Goal: Task Accomplishment & Management: Complete application form

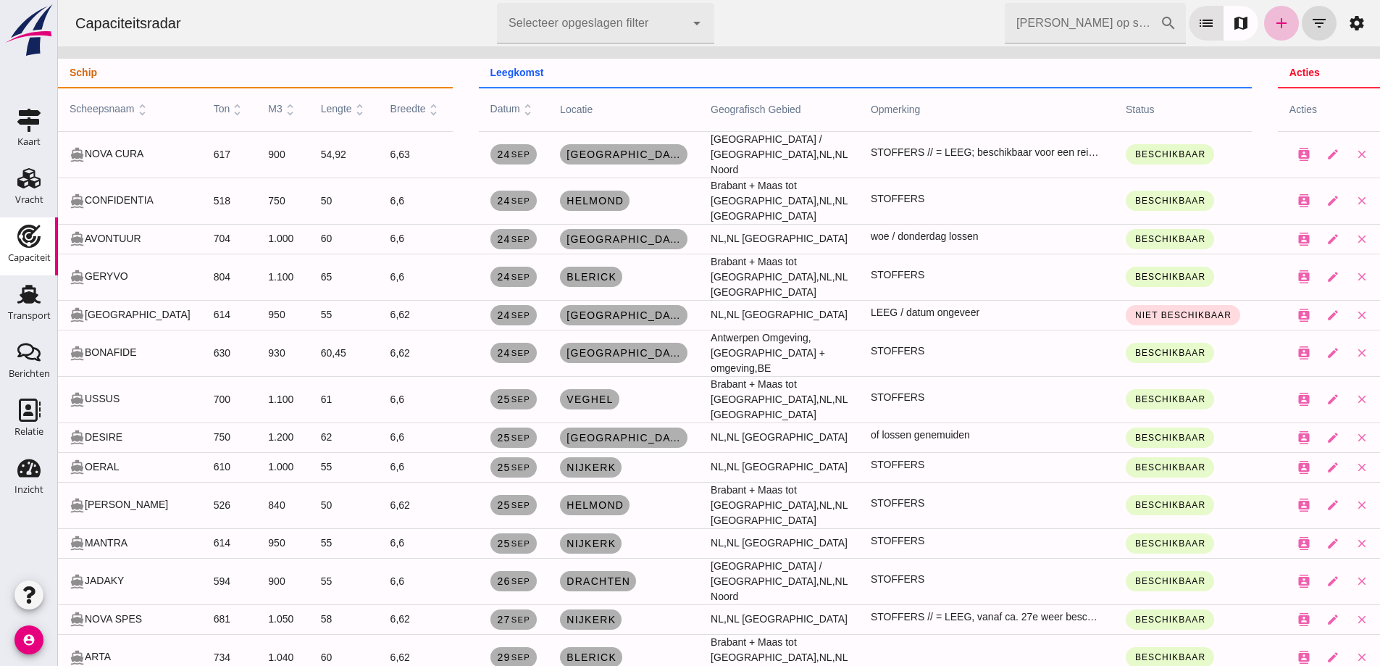
scroll to position [217, 0]
click at [21, 188] on icon "Vracht" at bounding box center [28, 178] width 23 height 23
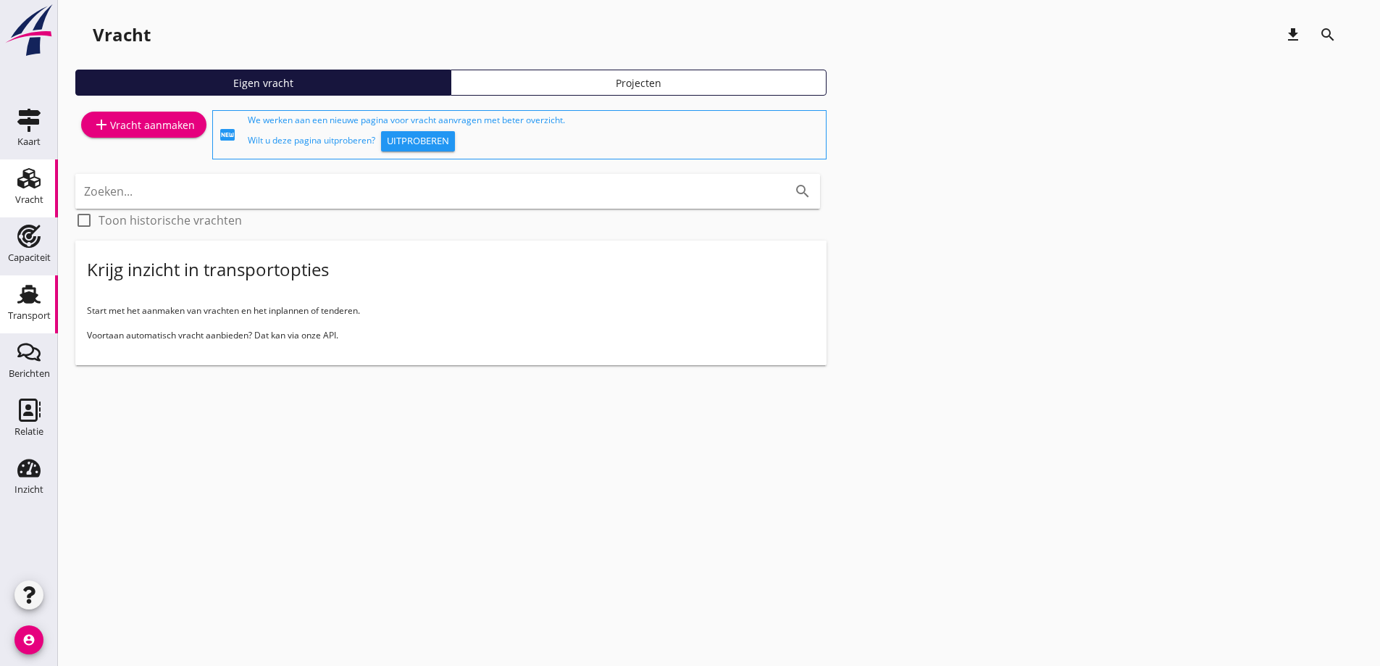
click at [24, 283] on icon "Transport" at bounding box center [28, 293] width 23 height 23
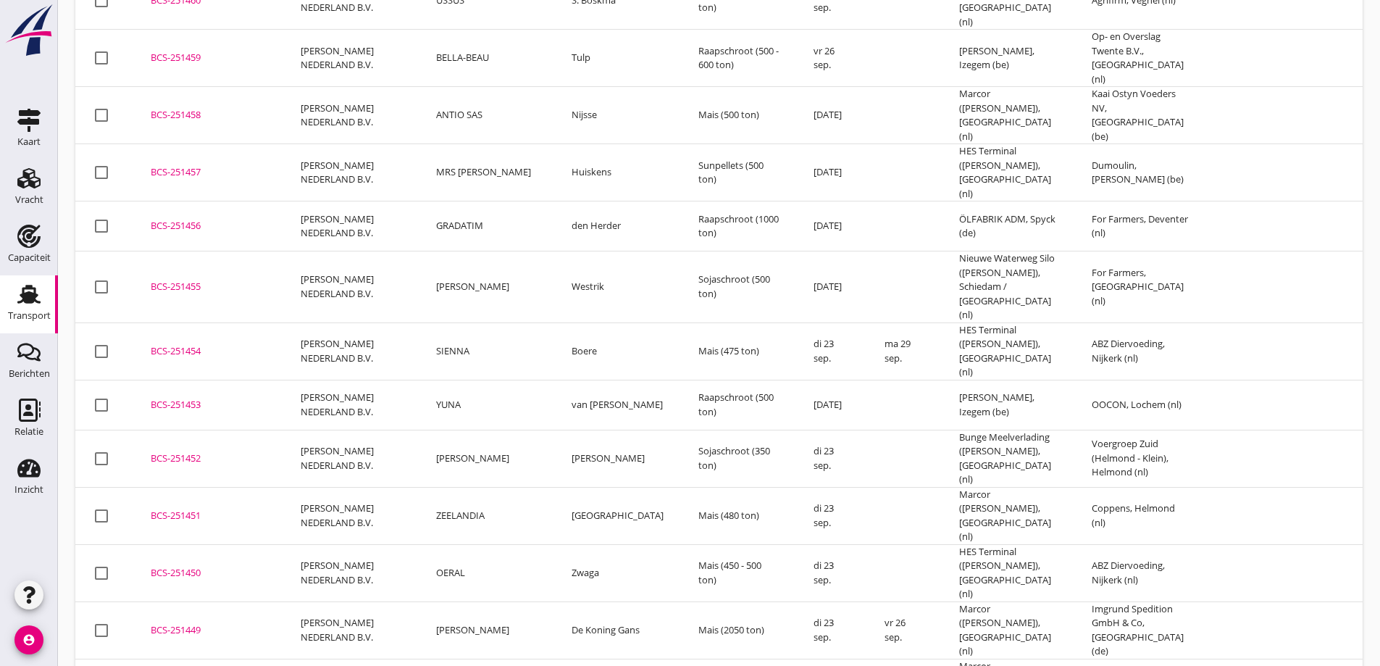
scroll to position [1061, 0]
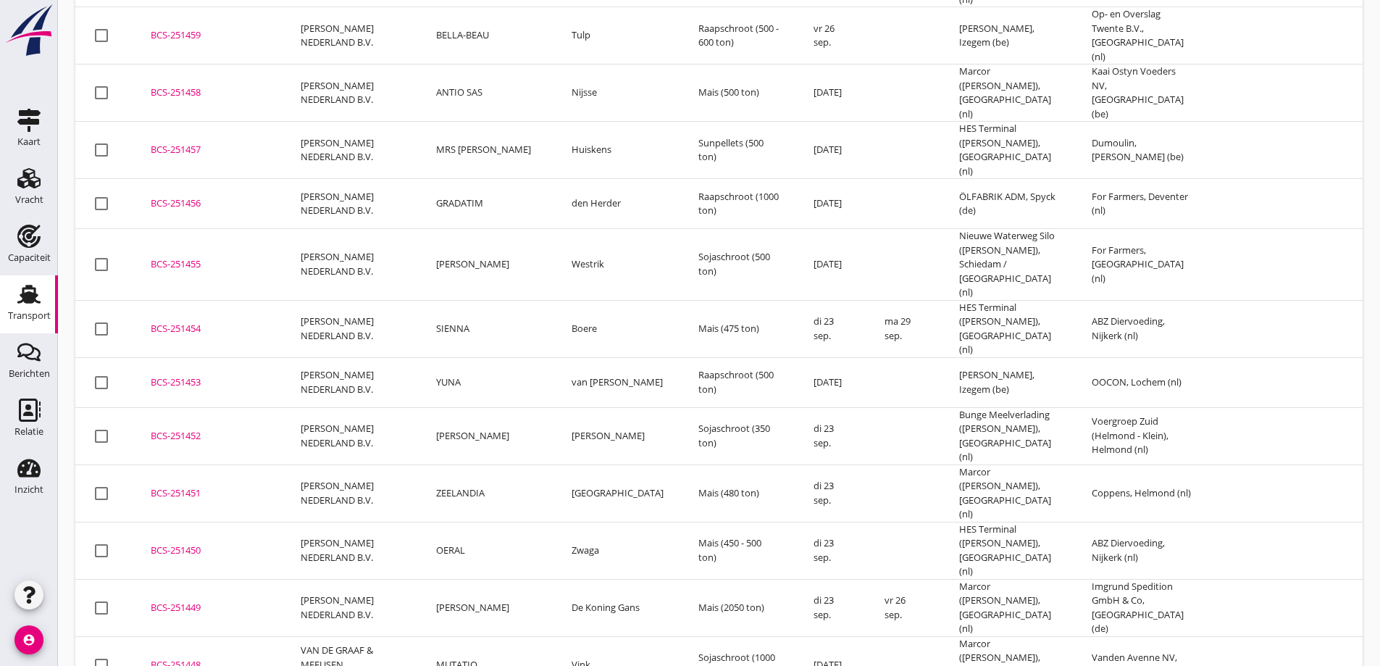
drag, startPoint x: 1217, startPoint y: 260, endPoint x: 1066, endPoint y: 244, distance: 152.2
click at [1217, 407] on td at bounding box center [1253, 435] width 87 height 57
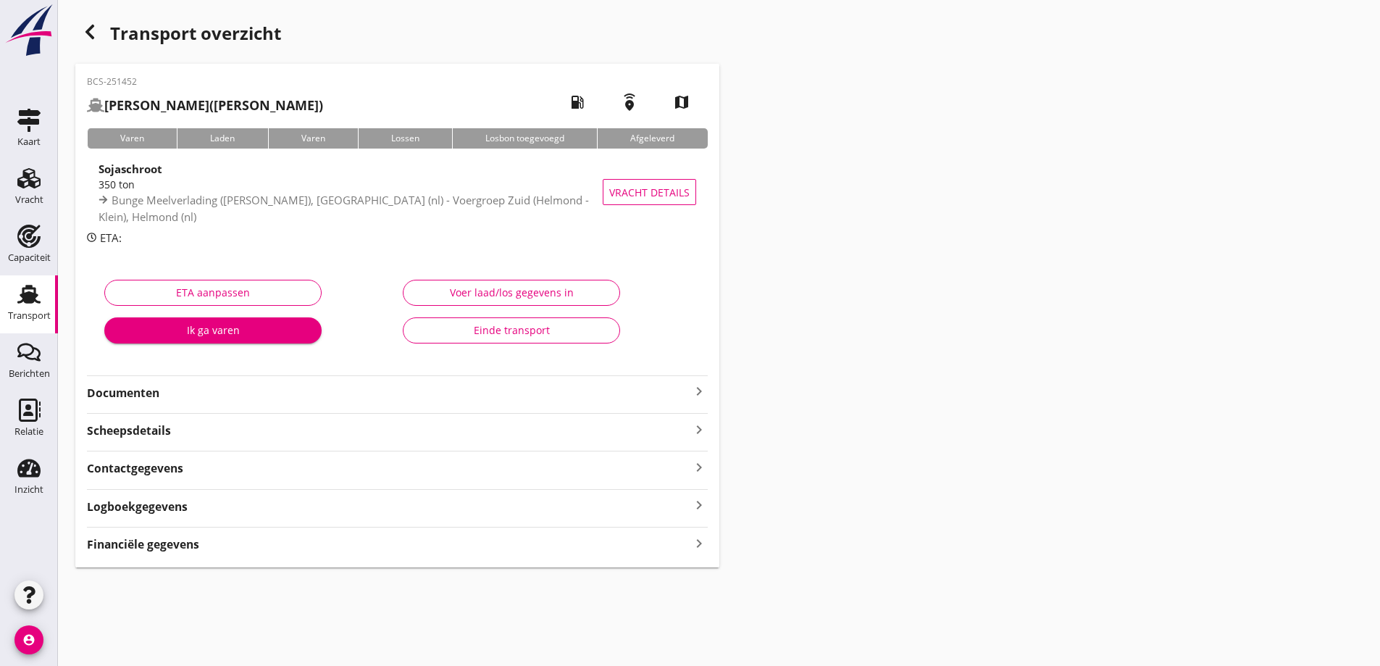
click at [35, 301] on use at bounding box center [28, 294] width 23 height 19
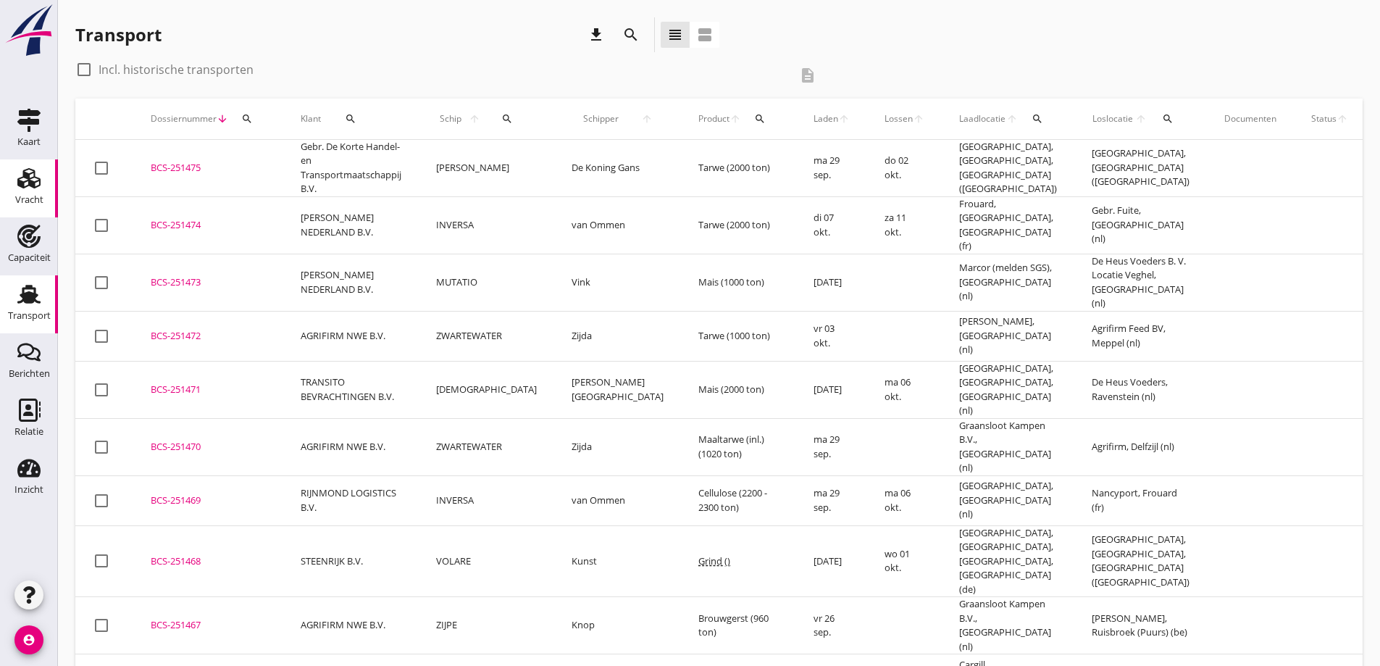
click at [47, 187] on link "Vracht Vracht" at bounding box center [29, 188] width 58 height 58
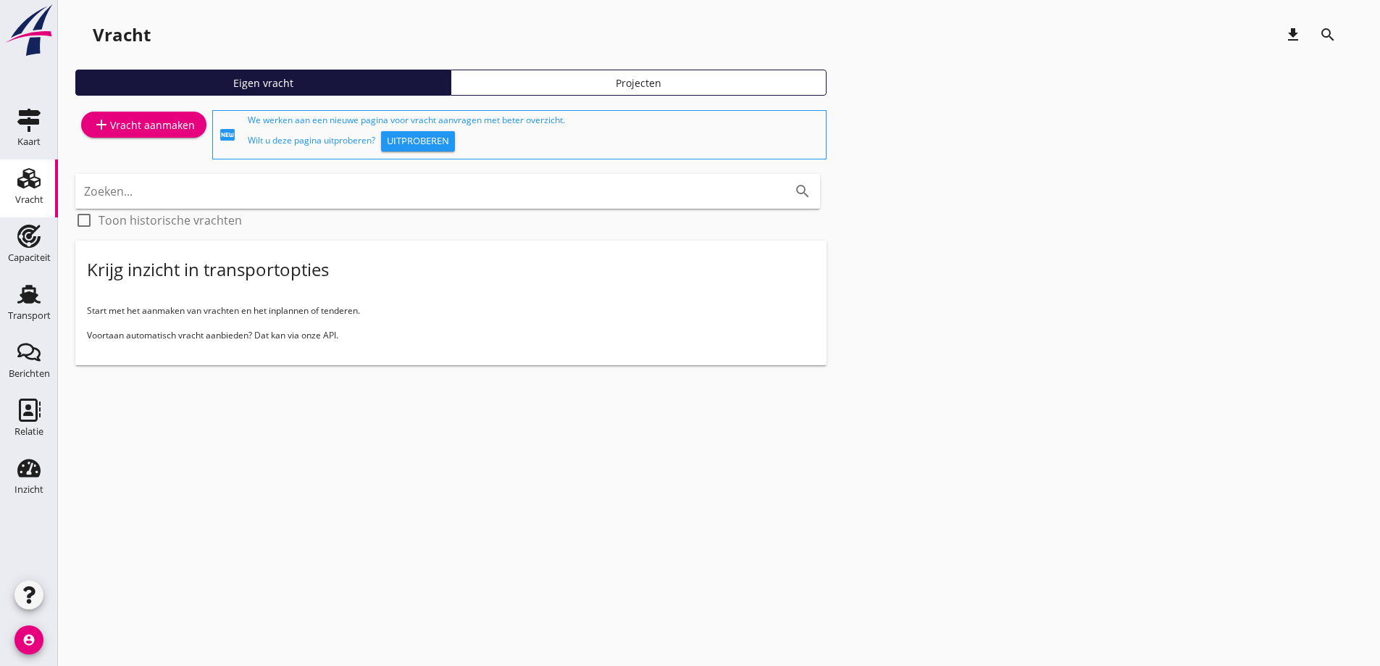
click at [120, 117] on div "add Vracht aanmaken" at bounding box center [144, 124] width 102 height 17
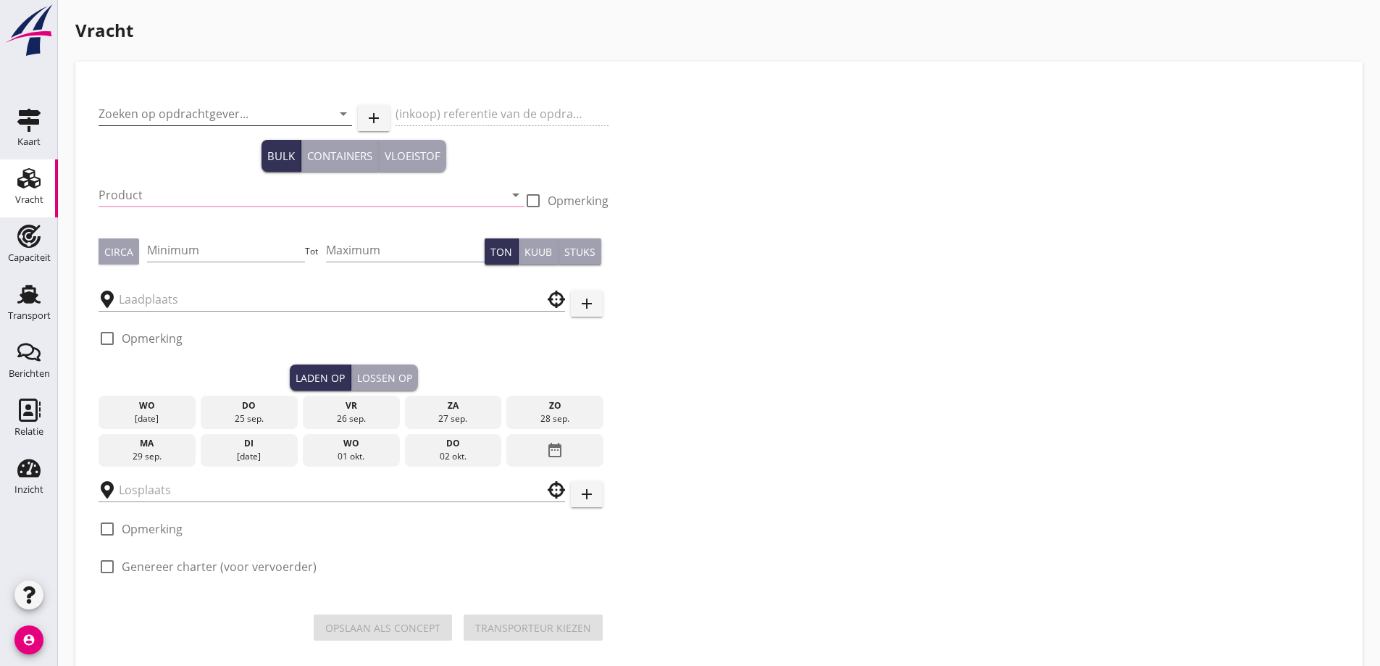
click at [186, 121] on input "Zoeken op opdrachtgever..." at bounding box center [205, 113] width 213 height 23
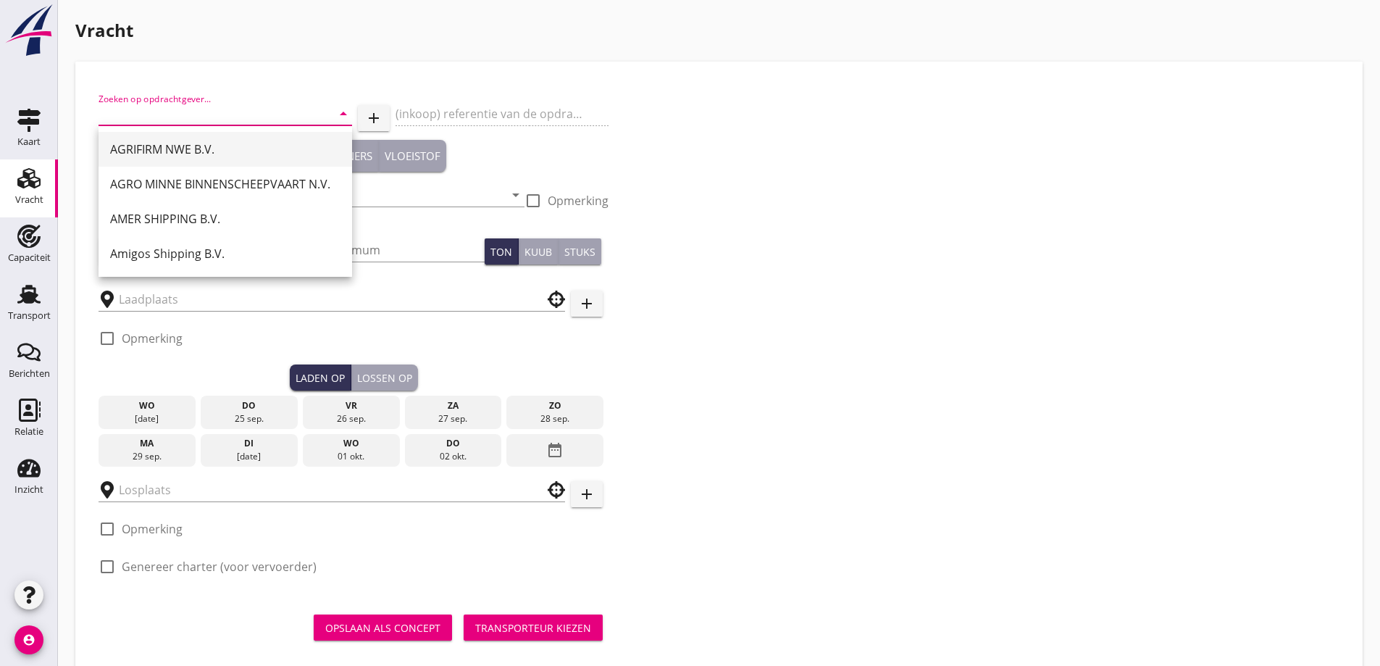
type input "AGRIFIRM NWE B.V."
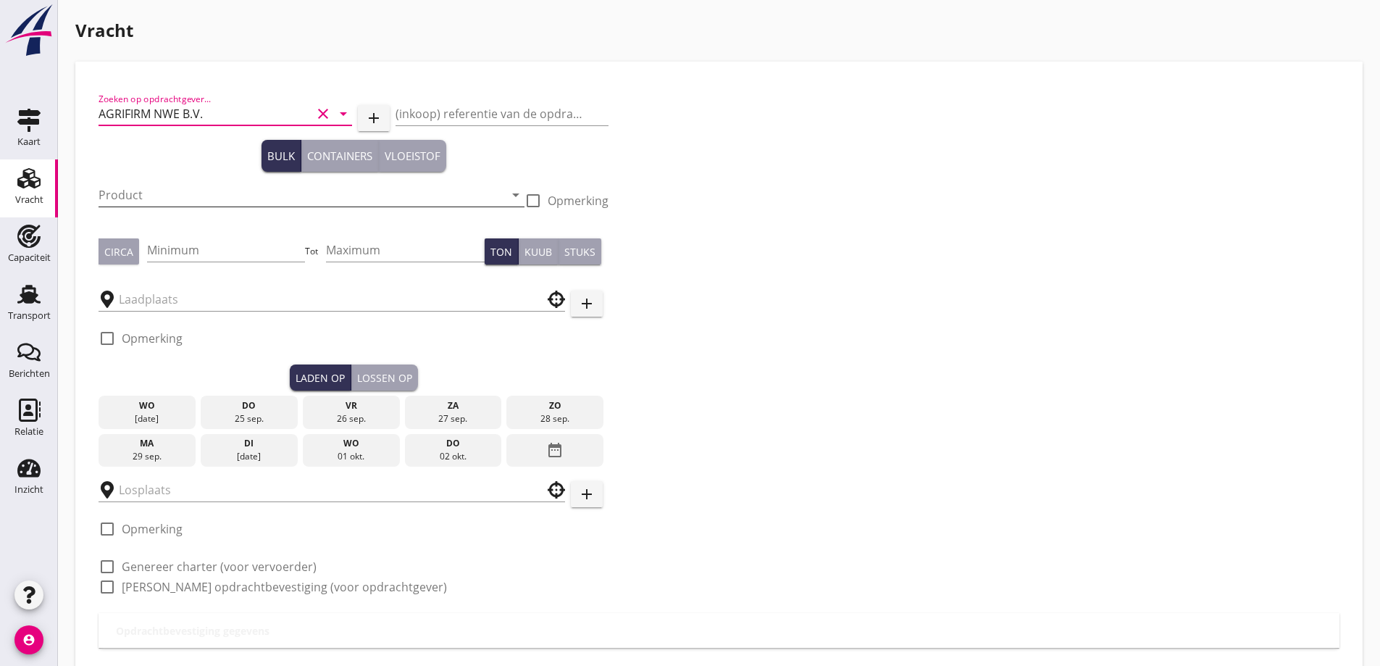
click at [247, 185] on input "Product" at bounding box center [302, 194] width 406 height 23
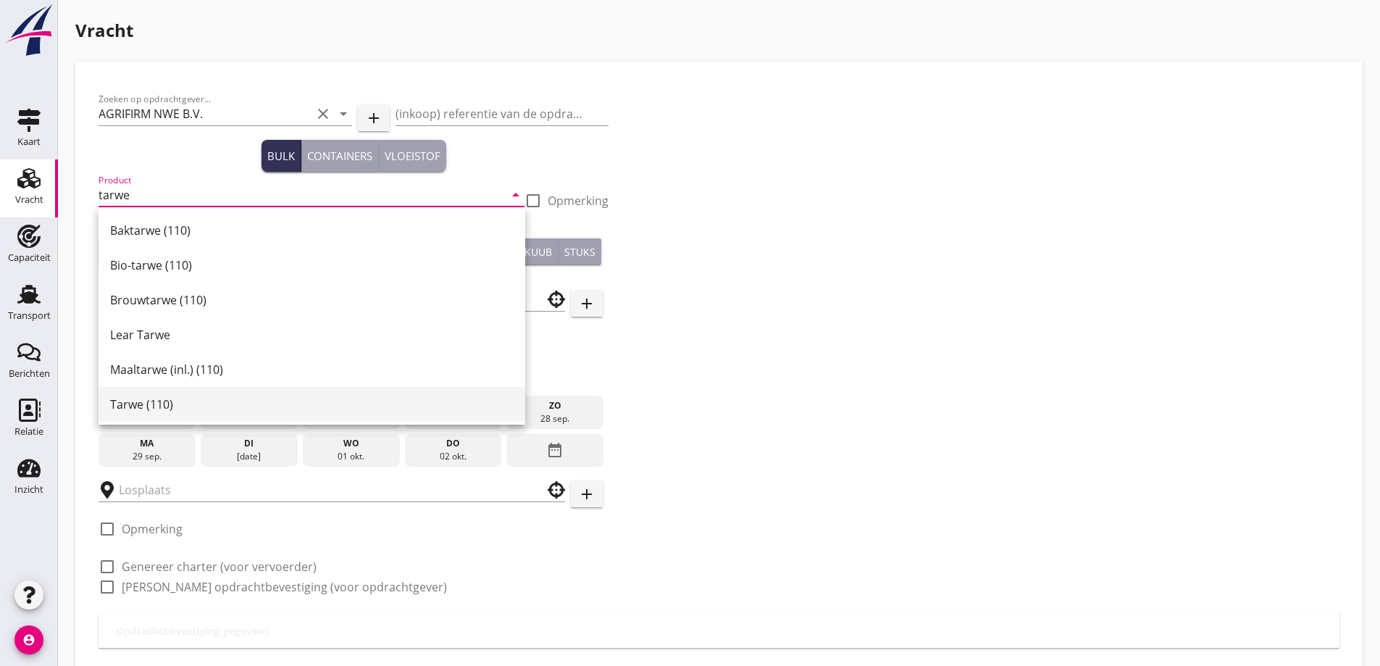
click at [167, 393] on div "Tarwe (110)" at bounding box center [311, 404] width 403 height 35
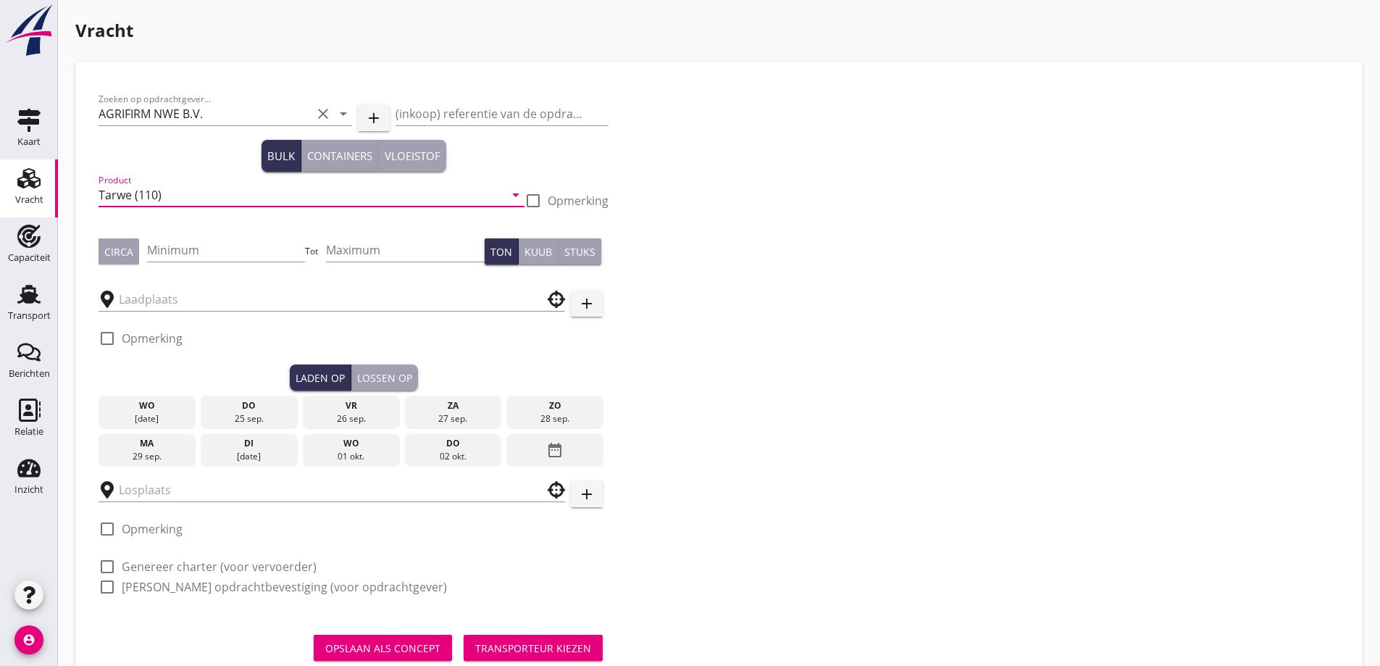
type input "Tarwe (110)"
click at [109, 232] on div "Circa Minimum Tot Maximum Ton Kuub Stuks" at bounding box center [354, 251] width 510 height 49
click at [118, 240] on div "Circa Minimum Tot Maximum Ton Kuub Stuks" at bounding box center [354, 251] width 510 height 49
click at [125, 246] on div "Circa" at bounding box center [118, 251] width 29 height 15
click at [192, 251] on input "Minimum" at bounding box center [226, 249] width 159 height 23
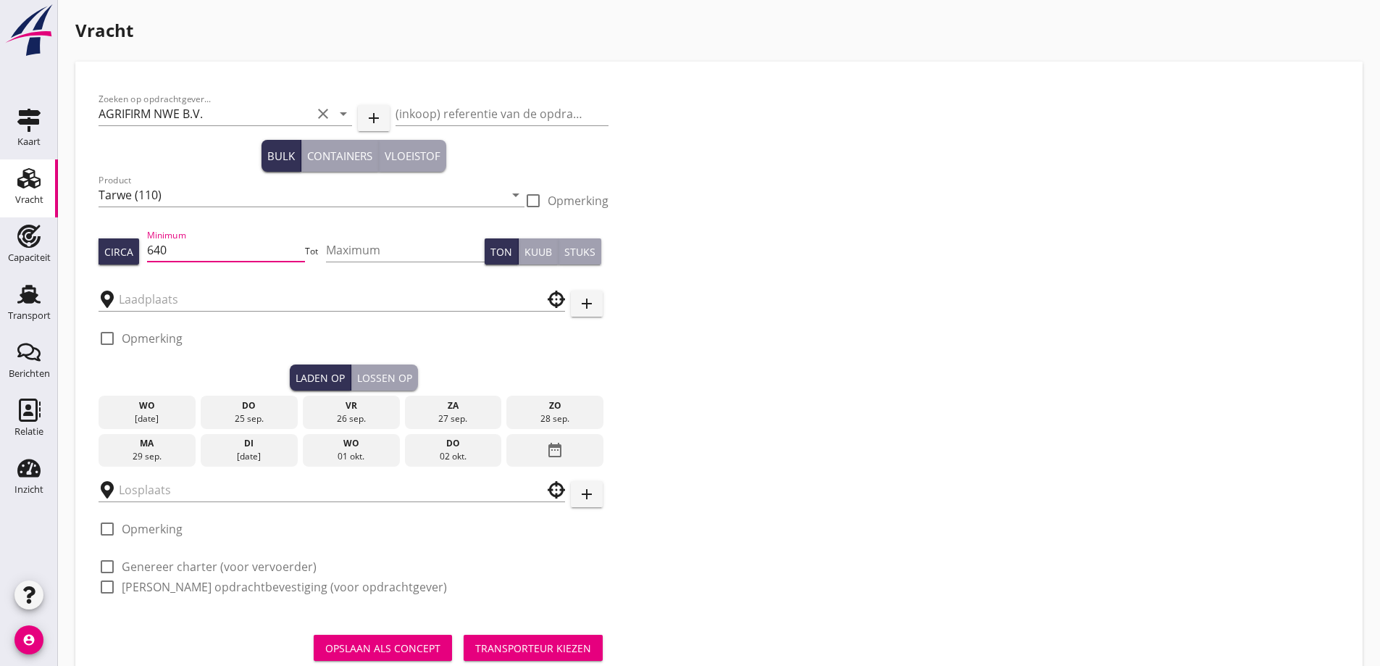
type input "640"
click at [213, 285] on div at bounding box center [332, 295] width 466 height 32
click at [214, 300] on input "text" at bounding box center [322, 299] width 406 height 23
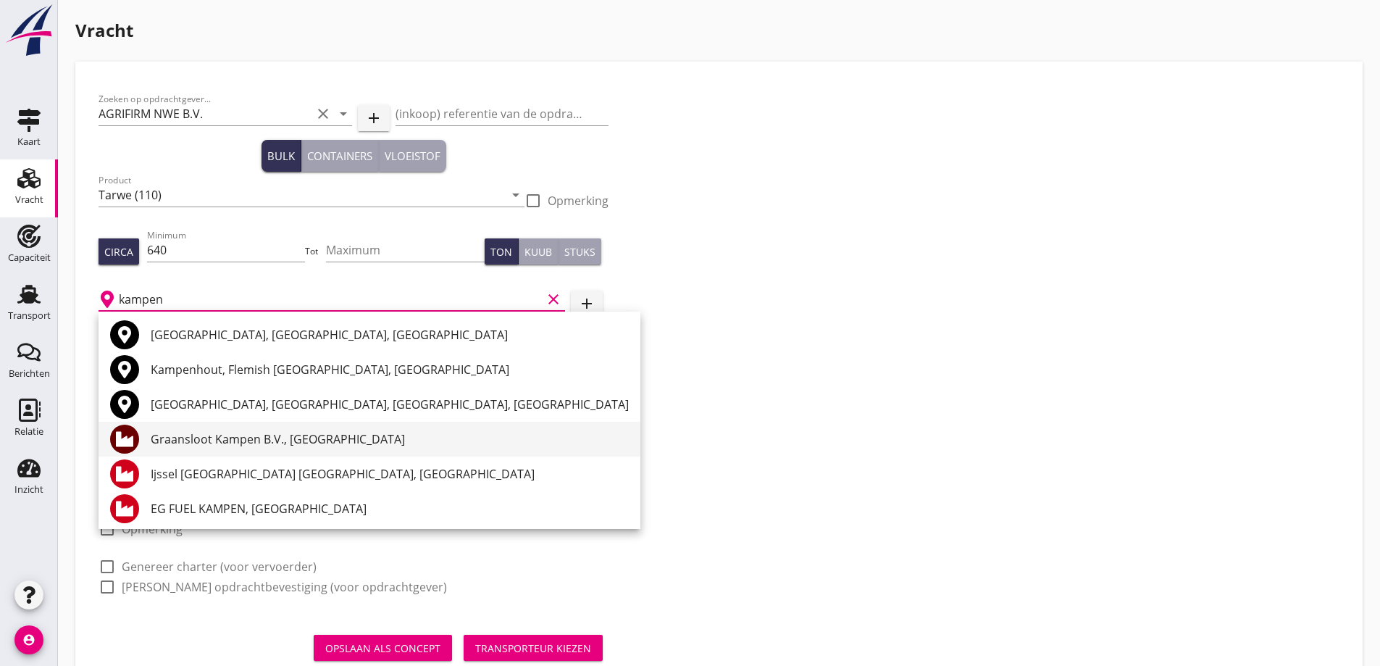
click at [330, 434] on div "Graansloot Kampen B.V., [GEOGRAPHIC_DATA]" at bounding box center [390, 438] width 478 height 17
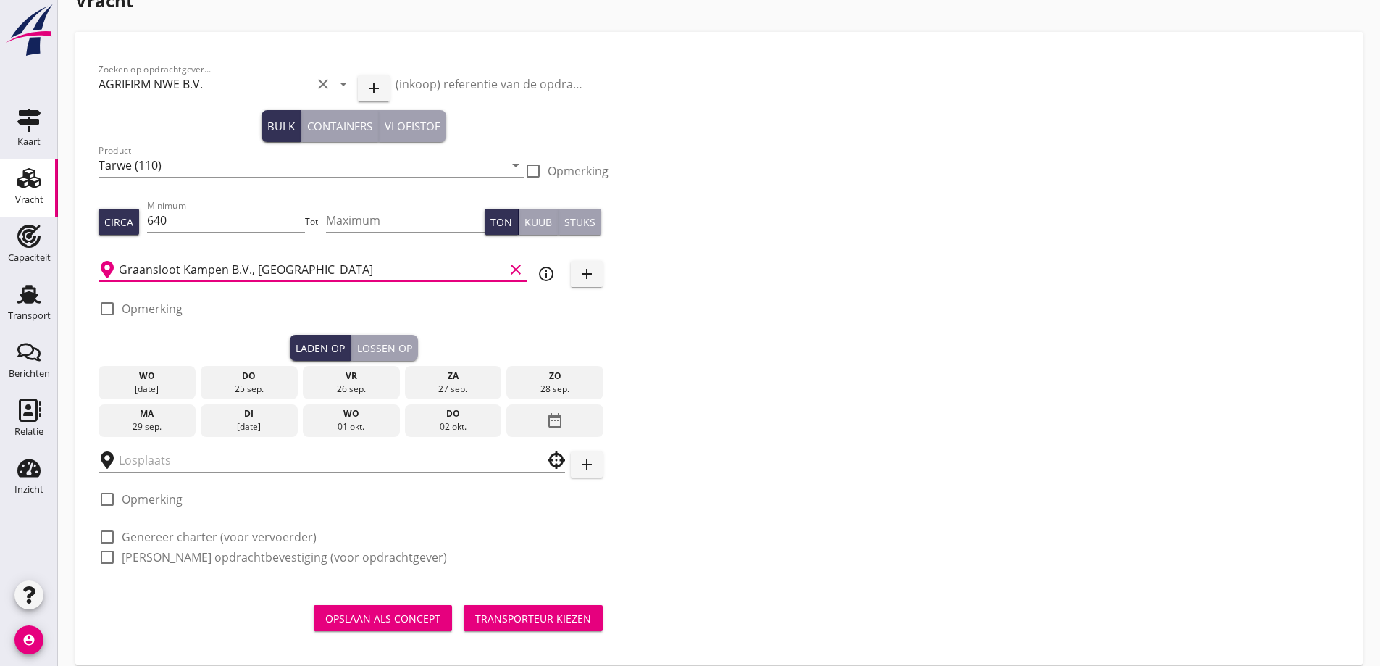
scroll to position [46, 0]
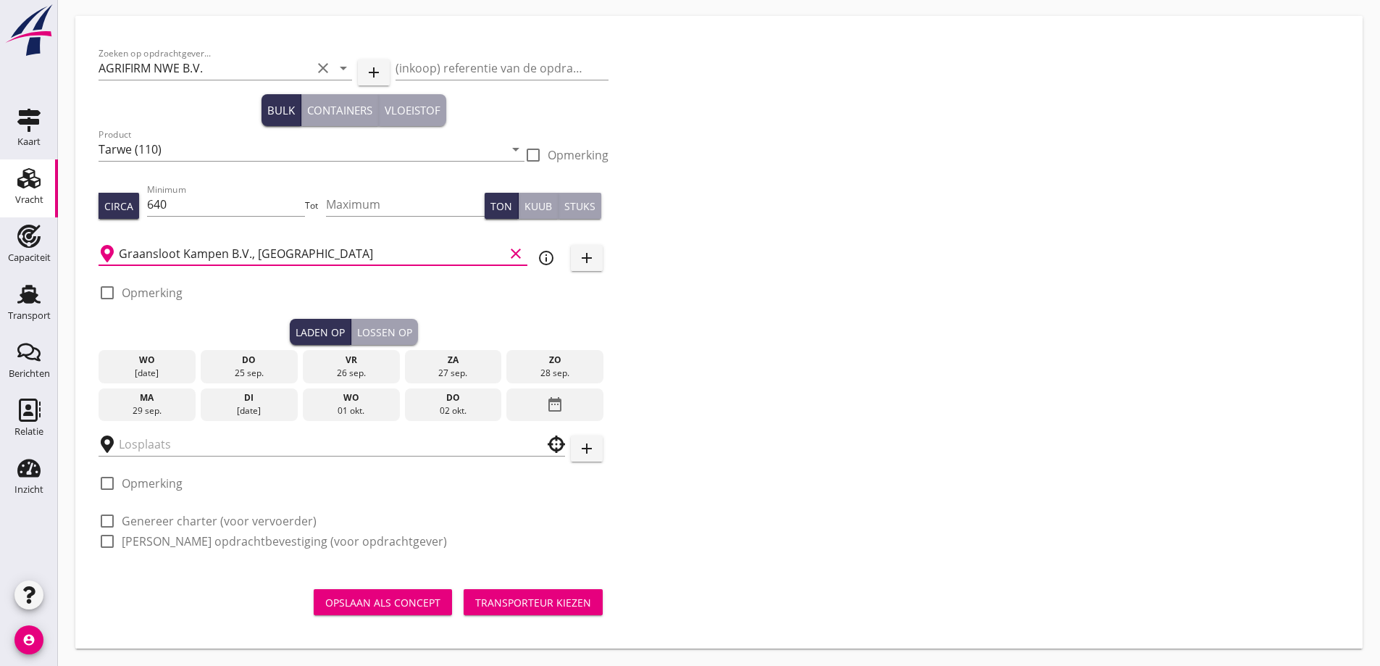
type input "Graansloot Kampen B.V., [GEOGRAPHIC_DATA]"
click at [167, 406] on div "29 sep." at bounding box center [147, 410] width 90 height 13
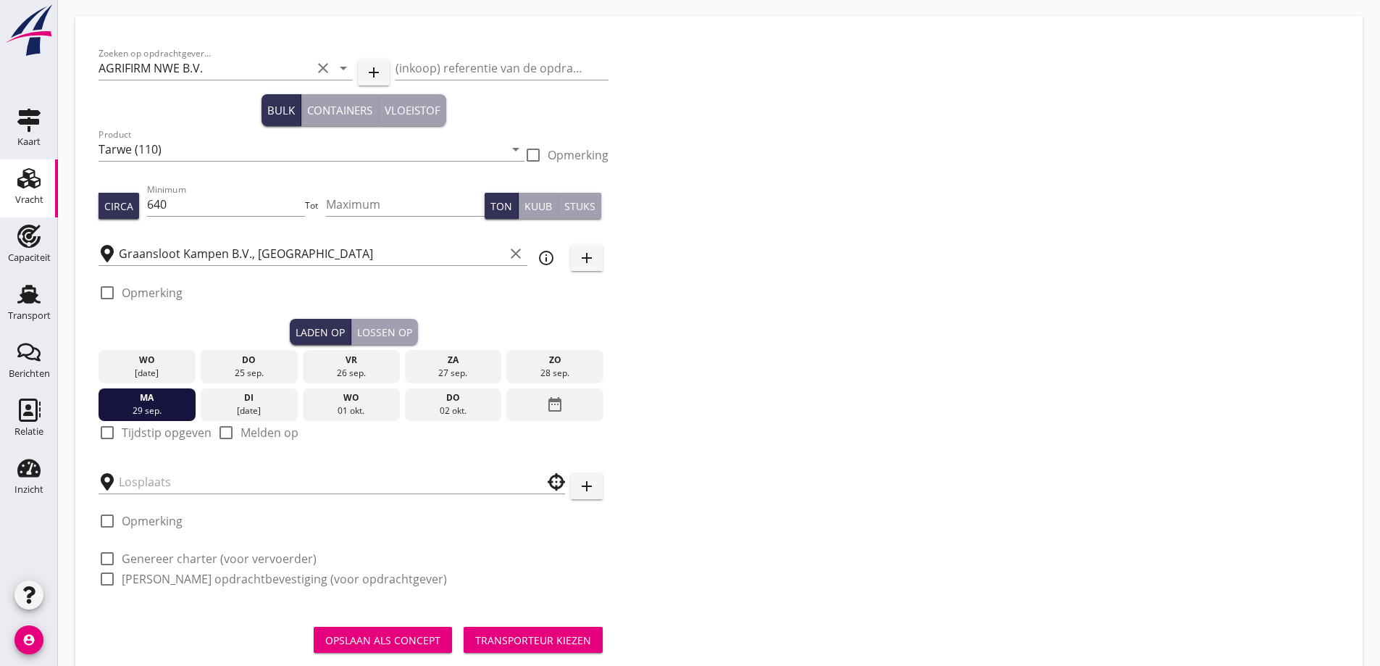
click at [167, 438] on label "Tijdstip opgeven" at bounding box center [167, 432] width 90 height 14
checkbox input "true"
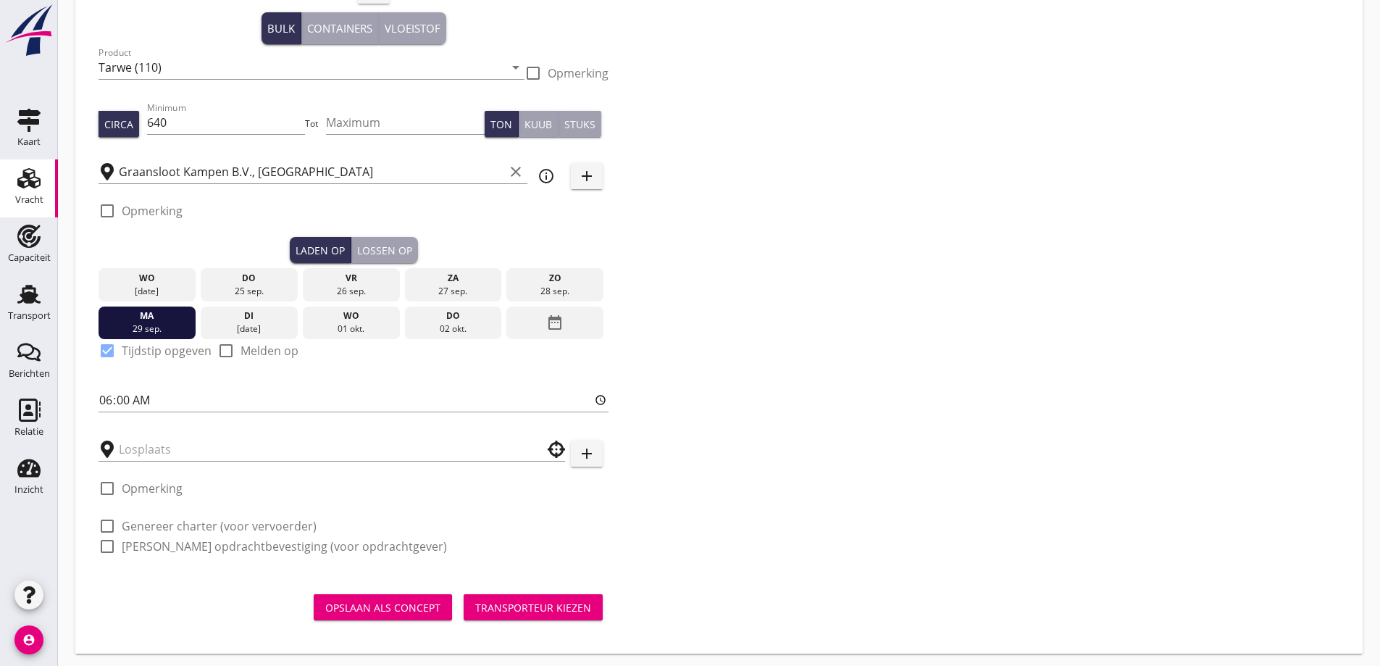
scroll to position [133, 0]
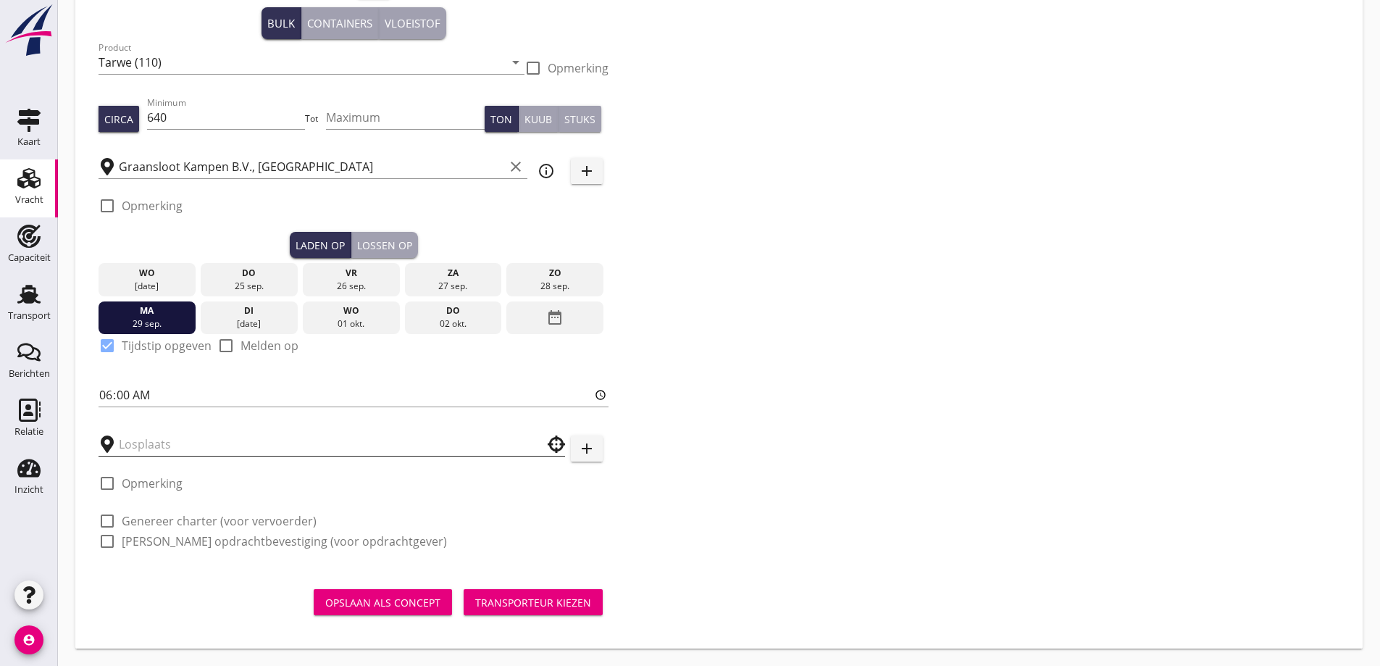
click at [125, 443] on input "text" at bounding box center [322, 443] width 406 height 23
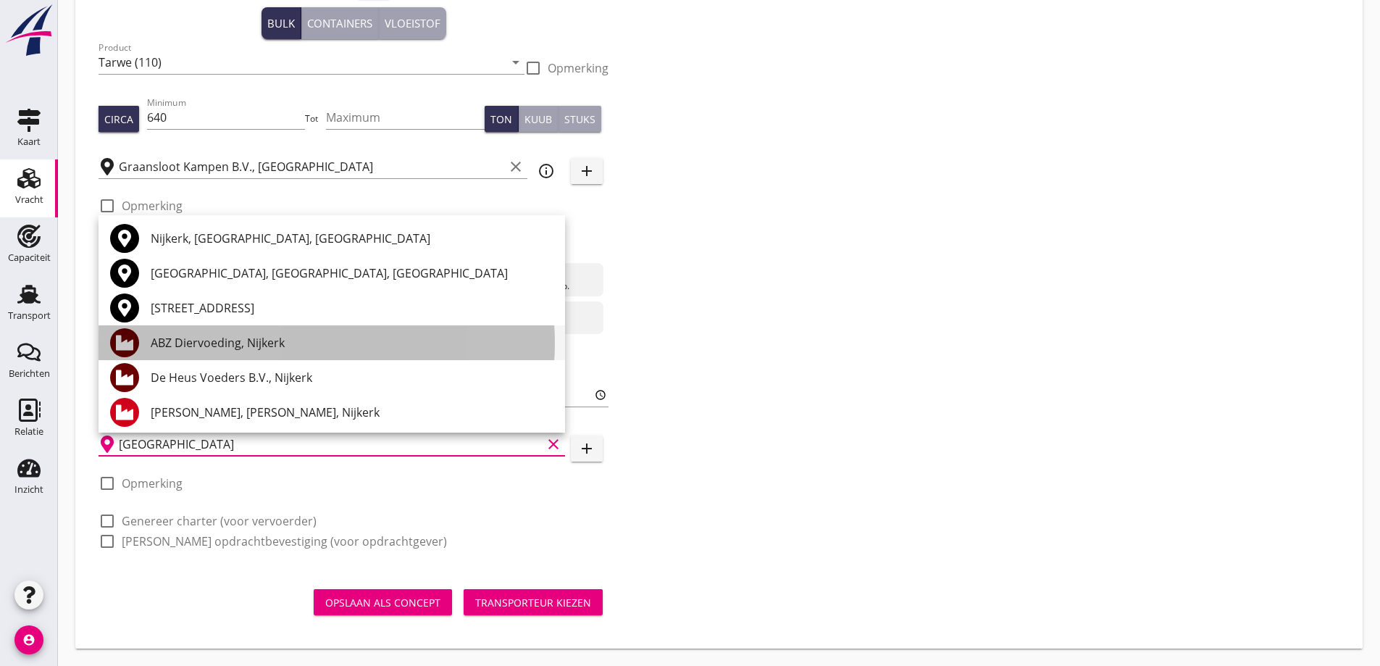
click at [188, 347] on div "ABZ Diervoeding, Nijkerk" at bounding box center [352, 342] width 403 height 17
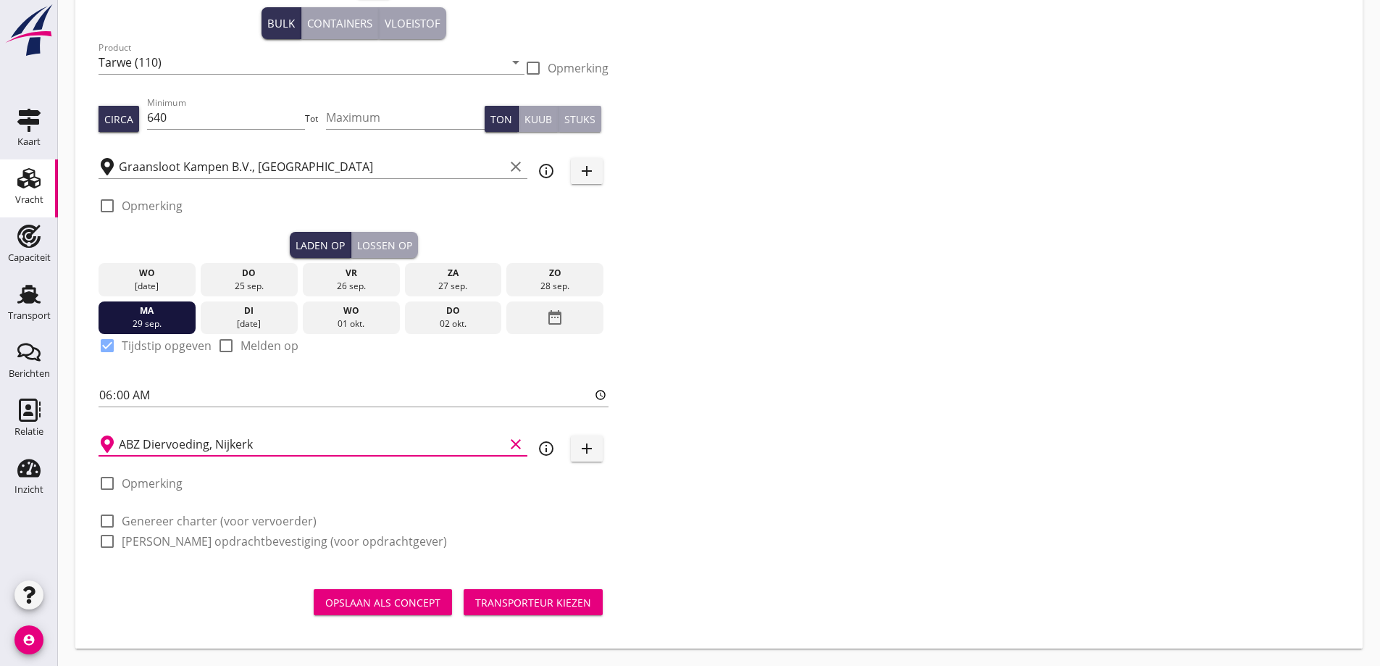
type input "ABZ Diervoeding, Nijkerk"
click at [133, 489] on label "Opmerking" at bounding box center [152, 483] width 61 height 14
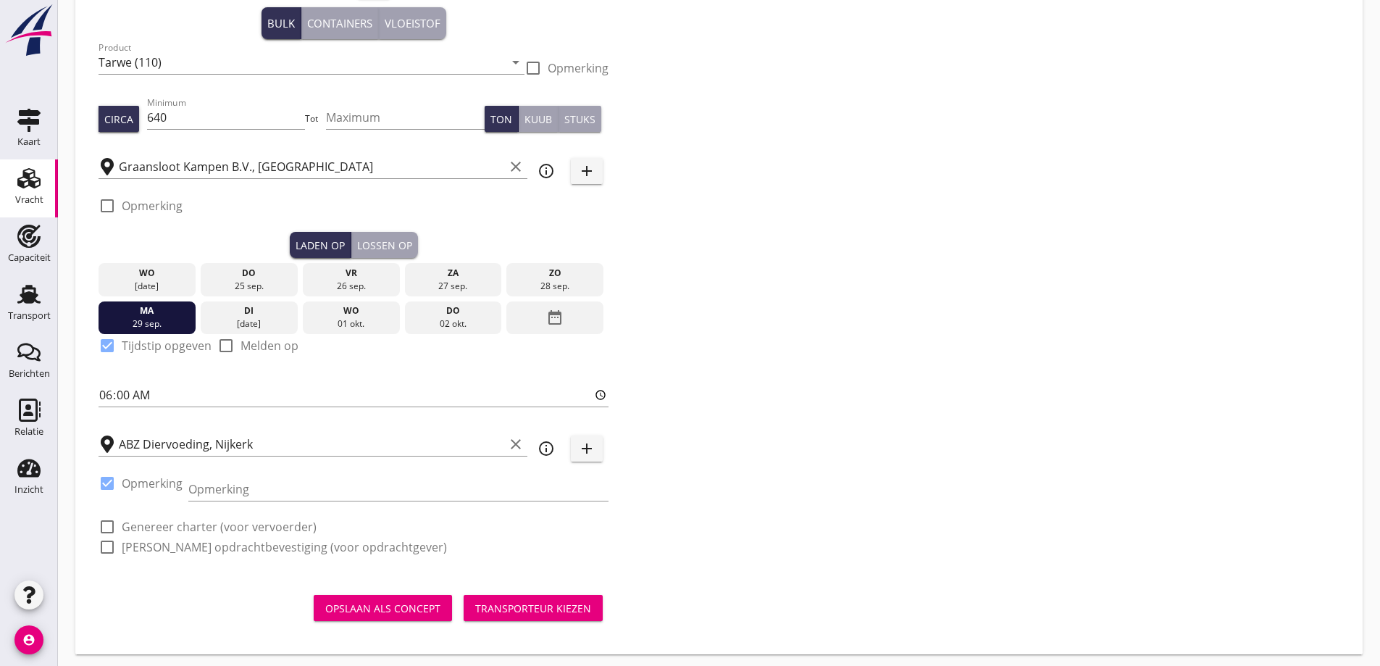
click at [133, 489] on label "Opmerking" at bounding box center [152, 483] width 61 height 14
checkbox input "false"
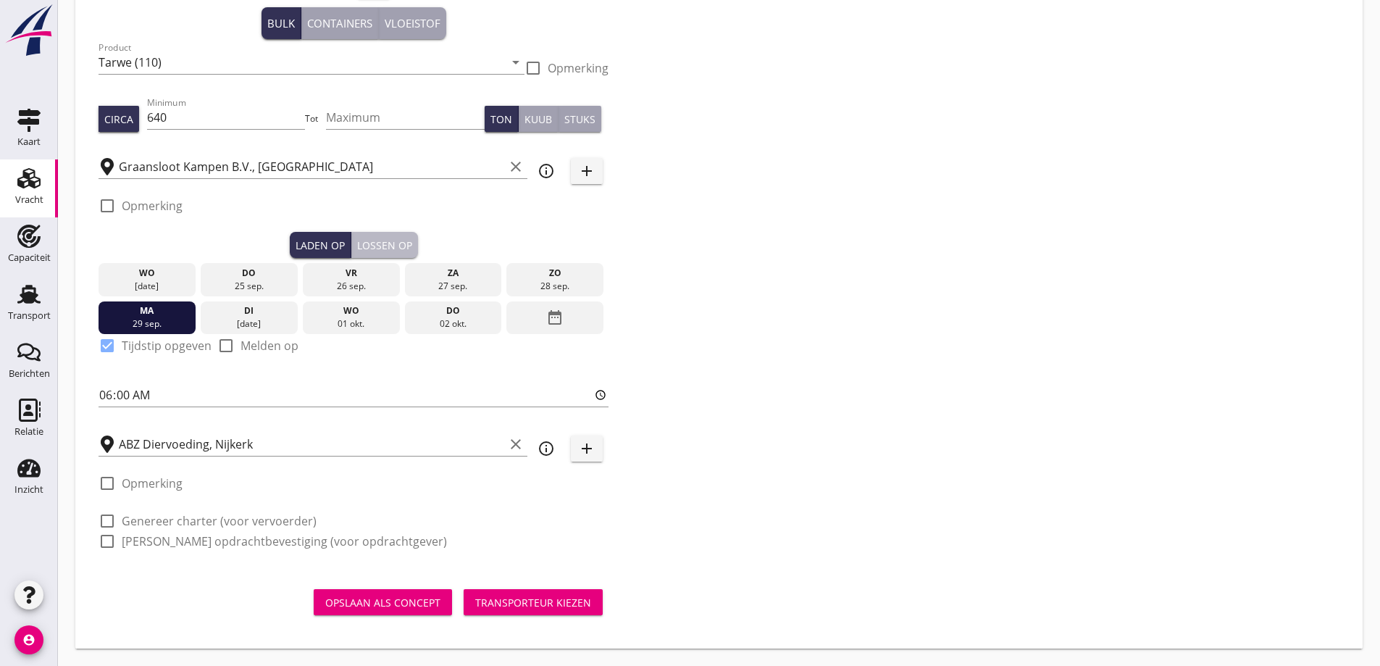
click at [409, 254] on button "Lossen op" at bounding box center [384, 245] width 67 height 26
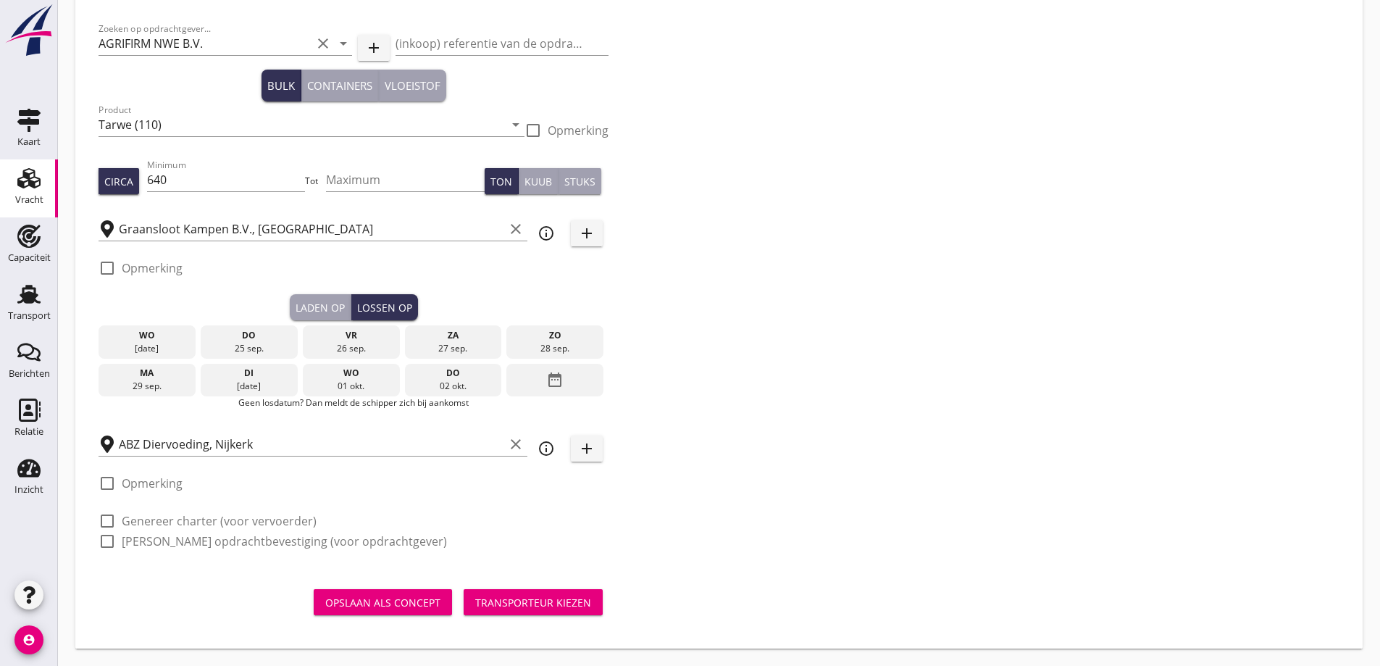
click at [343, 376] on div "wo" at bounding box center [351, 373] width 90 height 13
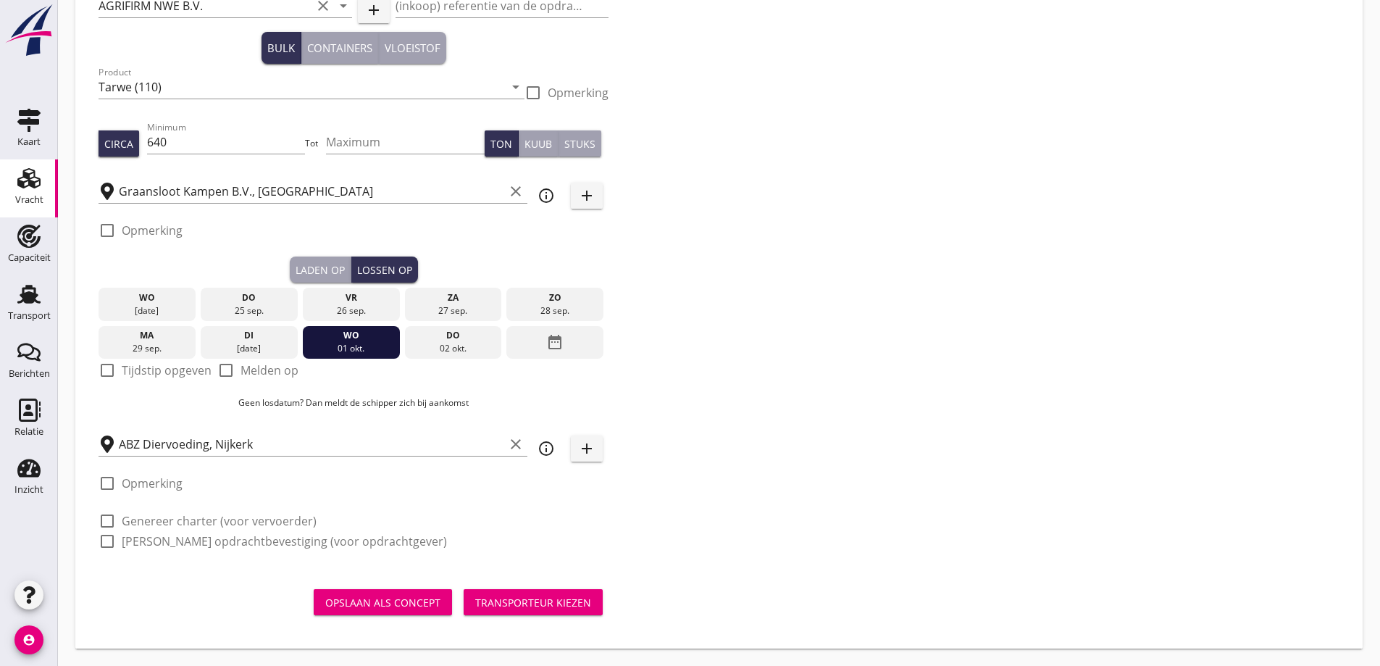
click at [135, 371] on label "Tijdstip opgeven" at bounding box center [167, 370] width 90 height 14
checkbox input "true"
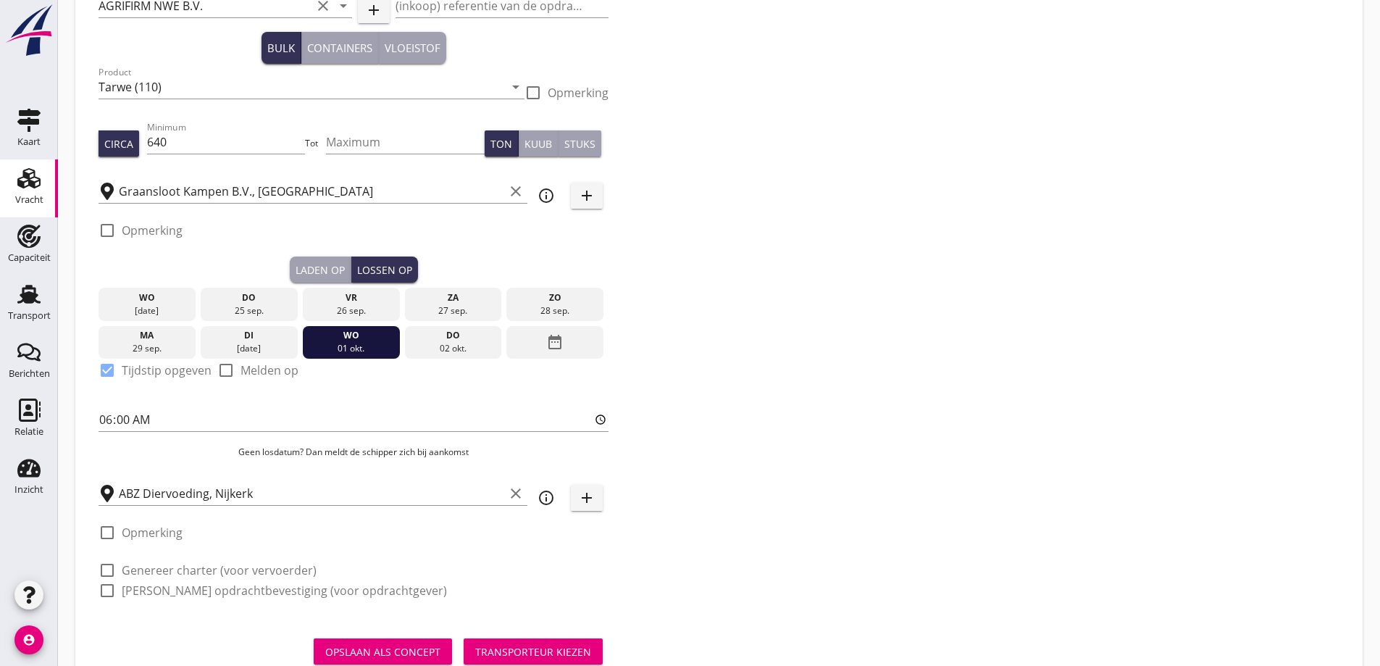
scroll to position [133, 0]
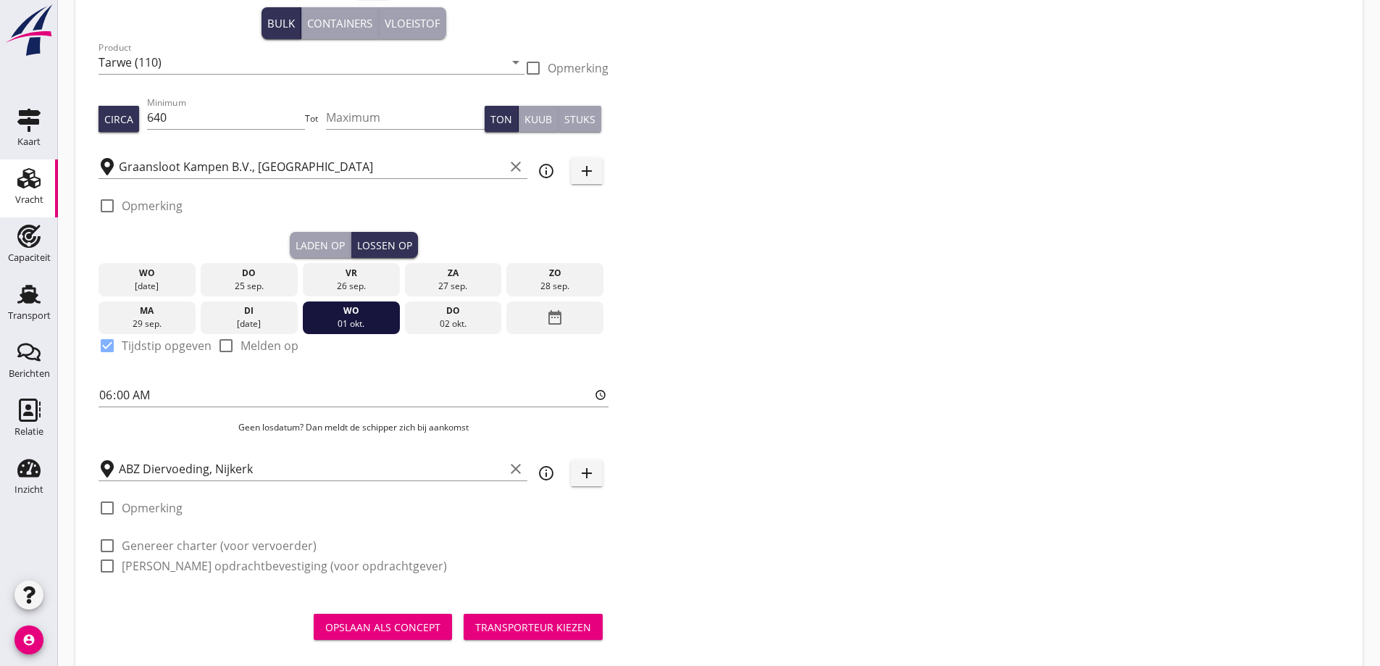
click at [185, 547] on label "Genereer charter (voor vervoerder)" at bounding box center [219, 545] width 195 height 14
checkbox input "true"
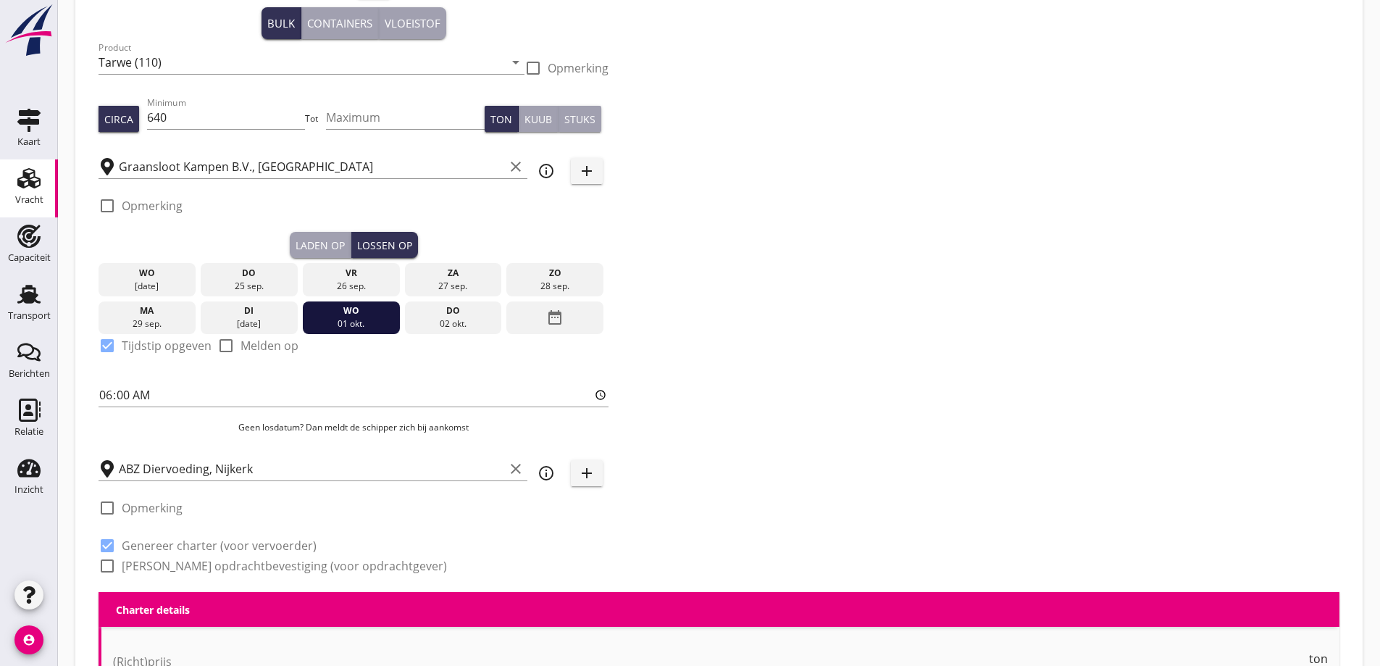
checkbox input "true"
click at [188, 561] on label "[PERSON_NAME] opdrachtbevestiging (voor opdrachtgever)" at bounding box center [284, 565] width 325 height 14
checkbox input "true"
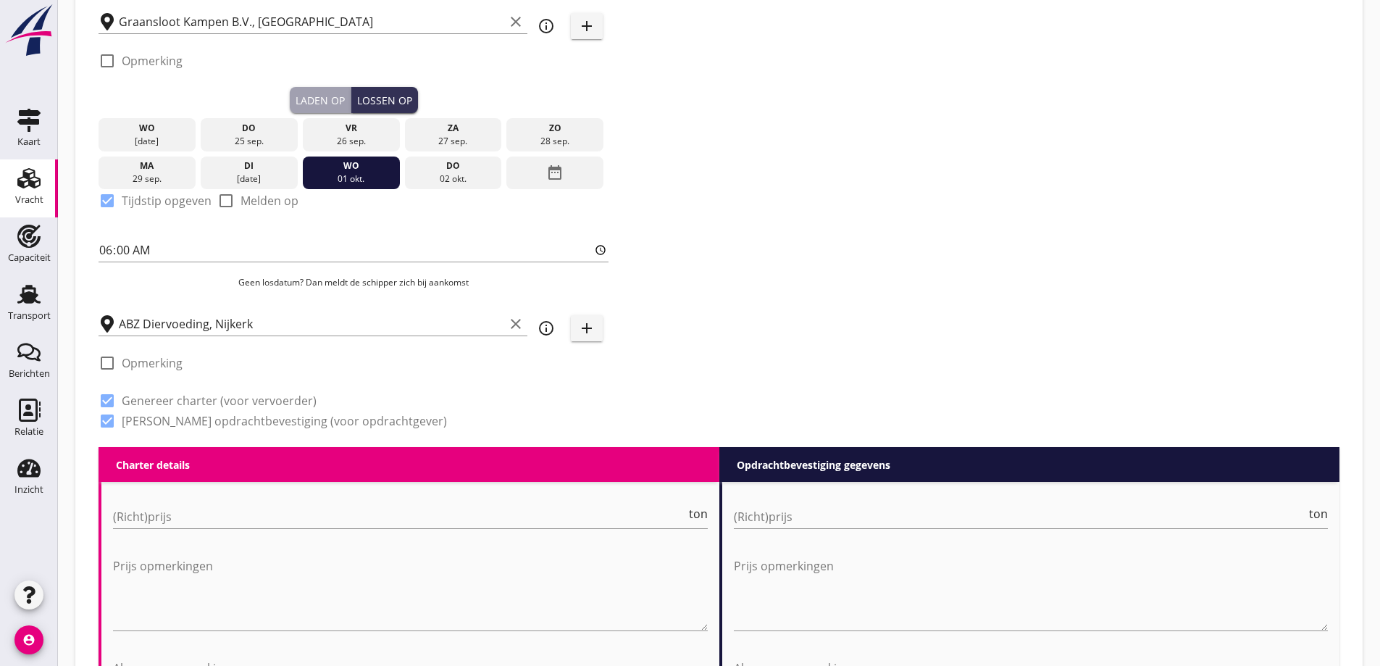
scroll to position [567, 0]
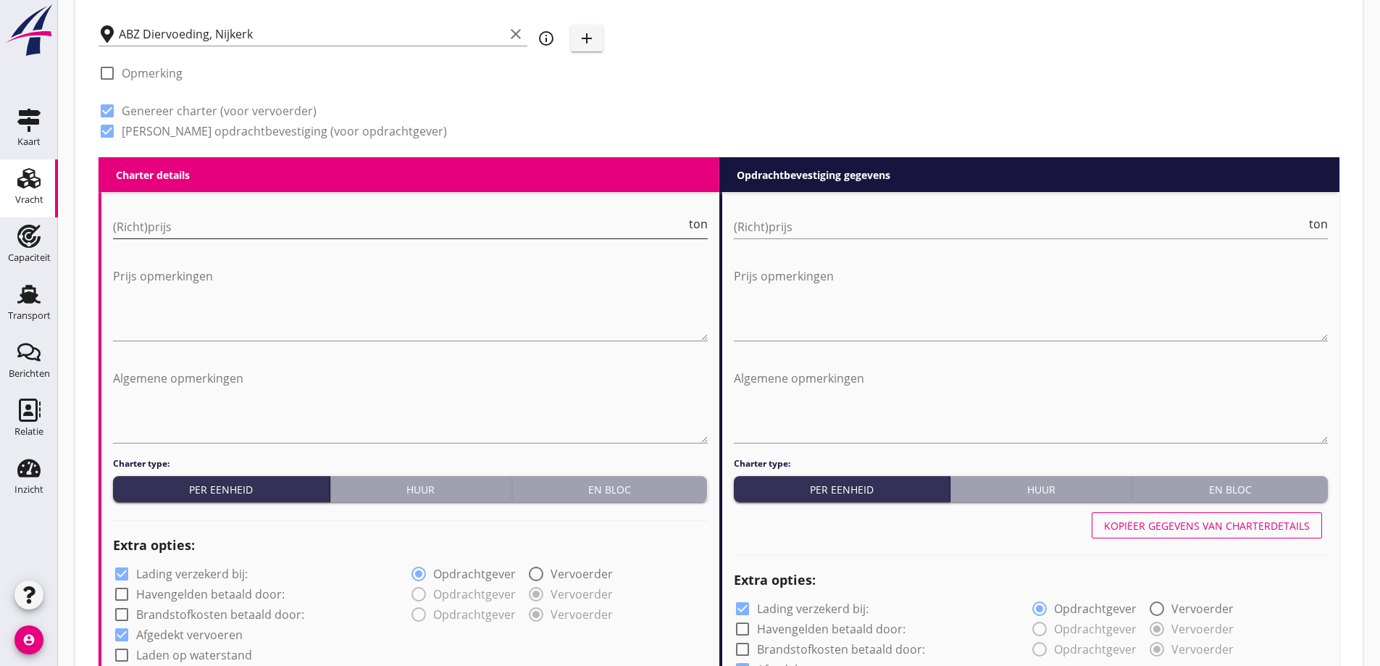
click at [235, 218] on input "(Richt)prijs" at bounding box center [399, 226] width 573 height 23
type input "2"
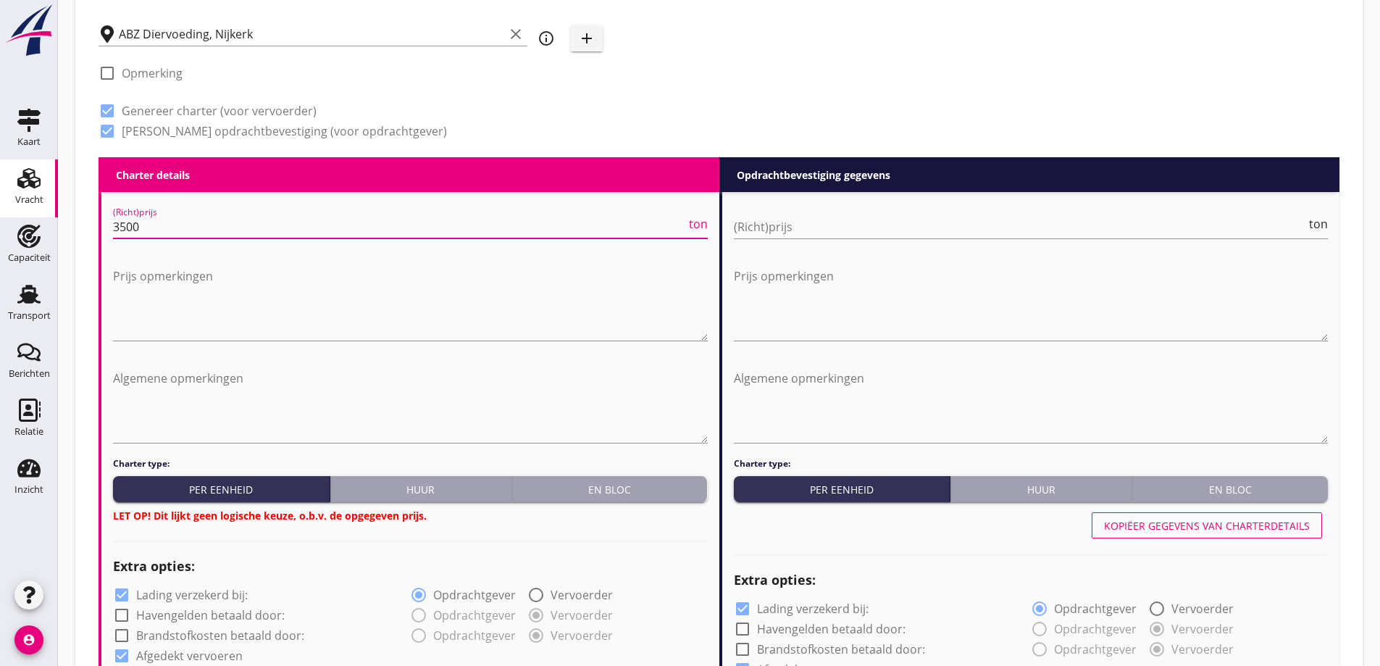
type input "3500"
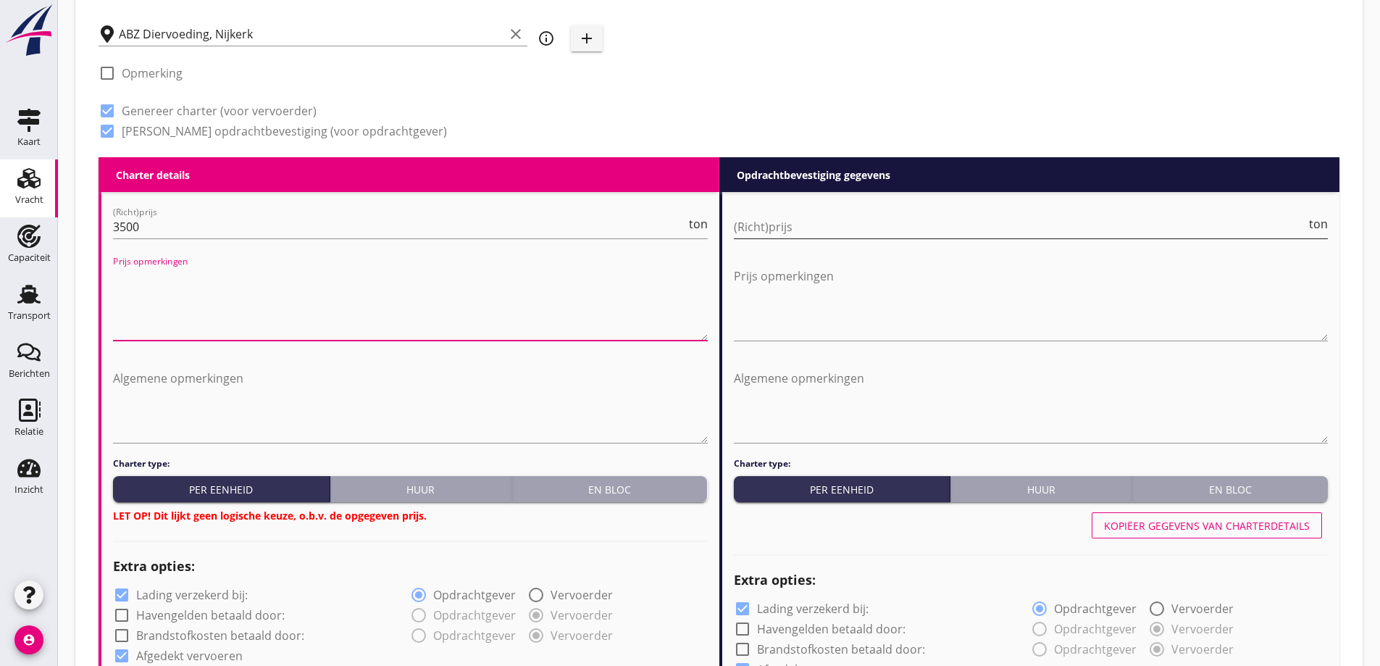
click at [1000, 233] on input "(Richt)prijs" at bounding box center [1020, 226] width 573 height 23
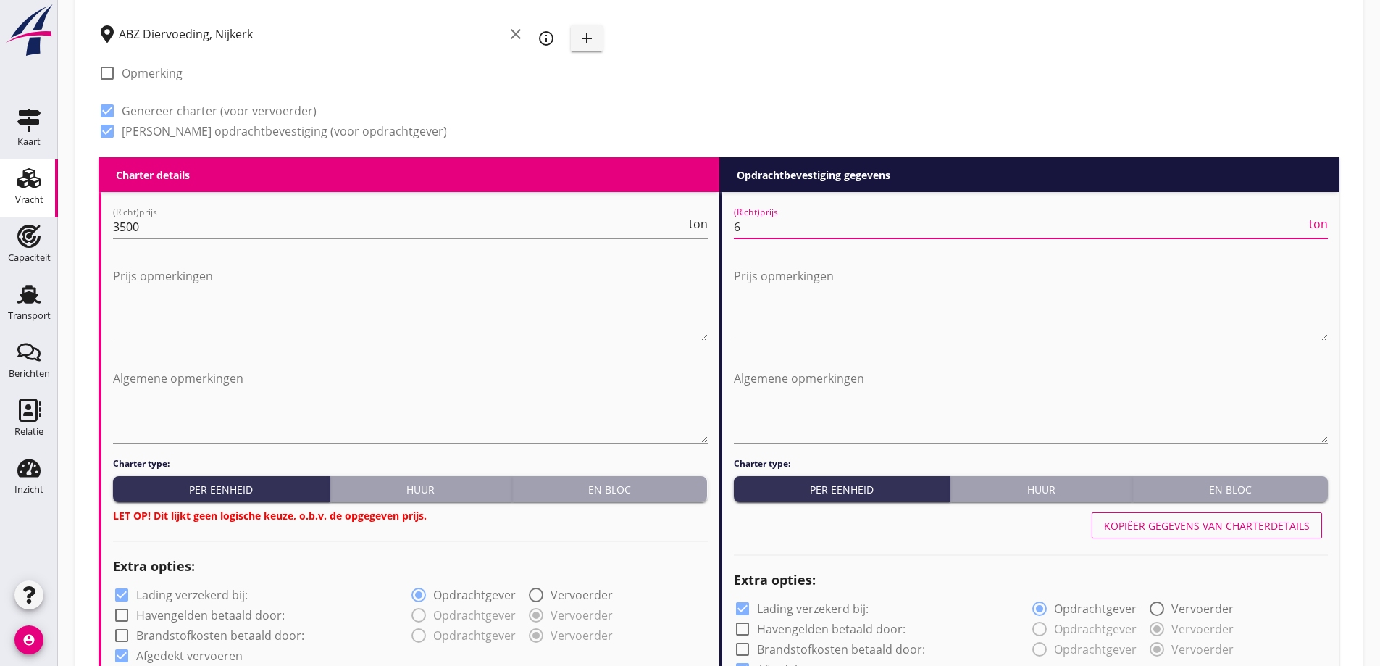
type input "6"
click at [587, 492] on div "En bloc" at bounding box center [610, 489] width 184 height 15
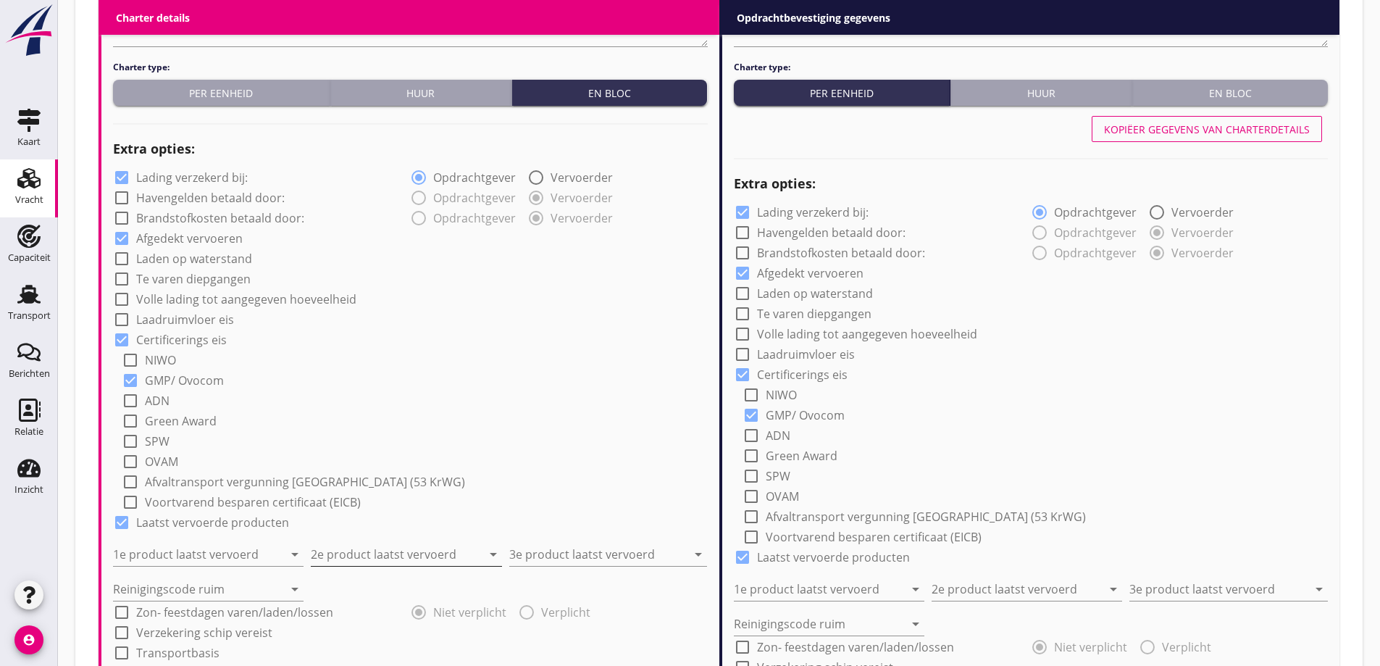
scroll to position [1074, 0]
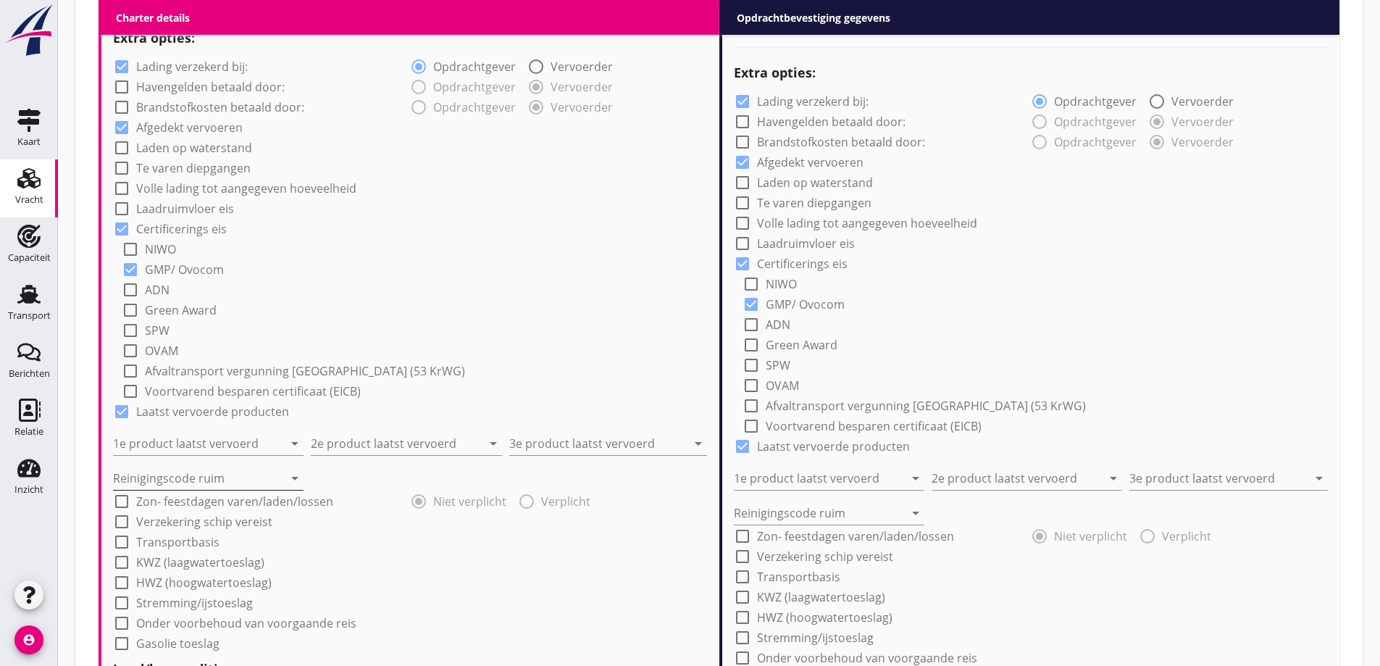
click at [234, 473] on input "Reinigingscode ruim" at bounding box center [198, 477] width 170 height 23
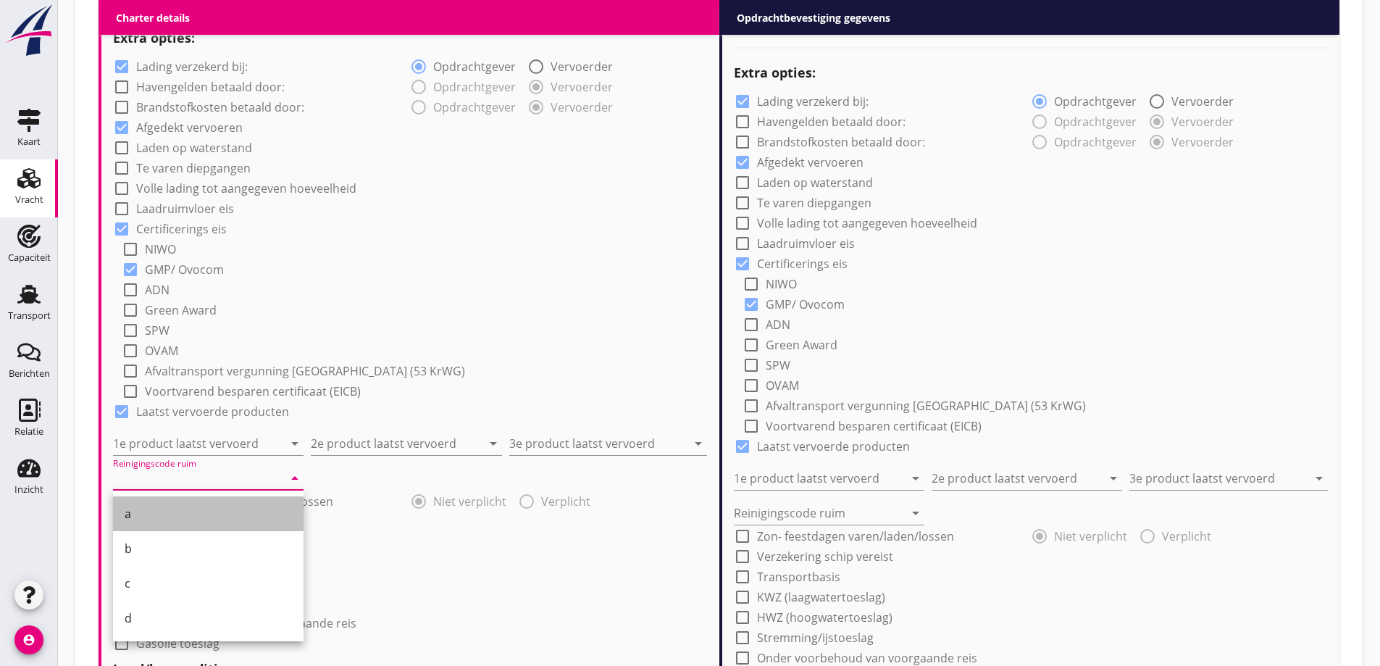
click at [214, 519] on div "a" at bounding box center [208, 513] width 167 height 17
type input "a"
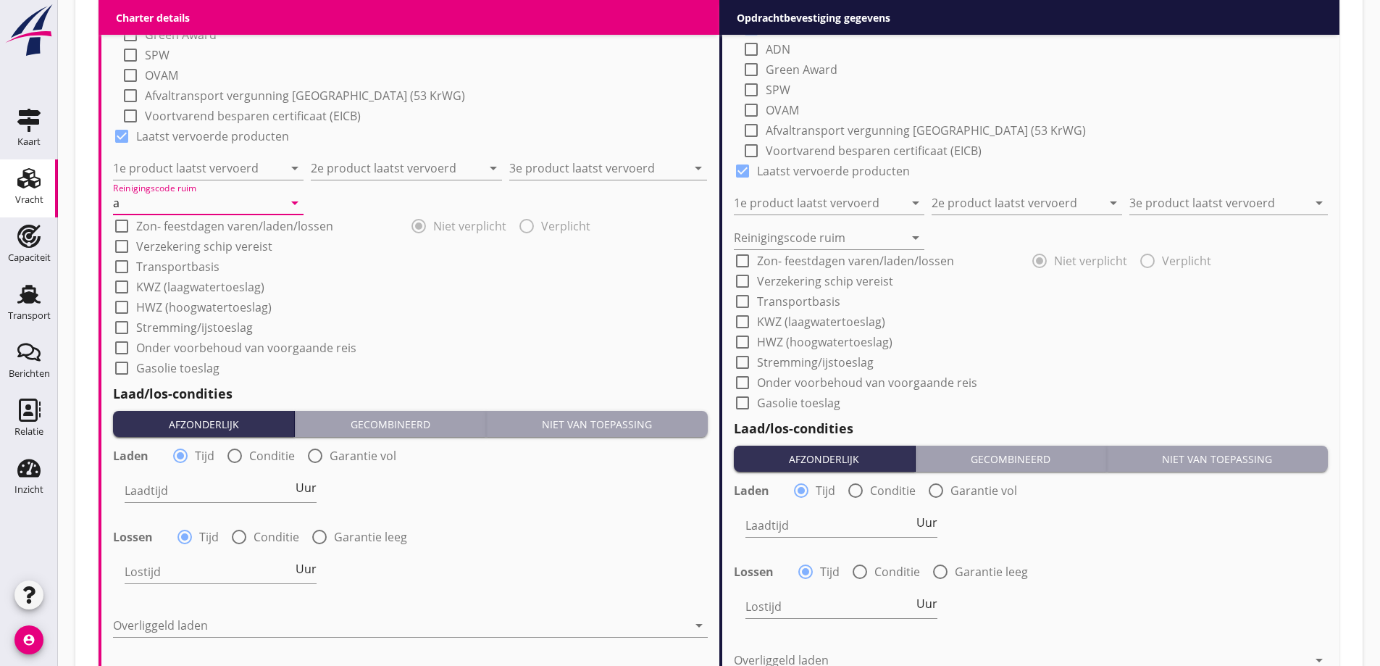
scroll to position [1364, 0]
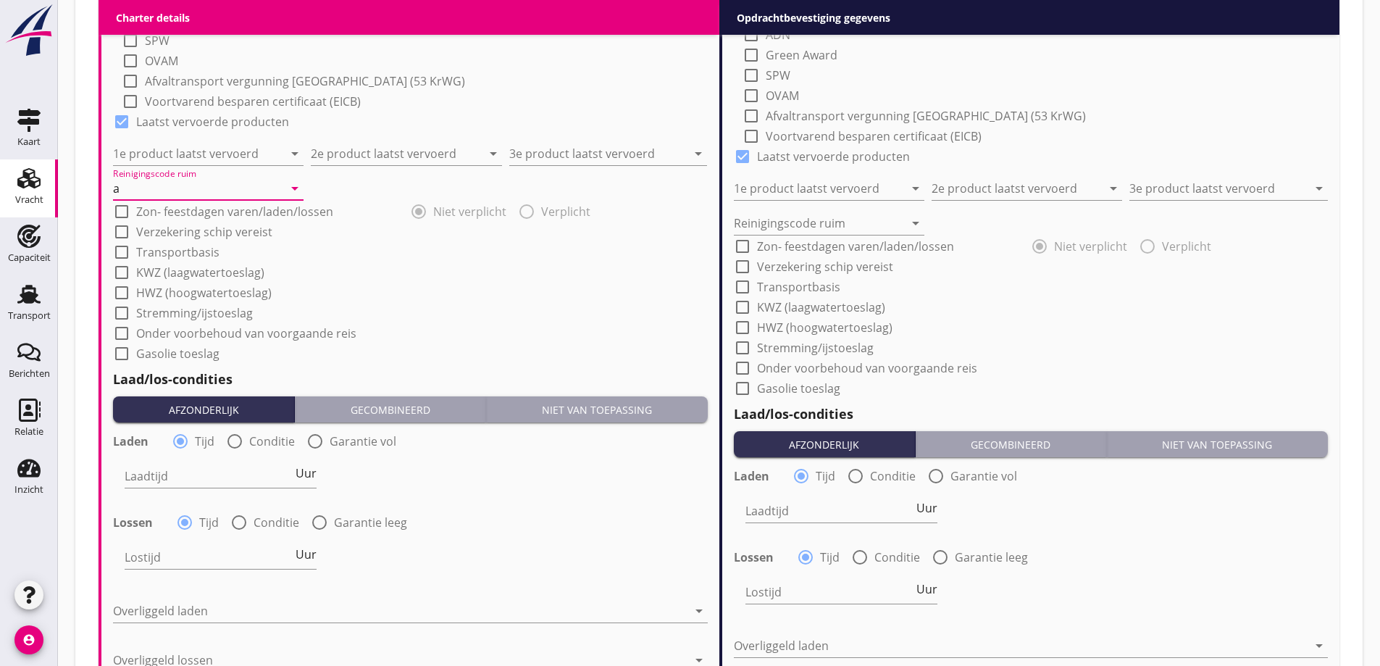
click at [263, 443] on label "Conditie" at bounding box center [272, 441] width 46 height 14
radio input "false"
radio input "true"
click at [256, 480] on div at bounding box center [259, 475] width 269 height 23
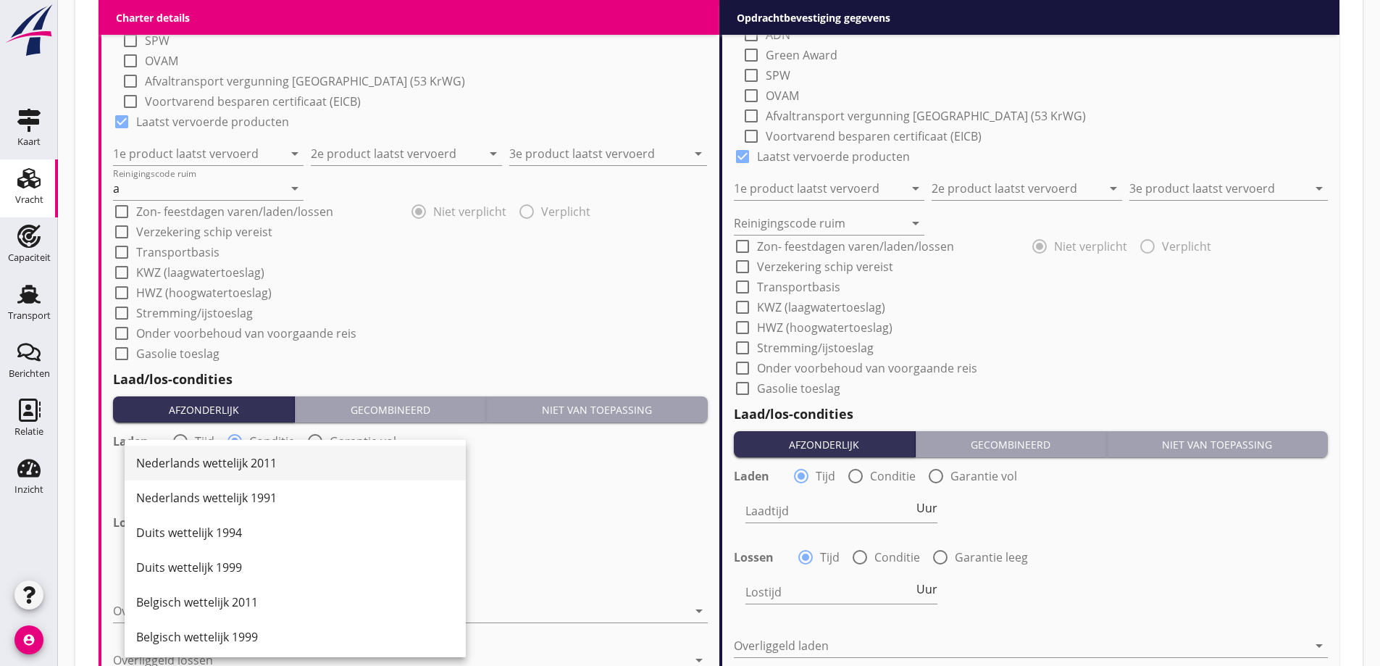
click at [233, 459] on div "Nederlands wettelijk 2011" at bounding box center [295, 462] width 318 height 17
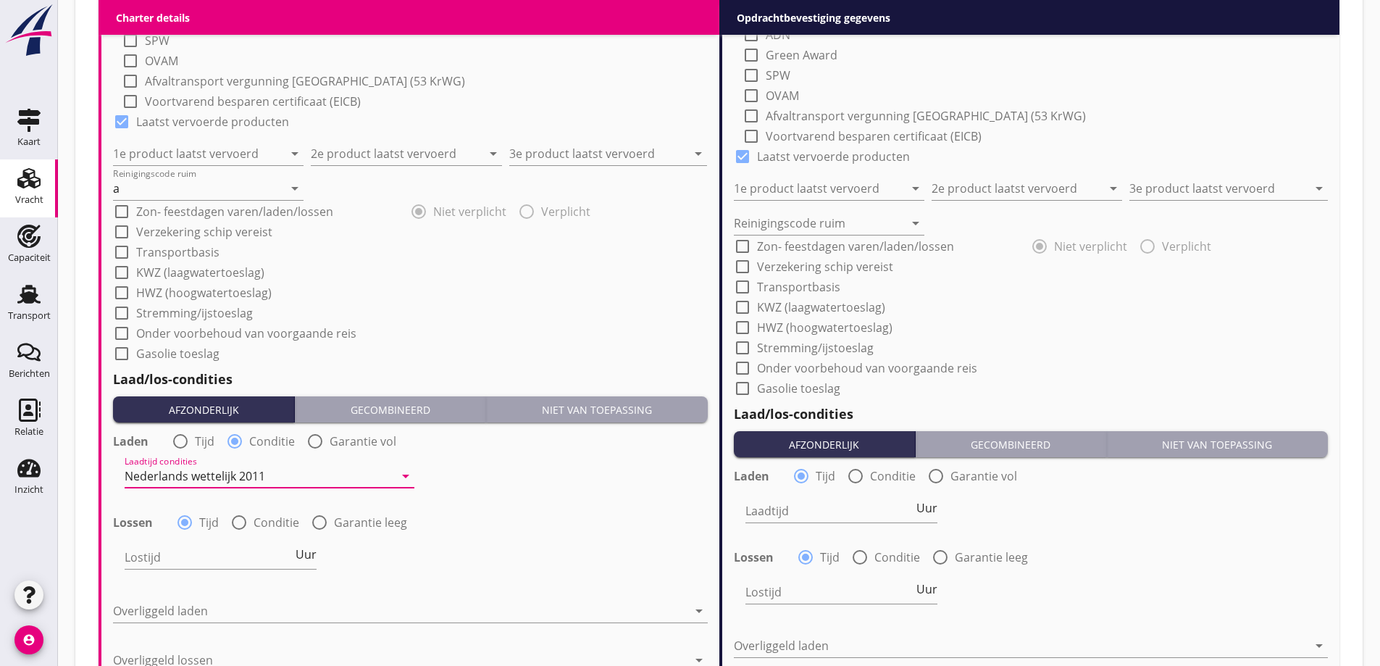
click at [243, 517] on div at bounding box center [239, 522] width 25 height 25
radio input "false"
radio input "true"
click at [253, 557] on div at bounding box center [259, 556] width 269 height 23
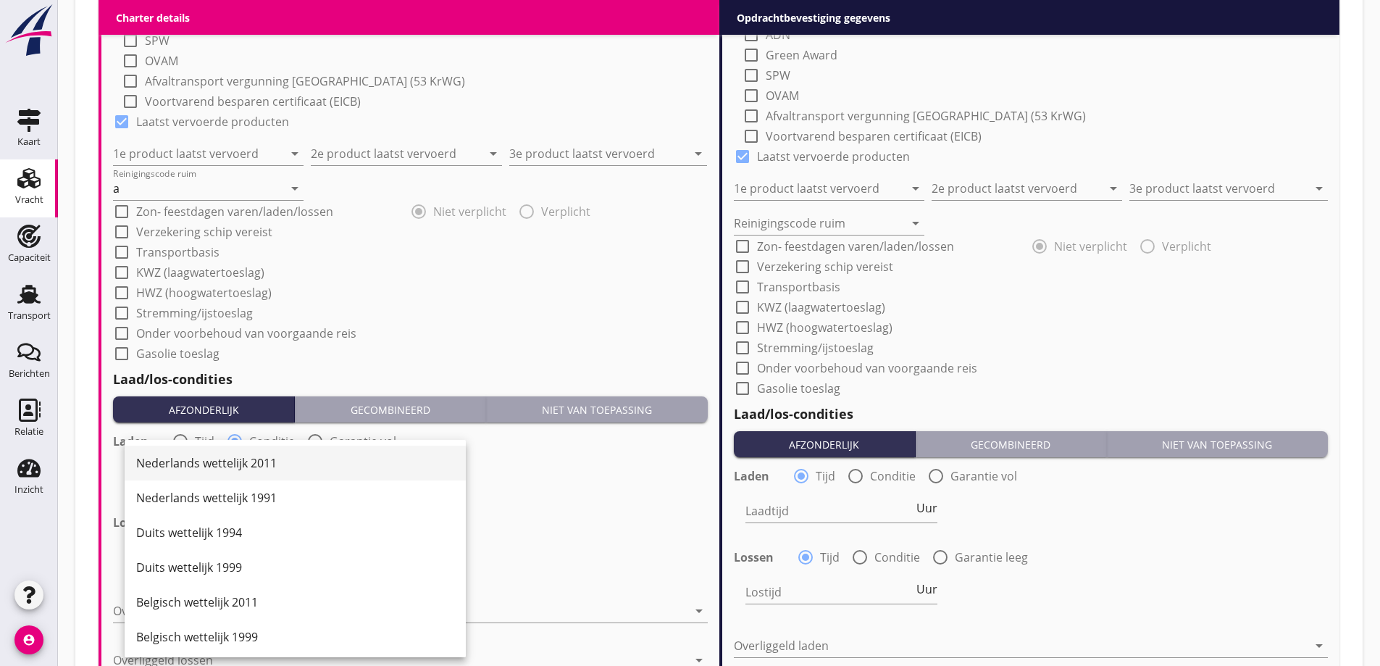
click at [251, 463] on div "Nederlands wettelijk 2011" at bounding box center [295, 462] width 318 height 17
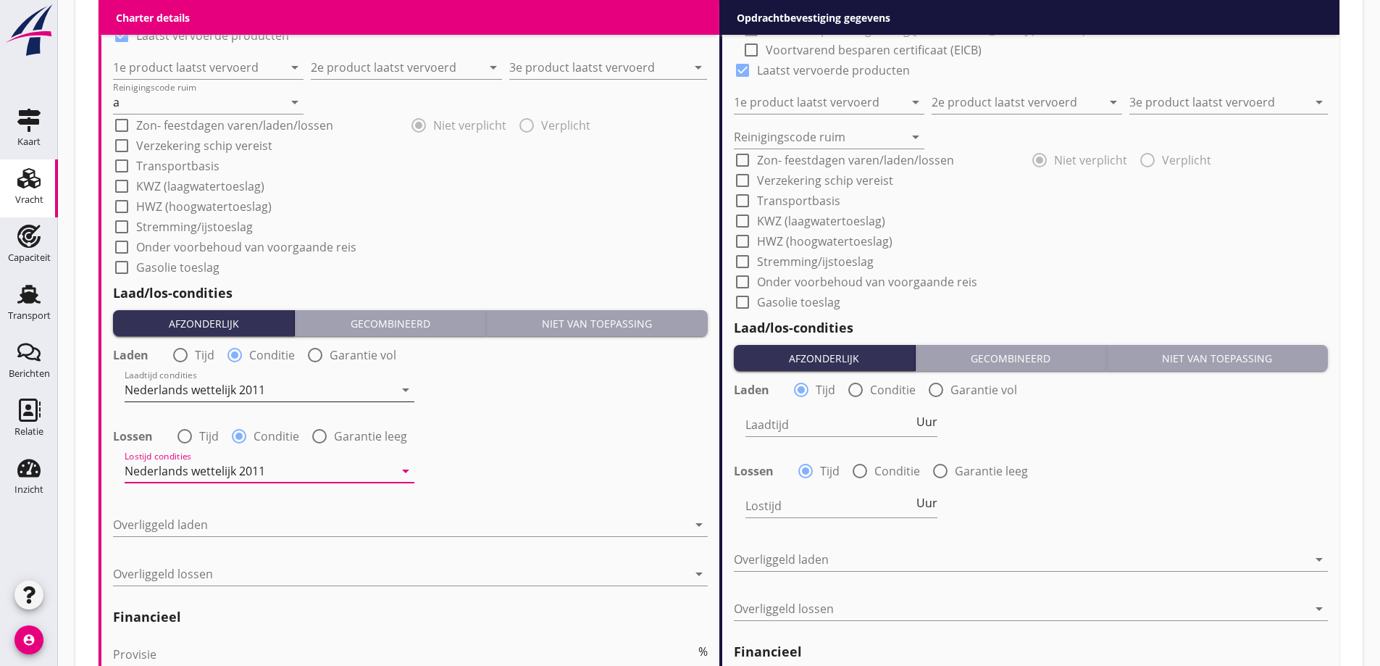
scroll to position [1581, 0]
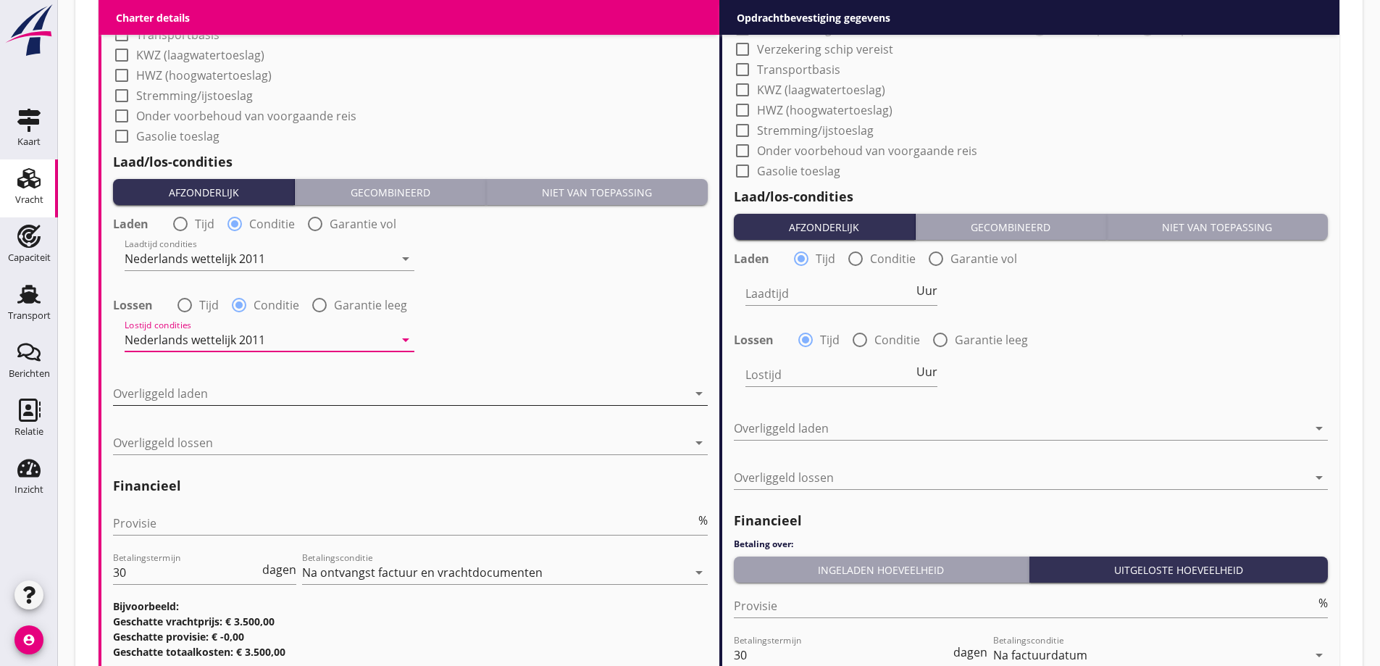
click at [224, 382] on div at bounding box center [400, 393] width 574 height 23
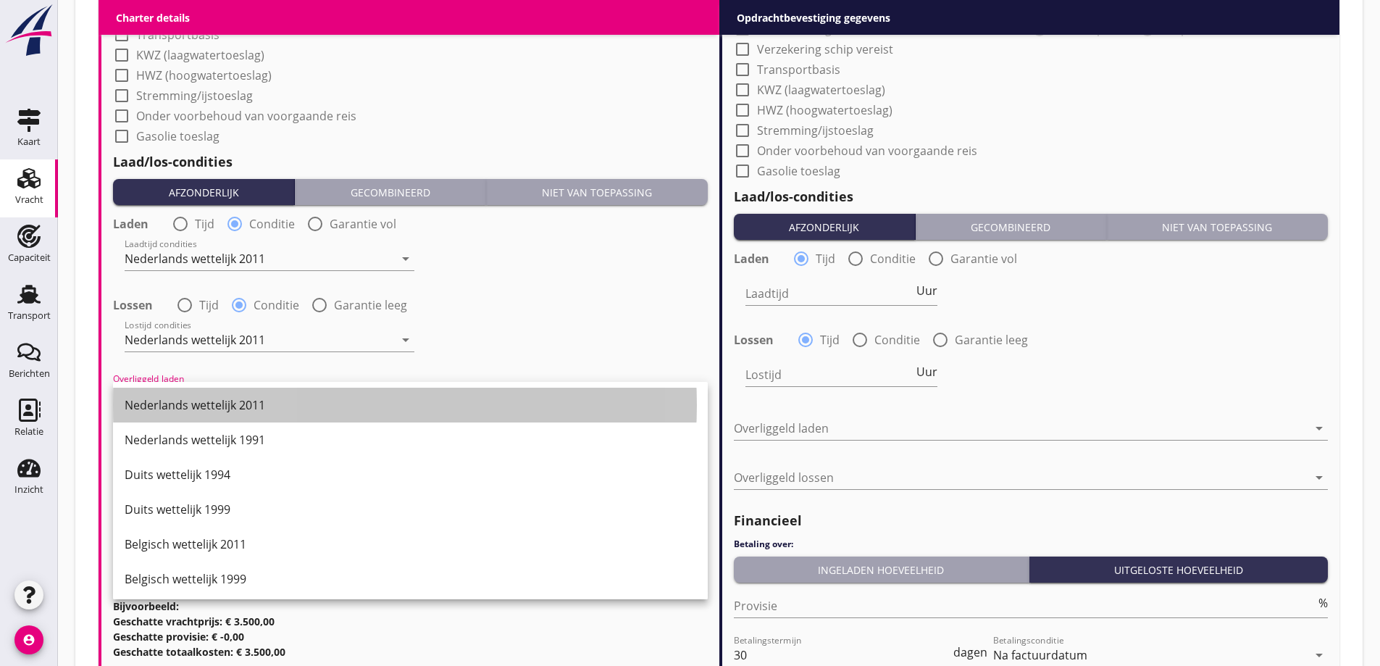
drag, startPoint x: 227, startPoint y: 407, endPoint x: 250, endPoint y: 441, distance: 41.2
click at [227, 409] on div "Nederlands wettelijk 2011" at bounding box center [411, 404] width 572 height 17
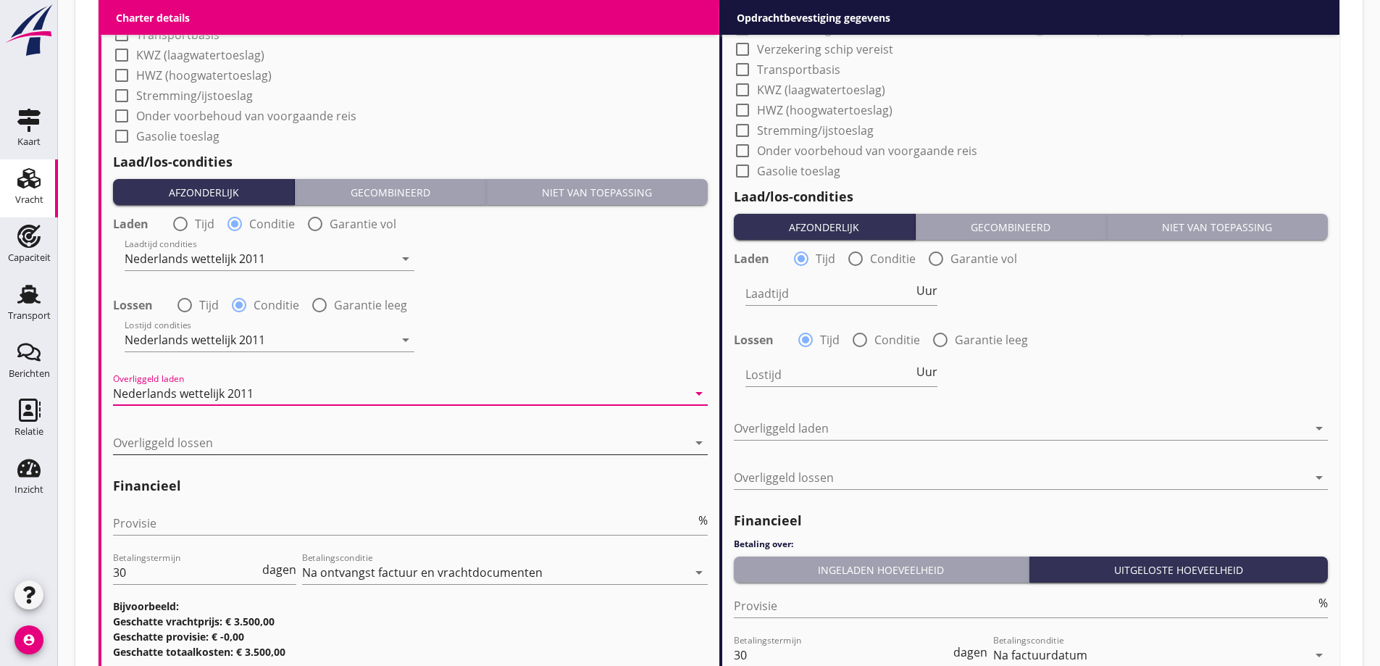
click at [251, 448] on div at bounding box center [400, 442] width 574 height 23
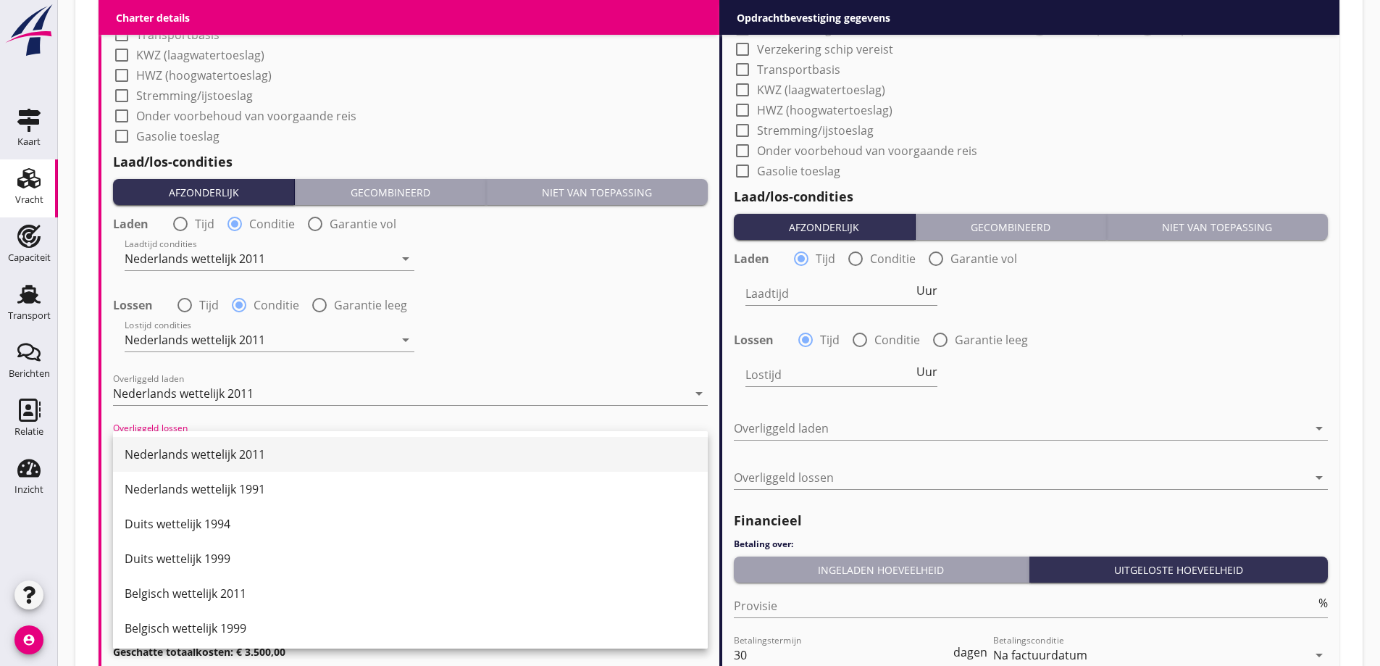
click at [256, 455] on div "Nederlands wettelijk 2011" at bounding box center [411, 453] width 572 height 17
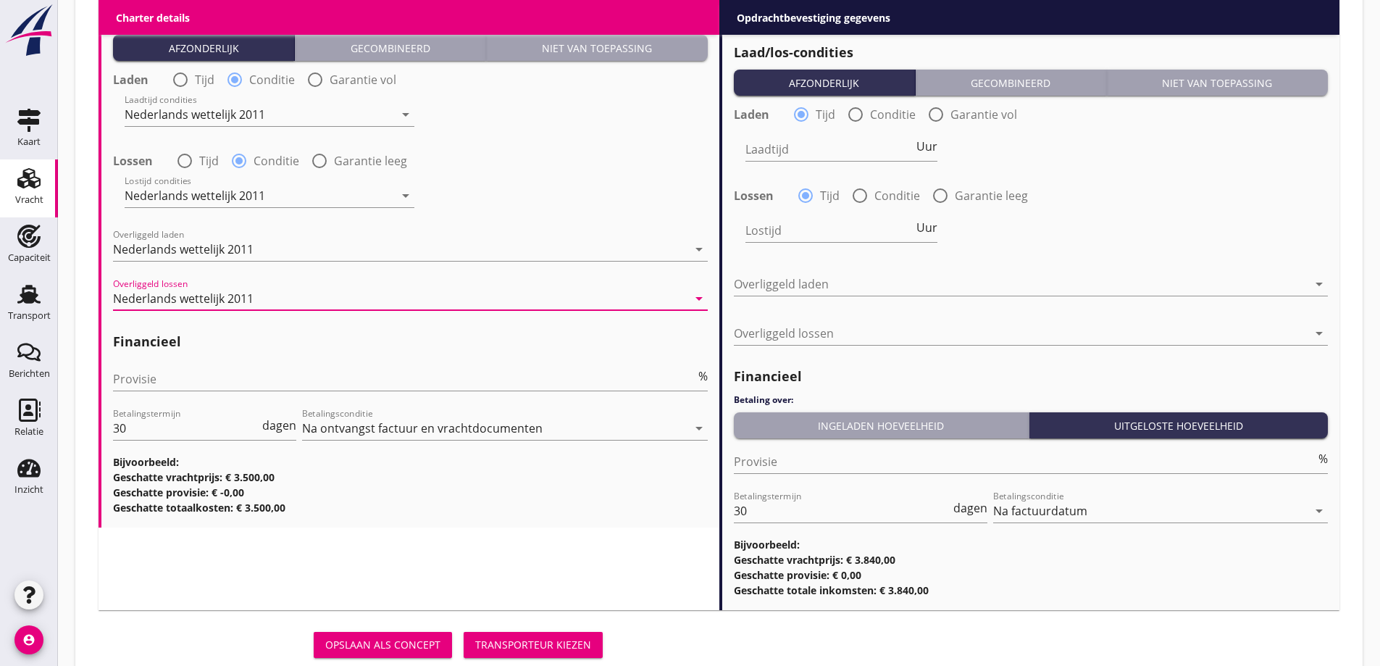
scroll to position [1726, 0]
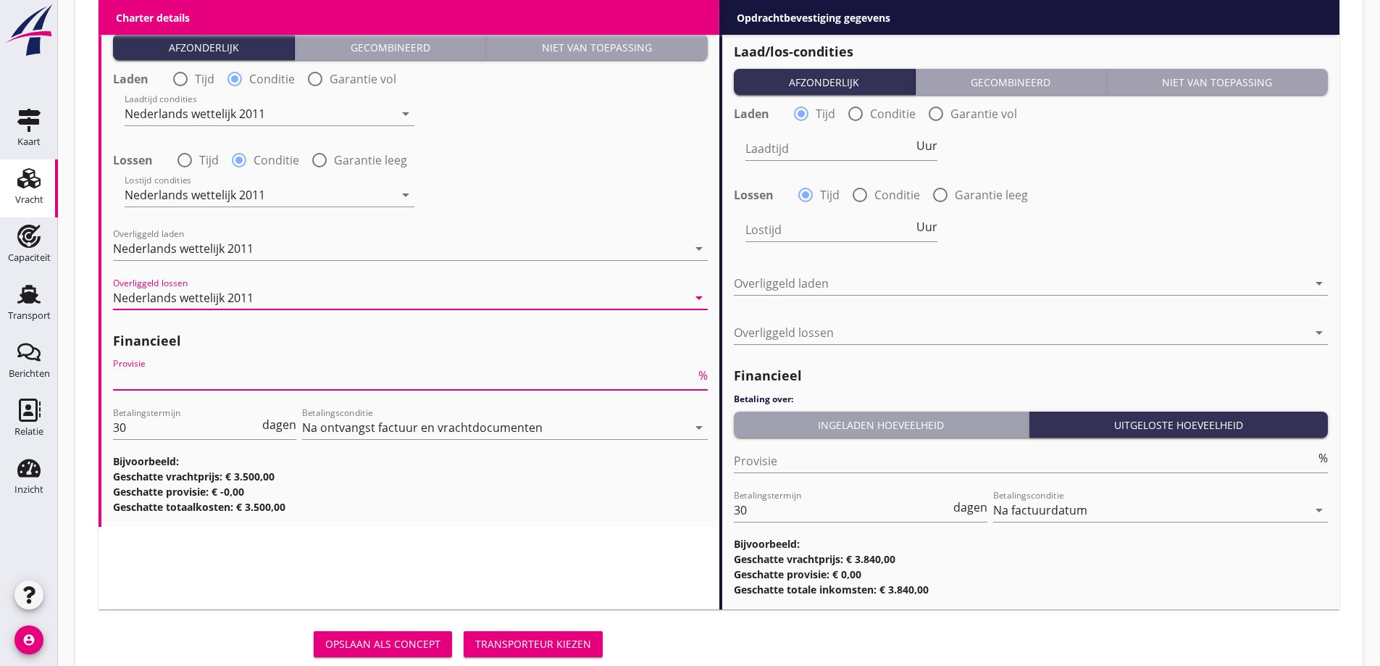
click at [197, 378] on input "Provisie" at bounding box center [404, 378] width 582 height 23
type input "5"
click at [628, 512] on h3 "Geschatte totaalkosten: € 3.325,00" at bounding box center [410, 506] width 595 height 15
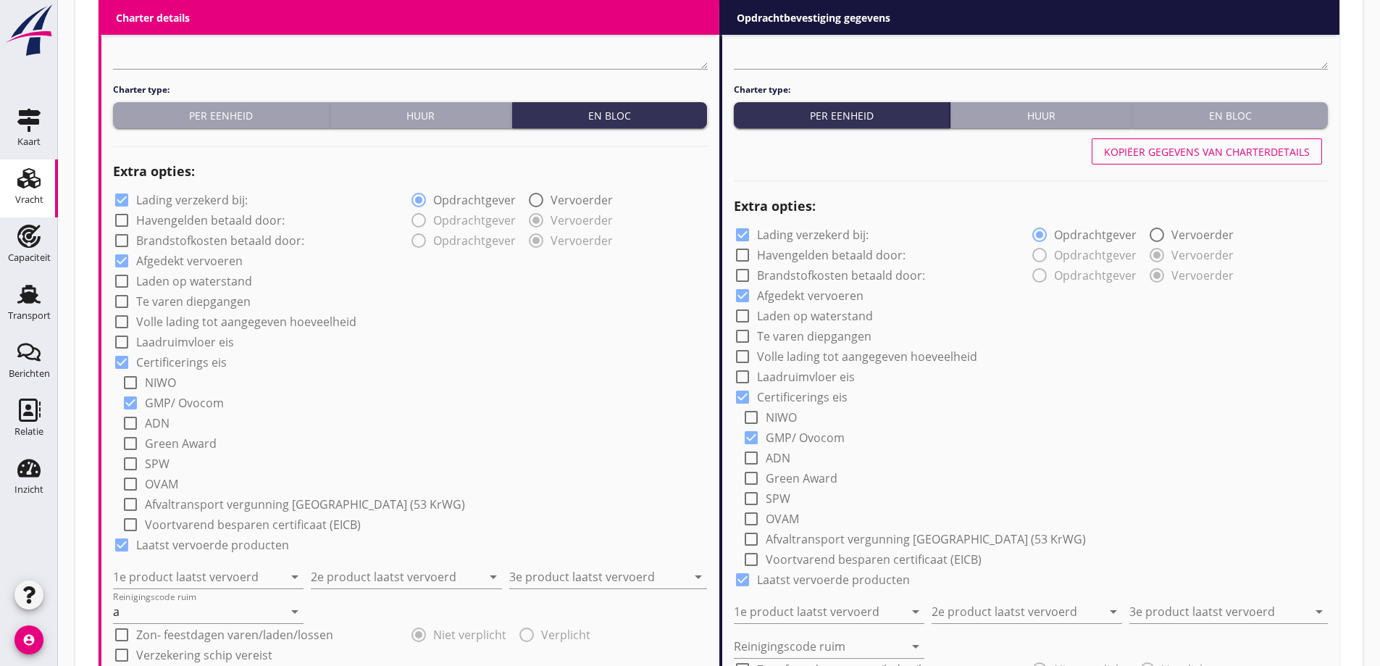
scroll to position [929, 0]
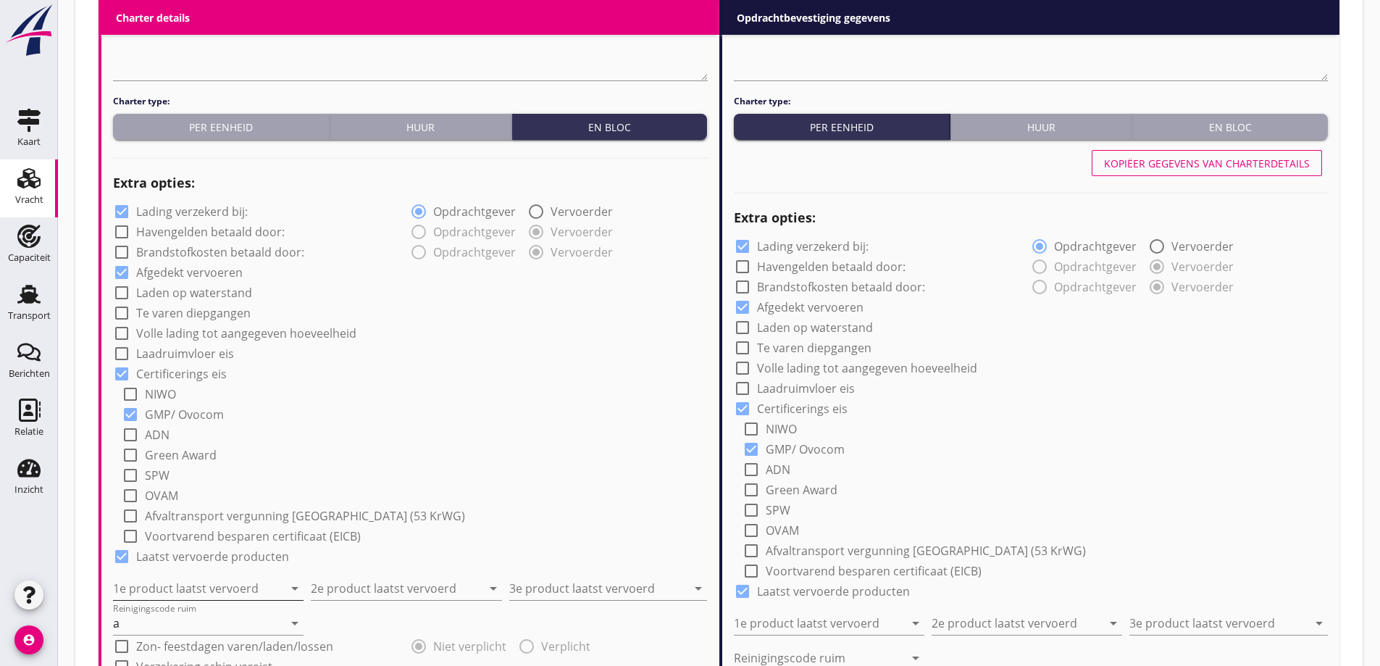
click at [189, 591] on input "1e product laatst vervoerd" at bounding box center [198, 588] width 170 height 23
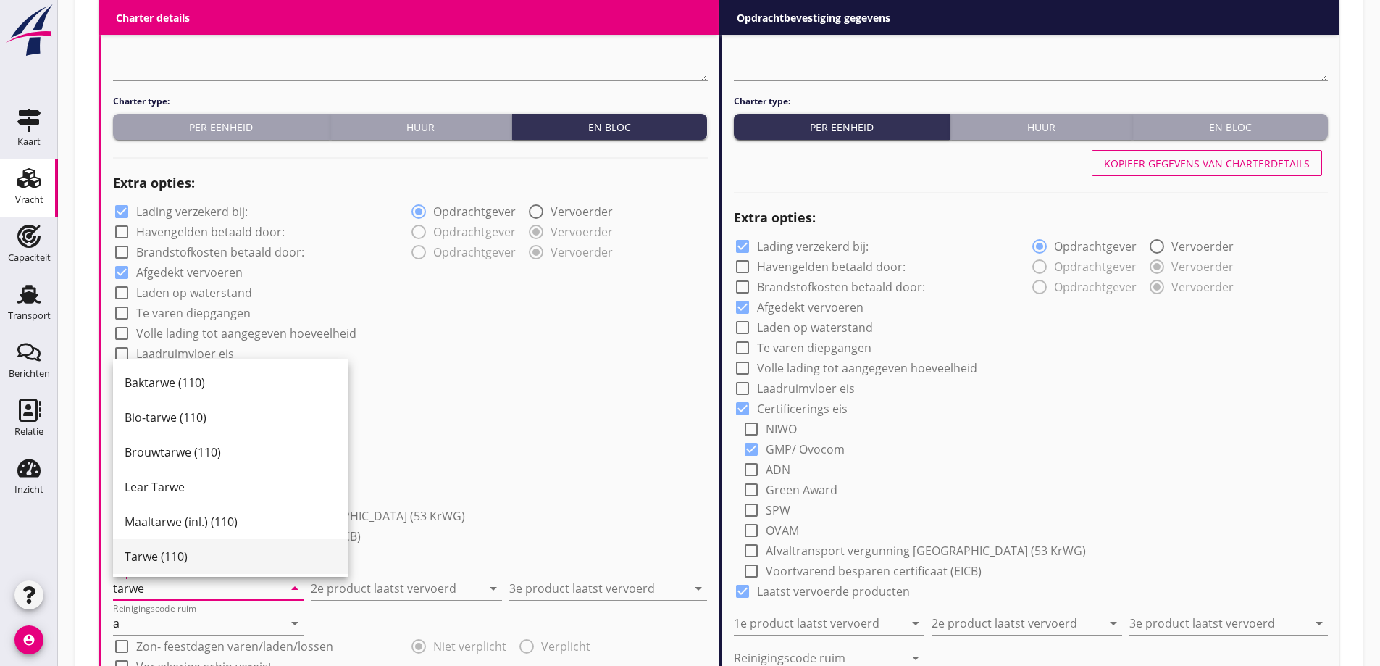
click at [226, 555] on div "Tarwe (110)" at bounding box center [231, 556] width 212 height 17
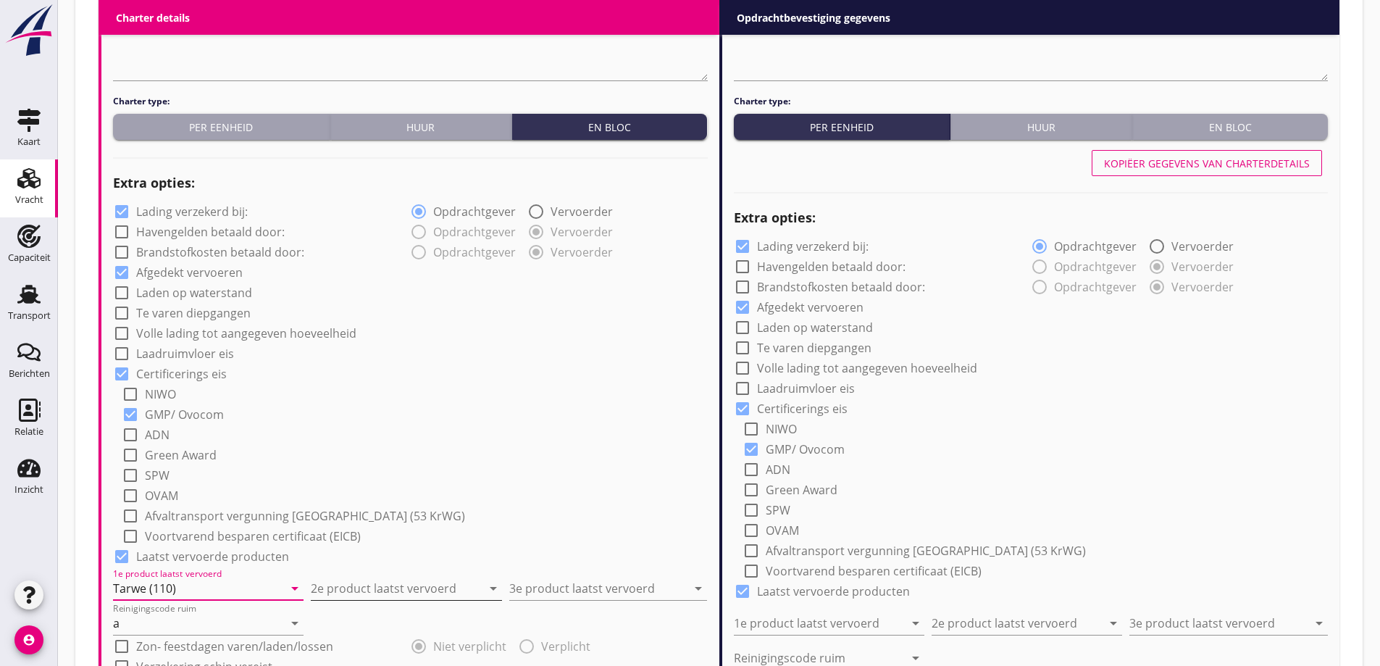
type input "Tarwe (110)"
click at [360, 599] on div "2e product laatst vervoerd arrow_drop_down" at bounding box center [406, 588] width 191 height 23
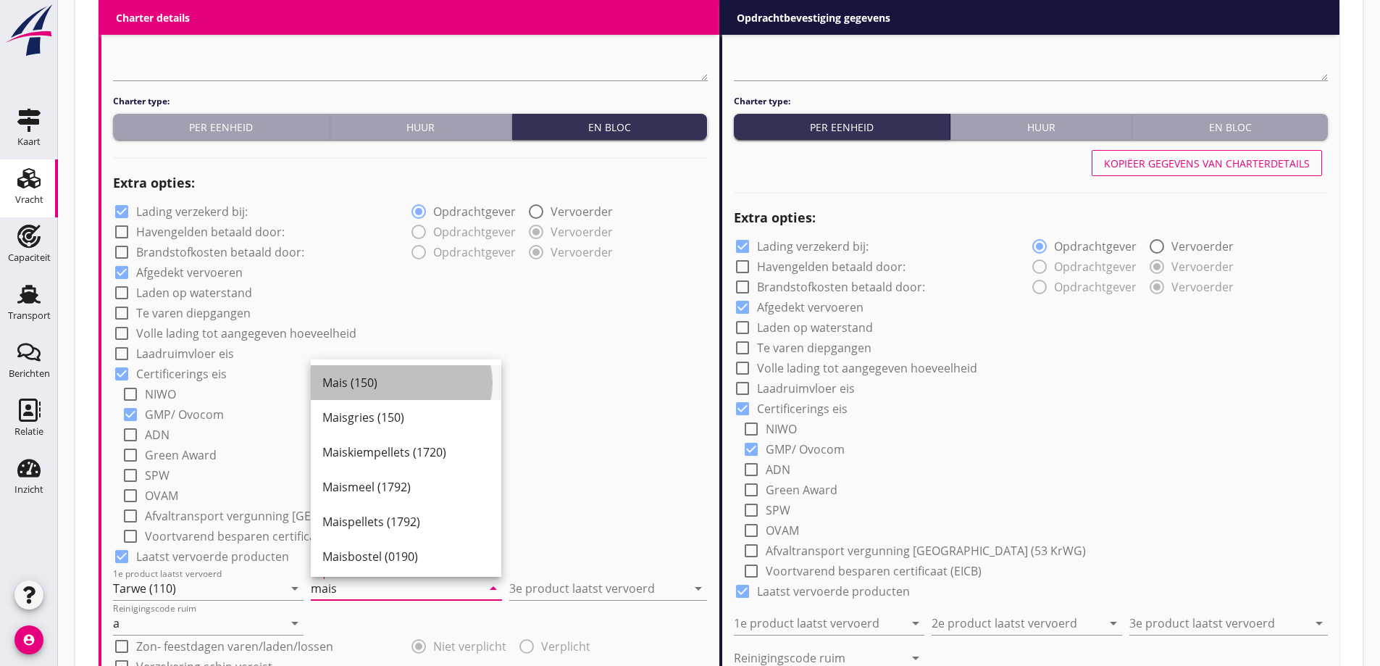
click at [370, 385] on div "Mais (150)" at bounding box center [405, 382] width 167 height 17
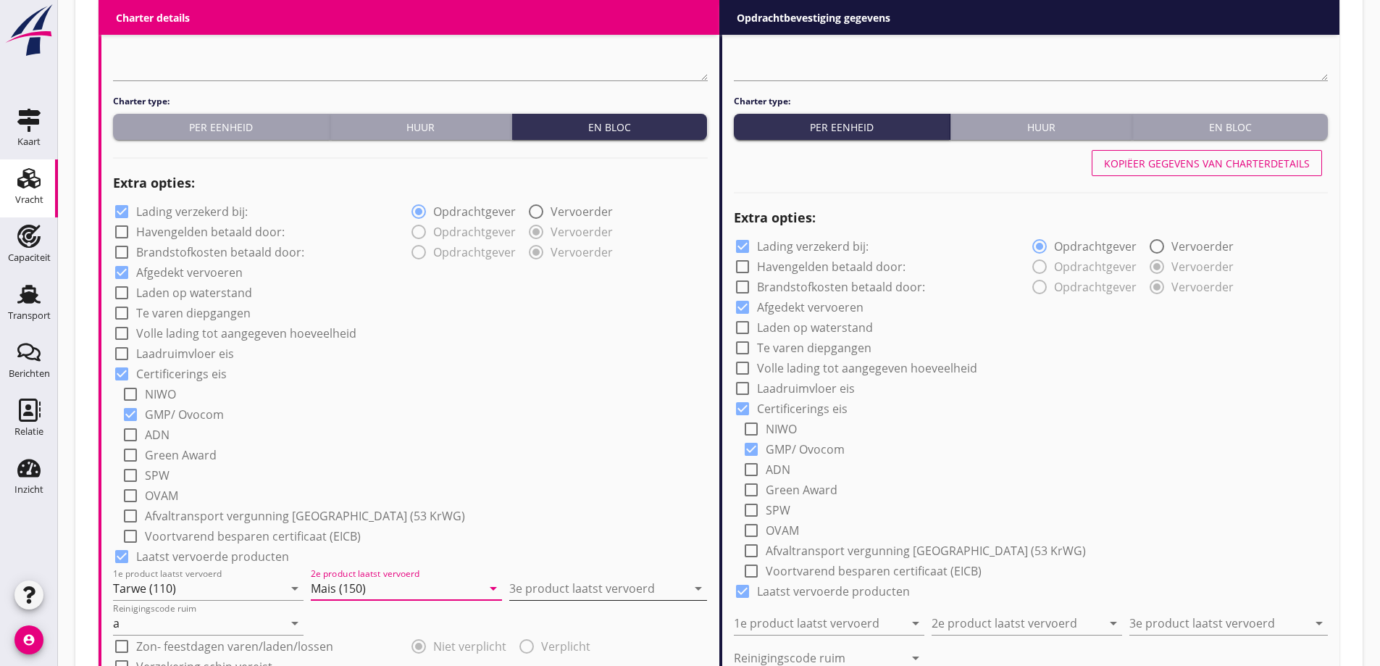
type input "Mais (150)"
click at [611, 582] on input "3e product laatst vervoerd" at bounding box center [597, 588] width 177 height 23
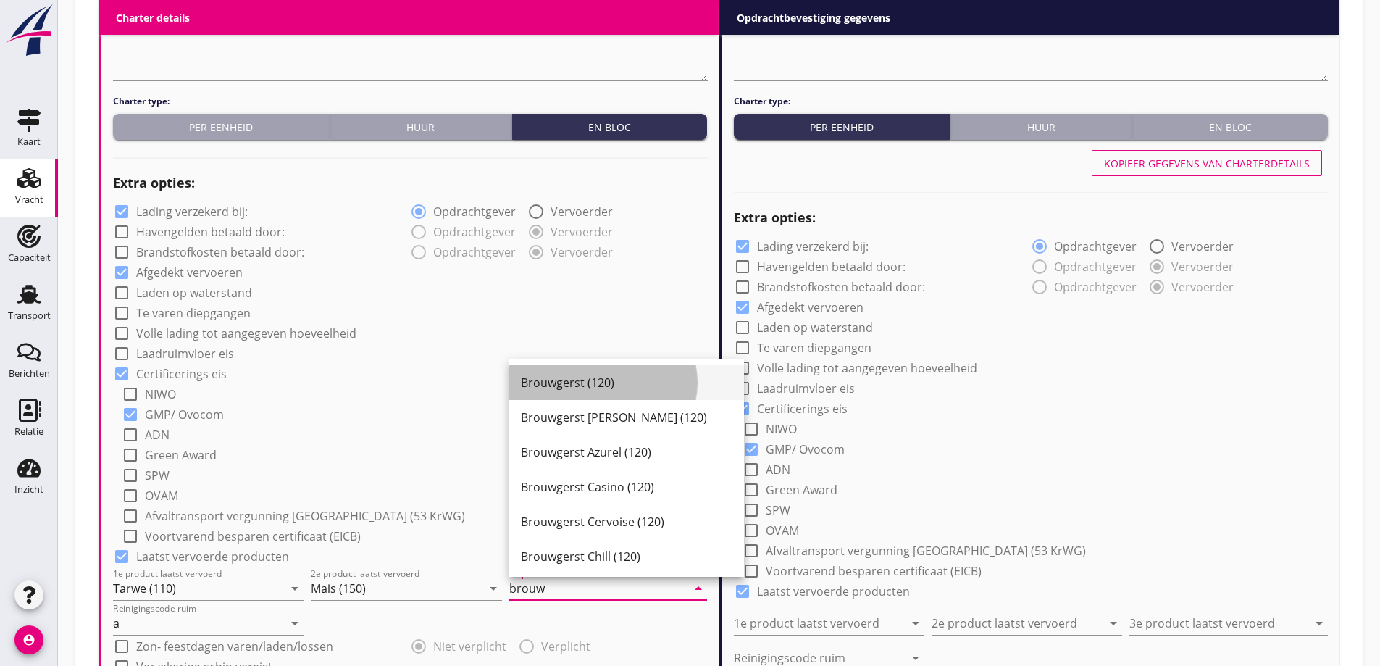
click at [629, 377] on div "Brouwgerst (120)" at bounding box center [627, 382] width 212 height 17
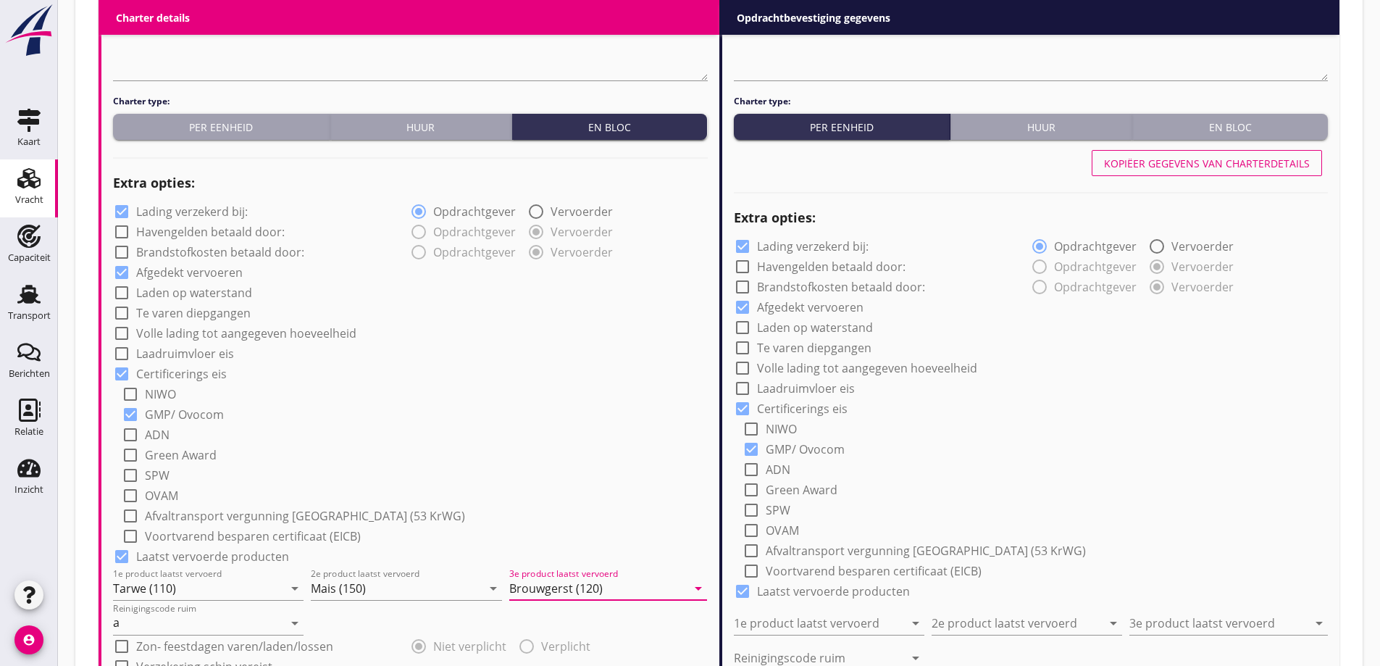
scroll to position [1, 0]
type input "Brouwgerst (120)"
click at [388, 619] on div "Reinigingscode ruim a arrow_drop_down" at bounding box center [410, 617] width 595 height 35
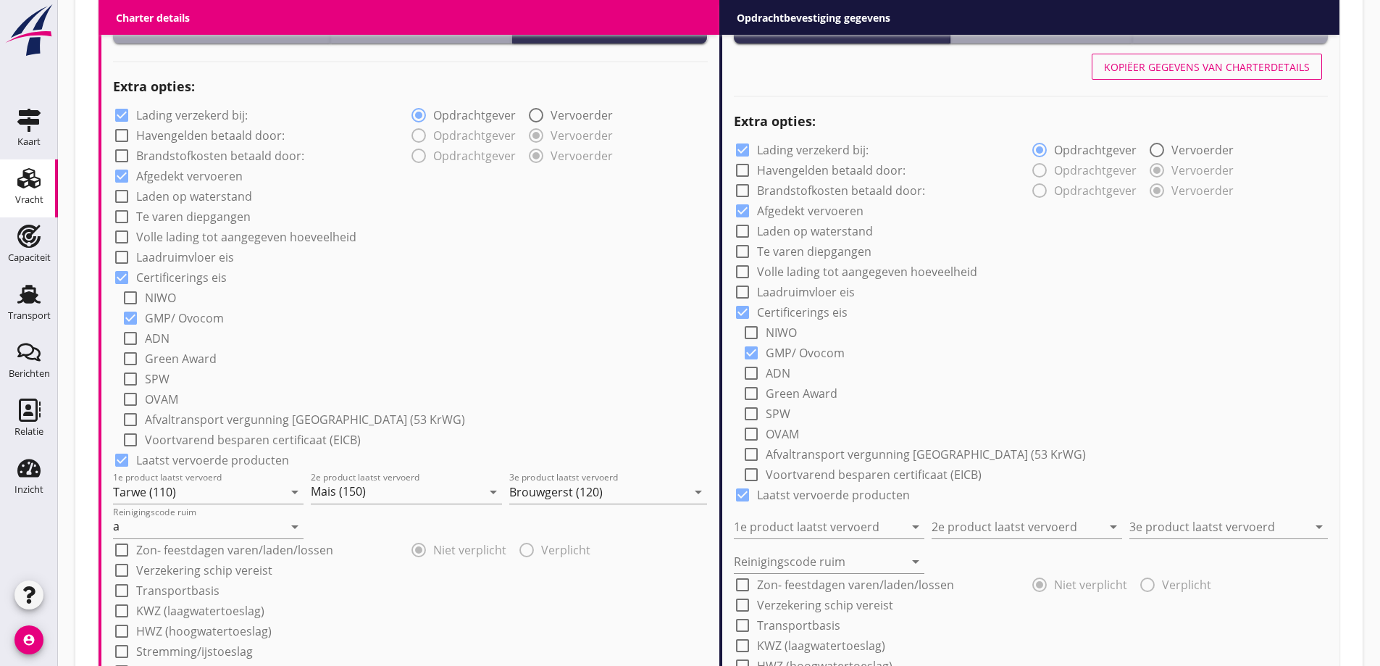
scroll to position [1002, 0]
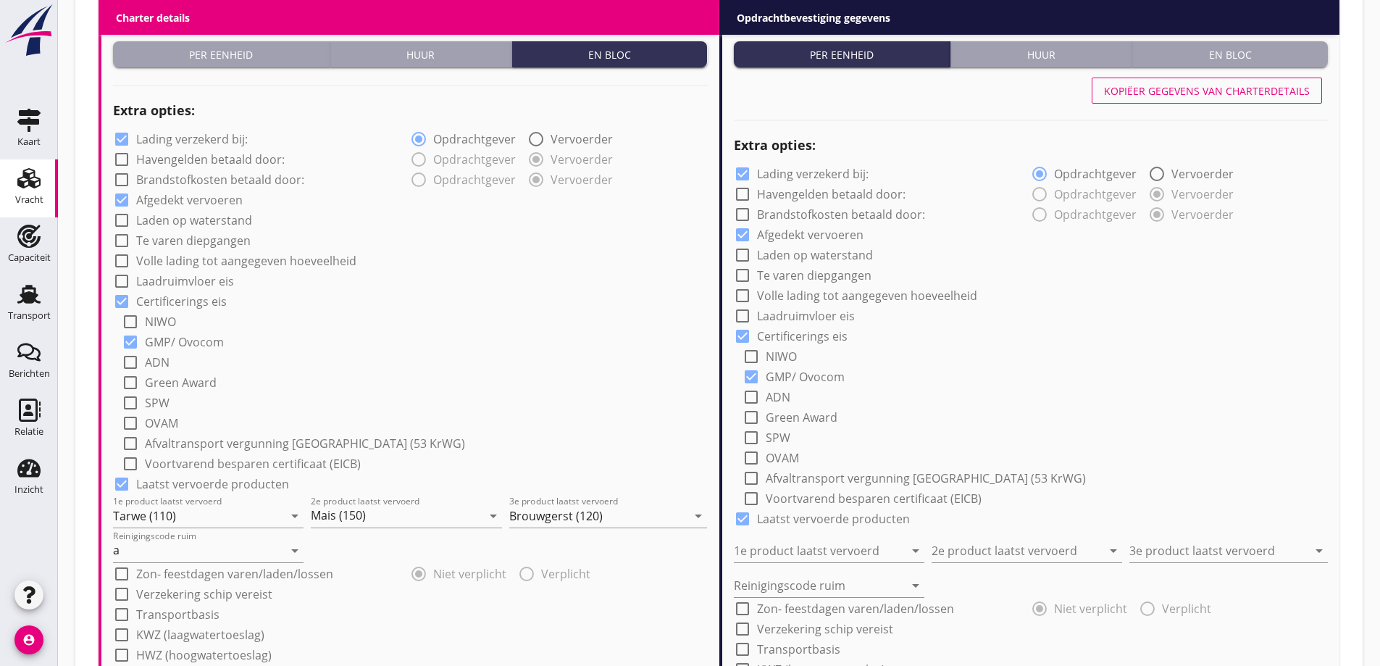
click at [1212, 85] on div "Kopiëer gegevens van charterdetails" at bounding box center [1207, 90] width 206 height 15
type input "Tarwe (110)"
type input "Mais (150)"
type input "Brouwgerst (120)"
type input "a"
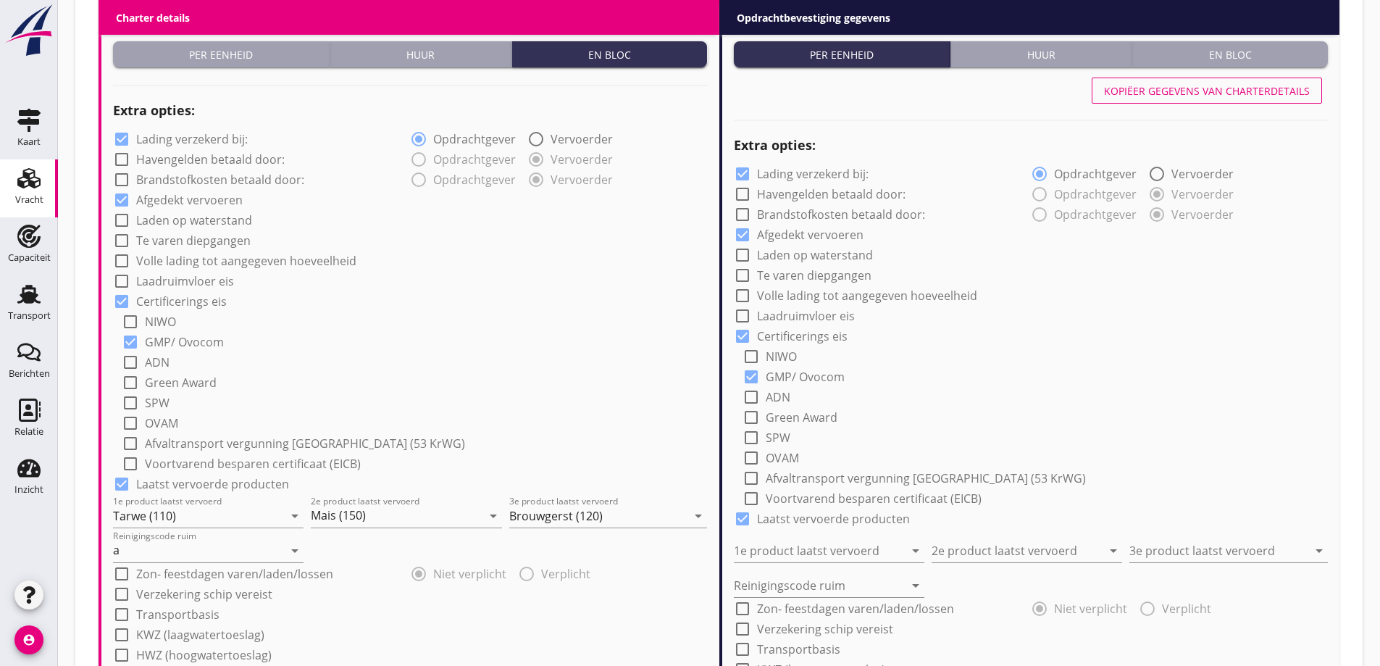
radio input "false"
radio input "true"
radio input "false"
radio input "true"
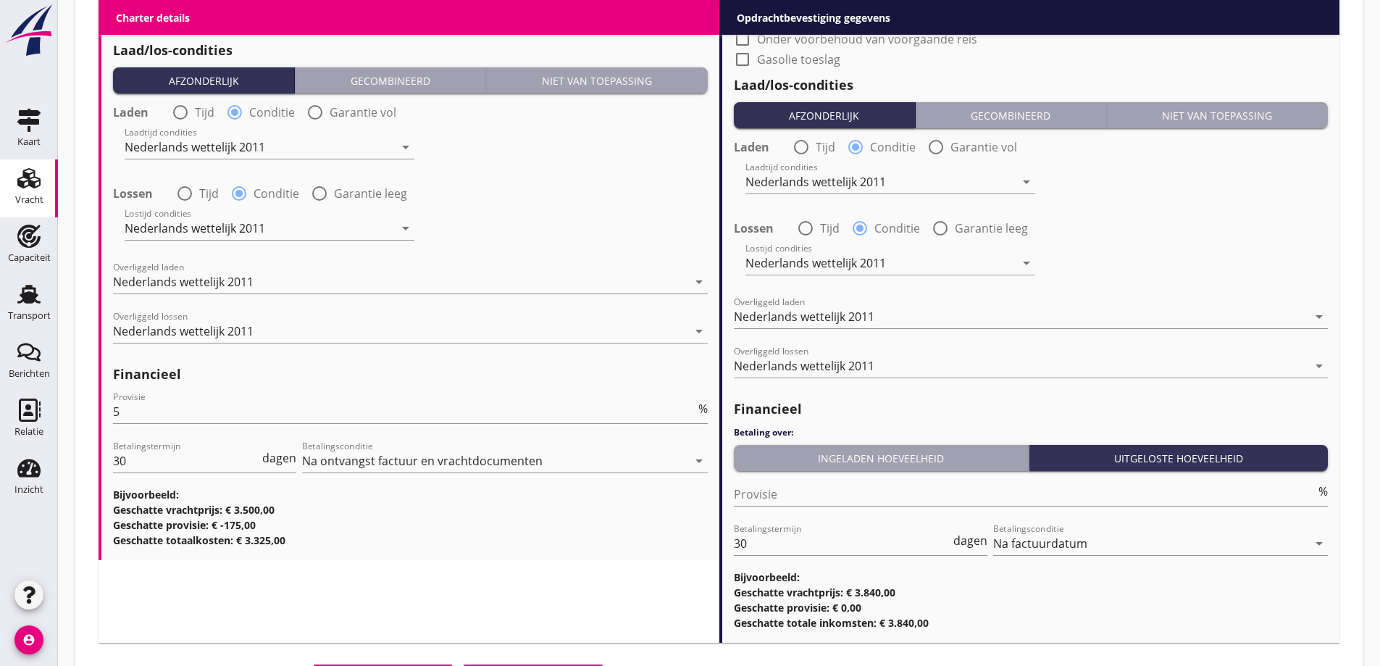
scroll to position [1768, 0]
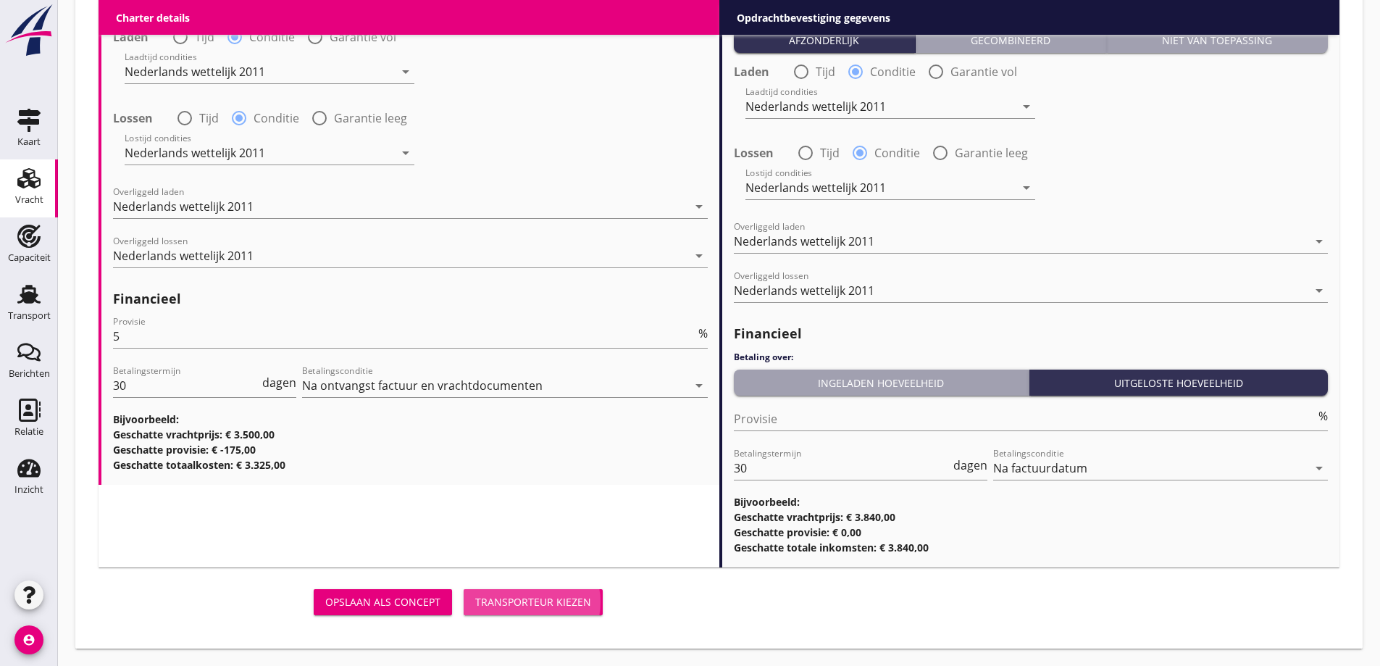
click at [534, 614] on button "Transporteur kiezen" at bounding box center [533, 602] width 139 height 26
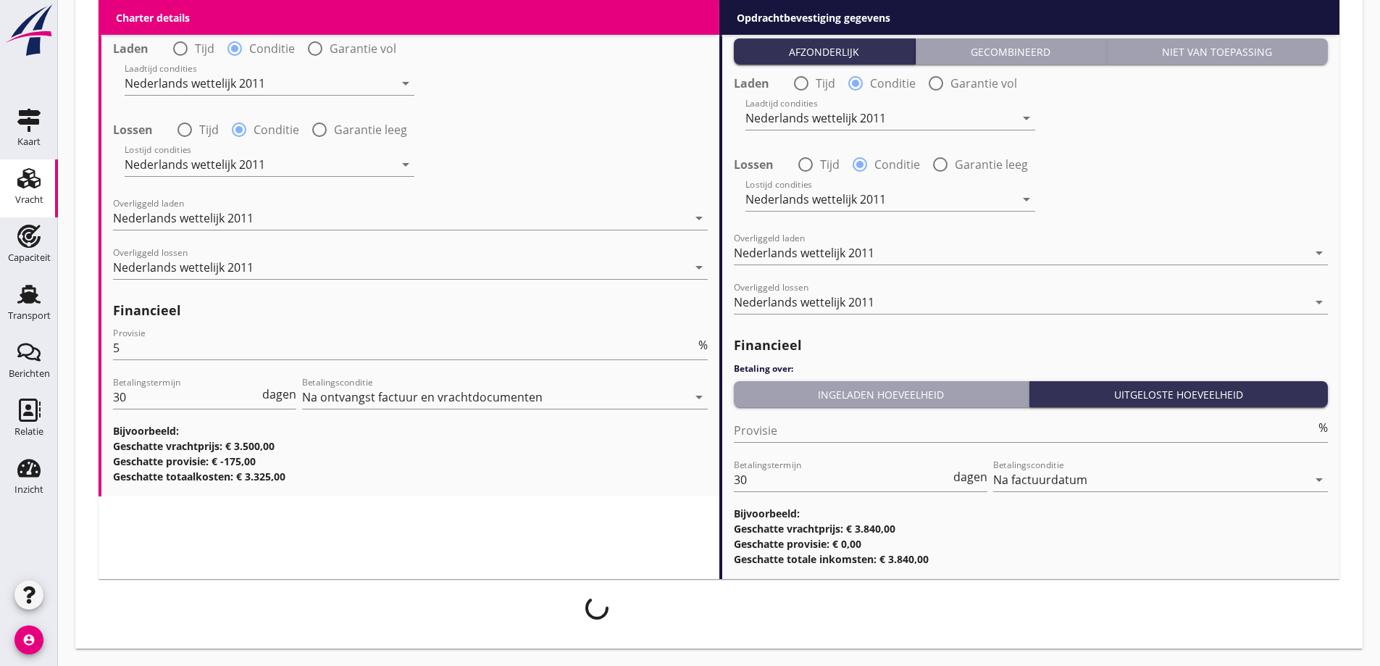
scroll to position [1757, 0]
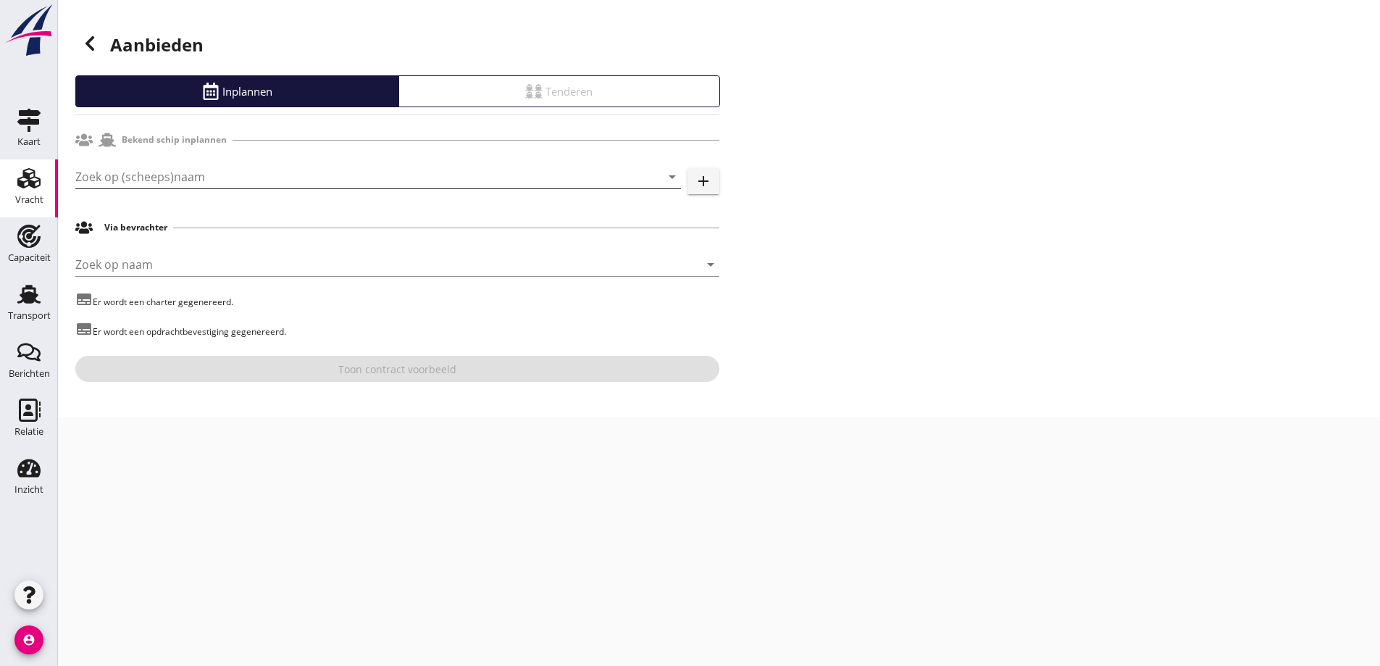
click at [172, 187] on input "Zoek op (scheeps)naam" at bounding box center [357, 176] width 565 height 23
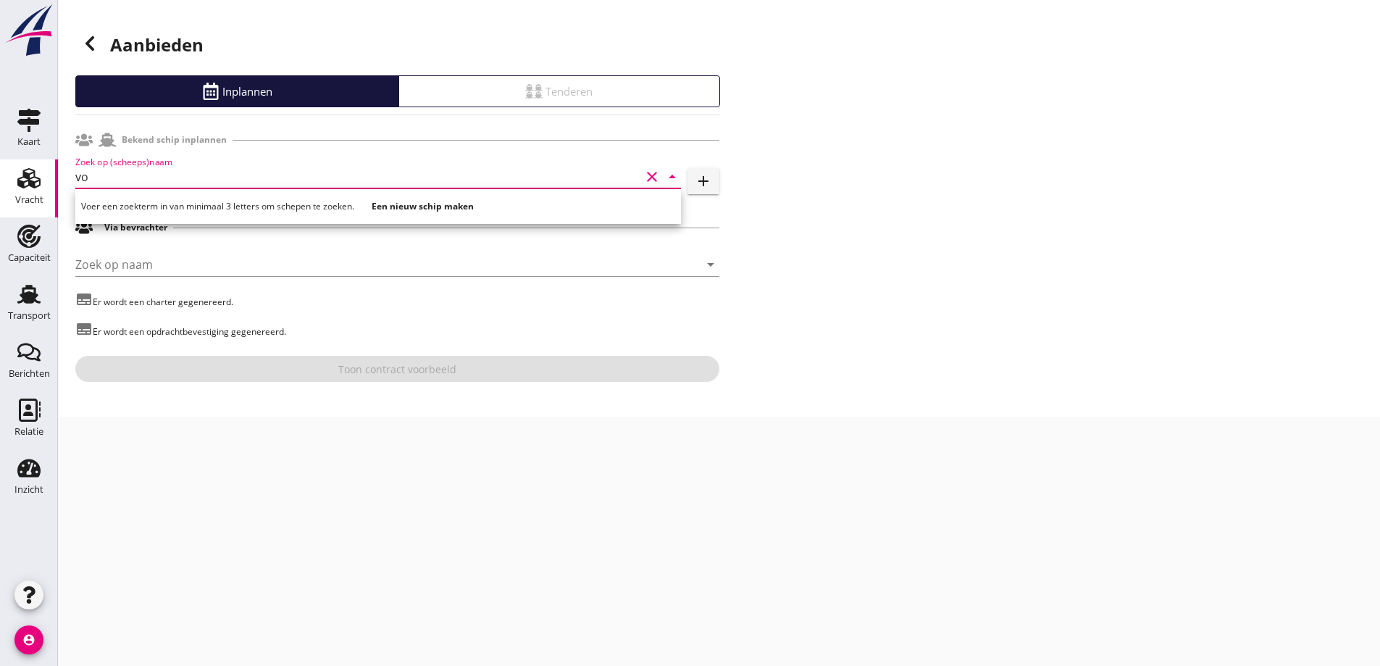
type input "v"
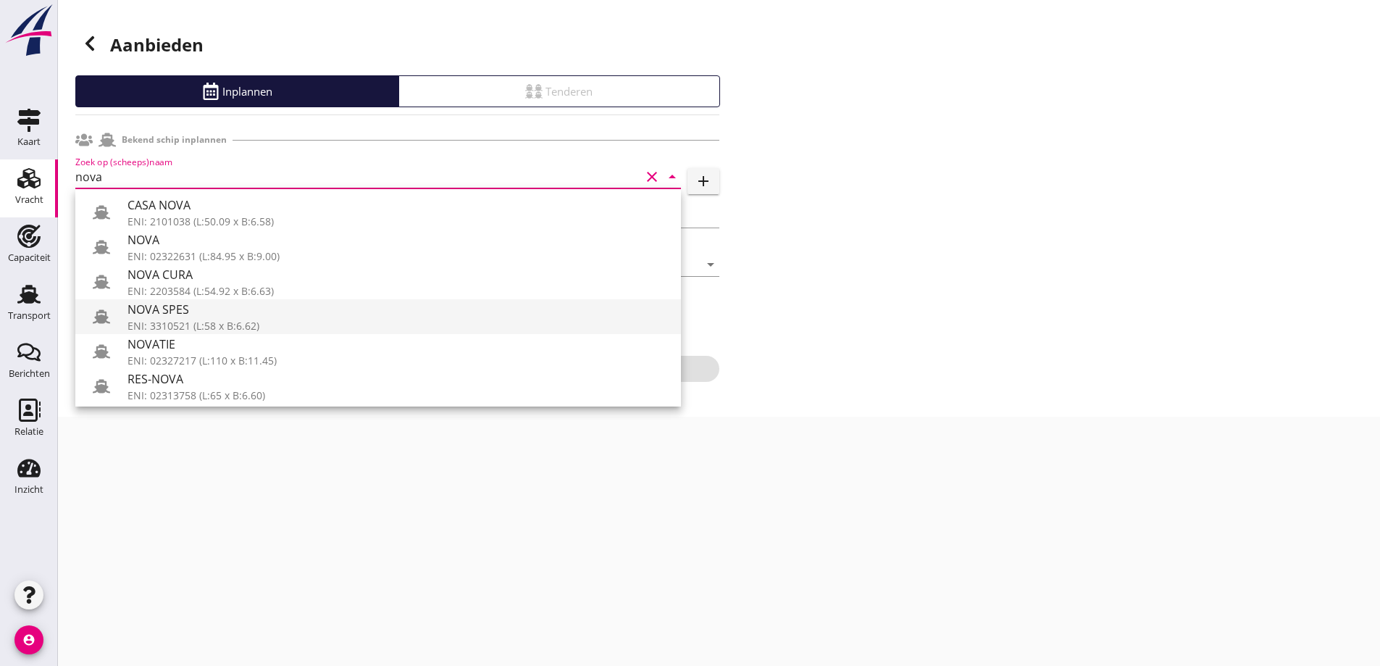
click at [226, 323] on div "ENI: 3310521 (L:58 x B:6.62)" at bounding box center [398, 325] width 542 height 15
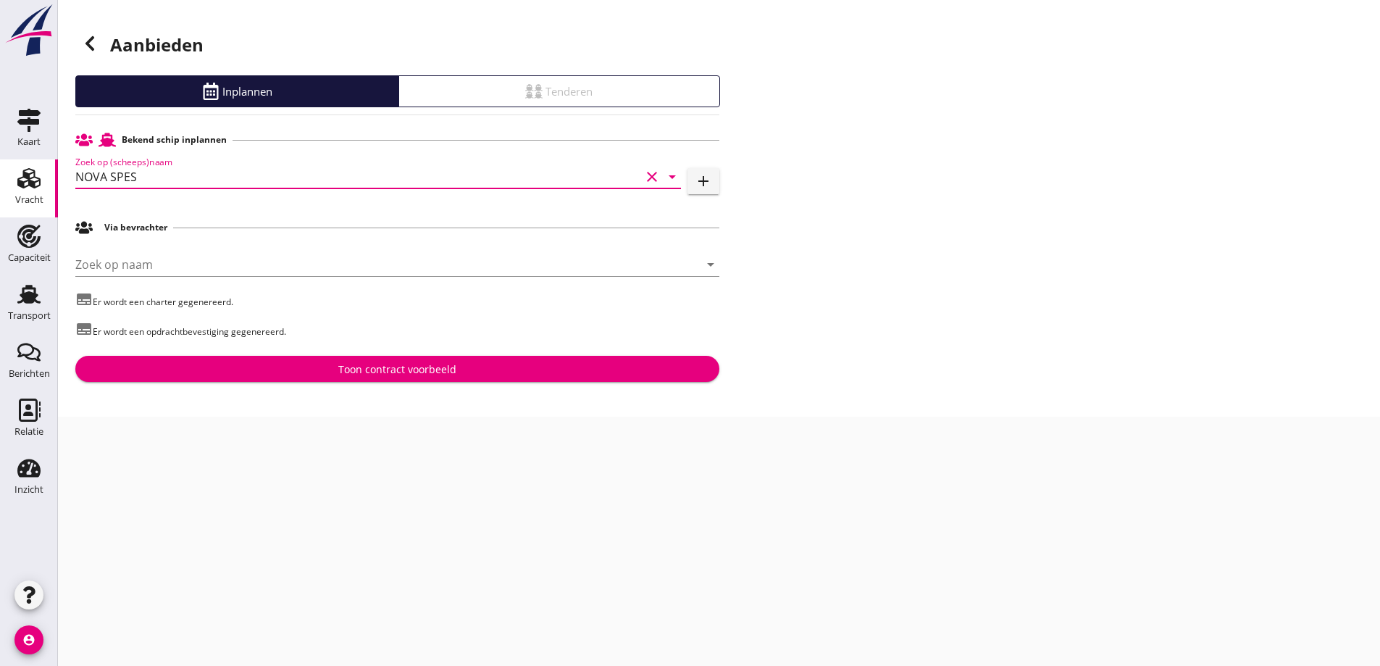
type input "NOVA SPES"
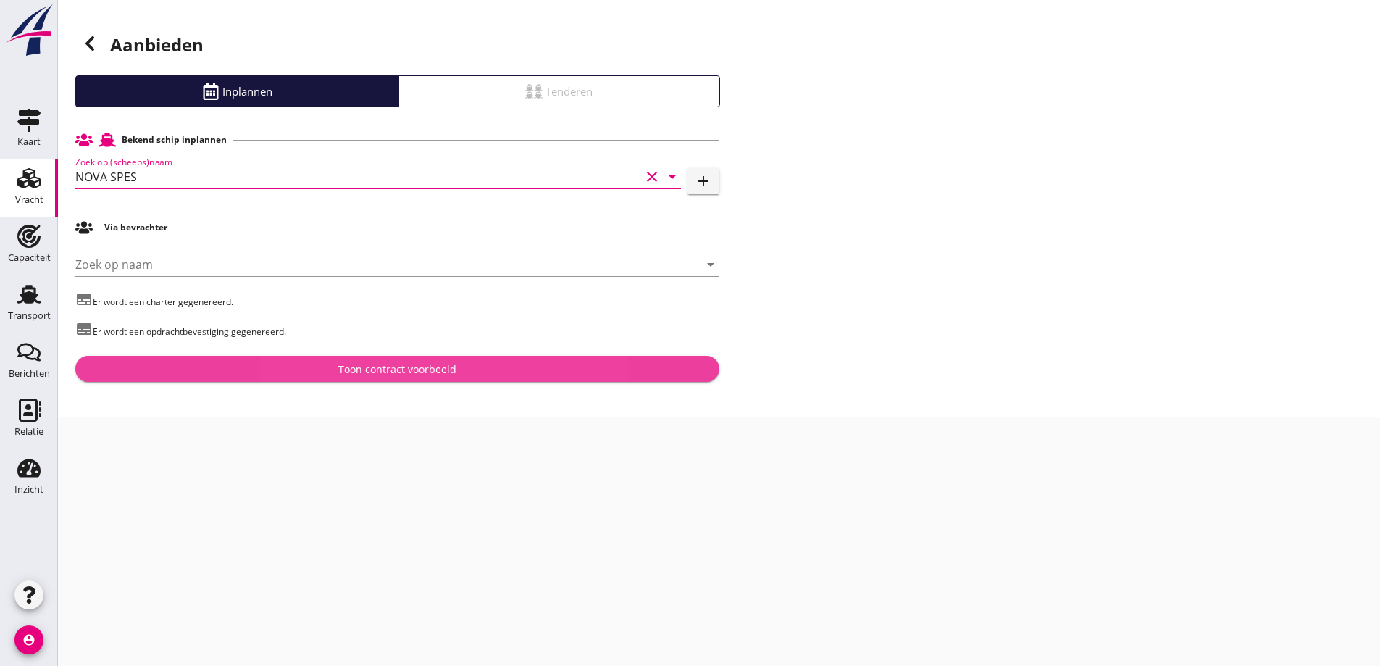
click at [274, 374] on div "Toon contract voorbeeld" at bounding box center [397, 368] width 621 height 15
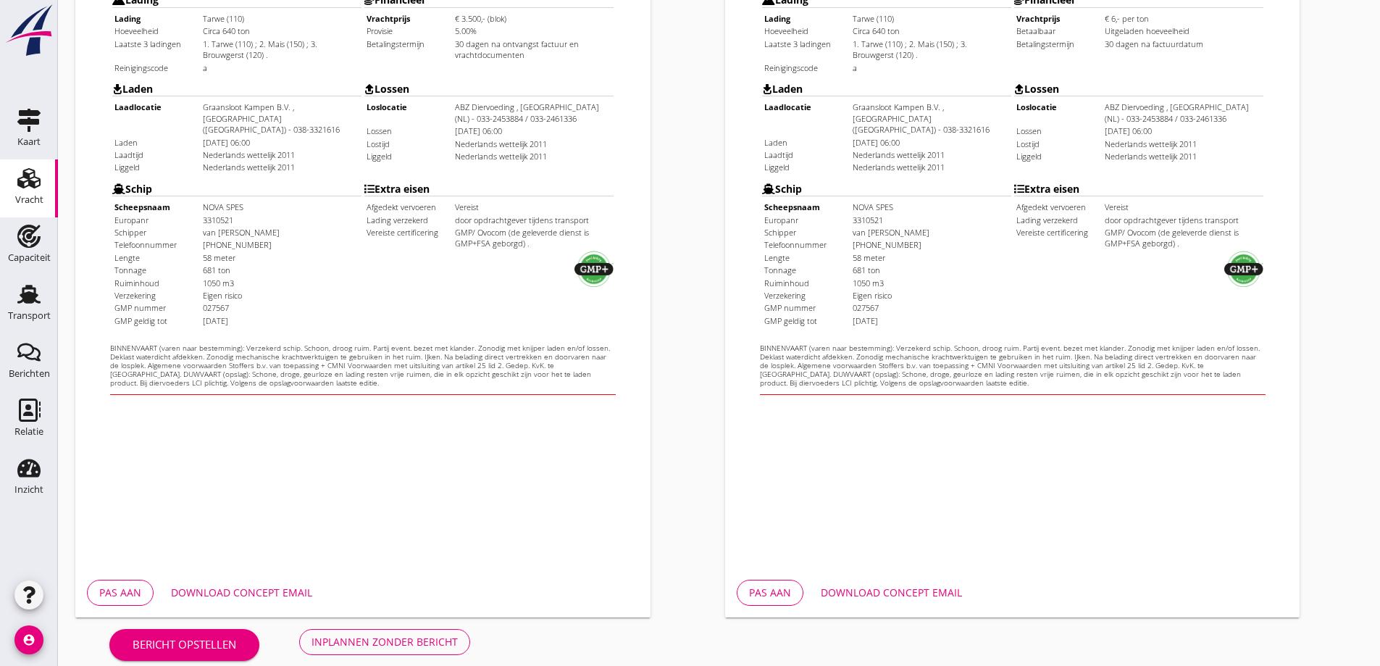
scroll to position [407, 0]
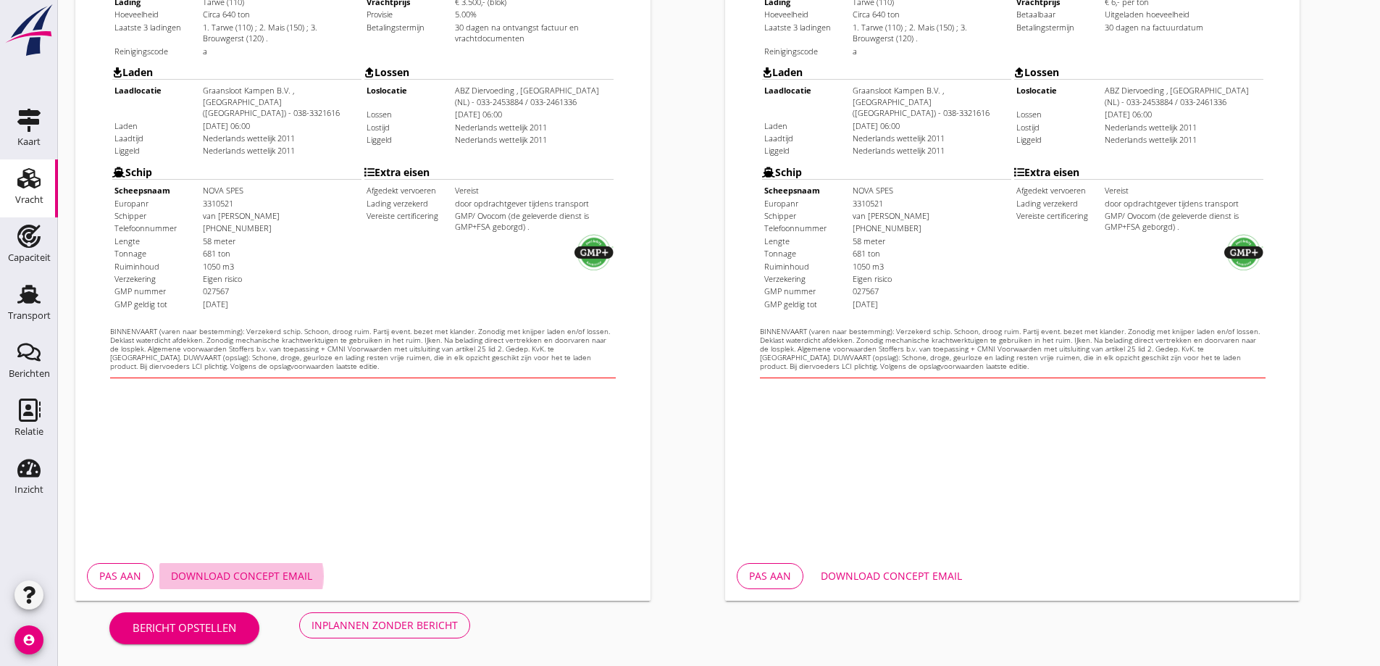
click at [289, 572] on div "Download concept email" at bounding box center [241, 575] width 141 height 15
click at [908, 570] on div "Download concept email" at bounding box center [891, 575] width 141 height 15
click at [368, 631] on div "Inplannen zonder bericht" at bounding box center [384, 624] width 146 height 15
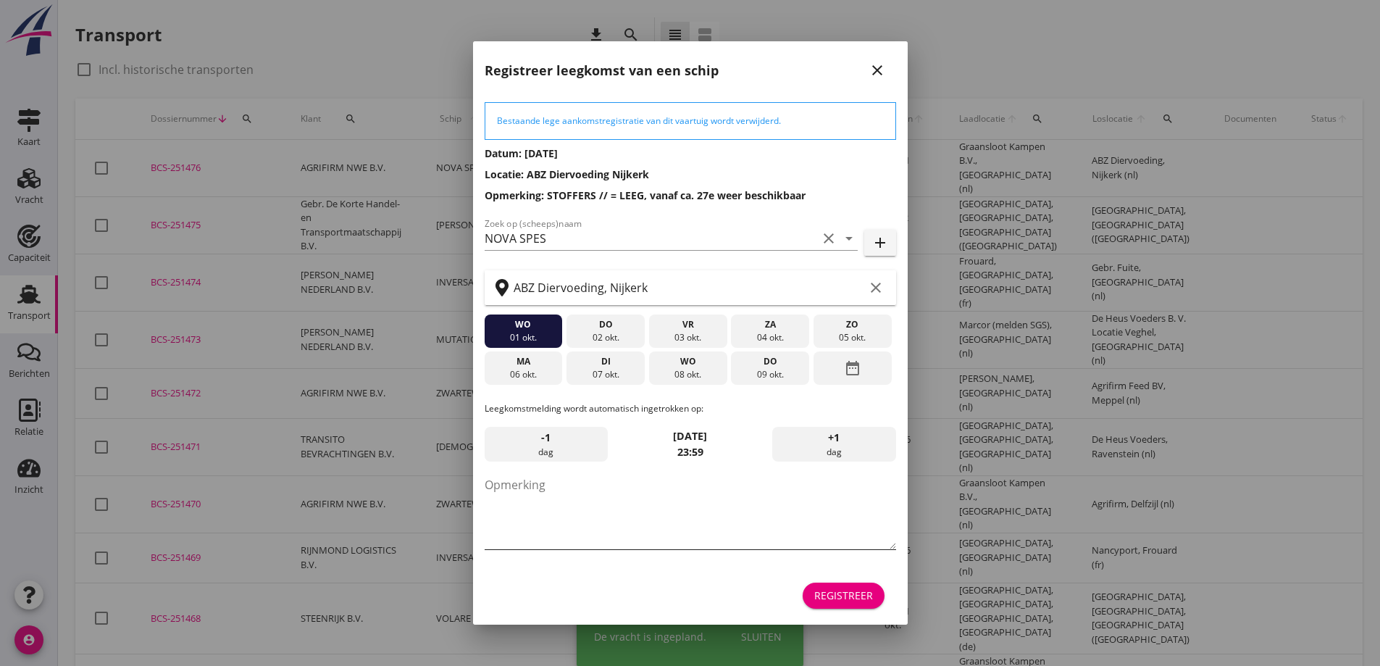
click at [560, 492] on textarea "Opmerking" at bounding box center [690, 511] width 411 height 76
type textarea "STOFFERS"
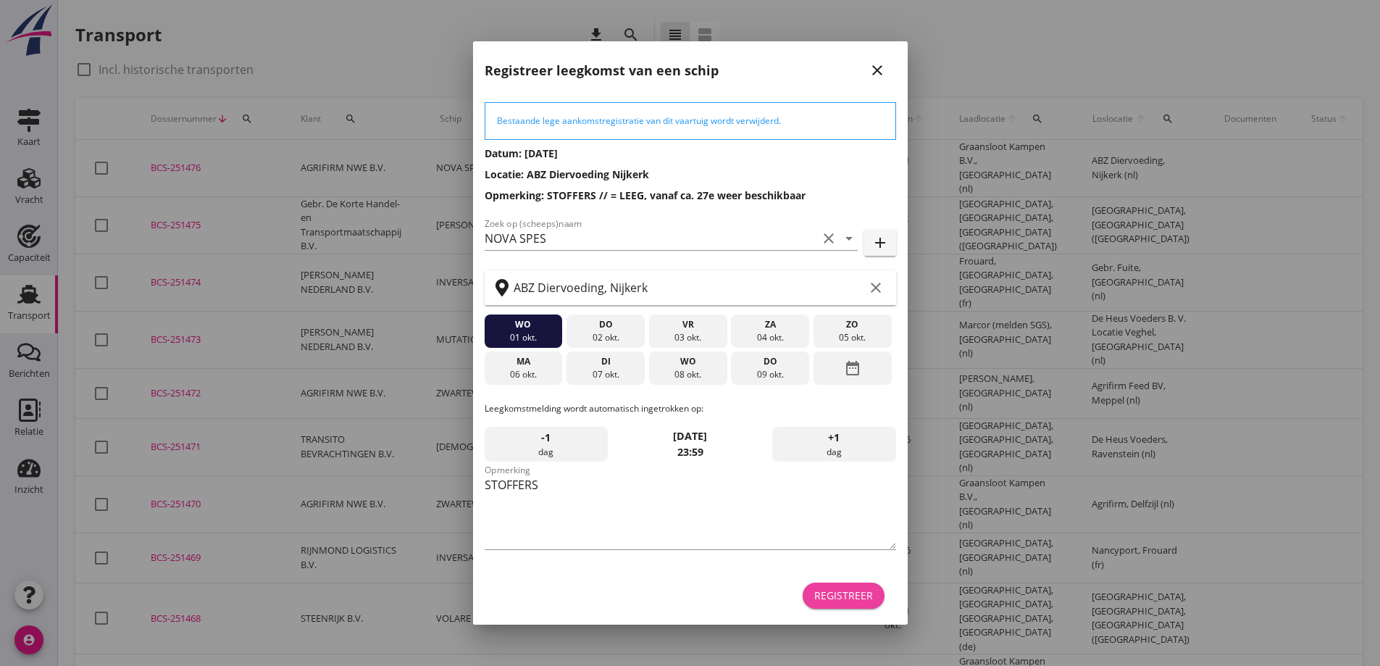
click at [847, 587] on button "Registreer" at bounding box center [844, 595] width 82 height 26
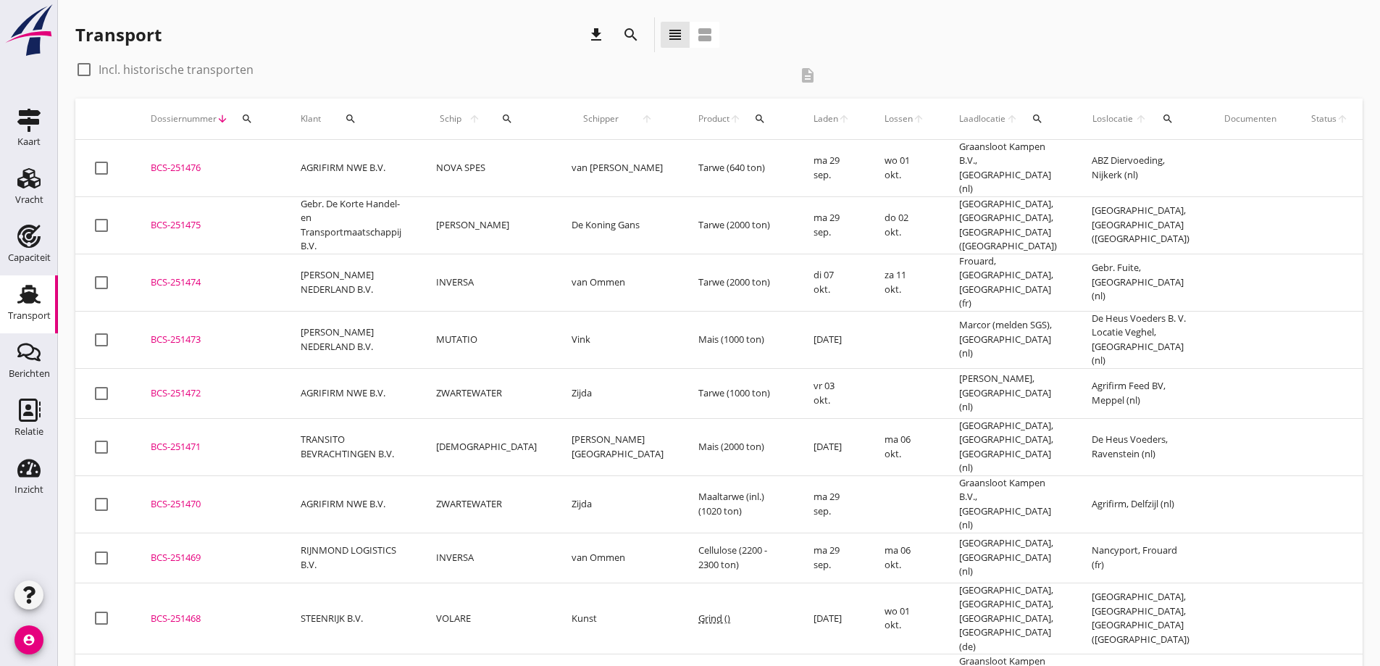
click at [222, 151] on td "BCS-251476 upload_file Drop hier uw bestand om het aan het dossier toe te voegen" at bounding box center [208, 168] width 150 height 57
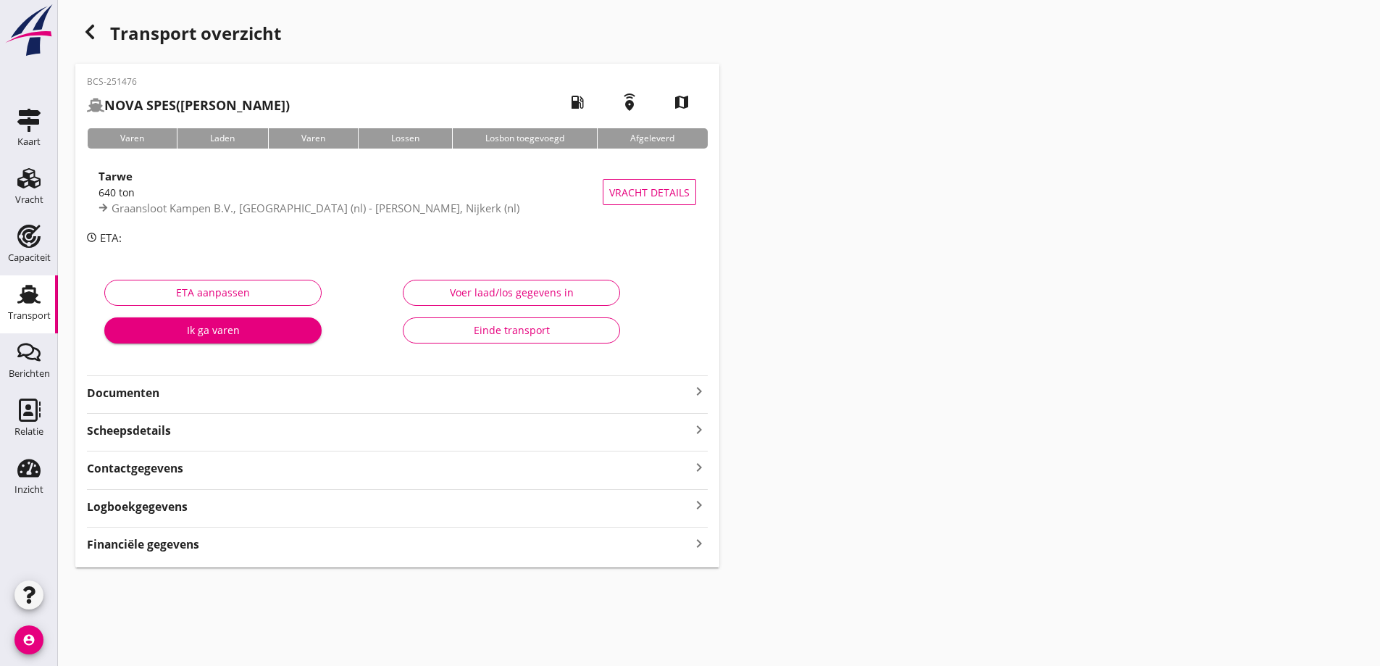
drag, startPoint x: 156, startPoint y: 385, endPoint x: 156, endPoint y: 401, distance: 16.7
click at [156, 385] on strong "Documenten" at bounding box center [388, 393] width 603 height 17
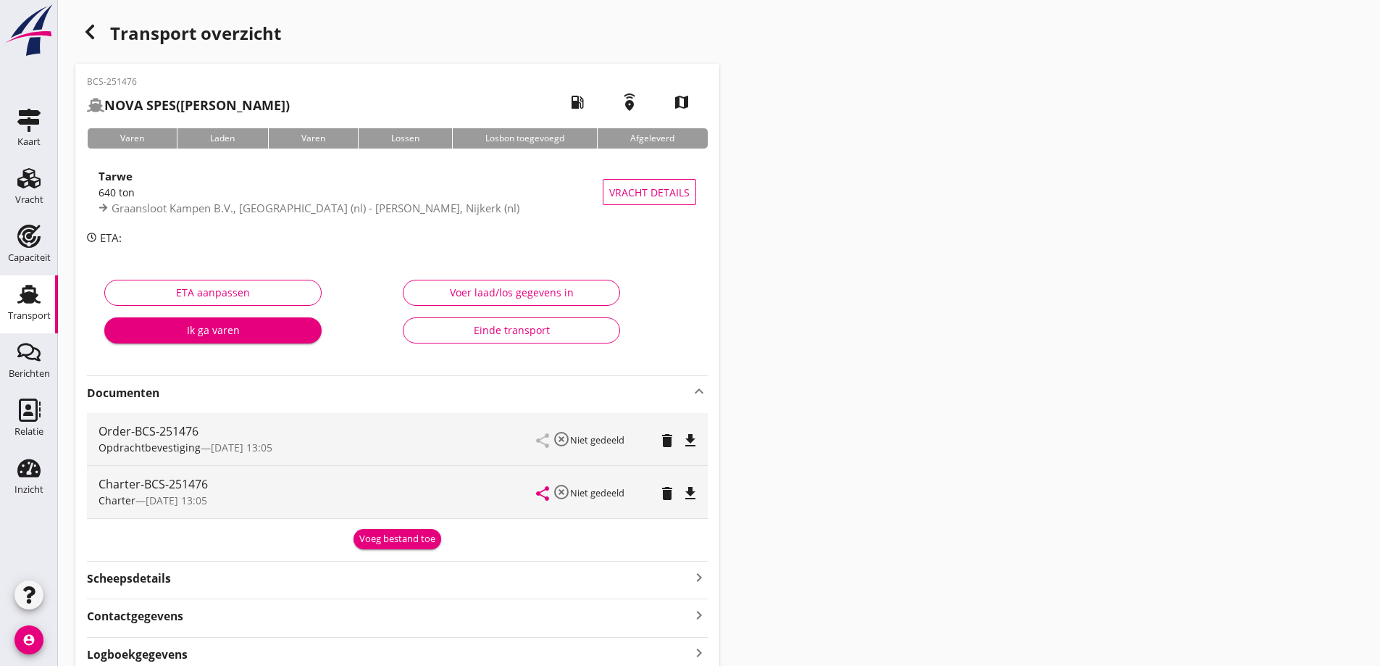
click at [408, 543] on div "Voeg bestand toe" at bounding box center [397, 539] width 76 height 14
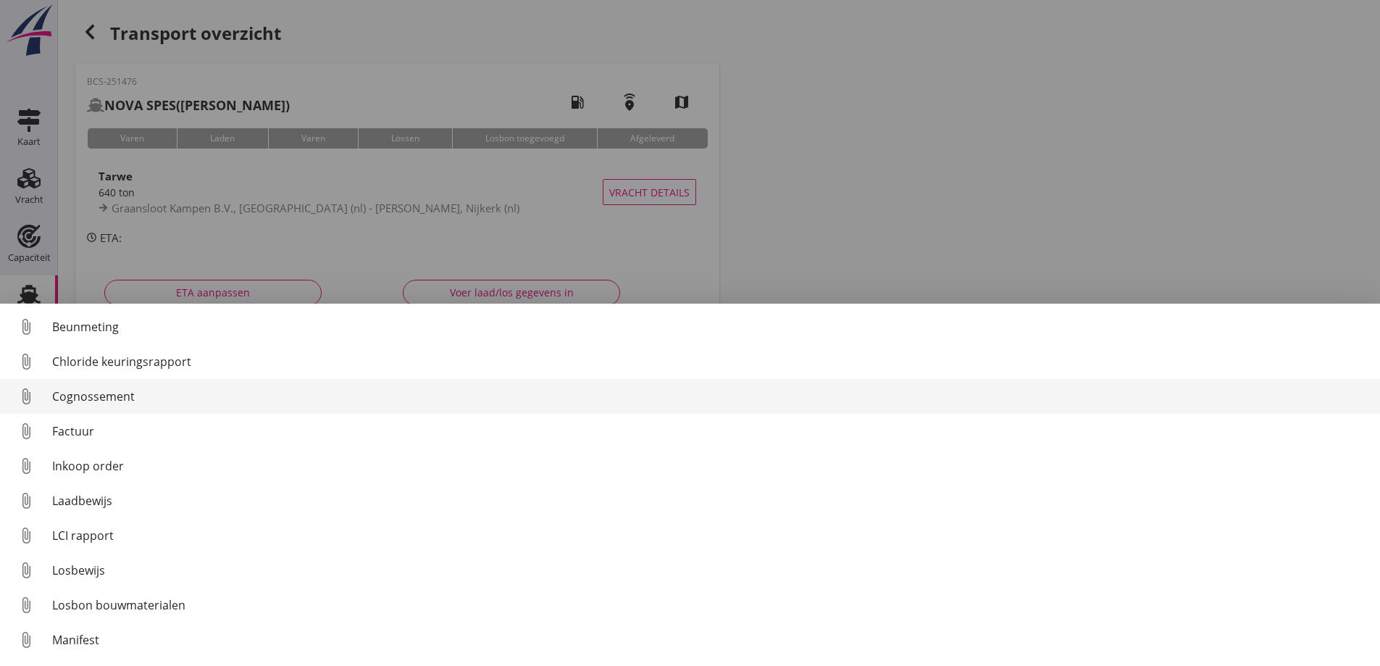
click at [125, 397] on div "Cognossement" at bounding box center [710, 396] width 1316 height 17
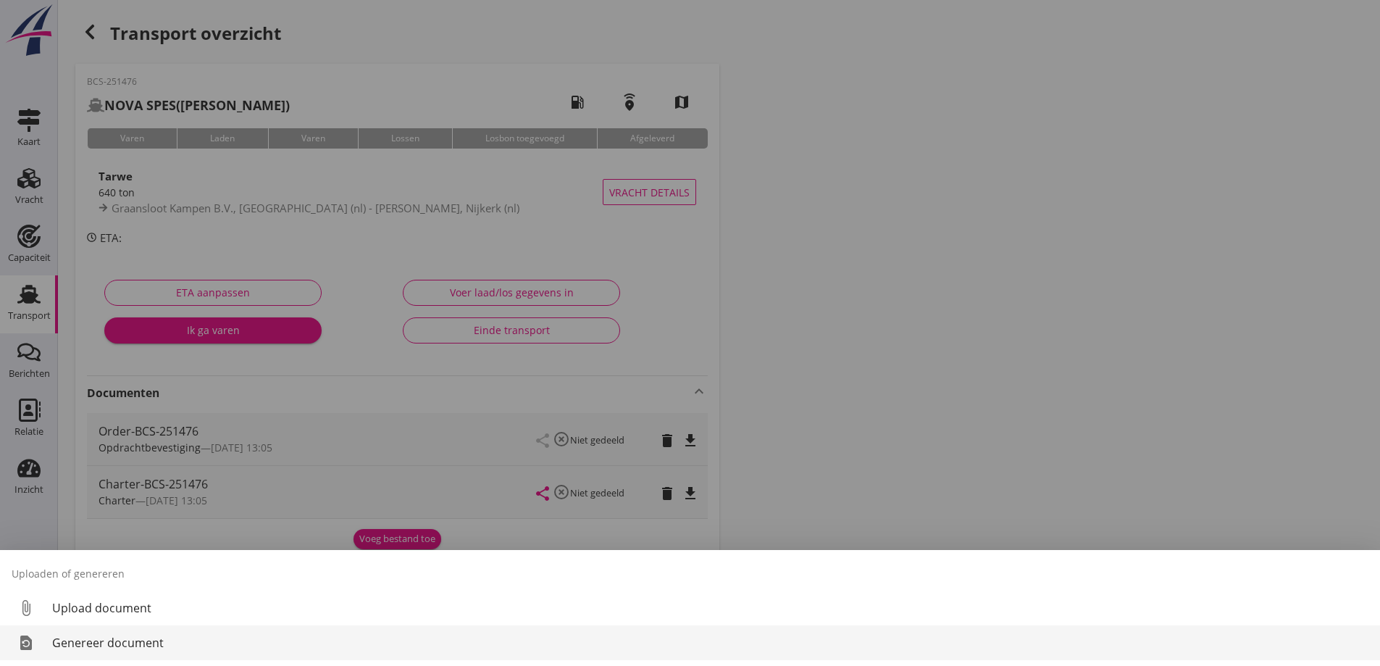
click at [148, 650] on div "Genereer document" at bounding box center [710, 642] width 1316 height 17
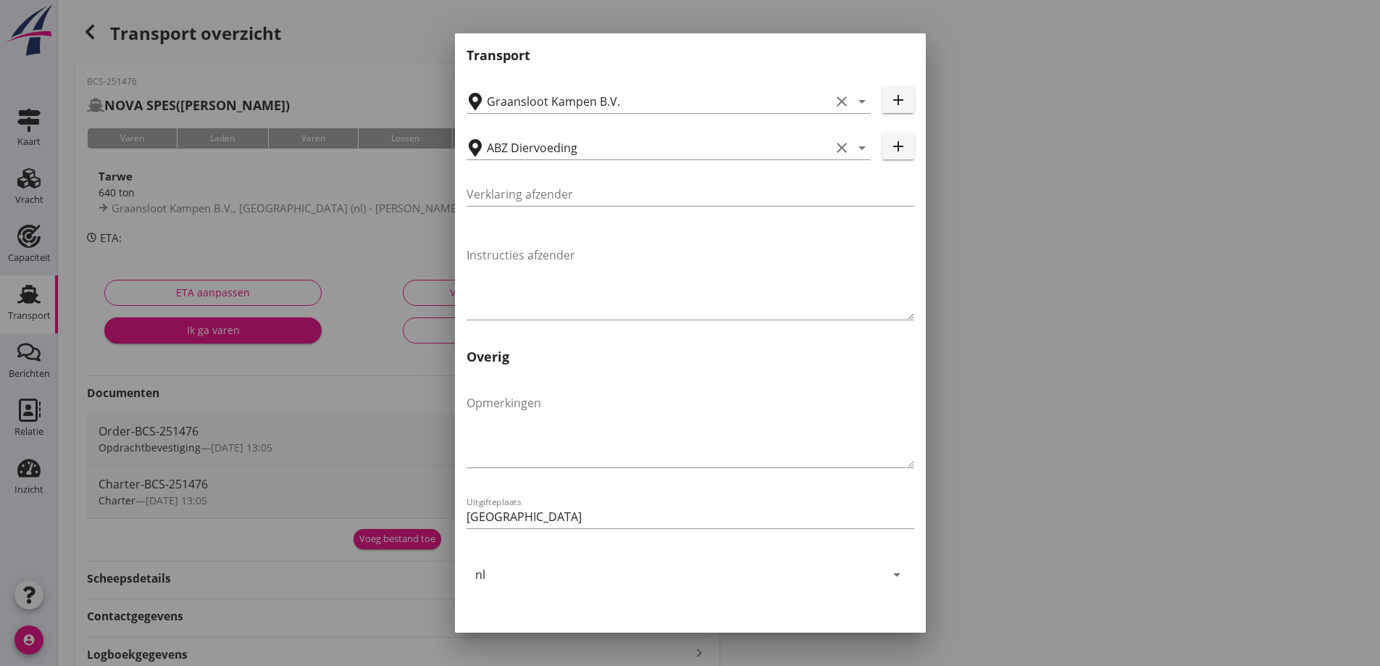
scroll to position [433, 0]
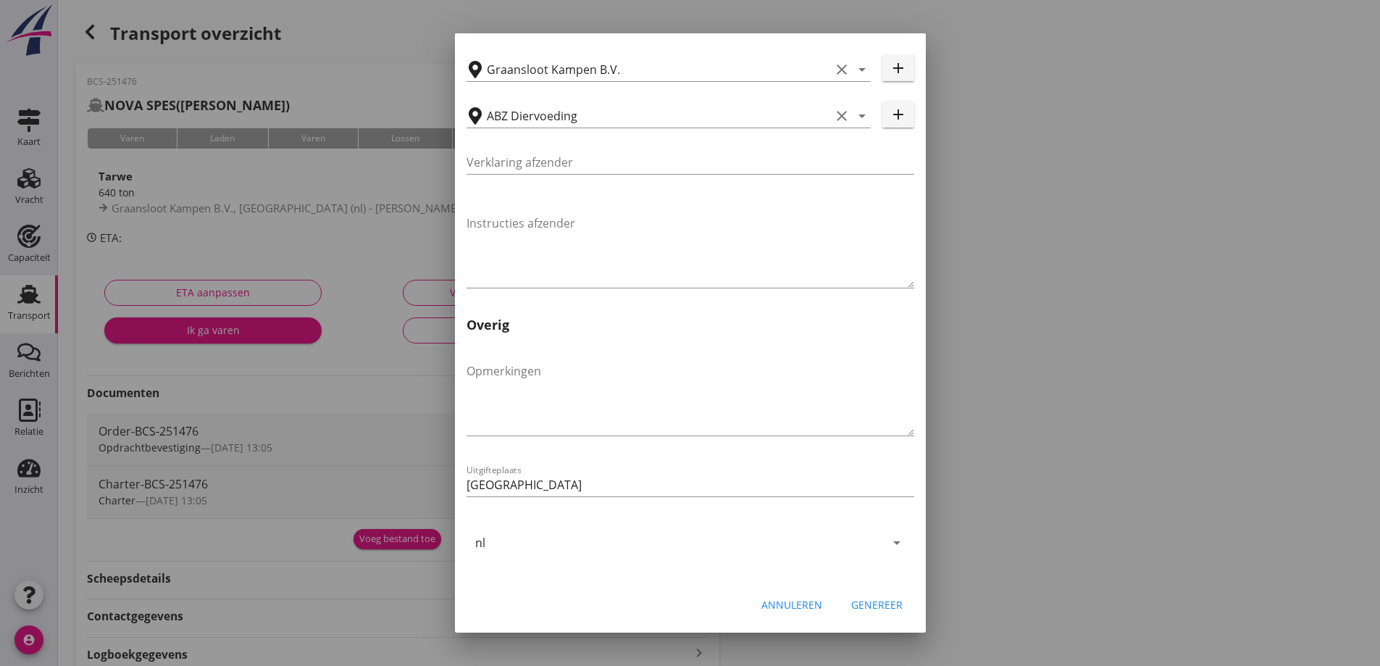
click at [882, 600] on div "Genereer" at bounding box center [876, 604] width 51 height 15
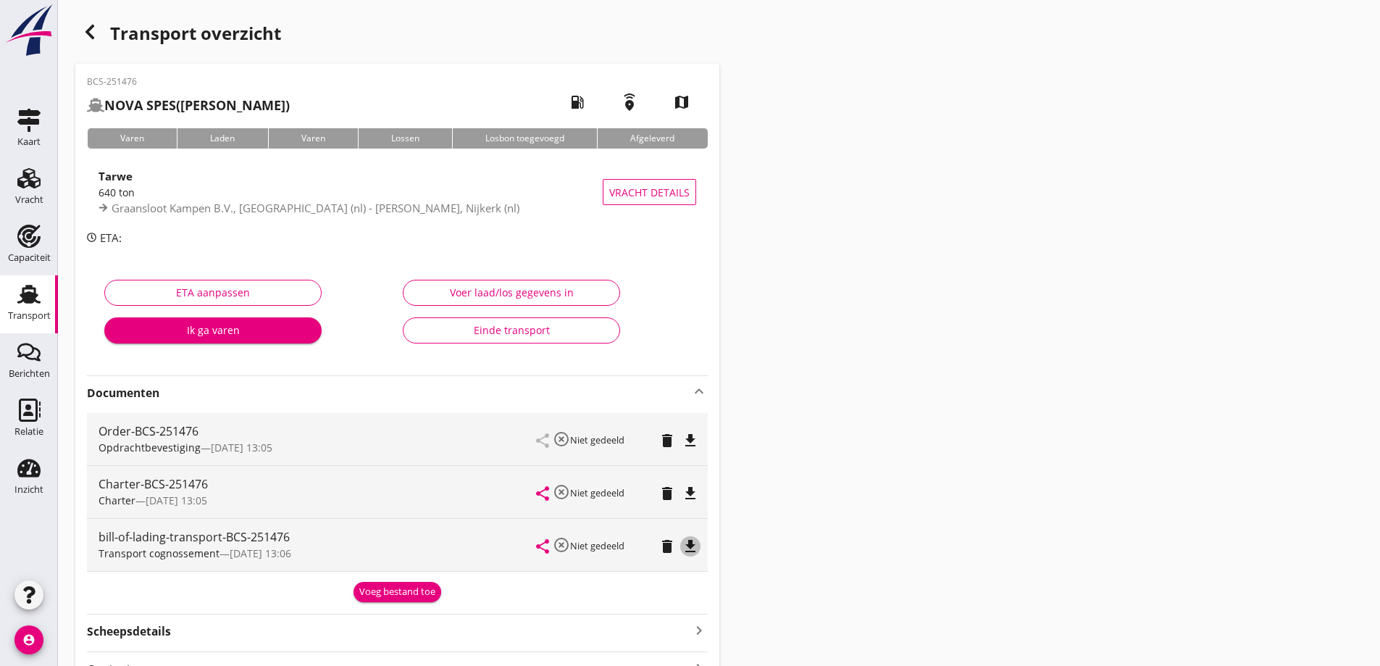
click at [687, 547] on icon "file_download" at bounding box center [690, 545] width 17 height 17
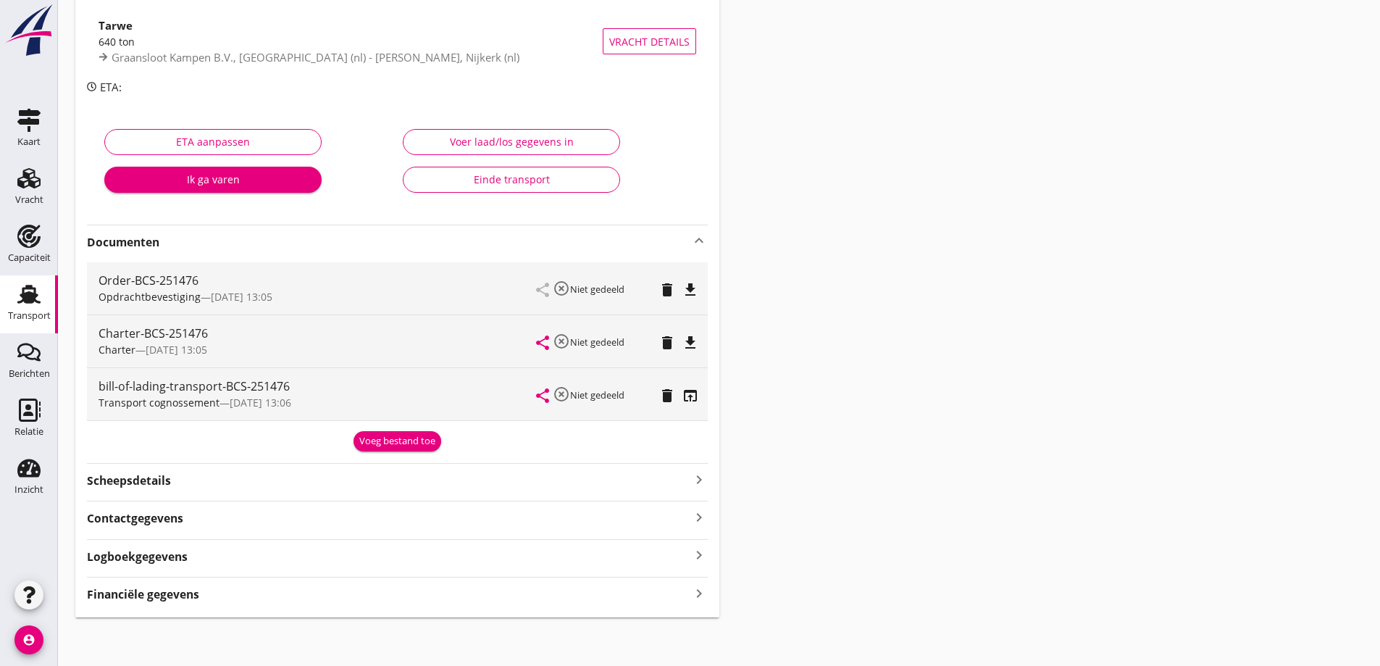
scroll to position [154, 0]
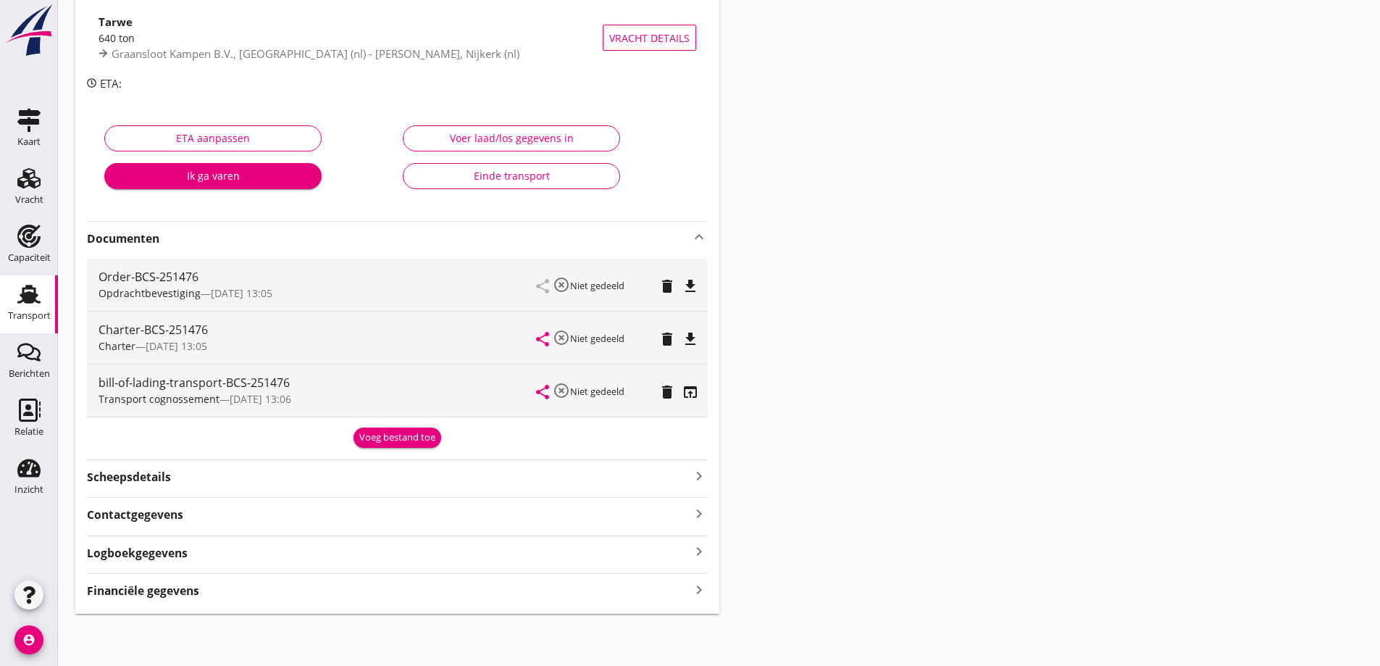
click at [212, 596] on div "Financiële gegevens keyboard_arrow_right" at bounding box center [397, 589] width 621 height 20
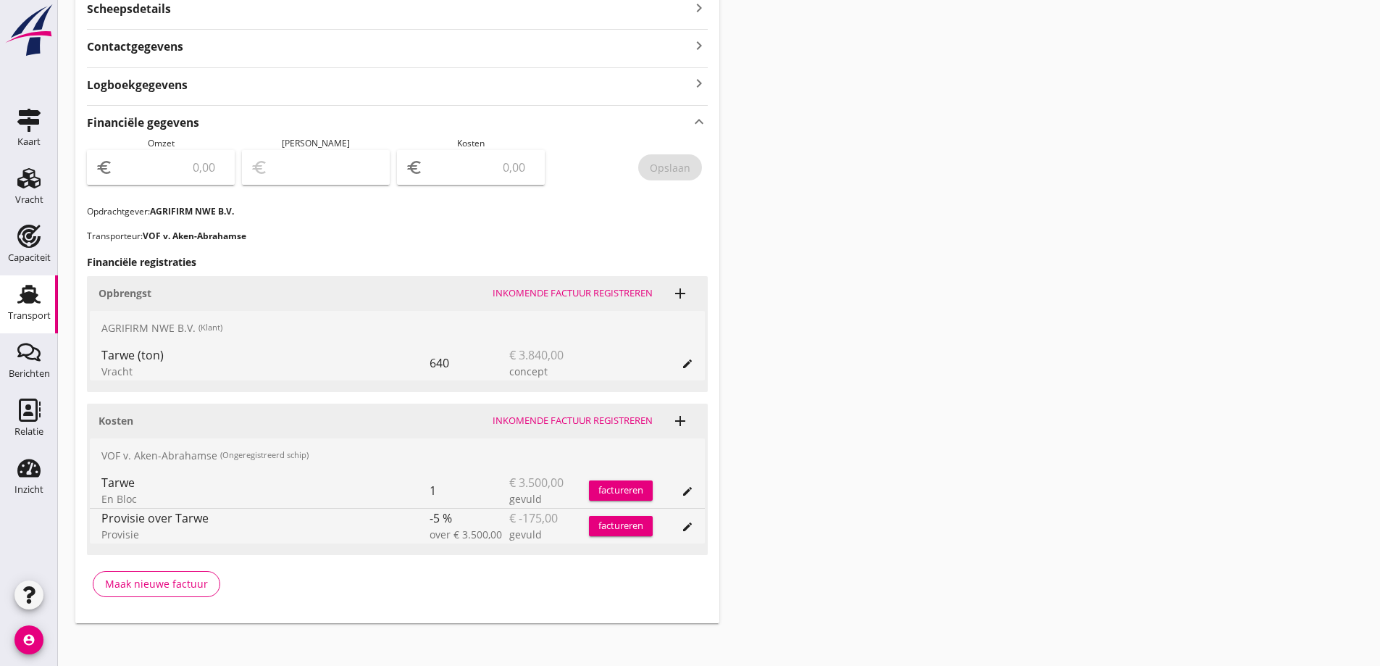
scroll to position [632, 0]
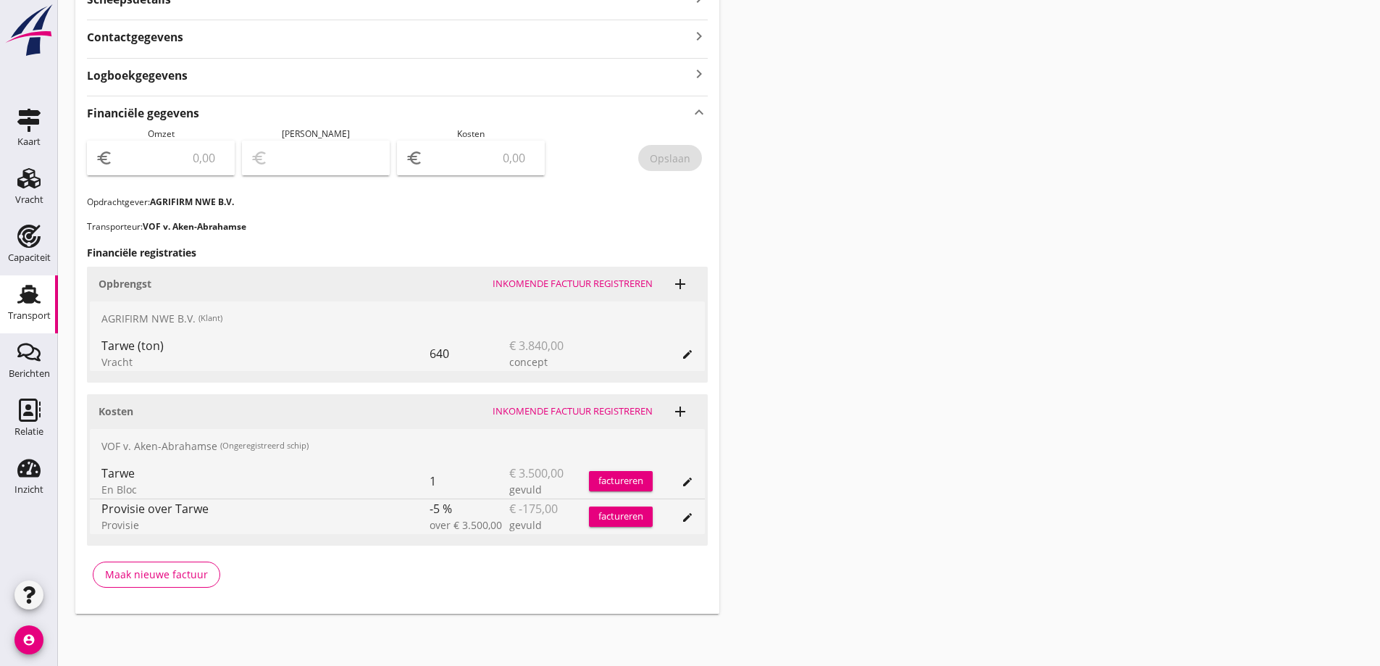
click at [466, 159] on input "number" at bounding box center [481, 157] width 110 height 23
type input "3325"
click at [151, 162] on input "number" at bounding box center [171, 157] width 110 height 23
type input "3"
type input "-3322.00"
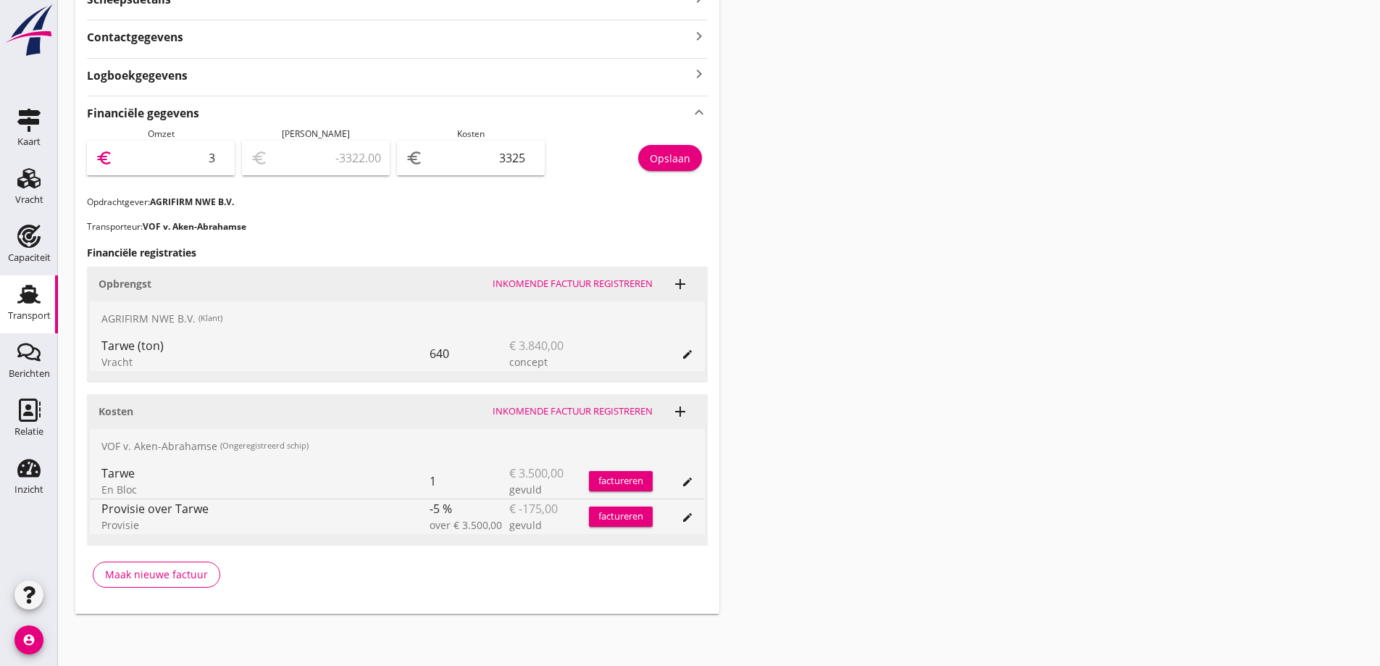
type input "38"
type input "-3287.00"
type input "384"
type input "-2941.00"
type input "3840"
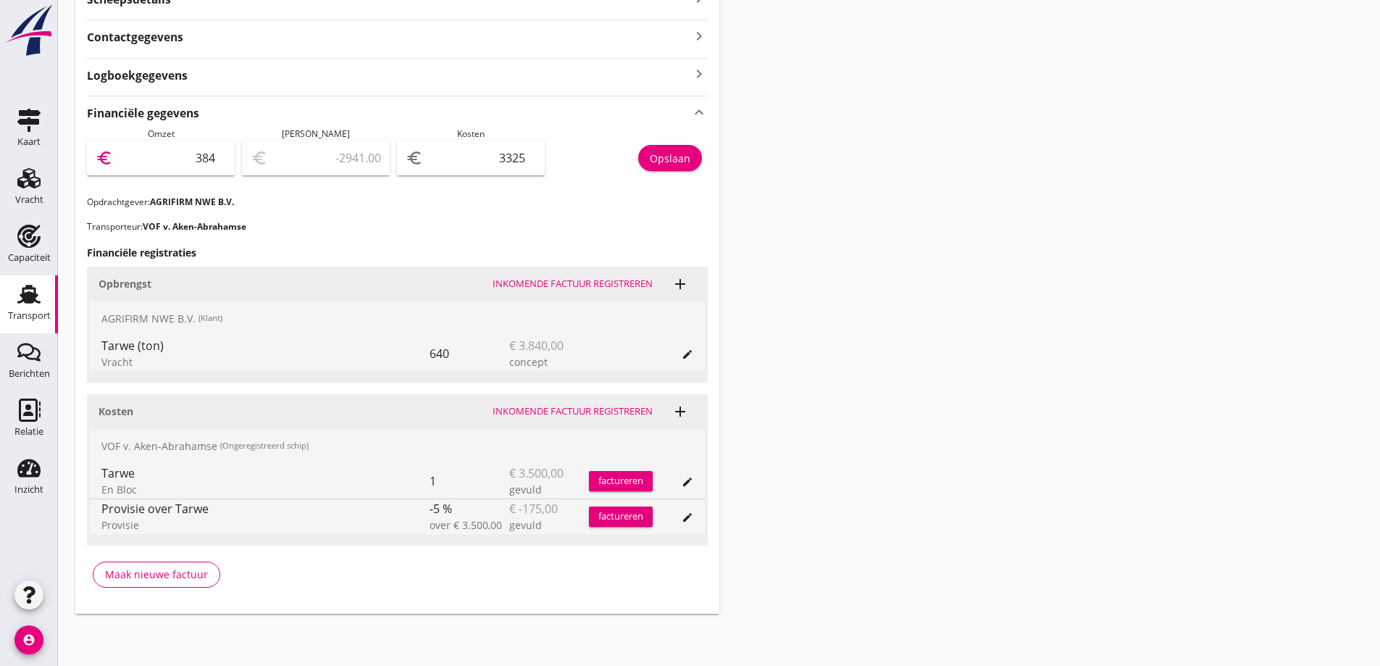
type input "515.00"
type input "3840"
click at [261, 220] on p "Transporteur: VOF v. Aken-Abrahamse" at bounding box center [397, 226] width 621 height 13
click at [655, 165] on div "Opslaan" at bounding box center [670, 158] width 41 height 15
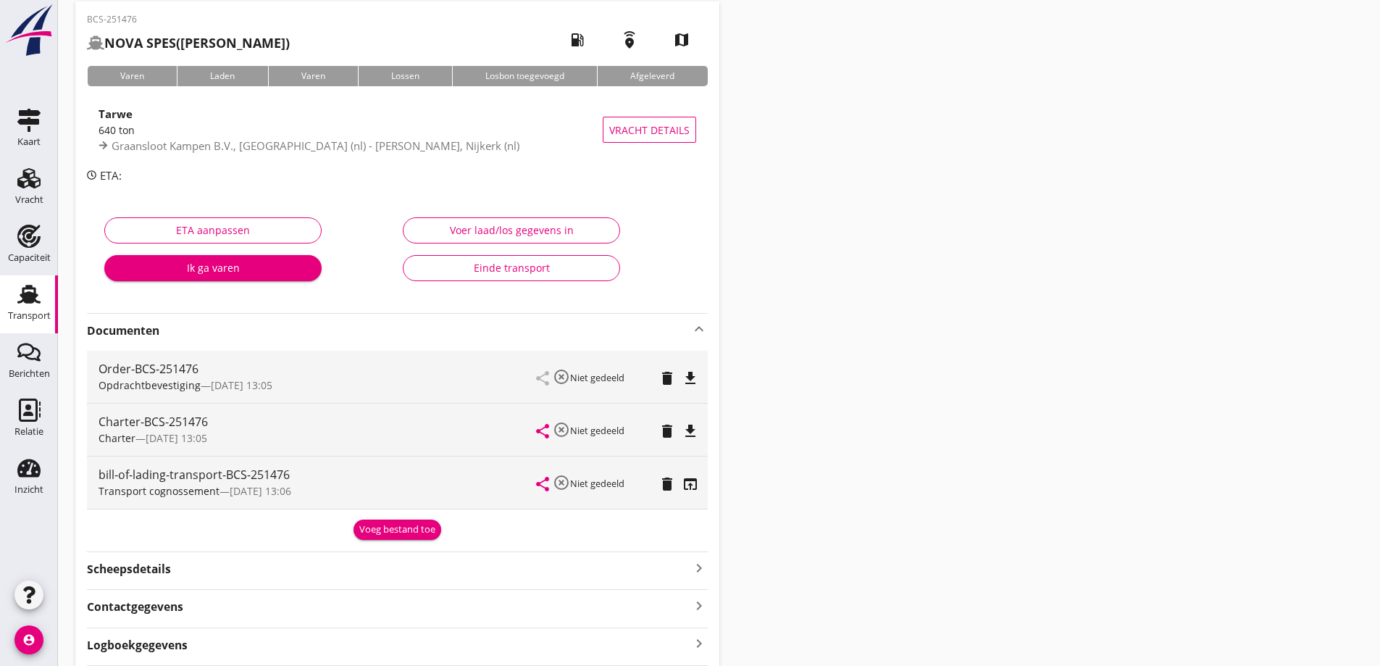
scroll to position [0, 0]
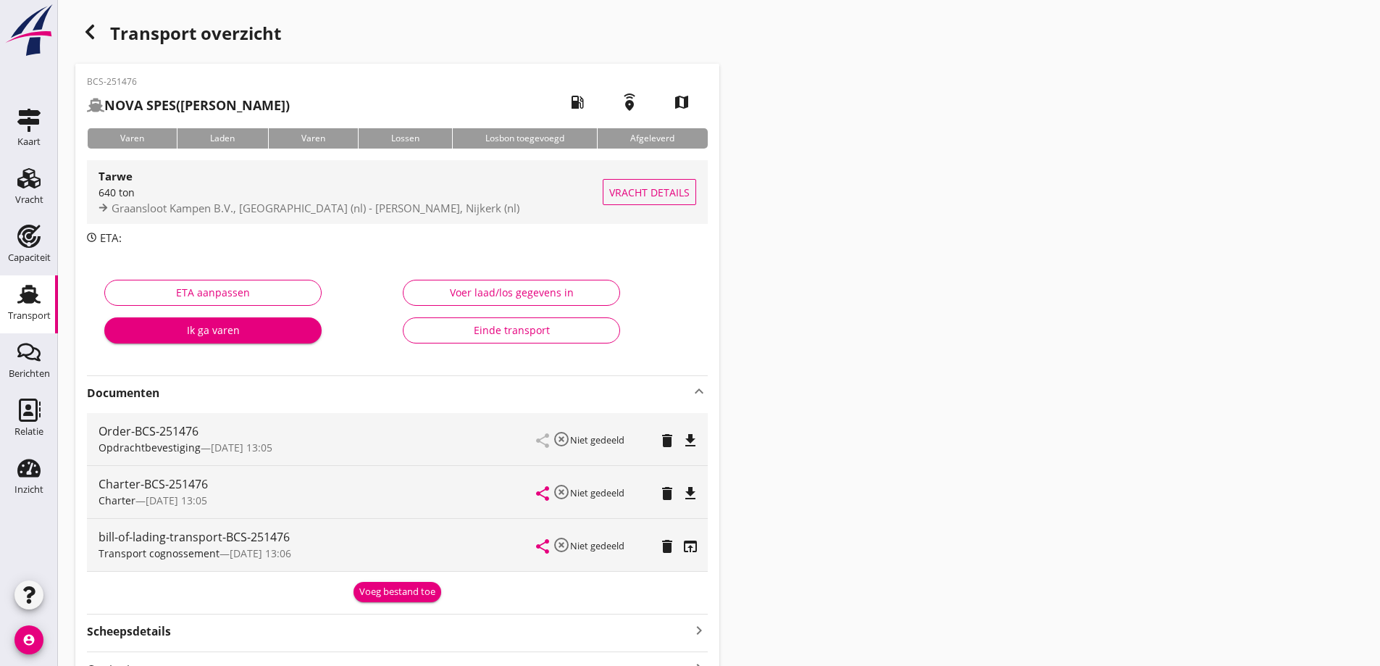
click at [658, 193] on span "Vracht details" at bounding box center [649, 192] width 80 height 15
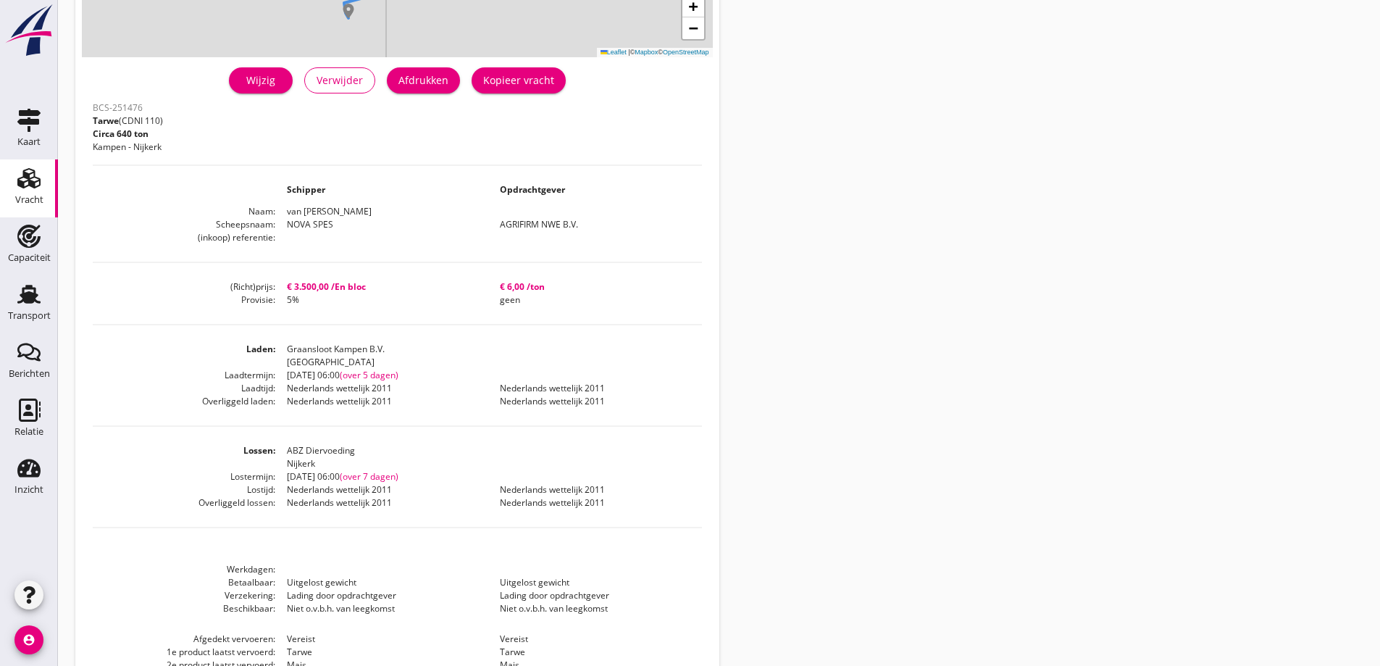
scroll to position [146, 0]
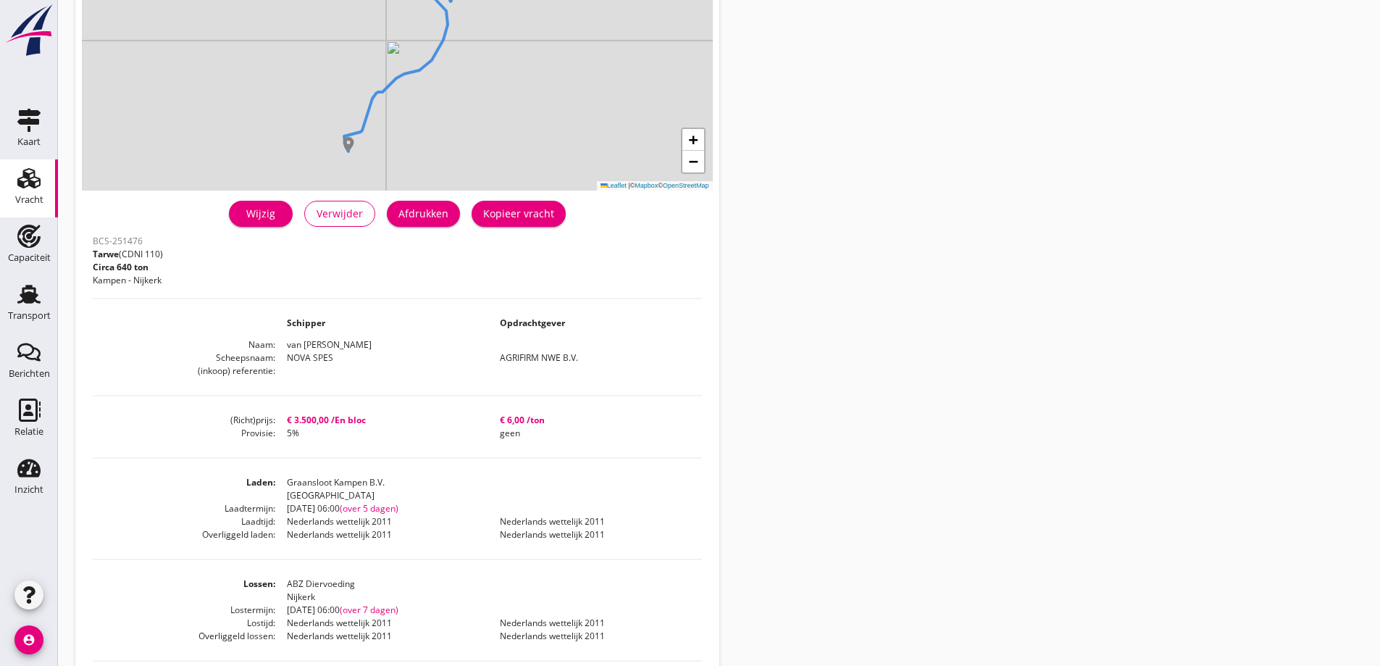
click at [450, 212] on button "Afdrukken" at bounding box center [423, 214] width 73 height 26
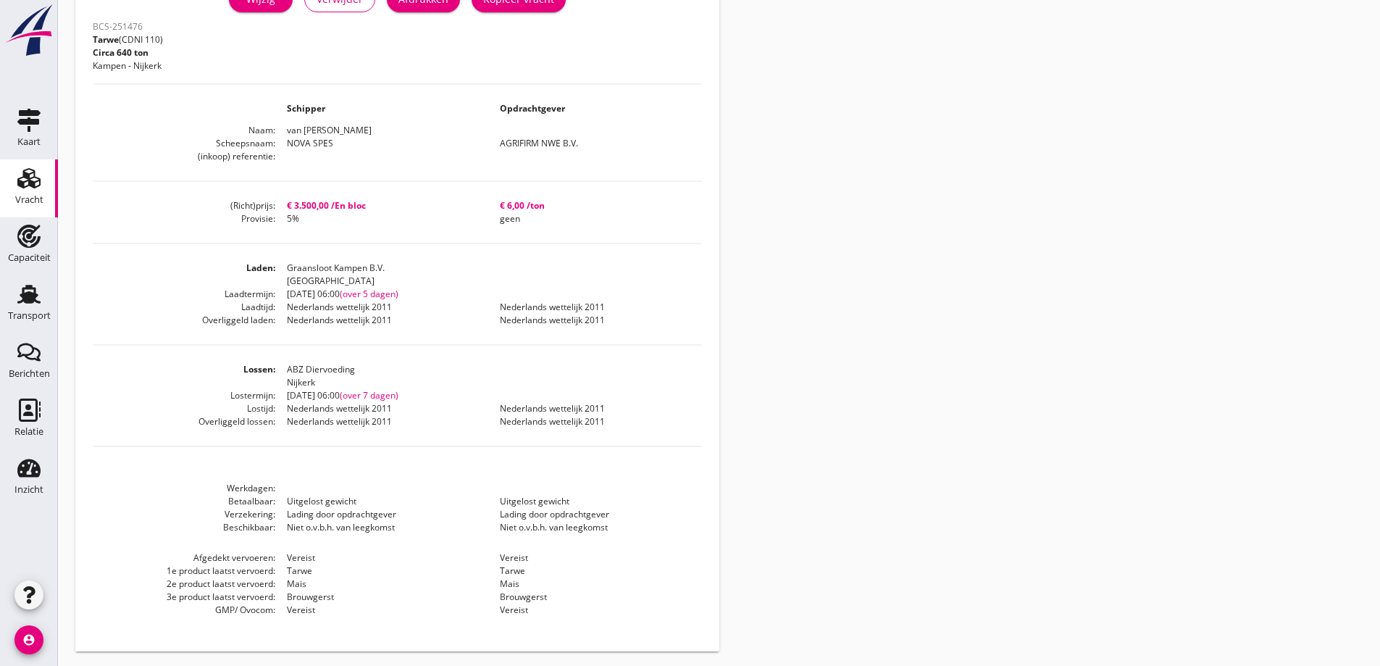
scroll to position [364, 0]
click at [1265, 254] on div "Vracht details + − Leaflet | © Mapbox © OpenStreetMap warning Het transport hee…" at bounding box center [719, 150] width 1322 height 1029
click at [43, 192] on link "Vracht Vracht" at bounding box center [29, 188] width 58 height 58
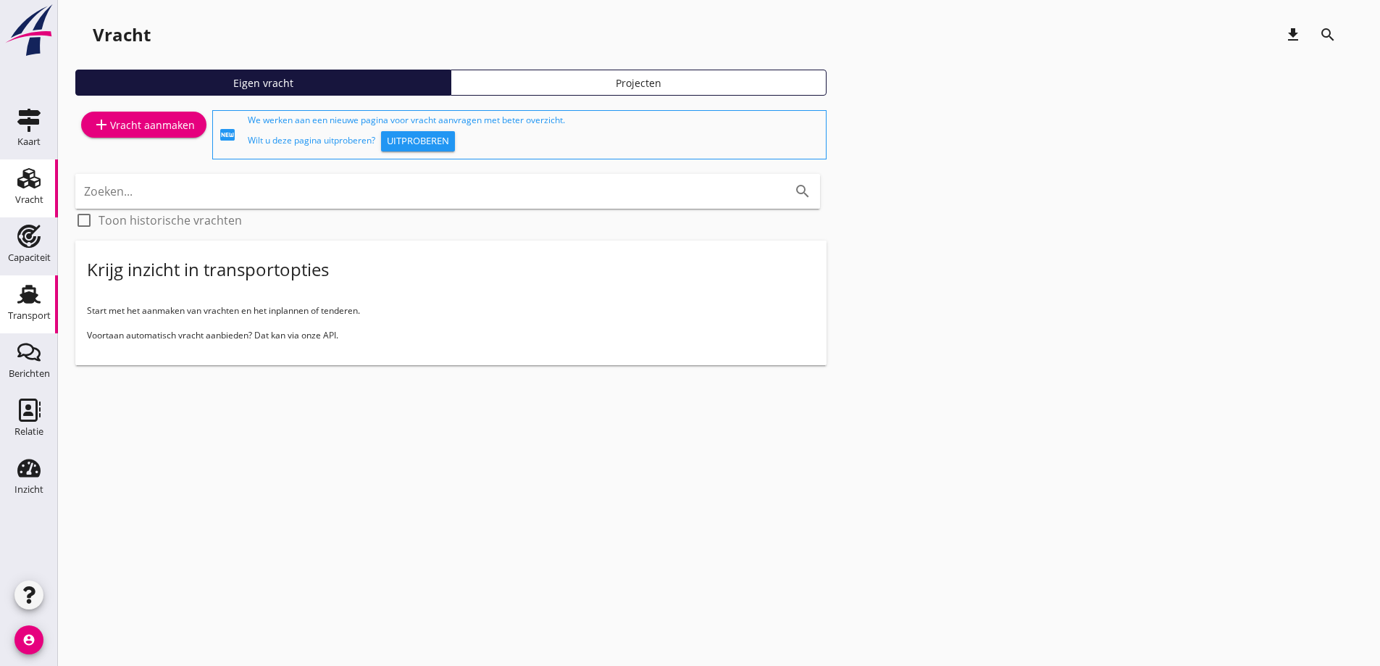
click at [28, 319] on div "Transport" at bounding box center [29, 315] width 43 height 9
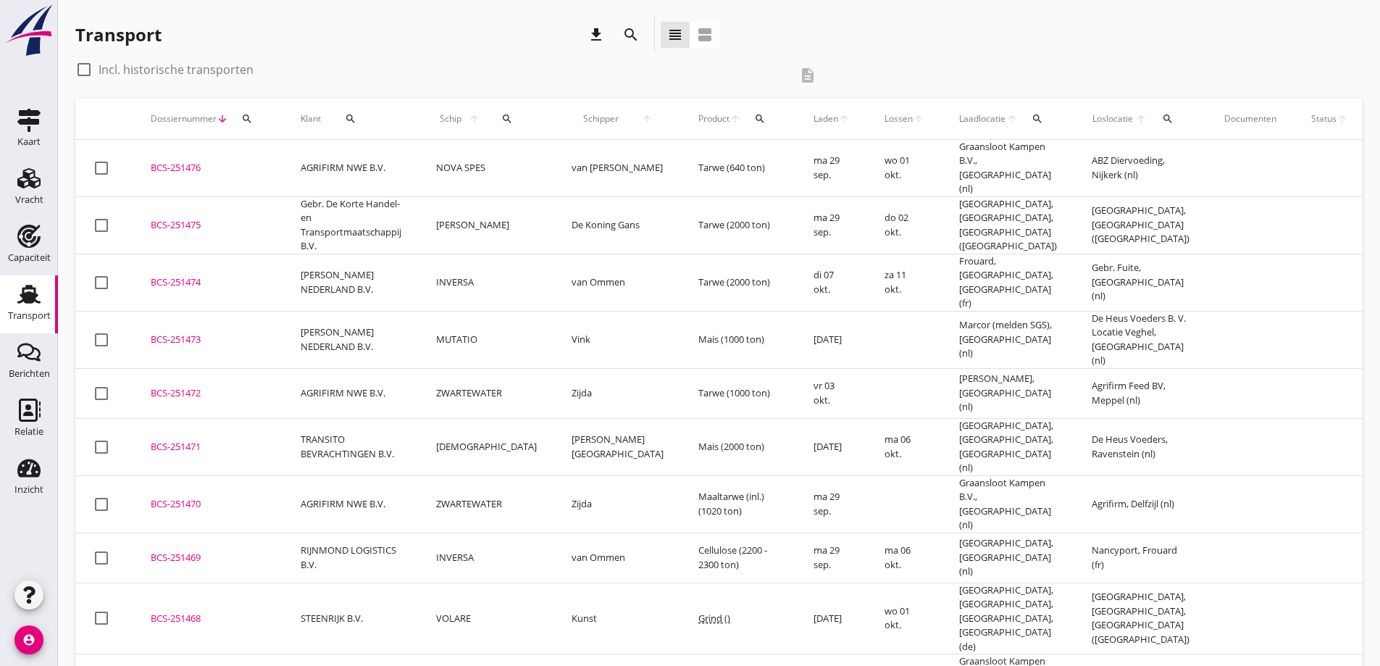
drag, startPoint x: 1226, startPoint y: 451, endPoint x: 997, endPoint y: 419, distance: 231.2
click at [1294, 475] on td at bounding box center [1330, 503] width 72 height 57
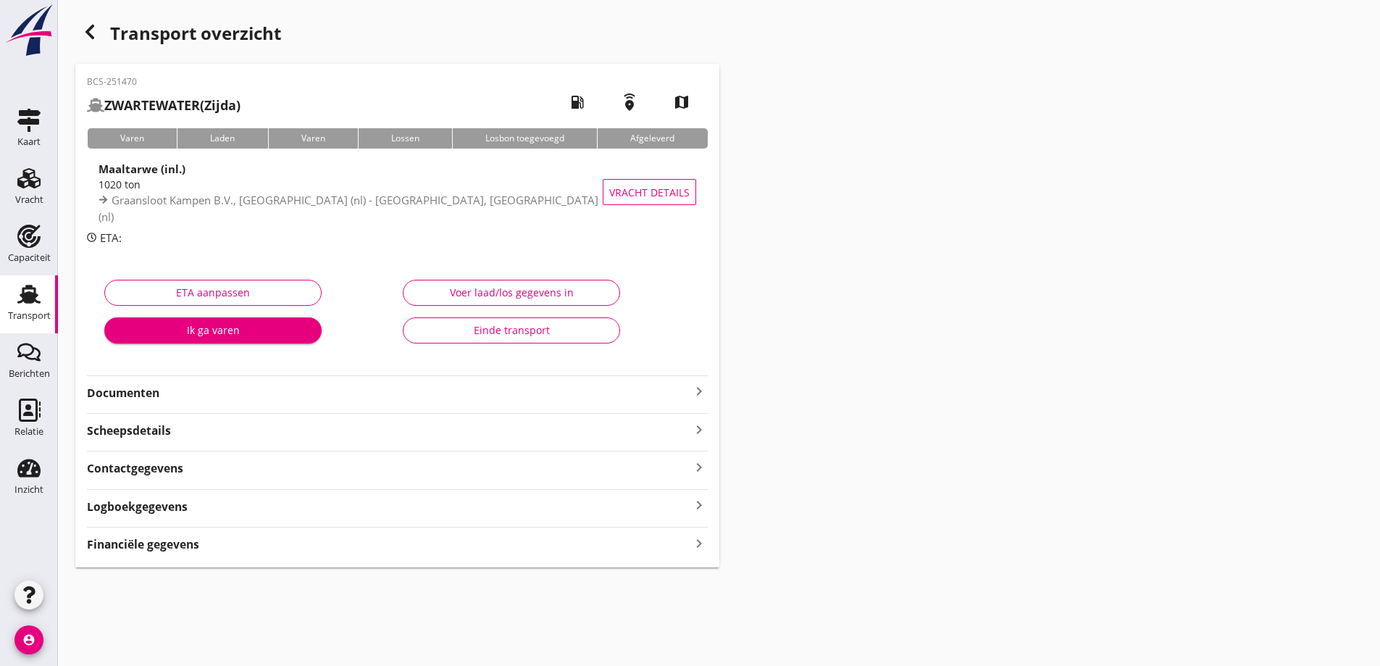
click at [30, 294] on use at bounding box center [28, 294] width 23 height 19
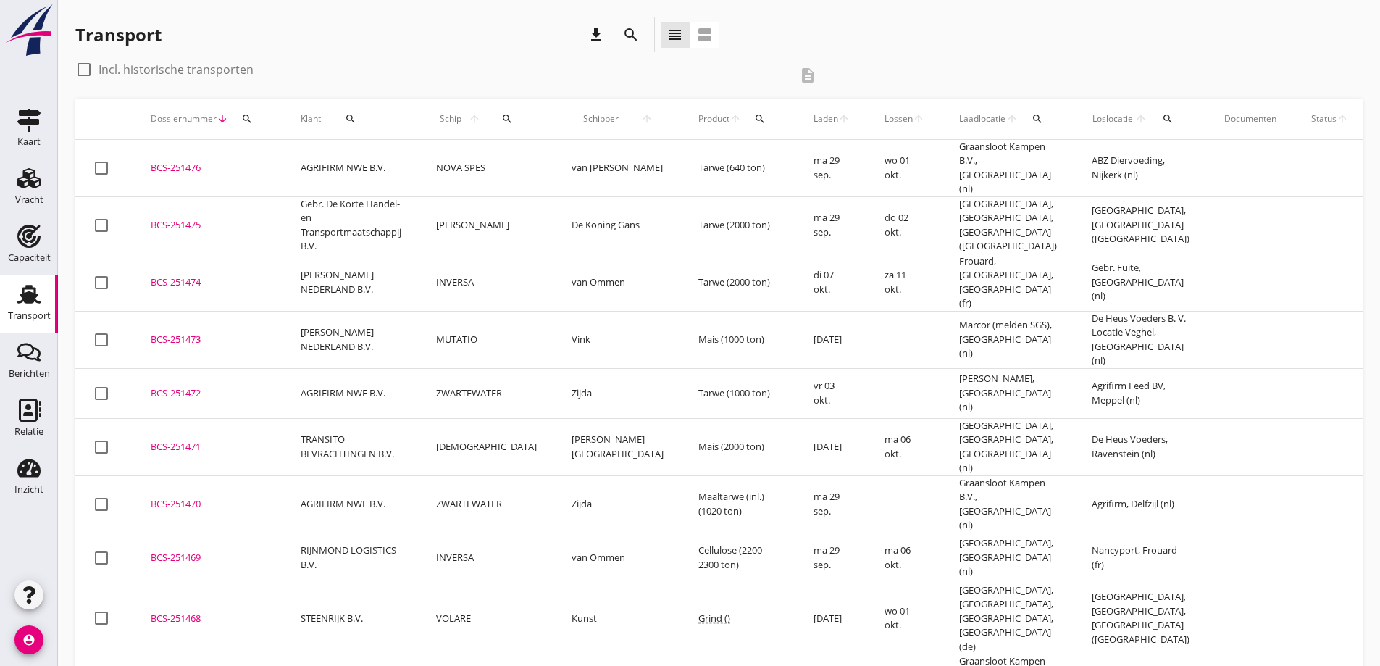
click at [1370, 617] on div "Transport download search view_headline view_agenda check_box_outline_blank Inc…" at bounding box center [719, 657] width 1322 height 1314
drag, startPoint x: 1210, startPoint y: 301, endPoint x: 1205, endPoint y: 287, distance: 14.7
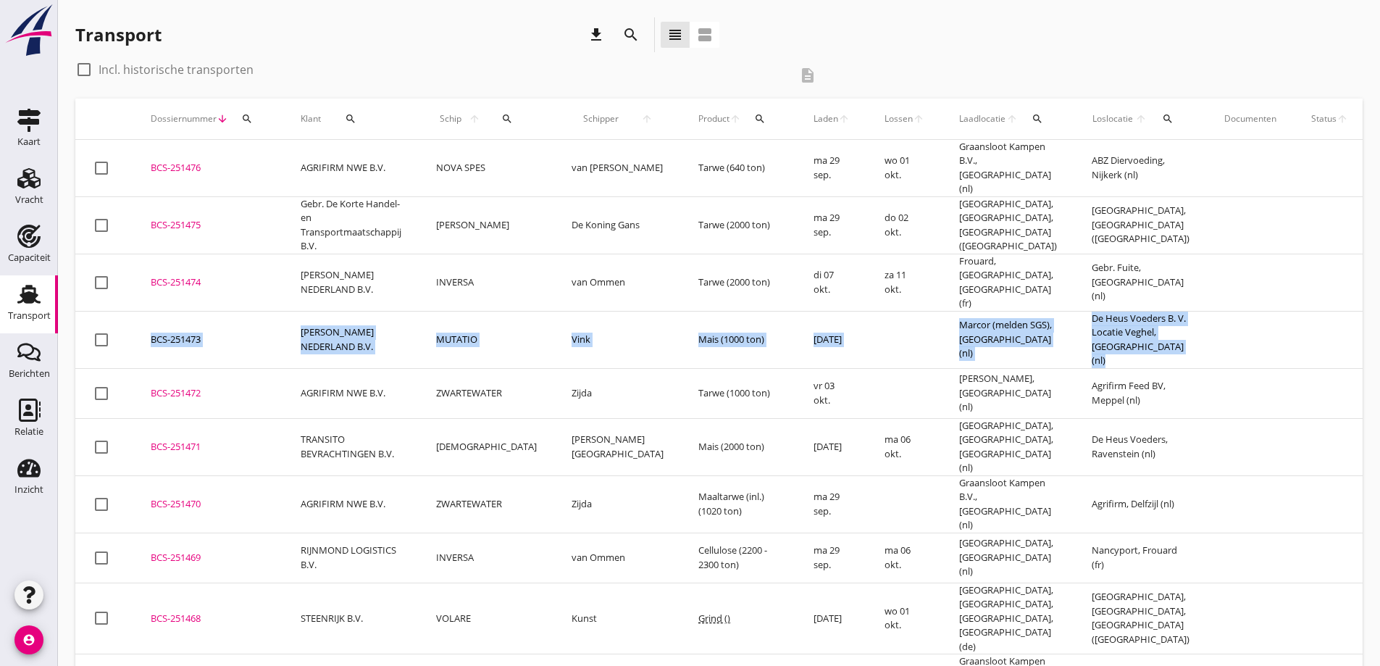
drag, startPoint x: 1160, startPoint y: 258, endPoint x: 1194, endPoint y: 258, distance: 34.0
click at [1207, 258] on td at bounding box center [1250, 282] width 87 height 57
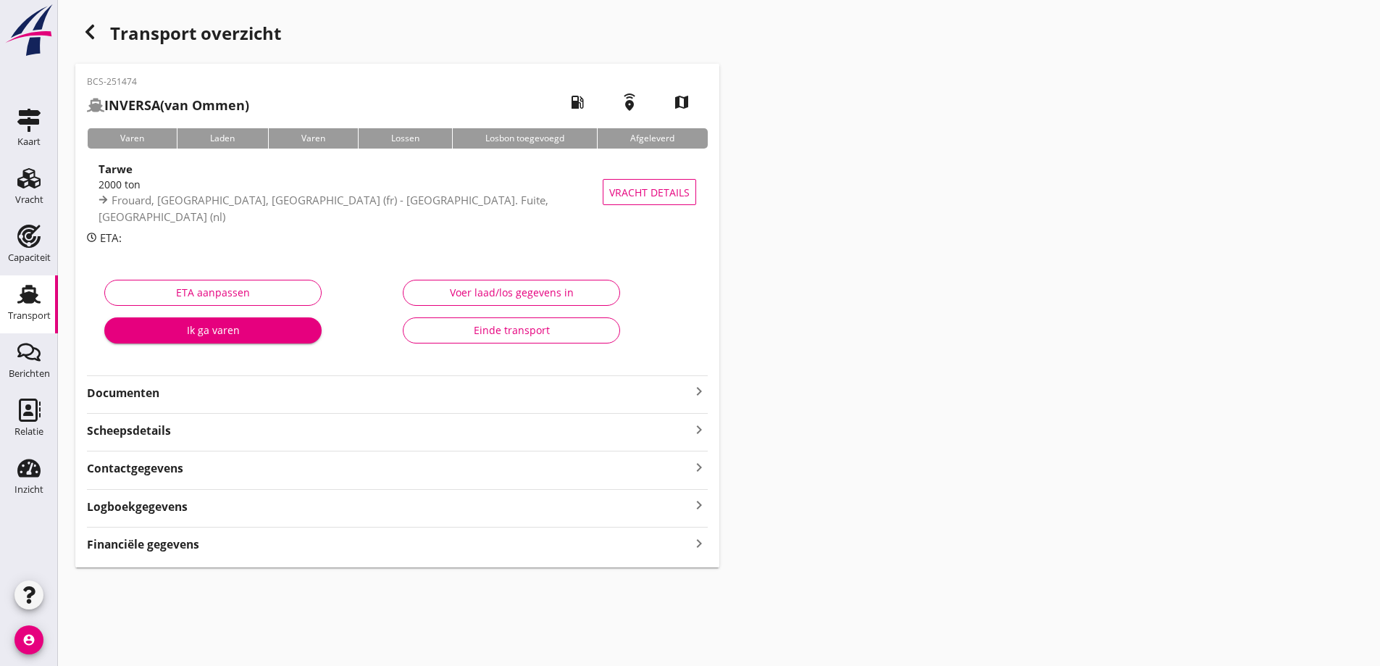
click at [14, 327] on link "Transport Transport" at bounding box center [29, 304] width 58 height 58
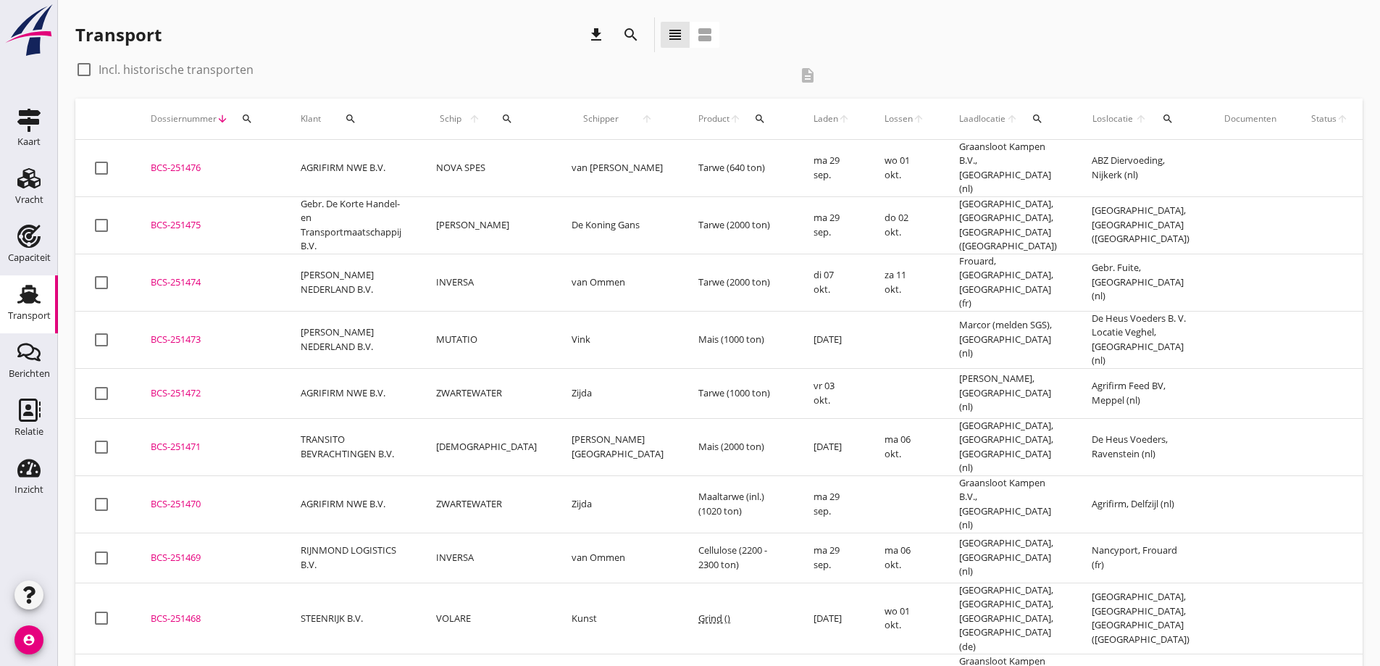
click at [148, 220] on td "BCS-251475 upload_file Drop hier uw bestand om het aan het dossier toe te voegen" at bounding box center [208, 224] width 150 height 57
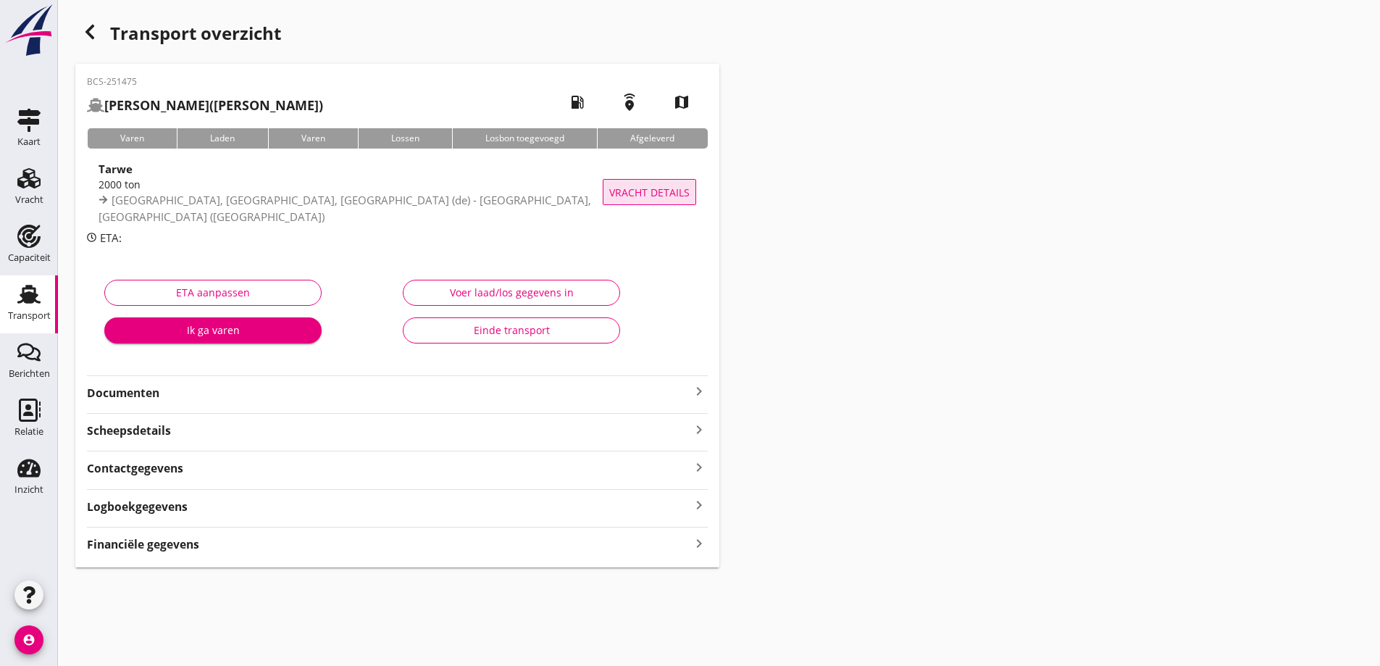
click at [650, 191] on span "Vracht details" at bounding box center [649, 192] width 80 height 15
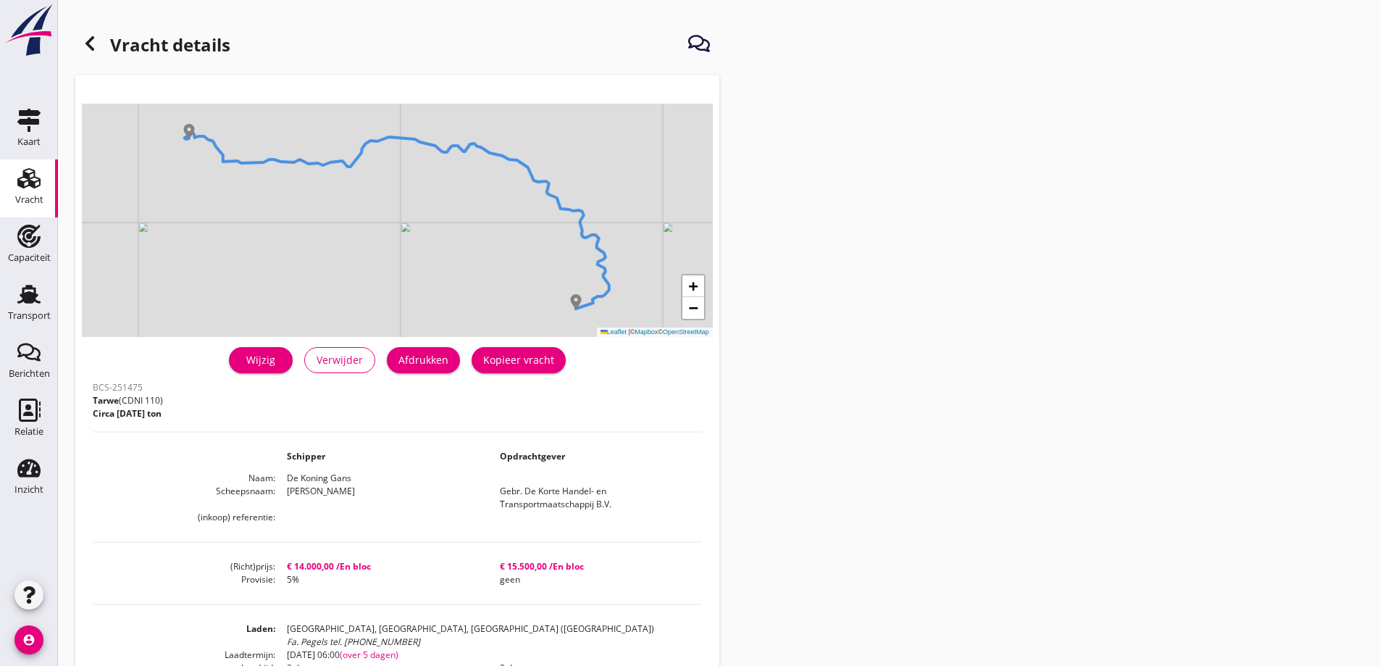
click at [443, 374] on div "Wijzig Verwijder Afdrukken Kopieer vracht" at bounding box center [397, 360] width 609 height 35
click at [435, 365] on div "Afdrukken" at bounding box center [423, 359] width 50 height 15
click at [95, 43] on icon at bounding box center [89, 43] width 17 height 17
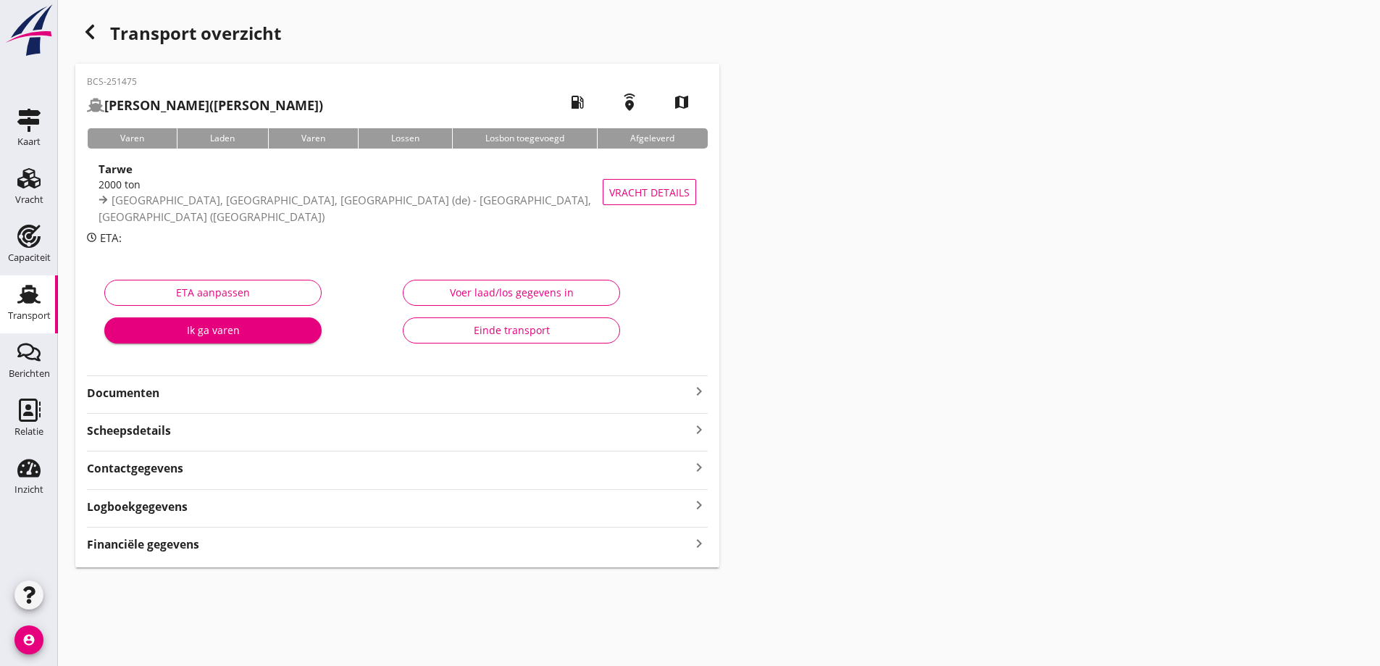
click at [238, 376] on div "Documenten keyboard_arrow_right" at bounding box center [397, 388] width 621 height 26
drag, startPoint x: 239, startPoint y: 384, endPoint x: 225, endPoint y: 395, distance: 18.1
click at [240, 385] on strong "Documenten" at bounding box center [388, 393] width 603 height 17
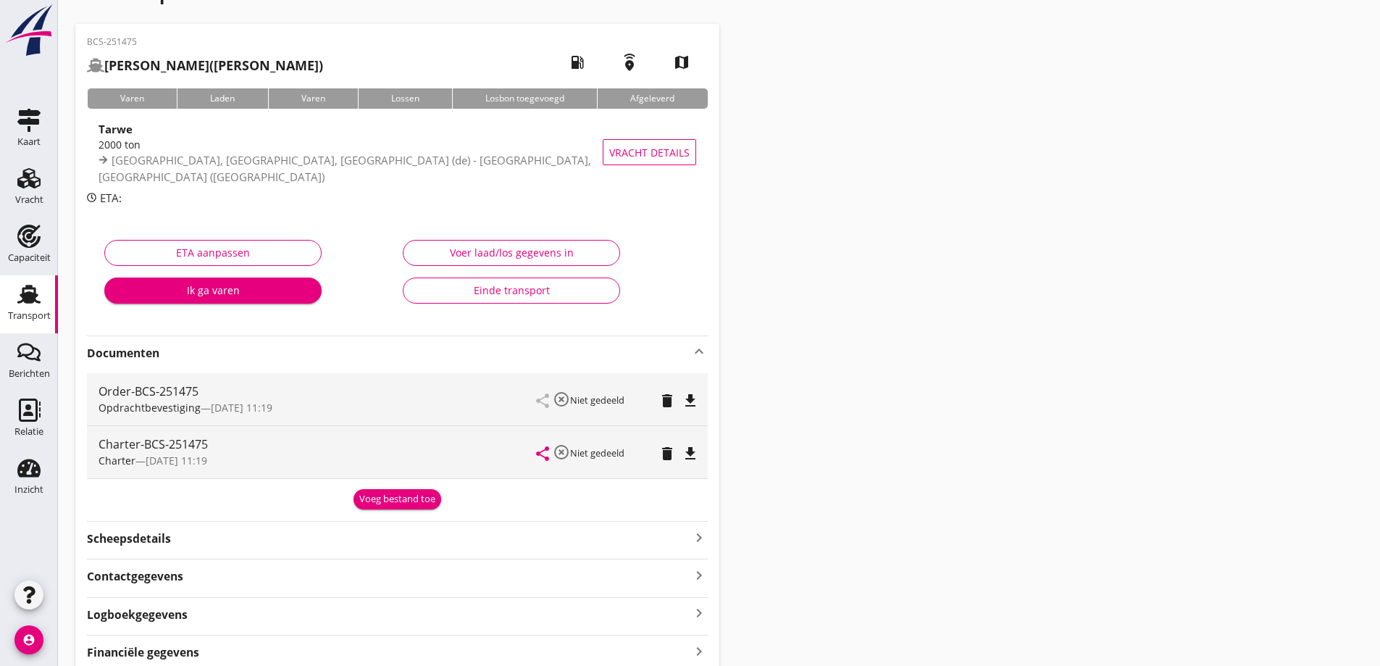
scroll to position [72, 0]
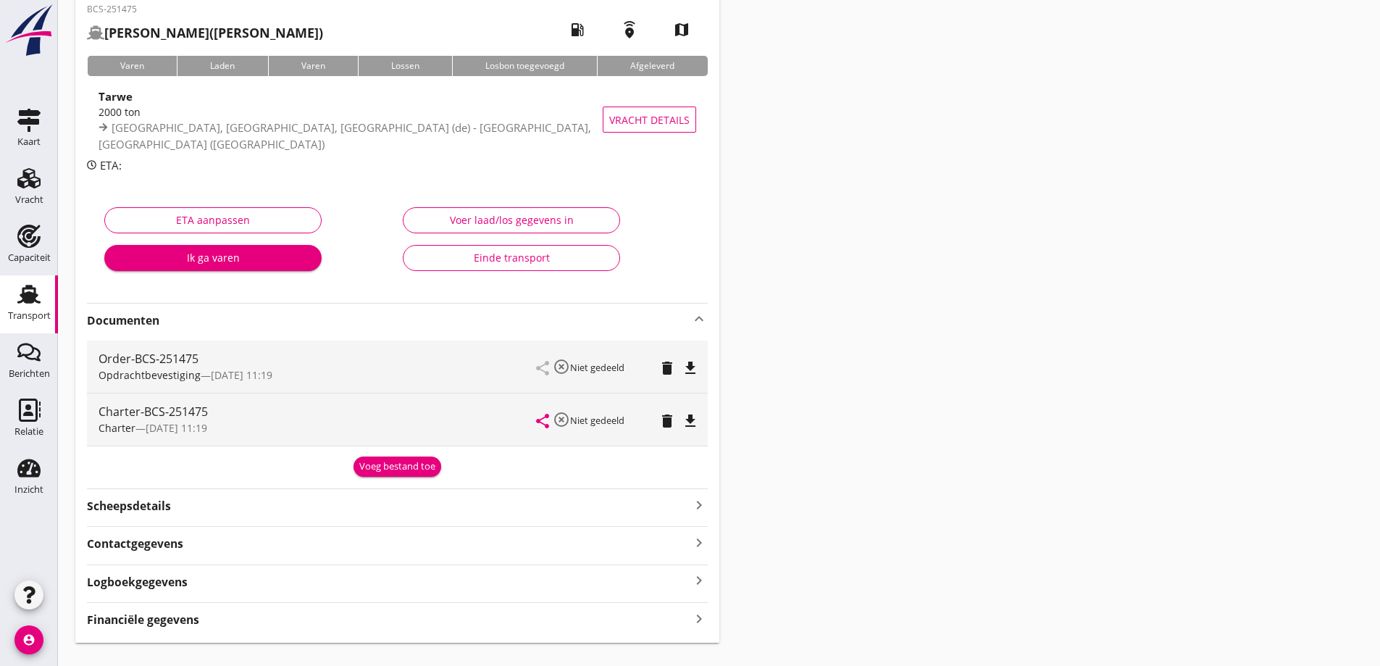
click at [688, 374] on icon "file_download" at bounding box center [690, 367] width 17 height 17
click at [688, 423] on icon "file_download" at bounding box center [690, 420] width 17 height 17
click at [20, 317] on div "Transport" at bounding box center [29, 315] width 43 height 9
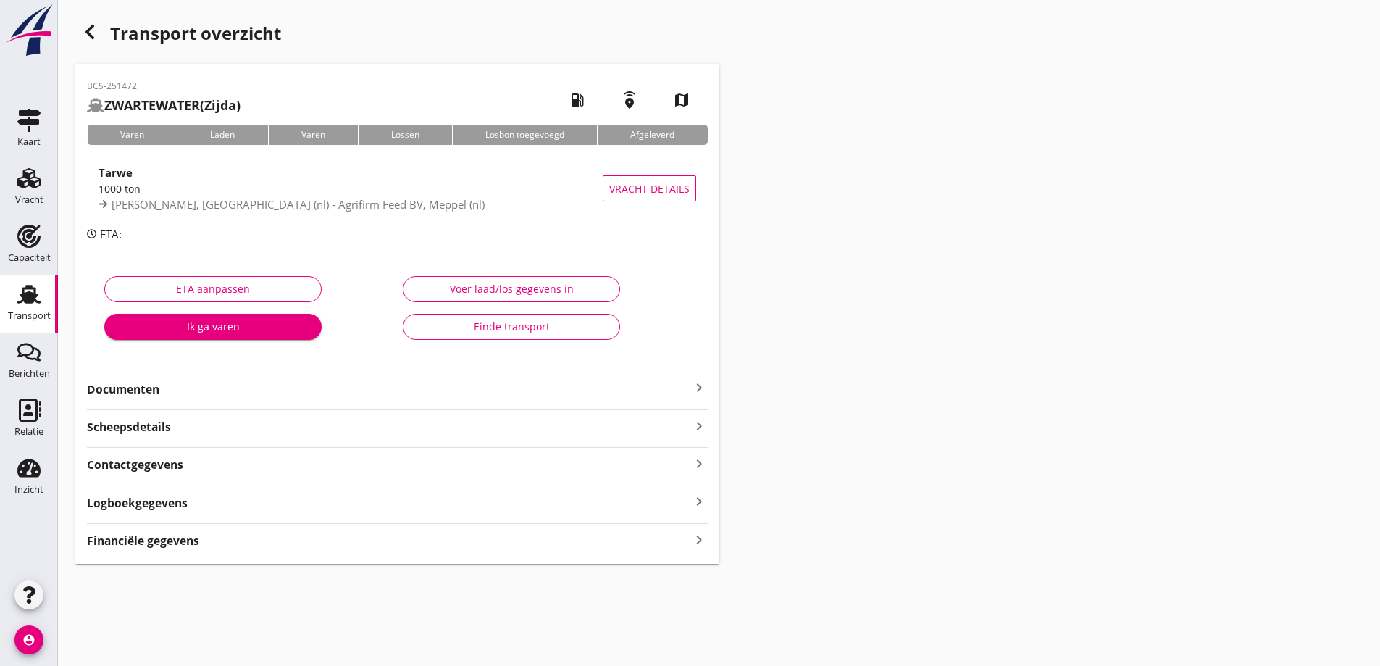
click at [36, 296] on use at bounding box center [28, 294] width 23 height 19
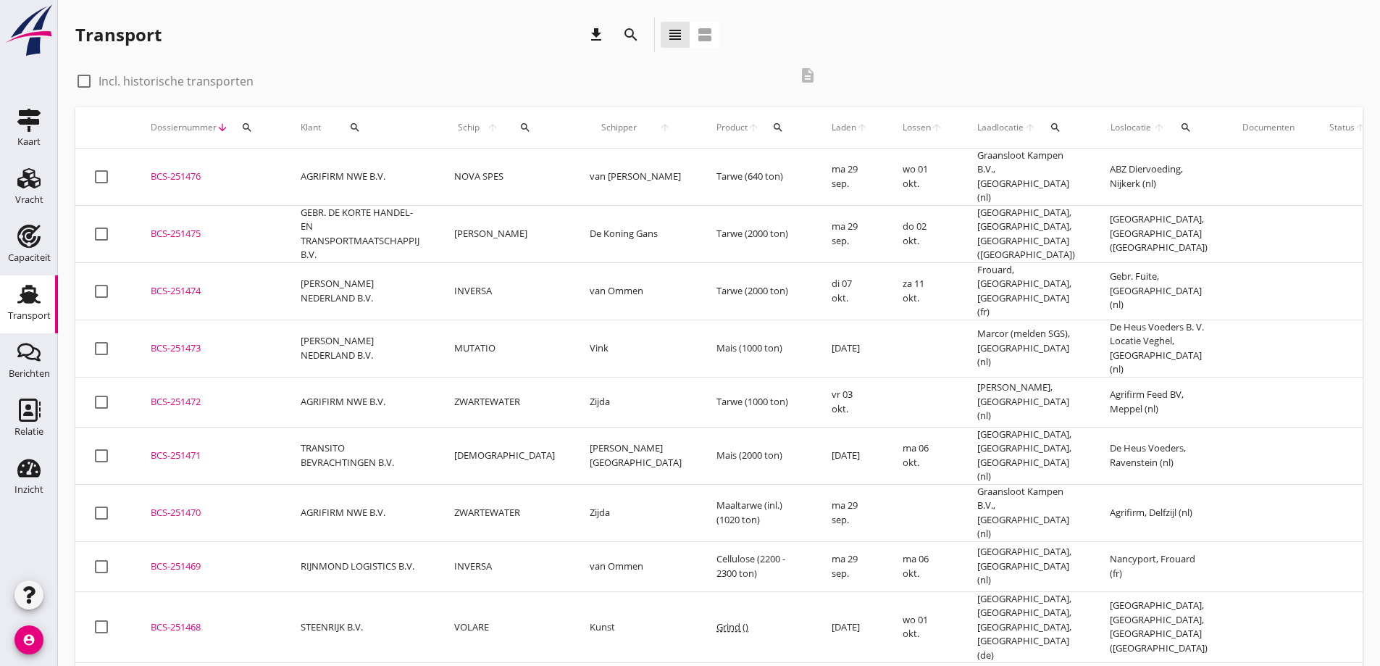
click at [1225, 296] on td at bounding box center [1268, 290] width 87 height 57
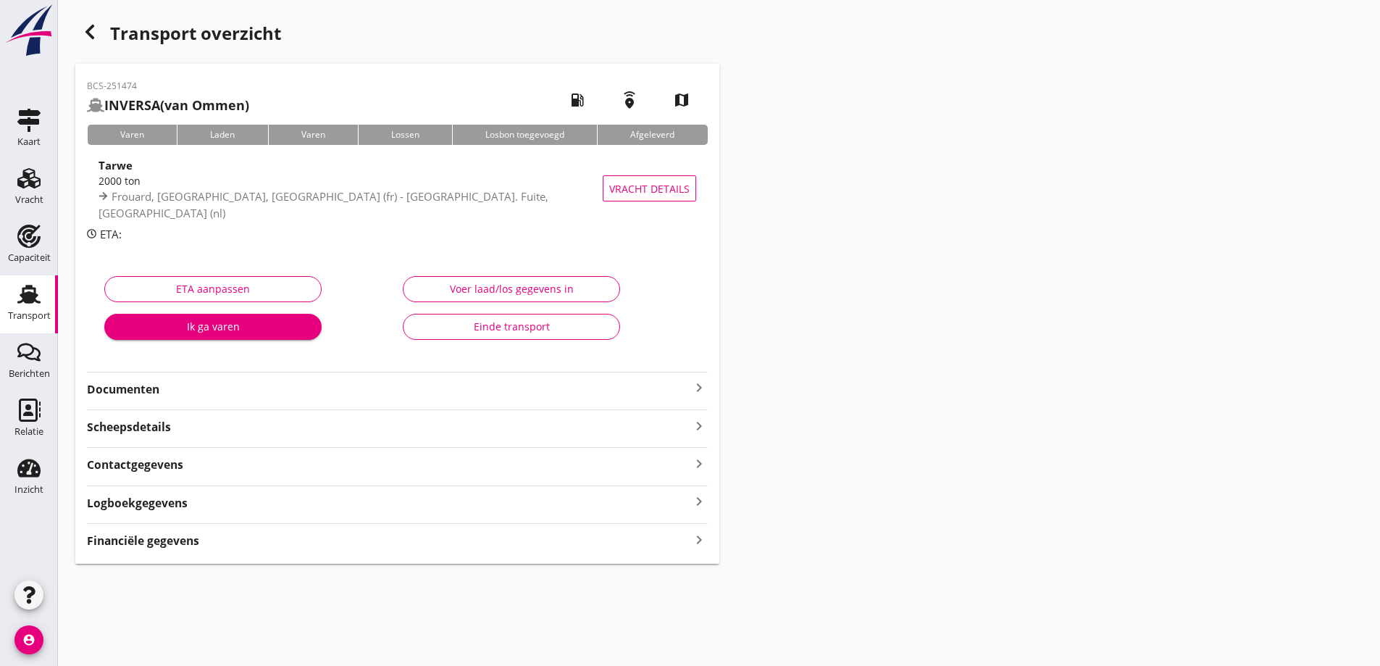
click at [20, 287] on icon "Transport" at bounding box center [28, 293] width 23 height 23
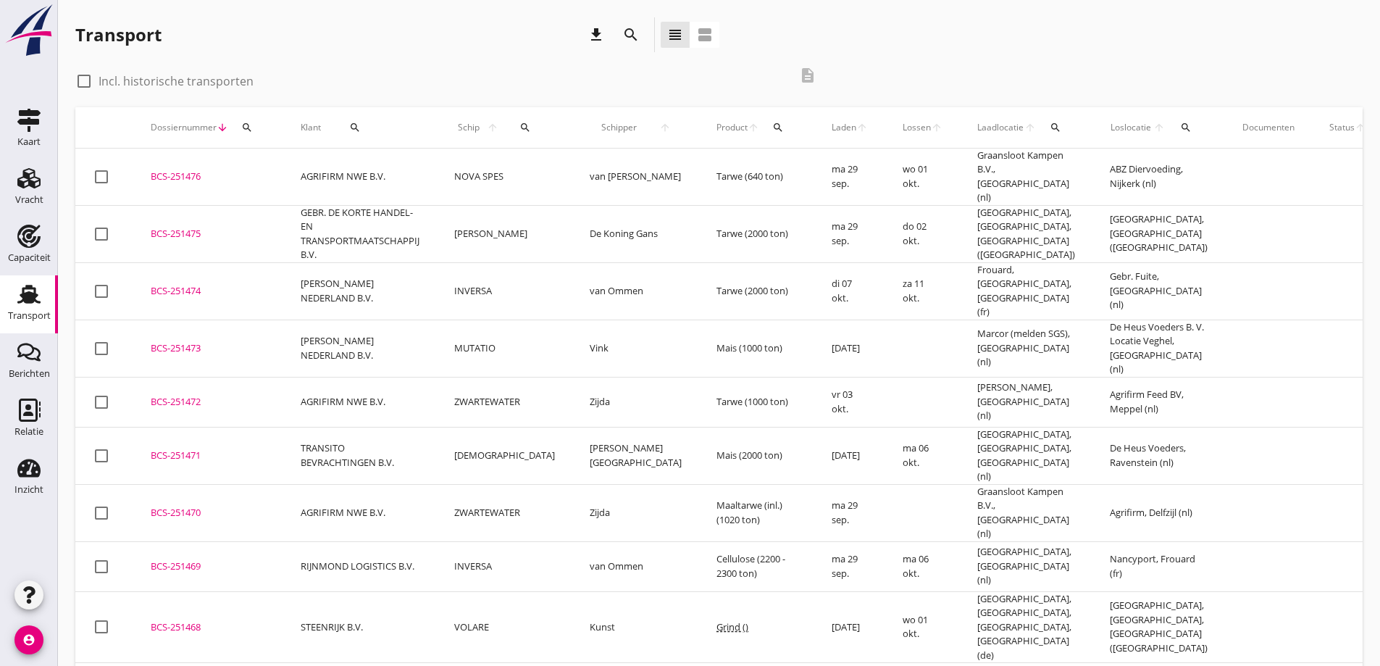
click at [1221, 70] on div "check_box_outline_blank Incl. historische transporten description" at bounding box center [718, 82] width 1287 height 49
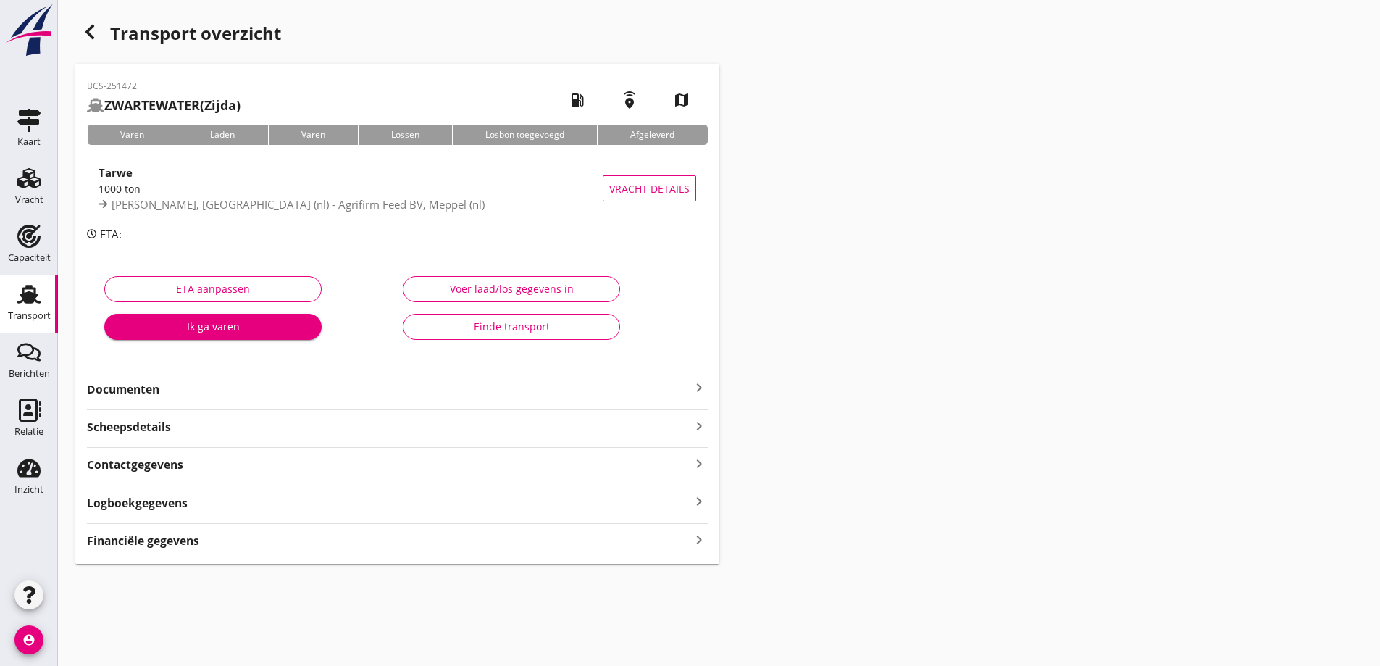
drag, startPoint x: 1273, startPoint y: 299, endPoint x: 1363, endPoint y: 311, distance: 90.7
click at [1277, 296] on div "Transport overzicht BCS-251472 ZWARTEWATER (Zijda) local_gas_station emergency_…" at bounding box center [719, 290] width 1322 height 581
drag, startPoint x: 1341, startPoint y: 209, endPoint x: 1159, endPoint y: 200, distance: 182.1
click at [1342, 211] on div "Transport overzicht BCS-251472 ZWARTEWATER (Zijda) local_gas_station emergency_…" at bounding box center [719, 290] width 1322 height 581
click at [23, 306] on div "Transport" at bounding box center [29, 316] width 43 height 20
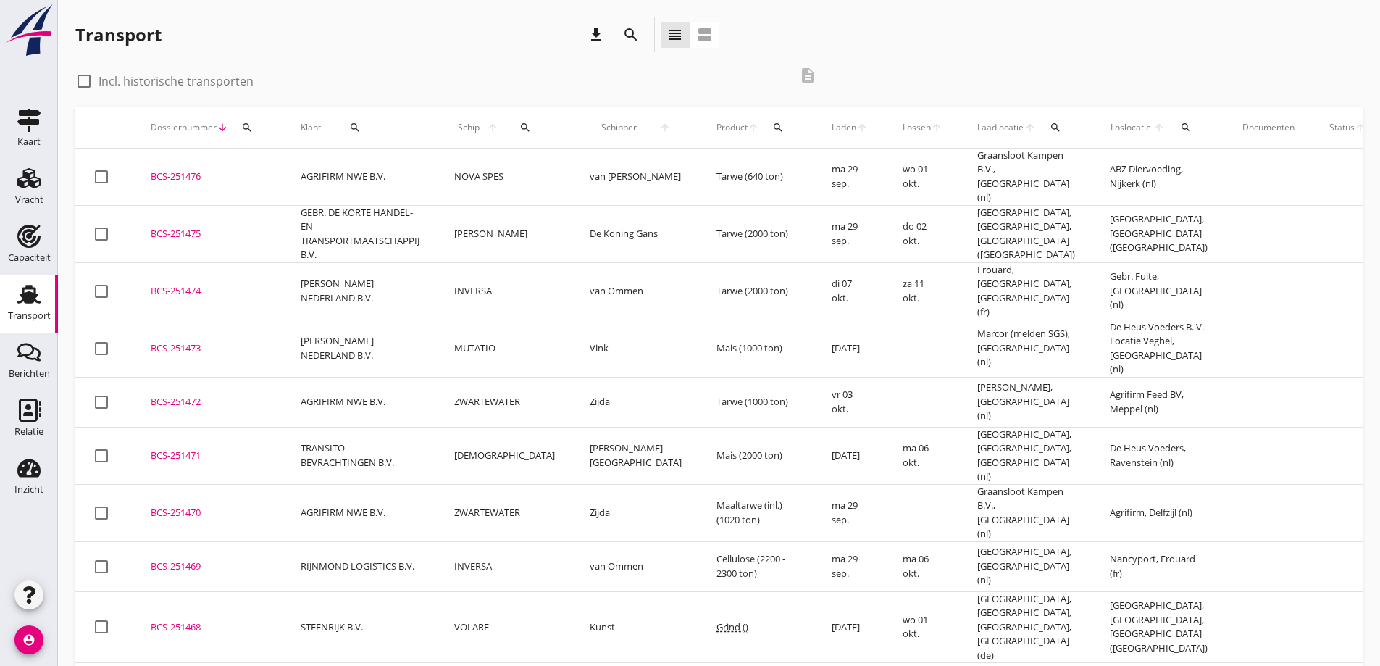
click at [1312, 377] on td at bounding box center [1348, 402] width 72 height 50
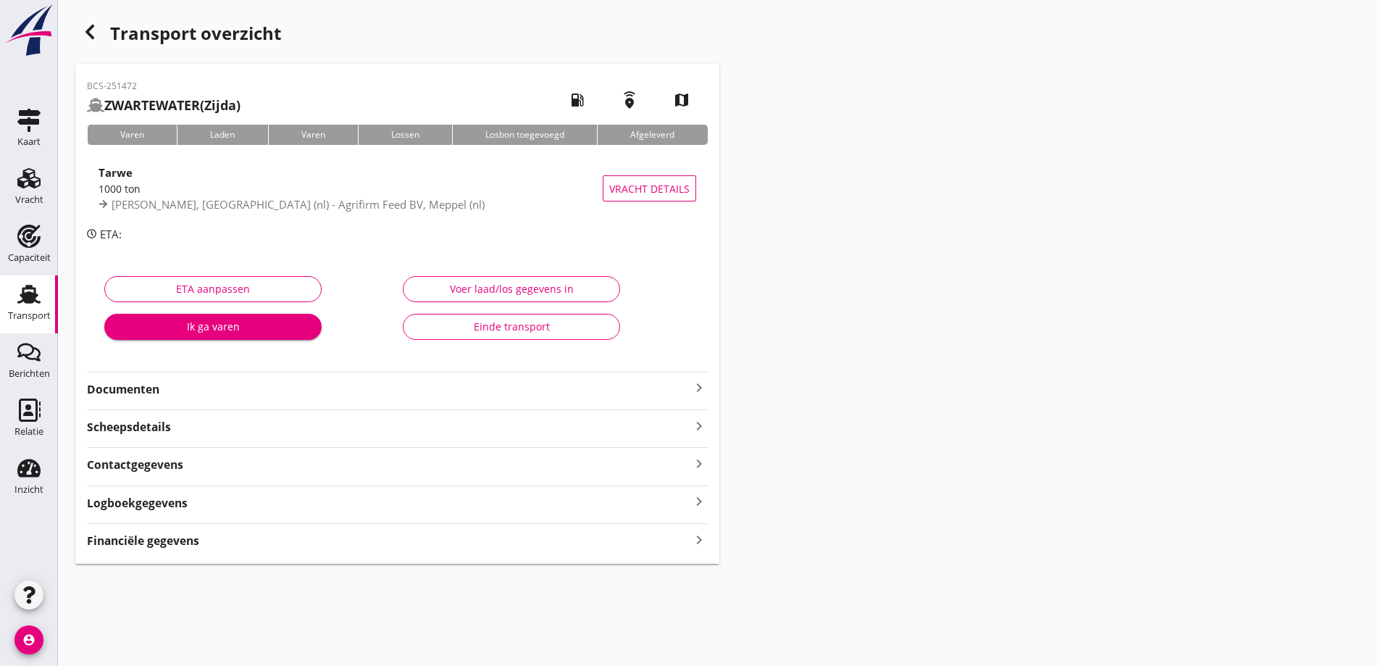
click at [12, 292] on link "Transport Transport" at bounding box center [29, 304] width 58 height 58
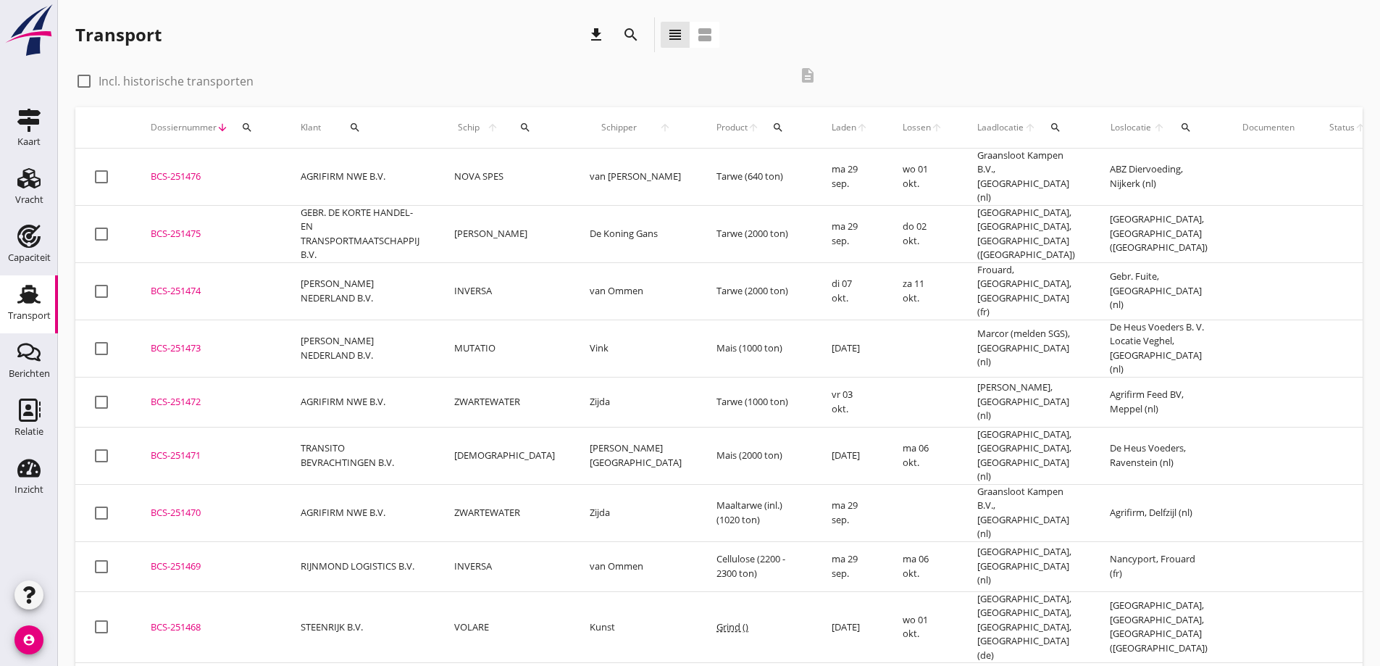
click at [519, 133] on icon "search" at bounding box center [525, 128] width 12 height 12
click at [582, 162] on input "Zoek op (scheeps)naam" at bounding box center [575, 169] width 151 height 23
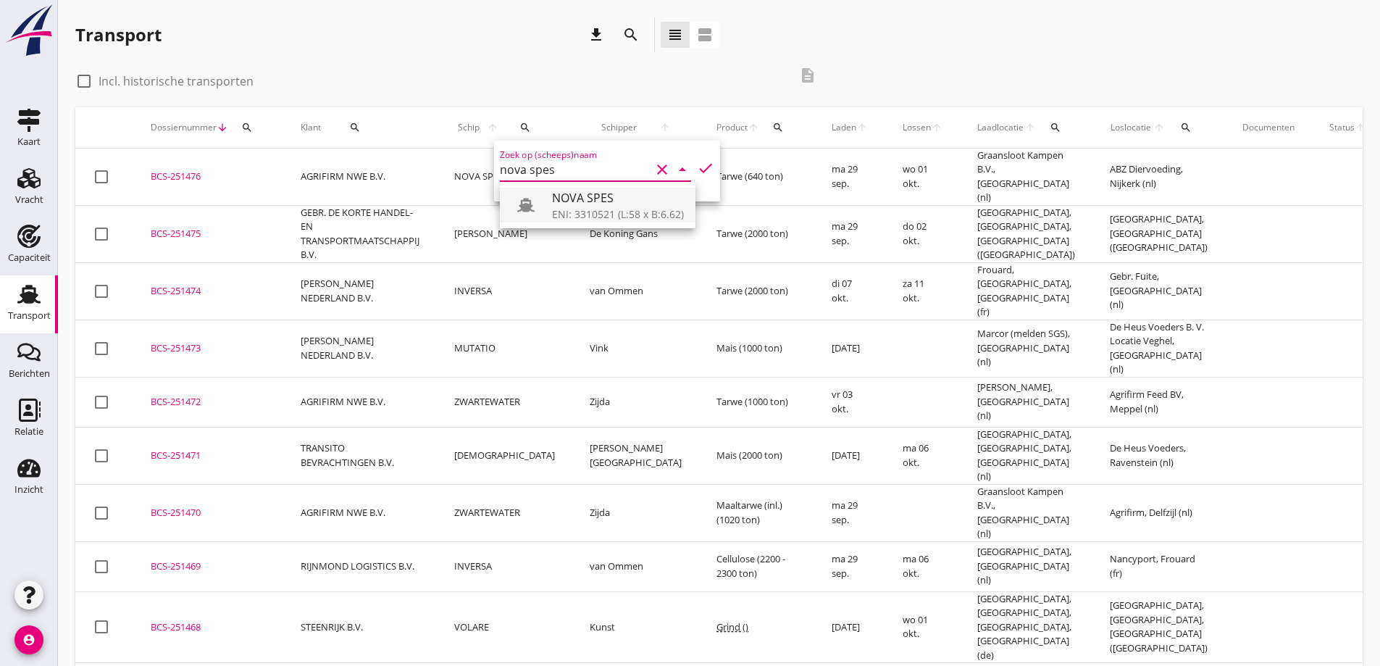
click at [619, 209] on div "ENI: 3310521 (L:58 x B:6.62)" at bounding box center [618, 213] width 132 height 15
click at [700, 163] on div "Zoek op (scheeps)naam NOVA SPES clear arrow_drop_down check" at bounding box center [607, 171] width 226 height 61
click at [698, 169] on icon "check" at bounding box center [705, 167] width 17 height 17
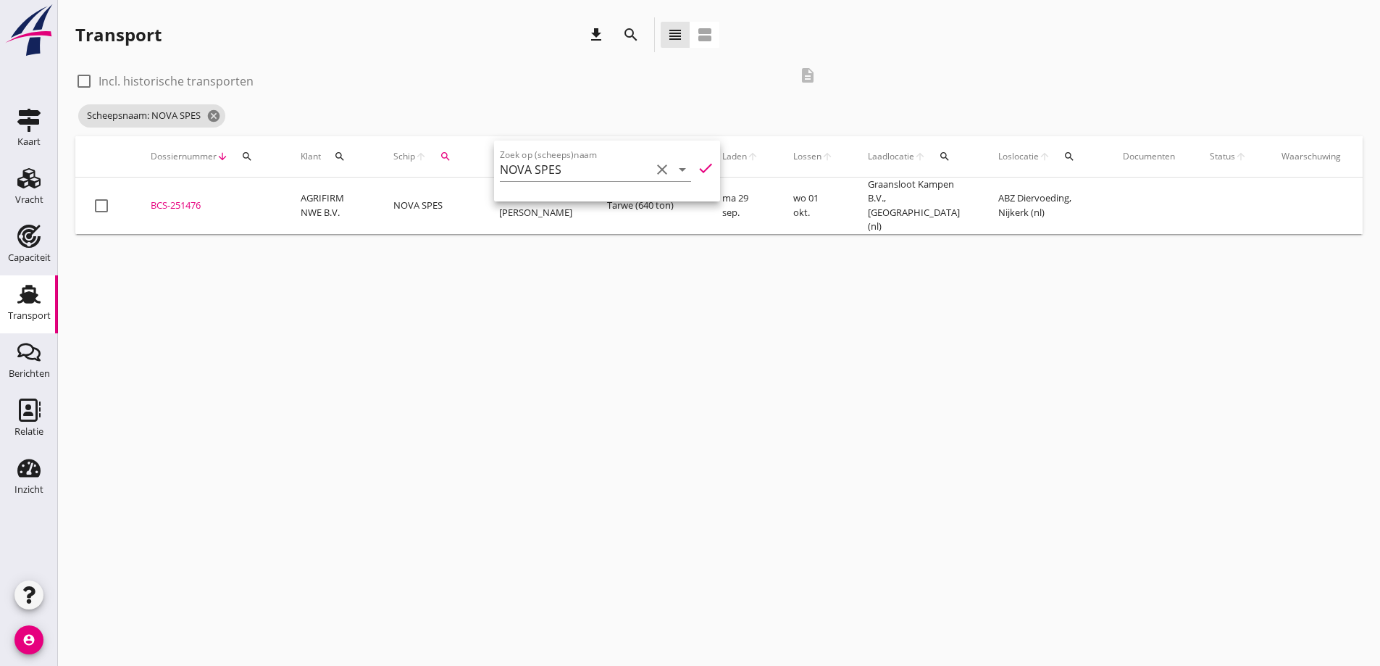
type input "NOVA SPES"
drag, startPoint x: 694, startPoint y: 169, endPoint x: 672, endPoint y: 166, distance: 22.0
click at [672, 166] on div "Zoek op (scheeps)naam NOVA SPES clear arrow_drop_down check" at bounding box center [607, 171] width 226 height 61
click at [697, 170] on icon "check" at bounding box center [705, 167] width 17 height 17
click at [440, 295] on div "cancel You are impersonating another user. Transport download search view_headl…" at bounding box center [719, 333] width 1322 height 666
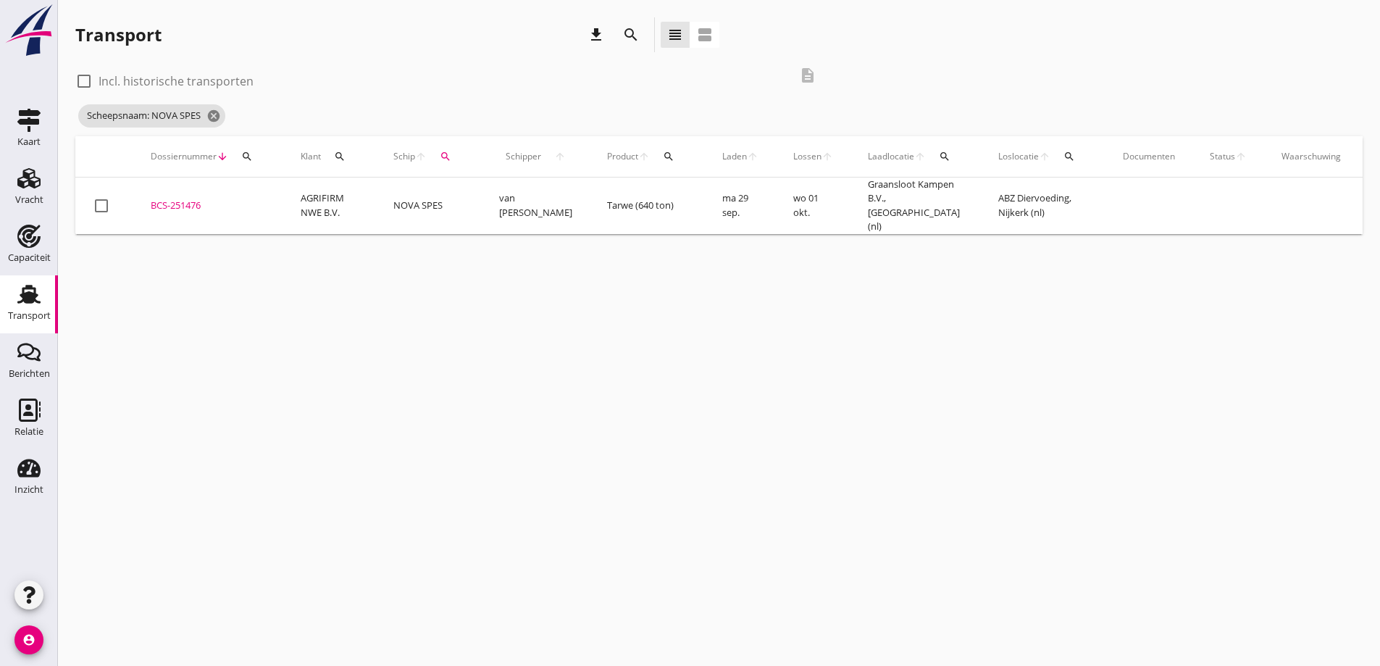
click at [135, 84] on label "Incl. historische transporten" at bounding box center [176, 81] width 155 height 14
checkbox input "true"
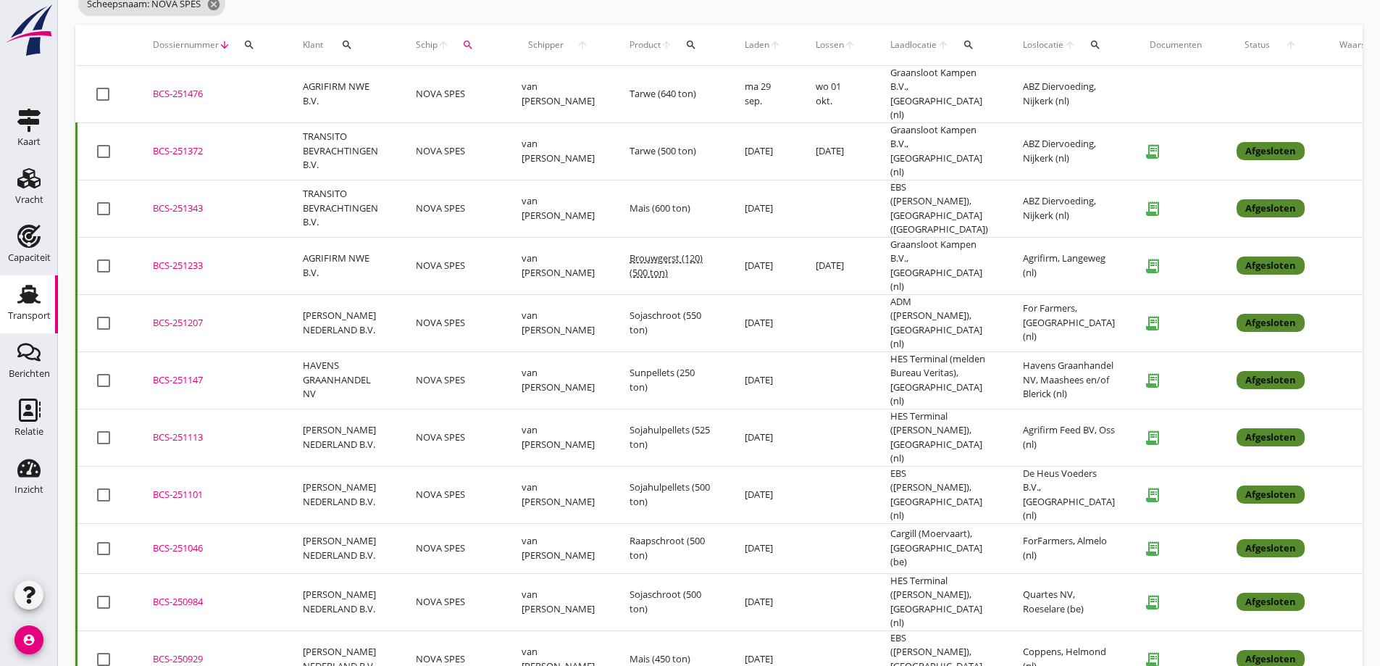
scroll to position [145, 0]
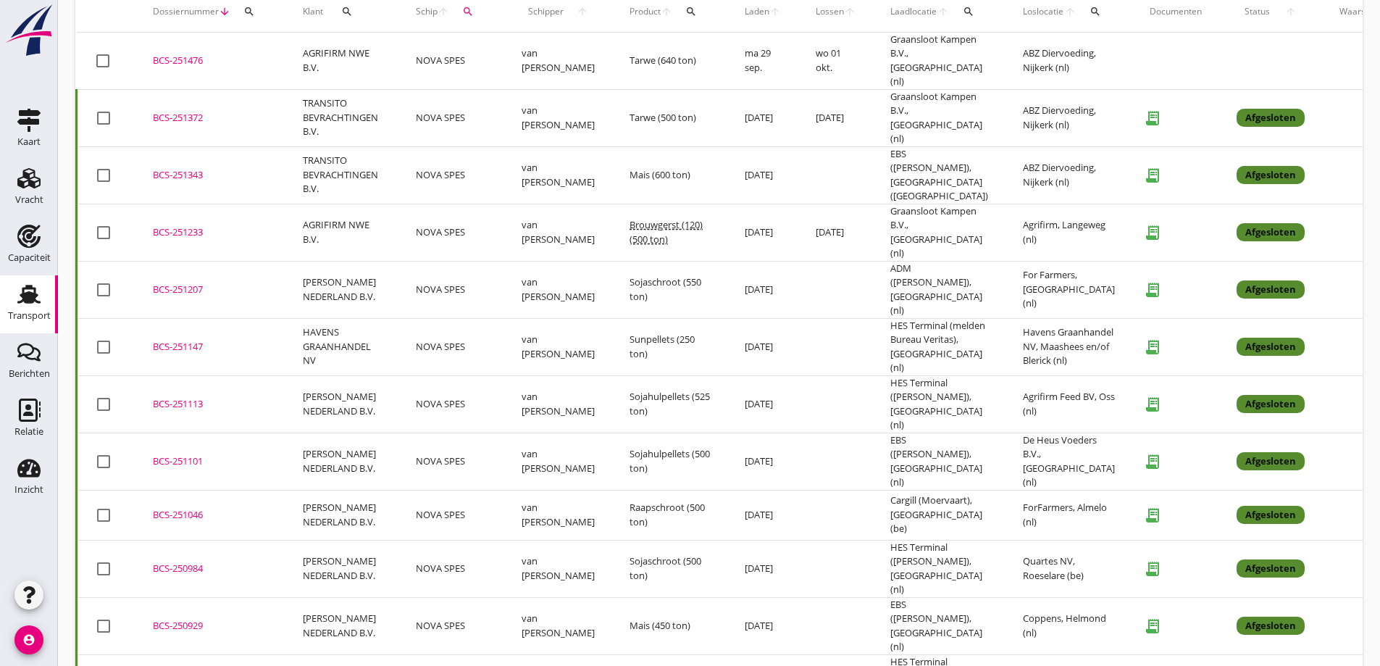
click at [177, 340] on div "BCS-251147" at bounding box center [210, 347] width 115 height 14
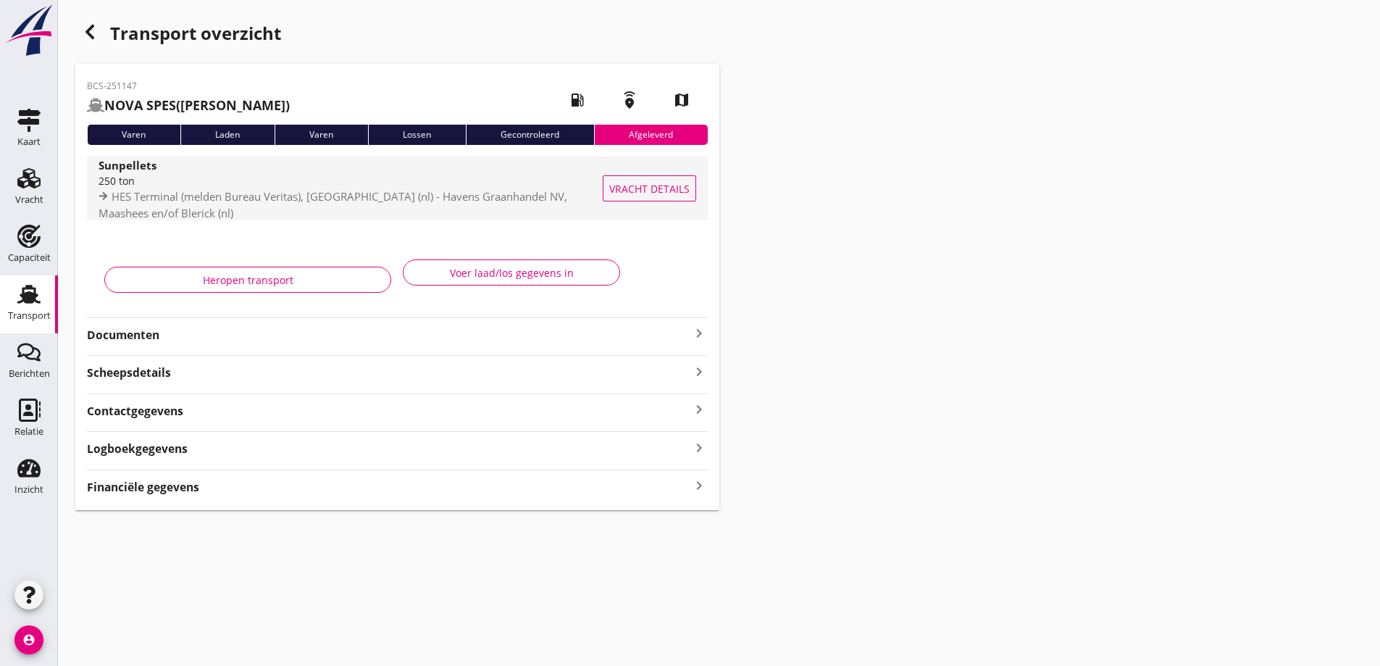
click at [694, 198] on button "Vracht details" at bounding box center [649, 188] width 93 height 26
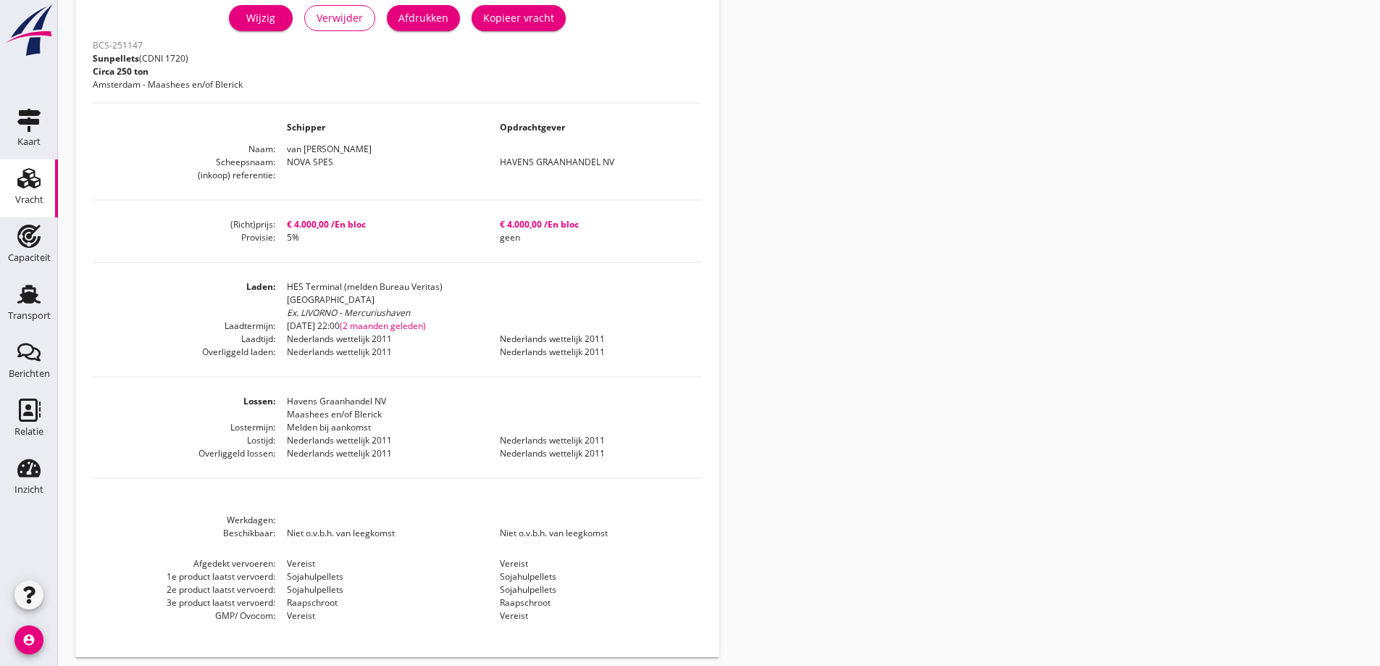
scroll to position [351, 0]
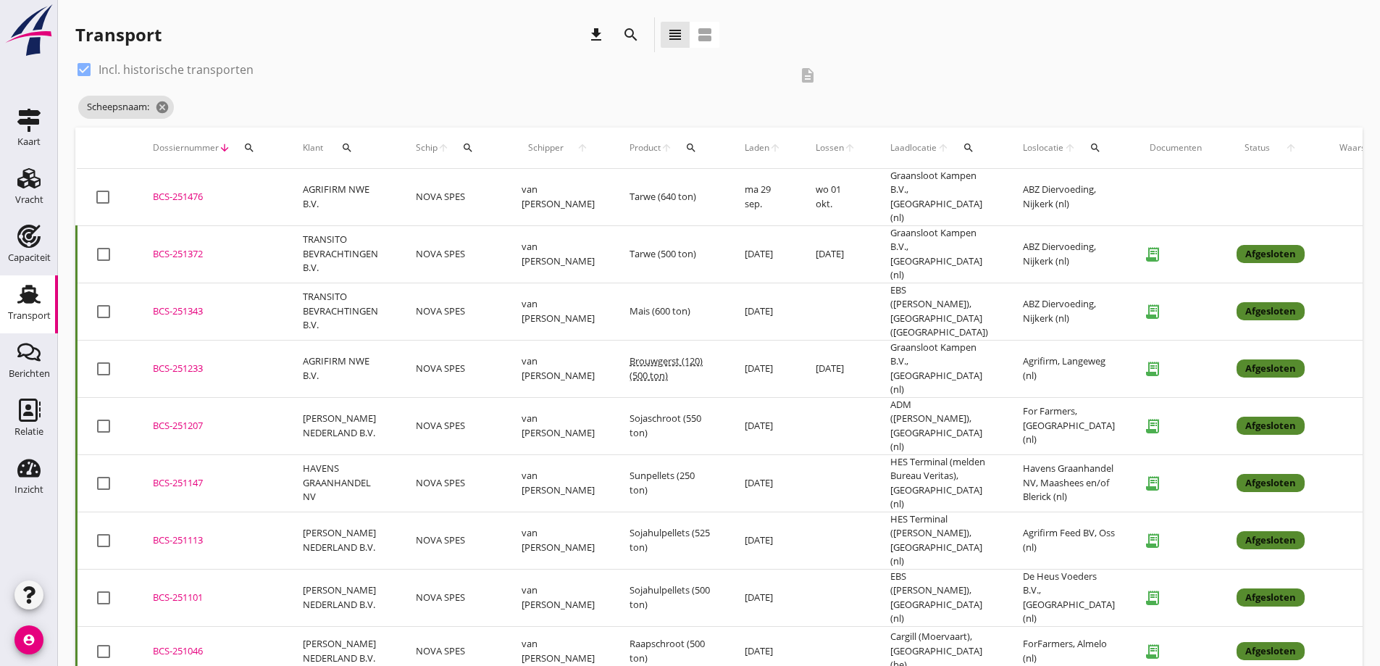
click at [427, 144] on span "Schip" at bounding box center [427, 147] width 22 height 13
click at [468, 151] on icon "search" at bounding box center [468, 148] width 12 height 12
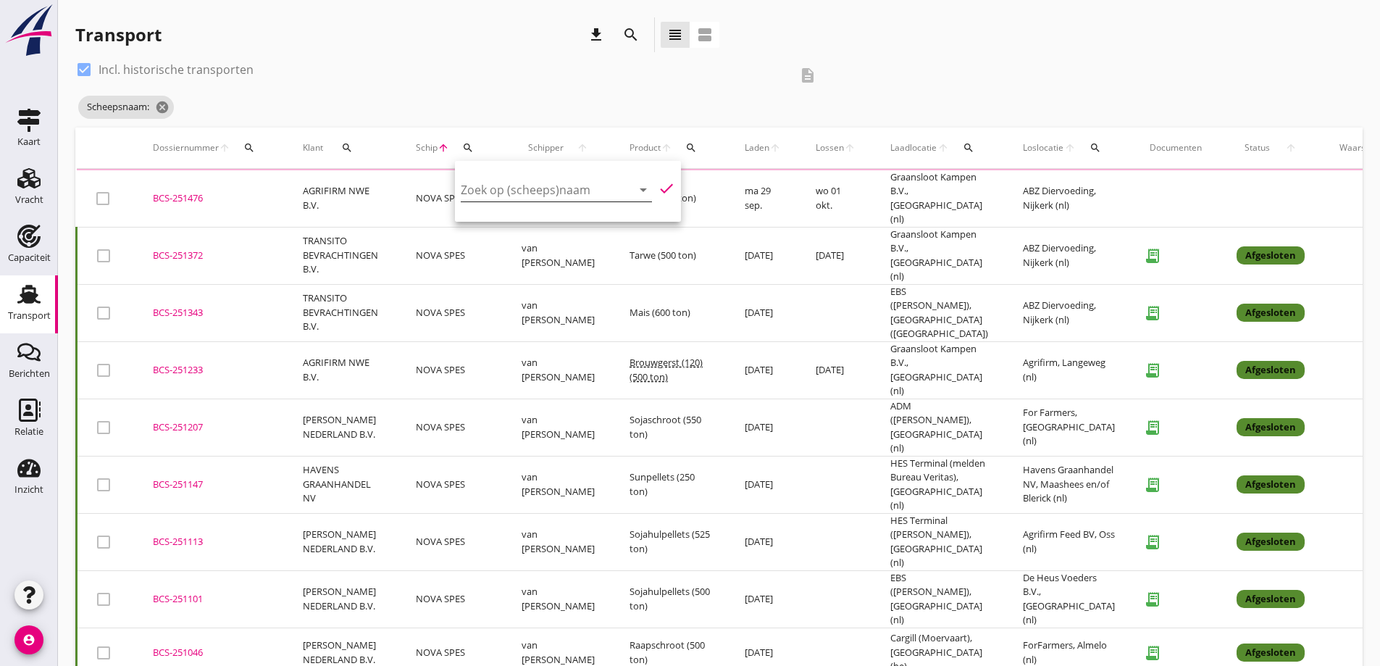
click at [490, 178] on input "Zoek op (scheeps)naam" at bounding box center [536, 189] width 151 height 23
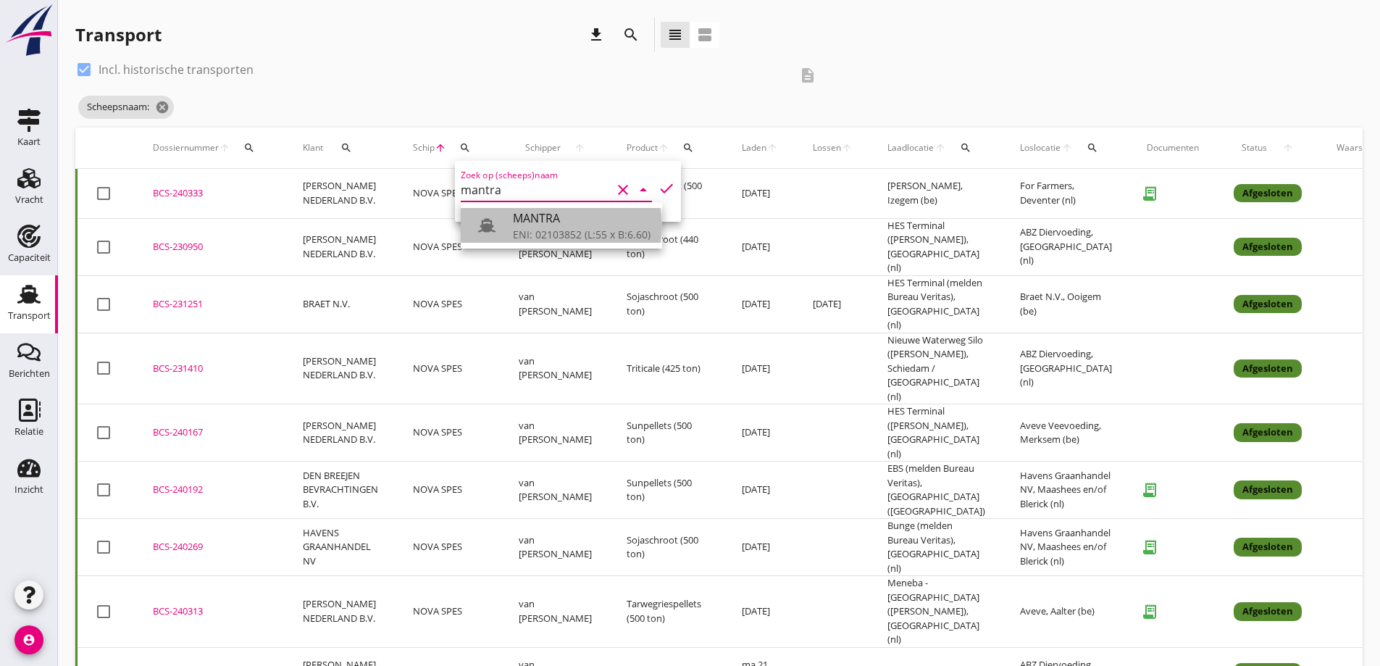
click at [547, 242] on div "MANTRA ENI: 02103852 (L:55 x B:6.60)" at bounding box center [582, 225] width 138 height 35
click at [658, 194] on icon "check" at bounding box center [666, 188] width 17 height 17
type input "MANTRA"
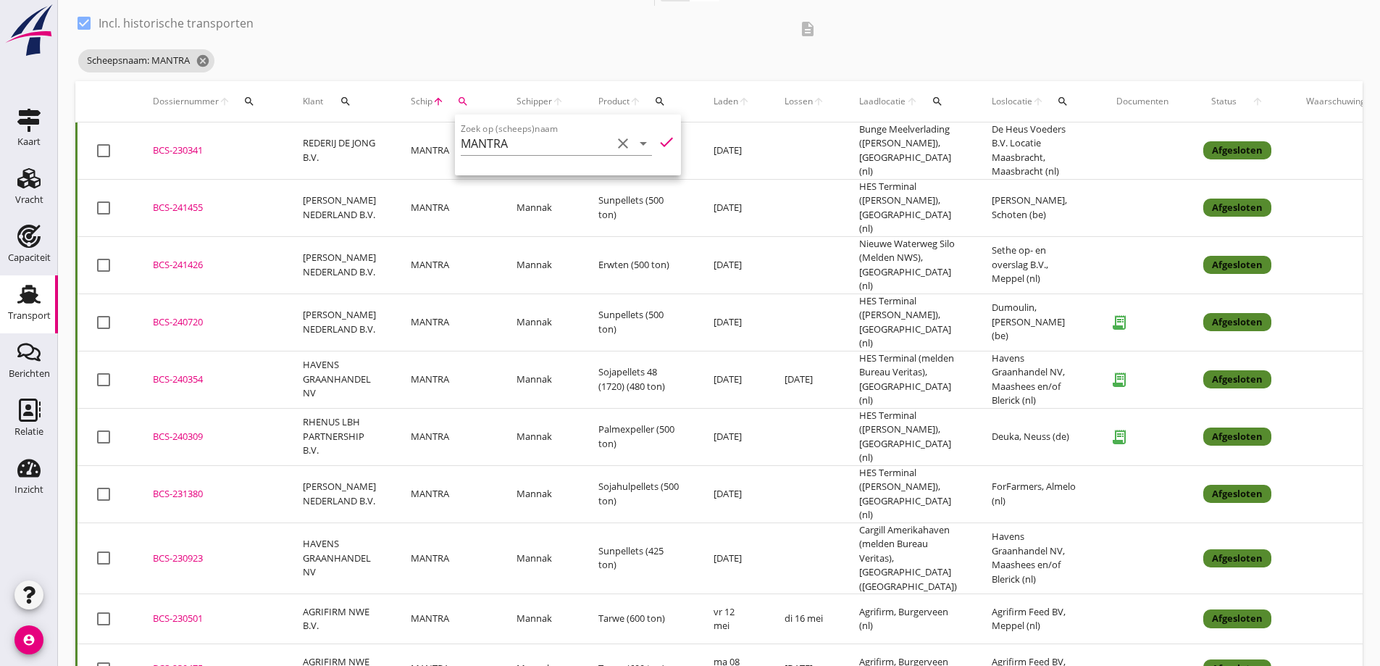
scroll to position [72, 0]
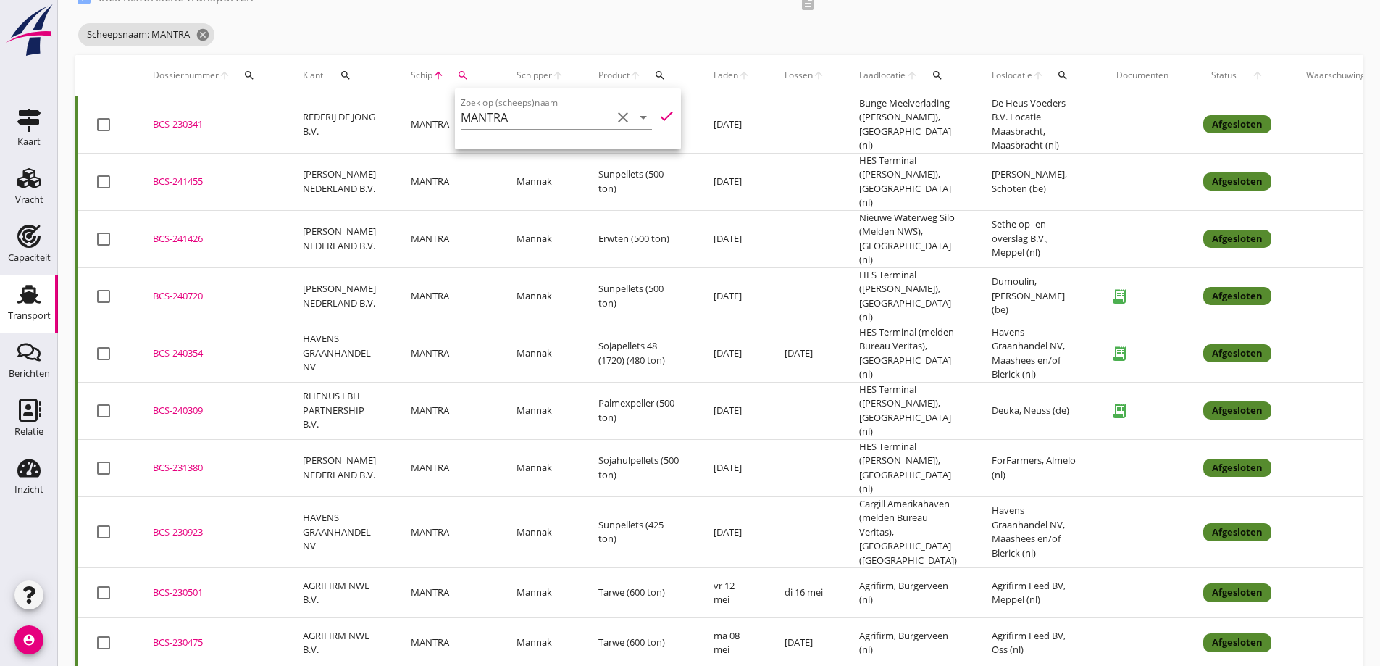
click at [455, 345] on td "MANTRA" at bounding box center [446, 353] width 106 height 57
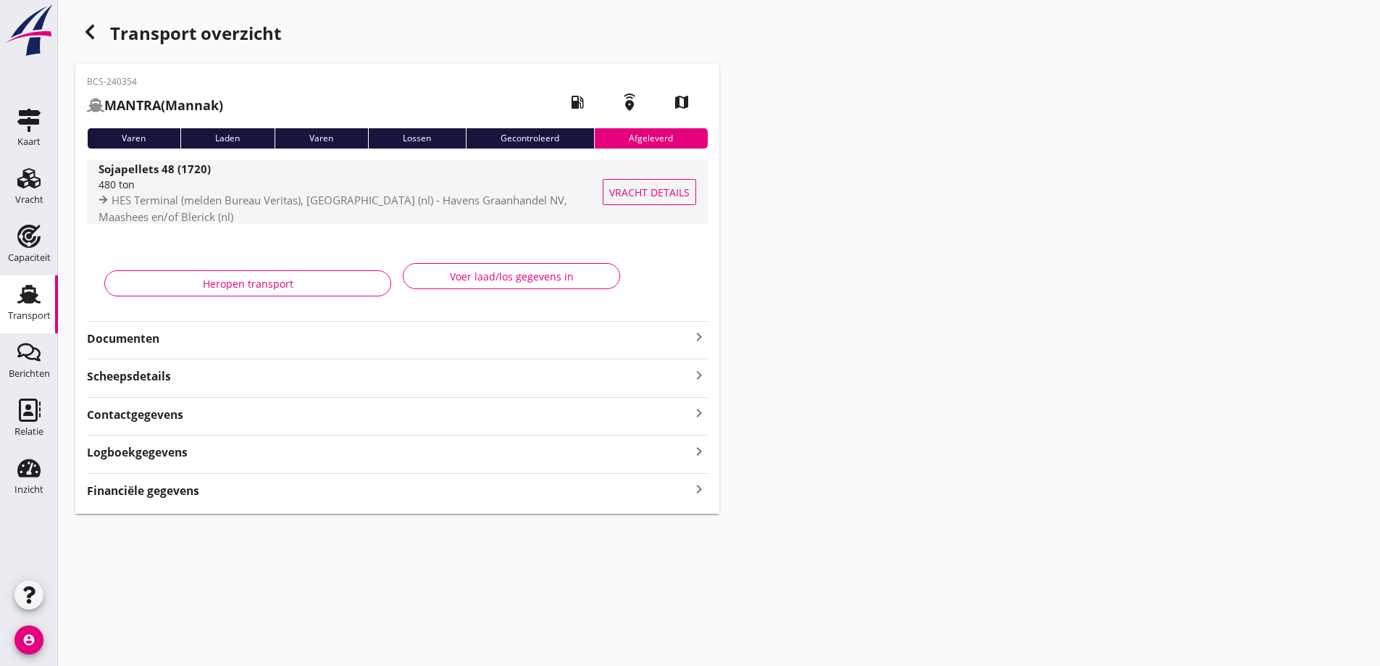
click at [650, 180] on button "Vracht details" at bounding box center [649, 192] width 93 height 26
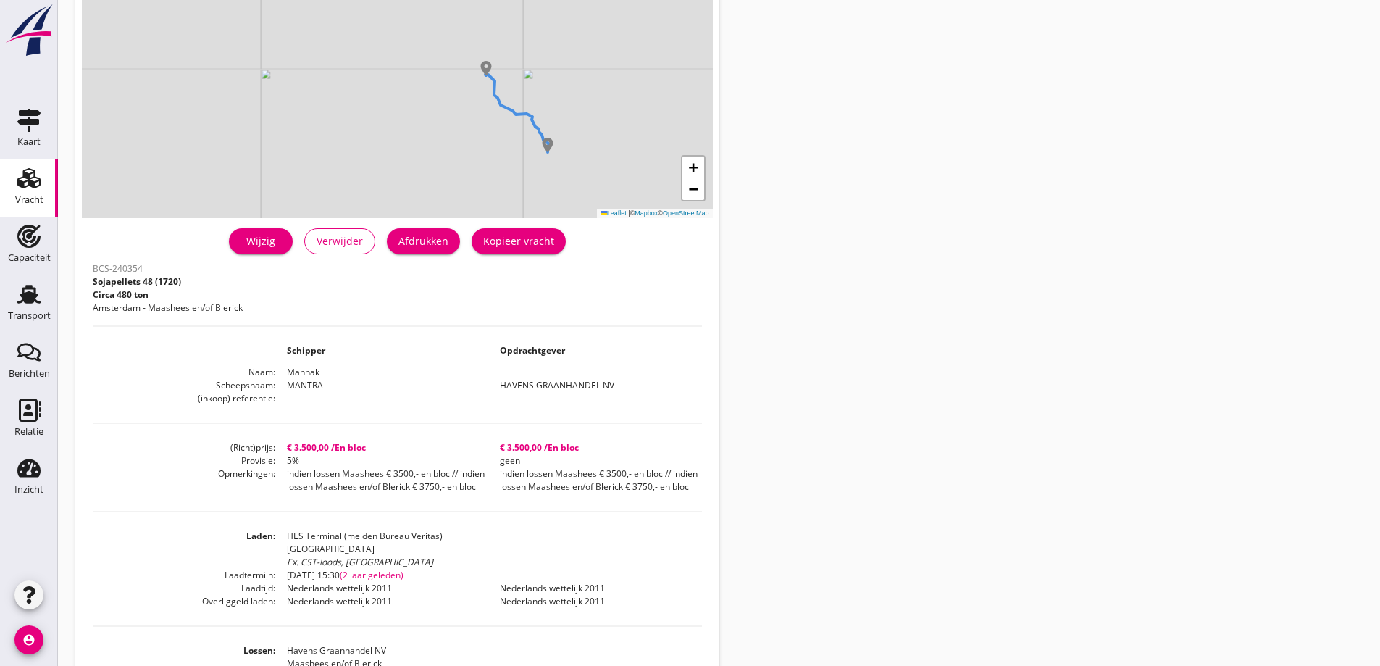
scroll to position [145, 0]
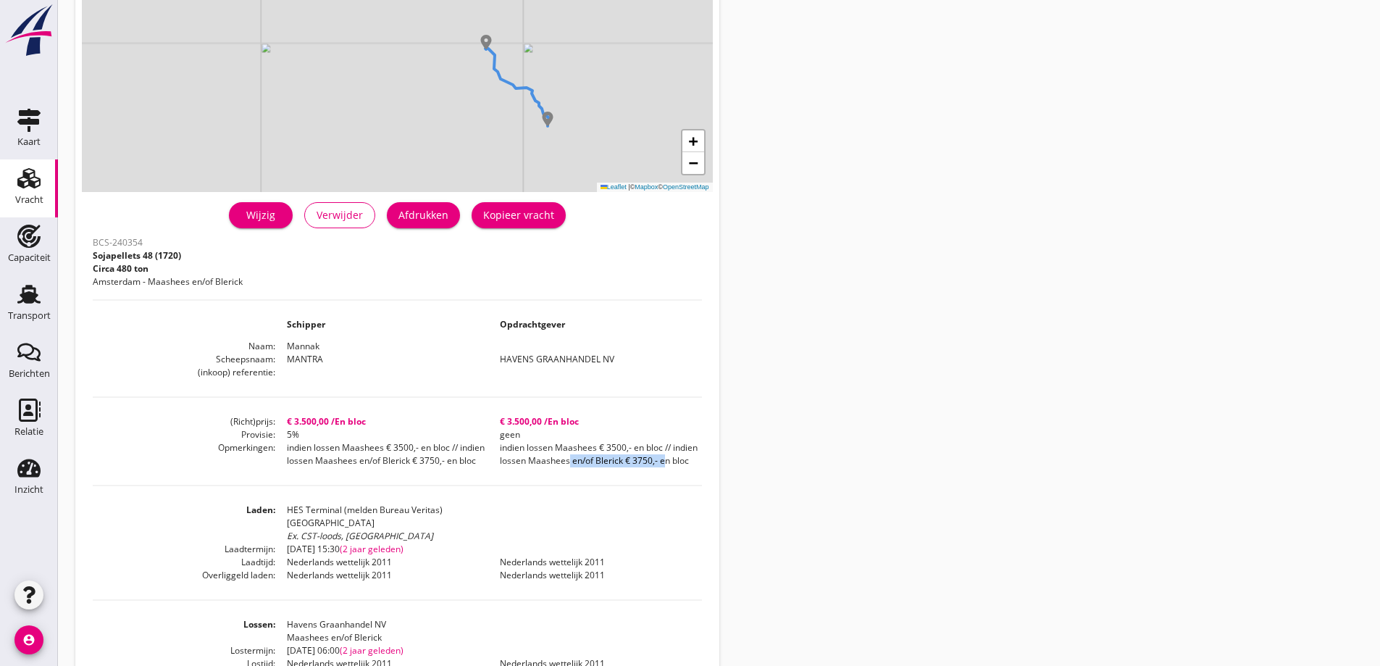
drag, startPoint x: 658, startPoint y: 461, endPoint x: 540, endPoint y: 459, distance: 118.8
click at [554, 459] on dd "indien lossen Maashees € 3500,- en bloc // indien lossen Maashees en/of Blerick…" at bounding box center [594, 454] width 213 height 26
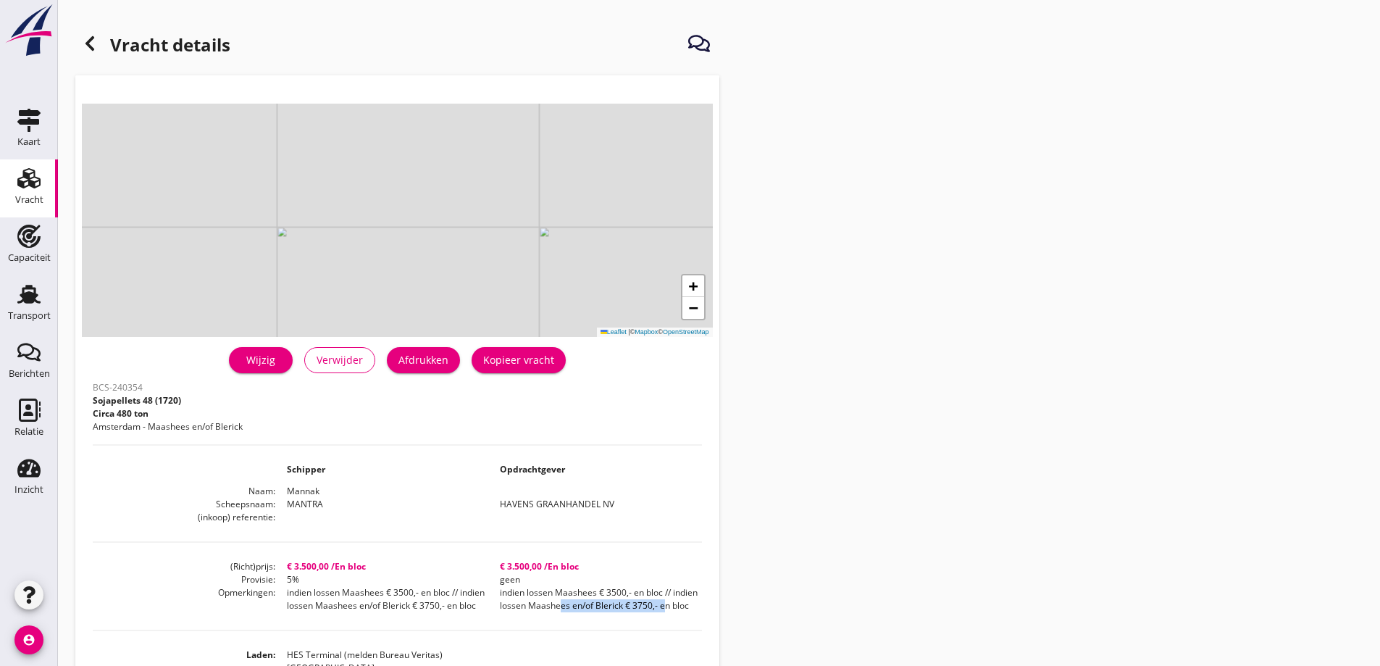
click at [92, 46] on icon at bounding box center [89, 43] width 17 height 17
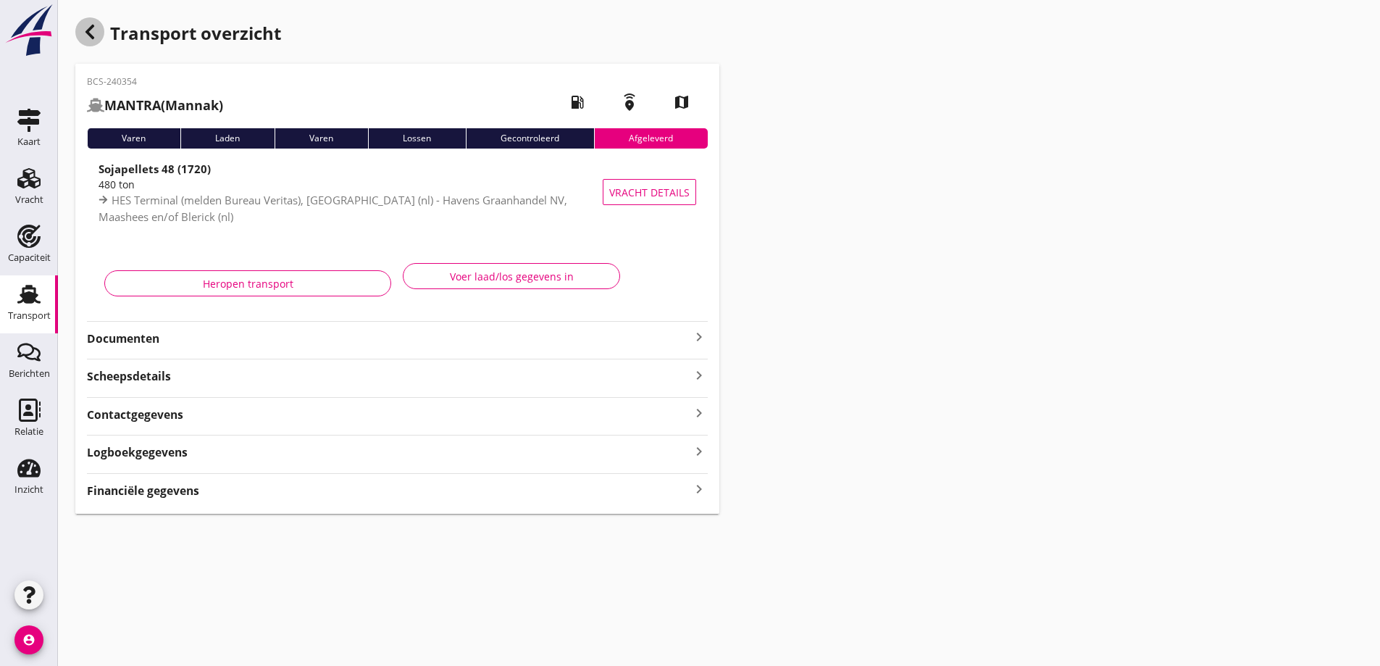
click at [96, 30] on icon "button" at bounding box center [89, 31] width 17 height 17
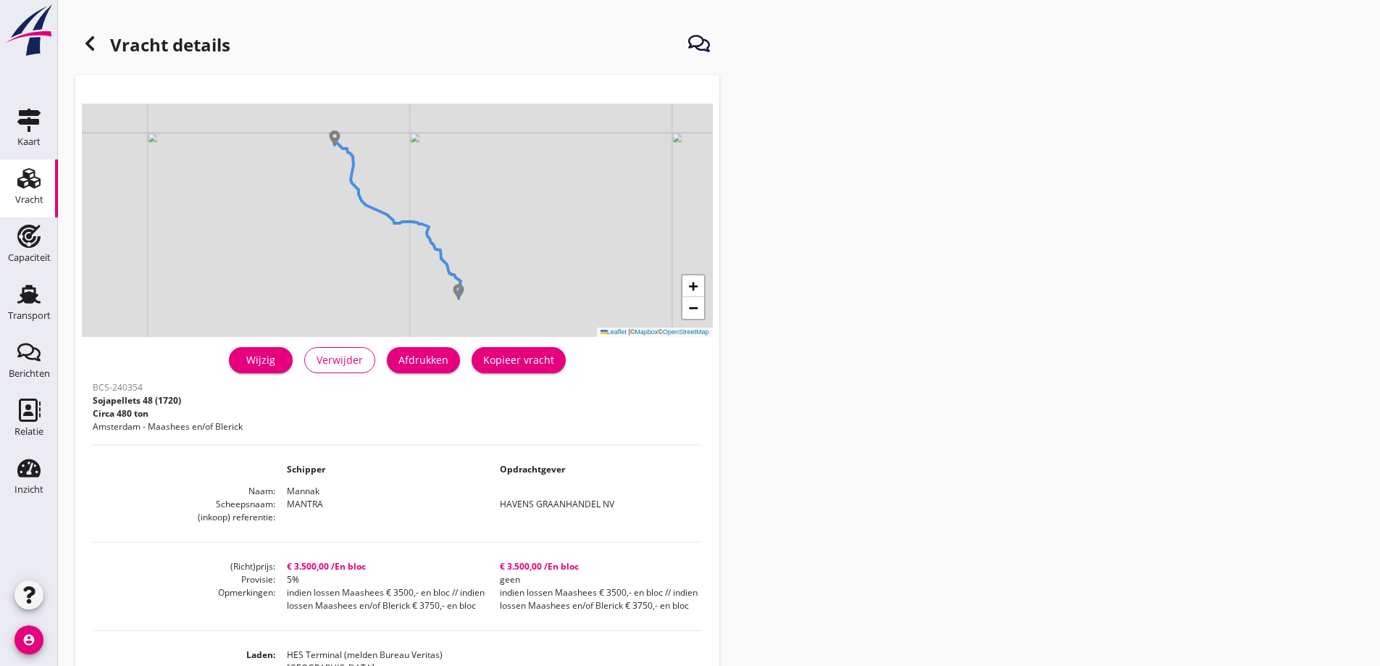
click at [85, 54] on div at bounding box center [89, 43] width 29 height 29
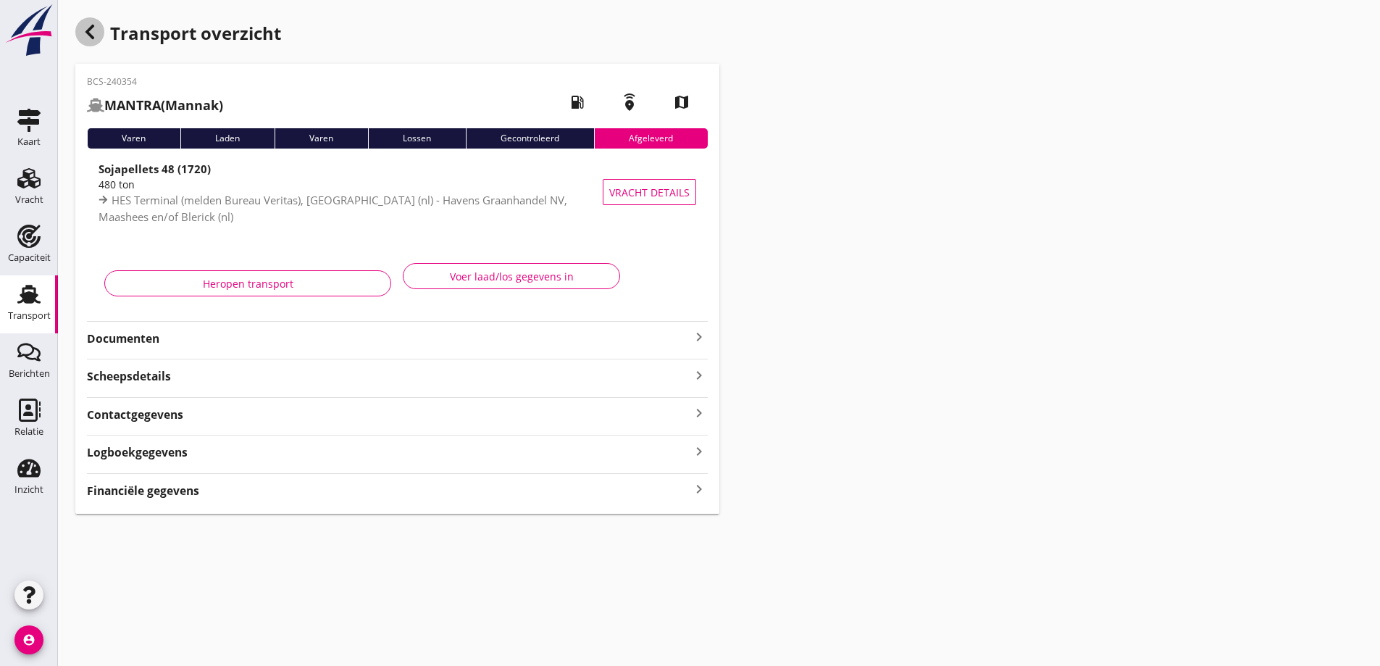
click at [92, 20] on div "button" at bounding box center [89, 31] width 29 height 29
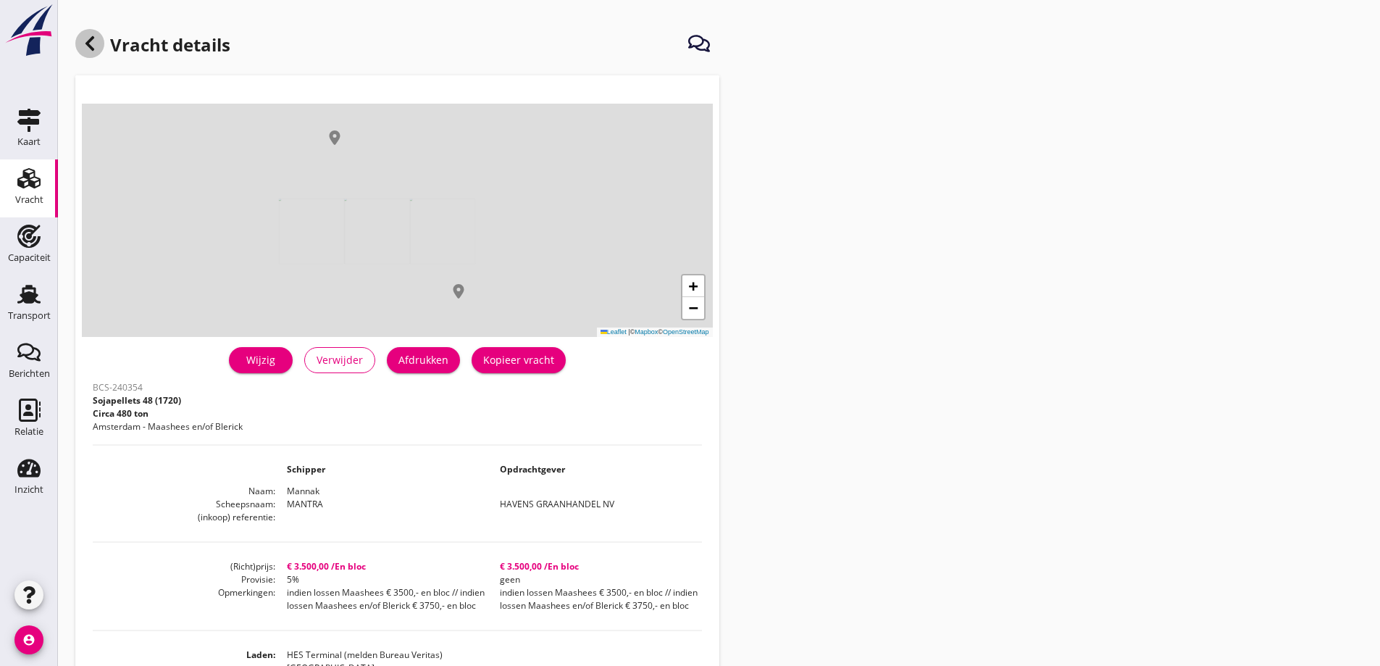
click at [93, 46] on icon at bounding box center [89, 43] width 17 height 17
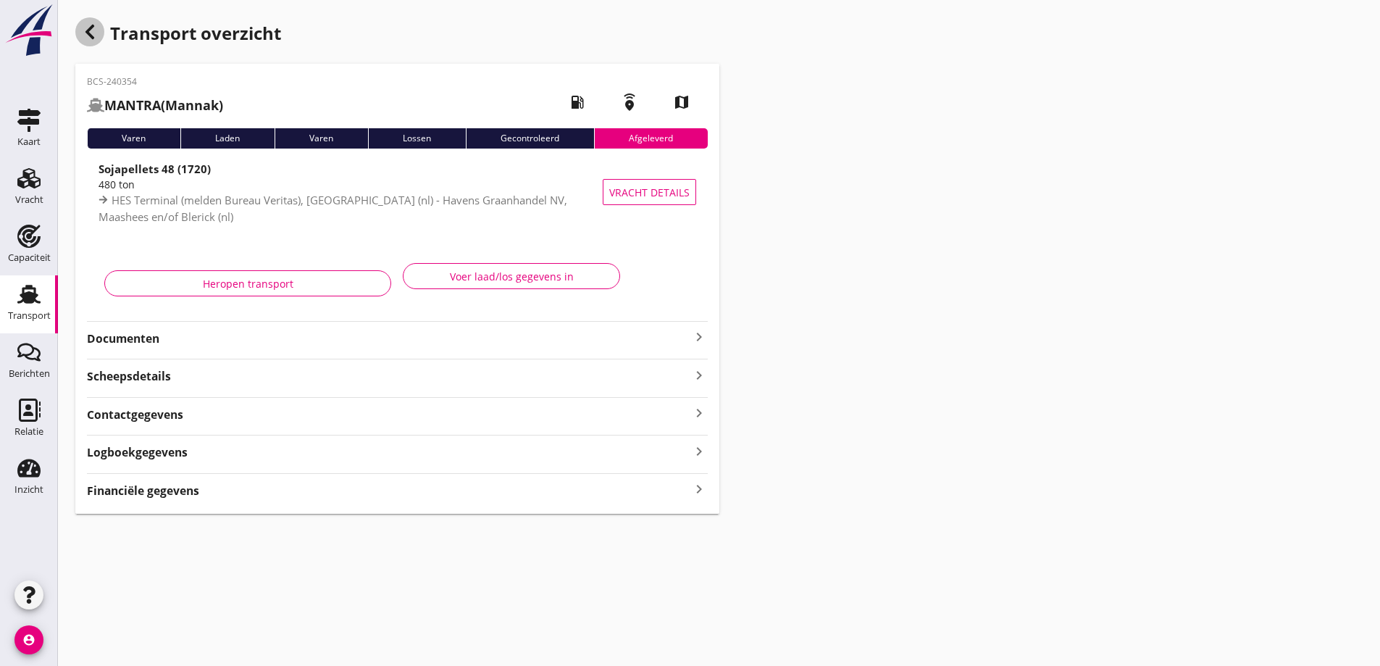
click at [95, 28] on icon "button" at bounding box center [89, 31] width 17 height 17
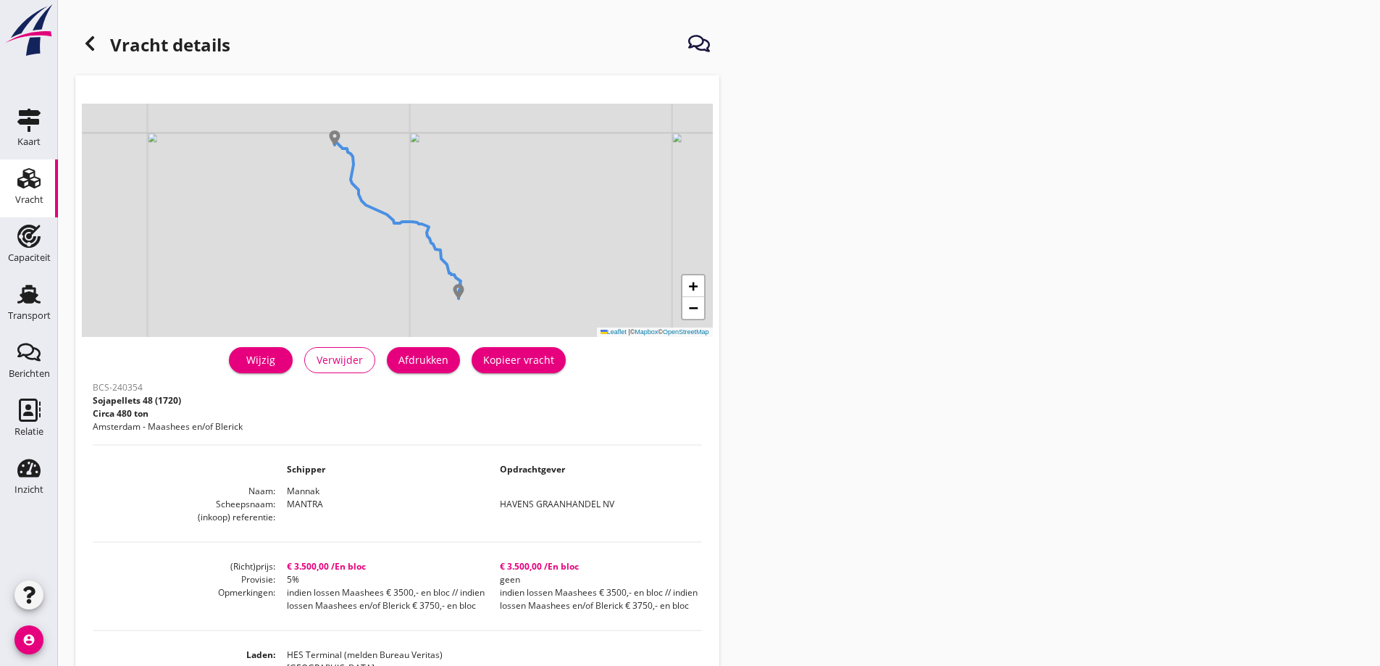
click at [90, 55] on div at bounding box center [89, 43] width 29 height 29
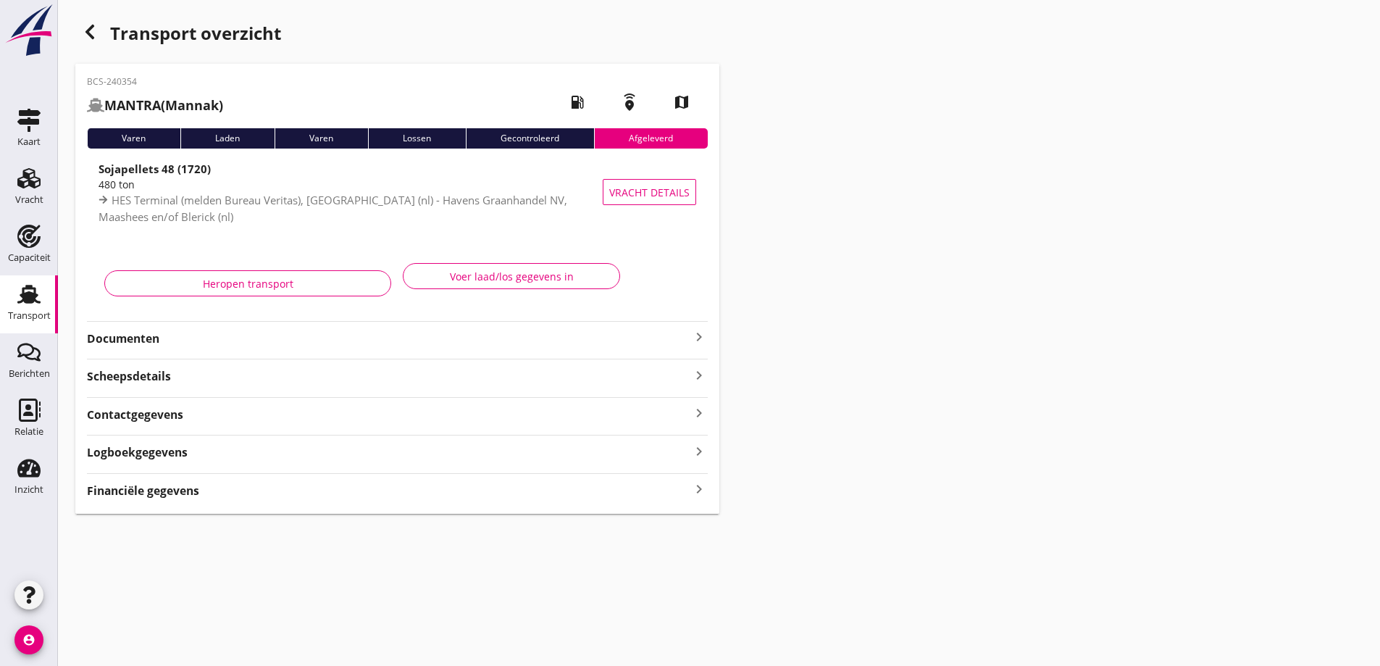
drag, startPoint x: 104, startPoint y: 8, endPoint x: 96, endPoint y: 18, distance: 12.5
click at [104, 9] on div "Transport overzicht BCS-240354 MANTRA (Mannak) local_gas_station emergency_shar…" at bounding box center [719, 265] width 1322 height 531
click at [83, 33] on icon "button" at bounding box center [89, 31] width 17 height 17
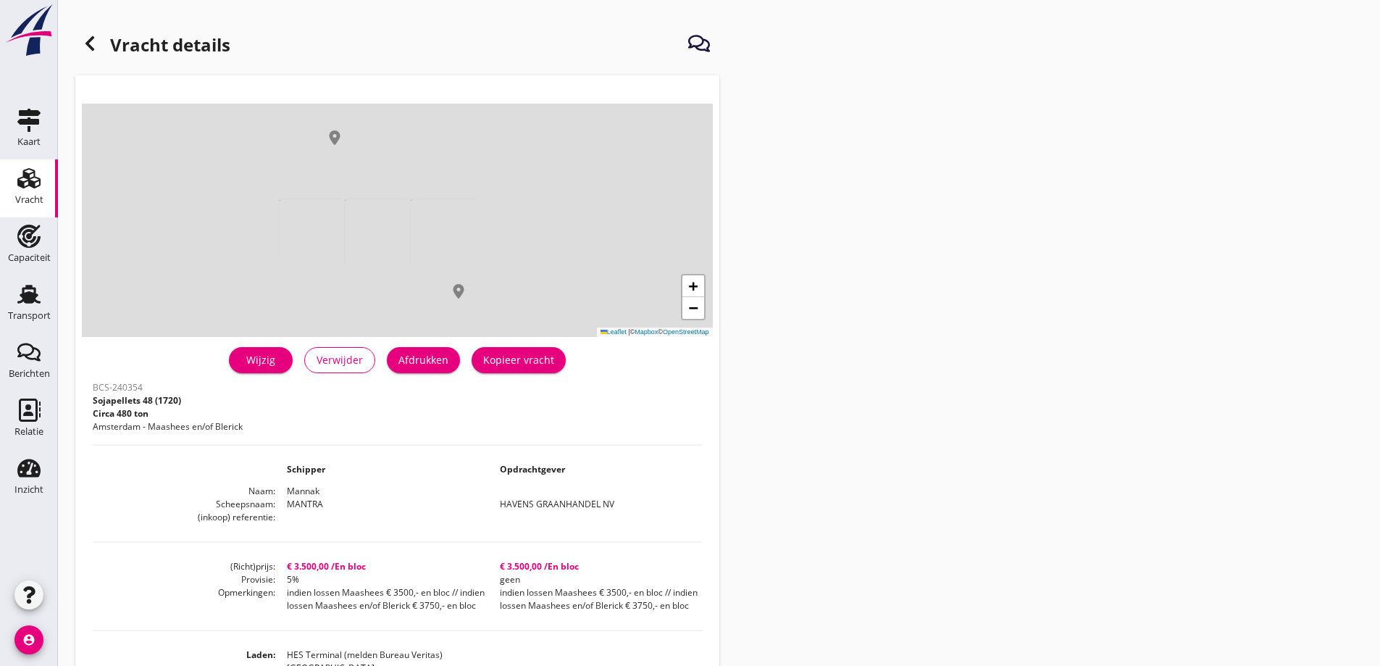
click at [83, 36] on icon at bounding box center [89, 43] width 17 height 17
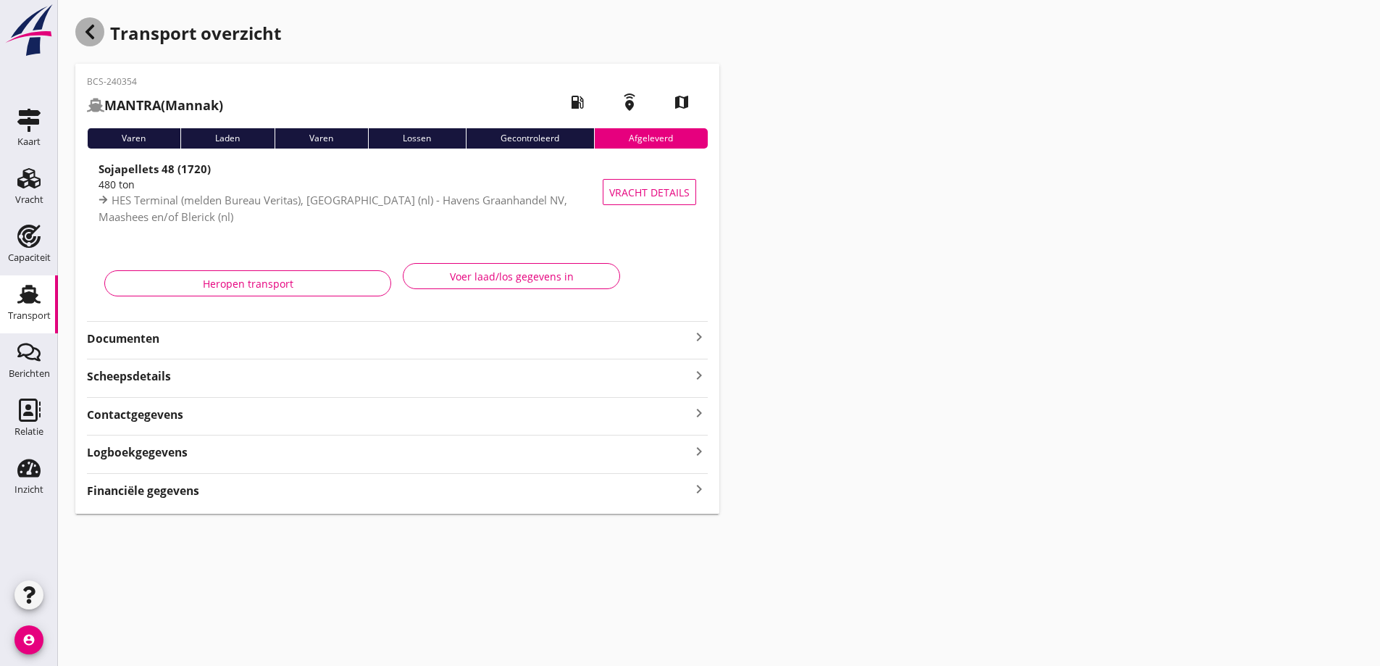
click at [83, 36] on icon "button" at bounding box center [89, 31] width 17 height 17
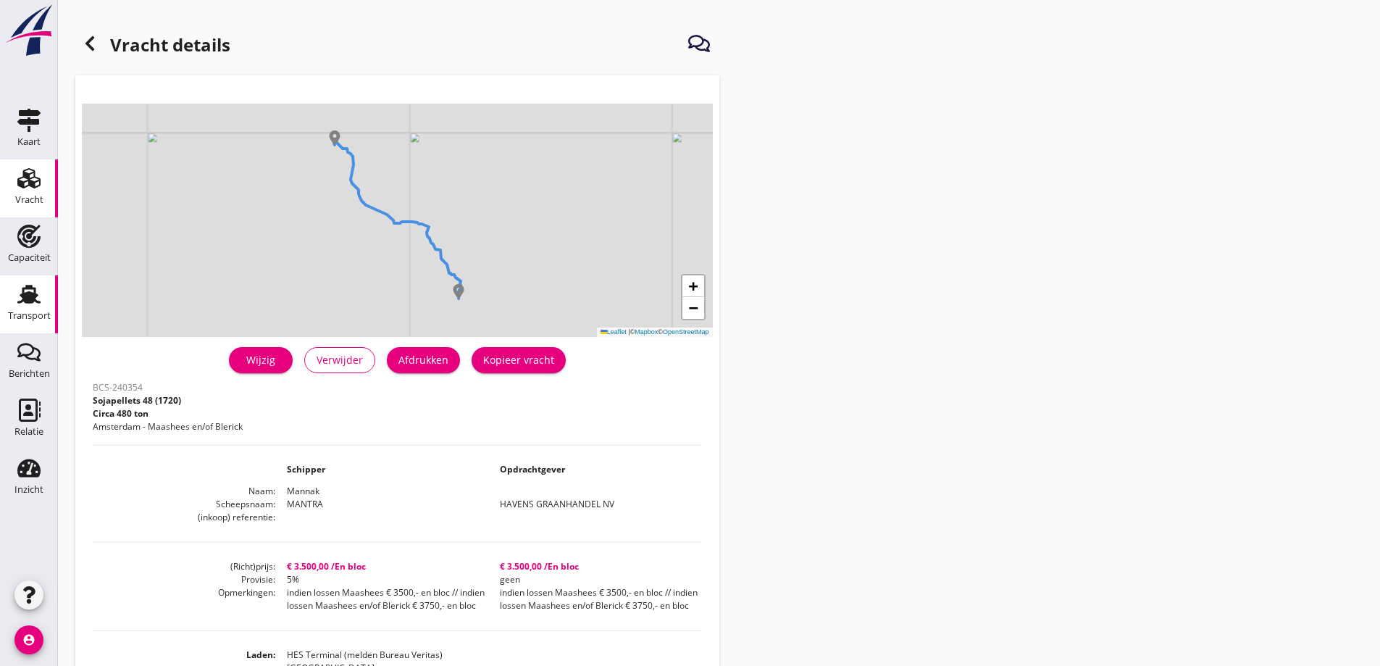
click at [12, 330] on link "Transport Transport" at bounding box center [29, 304] width 58 height 58
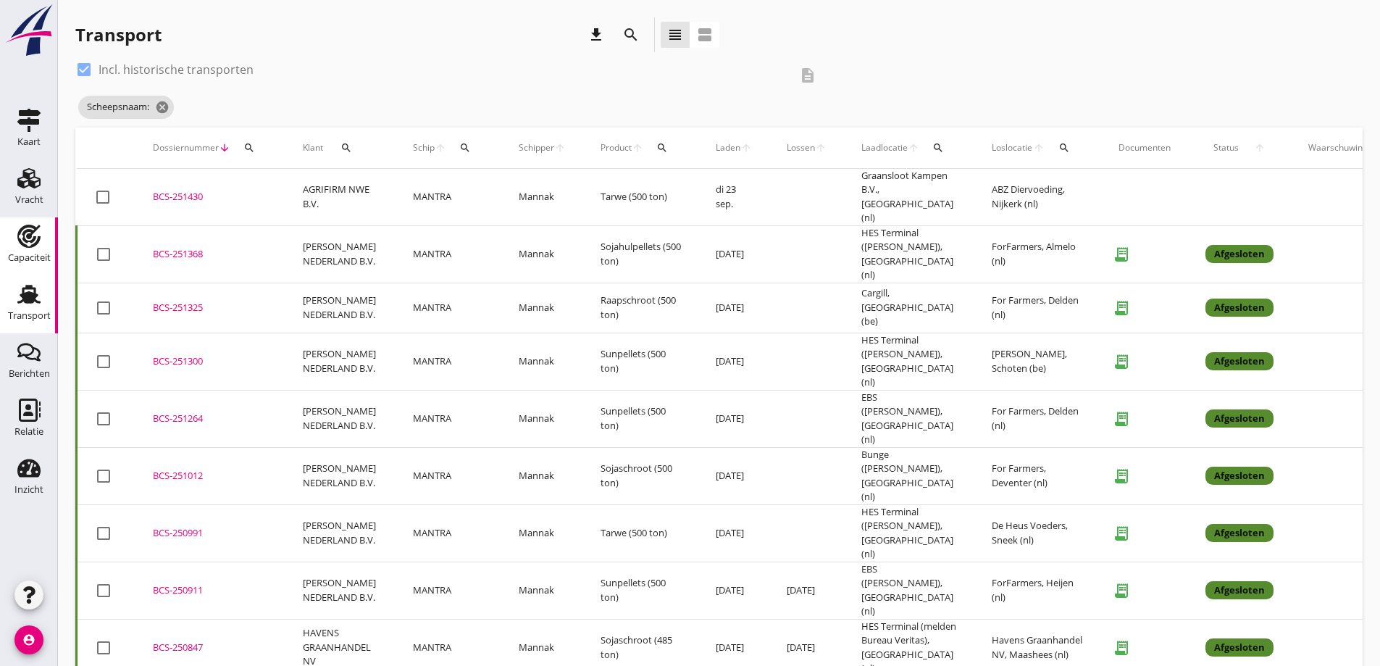
click at [34, 232] on use at bounding box center [28, 236] width 23 height 23
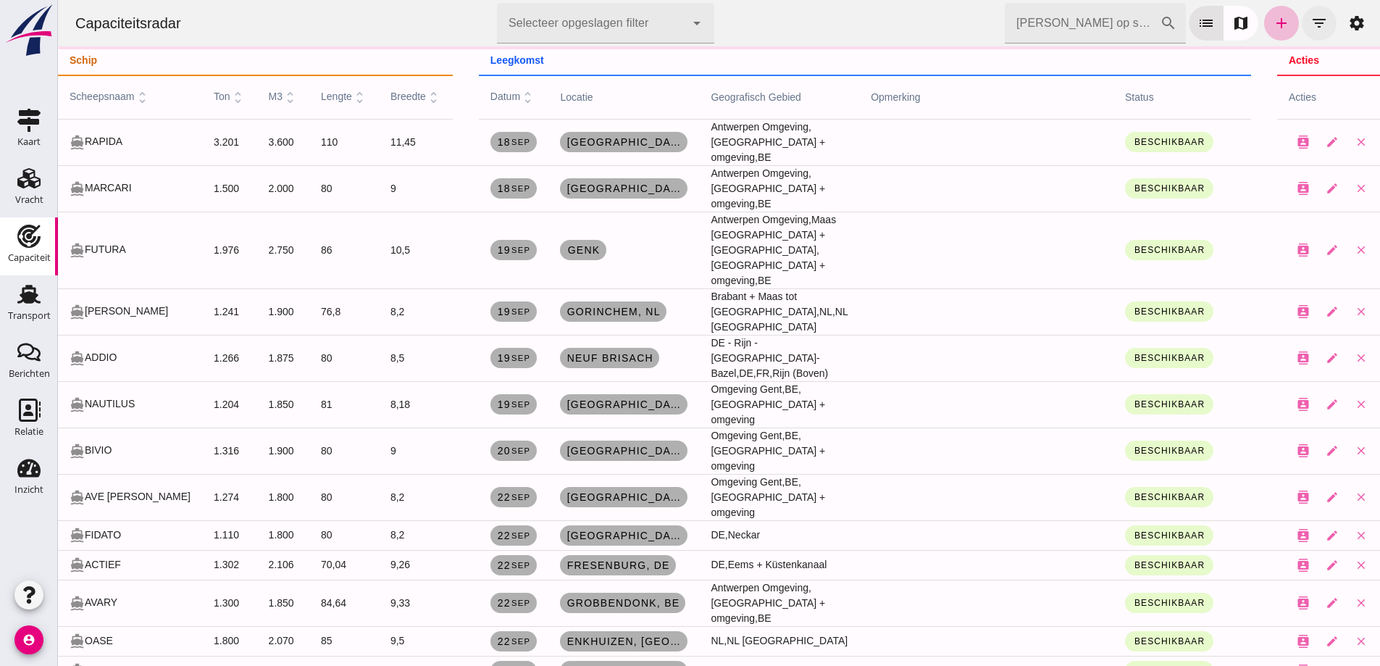
click at [1310, 25] on icon "filter_list" at bounding box center [1318, 22] width 17 height 17
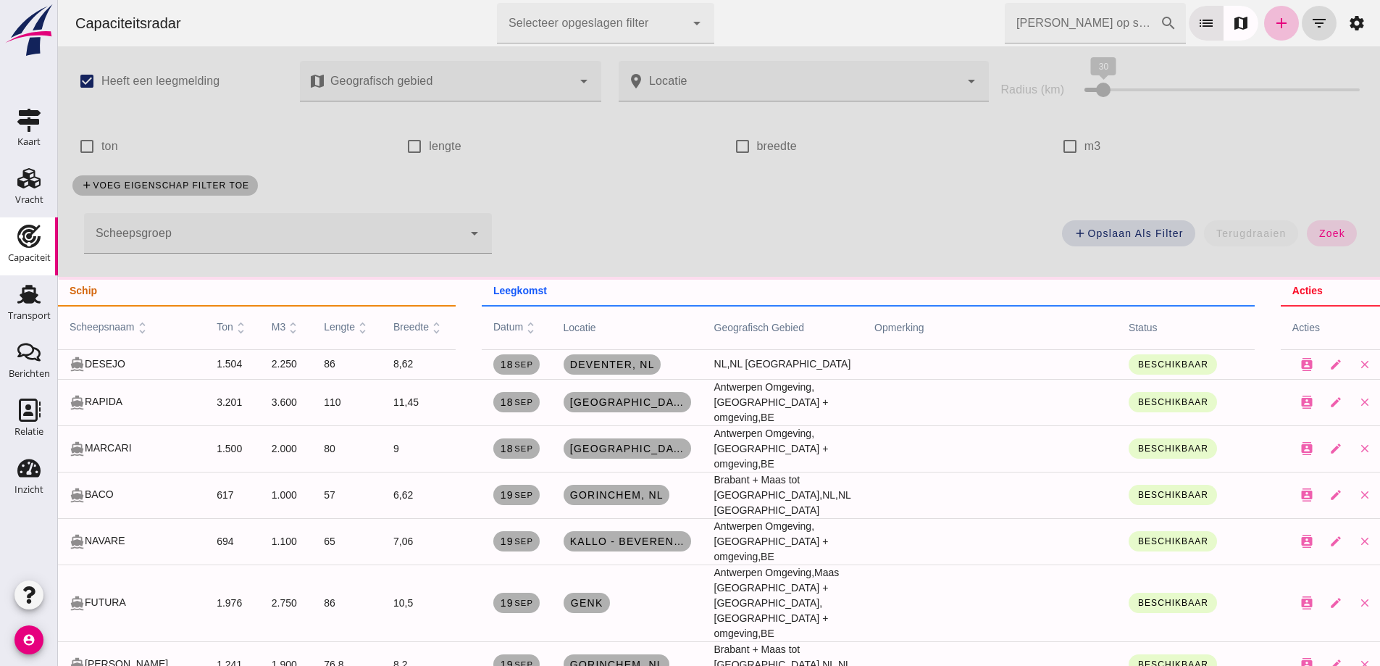
click at [1089, 146] on label "m3" at bounding box center [1092, 146] width 17 height 41
click at [1084, 146] on input "m3" at bounding box center [1069, 146] width 29 height 29
checkbox input "true"
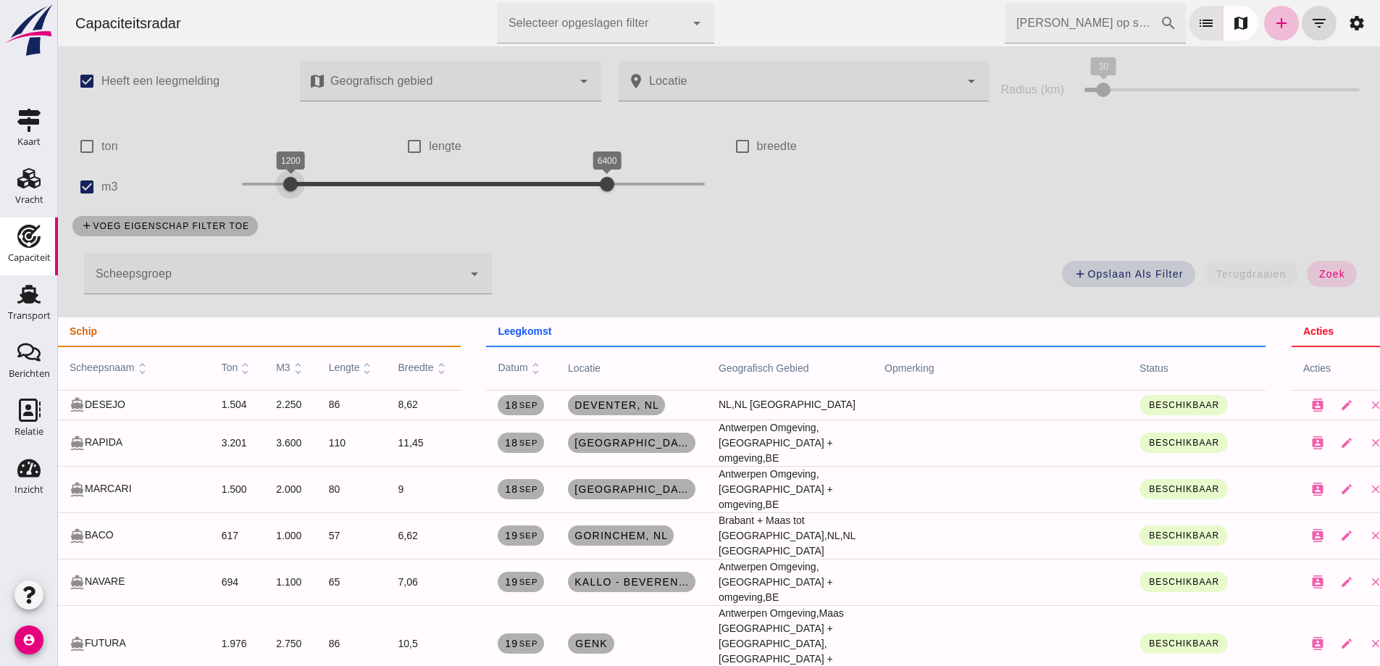
drag, startPoint x: 235, startPoint y: 177, endPoint x: 285, endPoint y: 188, distance: 51.1
click at [285, 188] on div at bounding box center [290, 183] width 29 height 29
drag, startPoint x: 1304, startPoint y: 294, endPoint x: 1318, endPoint y: 287, distance: 16.2
click at [1310, 294] on div "add Opslaan als filter terugdraaien zoek" at bounding box center [938, 278] width 874 height 52
click at [1319, 286] on button "zoek" at bounding box center [1332, 274] width 50 height 26
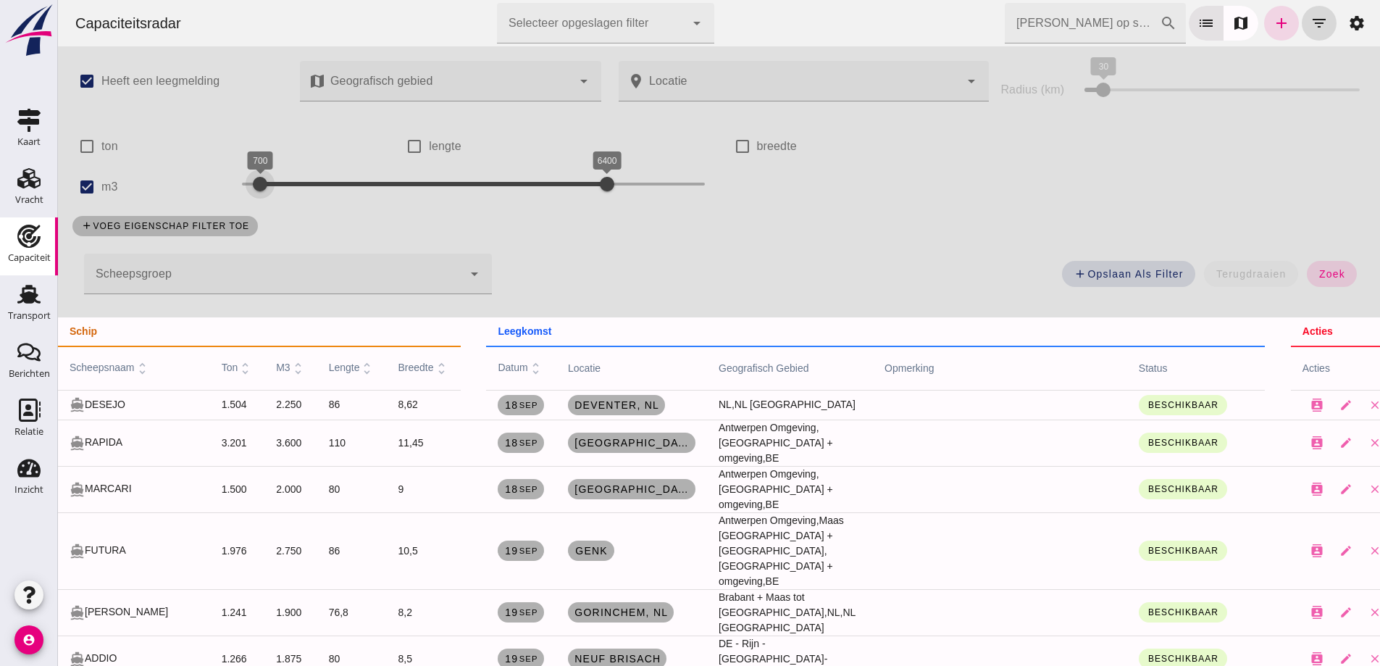
drag, startPoint x: 292, startPoint y: 173, endPoint x: 260, endPoint y: 178, distance: 32.3
click at [260, 178] on div "700" at bounding box center [260, 184] width 14 height 14
drag, startPoint x: 606, startPoint y: 179, endPoint x: 600, endPoint y: 193, distance: 14.9
click at [368, 175] on div at bounding box center [363, 183] width 29 height 29
drag, startPoint x: 1308, startPoint y: 273, endPoint x: 1294, endPoint y: 269, distance: 14.2
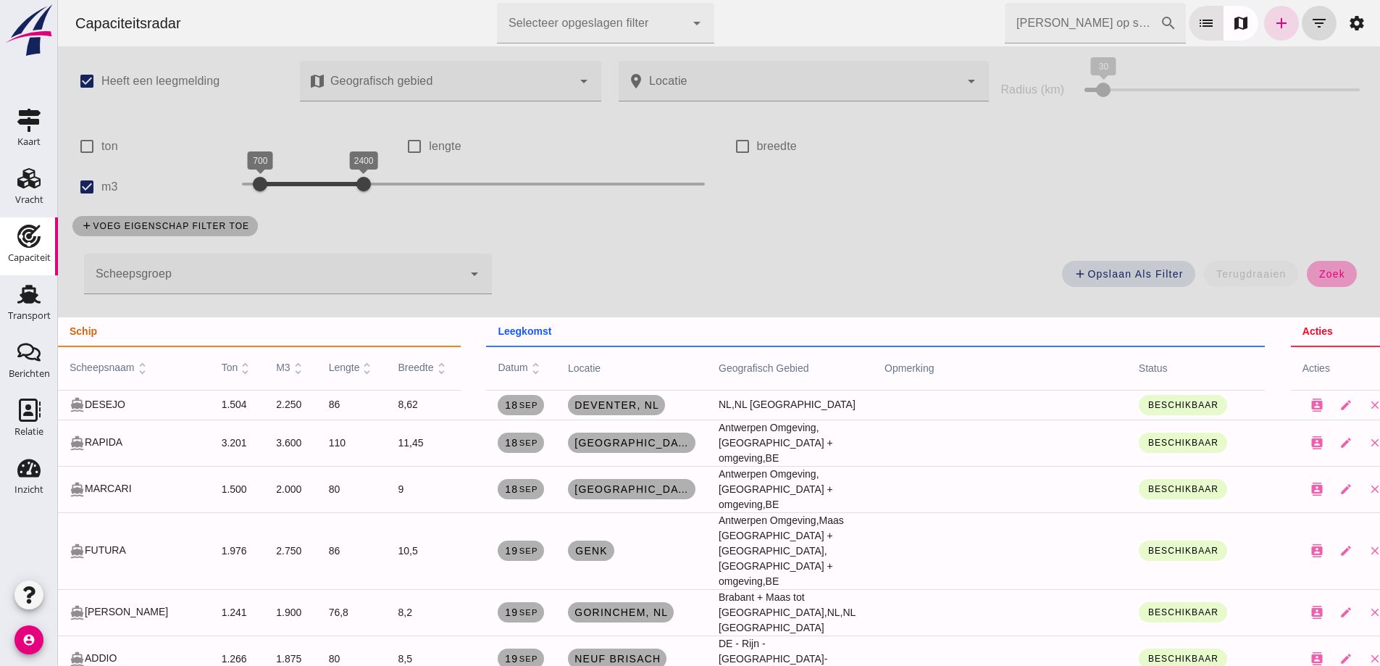
click at [1318, 272] on span "zoek" at bounding box center [1331, 274] width 27 height 12
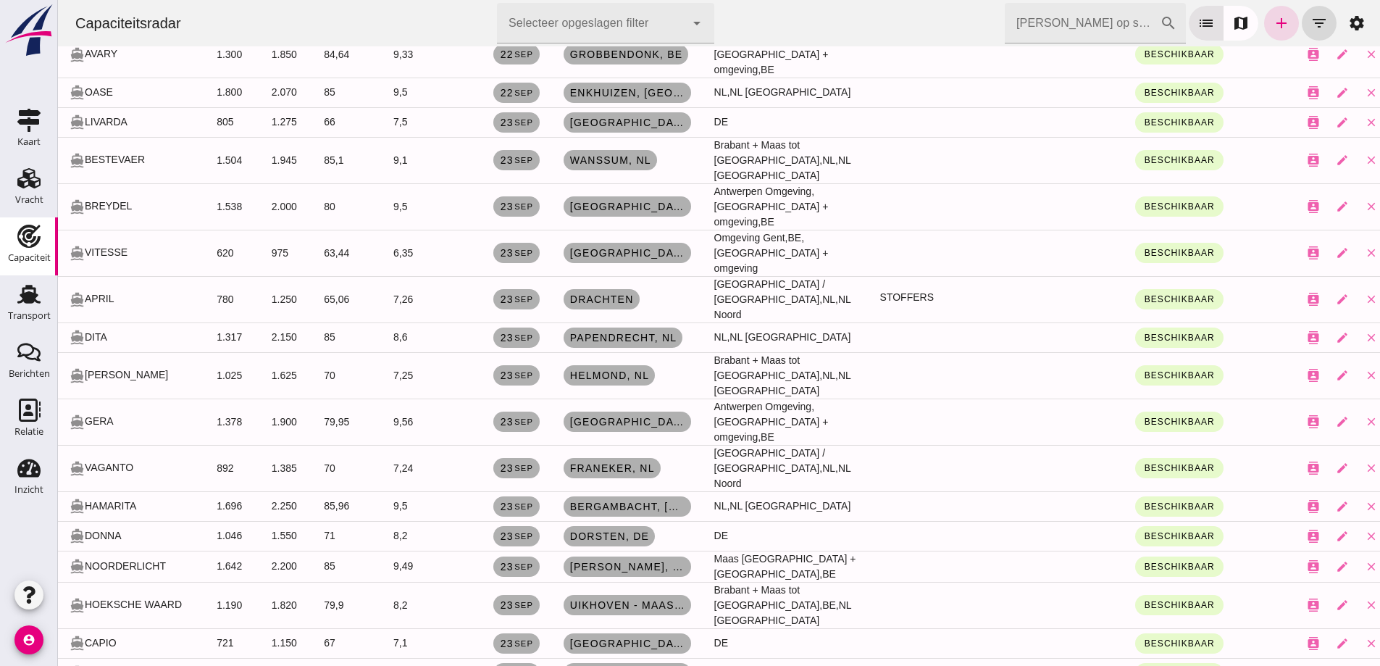
scroll to position [1159, 0]
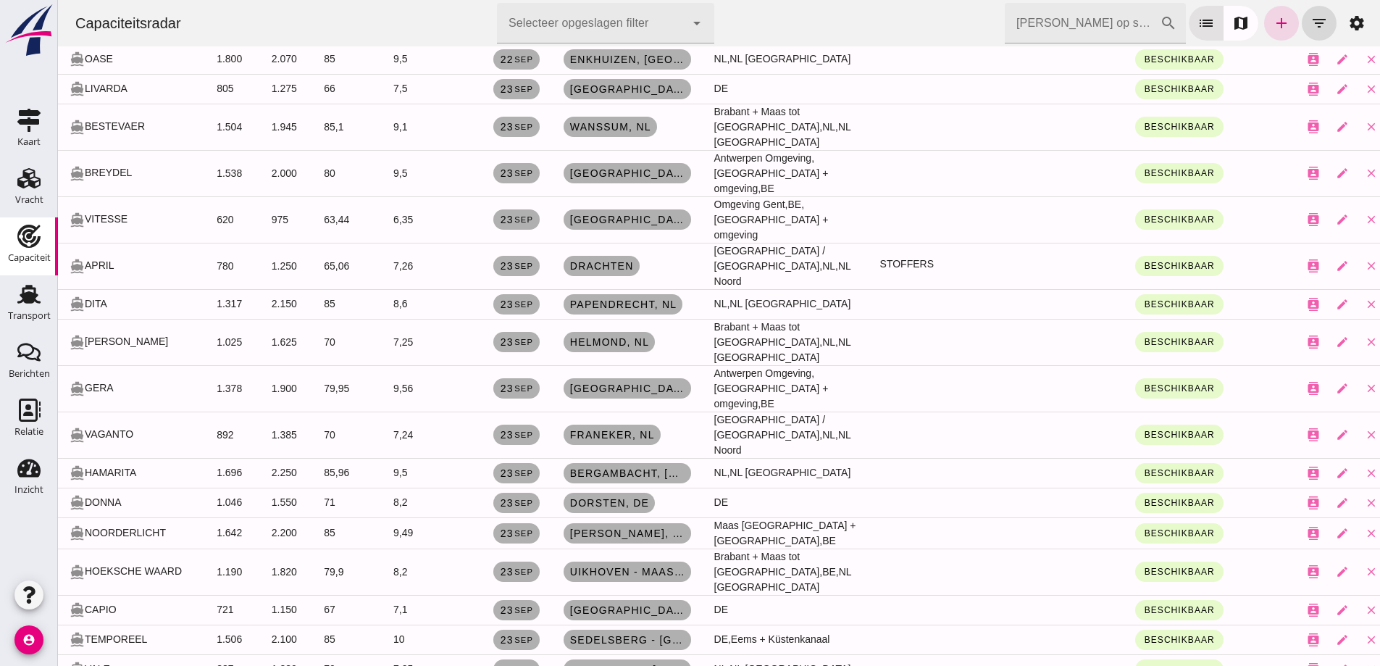
click at [1261, 365] on td at bounding box center [1274, 388] width 26 height 46
click at [46, 188] on link "Vracht Vracht" at bounding box center [29, 188] width 58 height 58
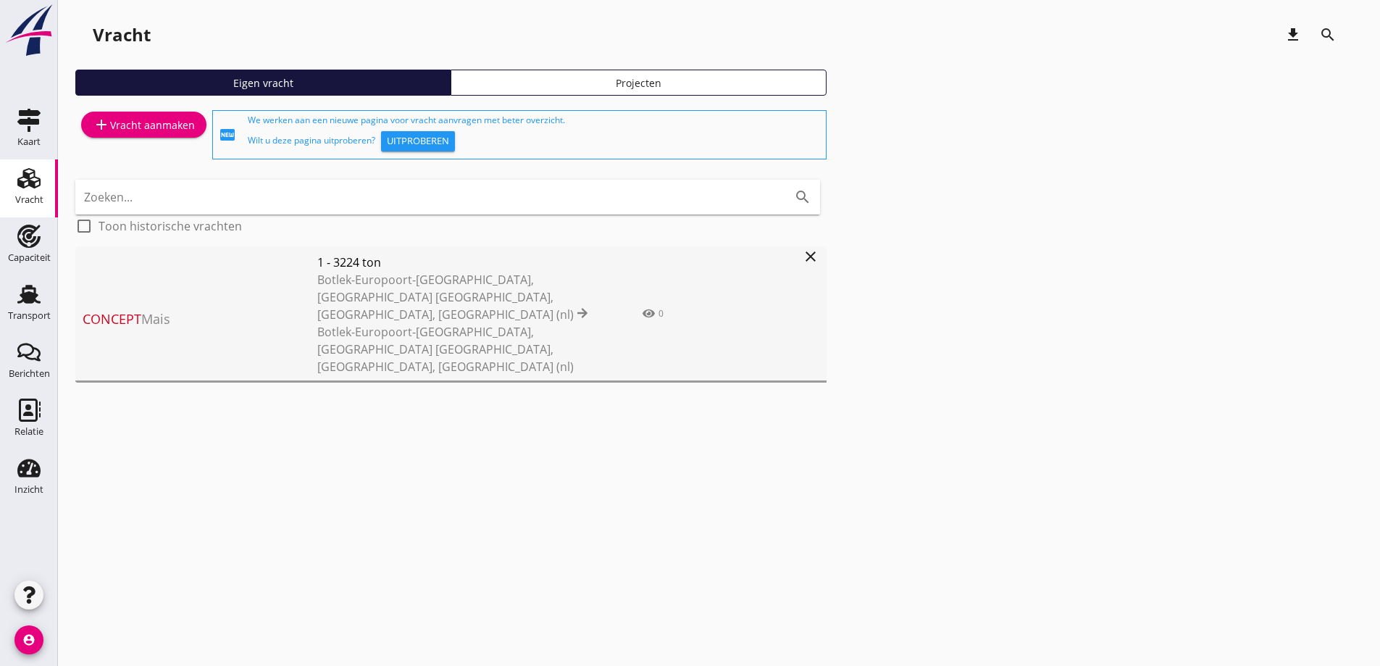
click at [156, 123] on div "add Vracht aanmaken" at bounding box center [144, 124] width 102 height 17
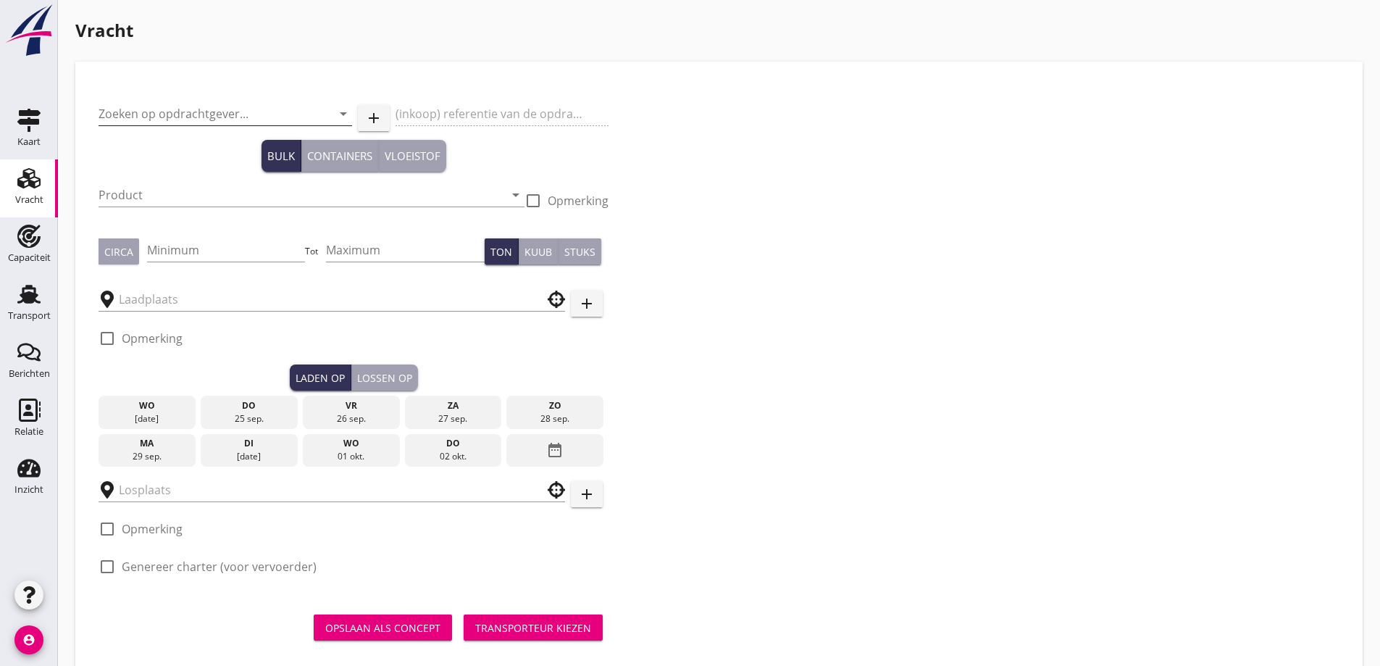
click at [252, 104] on div "Zoeken op opdrachtgever... arrow_drop_down" at bounding box center [226, 116] width 254 height 46
click at [251, 111] on input "Zoeken op opdrachtgever..." at bounding box center [205, 113] width 213 height 23
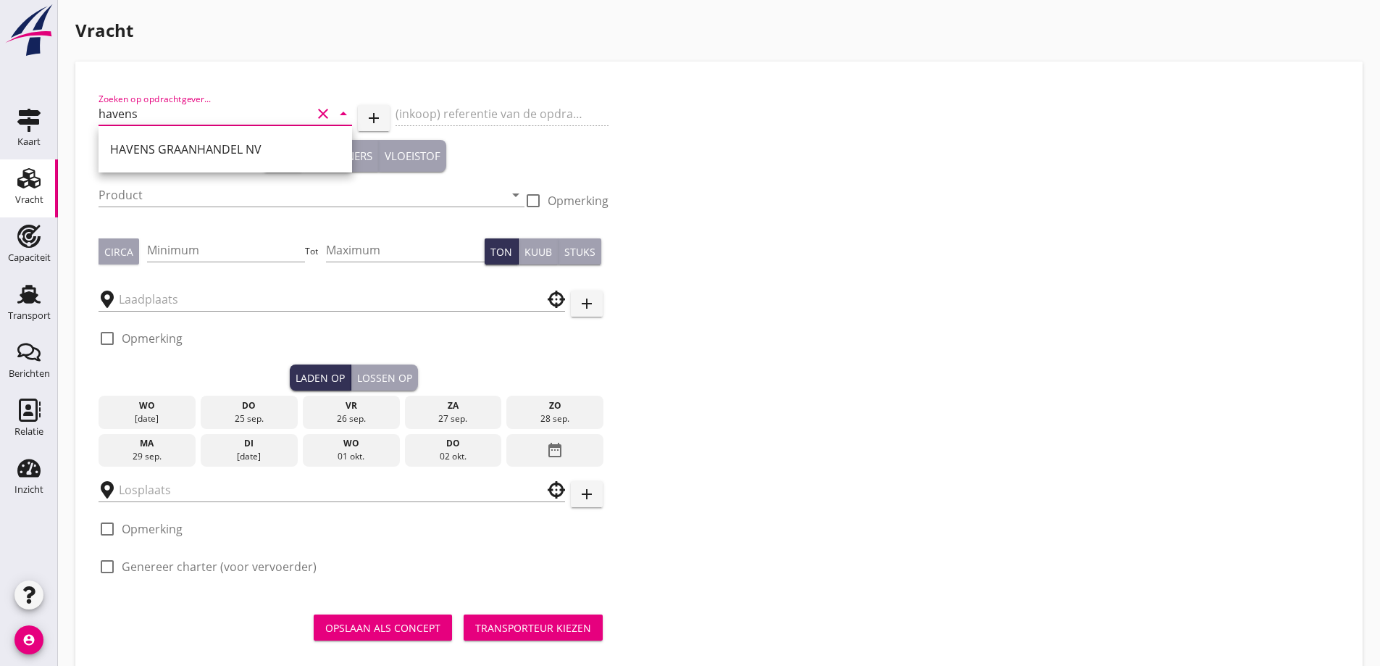
click at [281, 157] on div "HAVENS GRAANHANDEL NV" at bounding box center [225, 149] width 230 height 17
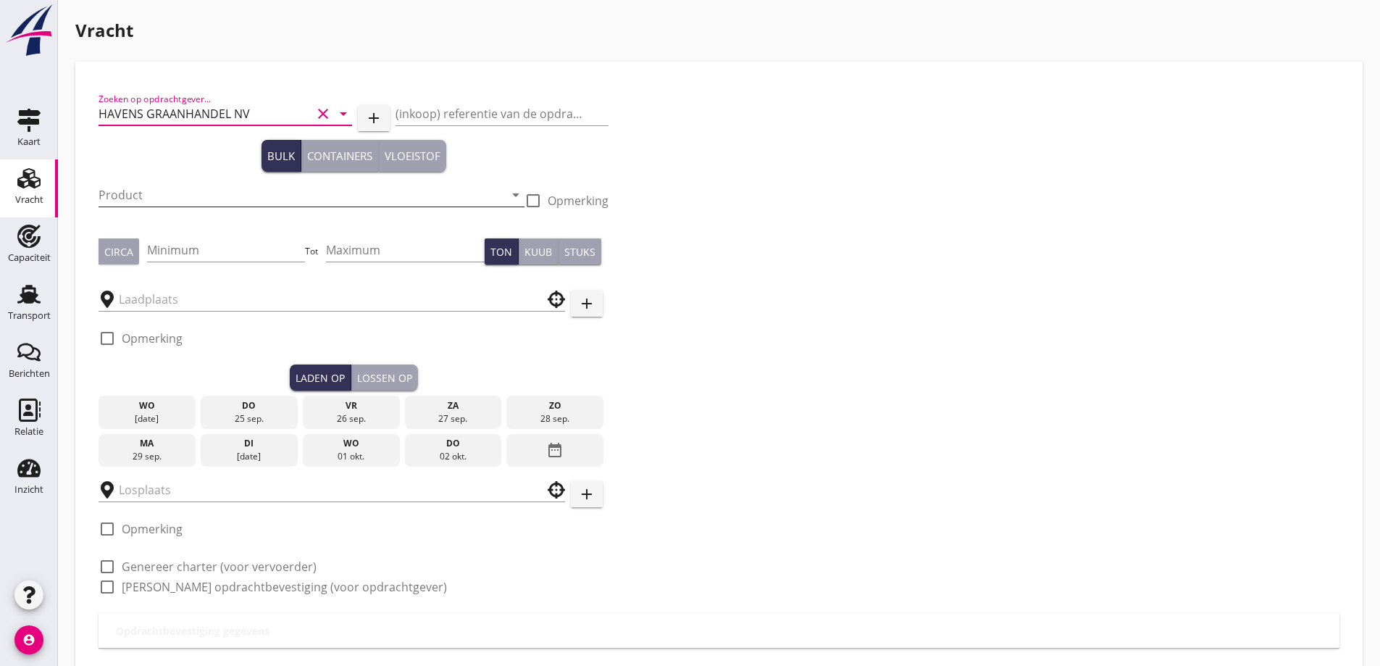
type input "HAVENS GRAANHANDEL NV"
click at [151, 205] on input "Product" at bounding box center [302, 194] width 406 height 23
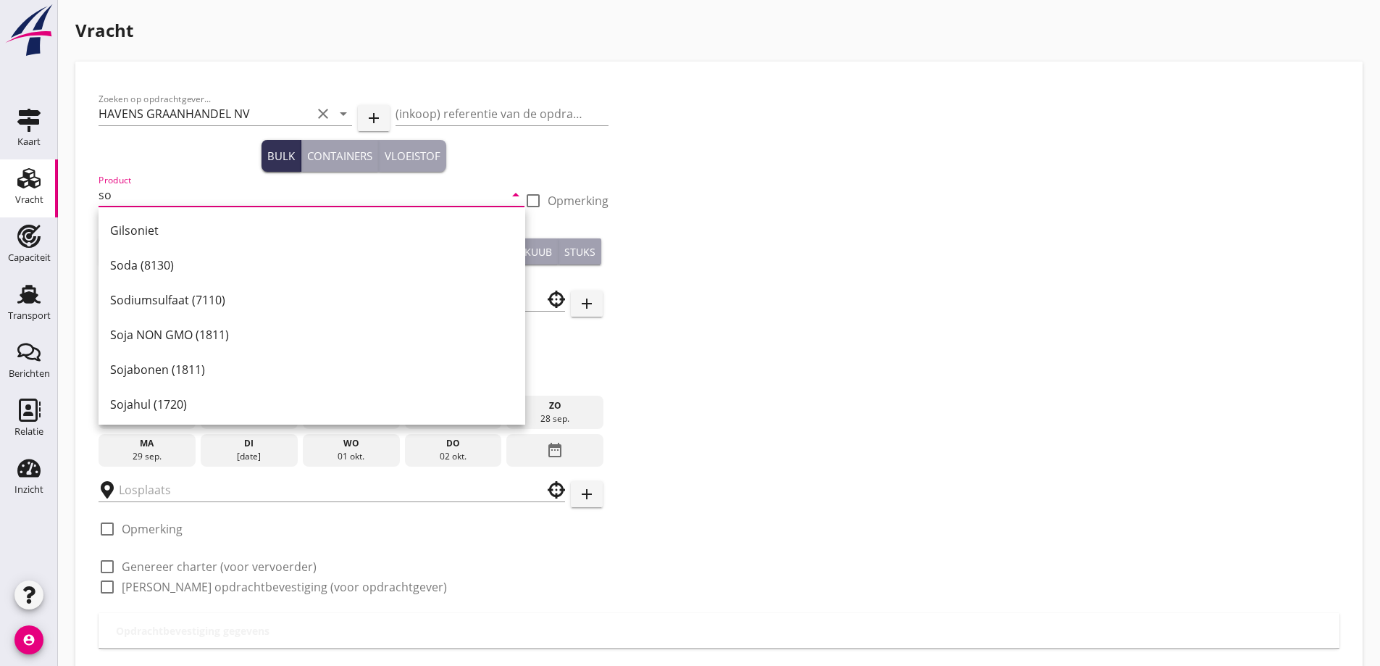
type input "s"
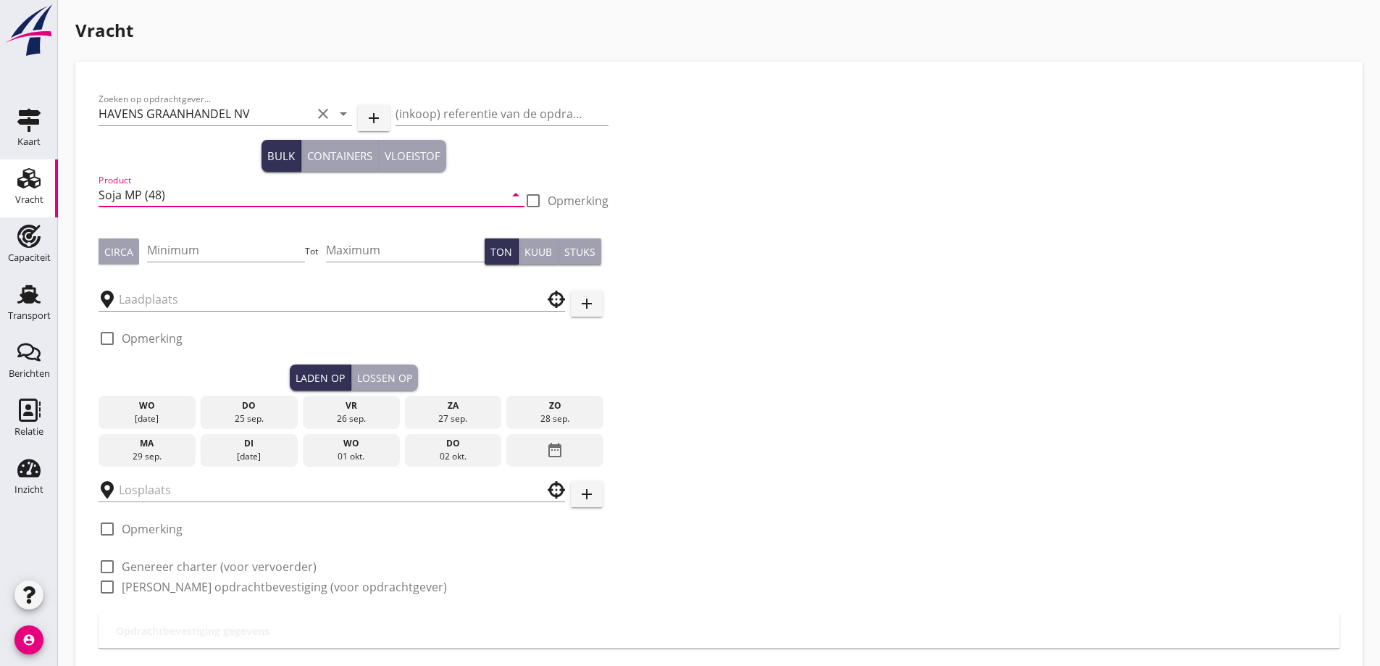
type input "Soja MP (48)"
click at [120, 246] on div "Circa" at bounding box center [118, 251] width 29 height 15
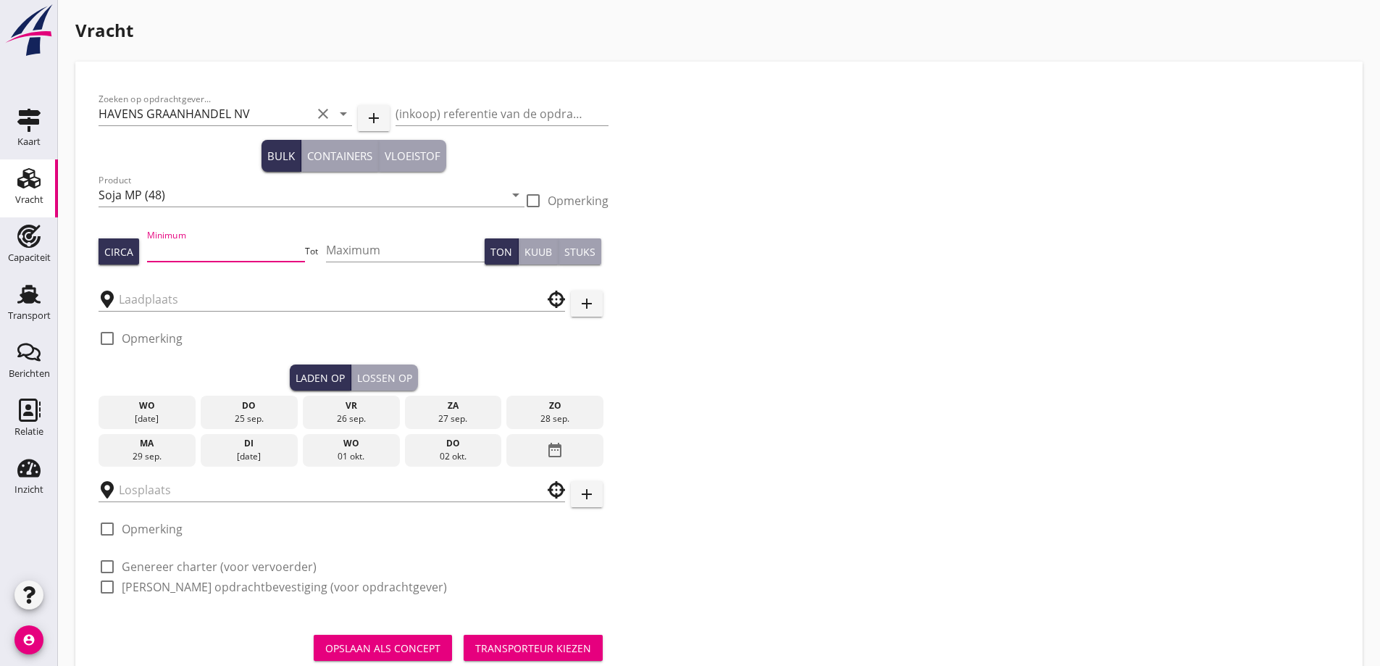
click at [215, 246] on input "Minimum" at bounding box center [226, 249] width 159 height 23
type input "500"
click at [172, 305] on input "text" at bounding box center [322, 299] width 406 height 23
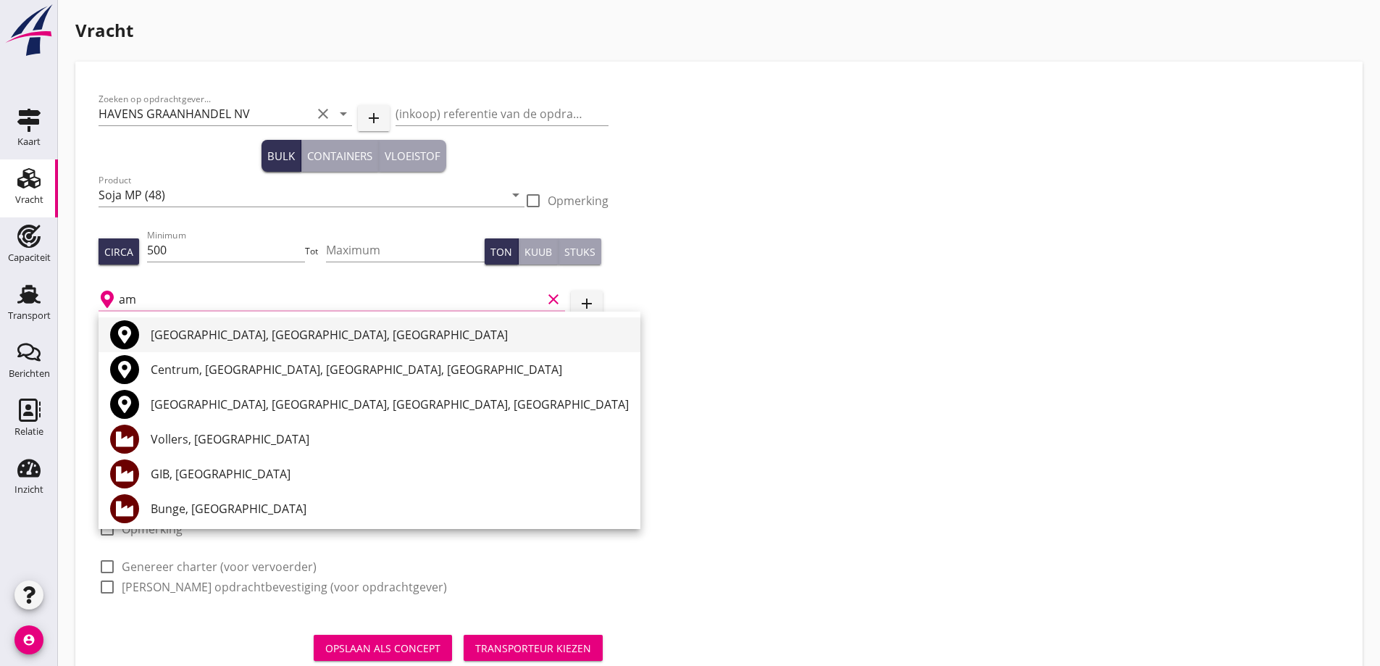
type input "a"
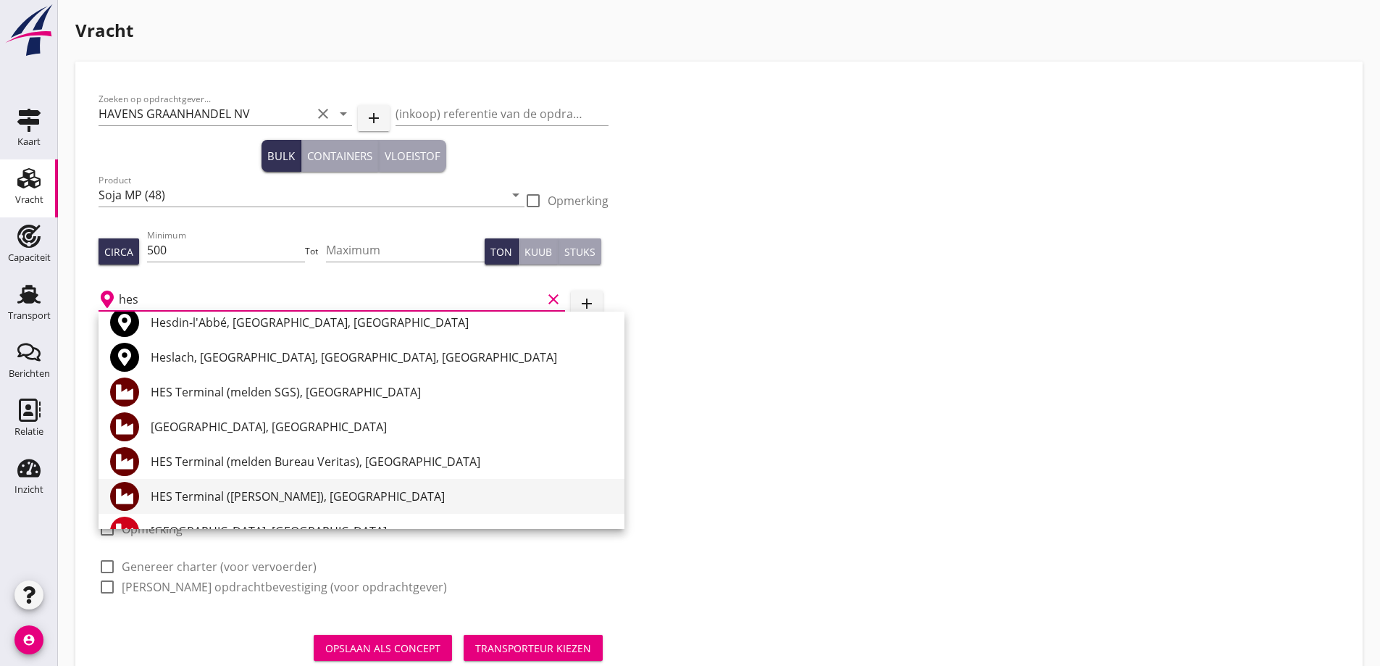
scroll to position [72, 0]
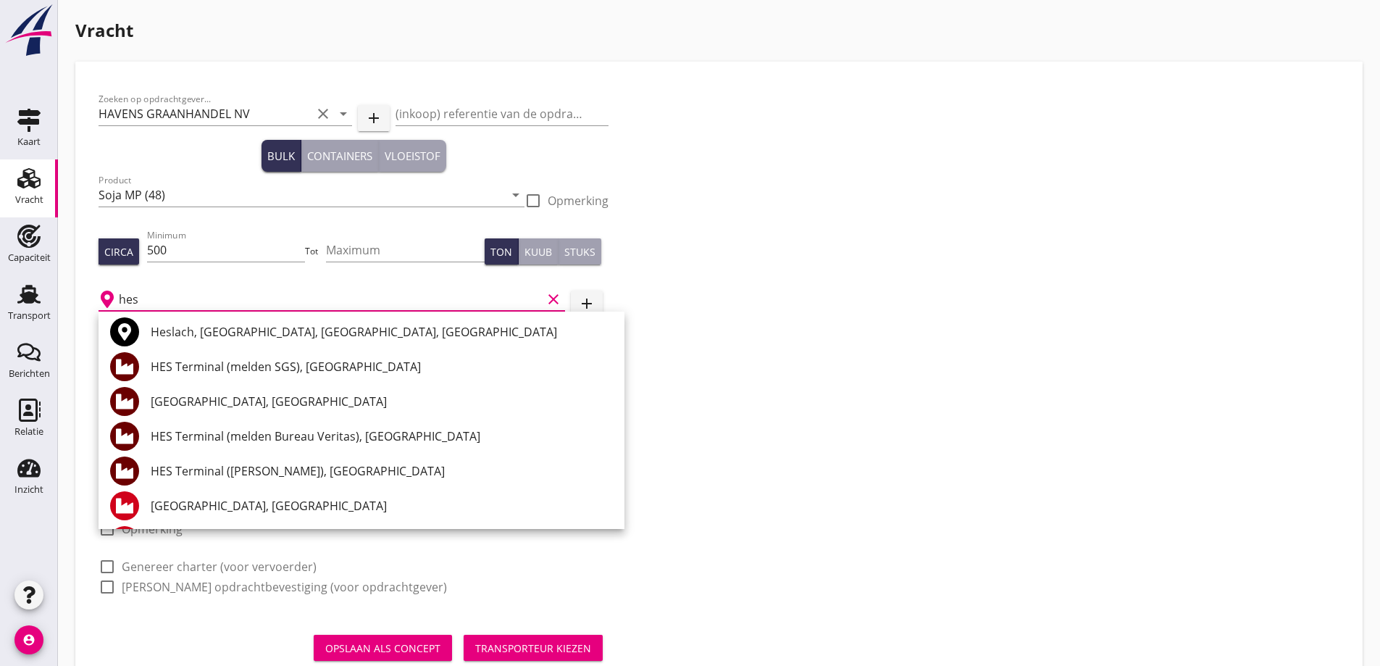
click at [262, 442] on div "HES Terminal (melden Bureau Veritas), [GEOGRAPHIC_DATA]" at bounding box center [382, 435] width 462 height 17
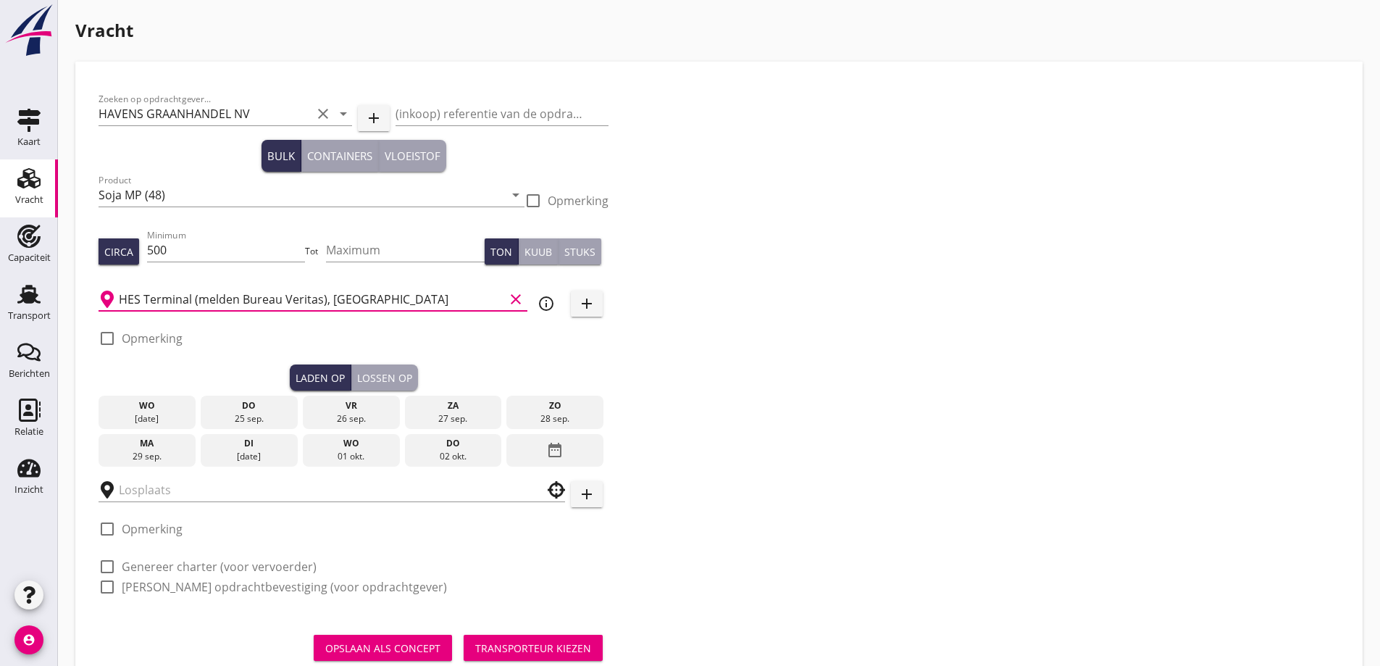
type input "HES Terminal (melden Bureau Veritas), [GEOGRAPHIC_DATA]"
click at [119, 338] on div at bounding box center [107, 338] width 25 height 25
checkbox input "true"
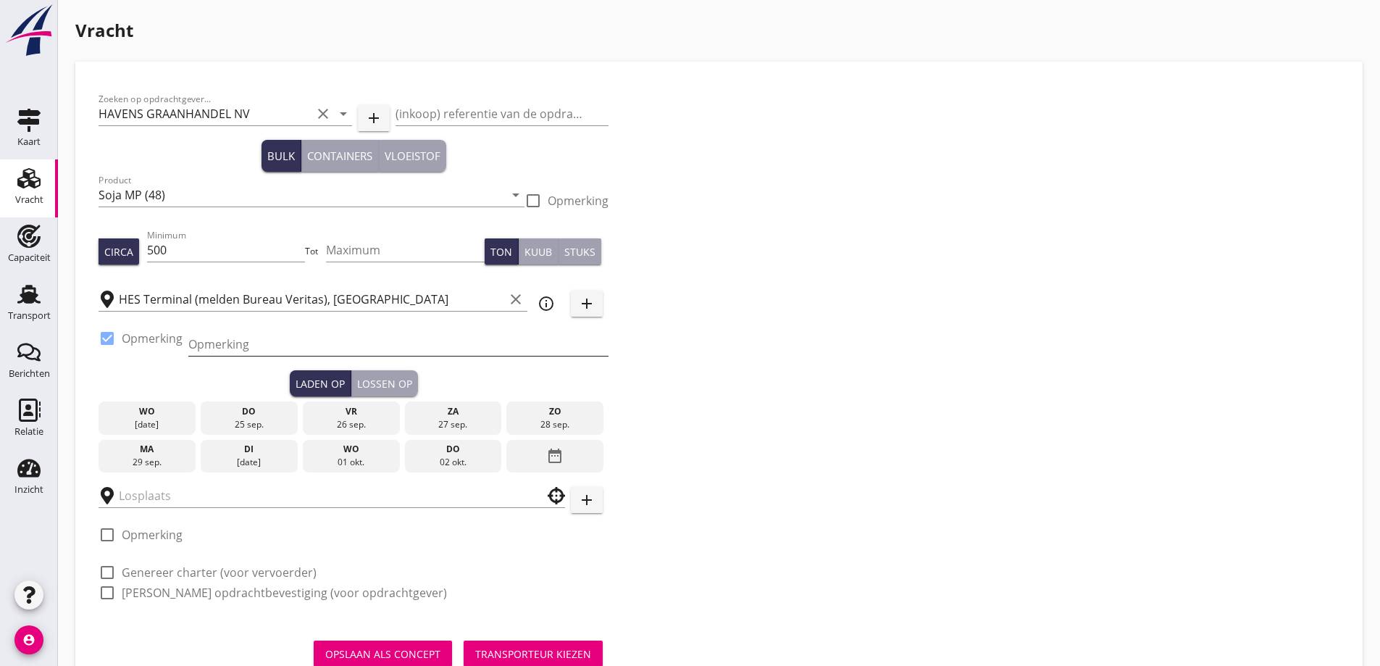
click at [206, 338] on input "Opmerking" at bounding box center [398, 343] width 420 height 23
type input "Ex. opslag haven later bekend"
click at [249, 419] on div "25 sep." at bounding box center [249, 424] width 90 height 13
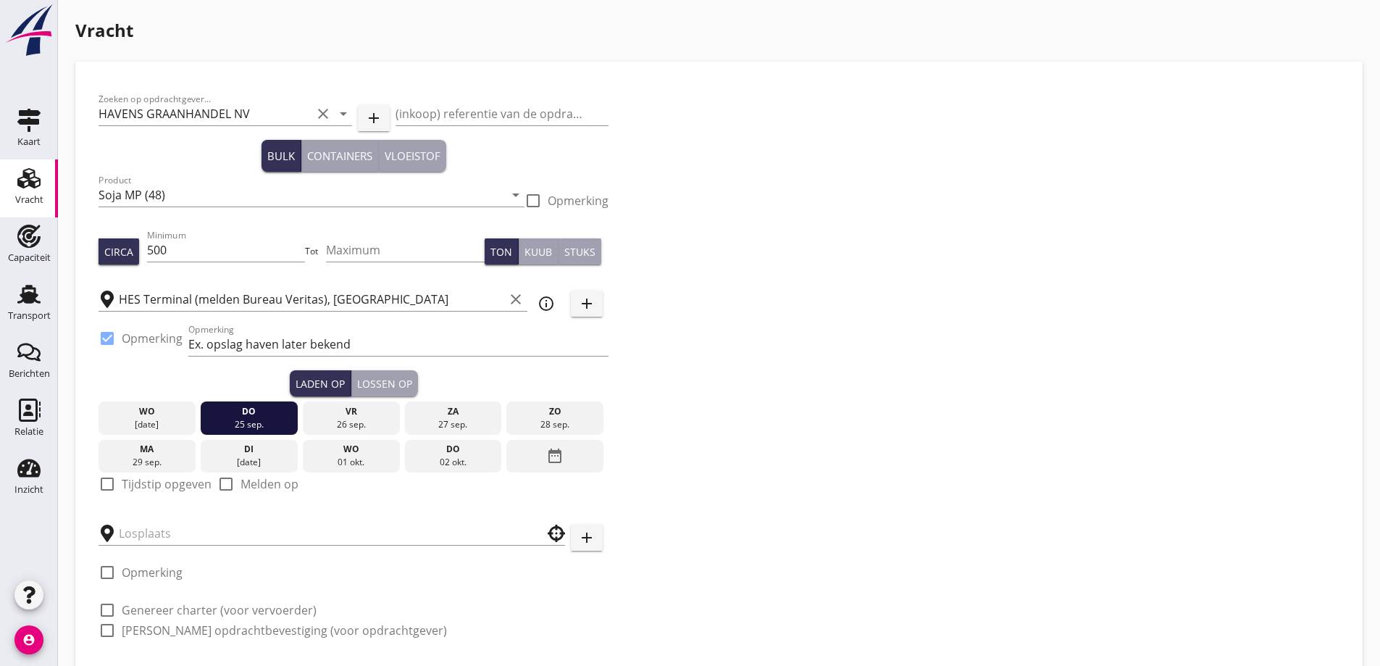
click at [122, 485] on label "Tijdstip opgeven" at bounding box center [167, 484] width 90 height 14
checkbox input "true"
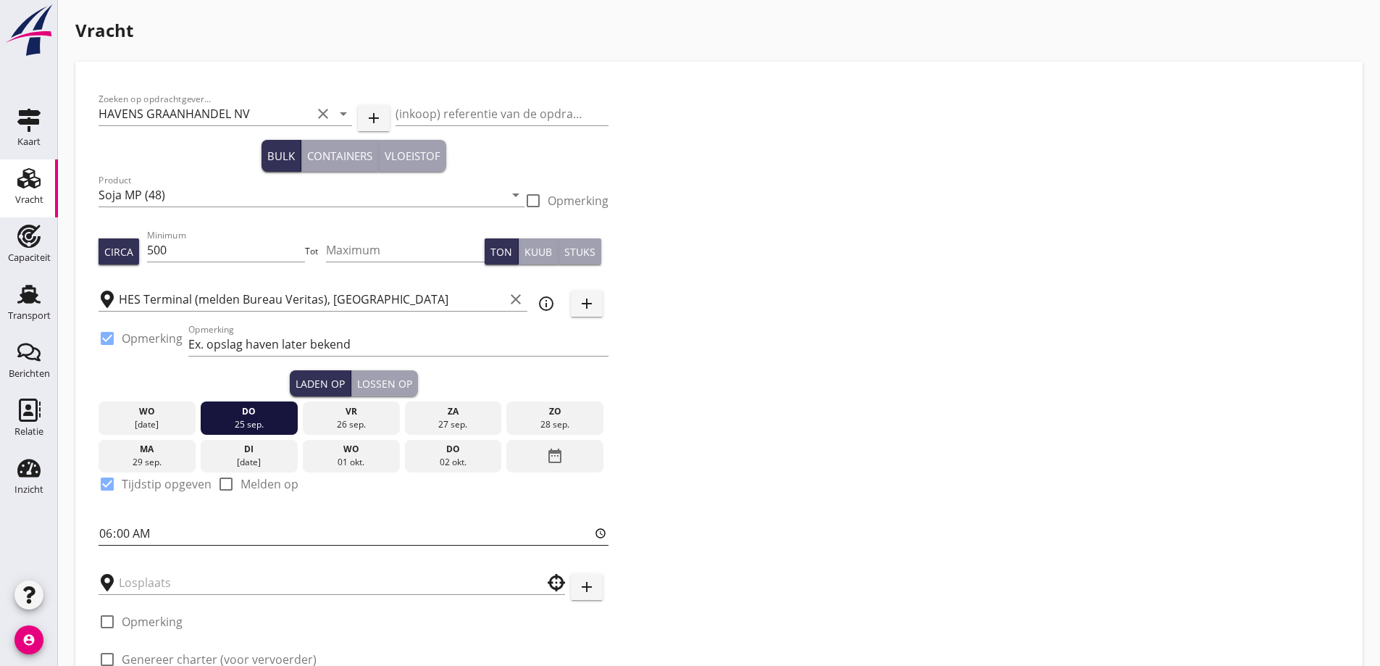
click at [106, 532] on input "06:00" at bounding box center [354, 533] width 510 height 23
type input "23:30"
click at [138, 582] on input "text" at bounding box center [322, 582] width 406 height 23
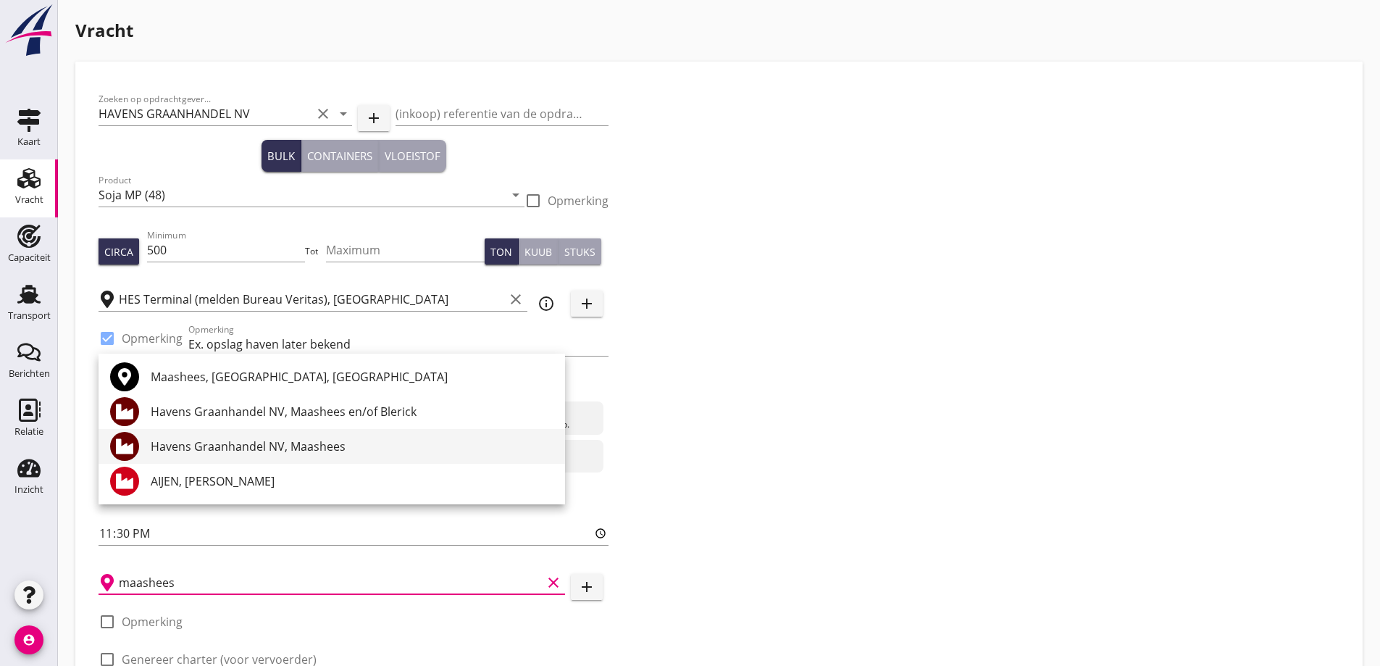
click at [277, 445] on div "Havens Graanhandel NV, Maashees" at bounding box center [352, 446] width 403 height 17
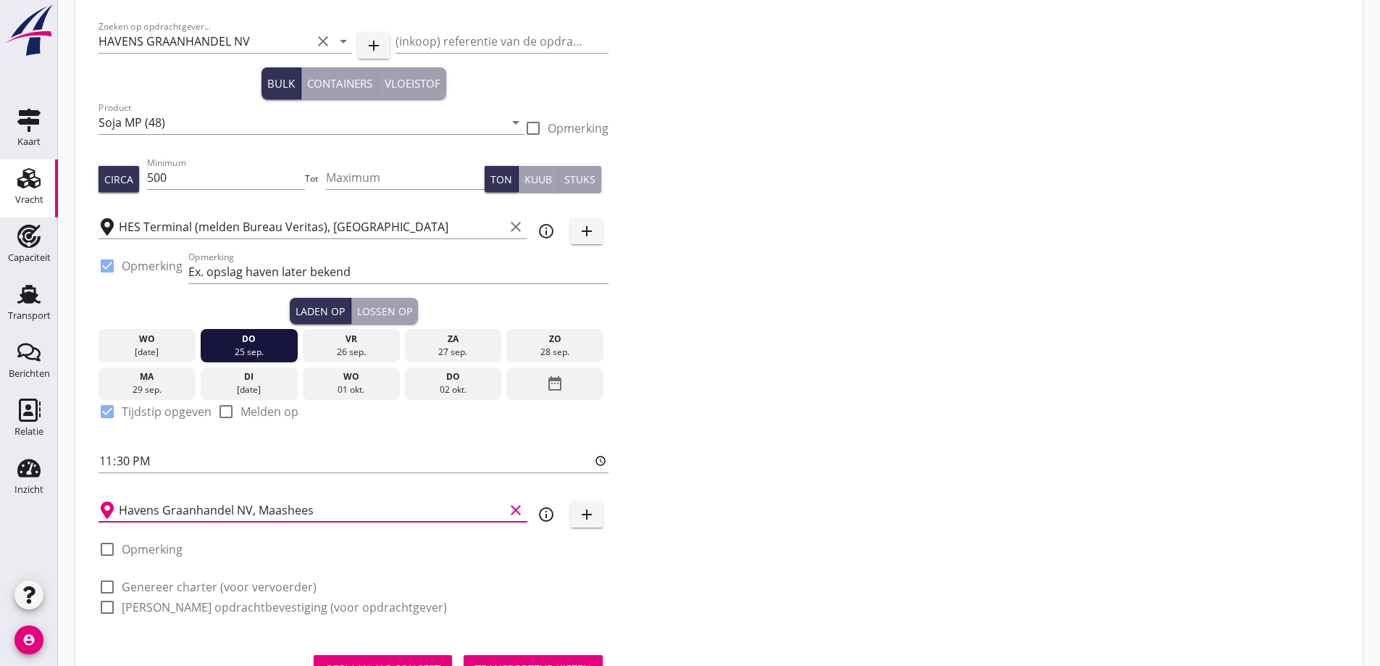
type input "Havens Graanhandel NV, Maashees"
click at [167, 563] on div "check_box_outline_blank Opmerking" at bounding box center [141, 557] width 84 height 35
click at [167, 554] on label "Opmerking" at bounding box center [152, 549] width 61 height 14
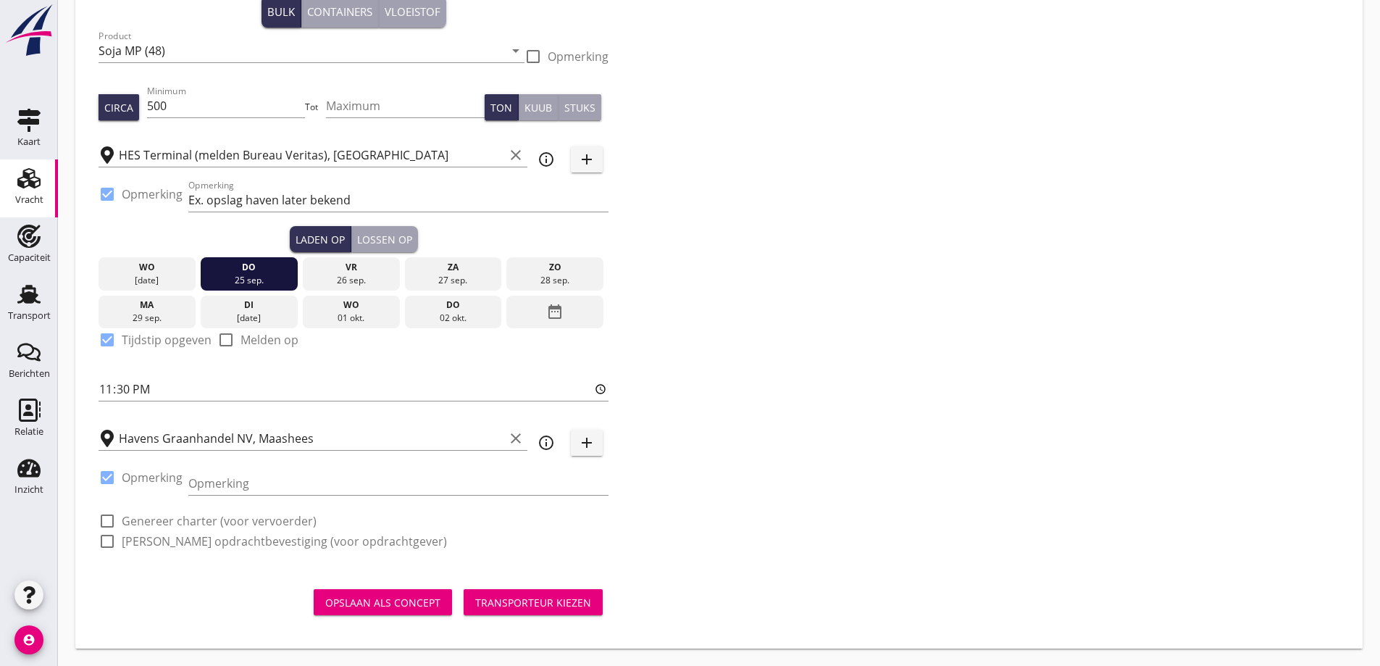
click at [148, 477] on label "Opmerking" at bounding box center [152, 477] width 61 height 14
checkbox input "false"
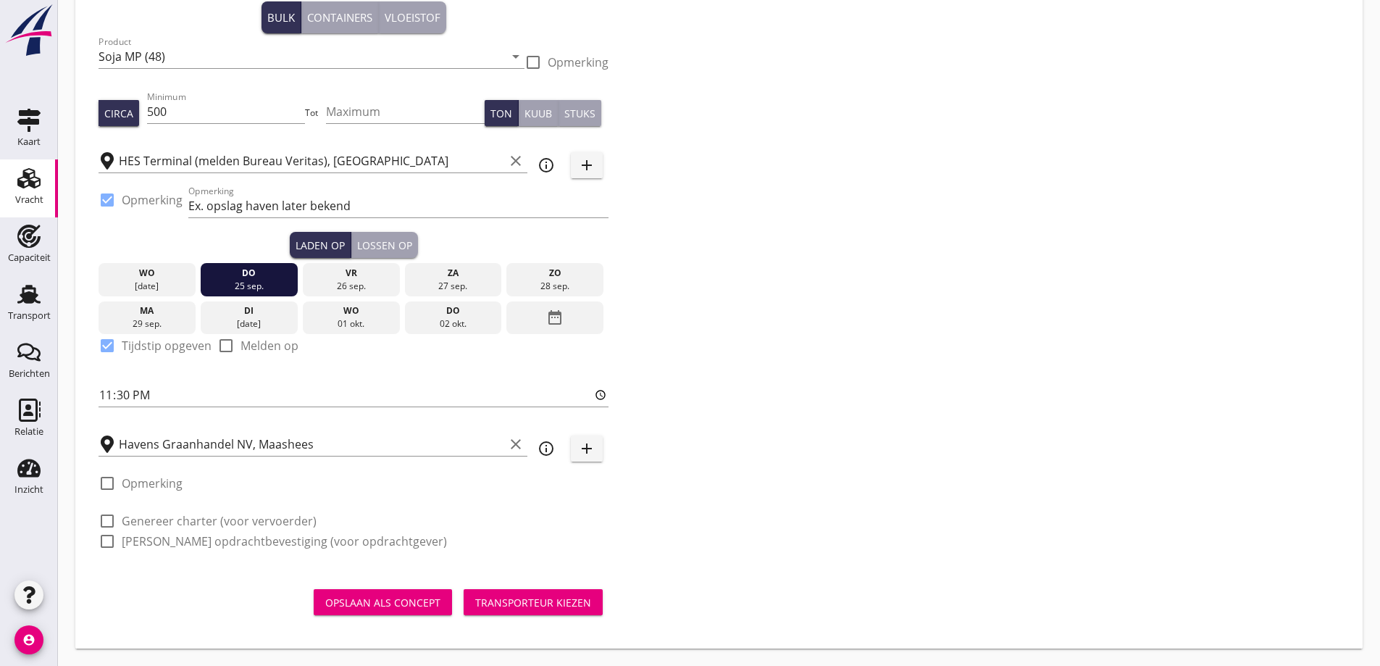
scroll to position [138, 0]
click at [388, 246] on div "Lossen op" at bounding box center [384, 245] width 55 height 15
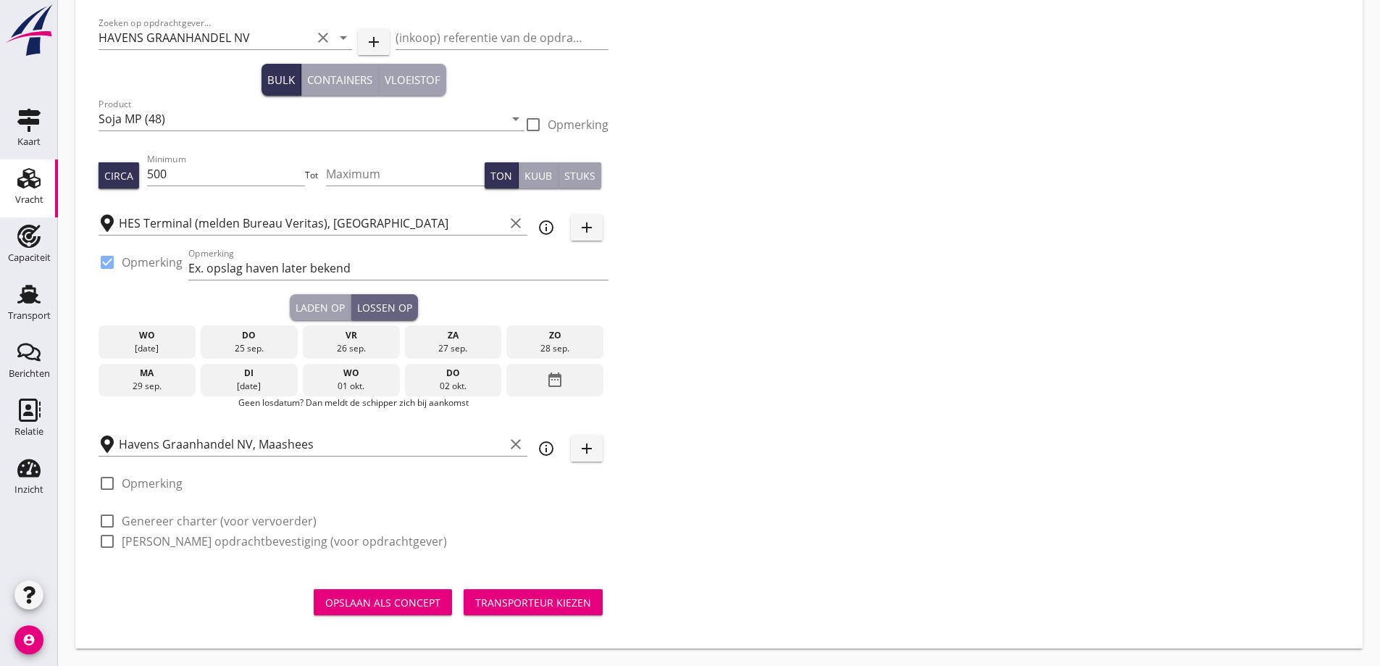
scroll to position [76, 0]
click at [367, 389] on div "01 okt." at bounding box center [351, 386] width 90 height 13
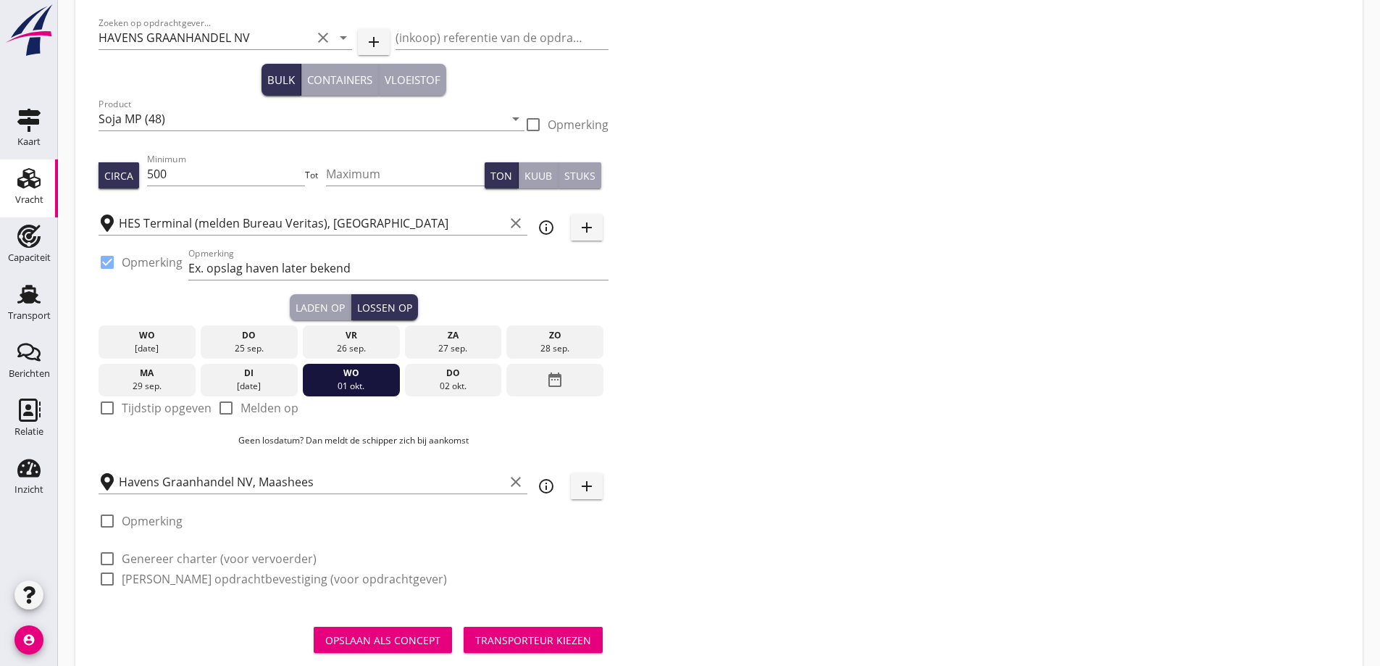
scroll to position [114, 0]
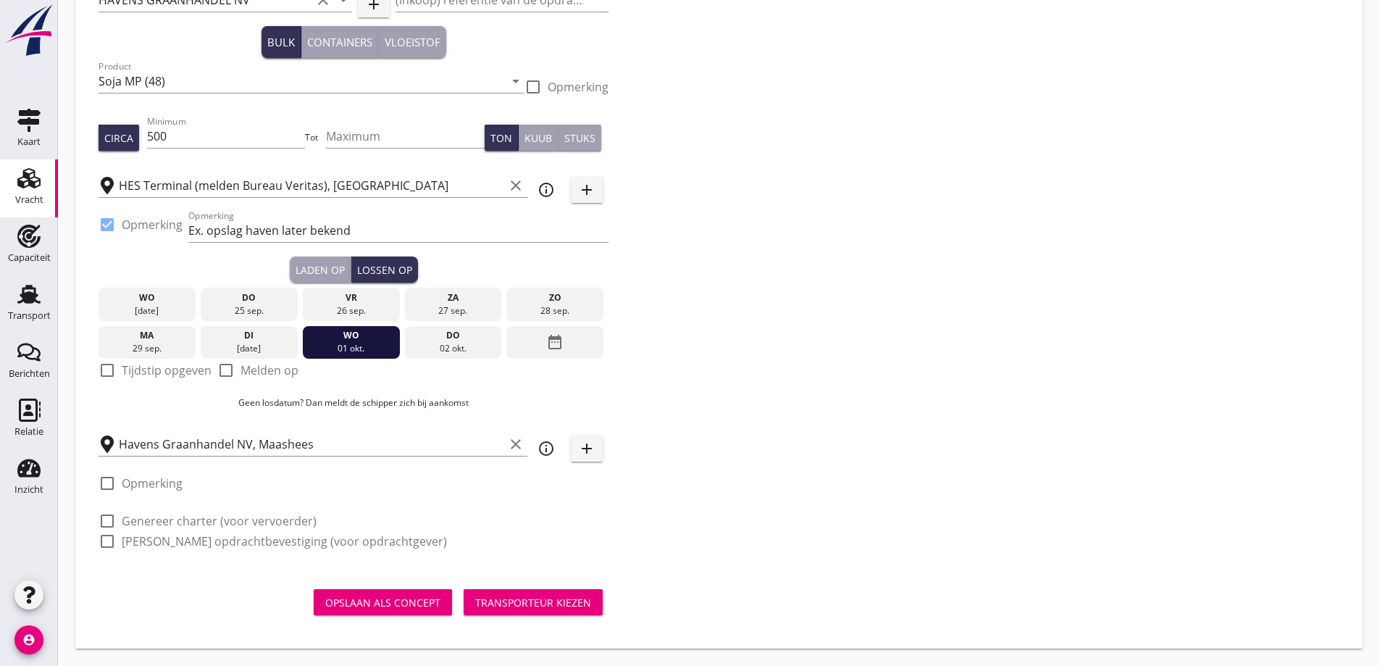
click at [169, 369] on label "Tijdstip opgeven" at bounding box center [167, 370] width 90 height 14
checkbox input "true"
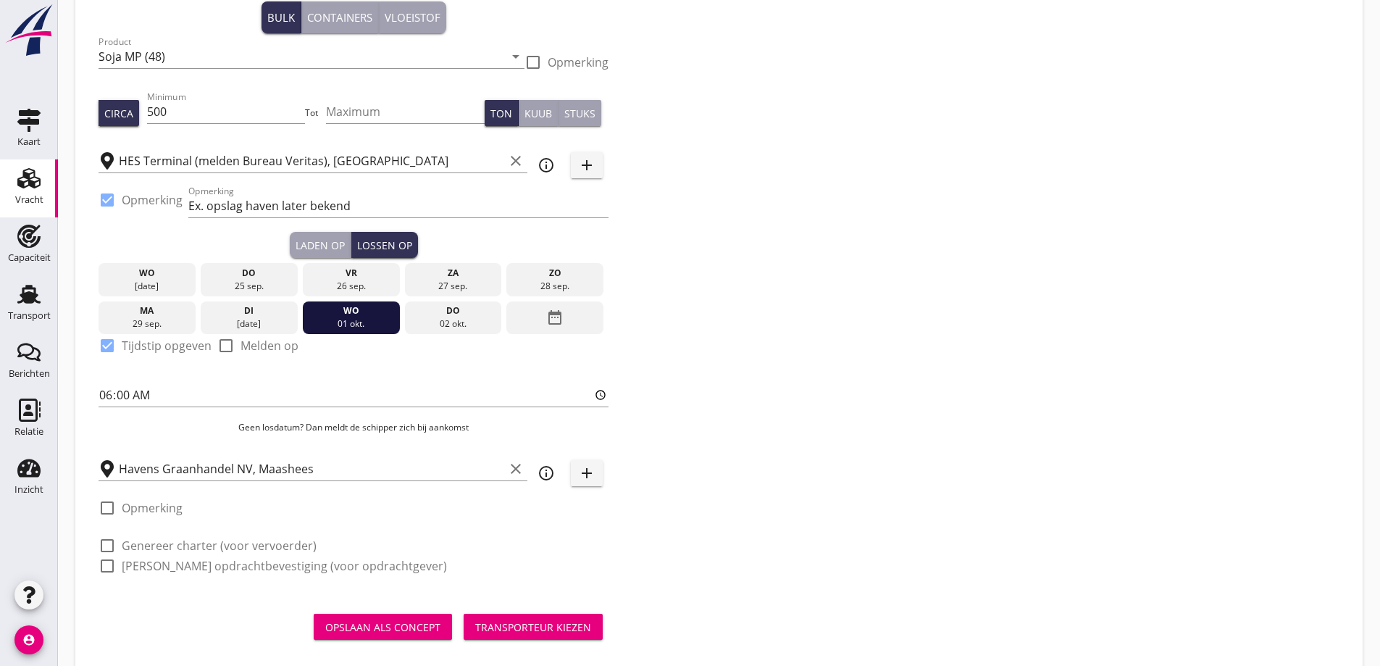
click at [224, 540] on label "Genereer charter (voor vervoerder)" at bounding box center [219, 545] width 195 height 14
checkbox input "true"
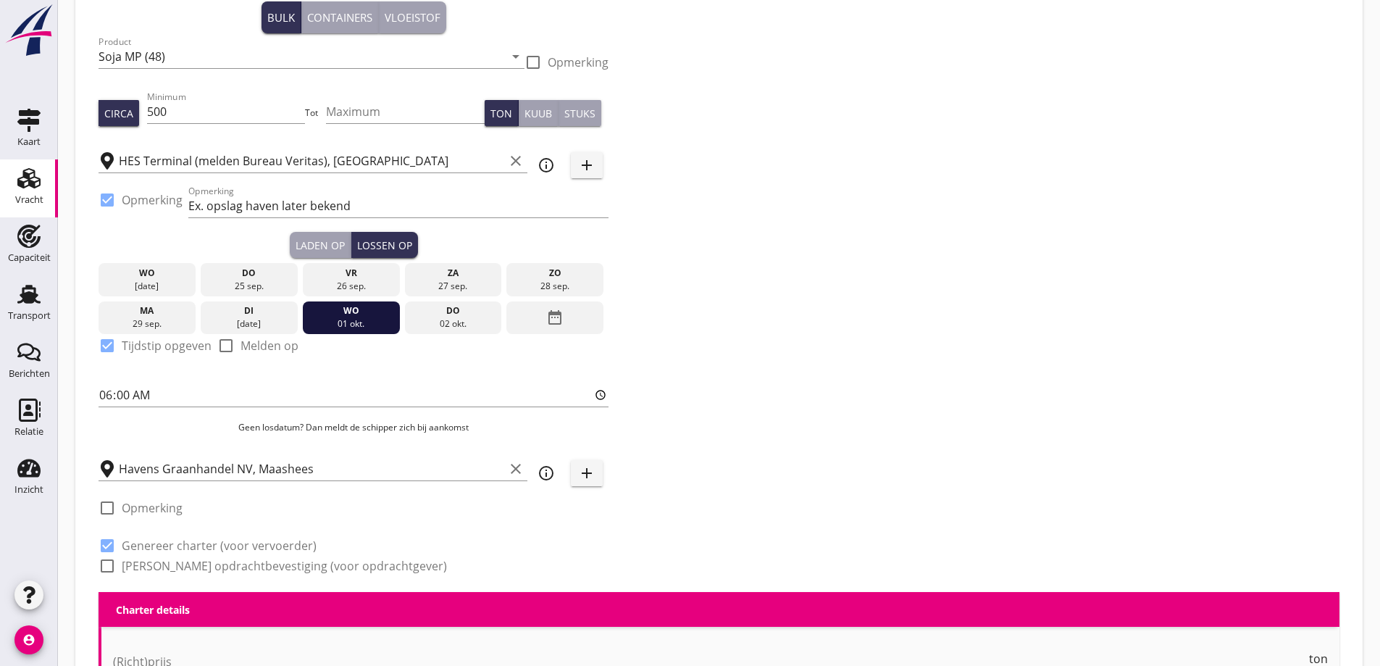
click at [232, 561] on label "Genereer opdrachtbevestiging (voor opdrachtgever)" at bounding box center [284, 565] width 325 height 14
checkbox input "true"
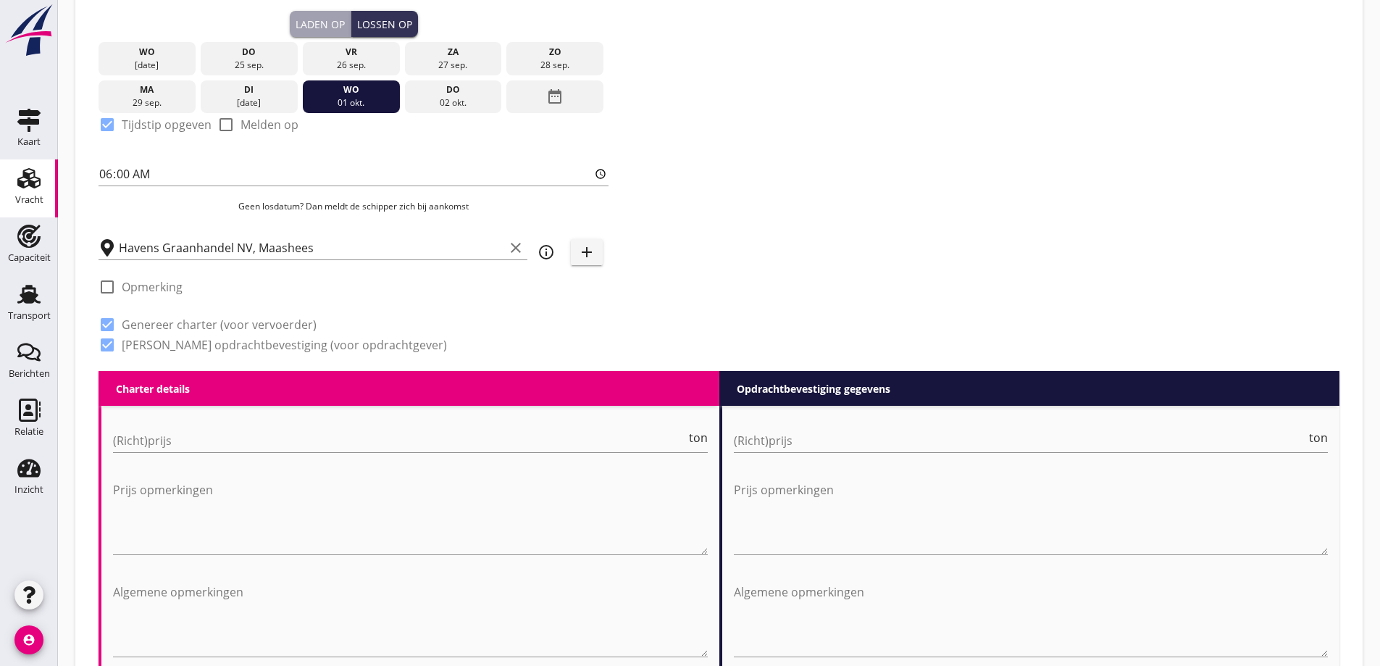
scroll to position [428, 0]
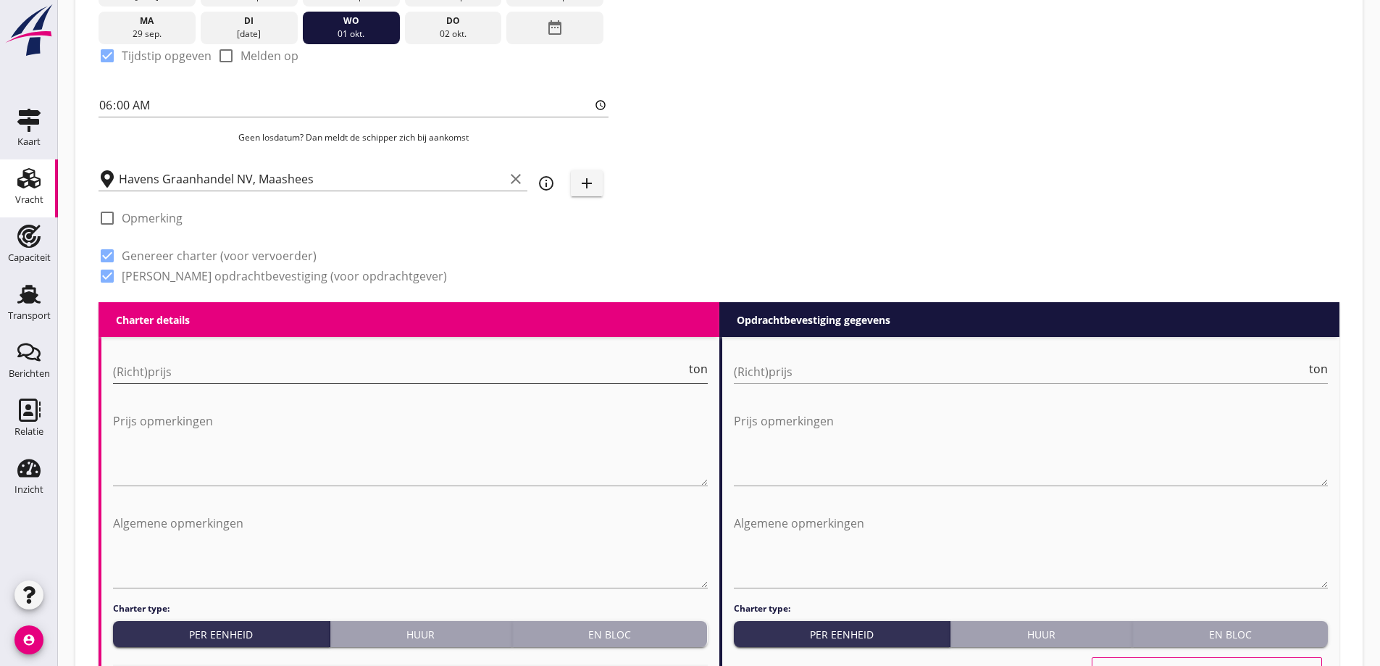
click at [255, 367] on input "(Richt)prijs" at bounding box center [399, 371] width 573 height 23
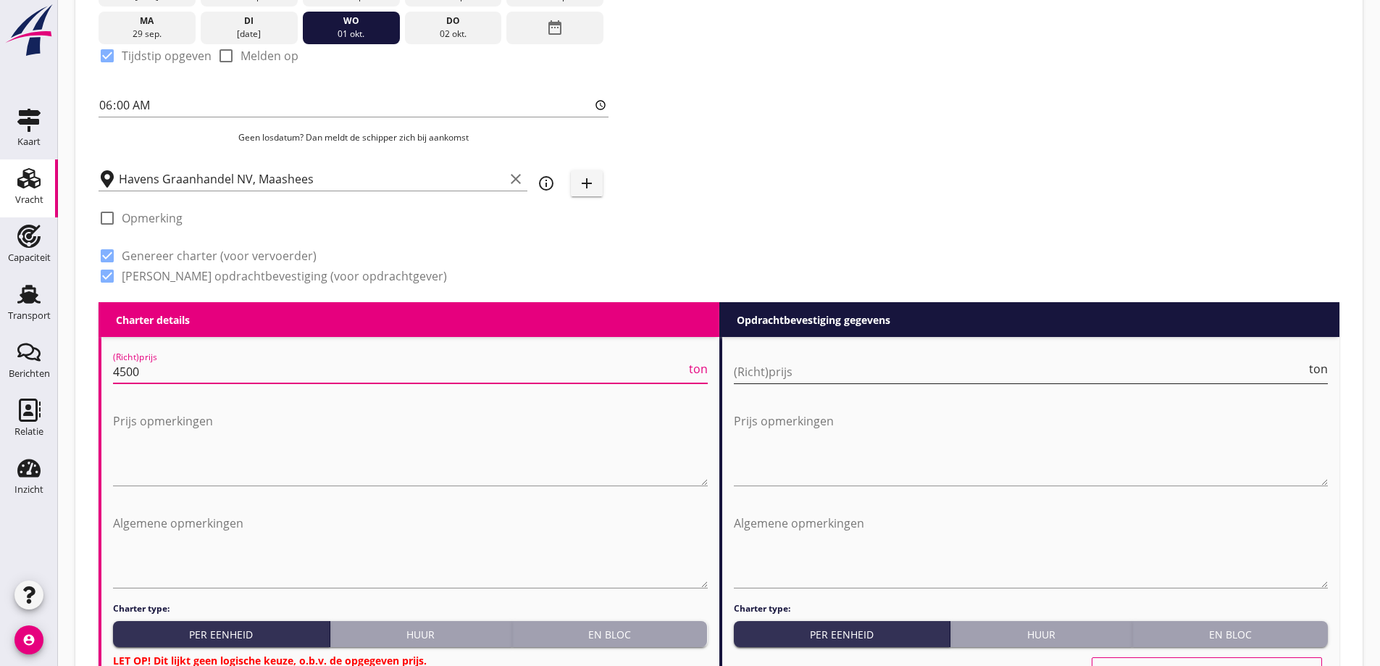
type input "4500"
click at [826, 381] on input "(Richt)prijs" at bounding box center [1020, 371] width 573 height 23
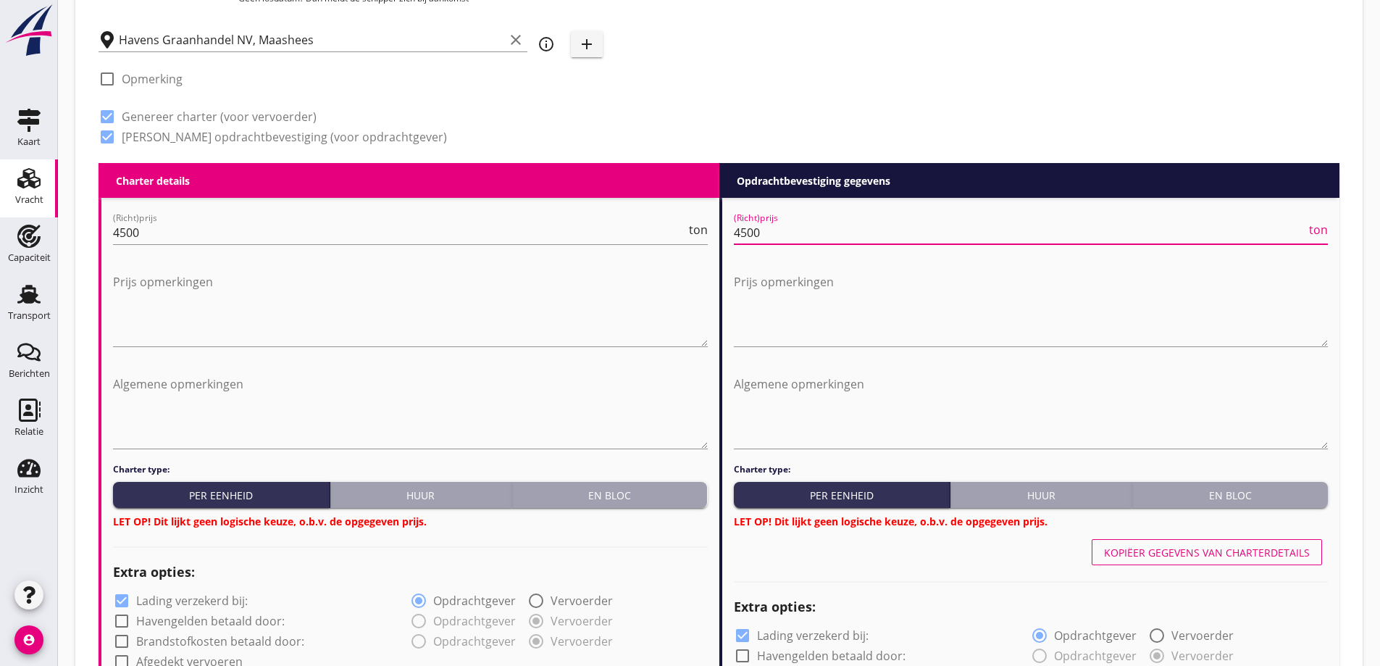
scroll to position [645, 0]
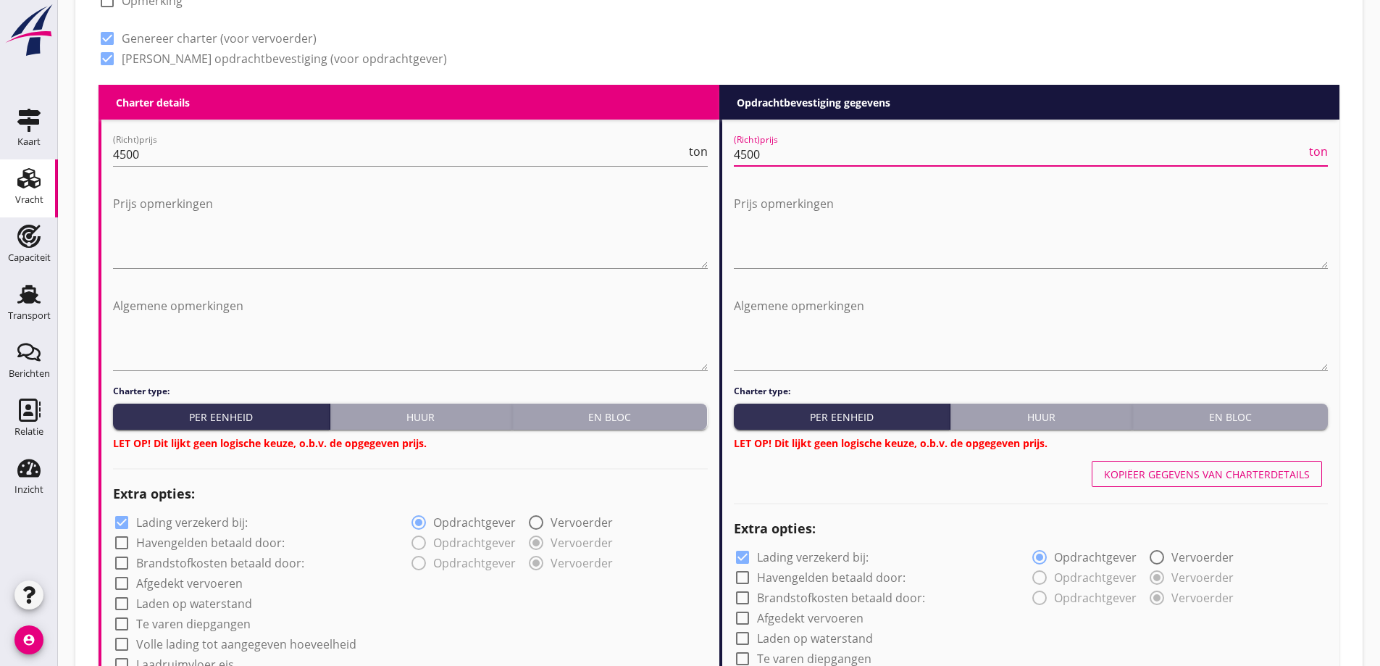
type input "4500"
click at [635, 403] on div "Charter type: Per eenheid Huur En bloc LET OP! Dit lijkt geen logische keuze, o…" at bounding box center [410, 418] width 595 height 66
click at [1188, 420] on div "En bloc" at bounding box center [1230, 416] width 184 height 15
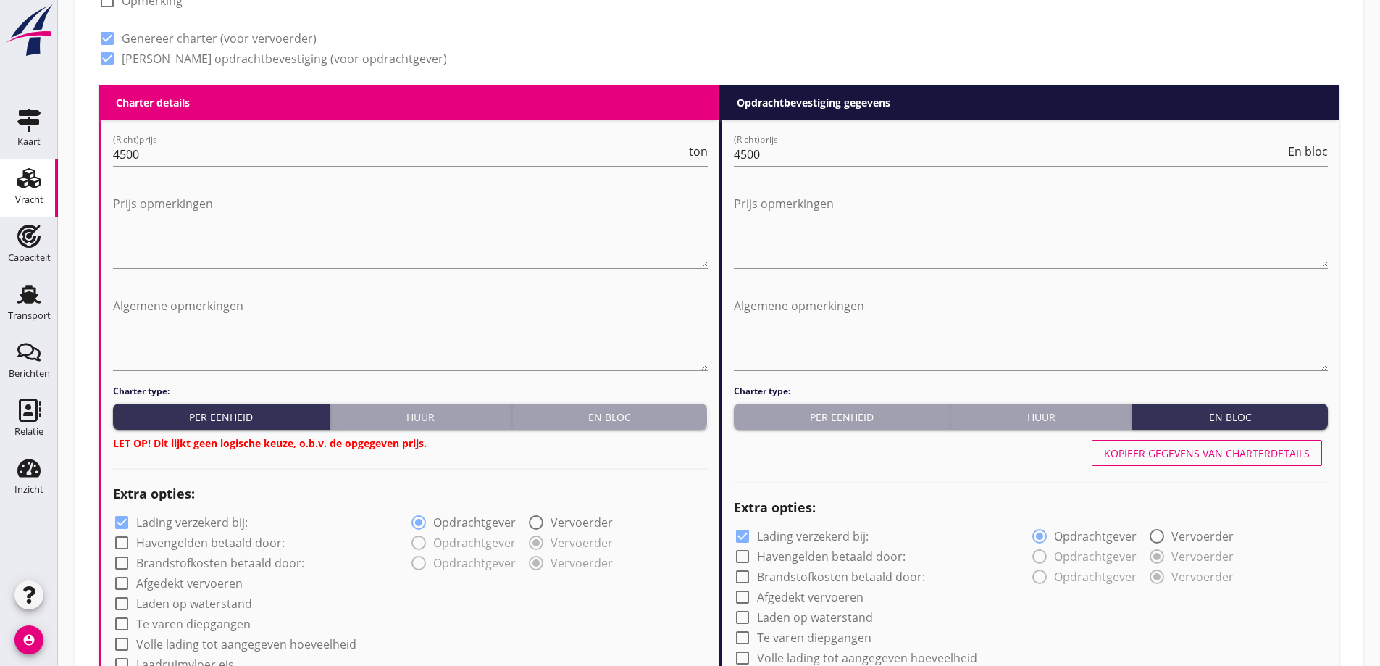
click at [656, 416] on div "En bloc" at bounding box center [610, 416] width 184 height 15
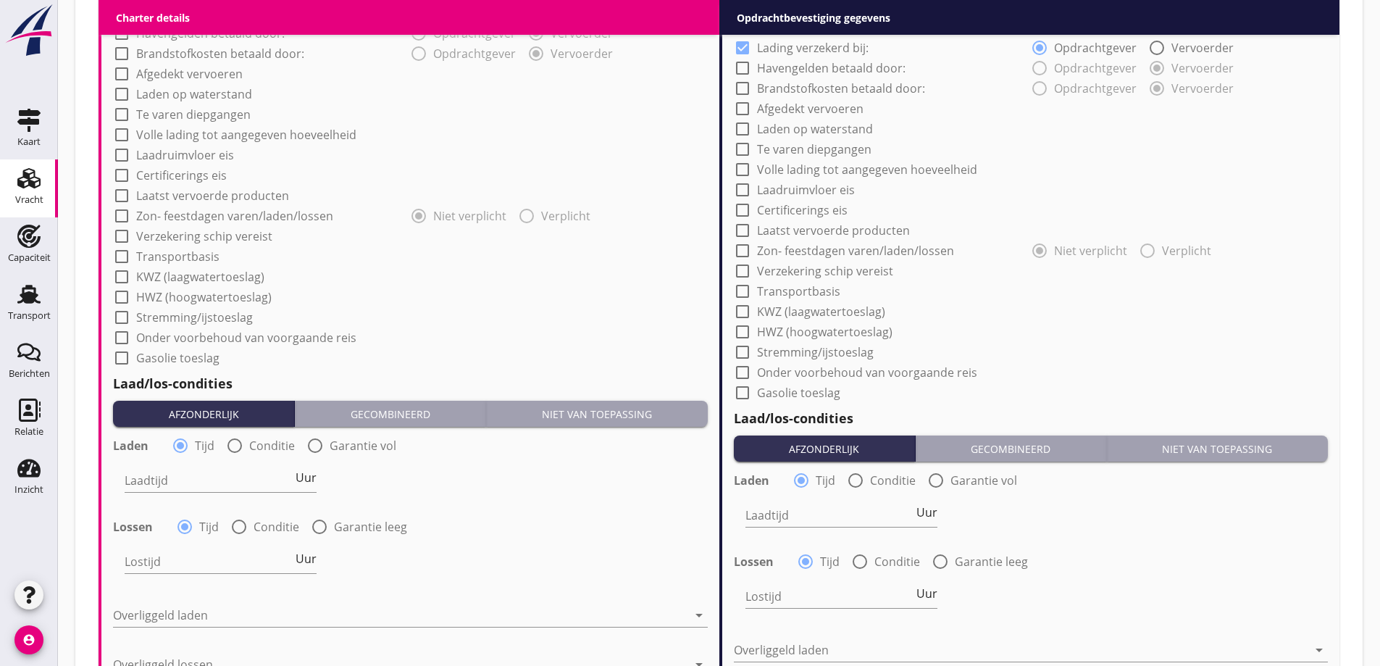
scroll to position [1152, 0]
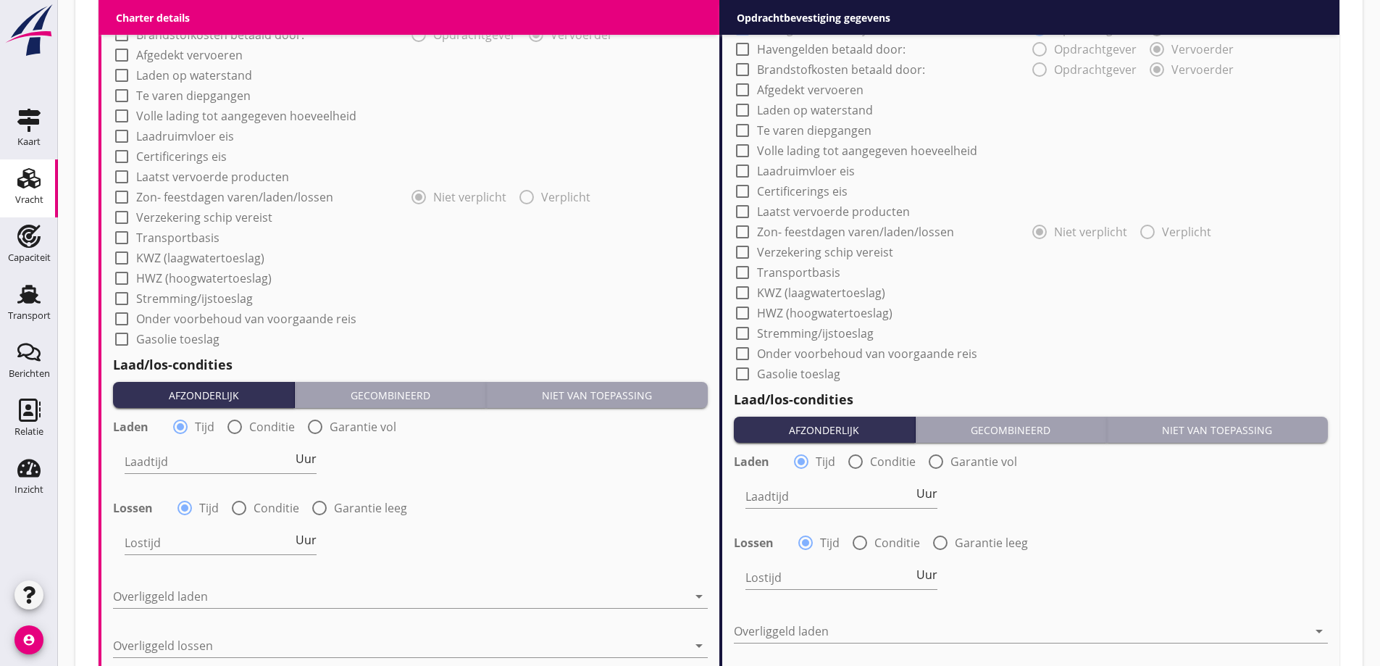
click at [261, 422] on label "Conditie" at bounding box center [272, 426] width 46 height 14
radio input "false"
radio input "true"
click at [272, 464] on div at bounding box center [259, 461] width 269 height 23
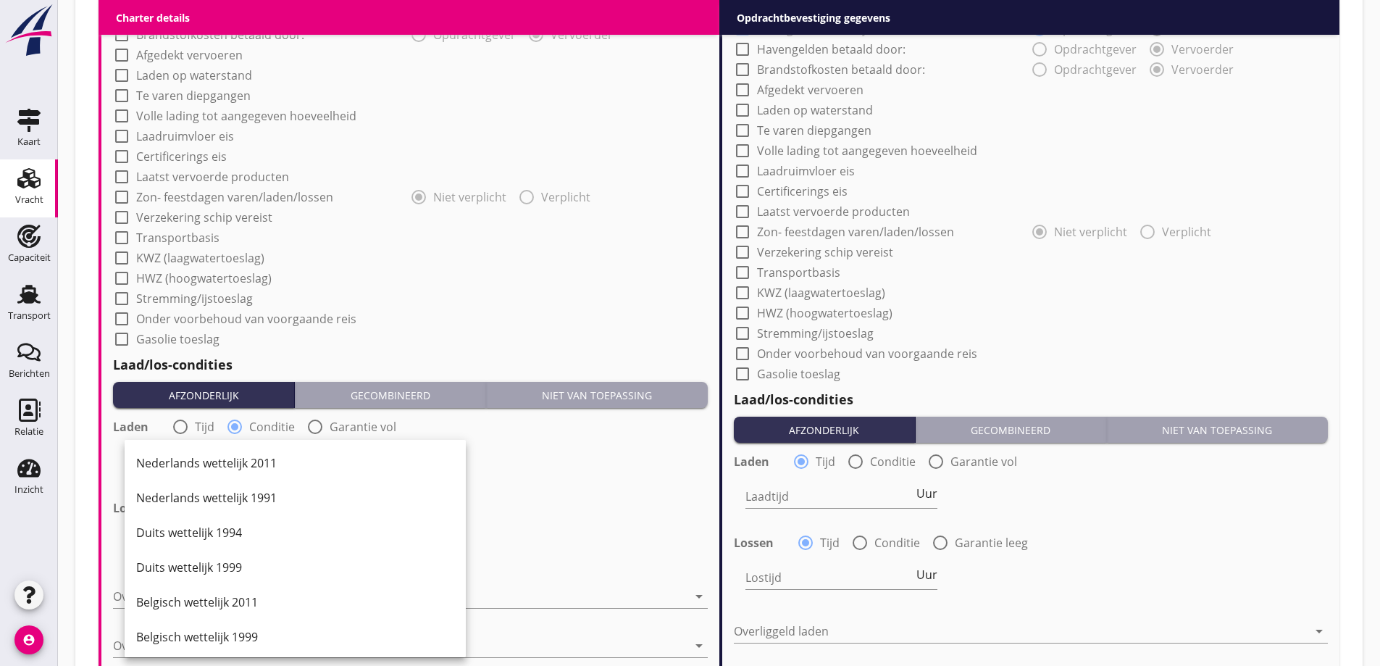
click at [252, 476] on div "Nederlands wettelijk 2011" at bounding box center [295, 462] width 318 height 35
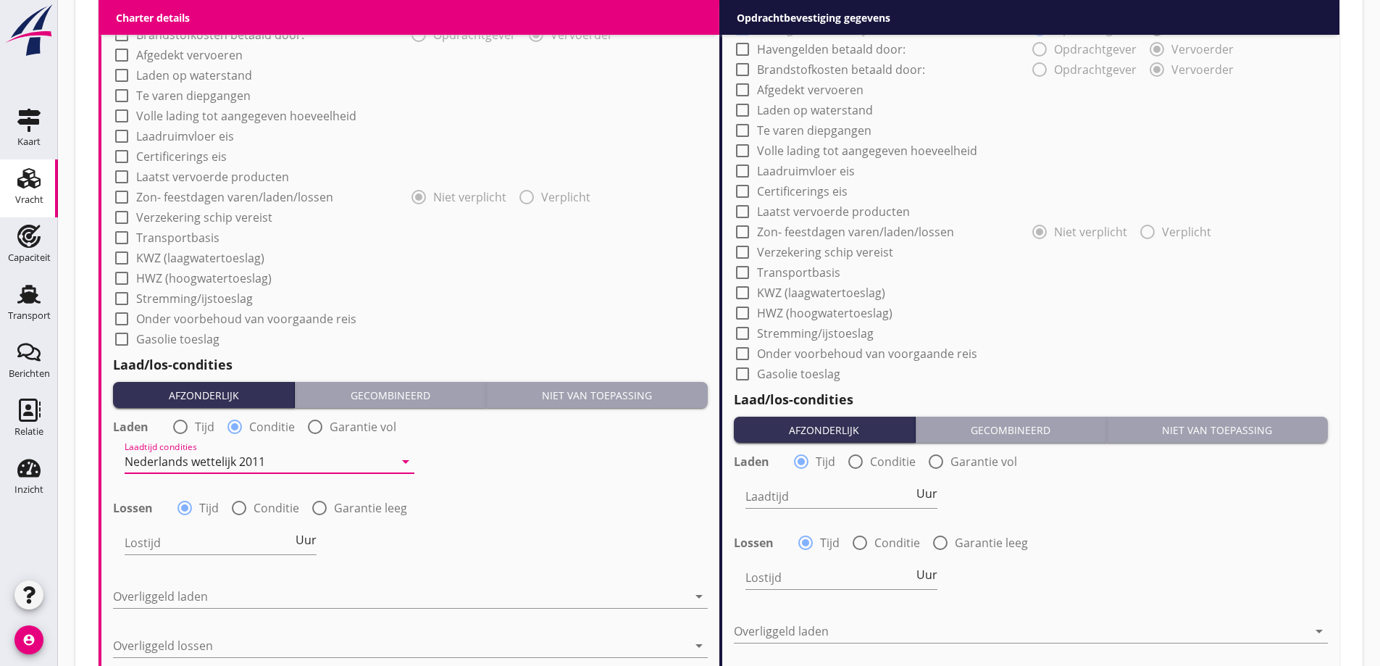
click at [267, 502] on label "Conditie" at bounding box center [277, 508] width 46 height 14
radio input "false"
radio input "true"
click at [254, 543] on div at bounding box center [259, 542] width 269 height 23
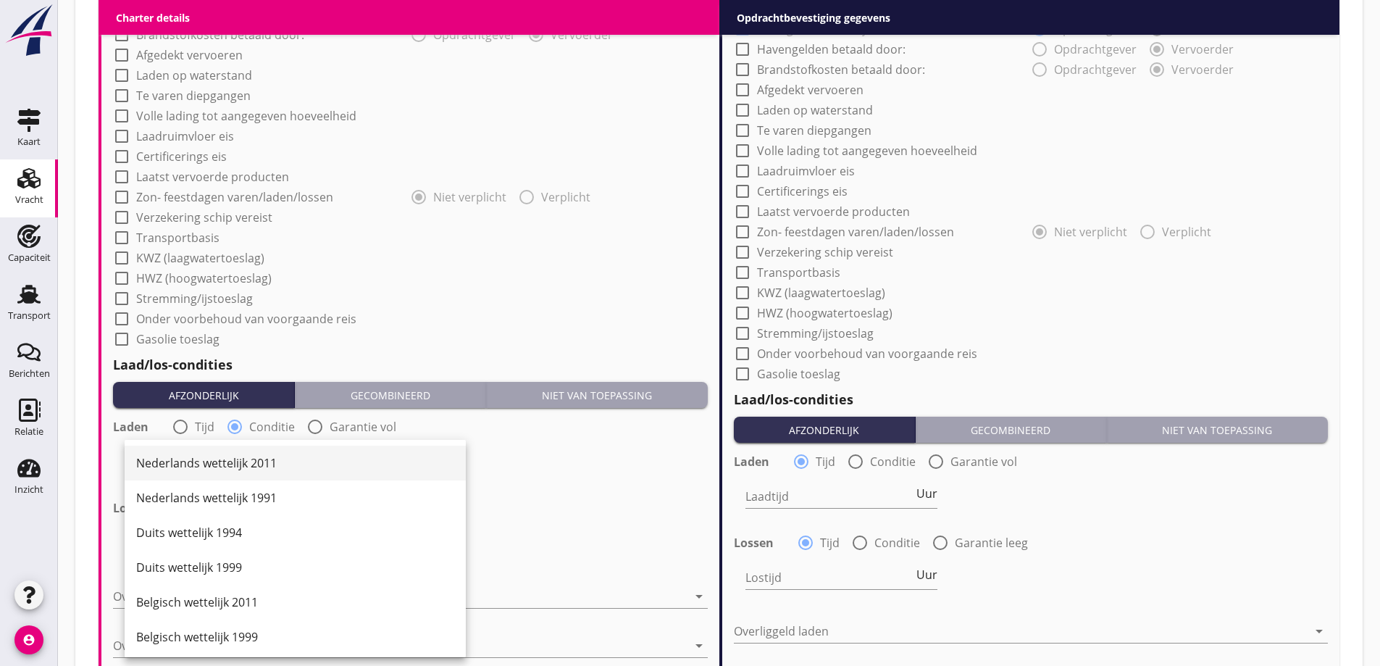
click at [241, 472] on div "Nederlands wettelijk 2011" at bounding box center [295, 462] width 318 height 35
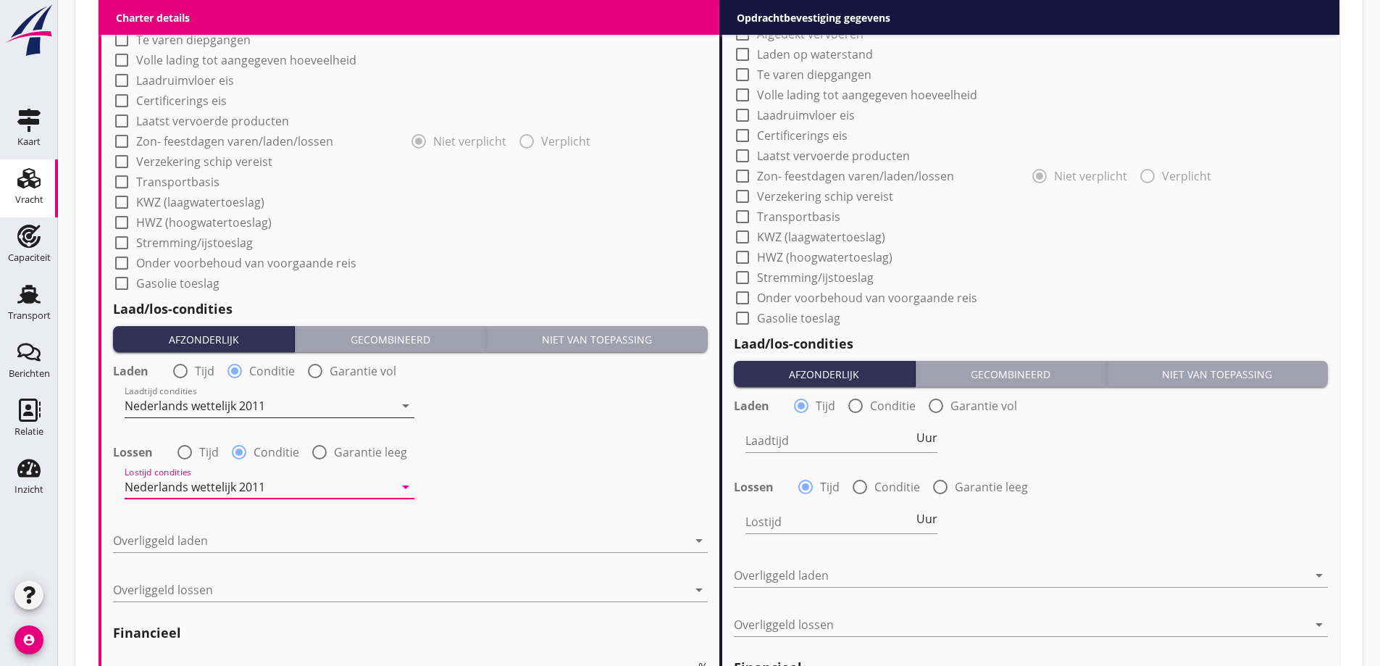
scroll to position [1370, 0]
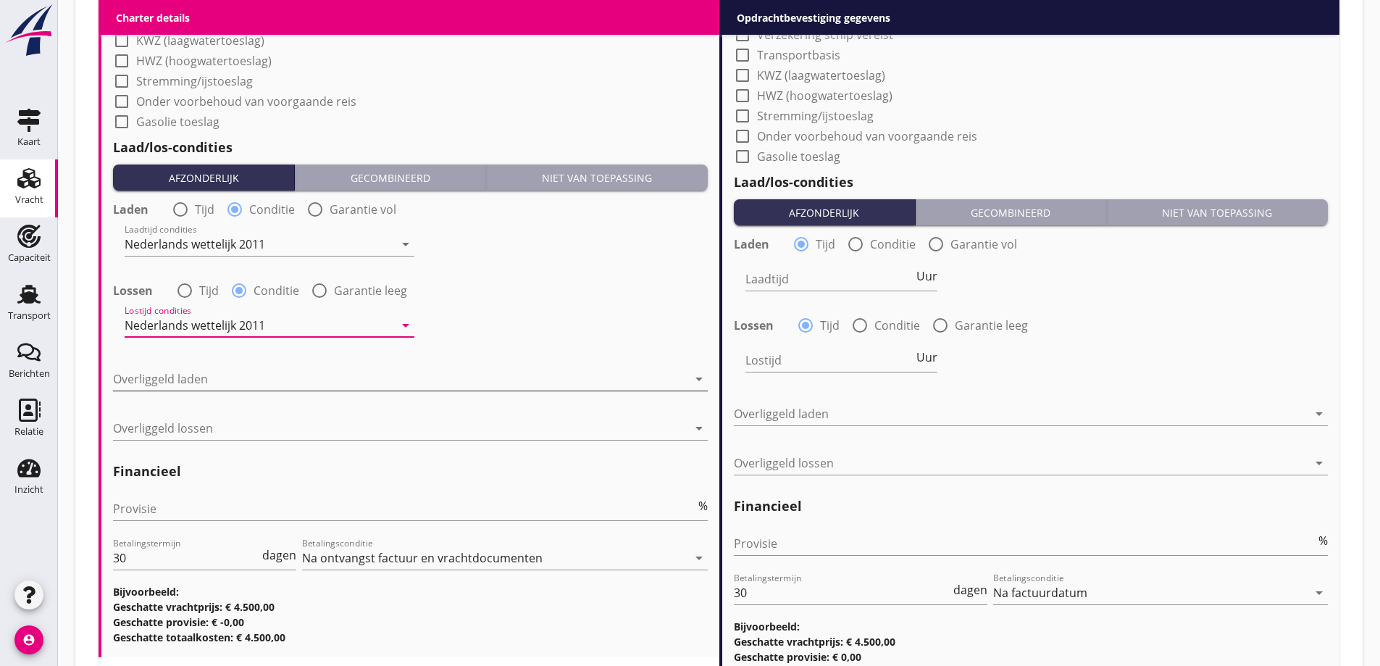
click at [205, 388] on div at bounding box center [400, 378] width 574 height 23
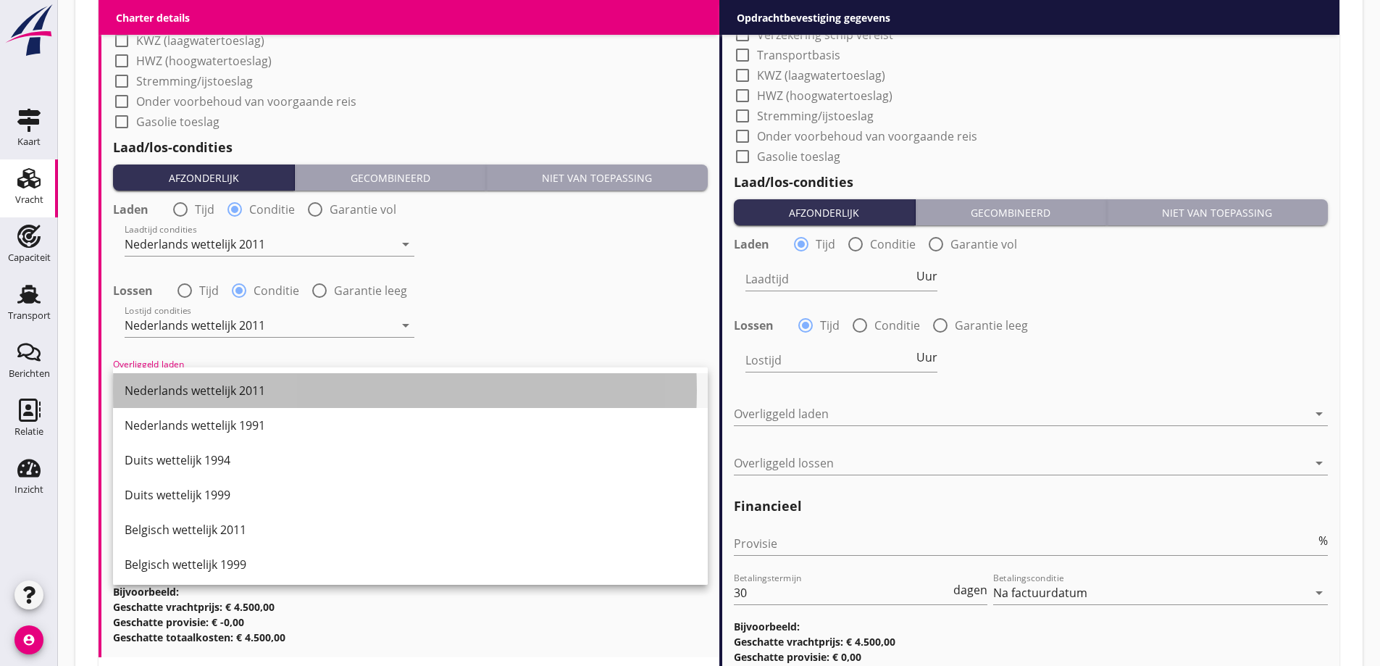
click at [209, 399] on div "Nederlands wettelijk 2011" at bounding box center [411, 390] width 572 height 35
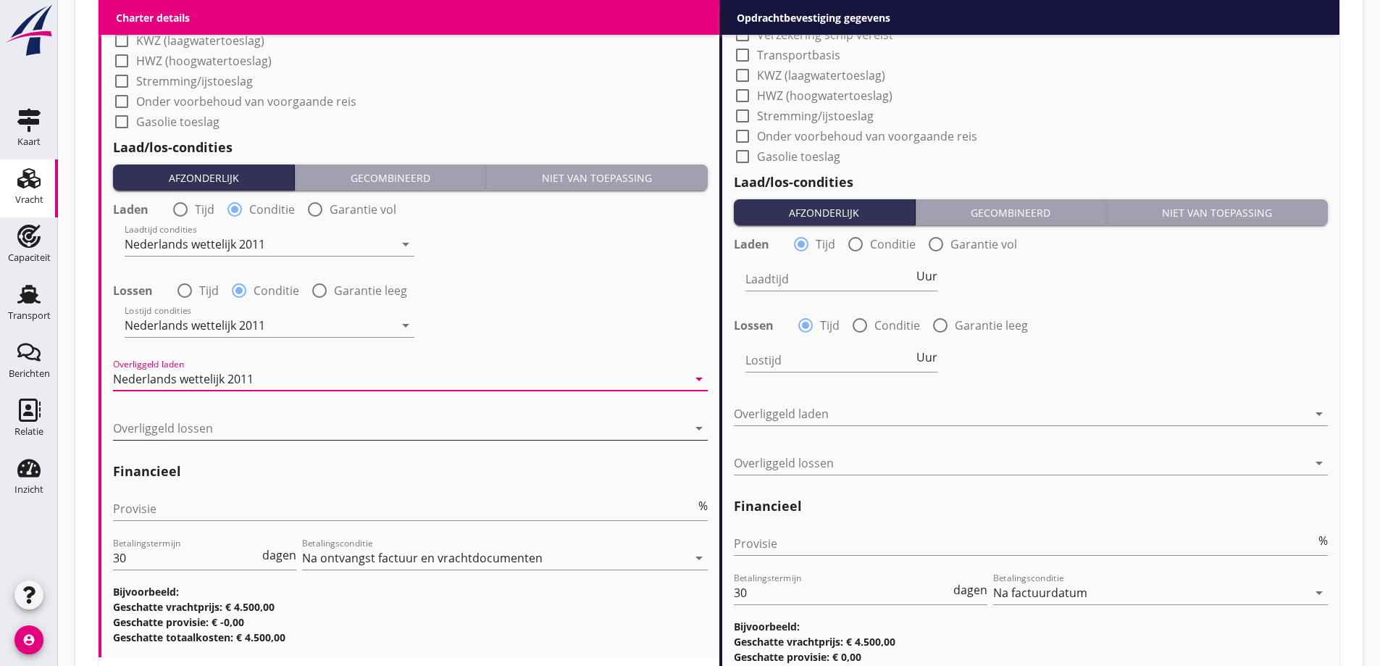
click at [225, 427] on div at bounding box center [400, 427] width 574 height 23
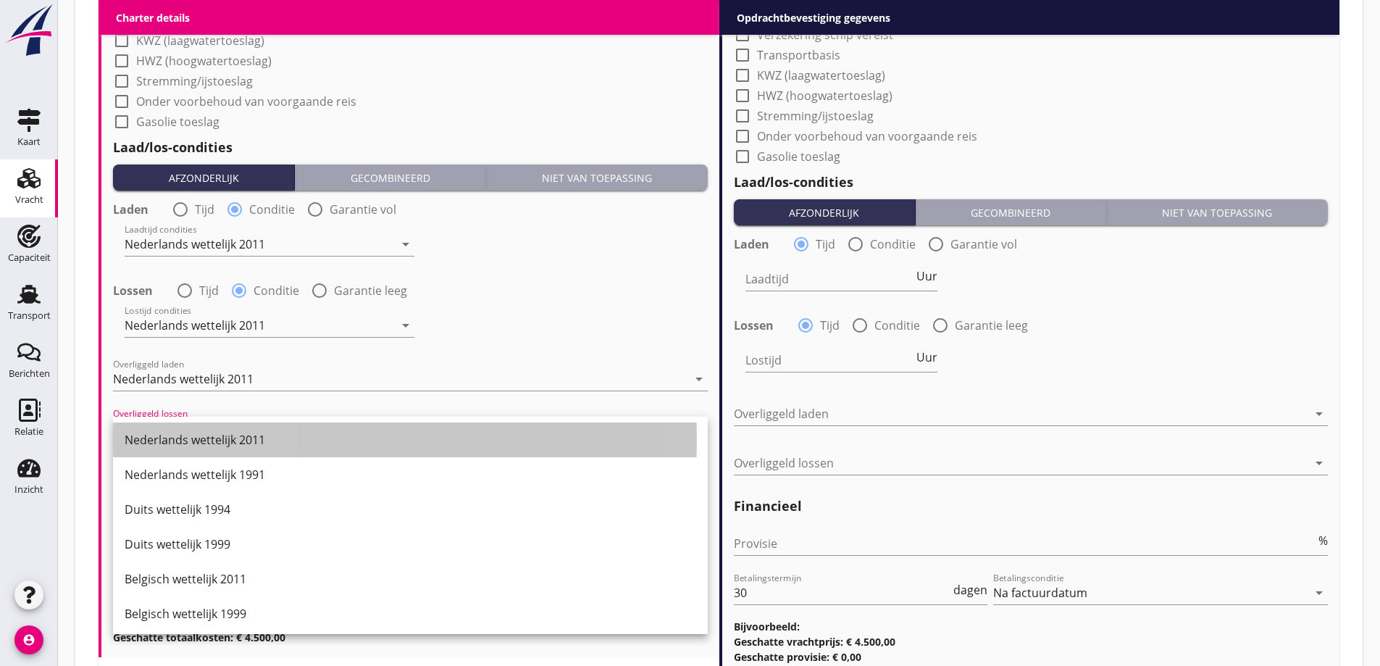
drag, startPoint x: 236, startPoint y: 435, endPoint x: 234, endPoint y: 468, distance: 33.4
click at [234, 441] on div "Nederlands wettelijk 2011" at bounding box center [411, 439] width 572 height 17
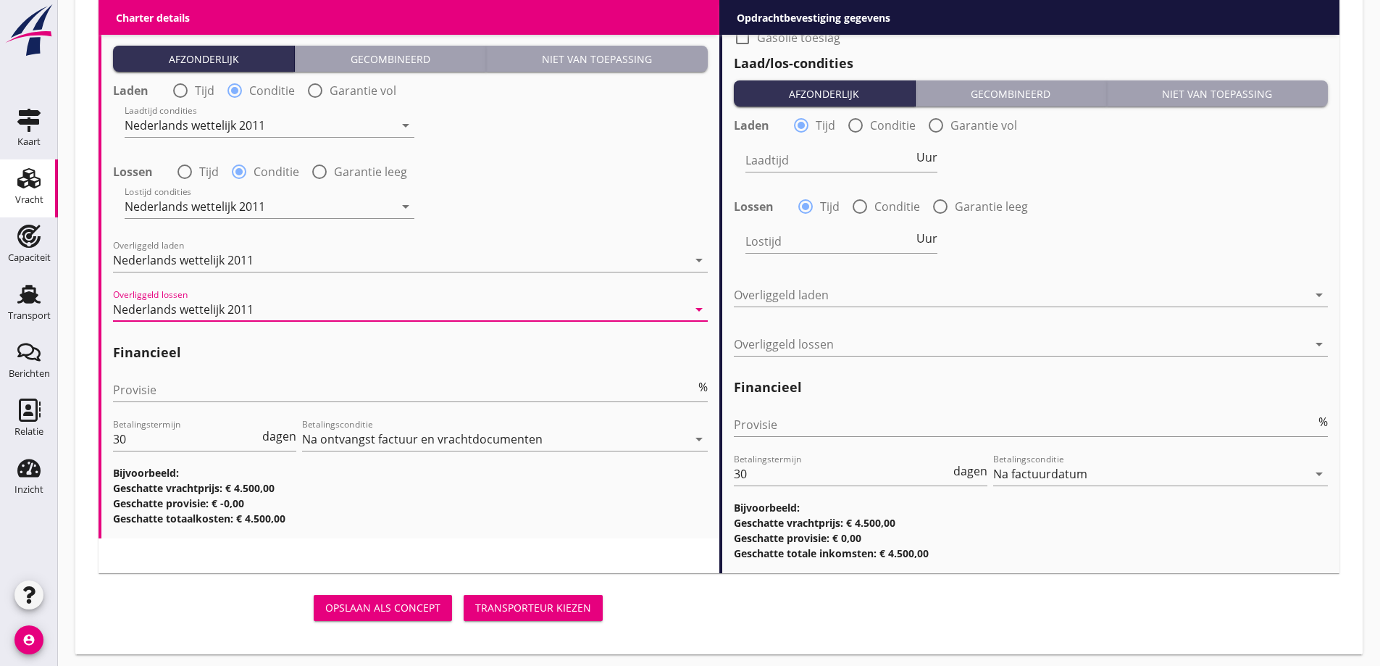
scroll to position [1494, 0]
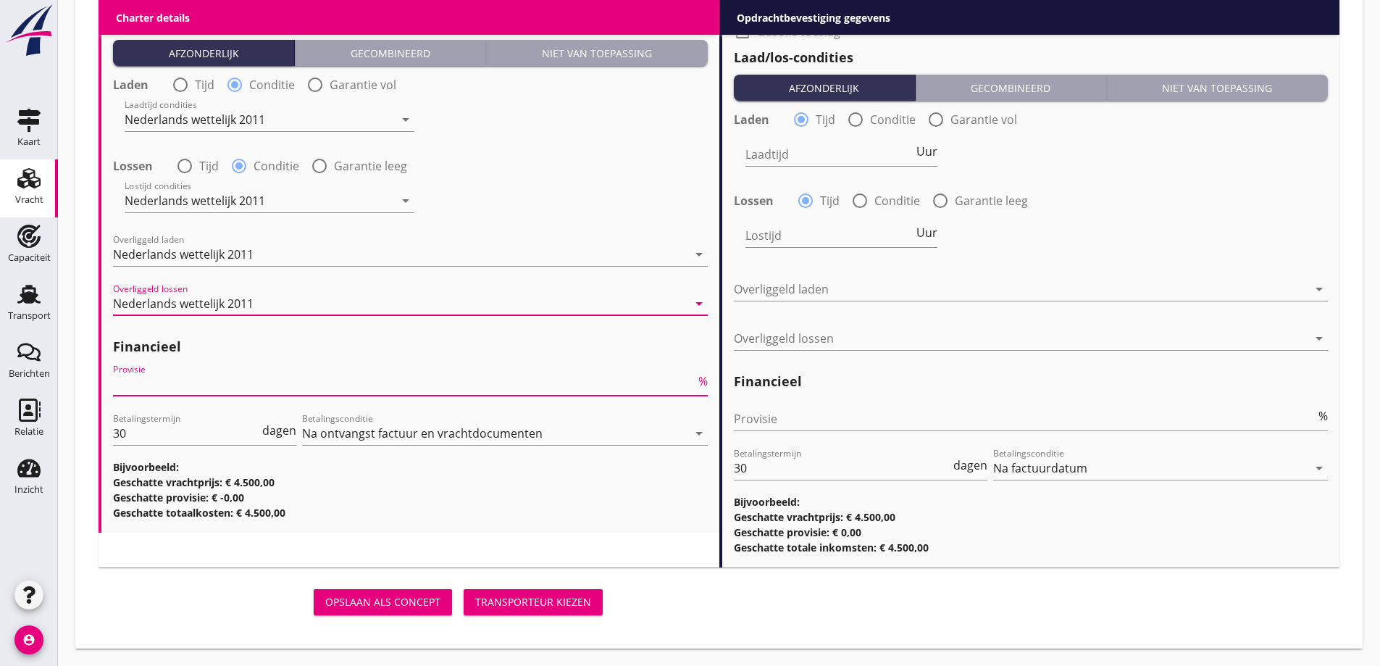
click at [192, 379] on input "Provisie" at bounding box center [404, 383] width 582 height 23
type input "5"
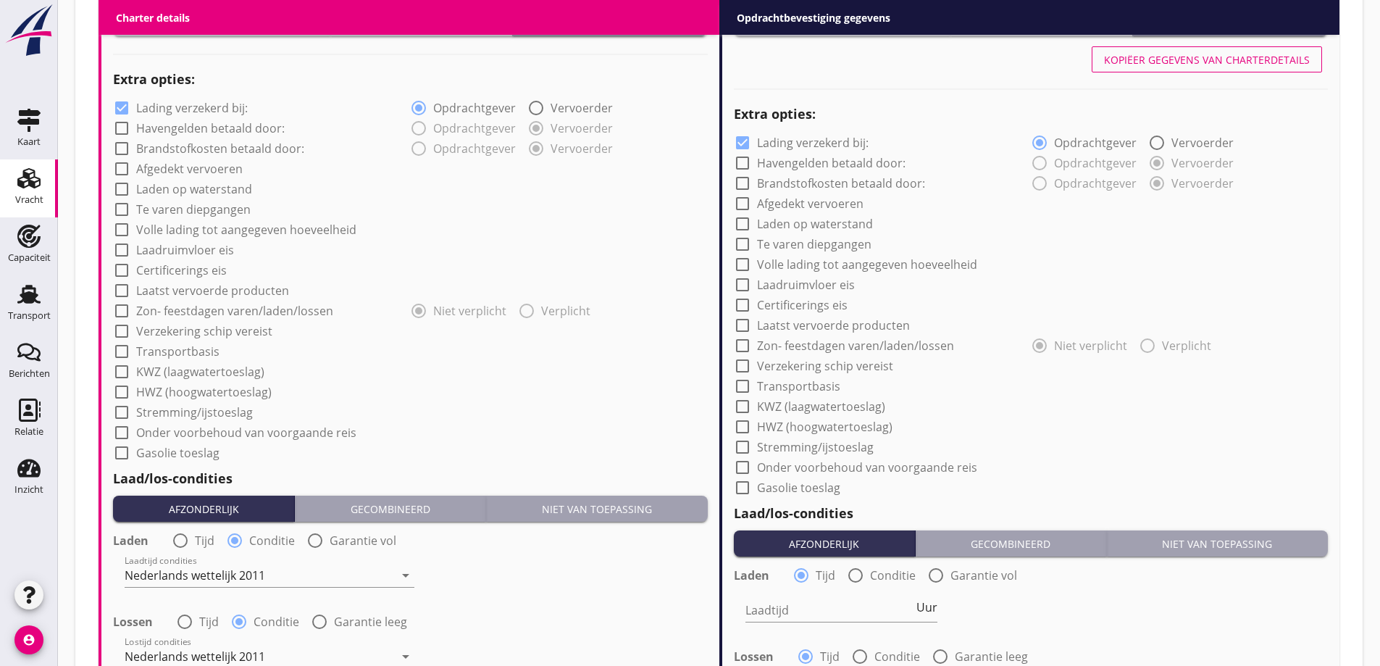
scroll to position [915, 0]
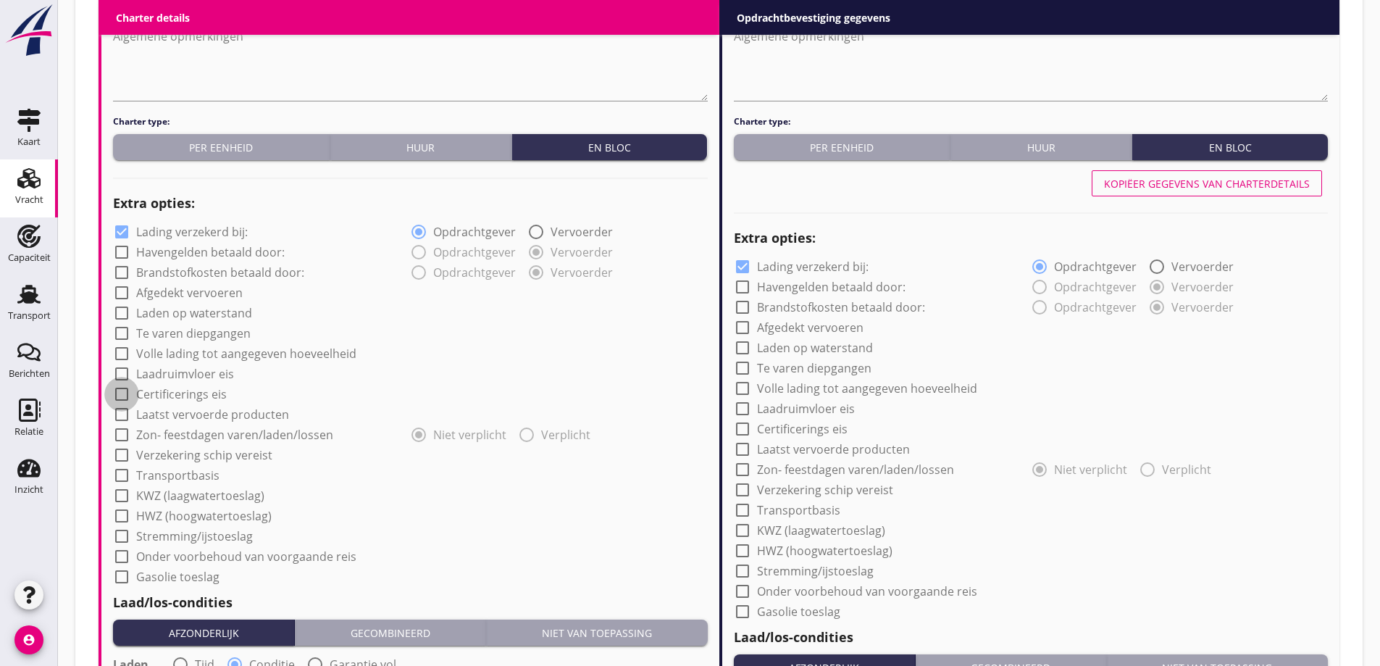
click at [125, 394] on div at bounding box center [121, 394] width 25 height 25
checkbox input "true"
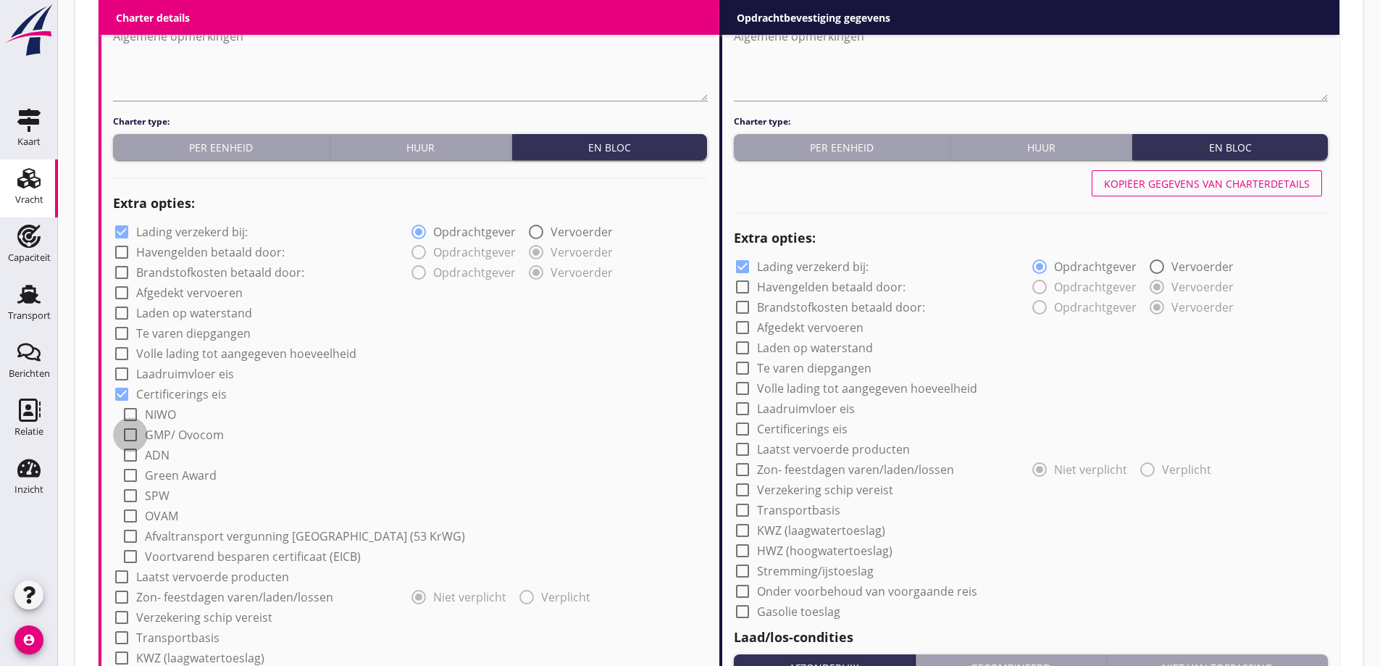
click at [128, 435] on div at bounding box center [130, 434] width 25 height 25
checkbox input "true"
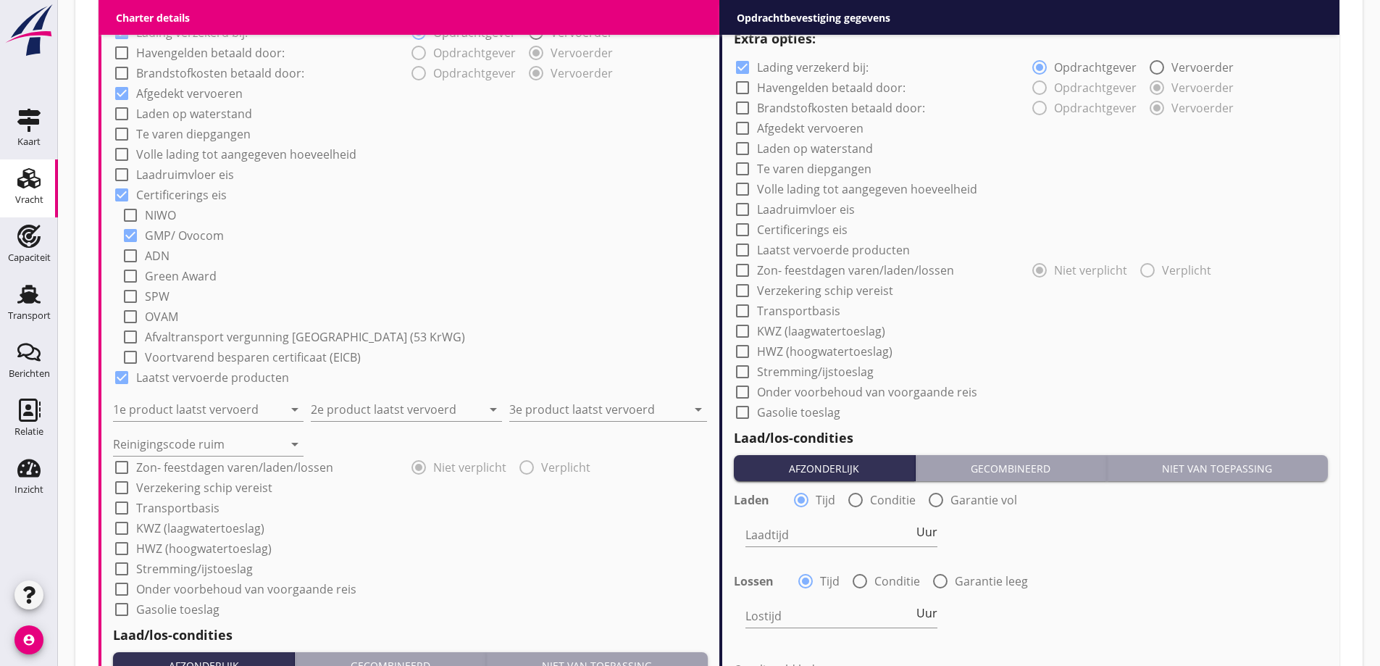
scroll to position [1132, 0]
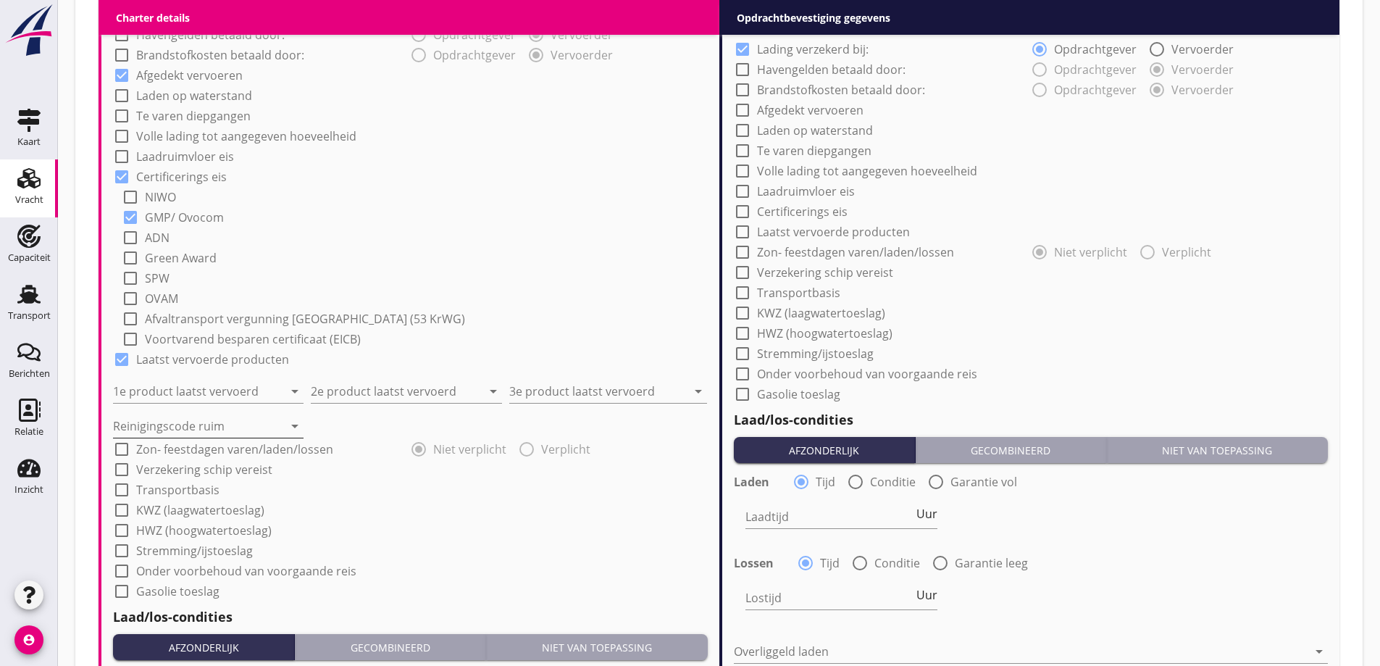
click at [160, 427] on input "Reinigingscode ruim" at bounding box center [198, 425] width 170 height 23
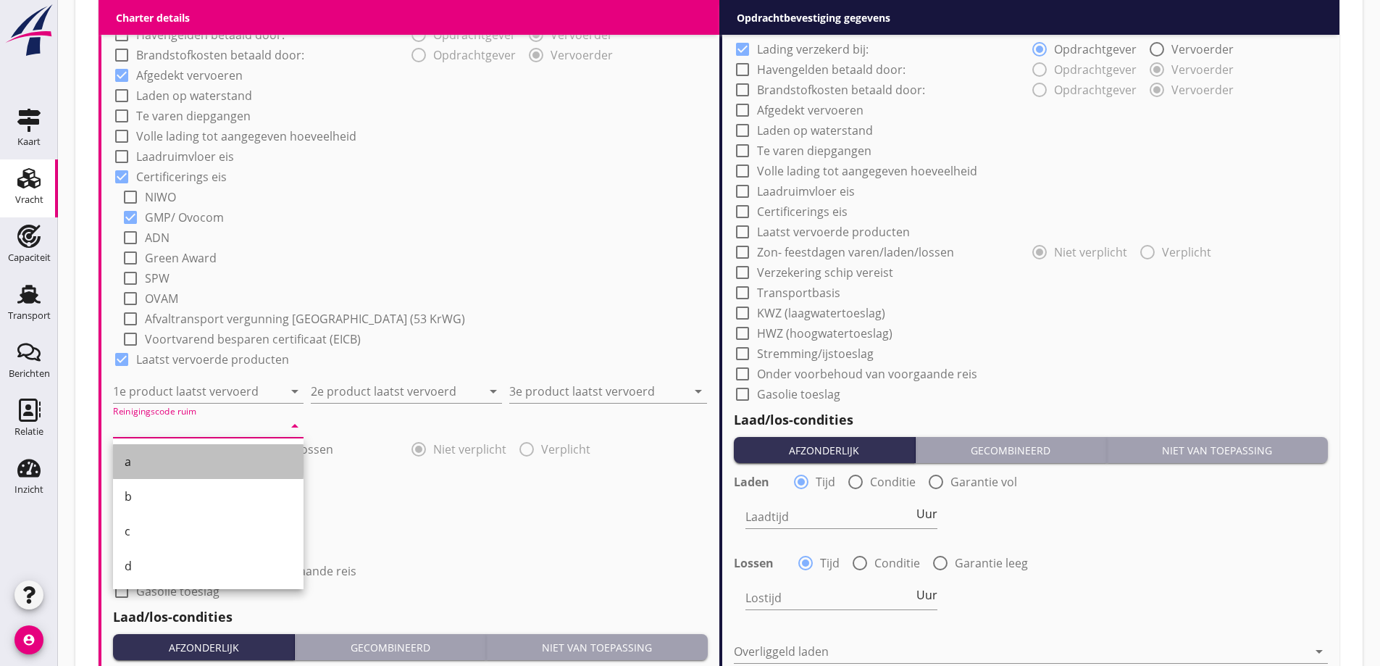
click at [167, 459] on div "a" at bounding box center [208, 461] width 167 height 17
type input "a"
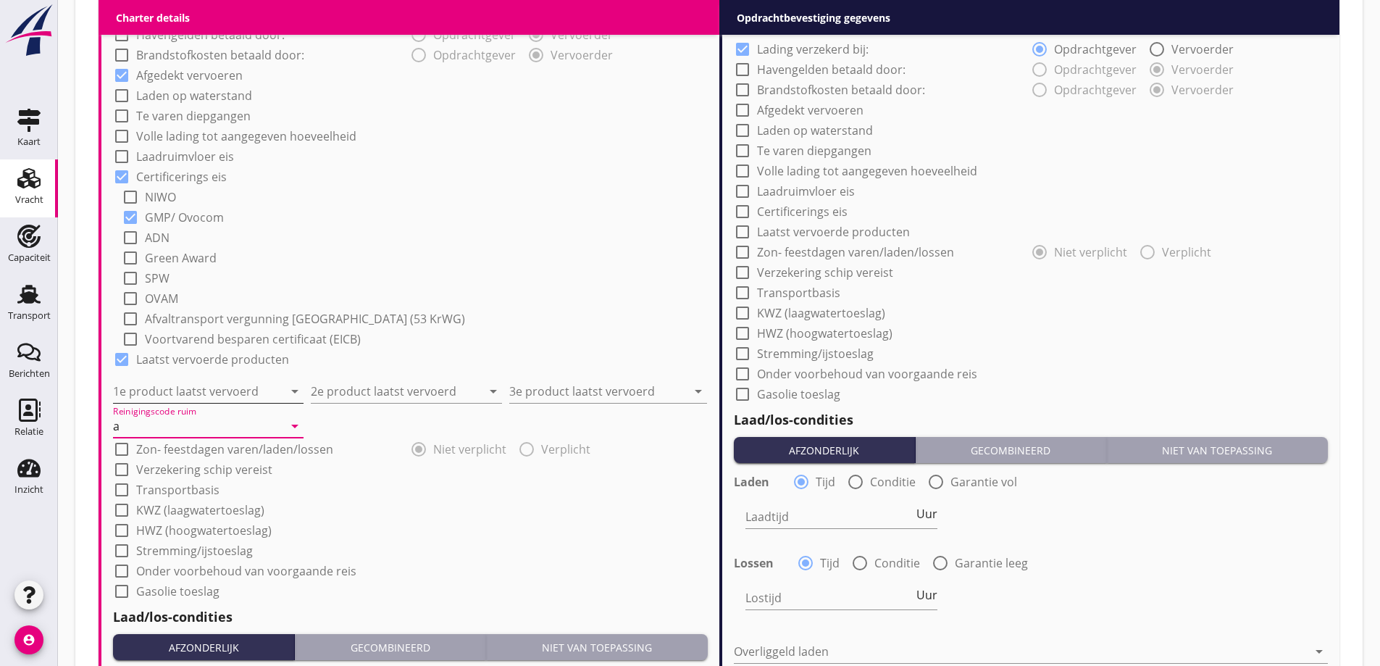
drag, startPoint x: 196, startPoint y: 378, endPoint x: 207, endPoint y: 394, distance: 19.7
click at [196, 378] on div "1e product laatst vervoerd arrow_drop_down" at bounding box center [208, 387] width 191 height 32
click at [208, 395] on input "1e product laatst vervoerd" at bounding box center [198, 391] width 170 height 23
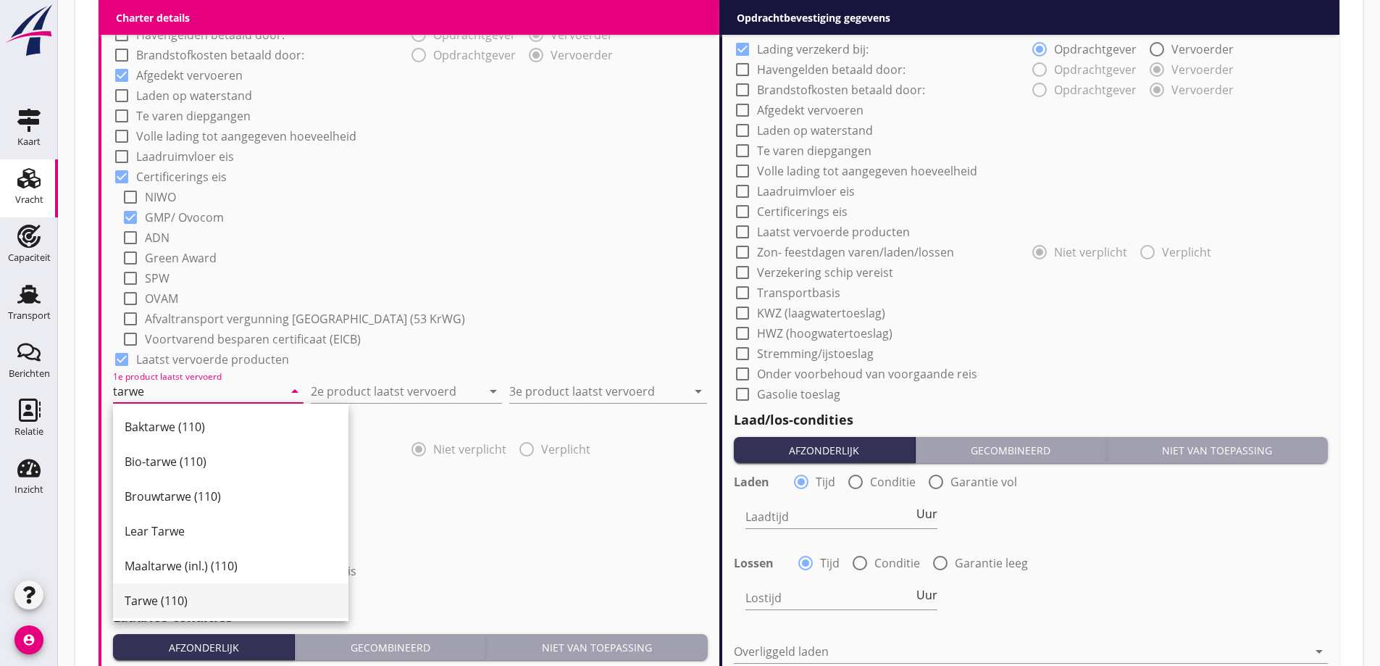
click at [141, 608] on div "Tarwe (110)" at bounding box center [231, 600] width 212 height 17
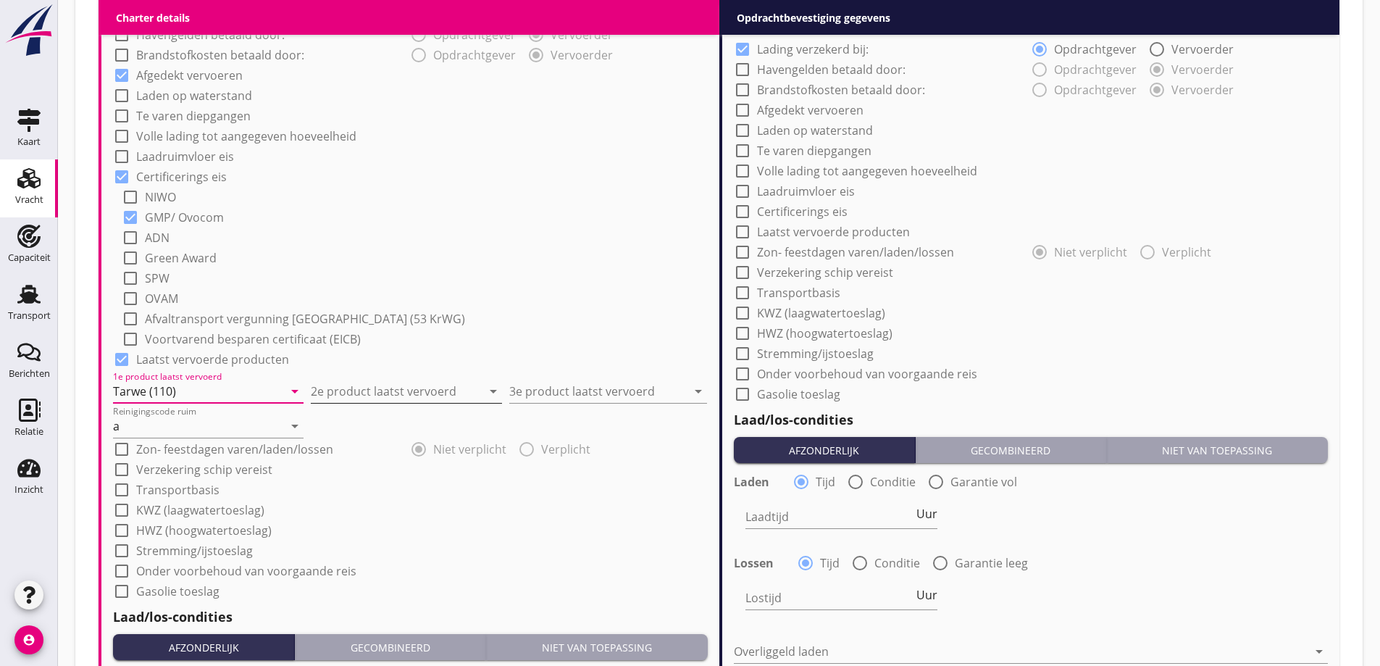
type input "Tarwe (110)"
click at [407, 392] on input "2e product laatst vervoerd" at bounding box center [396, 391] width 170 height 23
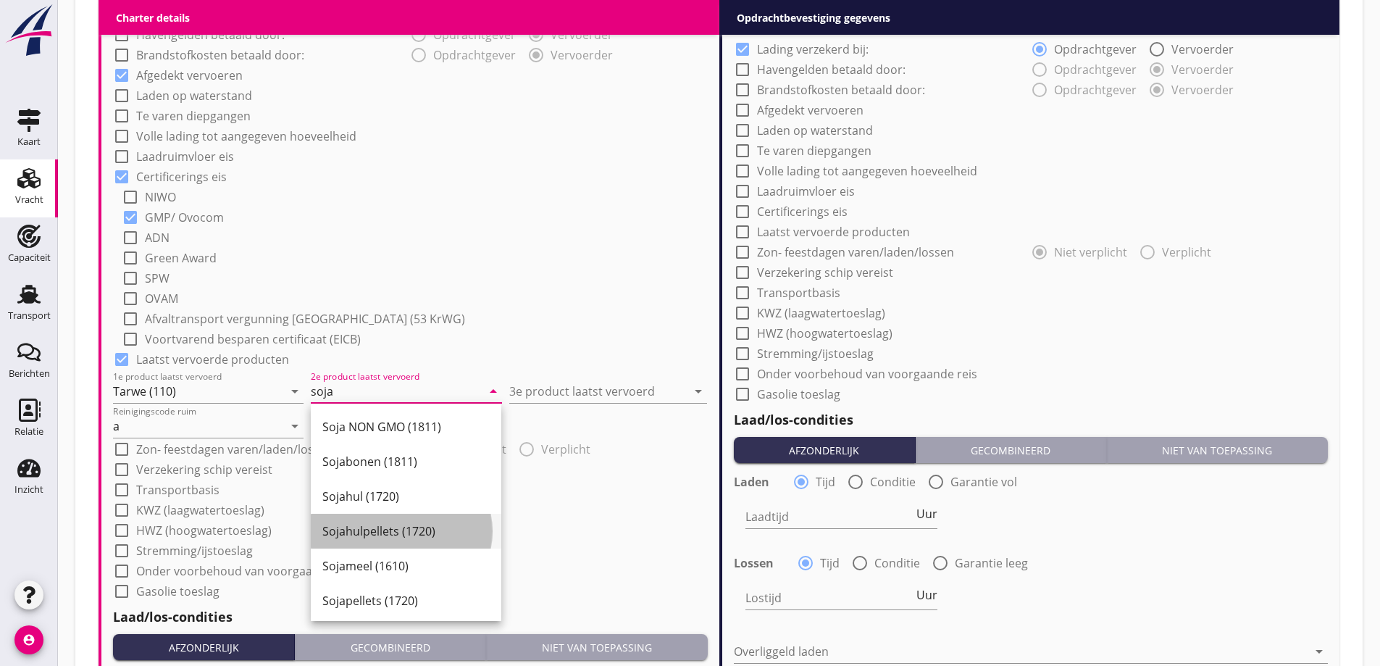
click at [412, 525] on div "Sojahulpellets (1720)" at bounding box center [405, 530] width 167 height 17
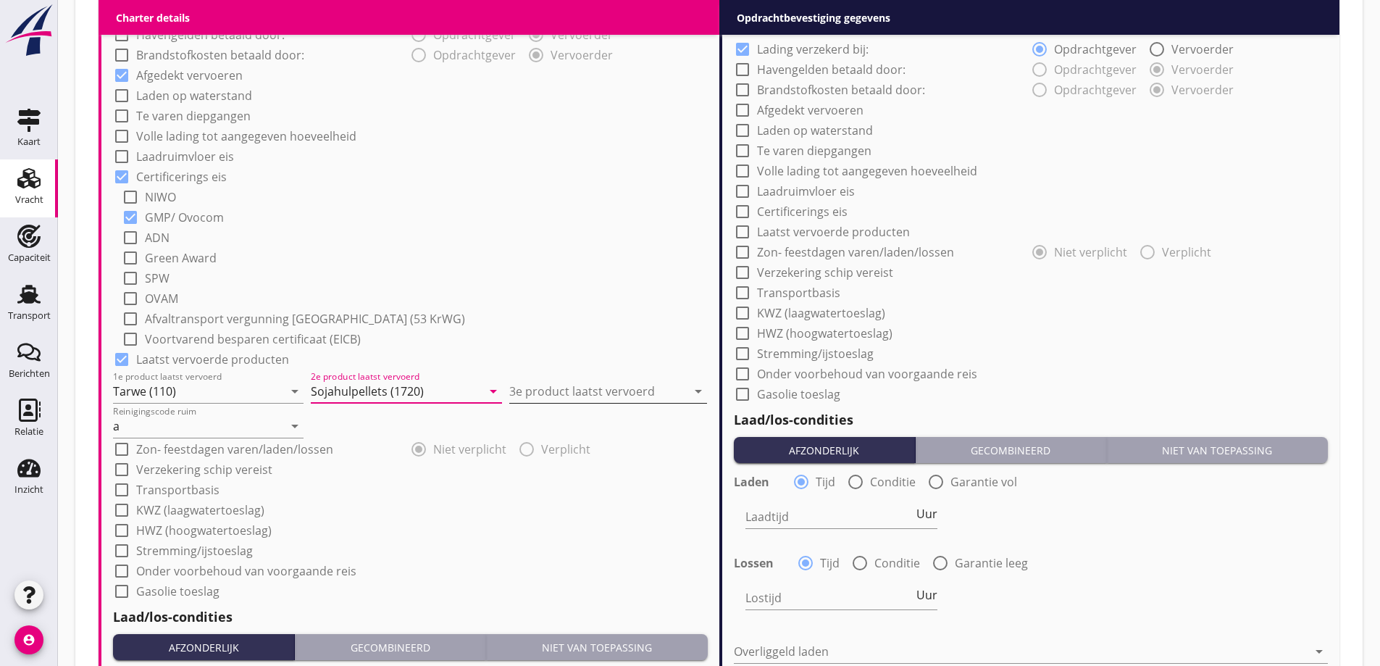
type input "Sojahulpellets (1720)"
click at [569, 401] on input "3e product laatst vervoerd" at bounding box center [597, 391] width 177 height 23
click at [580, 419] on div "Raapschroot (1720)" at bounding box center [608, 426] width 175 height 17
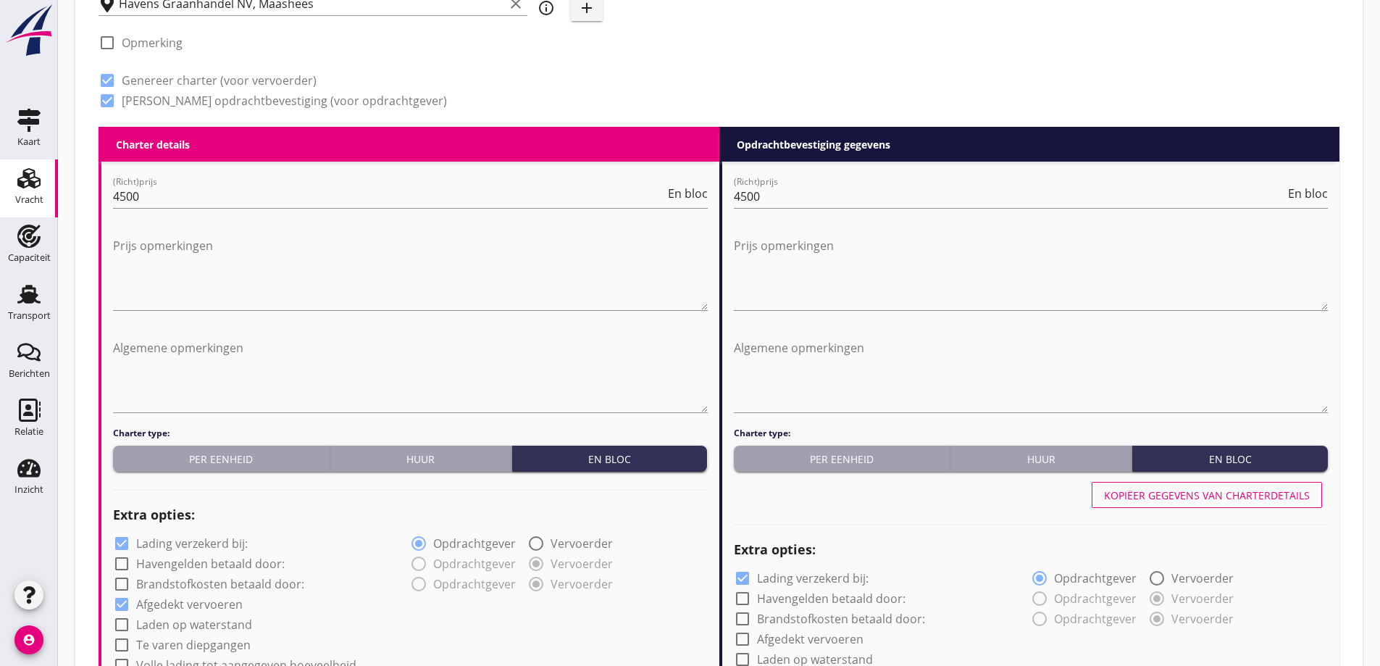
scroll to position [605, 0]
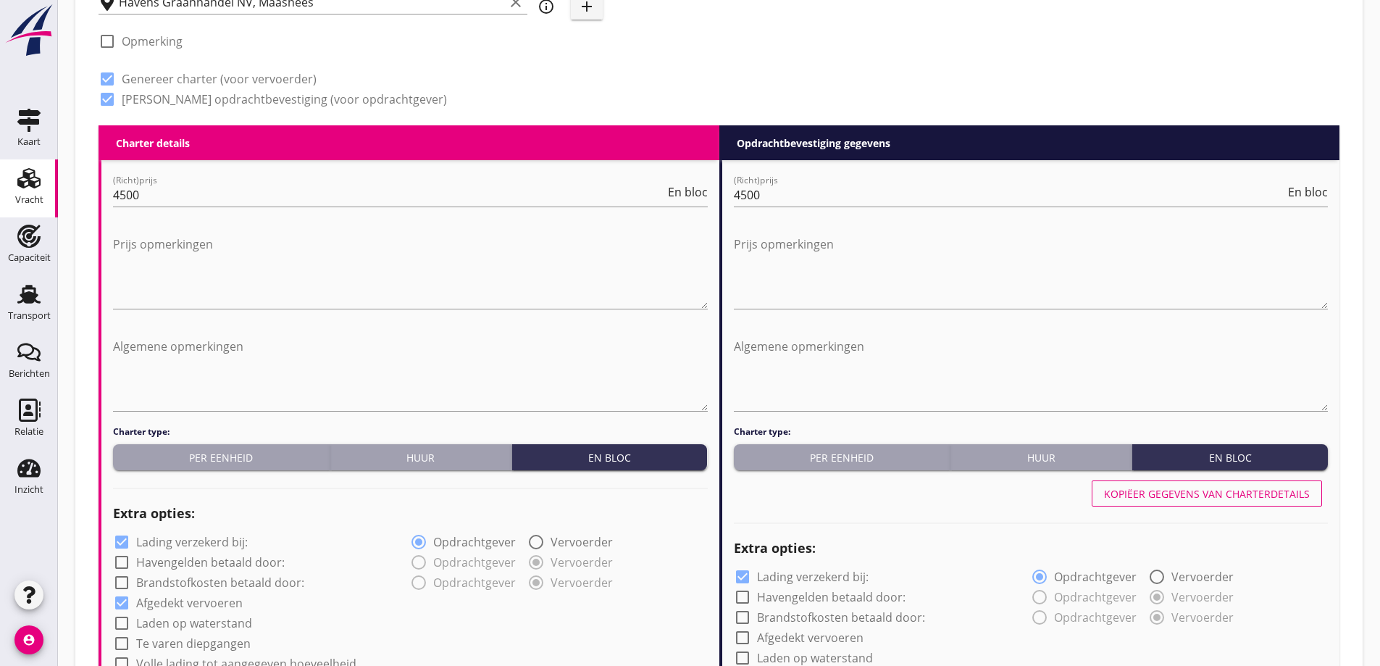
type input "Raapschroot (1720)"
click at [1234, 504] on button "Kopiëer gegevens van charterdetails" at bounding box center [1207, 493] width 230 height 26
checkbox input "true"
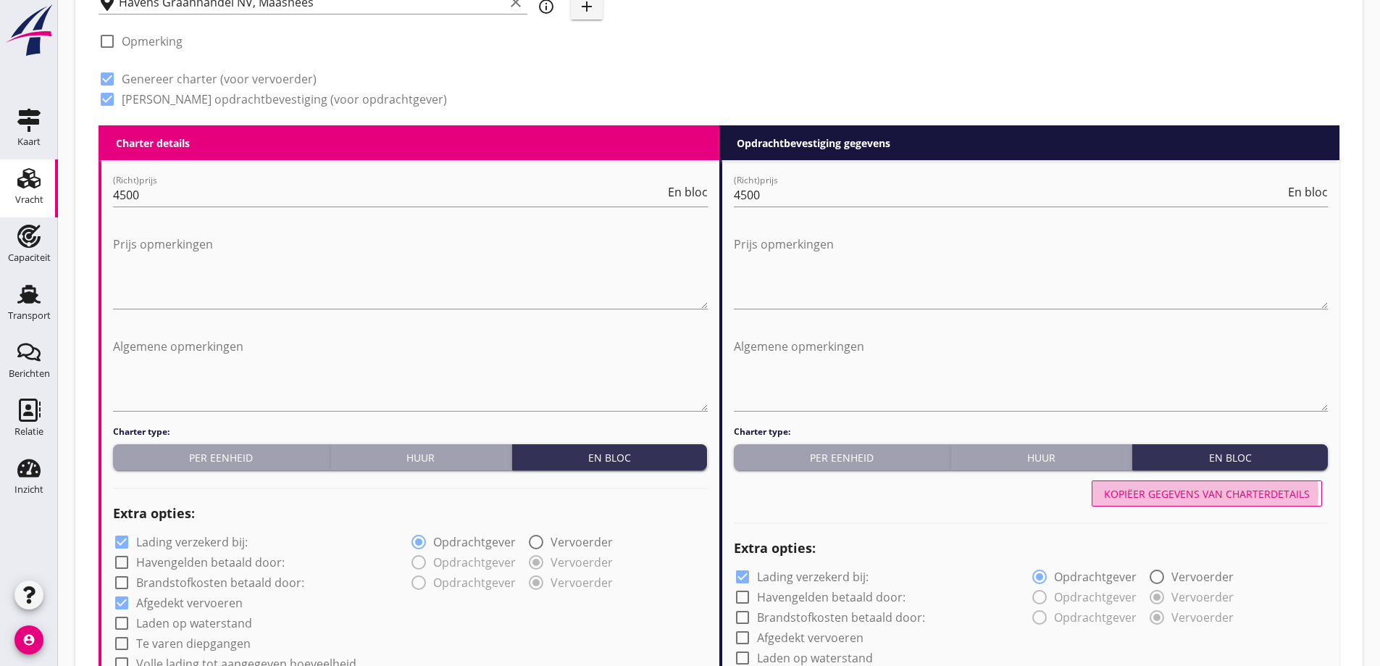
checkbox input "true"
radio input "false"
radio input "true"
radio input "false"
radio input "true"
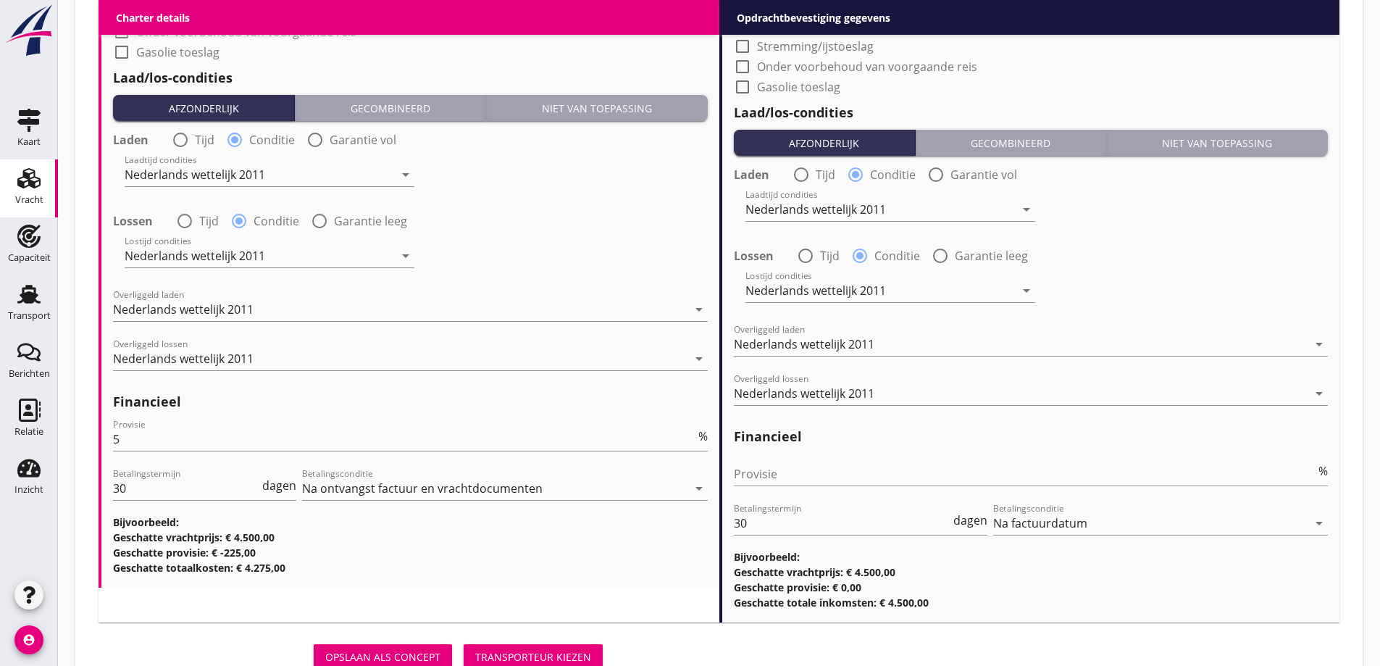
scroll to position [1726, 0]
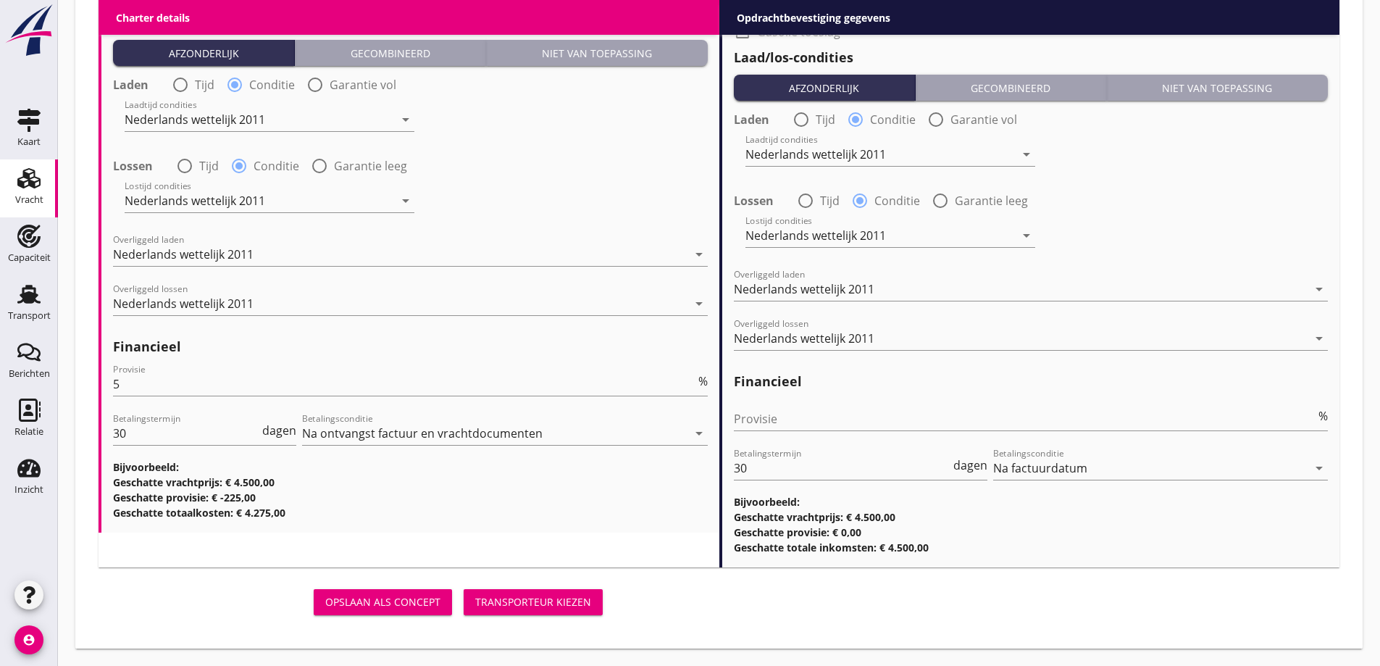
click at [560, 602] on div "Transporteur kiezen" at bounding box center [533, 601] width 116 height 15
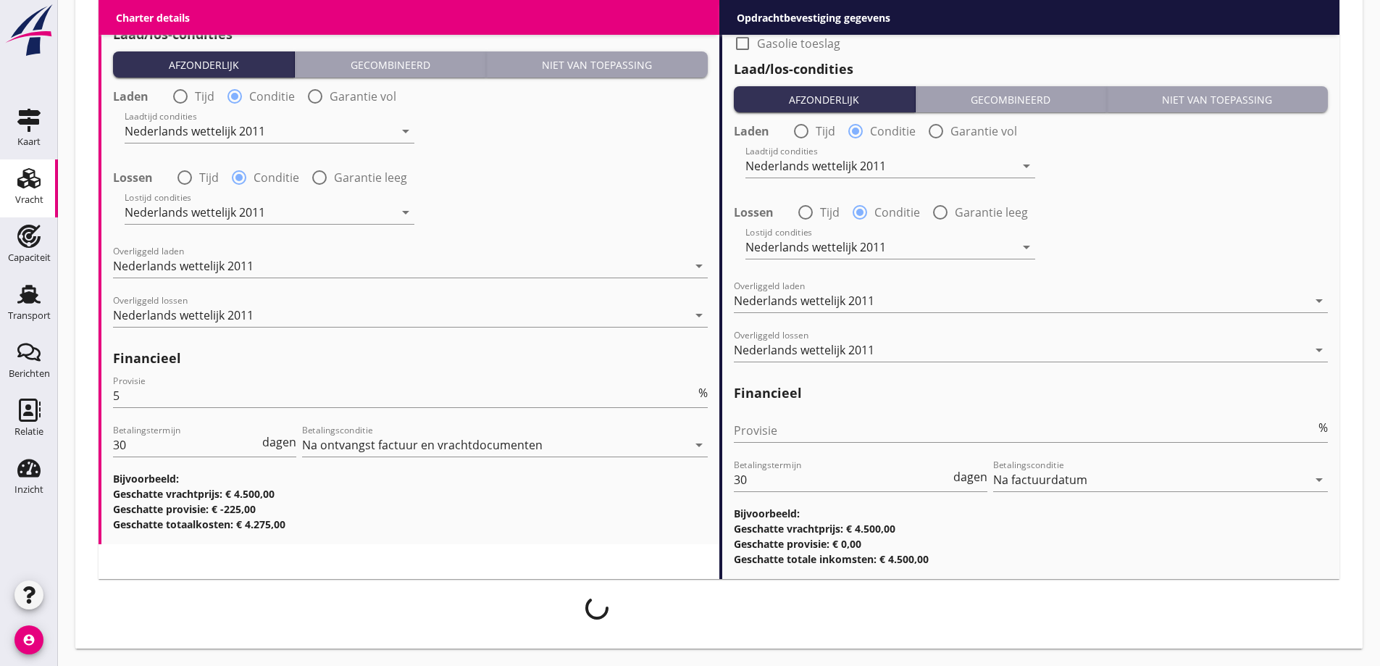
scroll to position [1715, 0]
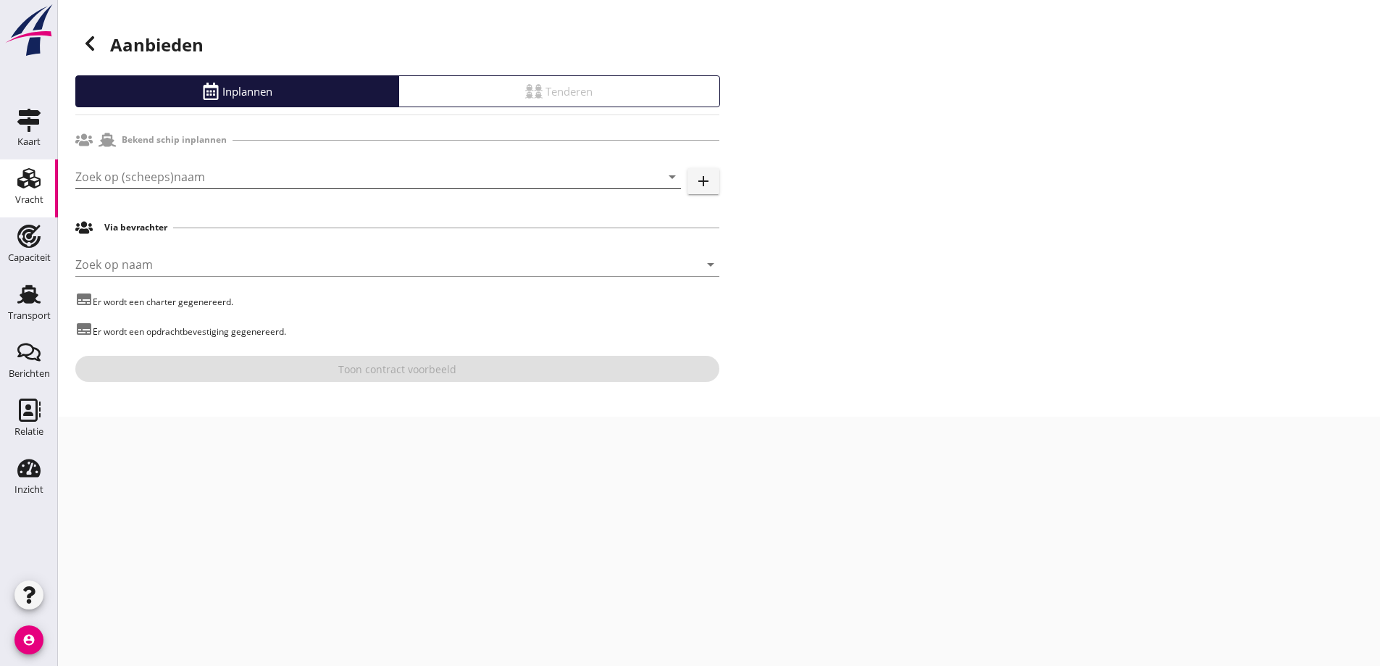
click at [176, 182] on input "Zoek op (scheeps)naam" at bounding box center [357, 176] width 565 height 23
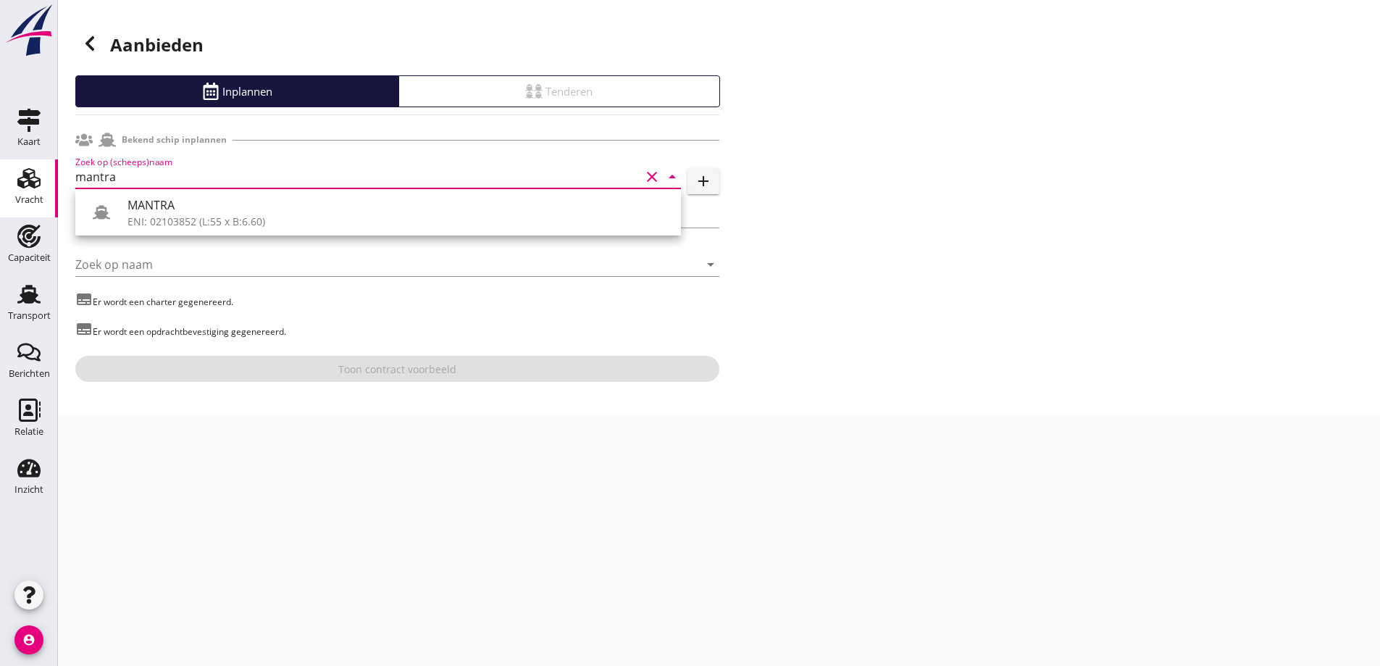
click at [230, 213] on div "MANTRA" at bounding box center [398, 204] width 542 height 17
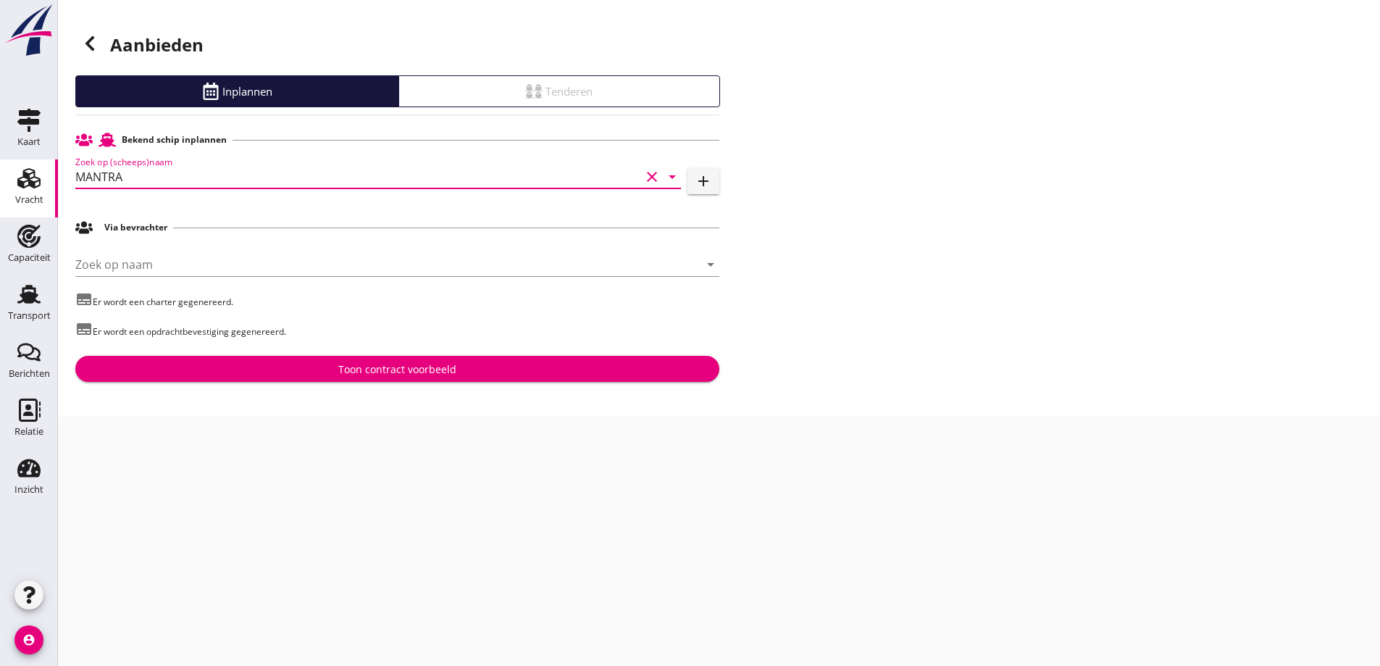
type input "MANTRA"
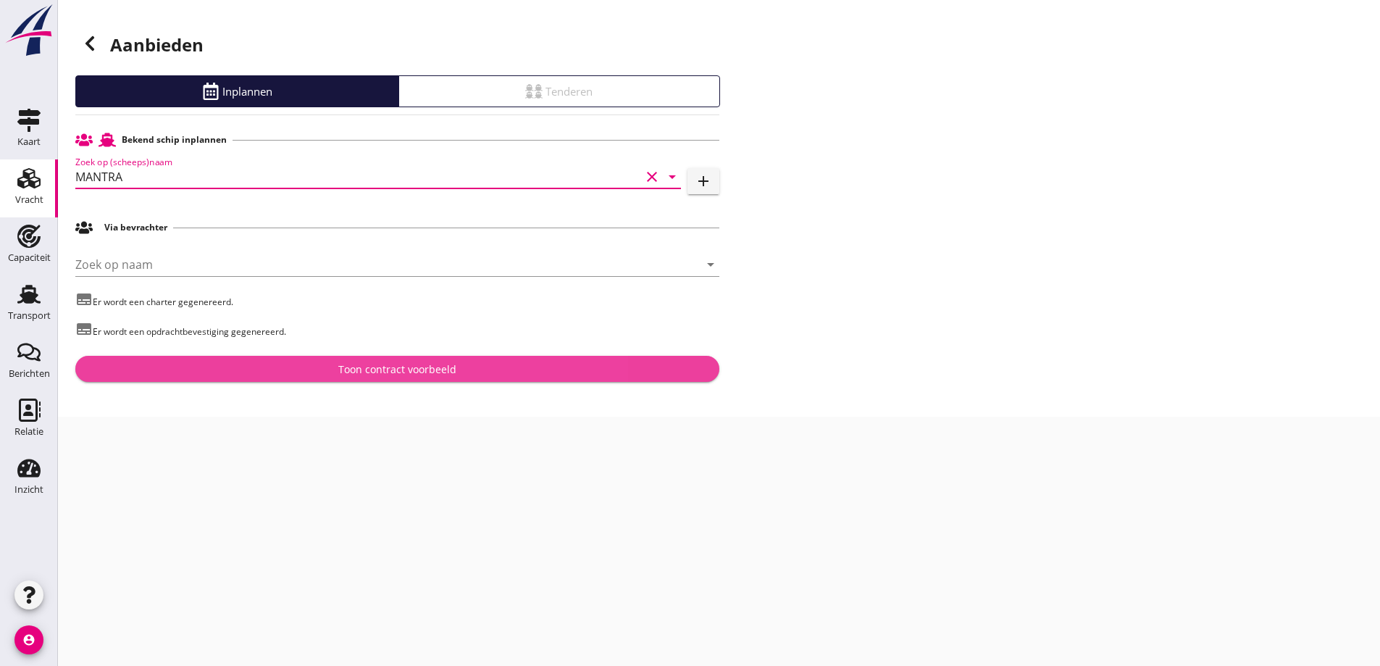
click at [282, 379] on button "Toon contract voorbeeld" at bounding box center [397, 369] width 644 height 26
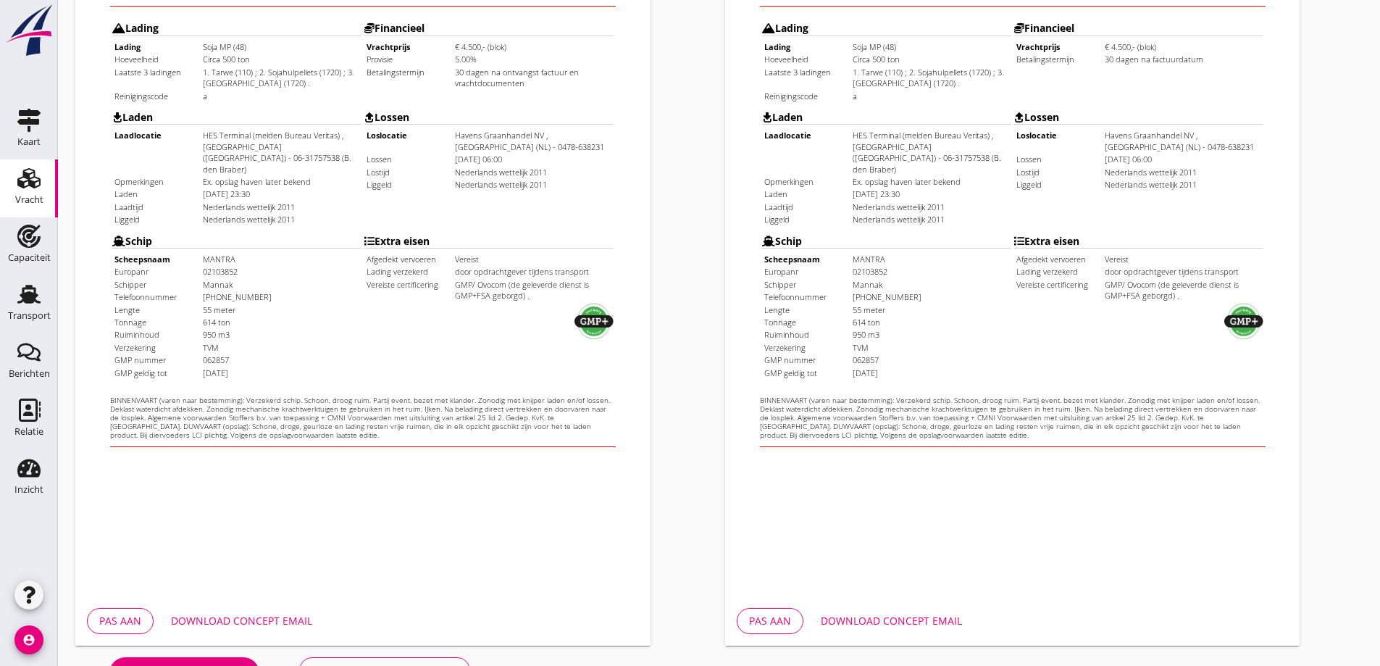
scroll to position [407, 0]
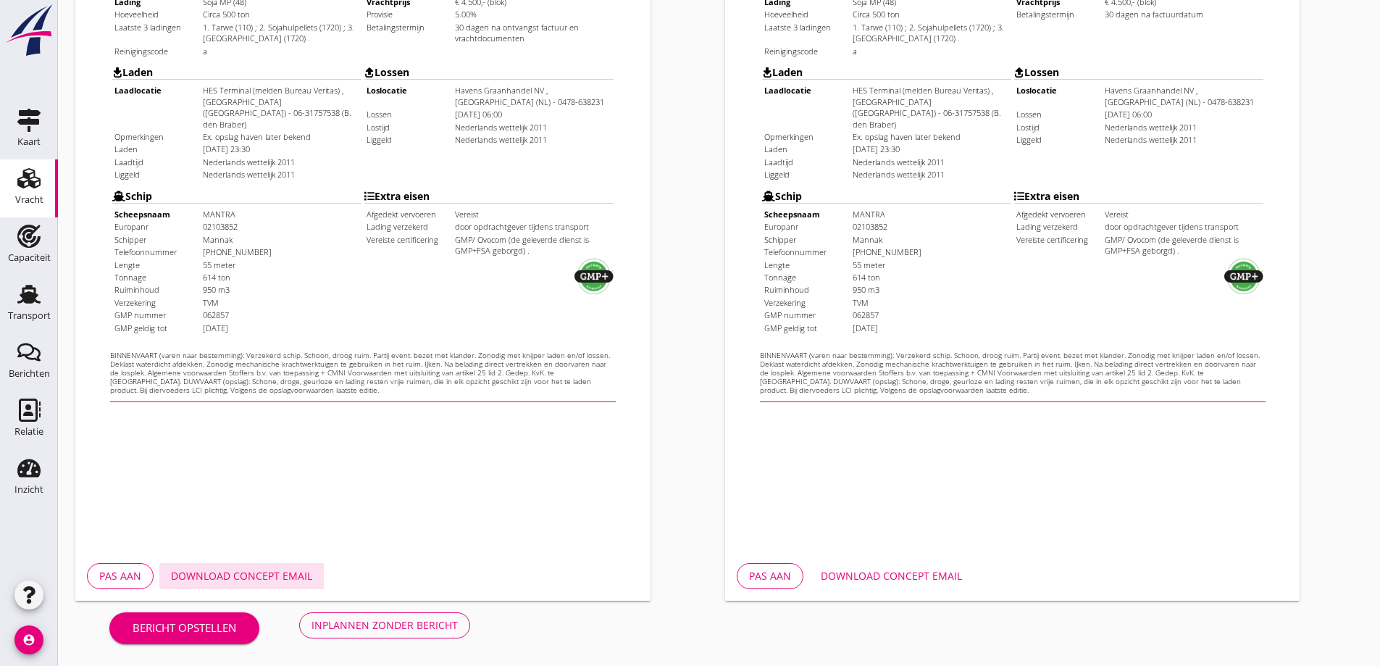
drag, startPoint x: 229, startPoint y: 577, endPoint x: 458, endPoint y: 564, distance: 229.3
click at [229, 578] on div "Download concept email" at bounding box center [241, 575] width 141 height 15
click at [910, 582] on div "Download concept email" at bounding box center [891, 575] width 141 height 15
click at [341, 621] on div "Inplannen zonder bericht" at bounding box center [384, 624] width 146 height 15
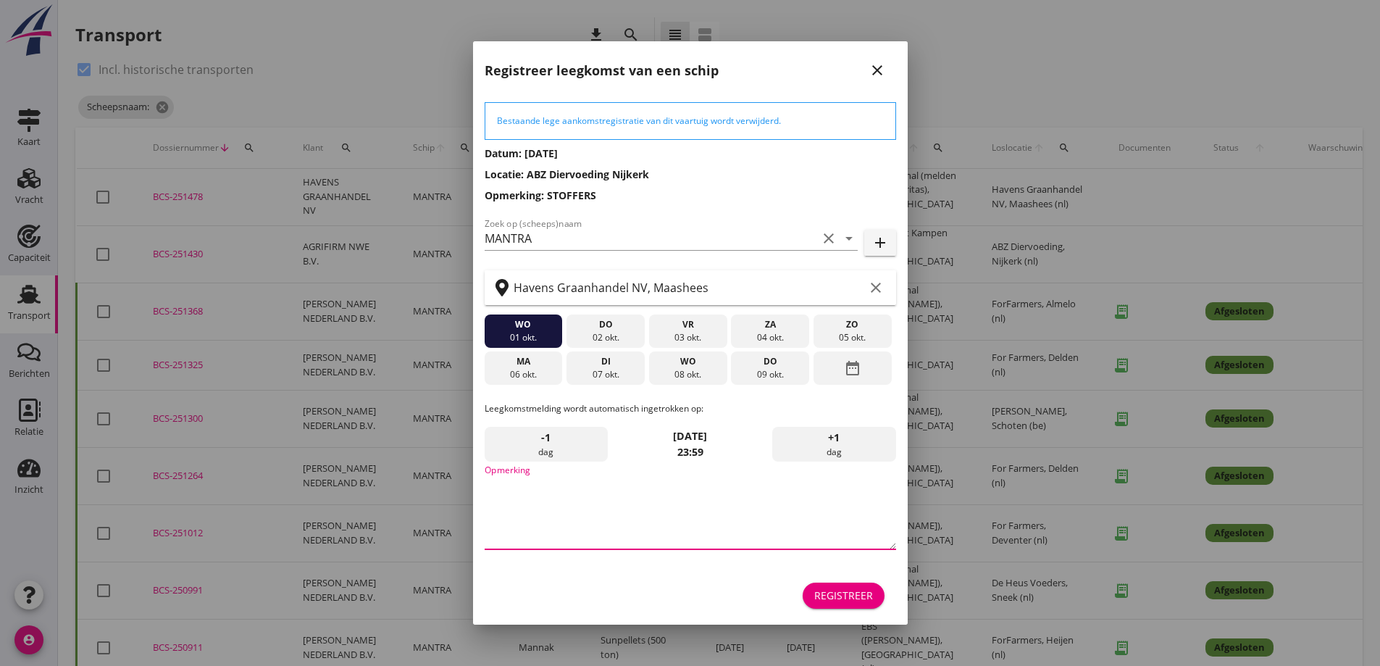
click at [741, 512] on textarea "Opmerking" at bounding box center [690, 511] width 411 height 76
type textarea "STOFFERS"
click at [860, 599] on div "Registreer" at bounding box center [843, 594] width 59 height 15
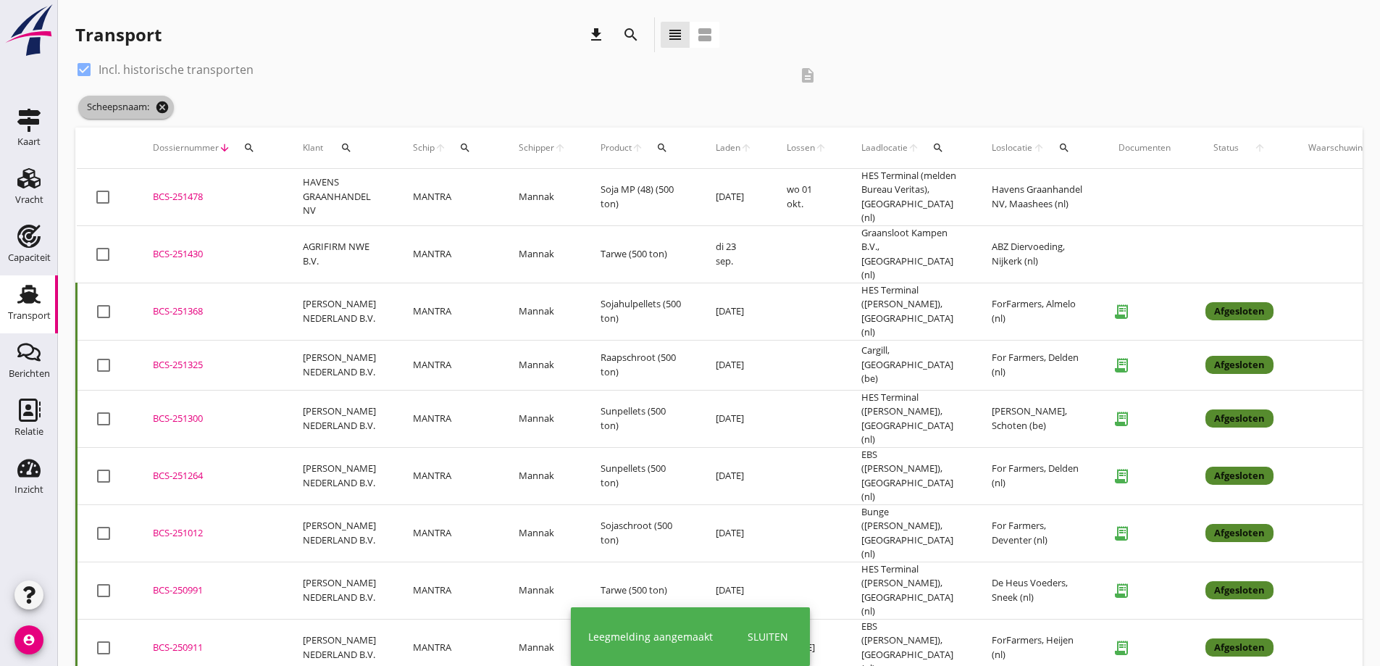
click at [164, 110] on icon "cancel" at bounding box center [162, 107] width 14 height 14
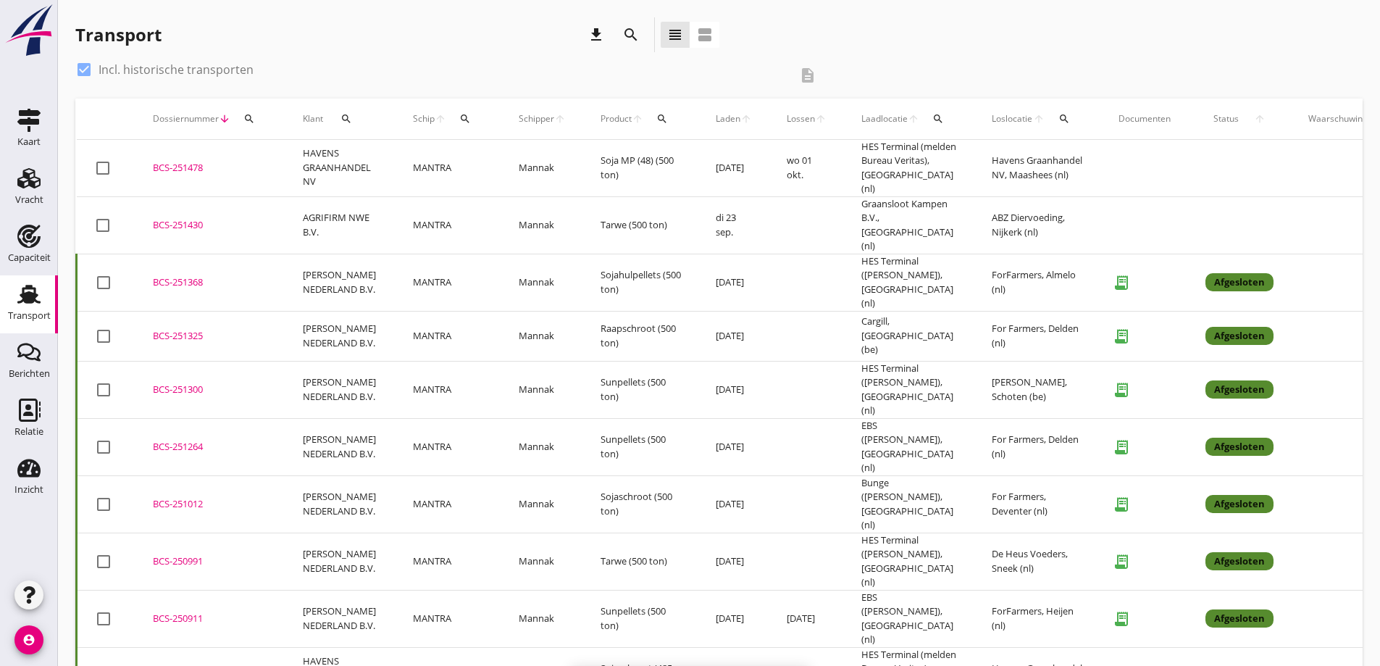
click at [126, 67] on label "Incl. historische transporten" at bounding box center [176, 69] width 155 height 14
checkbox input "false"
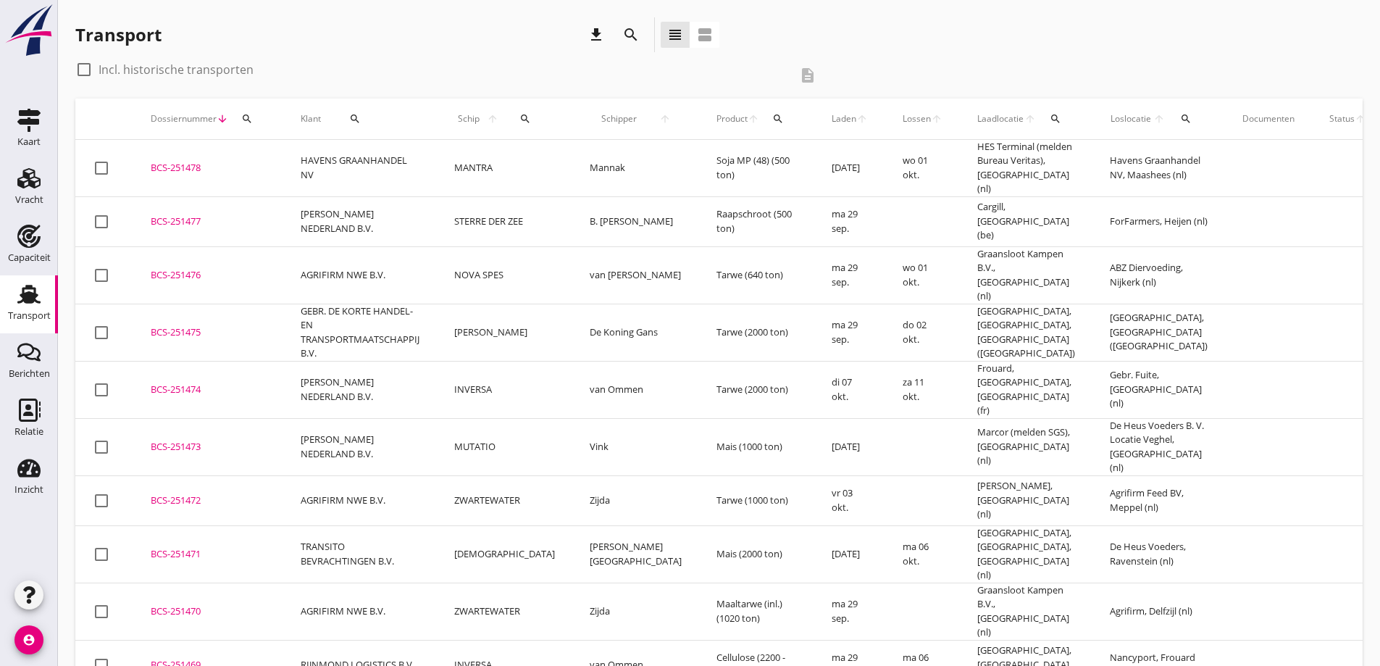
click at [164, 161] on div "BCS-251478" at bounding box center [208, 168] width 115 height 14
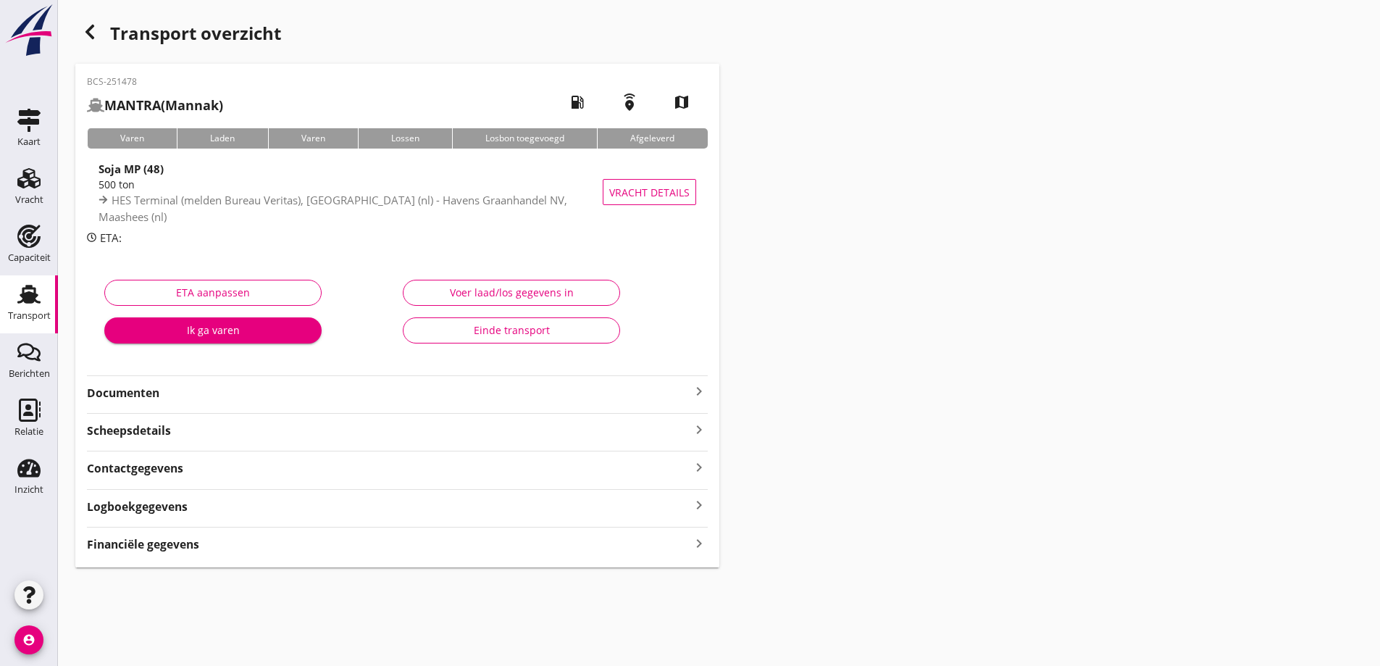
click at [175, 389] on strong "Documenten" at bounding box center [388, 393] width 603 height 17
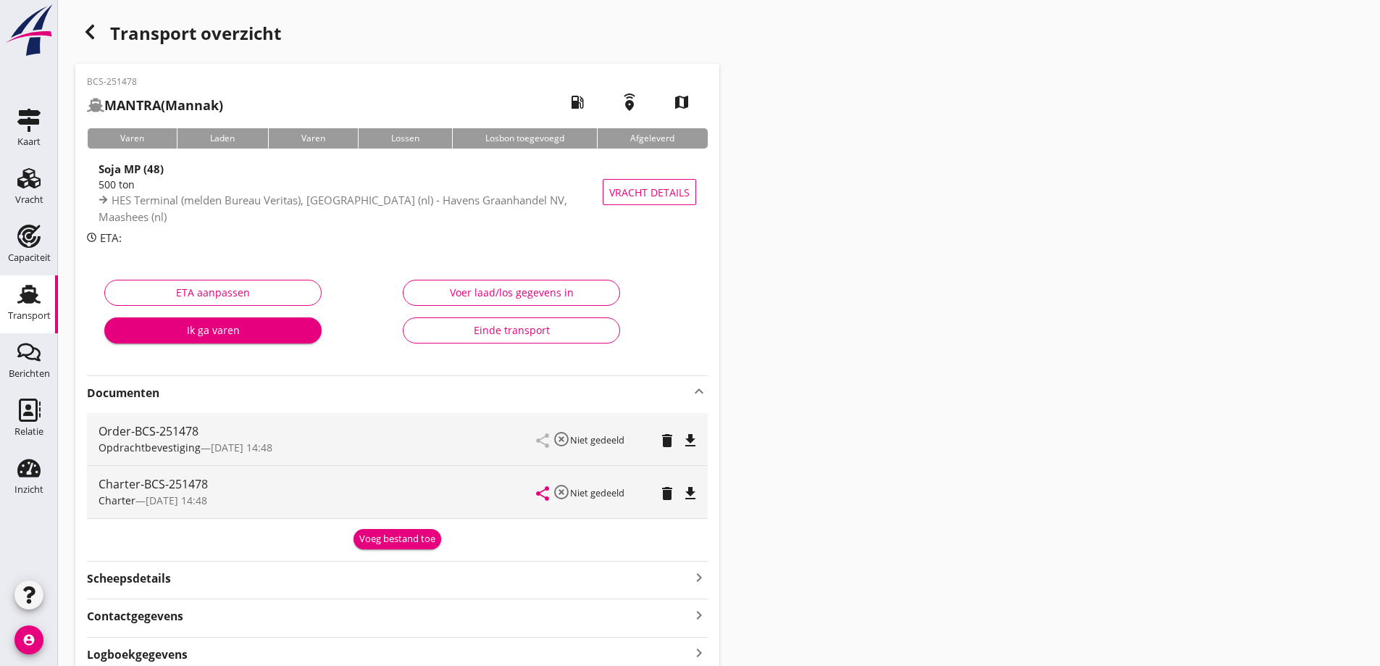
click at [388, 544] on div "Voeg bestand toe" at bounding box center [397, 539] width 76 height 14
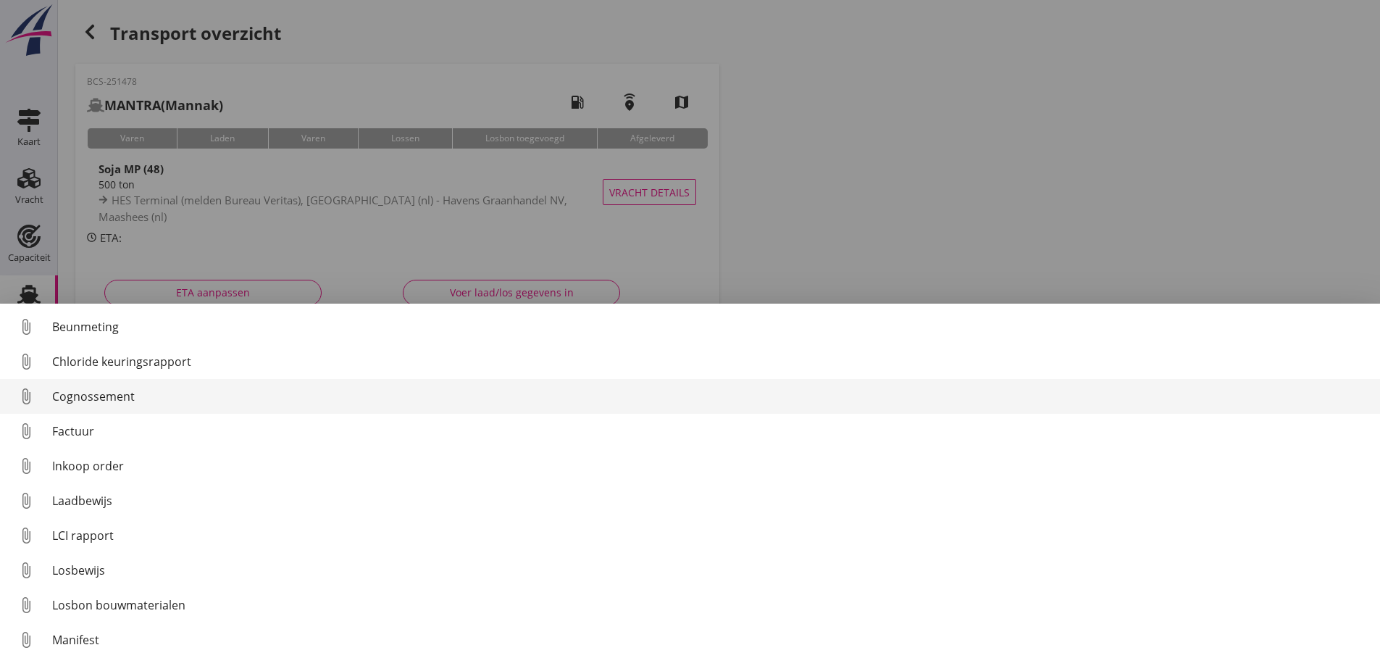
click at [120, 395] on div "Cognossement" at bounding box center [710, 396] width 1316 height 17
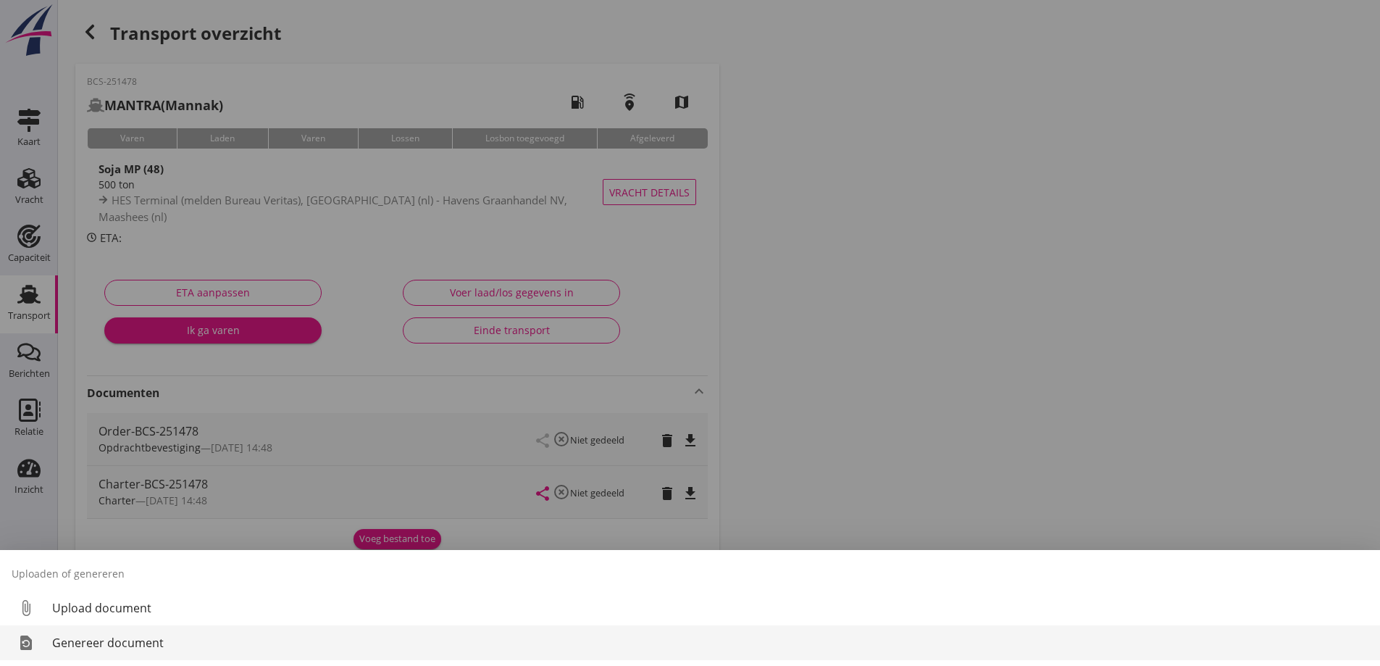
click at [82, 650] on div "Genereer document" at bounding box center [710, 642] width 1316 height 17
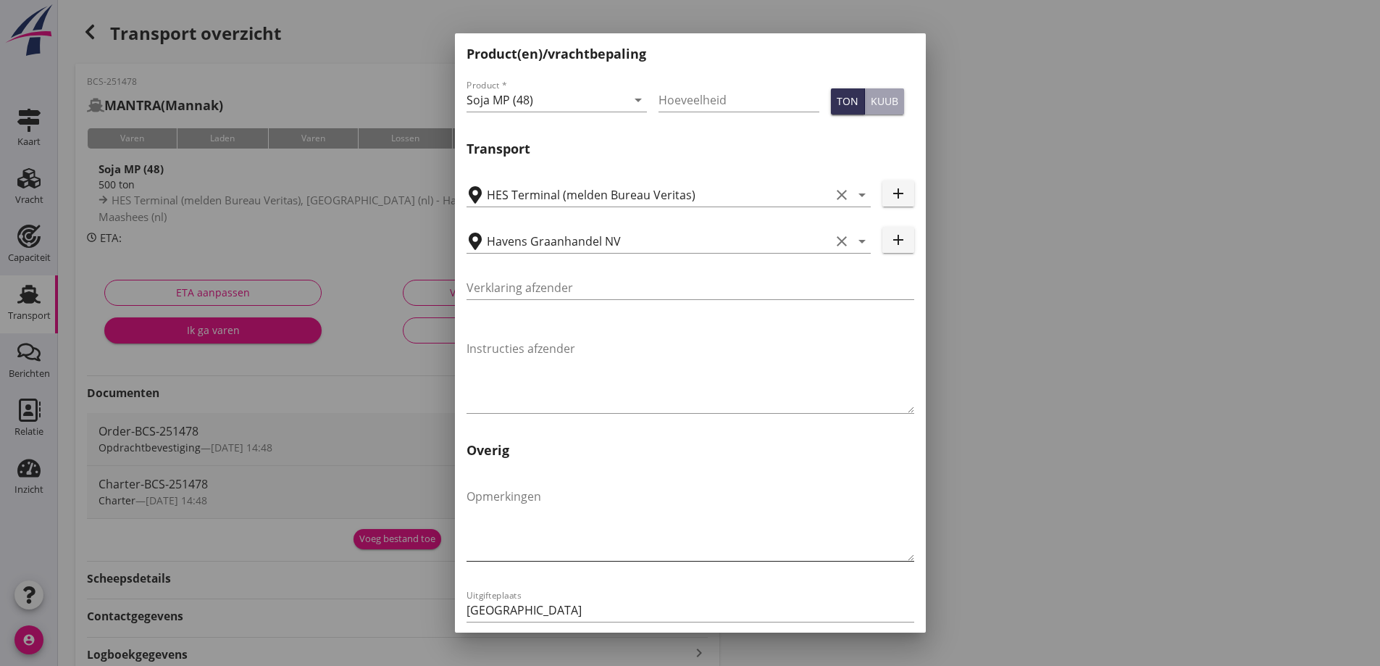
scroll to position [433, 0]
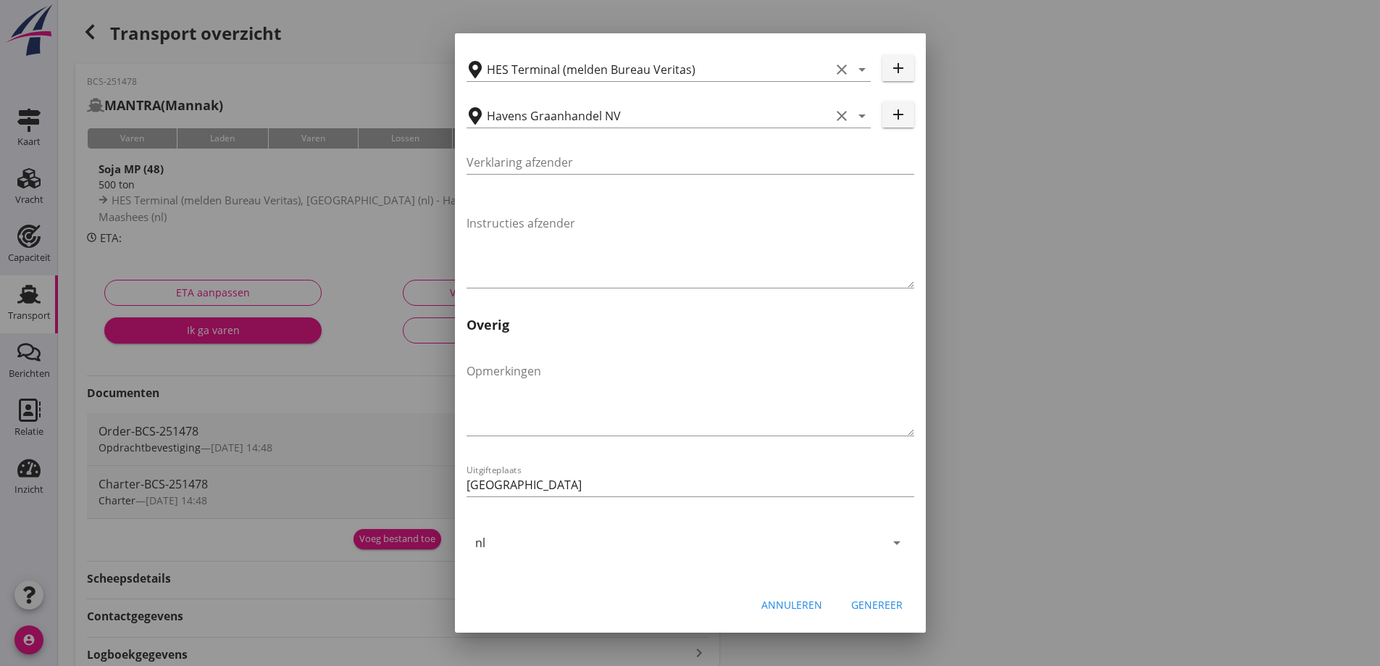
click at [883, 607] on div "Genereer" at bounding box center [876, 604] width 51 height 15
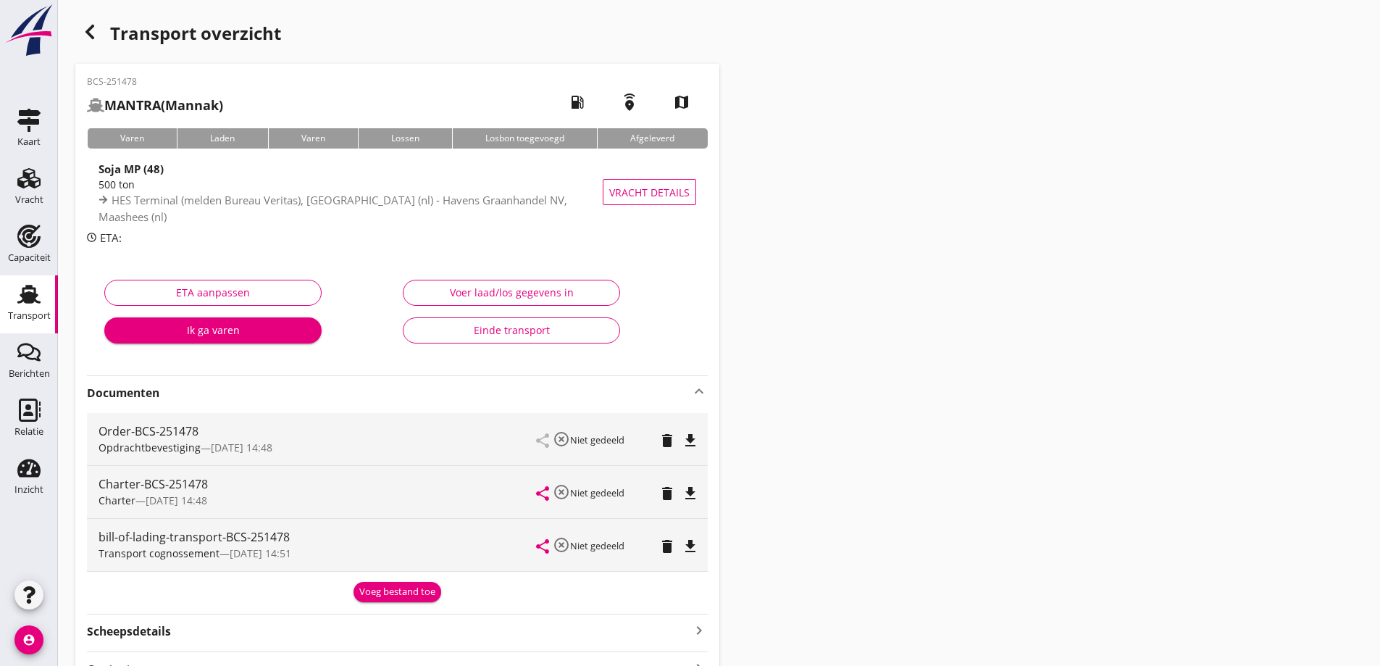
click at [691, 548] on icon "file_download" at bounding box center [690, 545] width 17 height 17
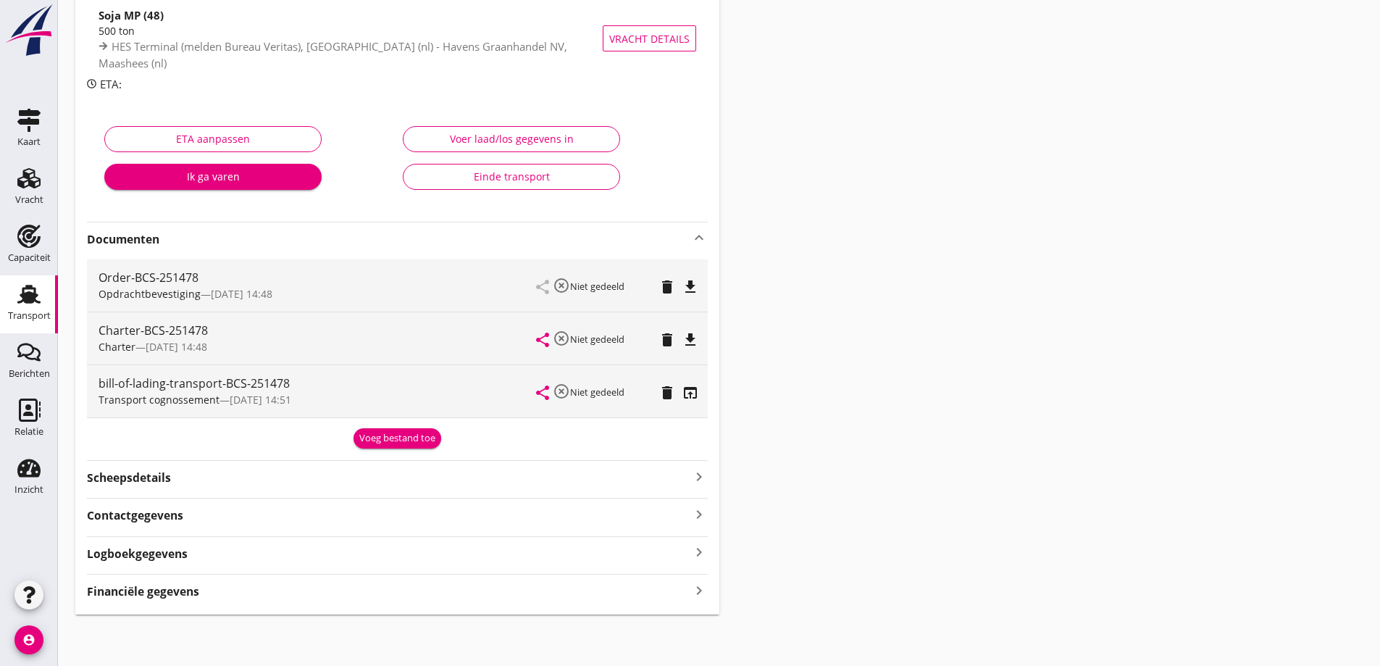
scroll to position [154, 0]
click at [295, 596] on div "Financiële gegevens keyboard_arrow_right" at bounding box center [397, 589] width 621 height 20
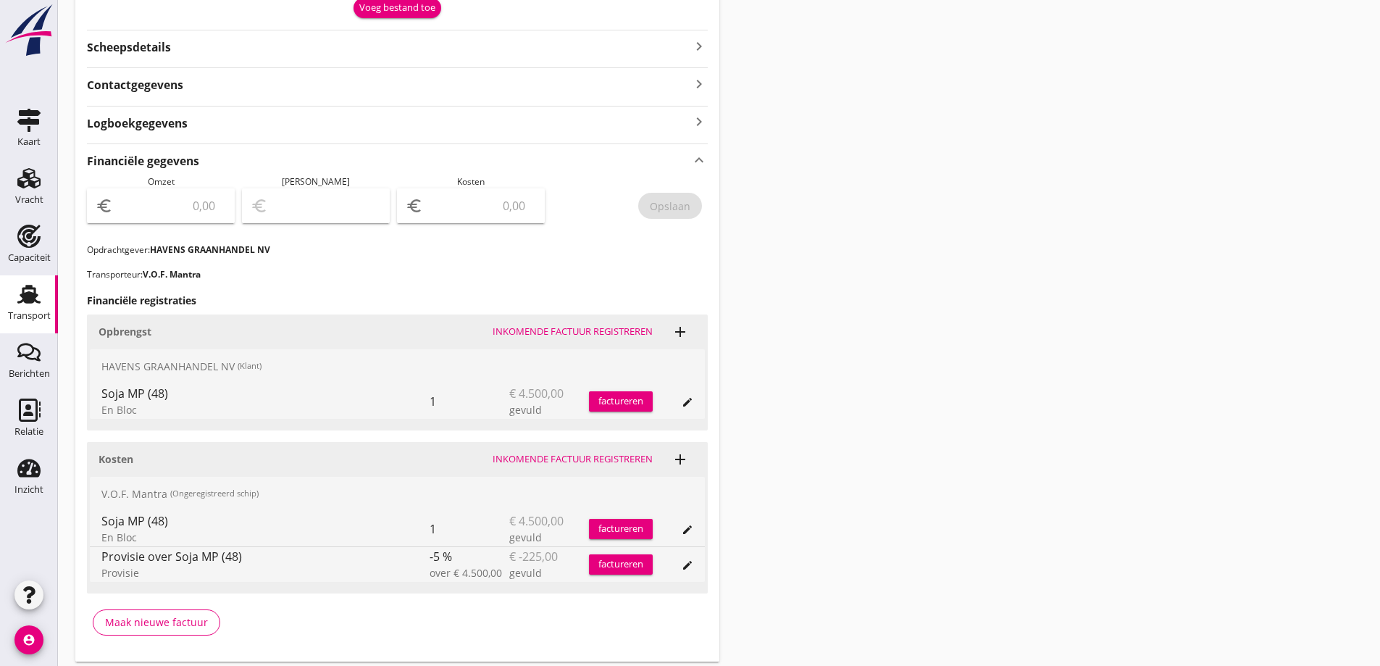
scroll to position [589, 0]
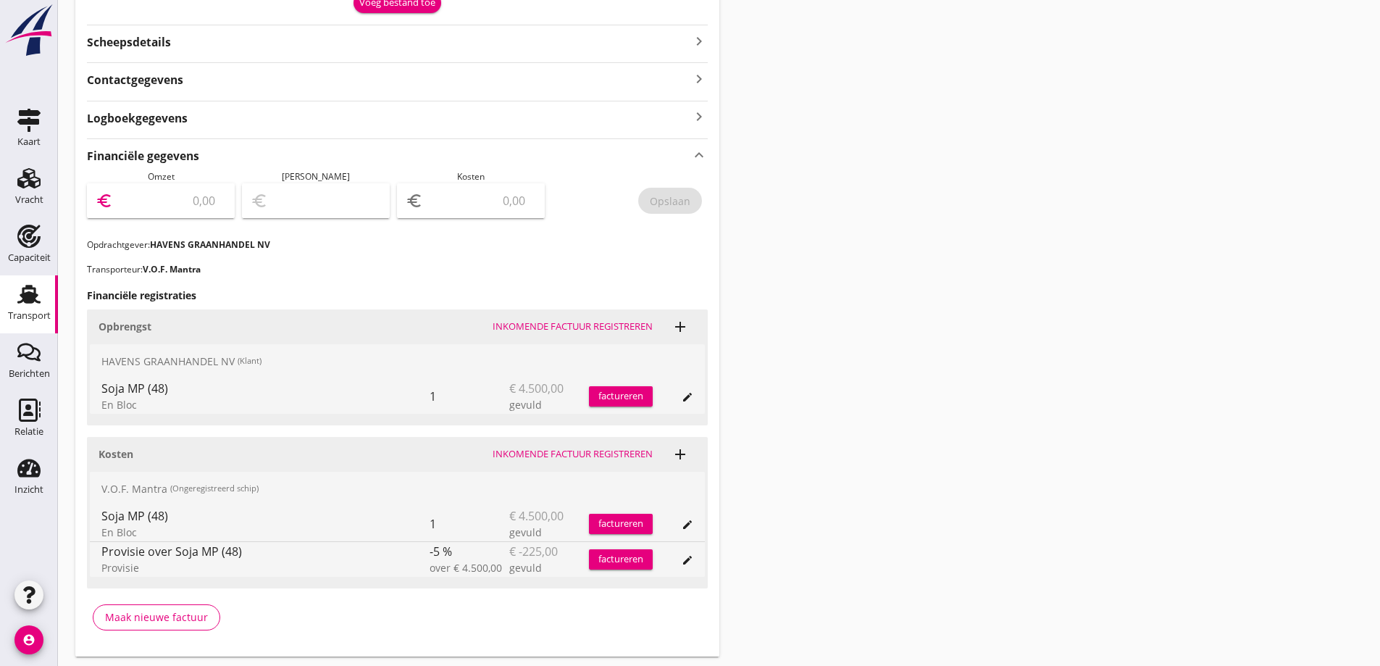
click at [174, 200] on input "number" at bounding box center [171, 200] width 110 height 23
type input "4500"
click at [451, 206] on input "number" at bounding box center [481, 200] width 110 height 23
type input "4496.00"
type input "4"
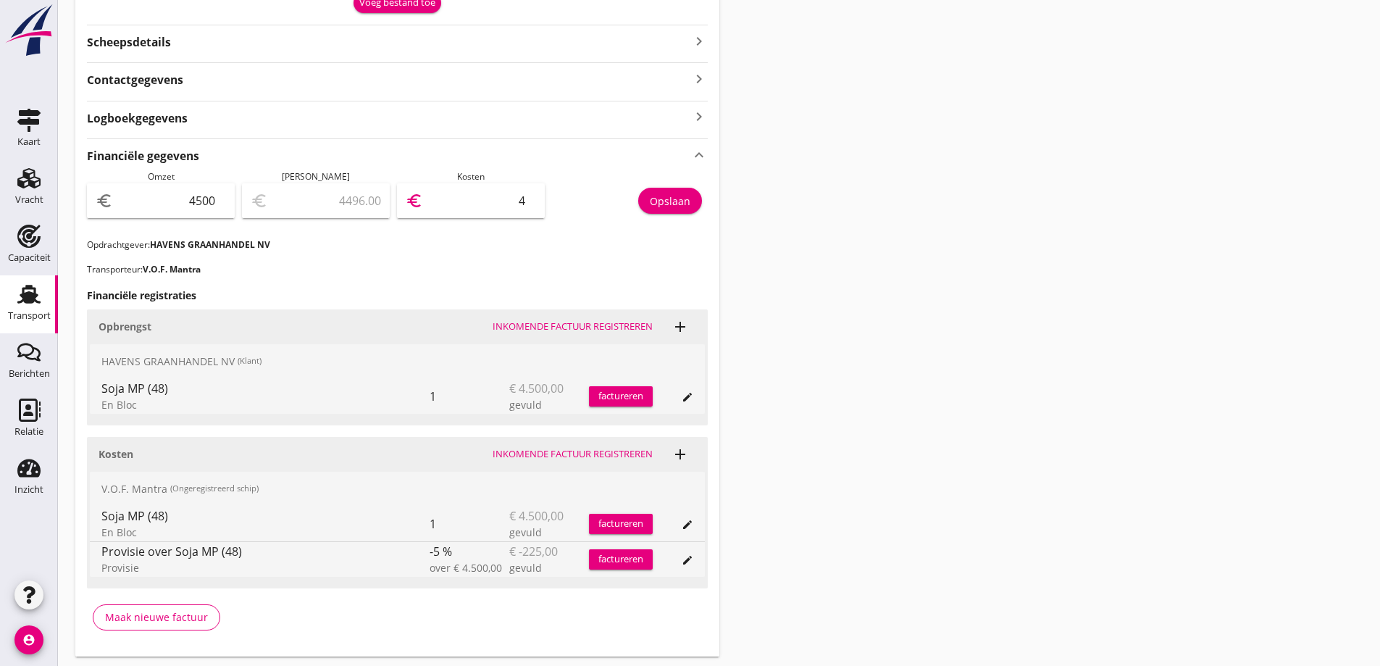
type input "4458.00"
type input "42"
type input "4073.00"
type input "427"
type input "225.00"
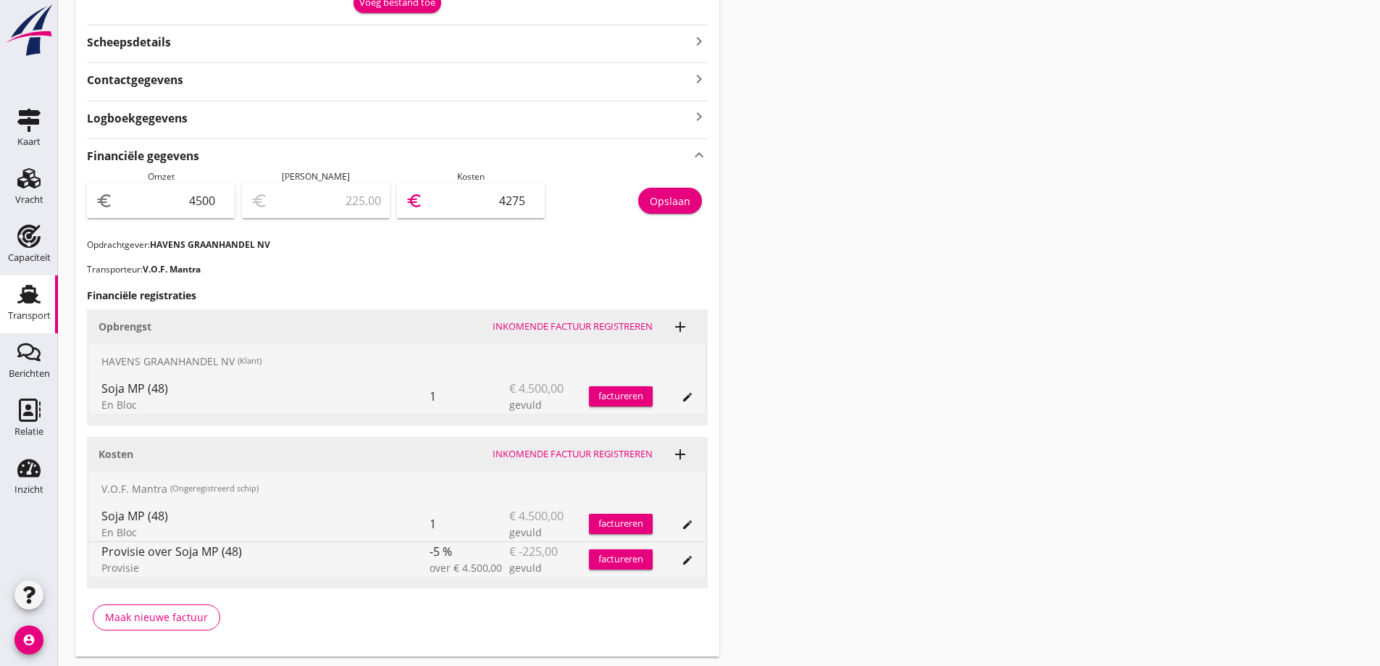
type input "4275"
click at [464, 281] on div "Financiële gegevens keyboard_arrow_up Omzet euro 4500 Marge euro 225.00 Kosten …" at bounding box center [397, 389] width 621 height 503
click at [680, 204] on div "Opslaan" at bounding box center [670, 200] width 41 height 15
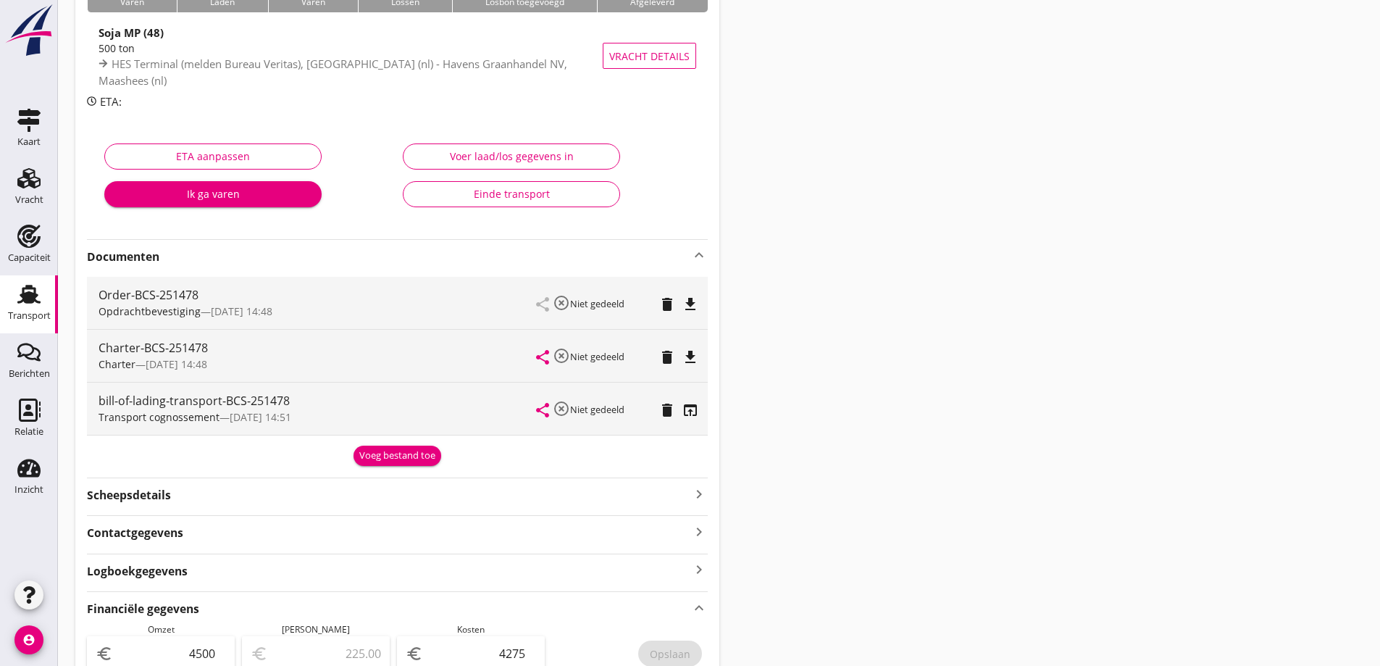
scroll to position [9, 0]
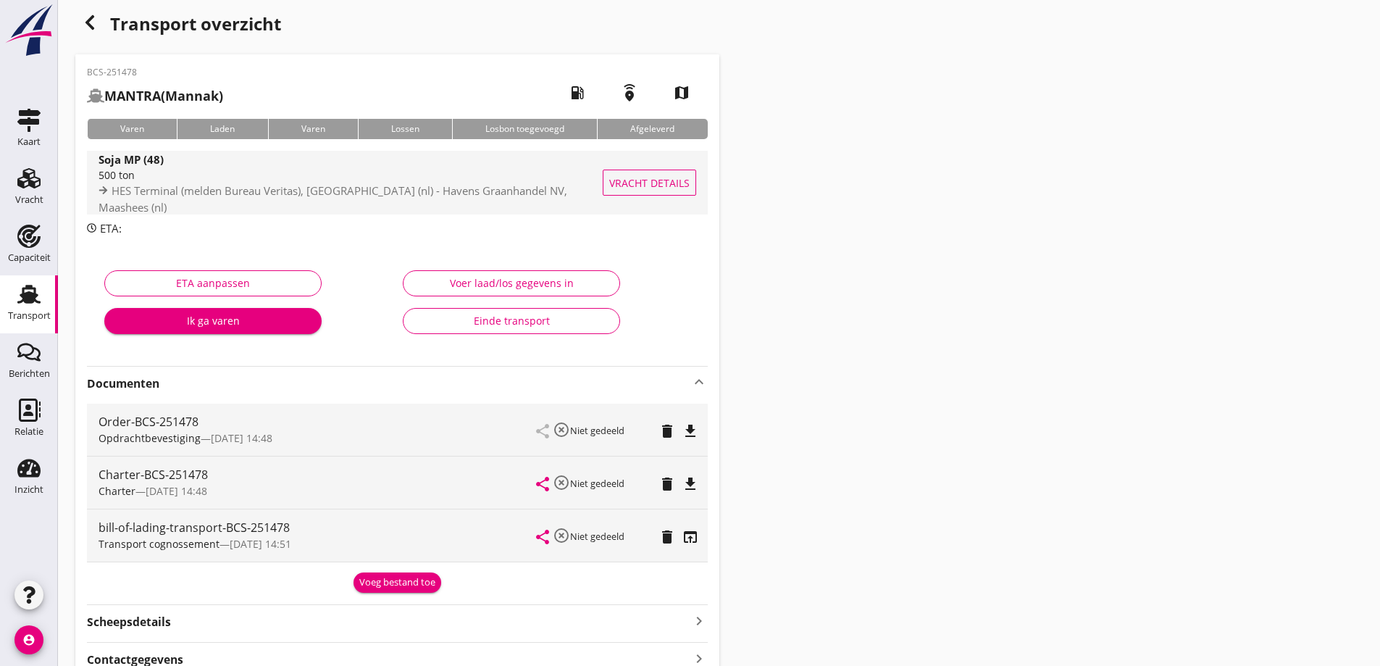
click at [615, 185] on span "Vracht details" at bounding box center [649, 182] width 80 height 15
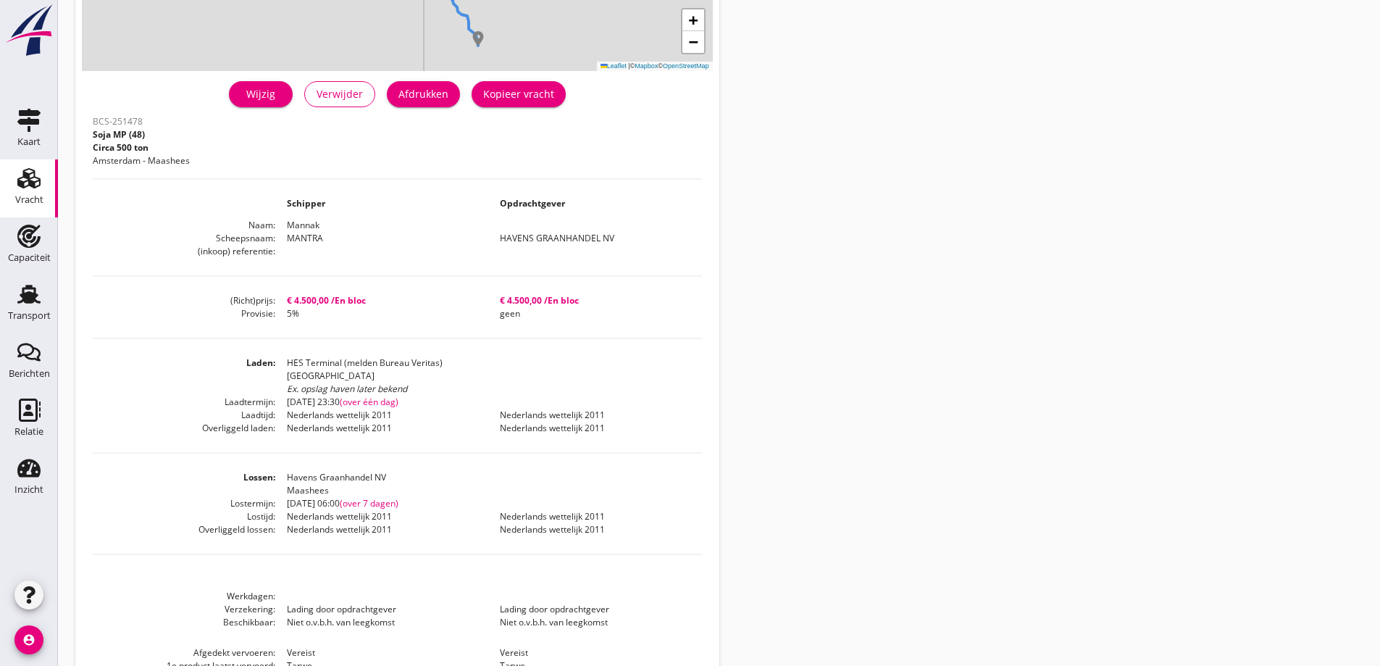
scroll to position [146, 0]
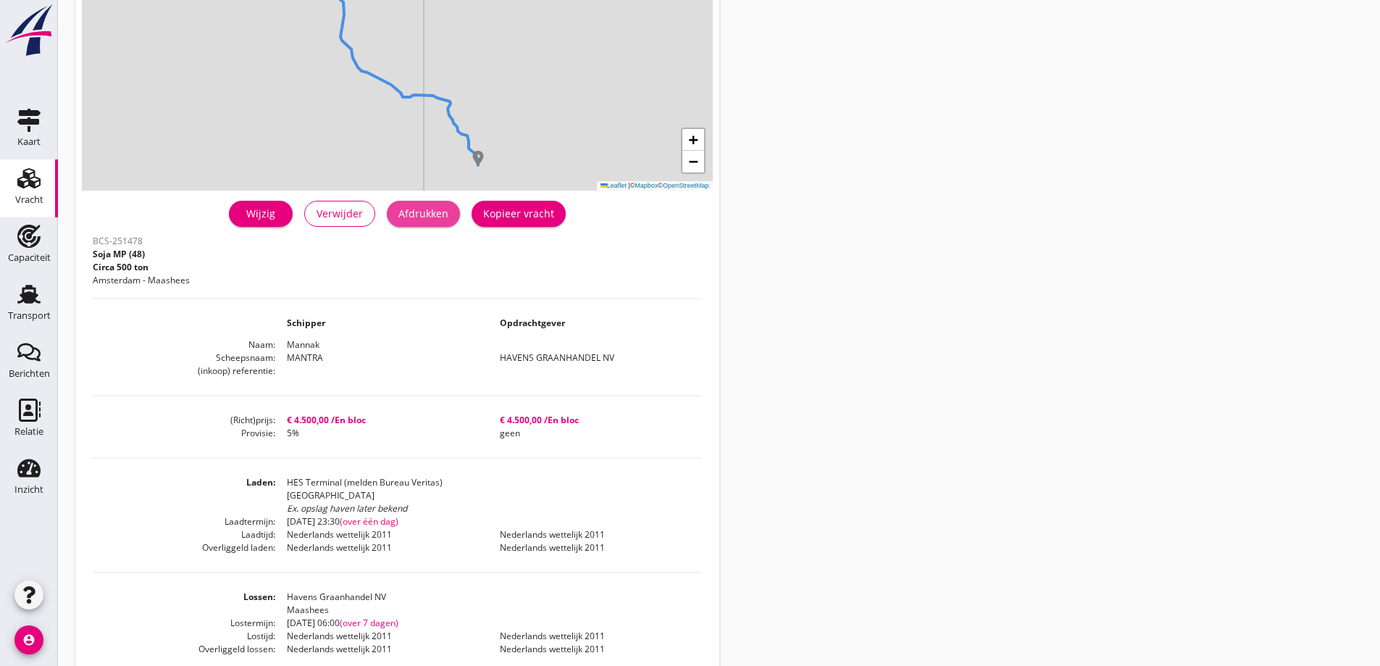
click at [431, 212] on div "Afdrukken" at bounding box center [423, 213] width 50 height 15
drag, startPoint x: 35, startPoint y: 316, endPoint x: 1381, endPoint y: 120, distance: 1360.0
click at [35, 315] on div "Transport" at bounding box center [29, 315] width 43 height 9
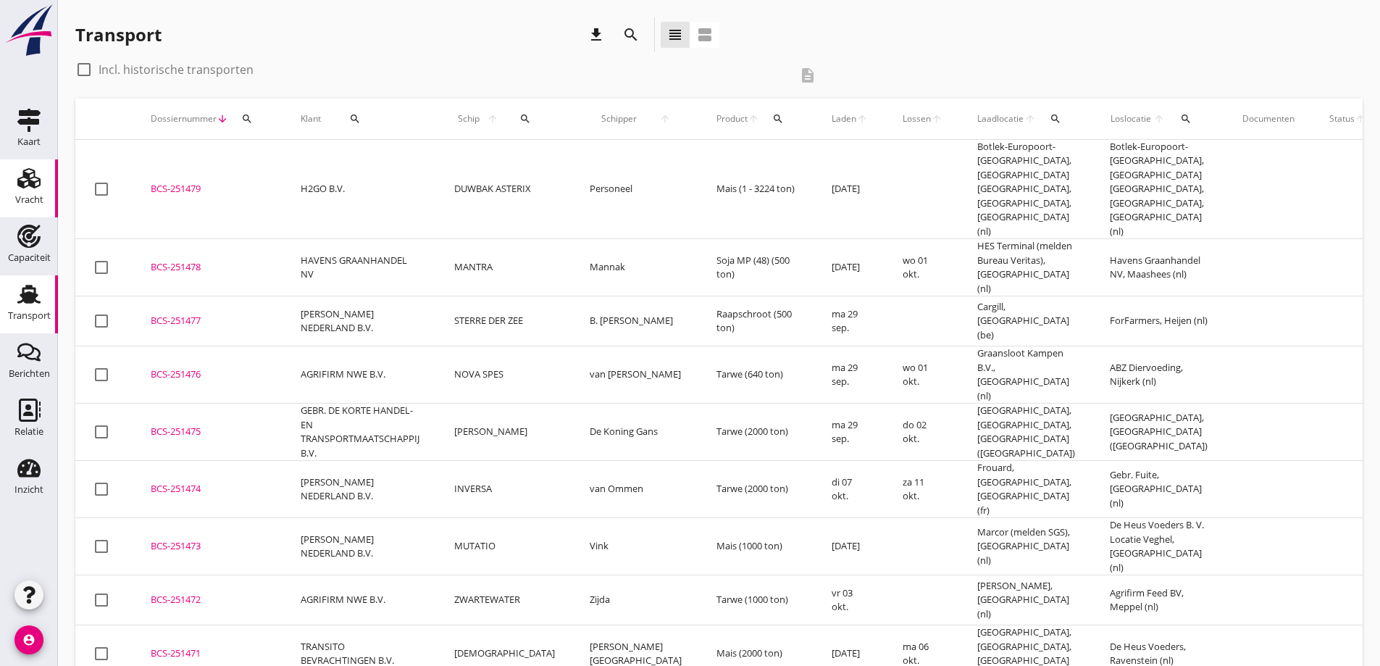
click at [14, 169] on div "Vracht" at bounding box center [29, 178] width 35 height 23
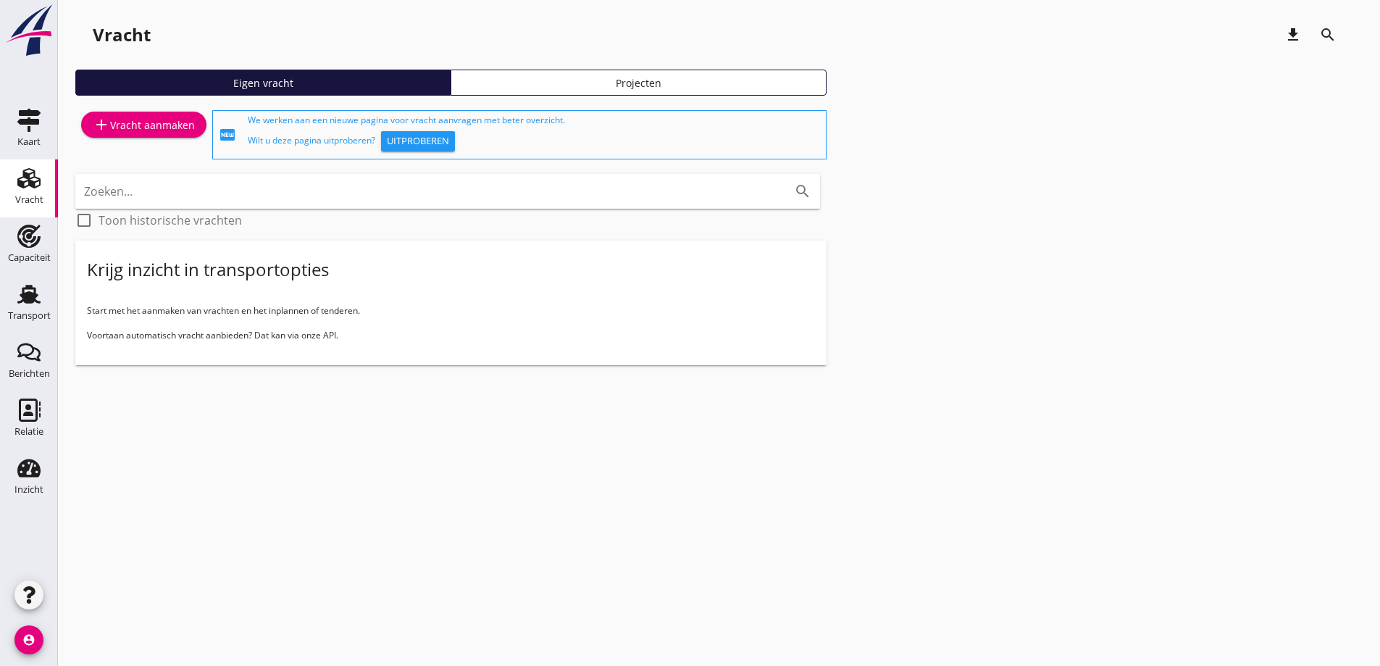
click at [128, 127] on div "add Vracht aanmaken" at bounding box center [144, 124] width 102 height 17
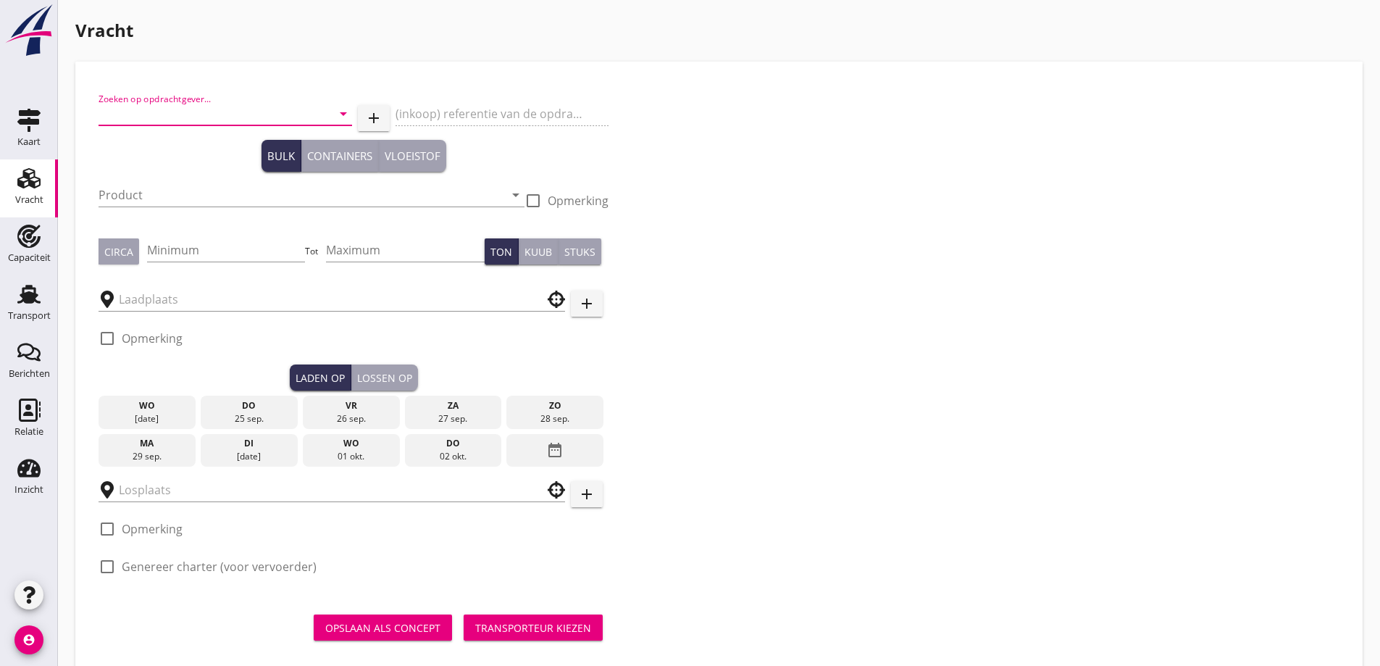
click at [200, 106] on input "Zoeken op opdrachtgever..." at bounding box center [205, 113] width 213 height 23
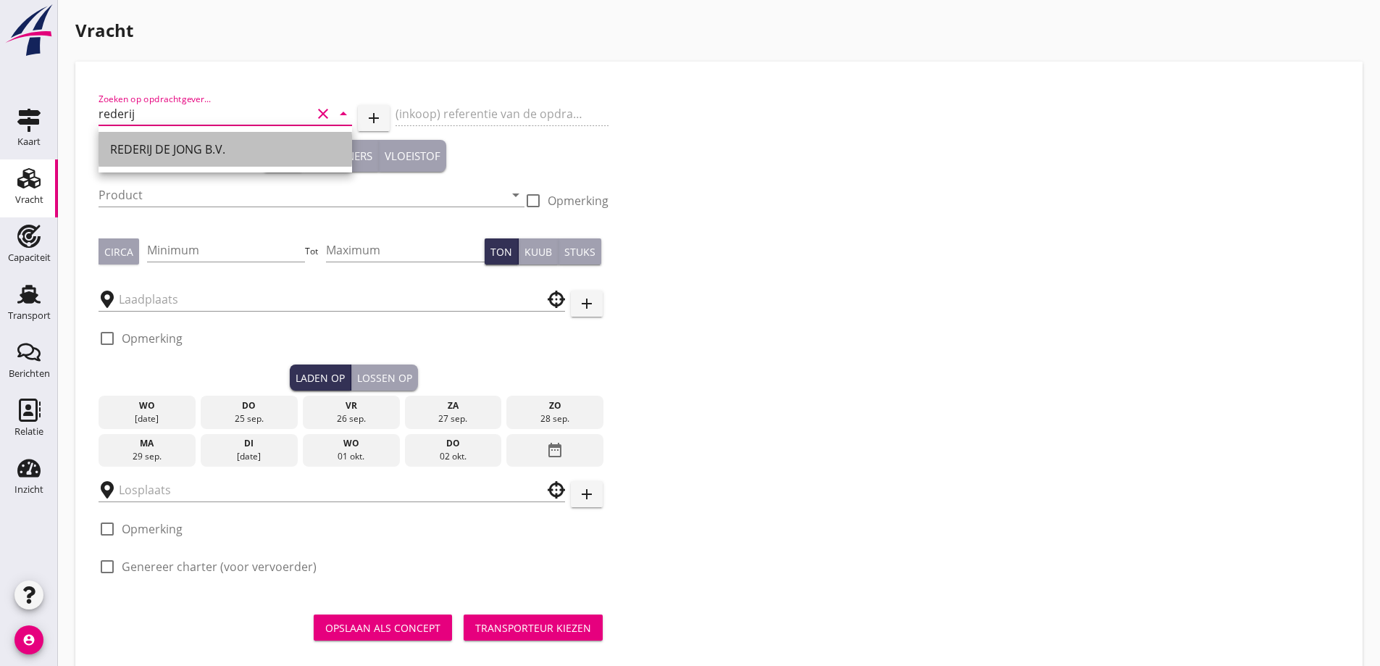
click at [230, 147] on div "REDERIJ DE JONG B.V." at bounding box center [225, 149] width 230 height 17
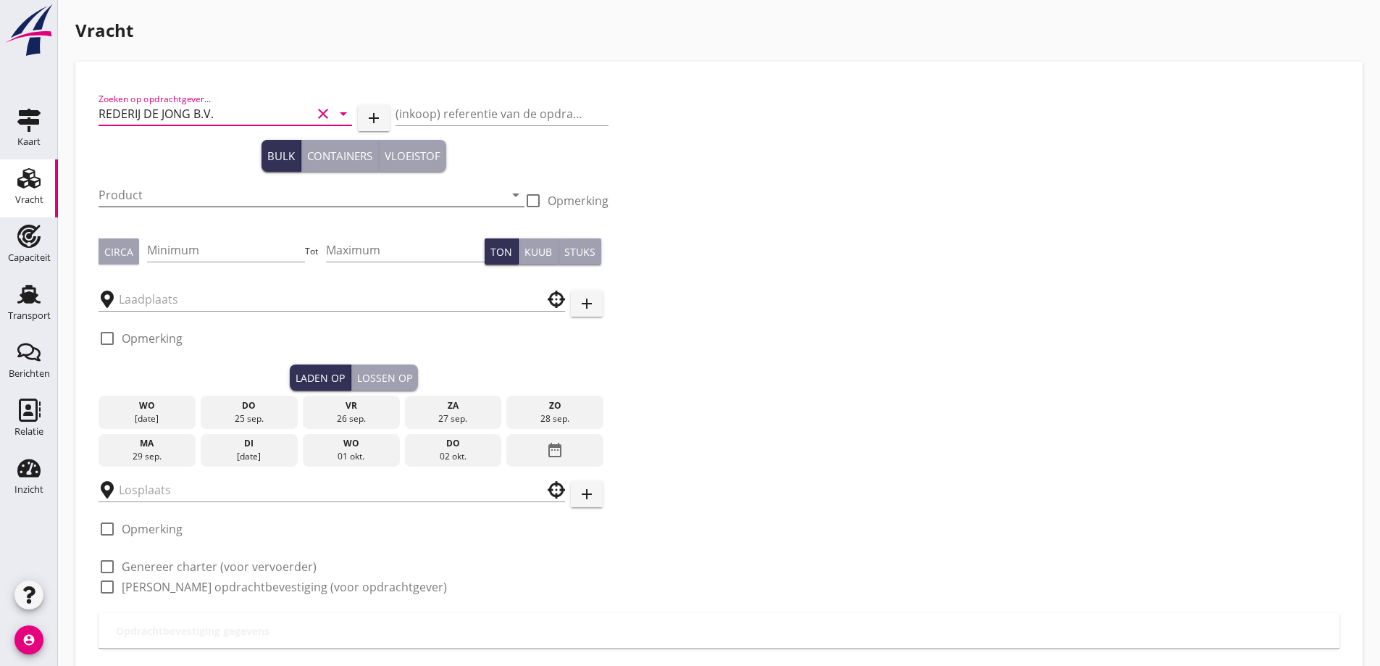
type input "REDERIJ DE JONG B.V."
click at [209, 198] on input "Product" at bounding box center [302, 194] width 406 height 23
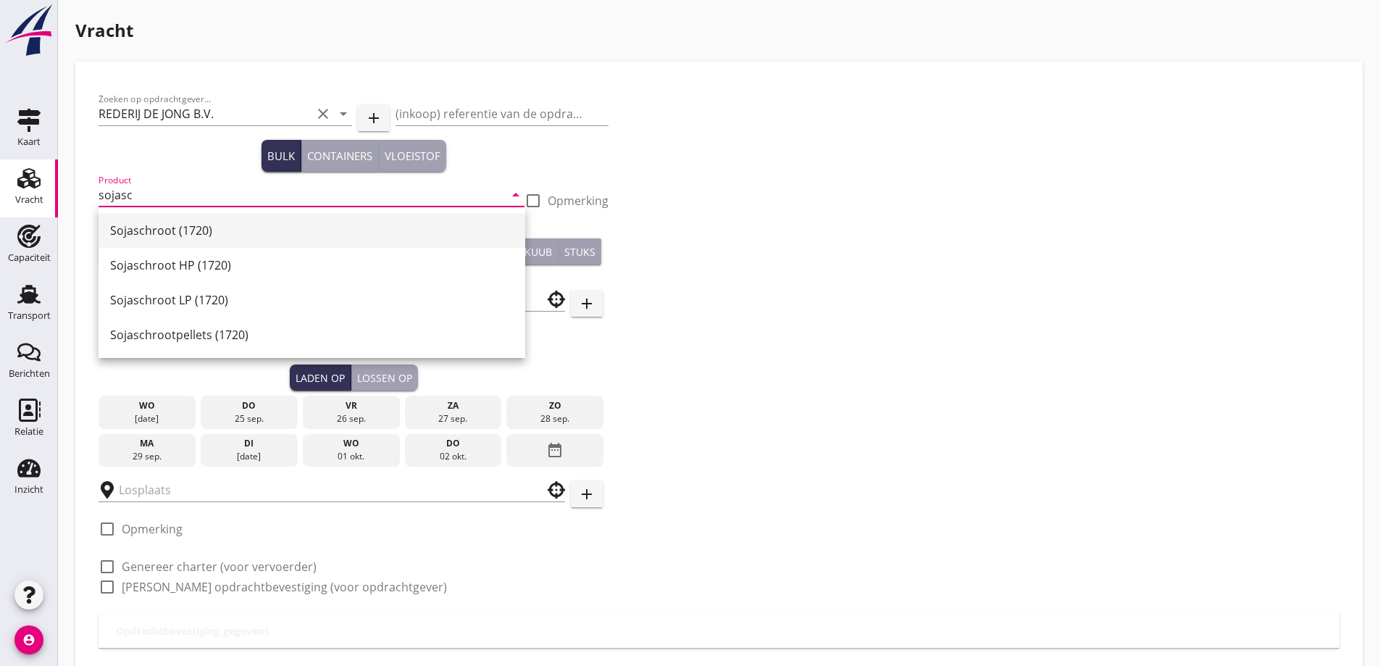
click at [200, 227] on div "Sojaschroot (1720)" at bounding box center [311, 230] width 403 height 17
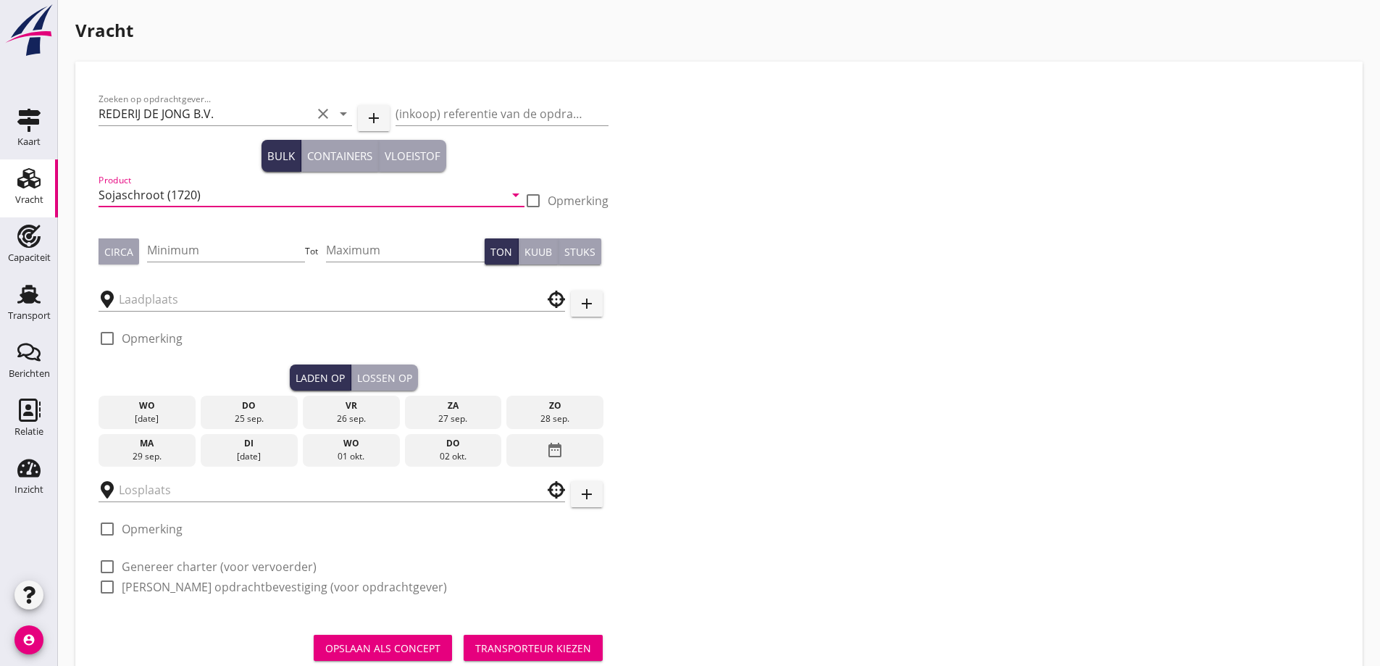
type input "Sojaschroot (1720)"
click at [105, 244] on div "Circa" at bounding box center [118, 251] width 29 height 15
click at [187, 242] on input "Minimum" at bounding box center [226, 249] width 159 height 23
type input "720"
click at [220, 306] on input "text" at bounding box center [322, 299] width 406 height 23
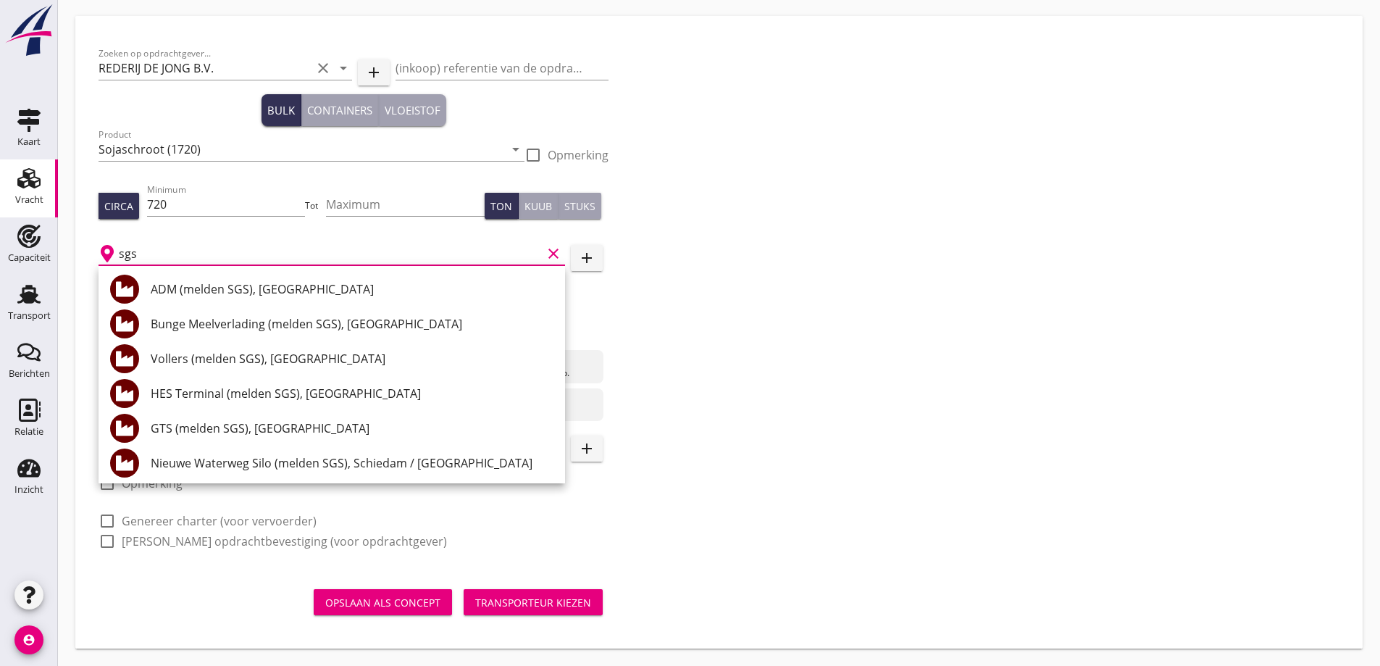
drag, startPoint x: 171, startPoint y: 248, endPoint x: 103, endPoint y: 261, distance: 69.2
click at [105, 261] on div "sgs clear" at bounding box center [332, 253] width 466 height 23
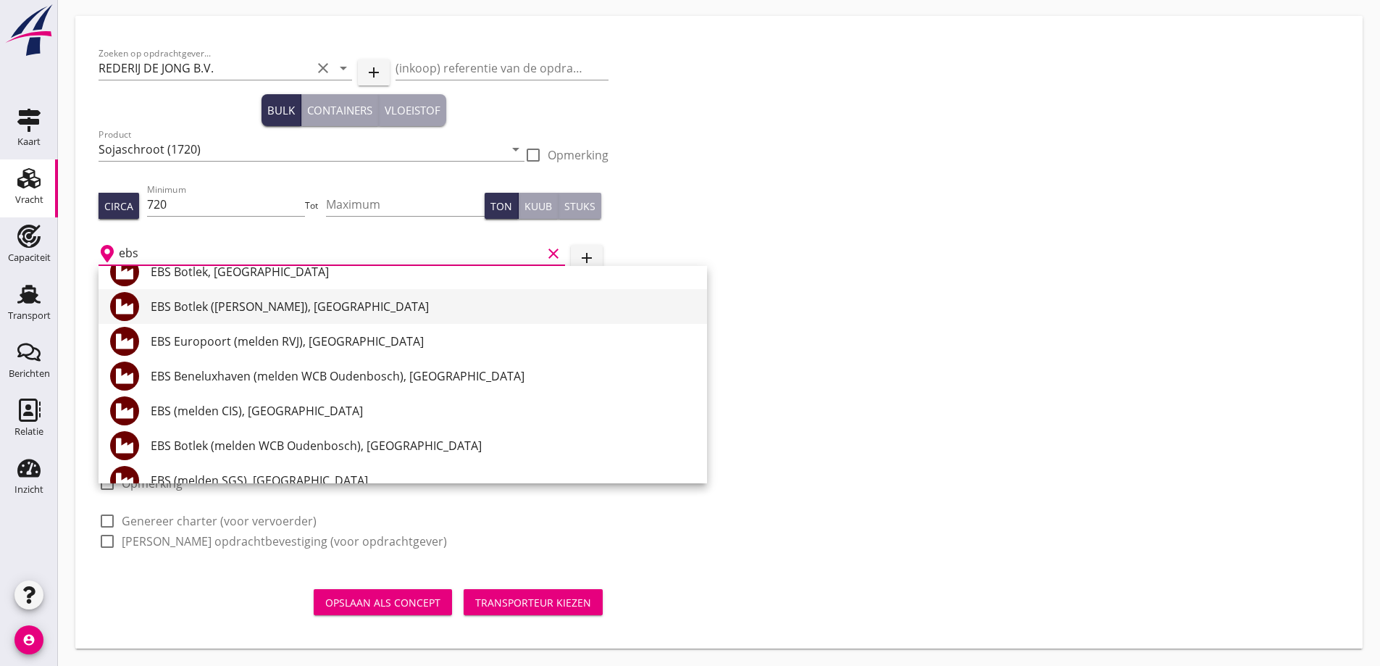
scroll to position [217, 0]
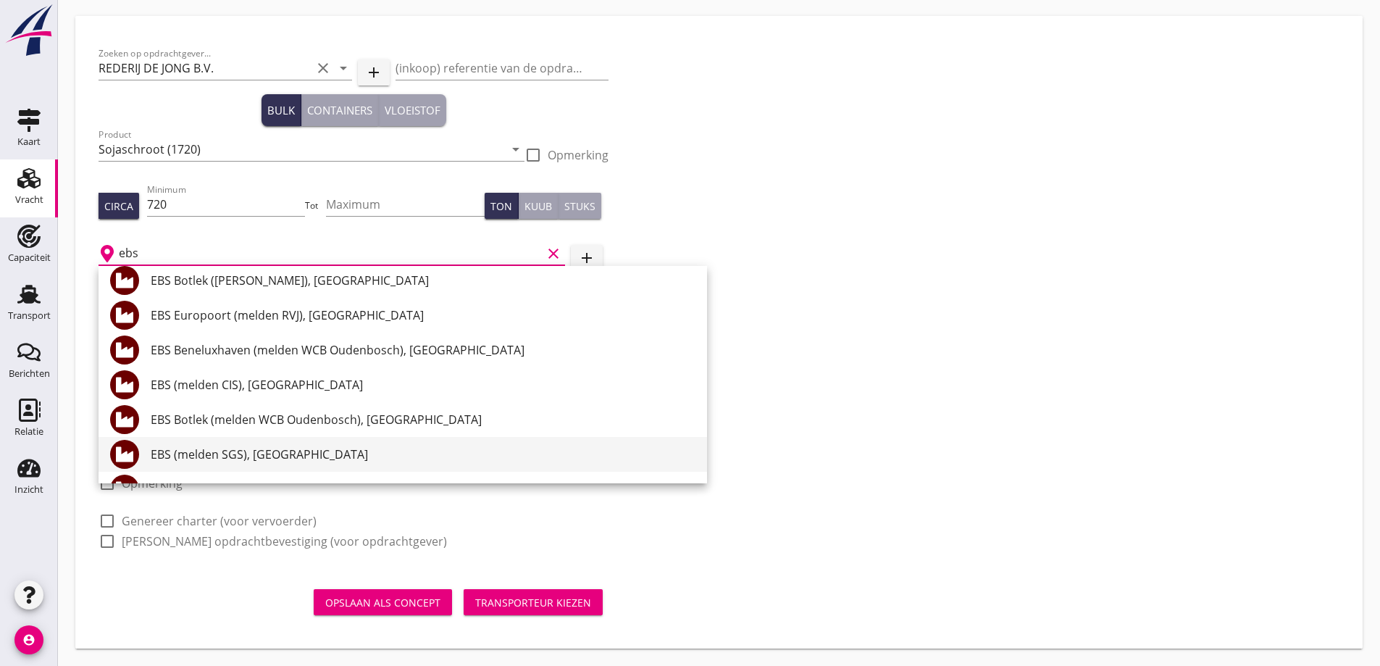
click at [245, 455] on div "EBS (melden SGS), [GEOGRAPHIC_DATA]" at bounding box center [423, 453] width 545 height 17
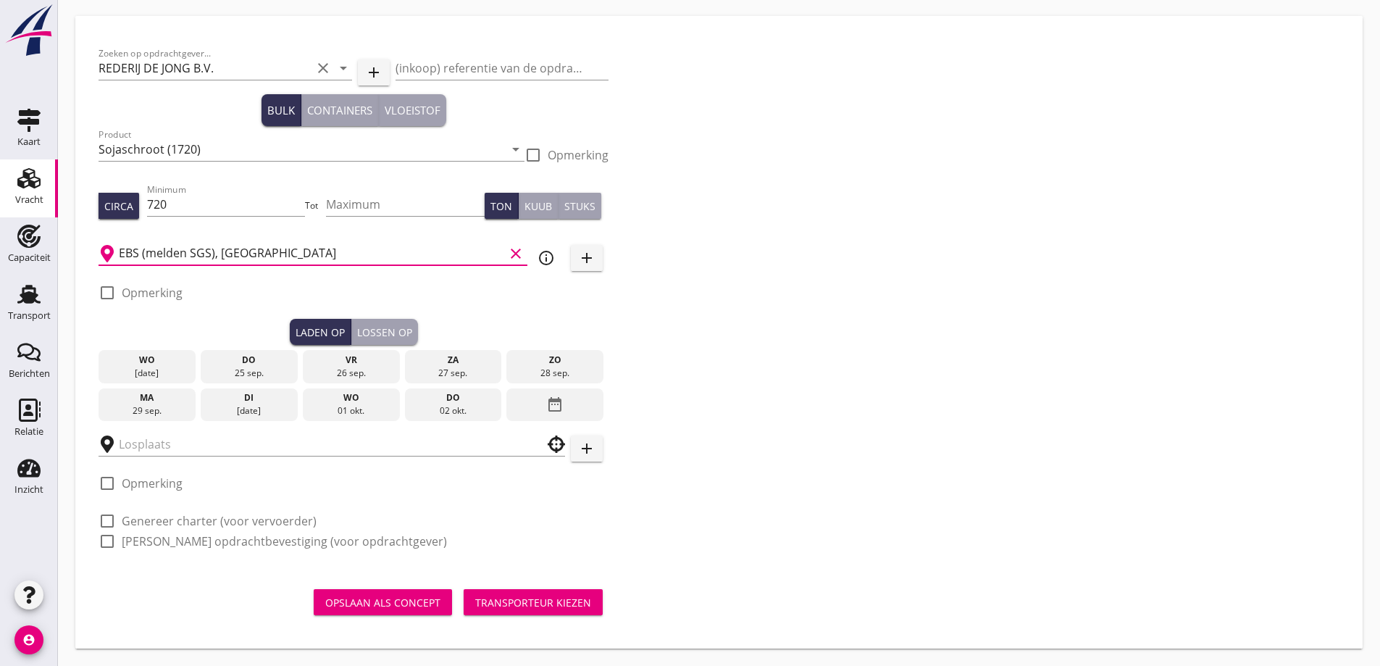
type input "EBS (melden SGS), [GEOGRAPHIC_DATA]"
click at [144, 296] on label "Opmerking" at bounding box center [152, 292] width 61 height 14
checkbox input "true"
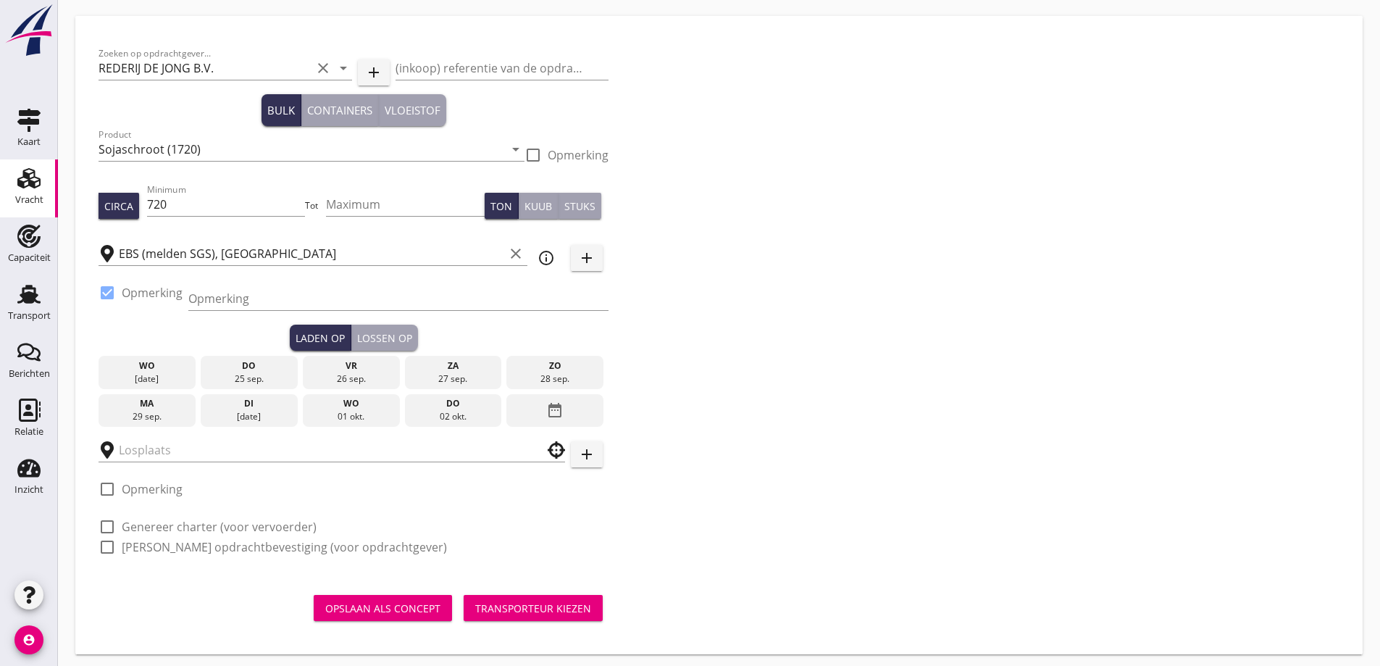
drag, startPoint x: 257, startPoint y: 304, endPoint x: 769, endPoint y: 369, distance: 515.5
click at [257, 304] on input "Opmerking" at bounding box center [398, 298] width 420 height 23
click at [292, 296] on input "Opmerking" at bounding box center [398, 298] width 420 height 23
click at [205, 296] on input "Ex. coaster THEMIS" at bounding box center [398, 298] width 420 height 23
click at [326, 299] on input "Ex. coaster THEMIS // Benluxhaven" at bounding box center [398, 298] width 420 height 23
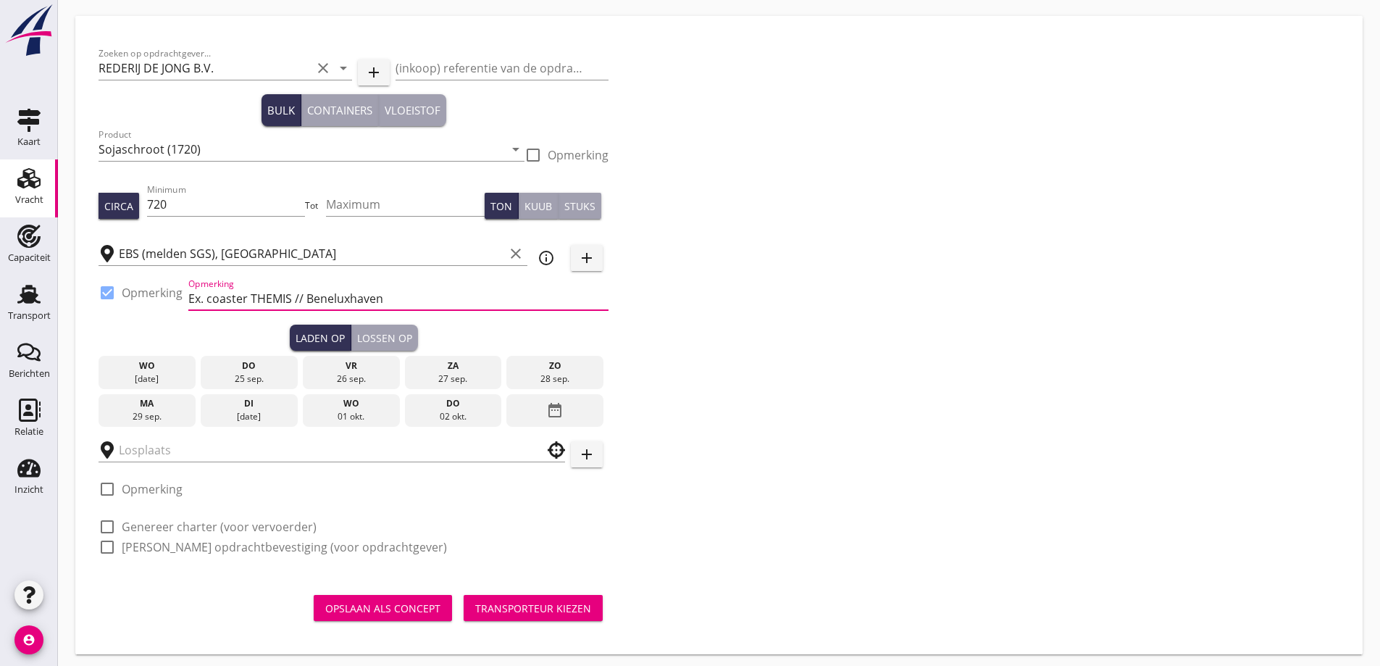
click at [437, 299] on input "Ex. coaster THEMIS // Beneluxhaven" at bounding box center [398, 298] width 420 height 23
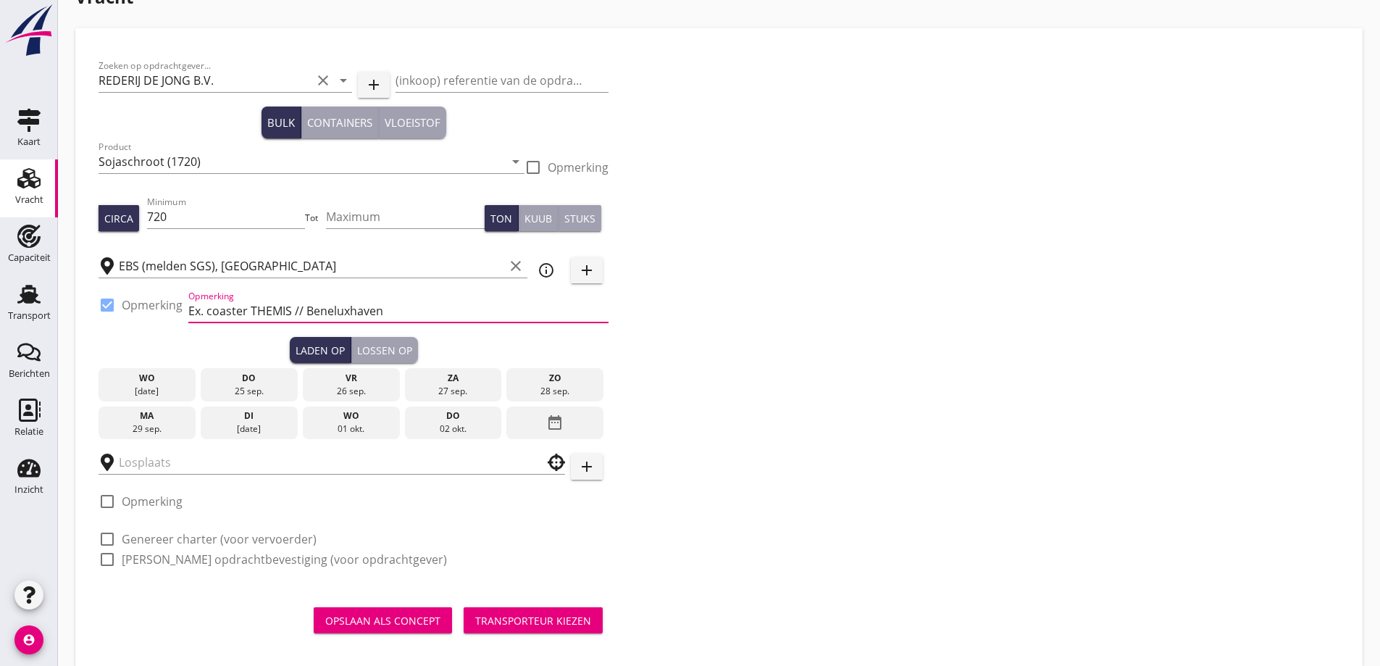
scroll to position [51, 0]
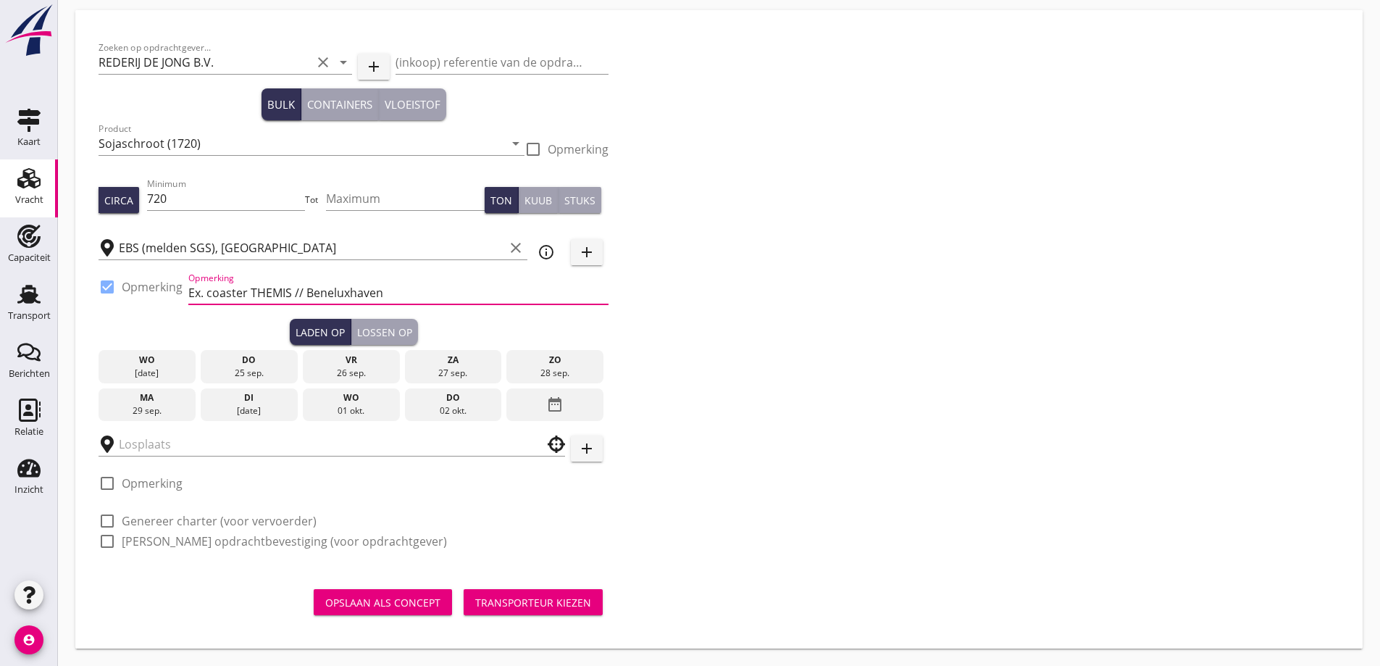
type input "Ex. coaster THEMIS // Beneluxhaven"
click at [146, 398] on div "ma" at bounding box center [147, 397] width 90 height 13
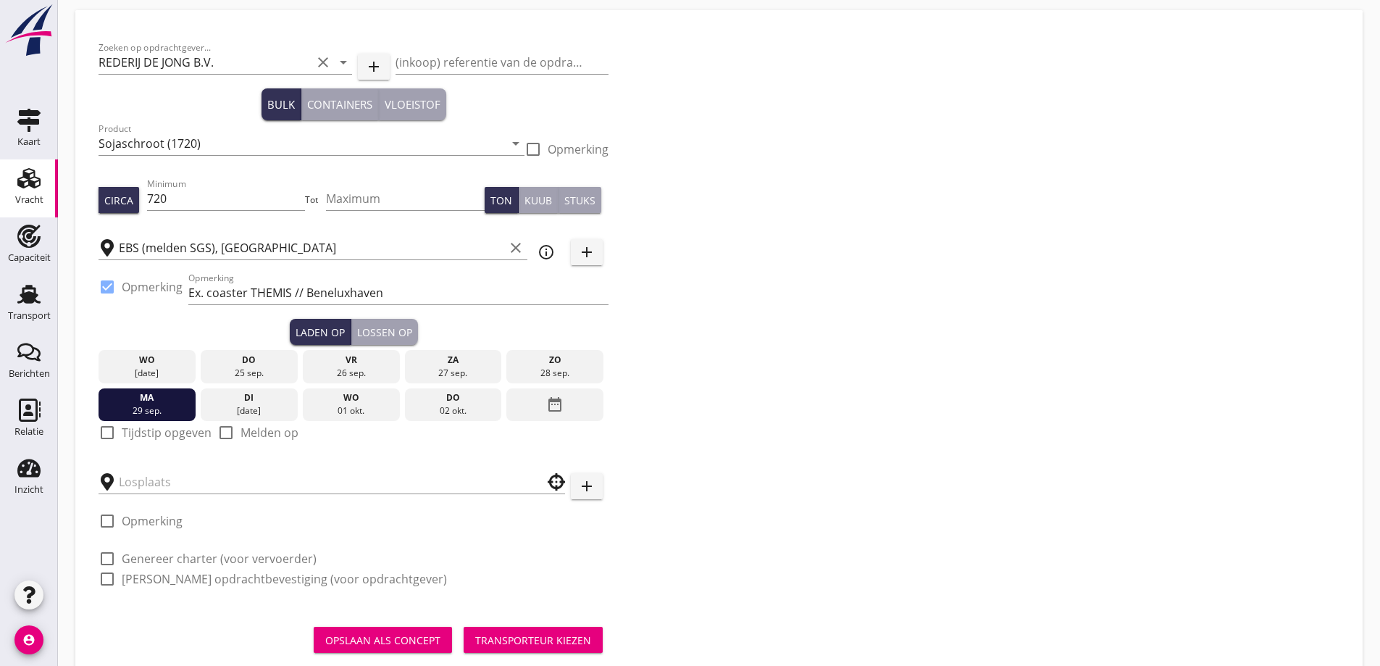
click at [162, 432] on label "Tijdstip opgeven" at bounding box center [167, 432] width 90 height 14
checkbox input "true"
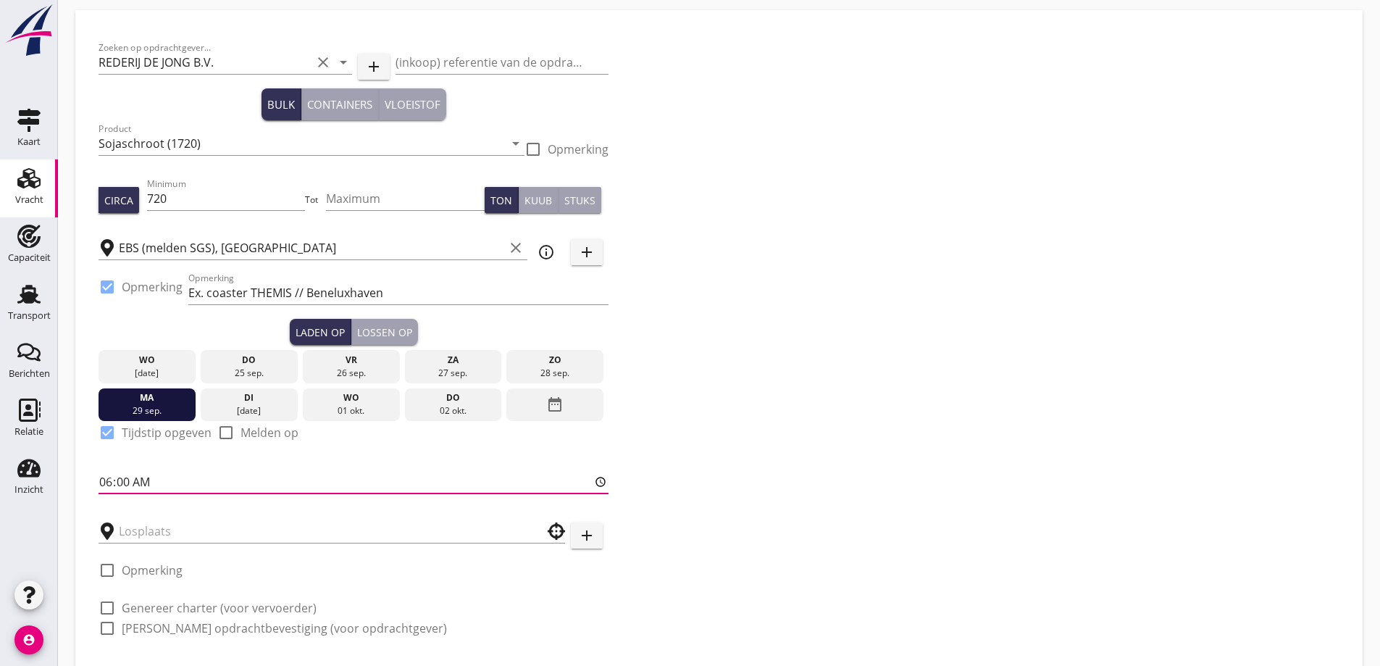
click at [102, 482] on input "06:00" at bounding box center [354, 481] width 510 height 23
type input "15:30"
click at [138, 527] on input "text" at bounding box center [322, 530] width 406 height 23
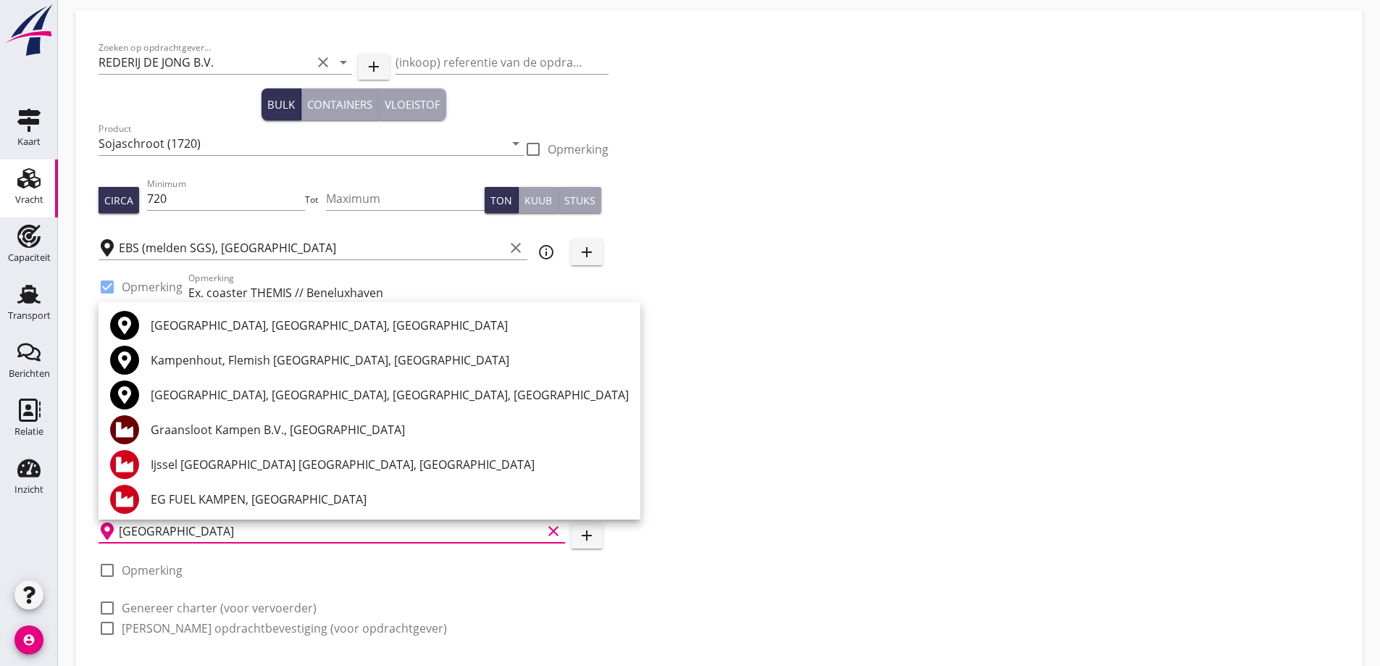
click at [207, 433] on div "Graansloot Kampen B.V., [GEOGRAPHIC_DATA]" at bounding box center [390, 429] width 478 height 17
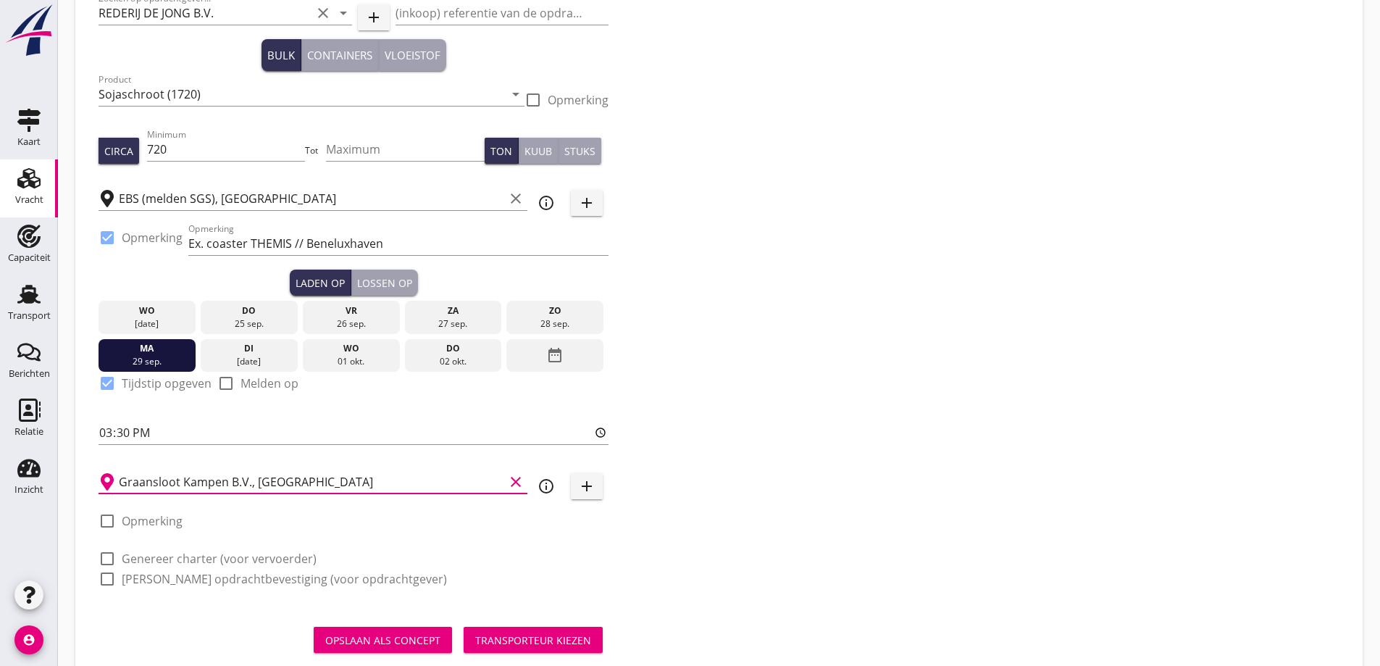
scroll to position [124, 0]
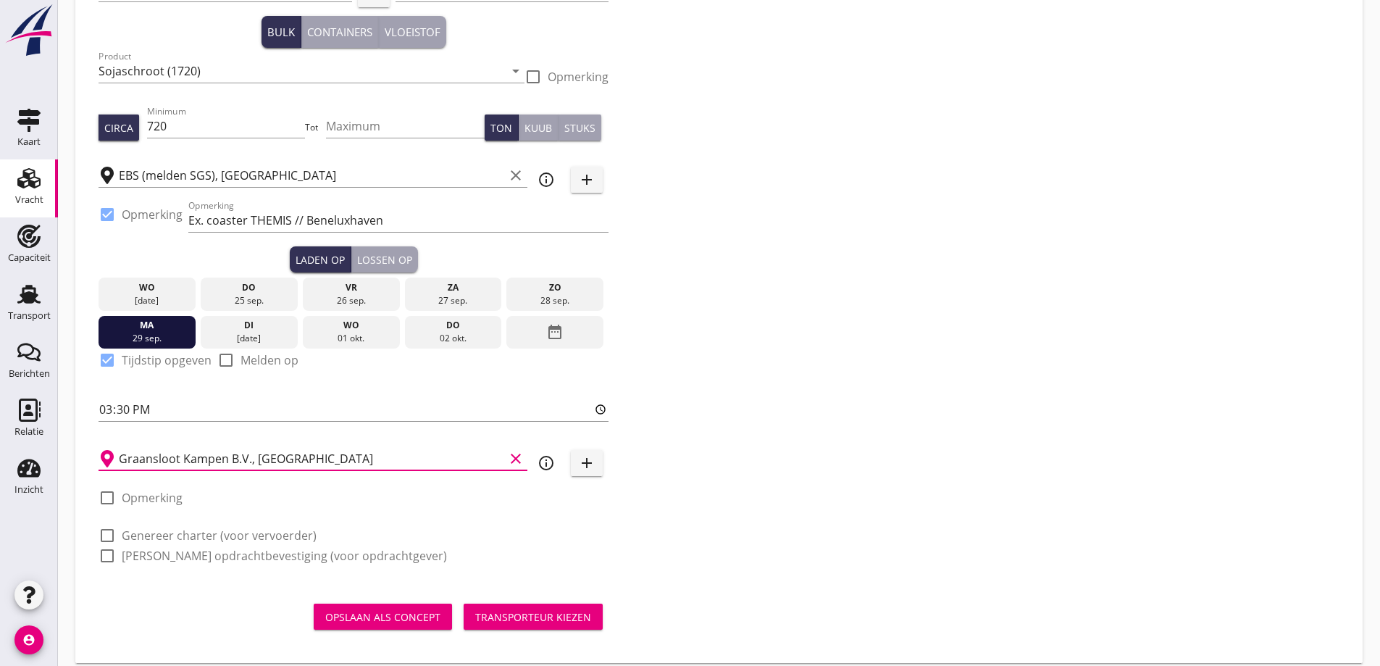
type input "Graansloot Kampen B.V., [GEOGRAPHIC_DATA]"
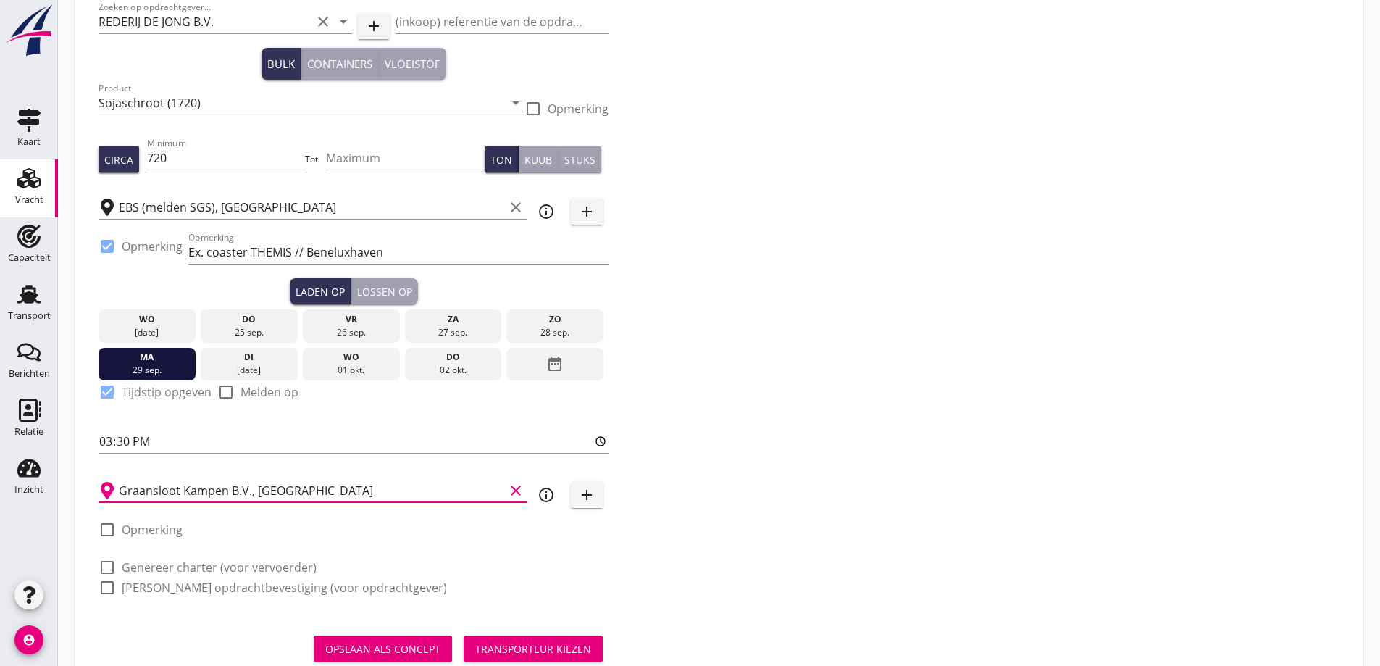
scroll to position [138, 0]
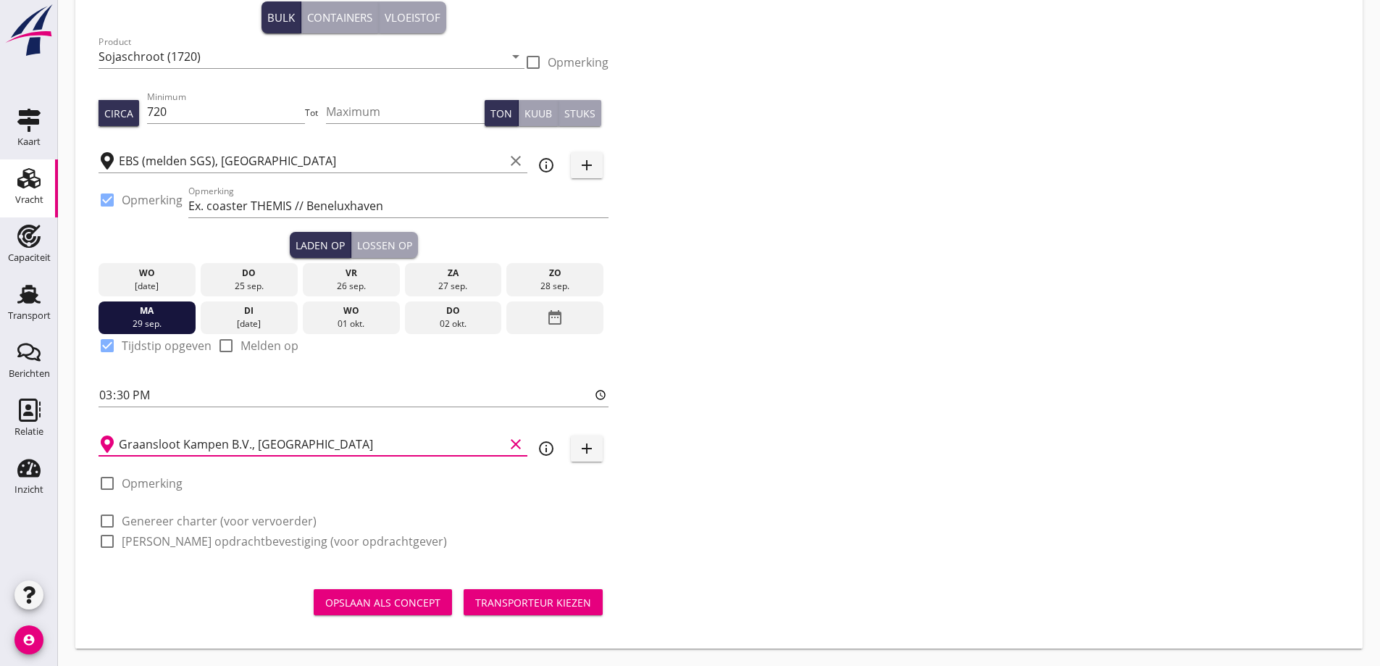
click at [180, 523] on label "Genereer charter (voor vervoerder)" at bounding box center [219, 521] width 195 height 14
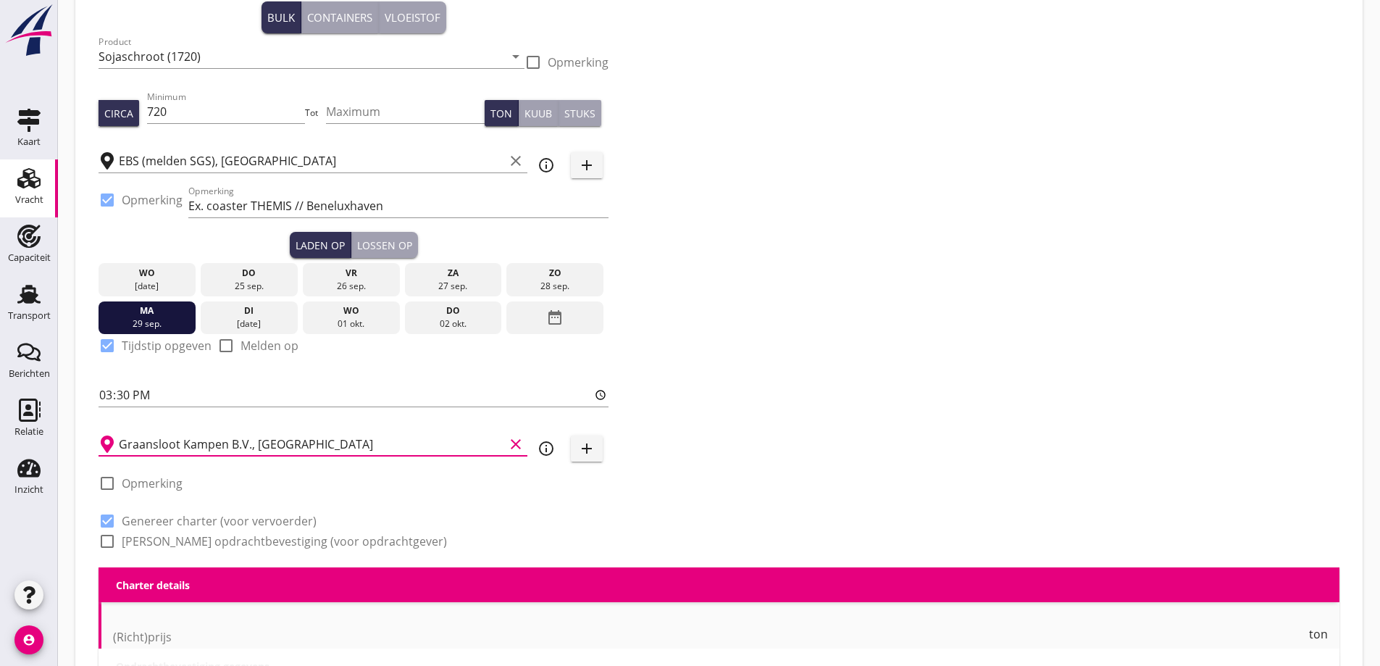
checkbox input "true"
click at [185, 537] on label "Genereer opdrachtbevestiging (voor opdrachtgever)" at bounding box center [284, 541] width 325 height 14
checkbox input "true"
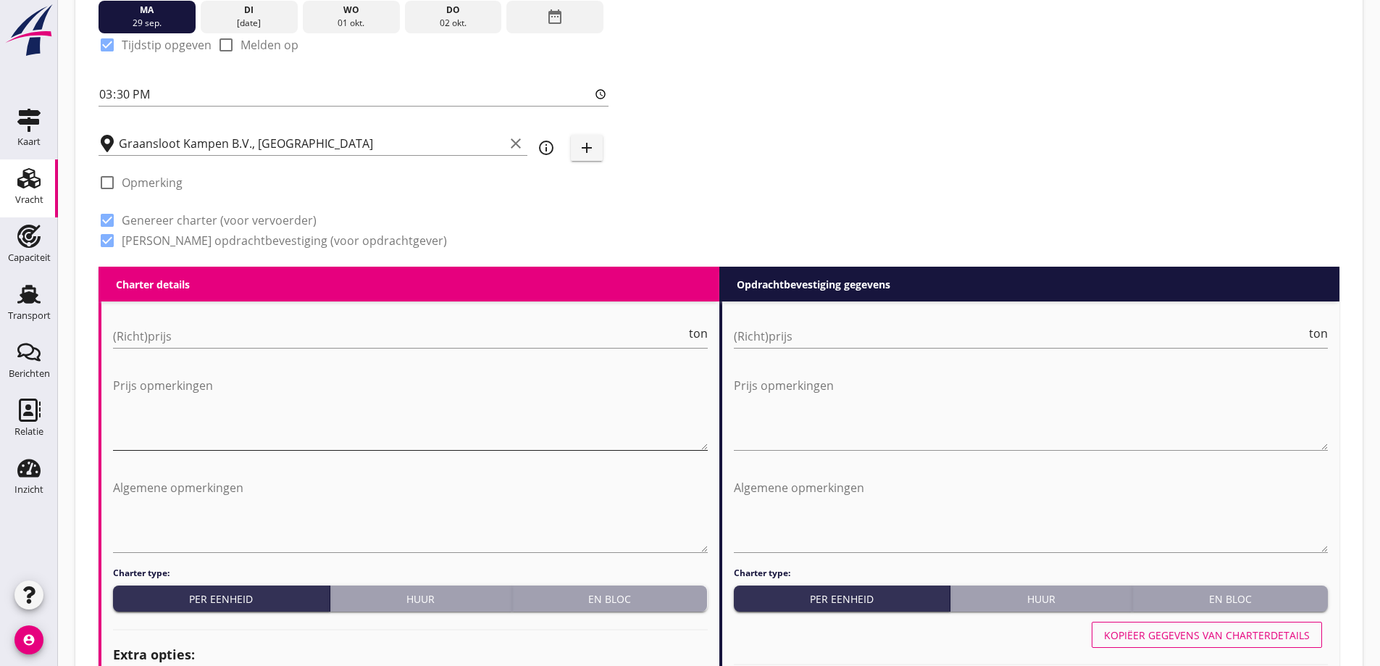
scroll to position [573, 0]
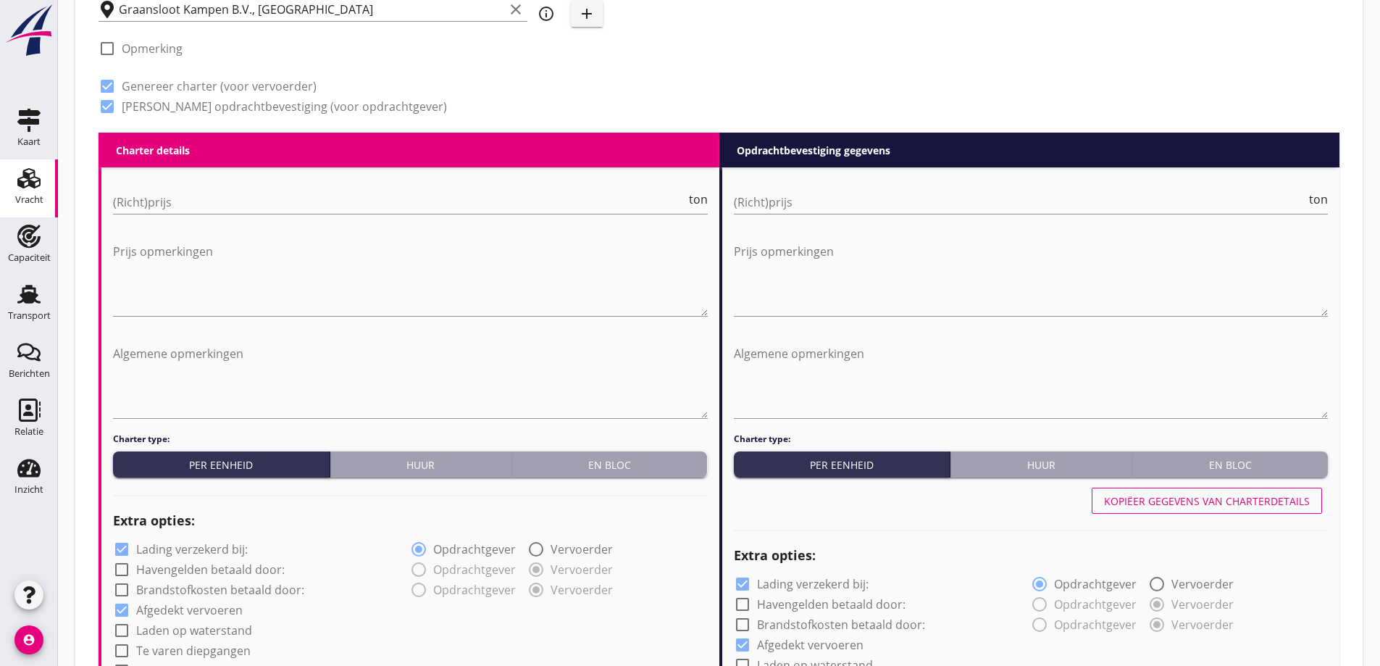
click at [274, 180] on div "(Richt)prijs ton" at bounding box center [410, 203] width 595 height 49
click at [271, 203] on input "(Richt)prijs" at bounding box center [399, 202] width 573 height 23
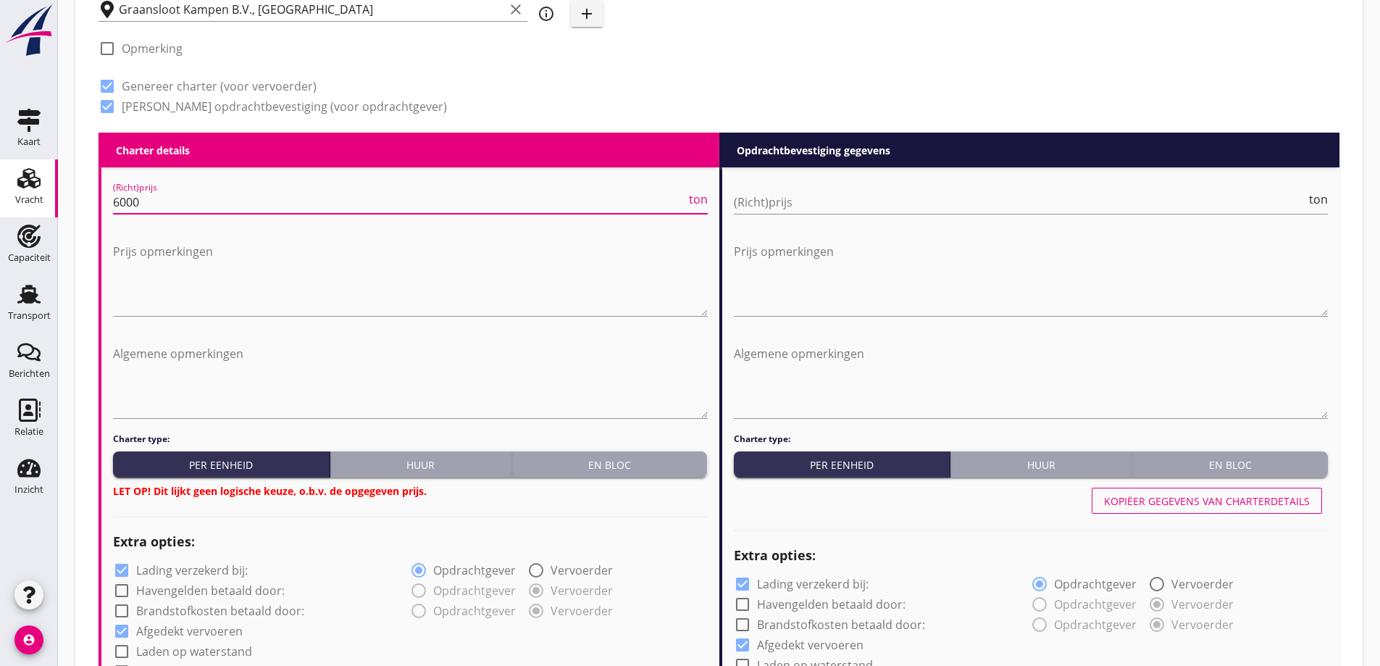
type input "6000"
click at [979, 181] on div "(Richt)prijs ton" at bounding box center [1031, 203] width 595 height 49
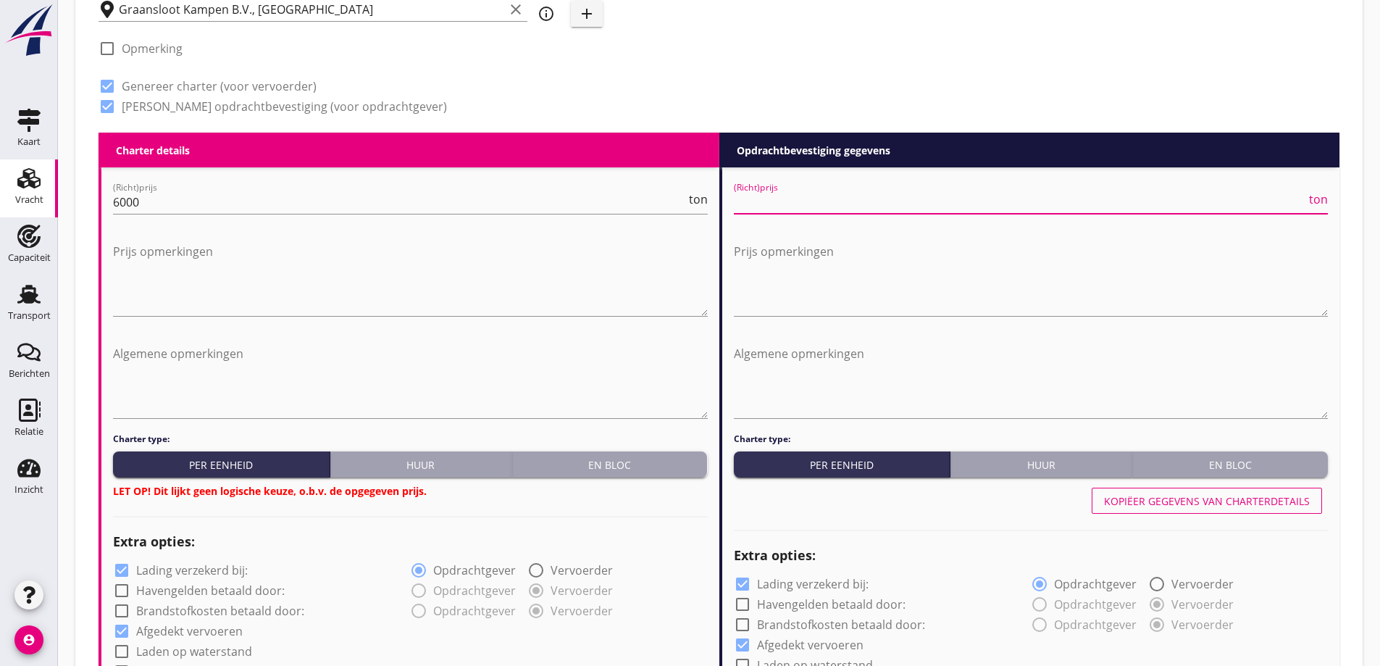
click at [985, 206] on input "(Richt)prijs" at bounding box center [1020, 202] width 573 height 23
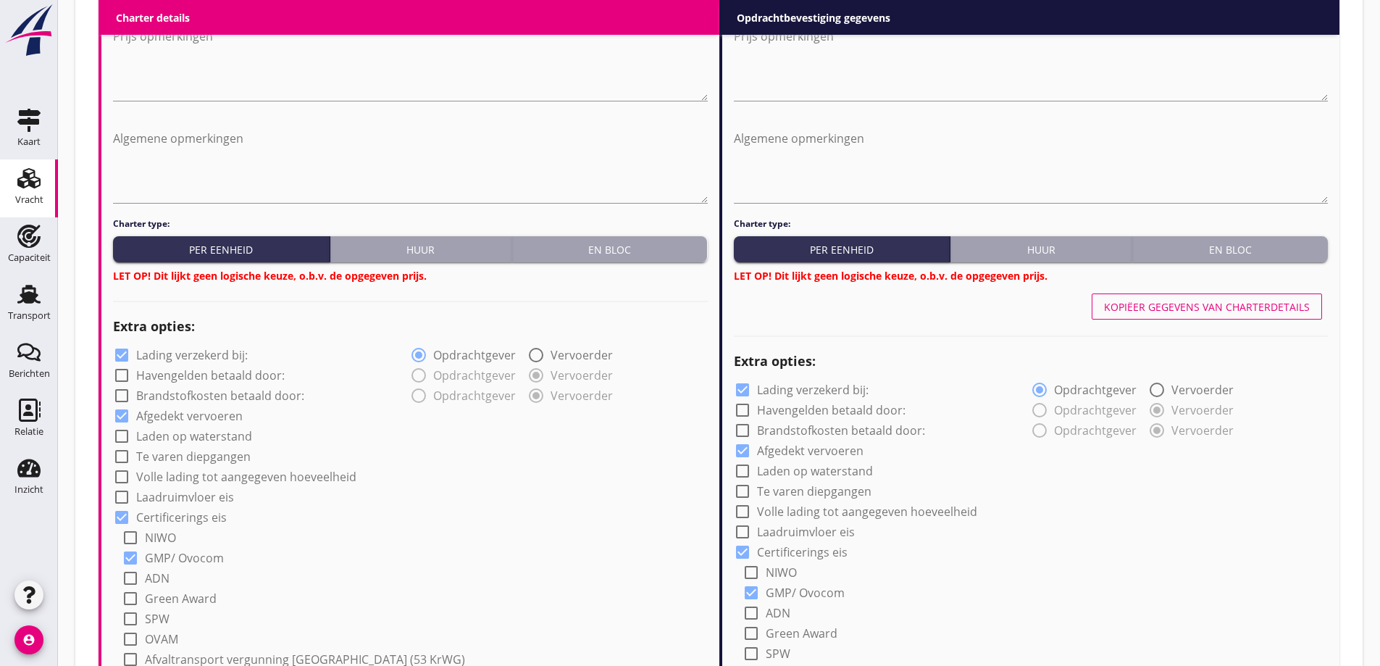
scroll to position [863, 0]
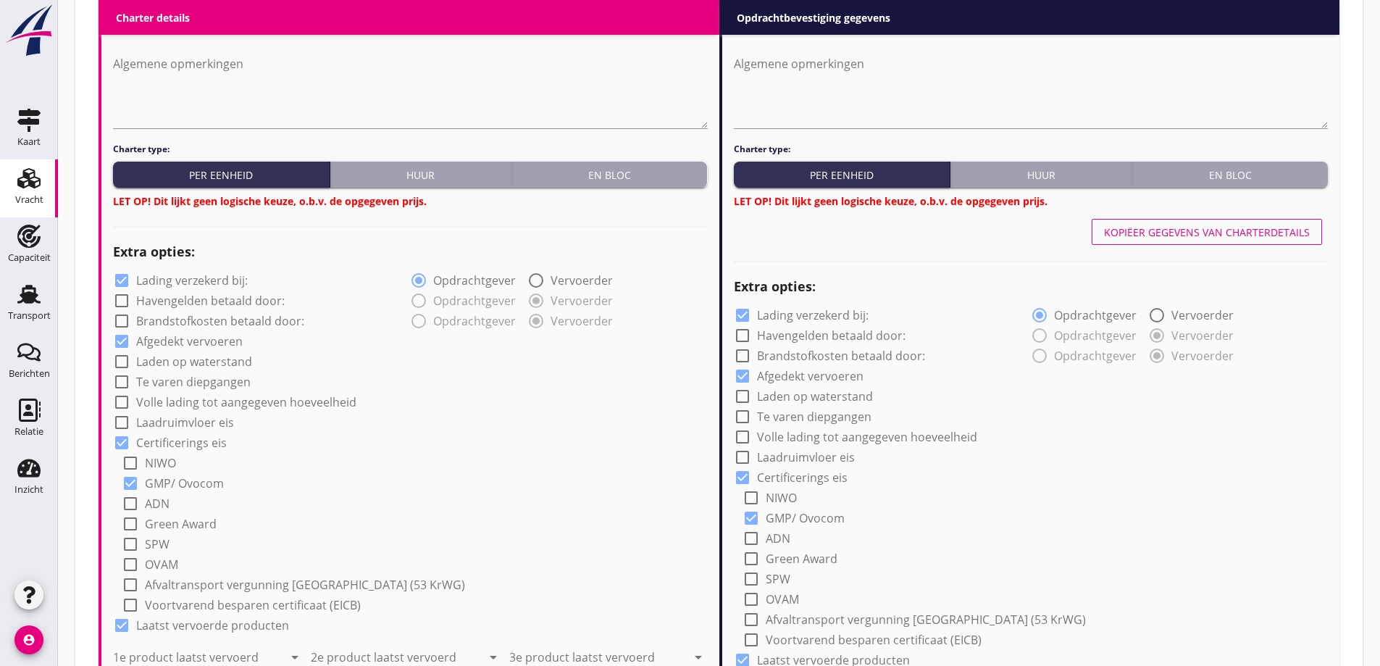
type input "6000"
drag, startPoint x: 640, startPoint y: 167, endPoint x: 1184, endPoint y: 242, distance: 549.2
click at [648, 169] on div "En bloc" at bounding box center [610, 174] width 184 height 15
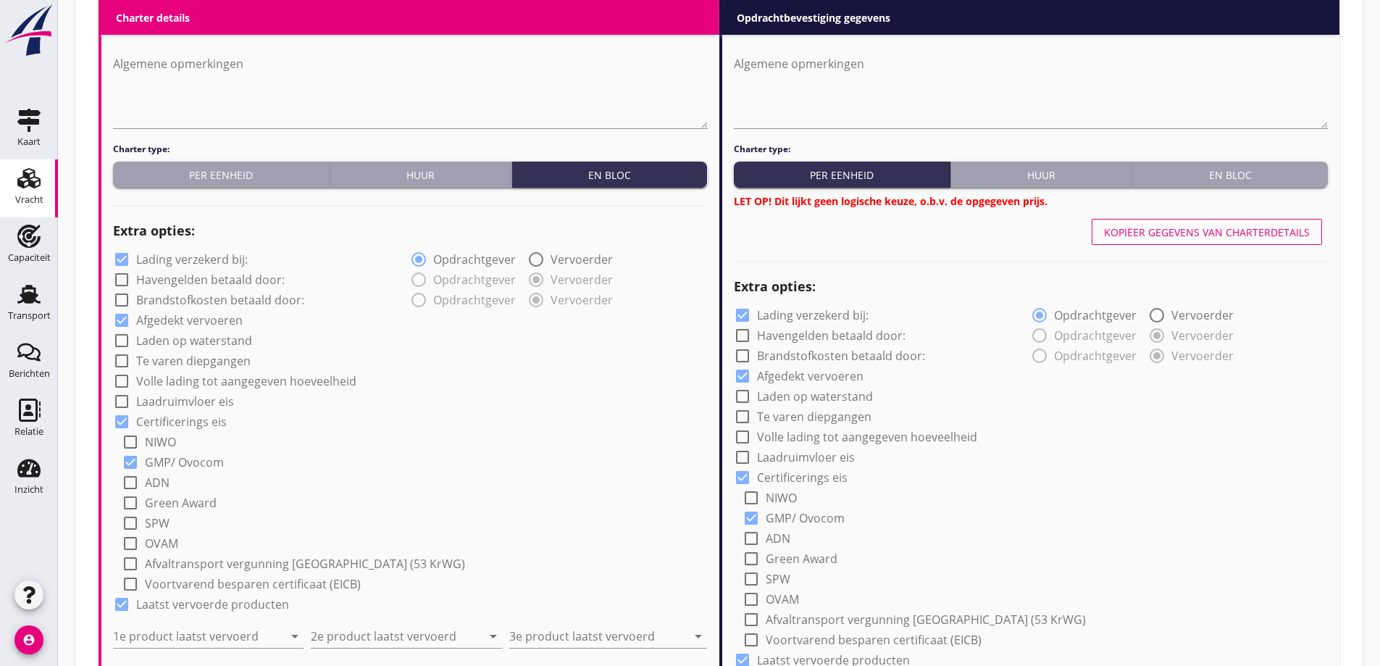
drag, startPoint x: 1234, startPoint y: 164, endPoint x: 1199, endPoint y: 164, distance: 34.8
click at [1234, 163] on button "En bloc" at bounding box center [1230, 175] width 196 height 26
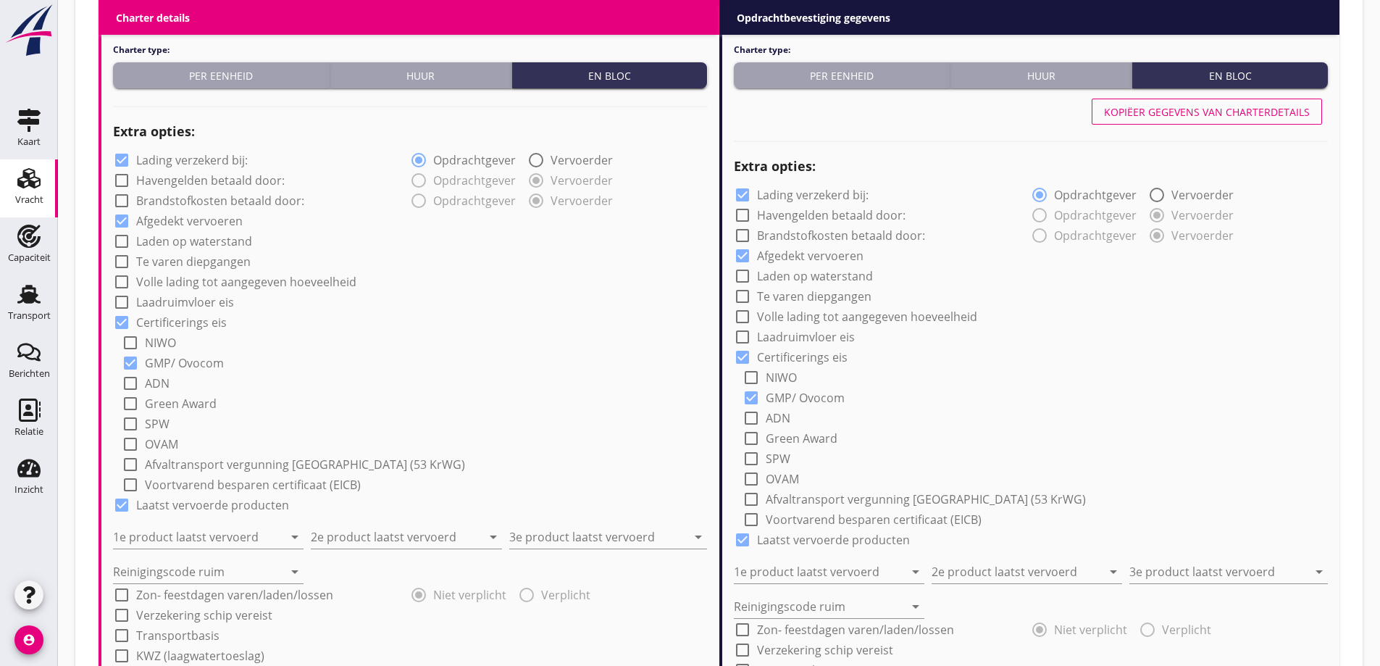
scroll to position [1080, 0]
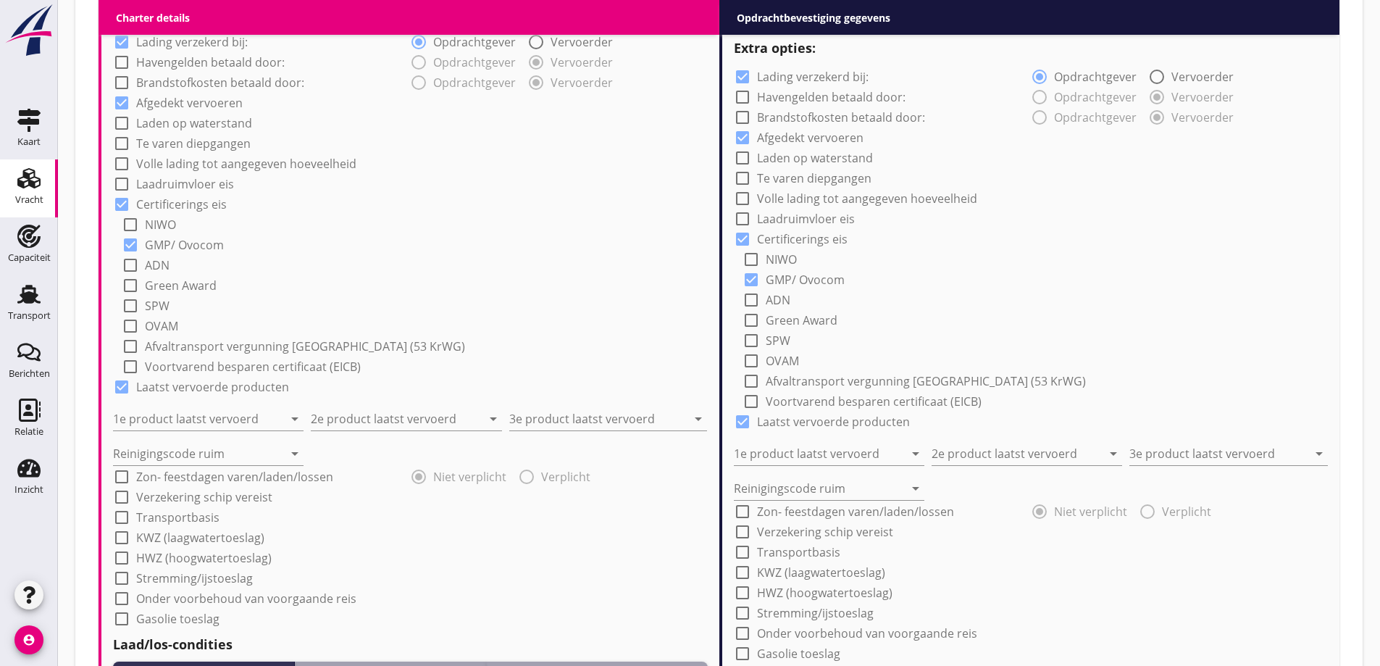
drag, startPoint x: 188, startPoint y: 468, endPoint x: 188, endPoint y: 456, distance: 12.3
click at [189, 468] on div "check_box_outline_blank Zon- feestdagen varen/laden/lossen" at bounding box center [223, 476] width 220 height 17
click at [188, 455] on input "Reinigingscode ruim" at bounding box center [198, 453] width 170 height 23
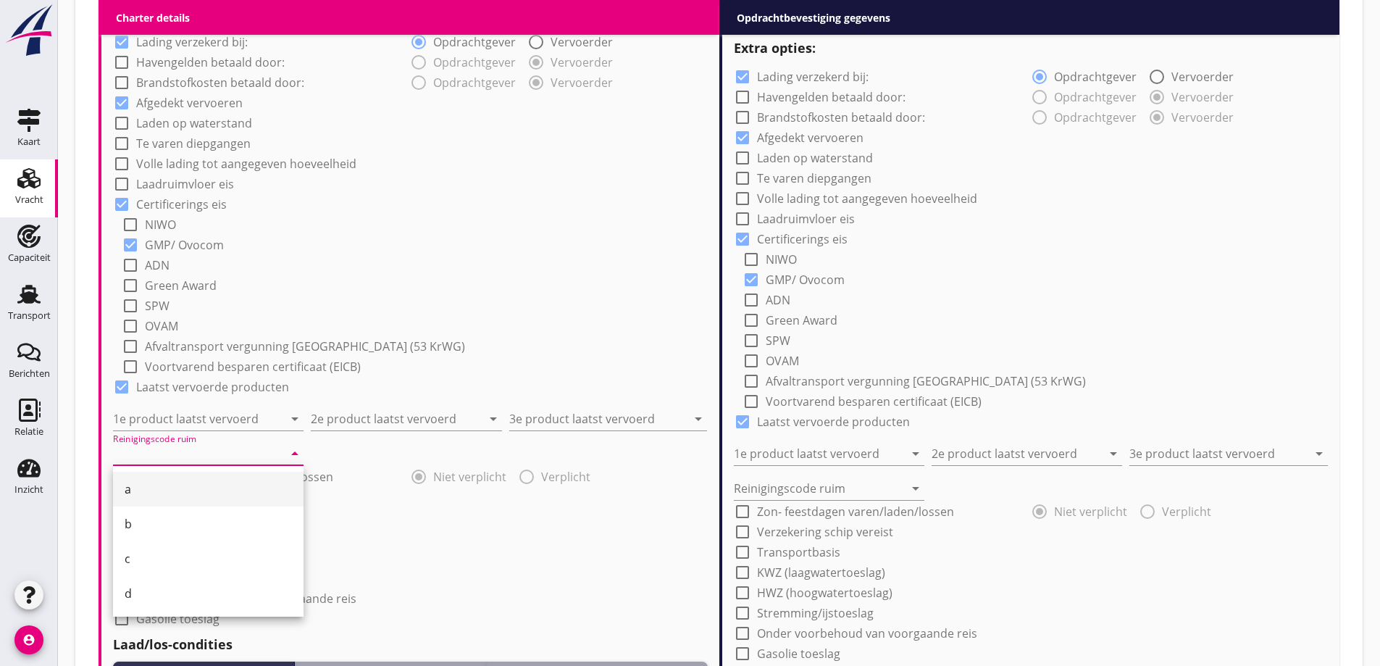
click at [176, 480] on div "a" at bounding box center [208, 489] width 167 height 35
type input "a"
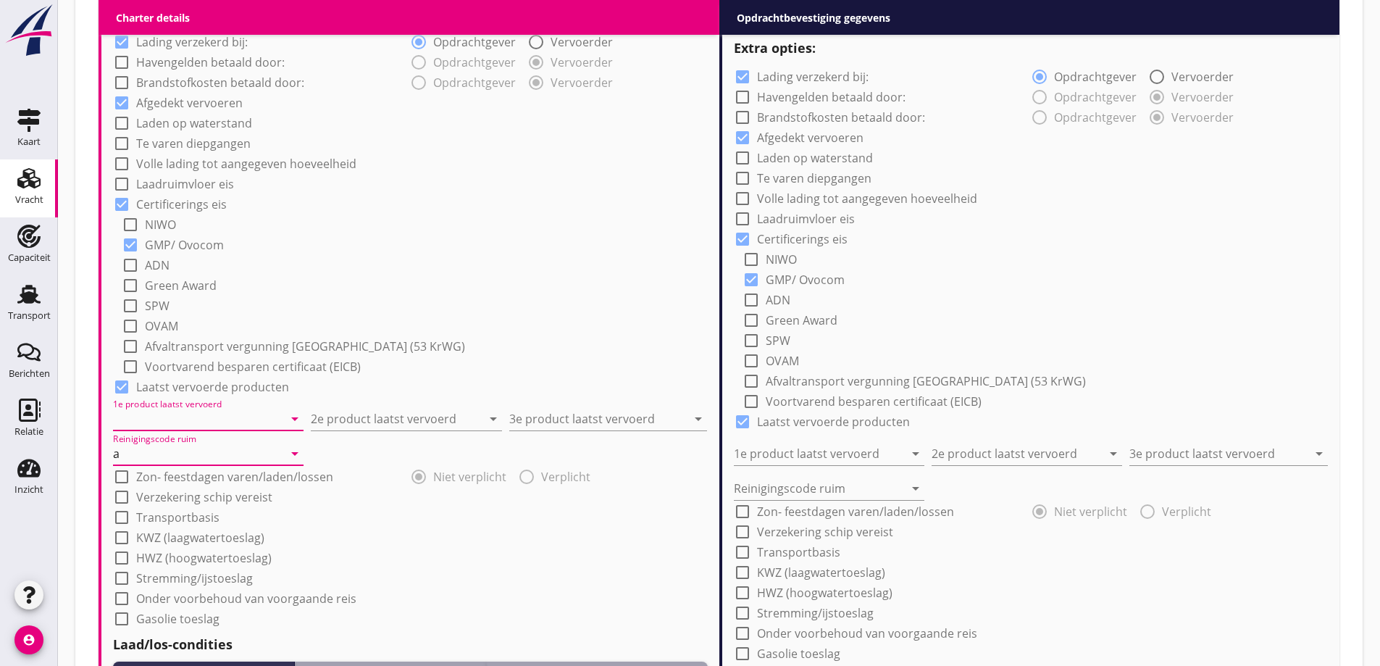
click at [182, 414] on input "1e product laatst vervoerd" at bounding box center [198, 418] width 170 height 23
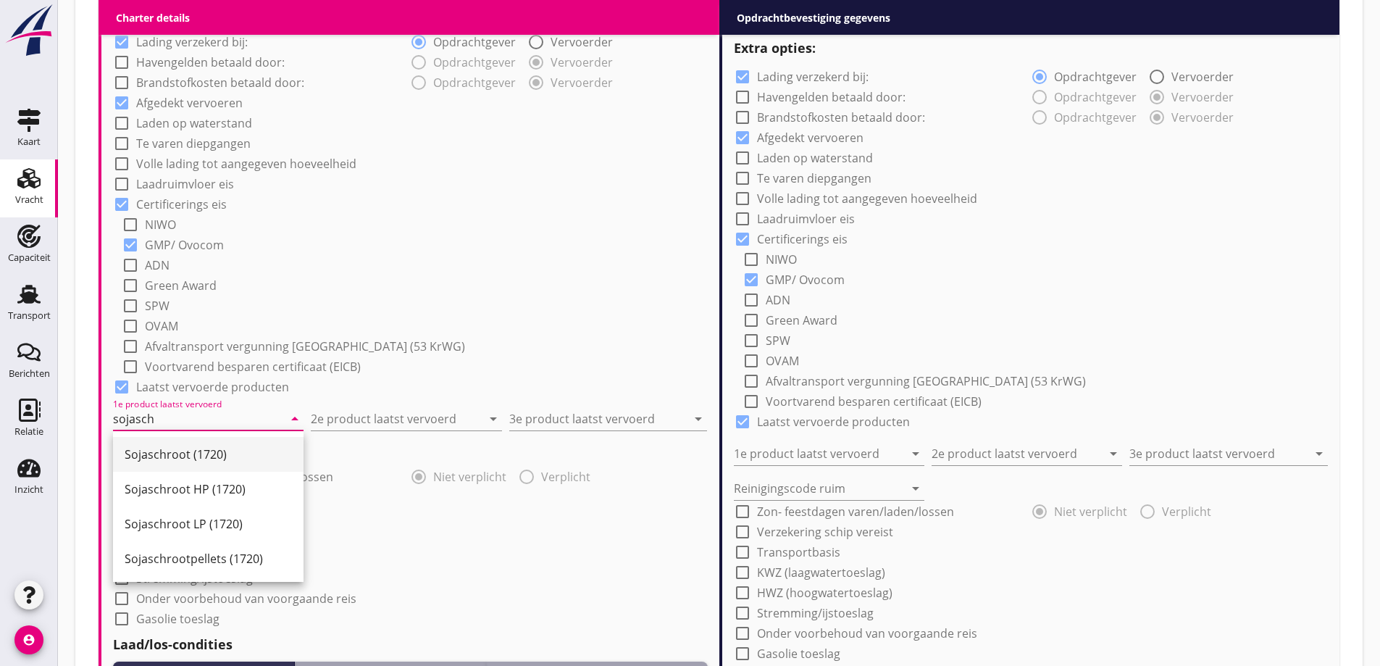
click at [217, 454] on div "Sojaschroot (1720)" at bounding box center [208, 453] width 167 height 17
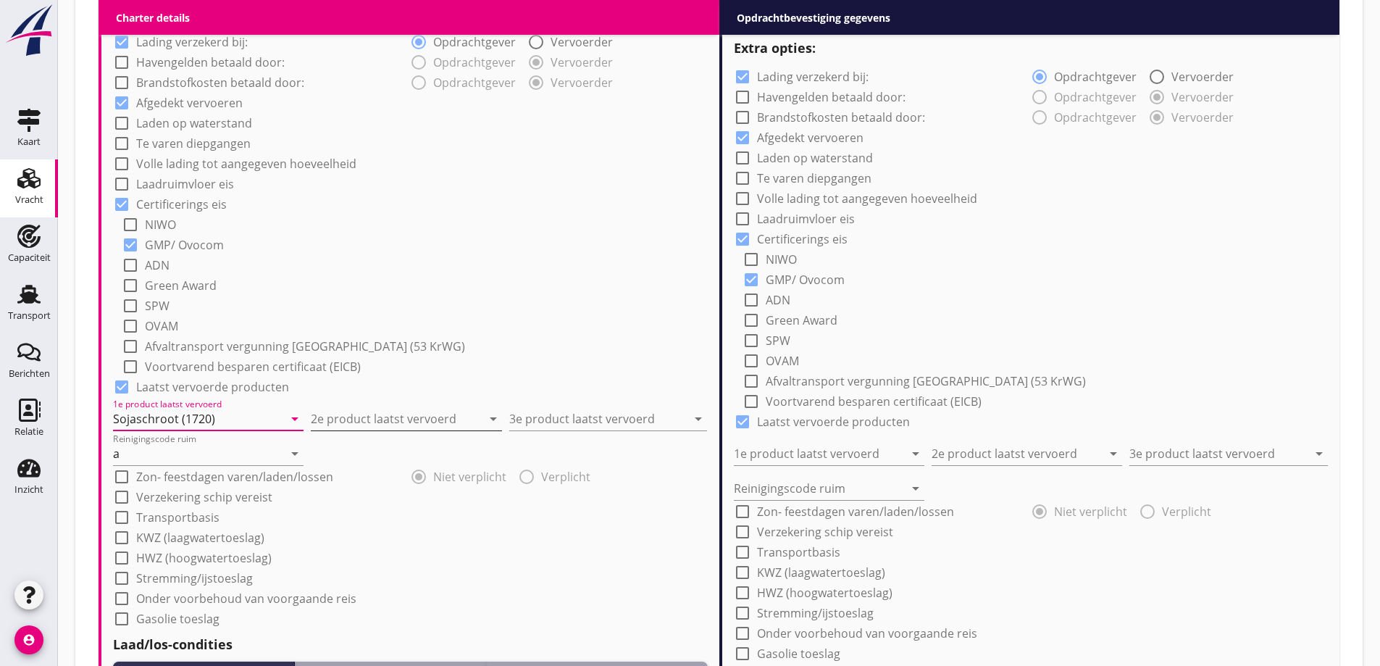
type input "Sojaschroot (1720)"
click at [372, 410] on input "2e product laatst vervoerd" at bounding box center [396, 418] width 170 height 23
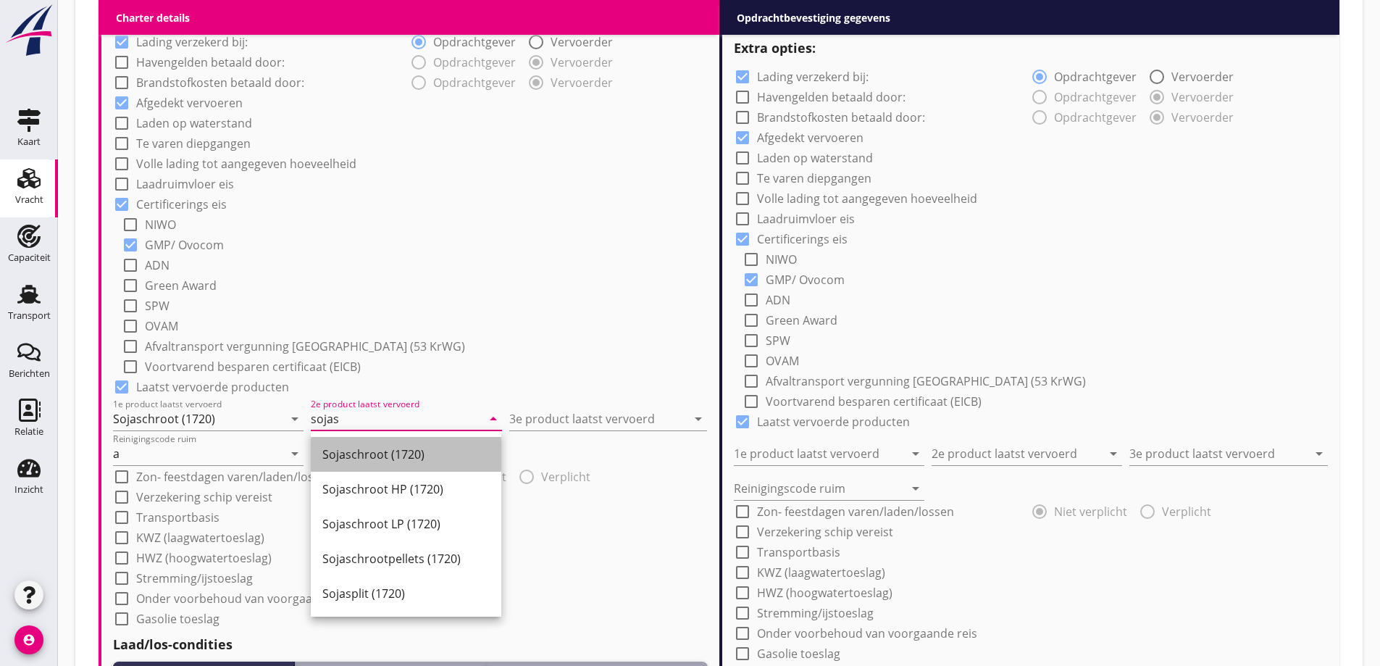
click at [427, 456] on div "Sojaschroot (1720)" at bounding box center [405, 453] width 167 height 17
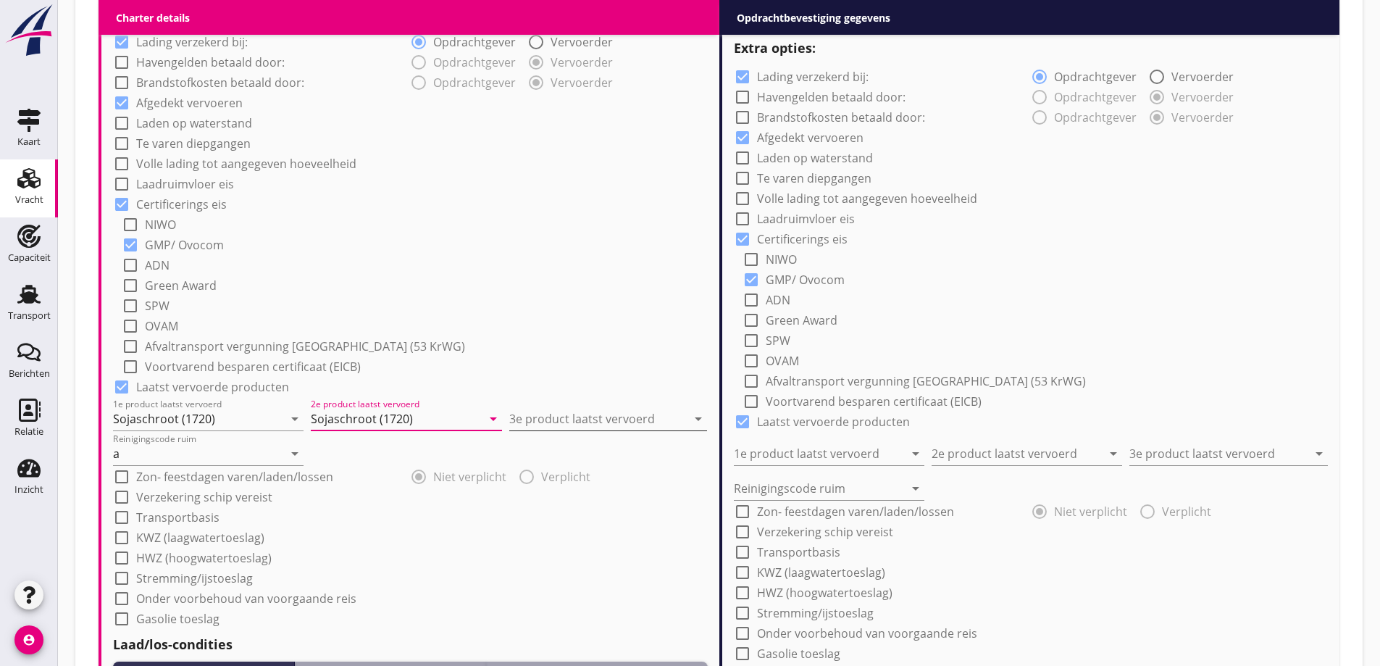
type input "Sojaschroot (1720)"
click at [575, 425] on input "3e product laatst vervoerd" at bounding box center [597, 418] width 177 height 23
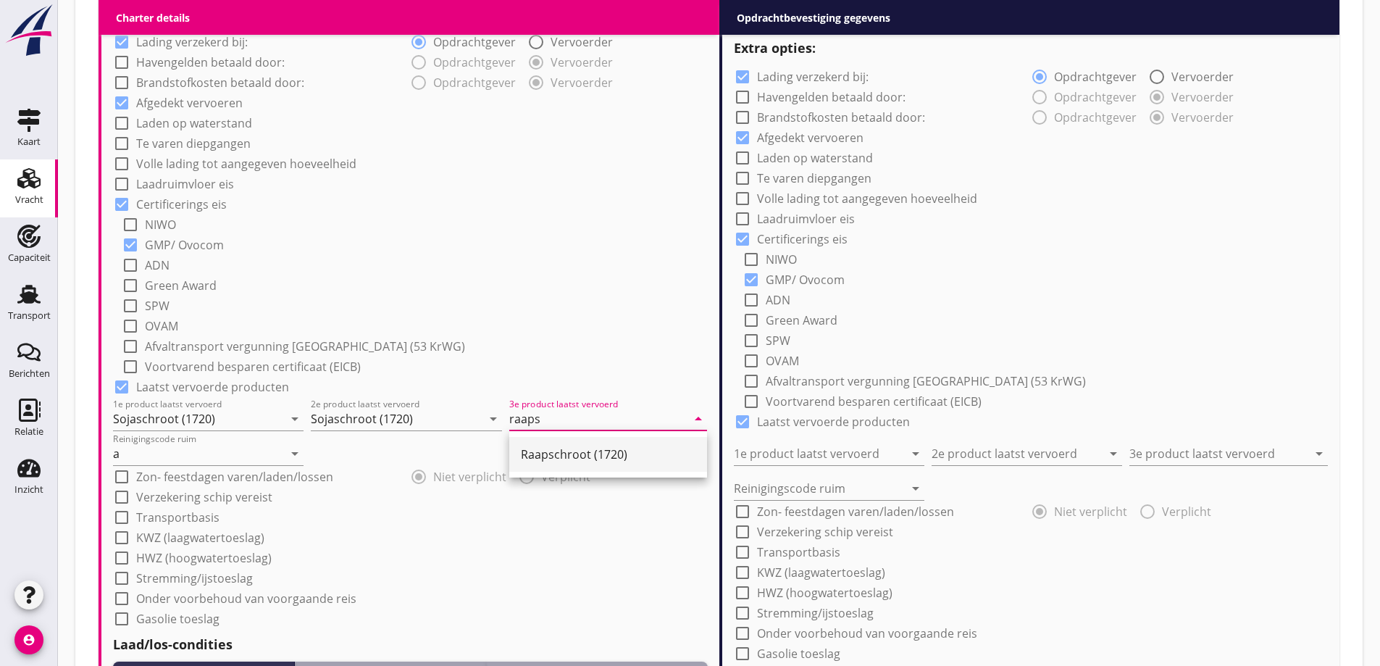
click at [575, 461] on div "Raapschroot (1720)" at bounding box center [608, 453] width 175 height 17
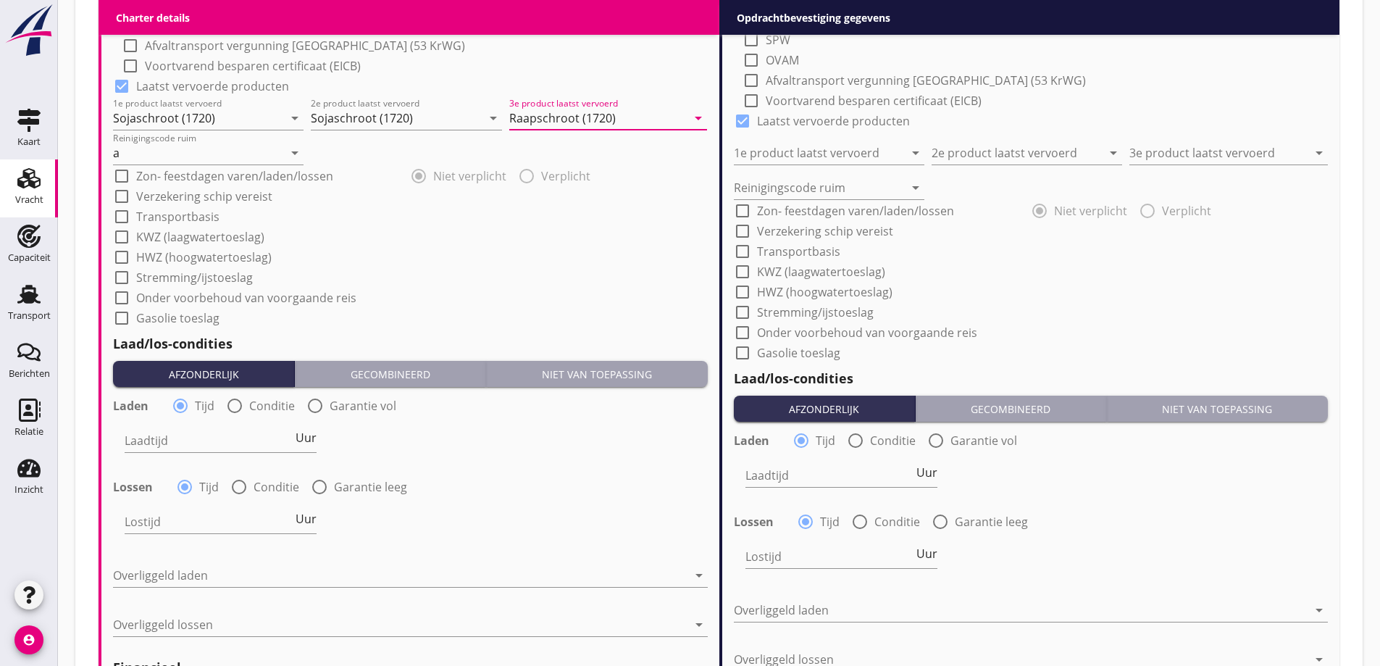
scroll to position [1442, 0]
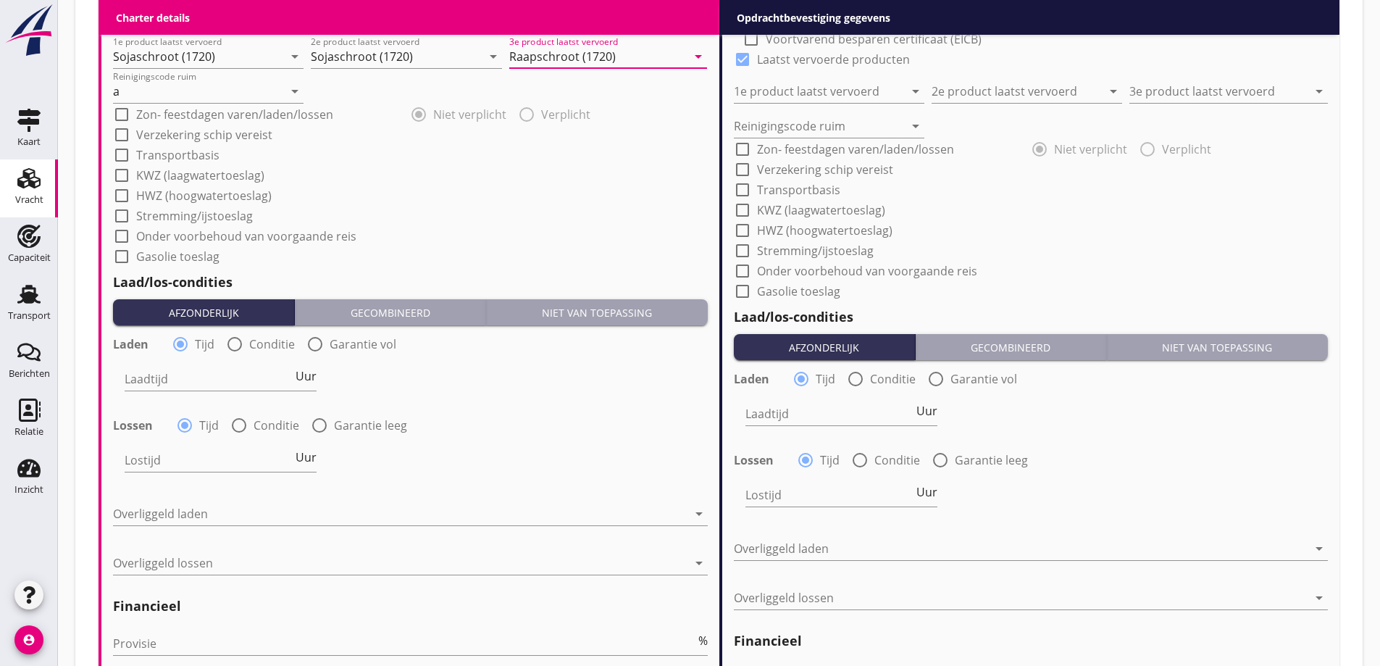
type input "Raapschroot (1720)"
click at [239, 343] on div at bounding box center [234, 344] width 25 height 25
radio input "false"
radio input "true"
click at [246, 370] on div at bounding box center [259, 378] width 269 height 23
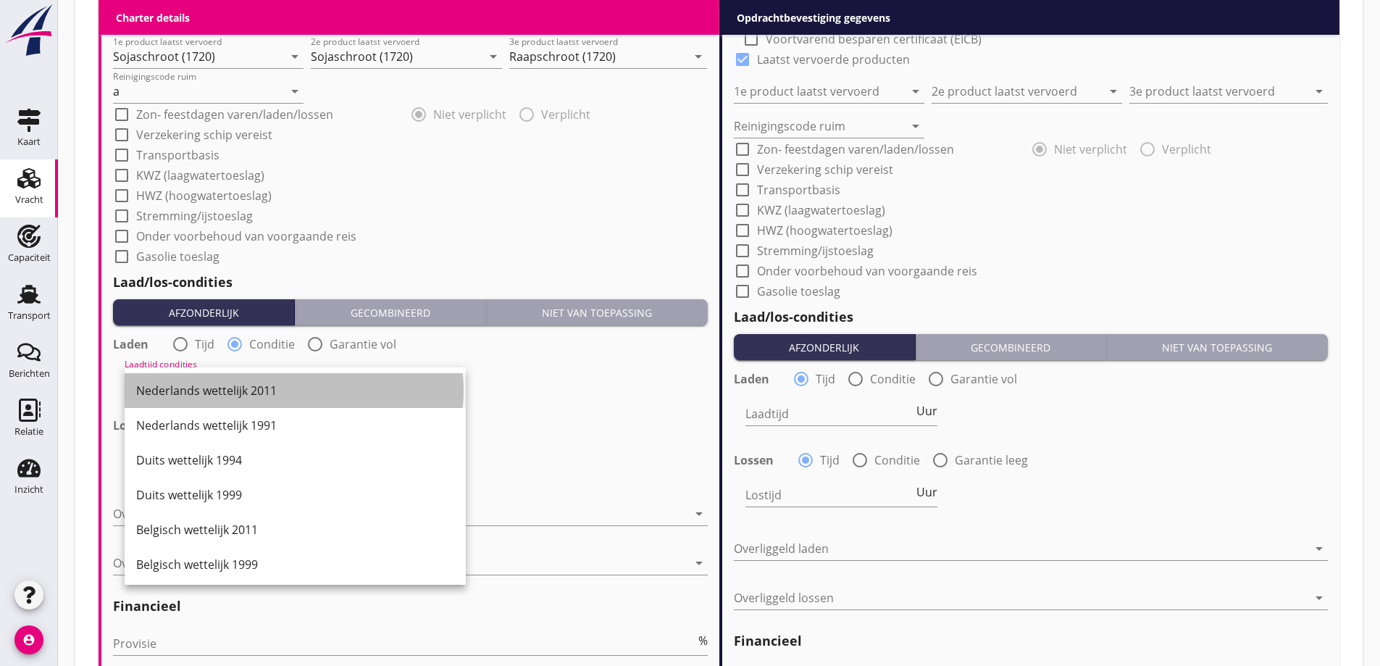
drag, startPoint x: 233, startPoint y: 388, endPoint x: 237, endPoint y: 398, distance: 10.1
click at [234, 388] on div "Nederlands wettelijk 2011" at bounding box center [295, 390] width 318 height 17
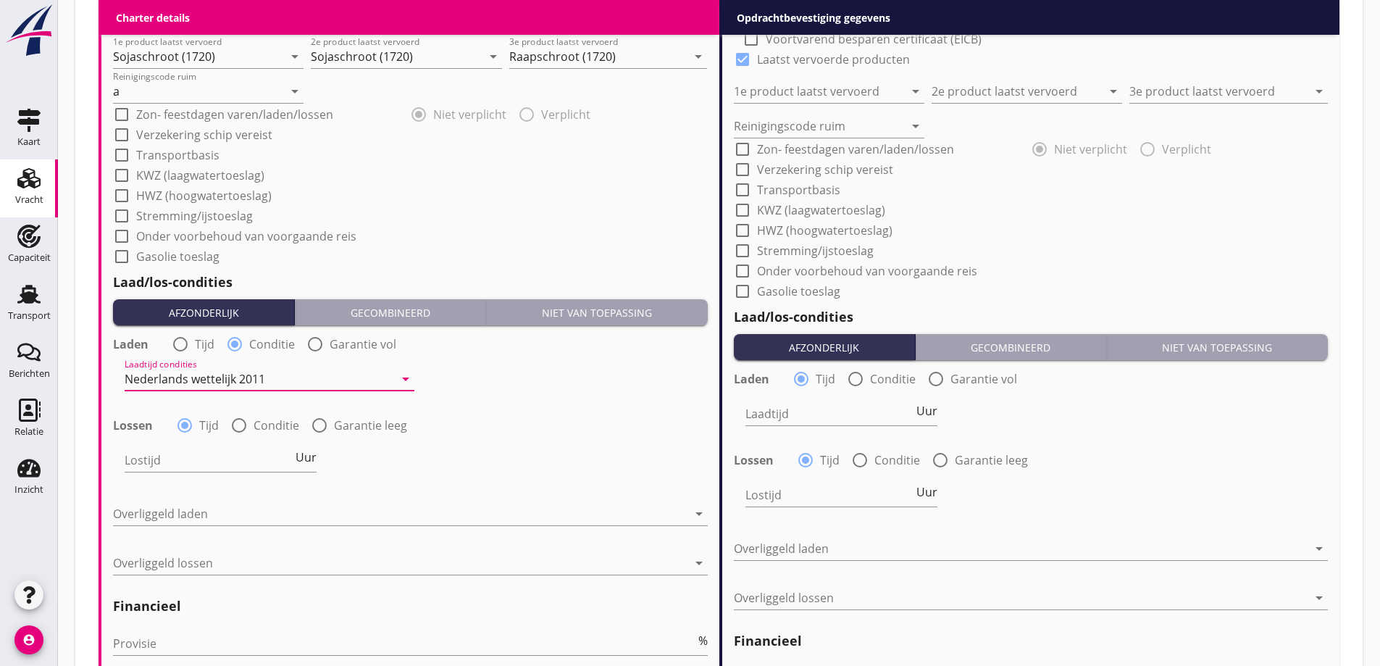
drag, startPoint x: 243, startPoint y: 415, endPoint x: 247, endPoint y: 422, distance: 8.1
click at [245, 416] on div at bounding box center [239, 425] width 25 height 25
radio input "false"
radio input "true"
click at [257, 465] on div at bounding box center [259, 459] width 269 height 23
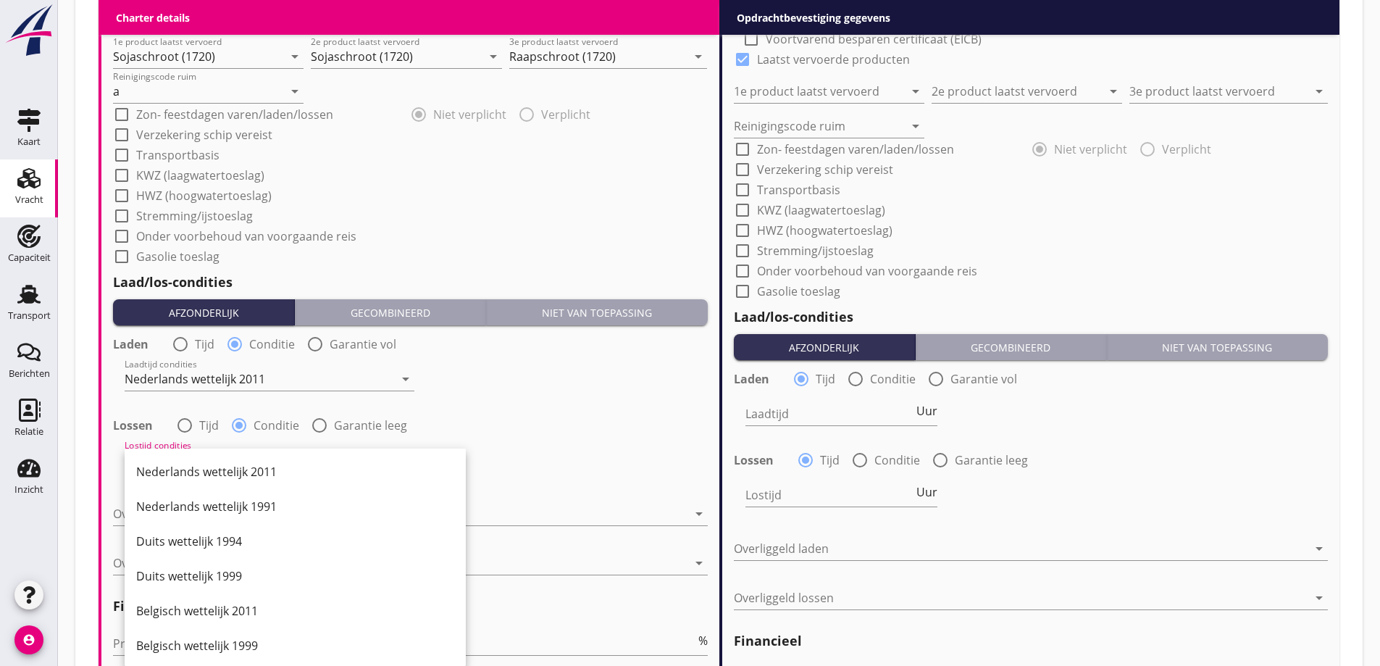
click at [265, 469] on div "Nederlands wettelijk 2011" at bounding box center [295, 471] width 318 height 17
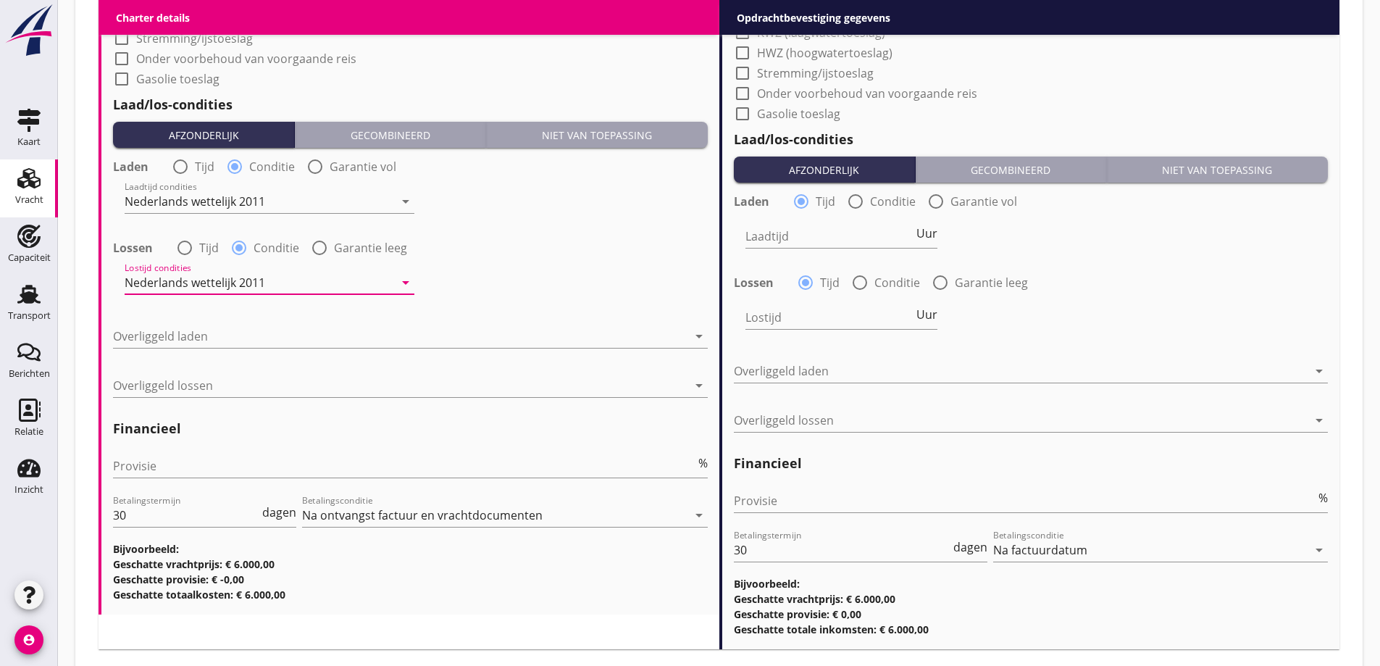
scroll to position [1587, 0]
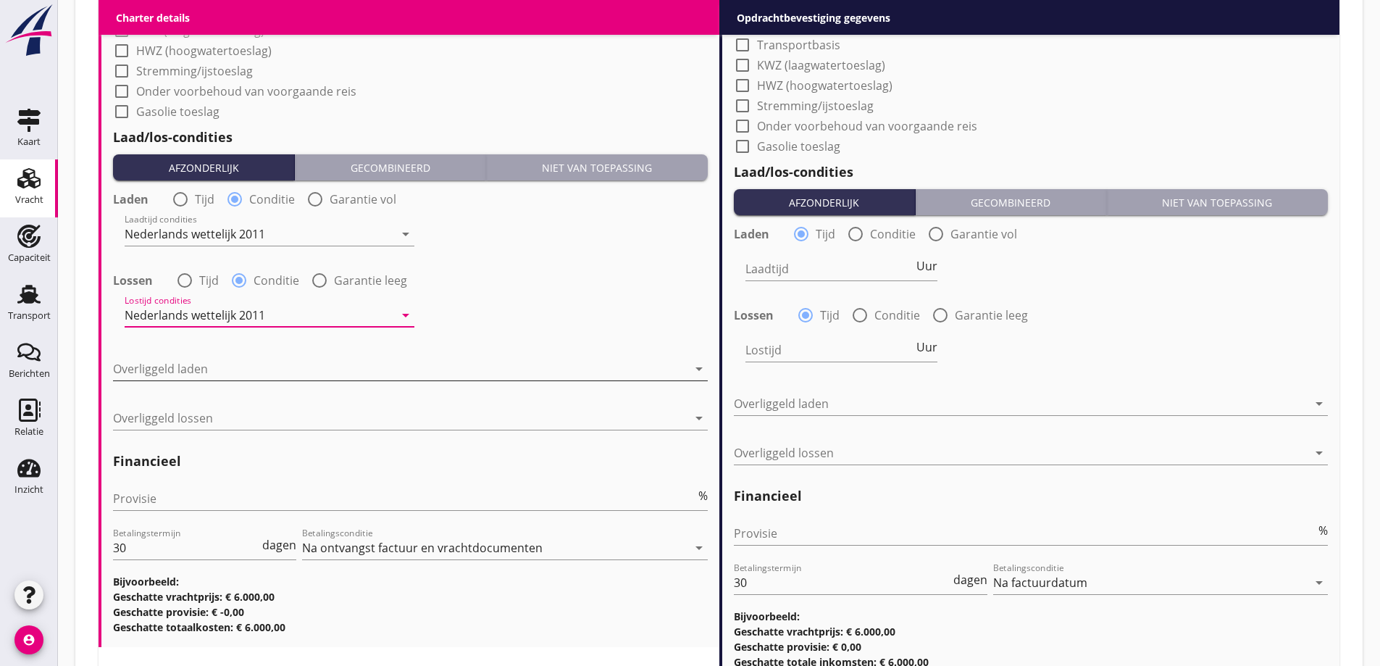
click at [210, 380] on div at bounding box center [400, 368] width 574 height 23
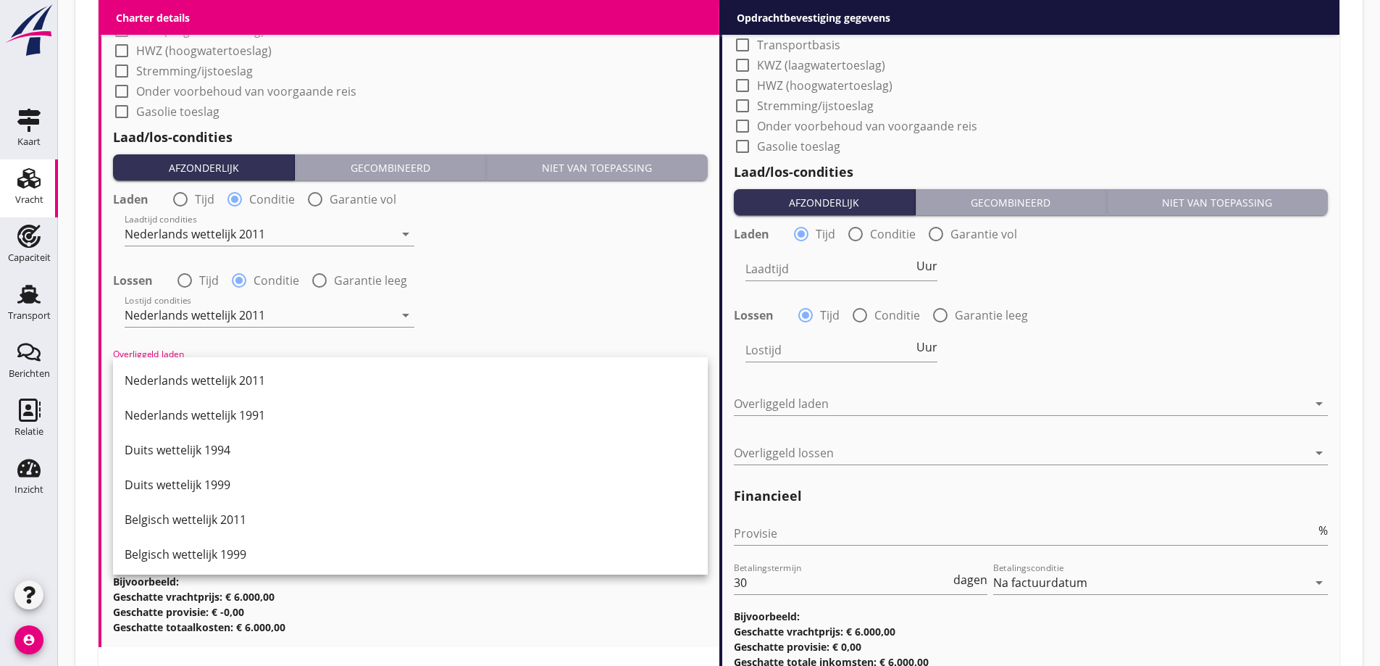
click at [212, 380] on div "Nederlands wettelijk 2011" at bounding box center [411, 380] width 572 height 17
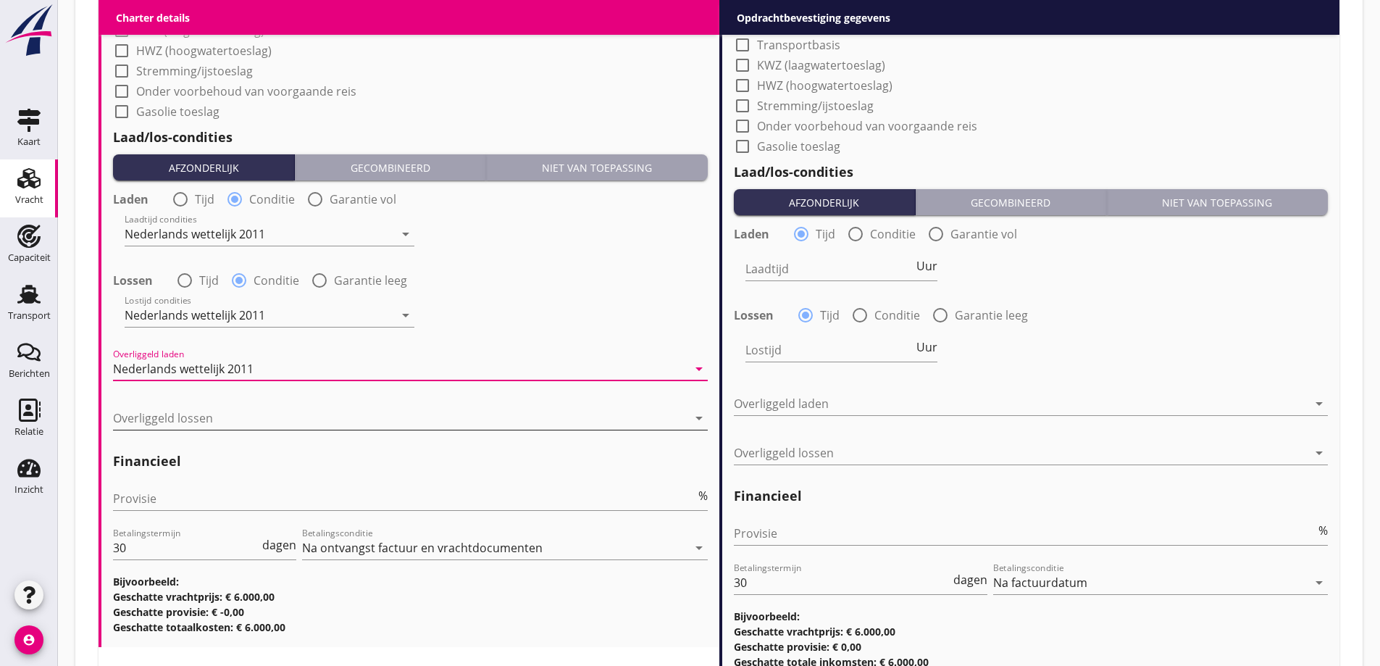
click at [208, 415] on div at bounding box center [400, 417] width 574 height 23
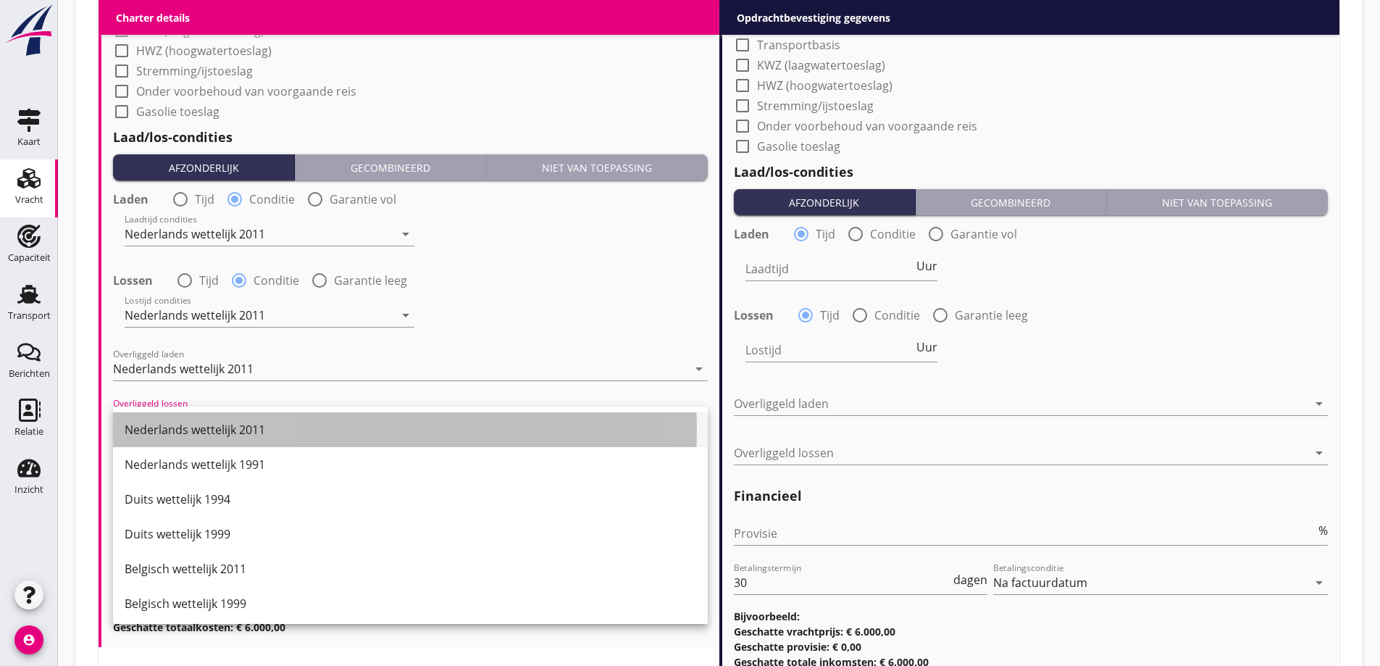
click at [215, 434] on div "Nederlands wettelijk 2011" at bounding box center [411, 429] width 572 height 17
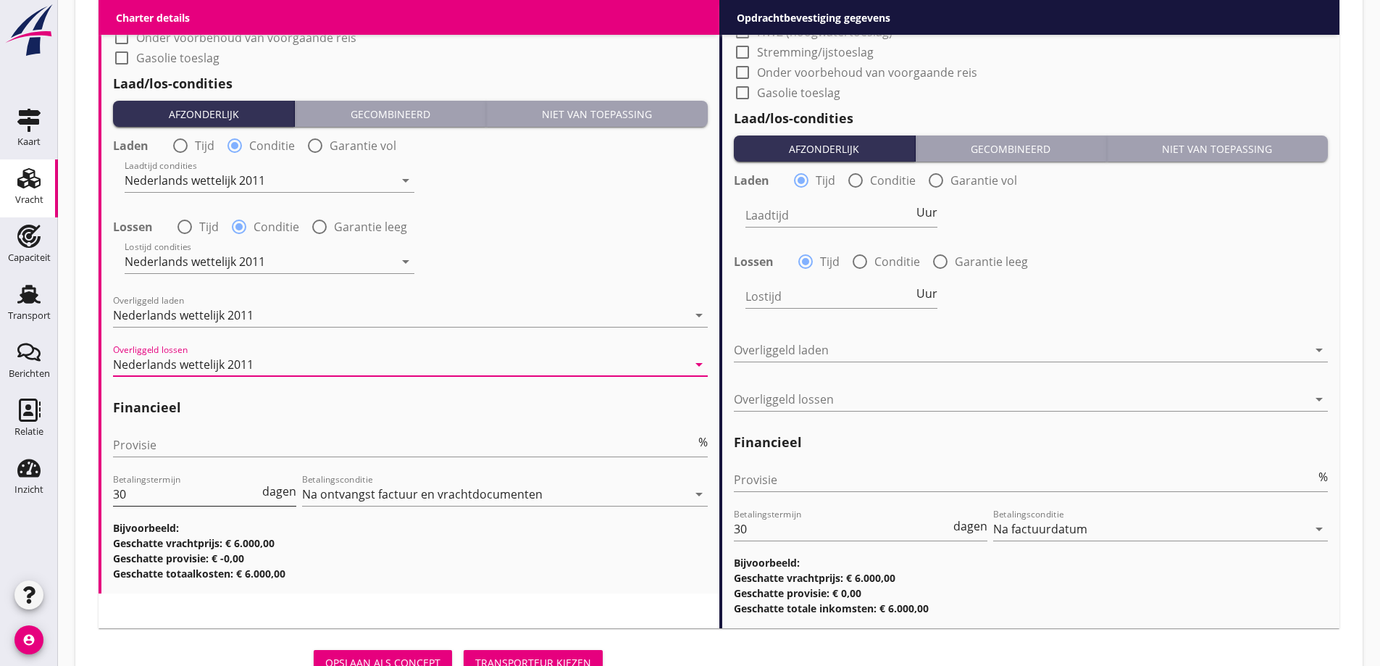
scroll to position [1701, 0]
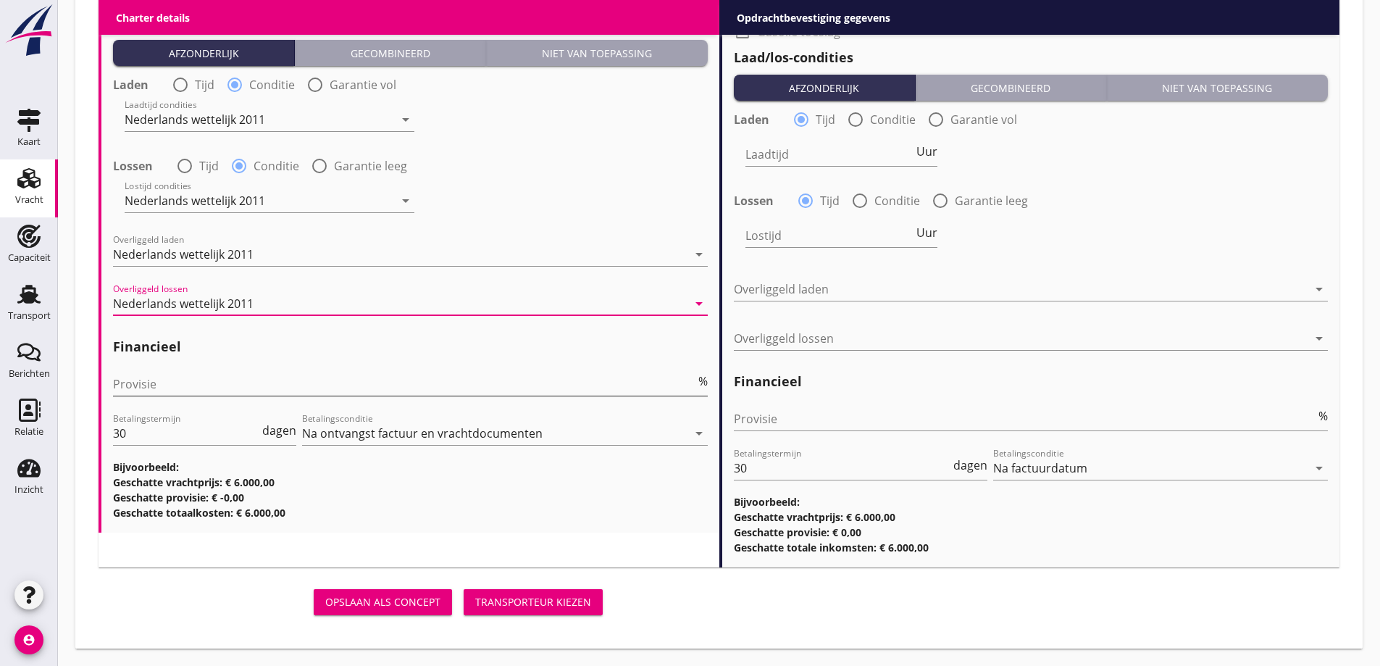
click at [206, 393] on input "Provisie" at bounding box center [404, 383] width 582 height 23
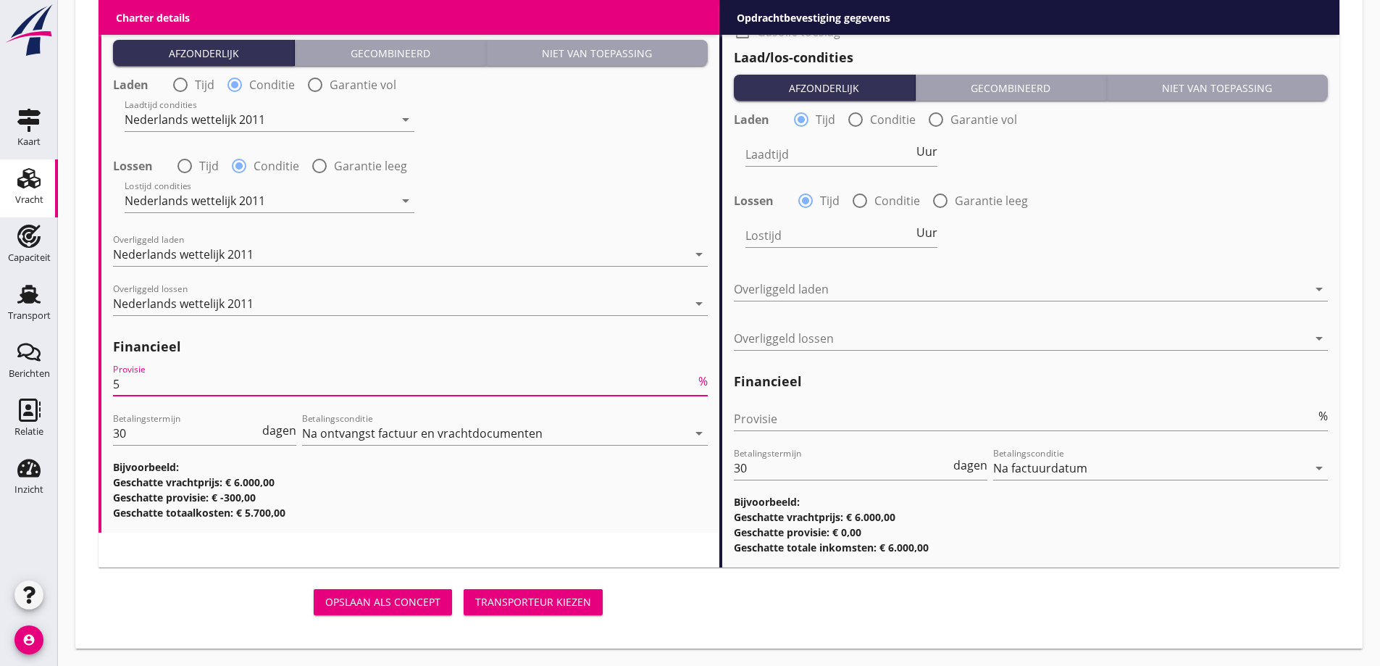
type input "5"
drag, startPoint x: 367, startPoint y: 529, endPoint x: 403, endPoint y: 527, distance: 35.5
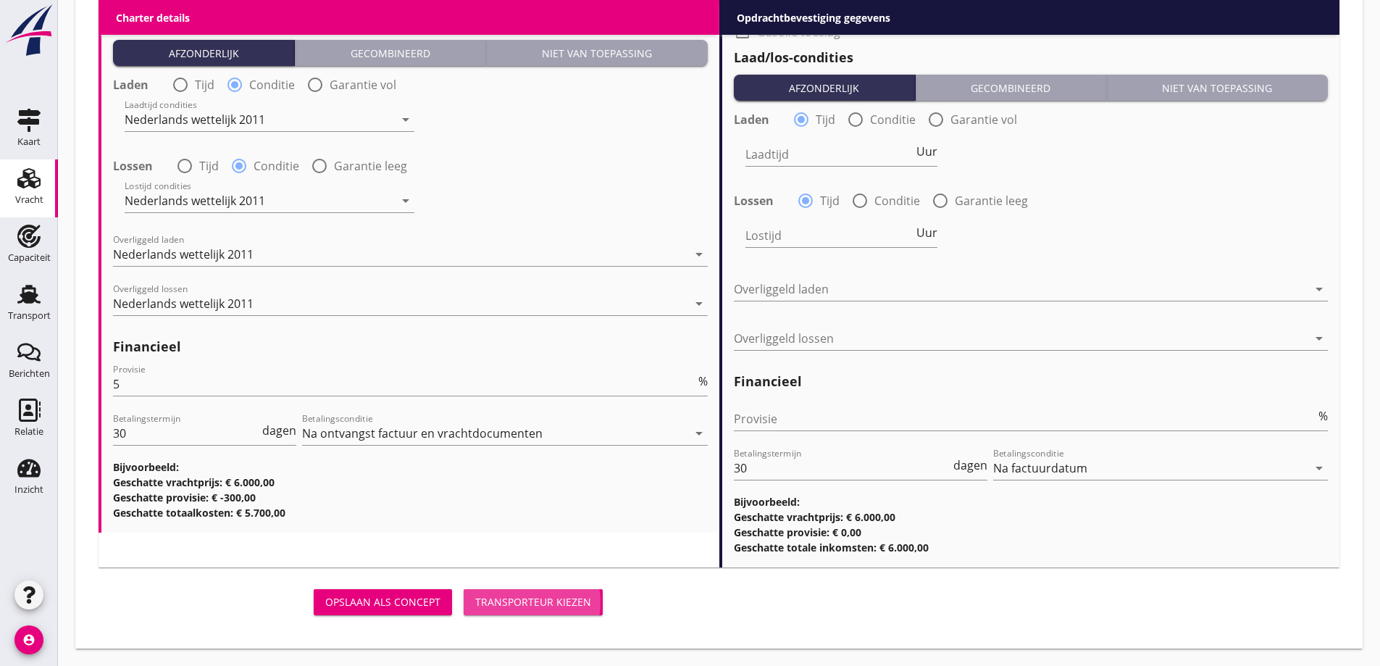
click at [569, 596] on div "Transporteur kiezen" at bounding box center [533, 601] width 116 height 15
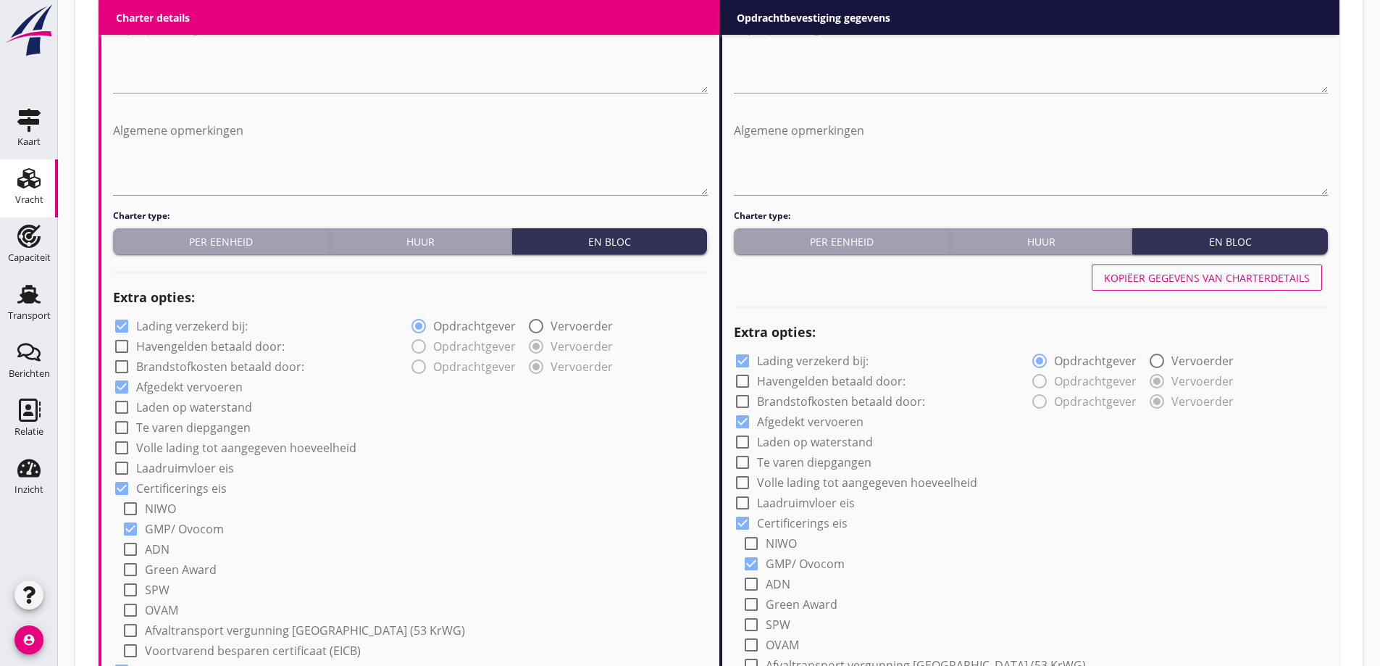
scroll to position [687, 0]
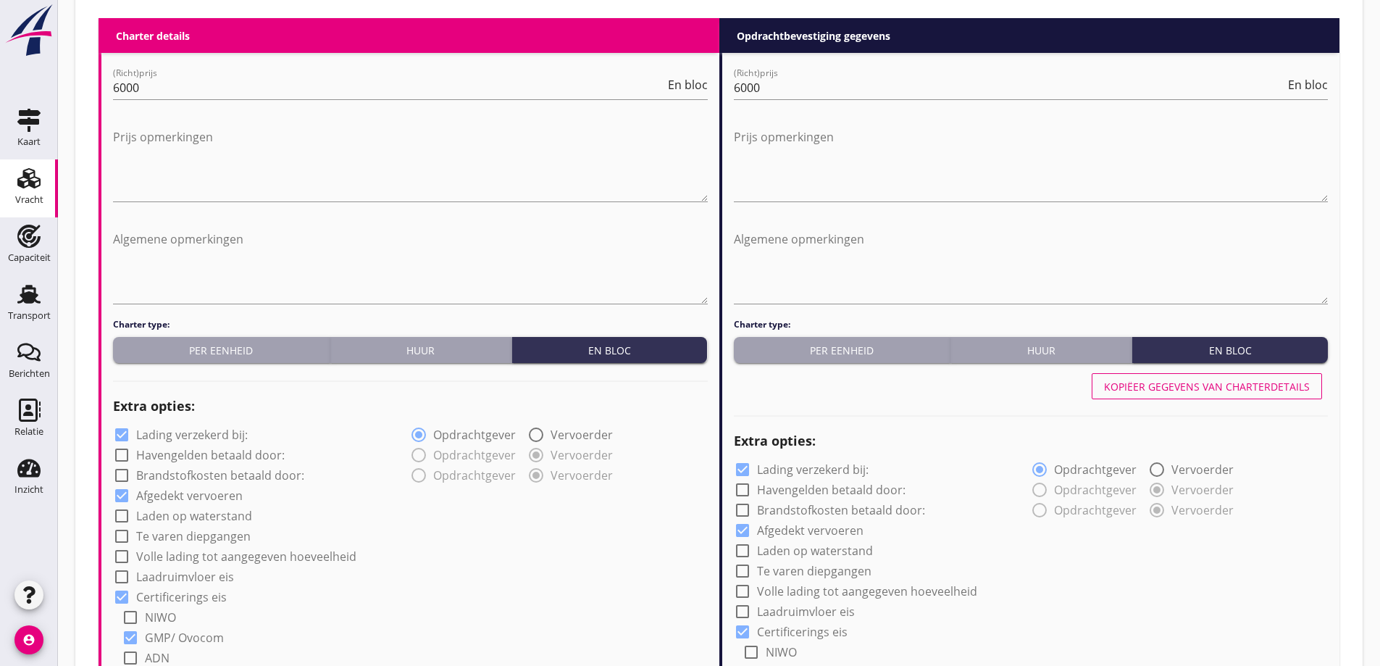
click at [1192, 391] on div "Kopiëer gegevens van charterdetails" at bounding box center [1207, 386] width 206 height 15
type input "Sojaschroot (1720)"
type input "Raapschroot (1720)"
type input "a"
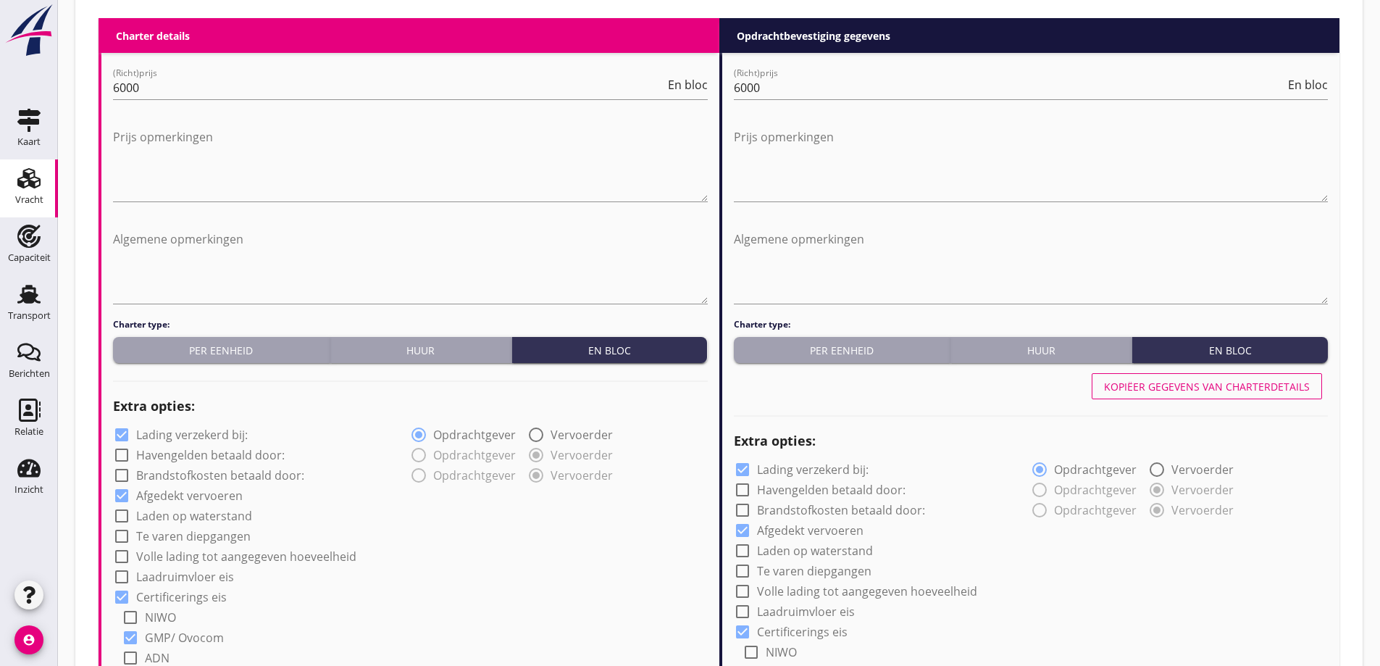
radio input "false"
radio input "true"
radio input "false"
radio input "true"
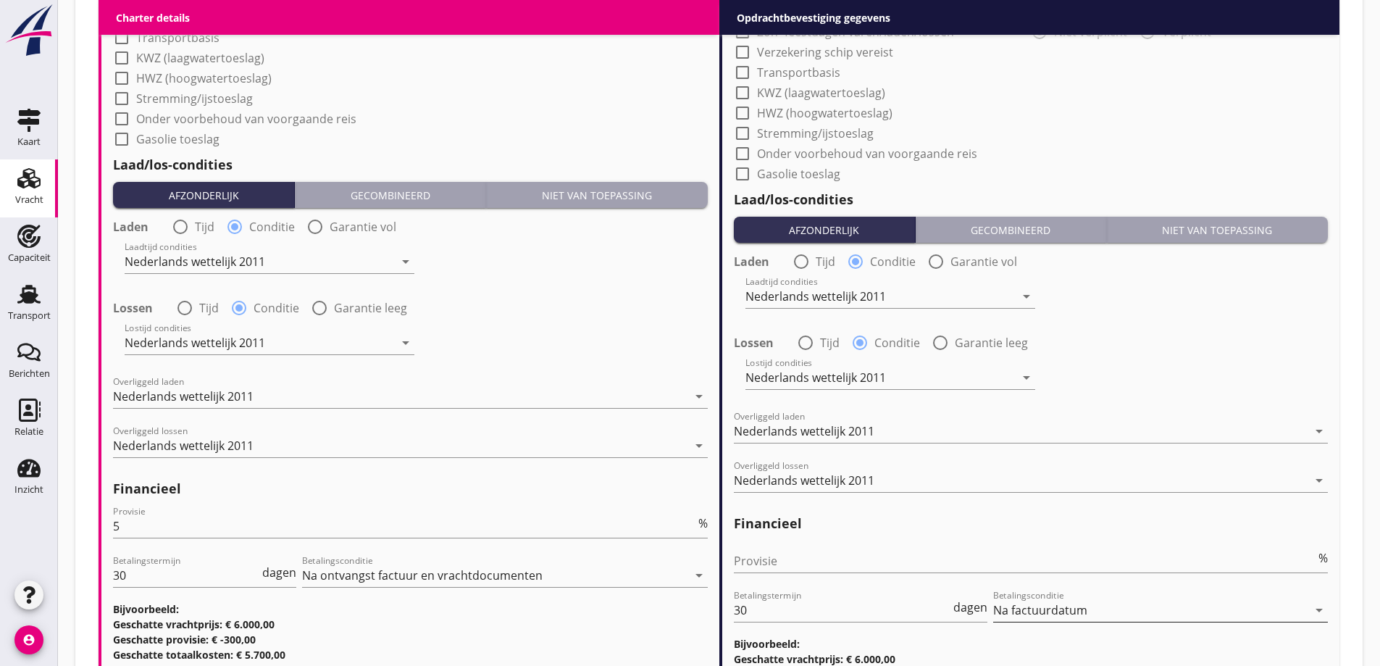
scroll to position [1701, 0]
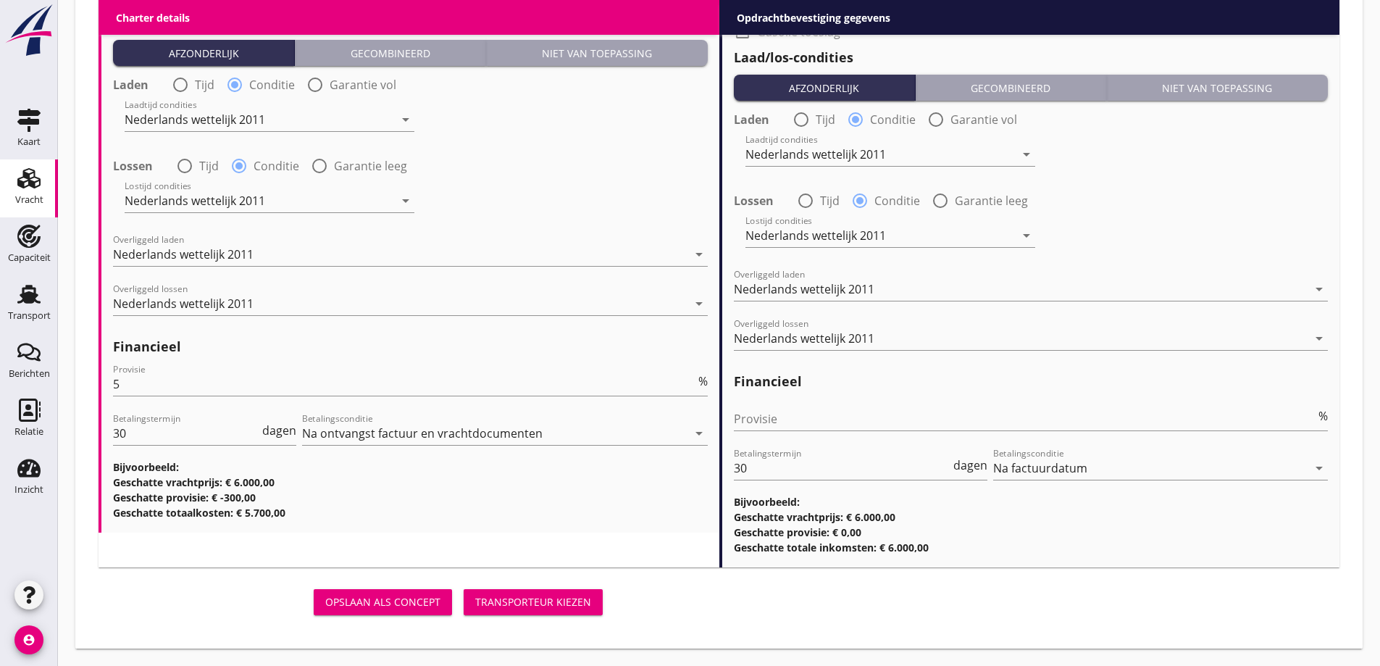
click at [540, 595] on div "Transporteur kiezen" at bounding box center [533, 601] width 116 height 15
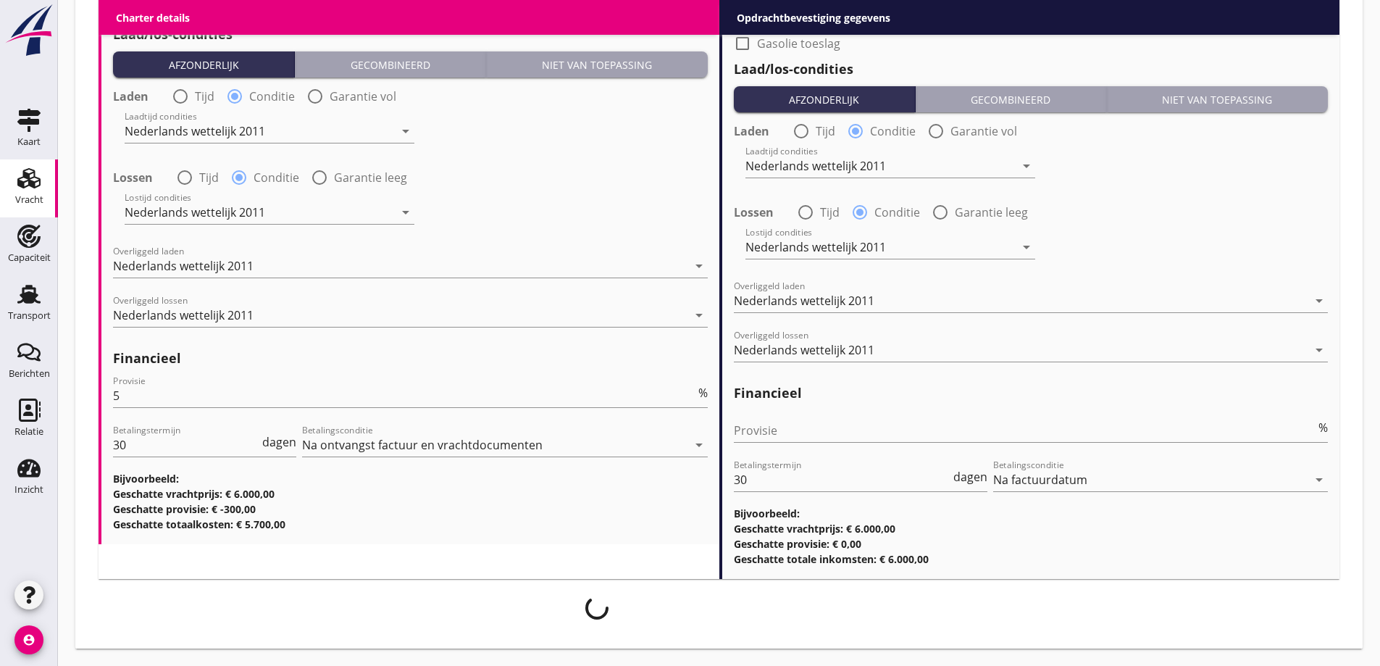
scroll to position [1690, 0]
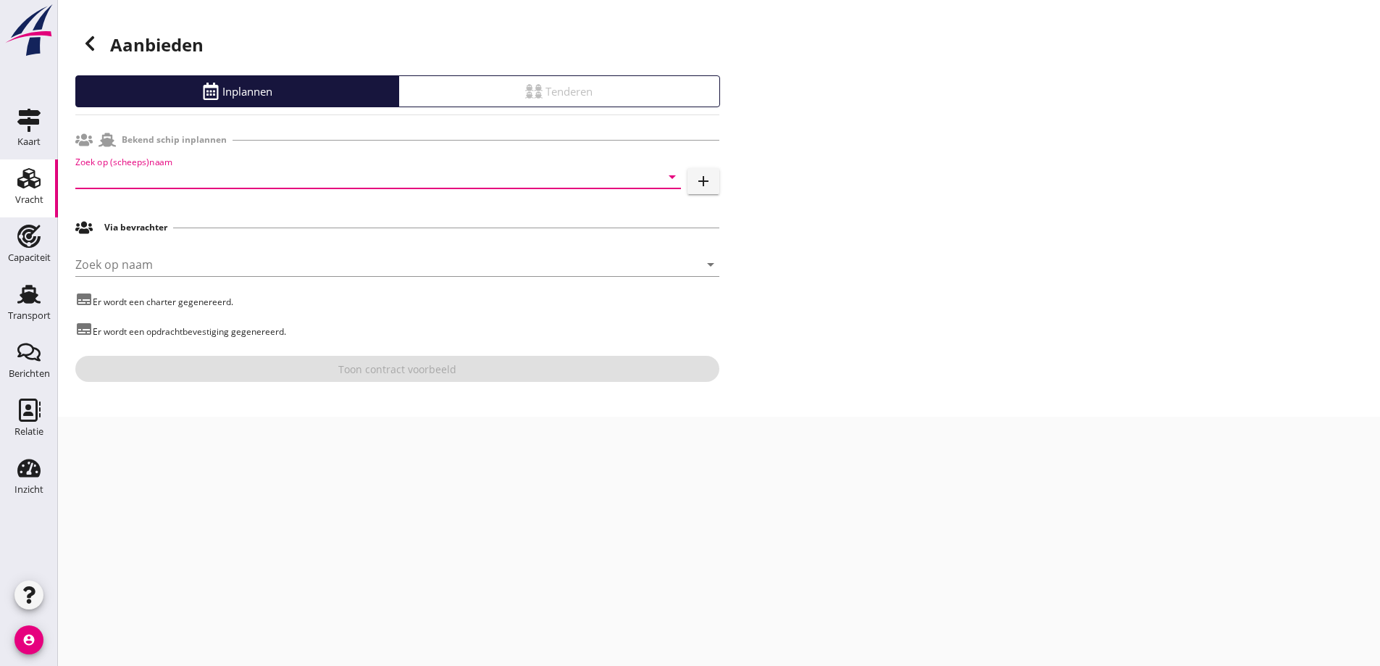
click at [176, 175] on input "Zoek op (scheeps)naam" at bounding box center [357, 176] width 565 height 23
click at [171, 207] on div "ALVENO" at bounding box center [398, 204] width 542 height 17
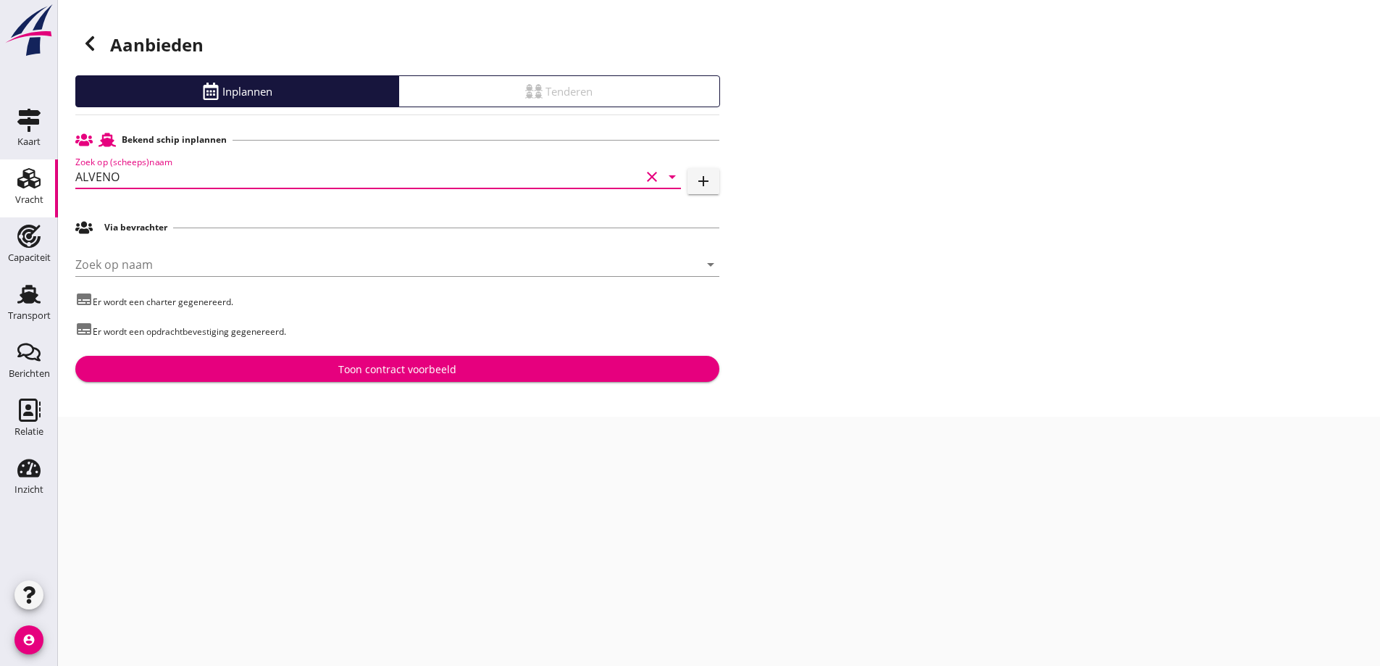
type input "ALVENO"
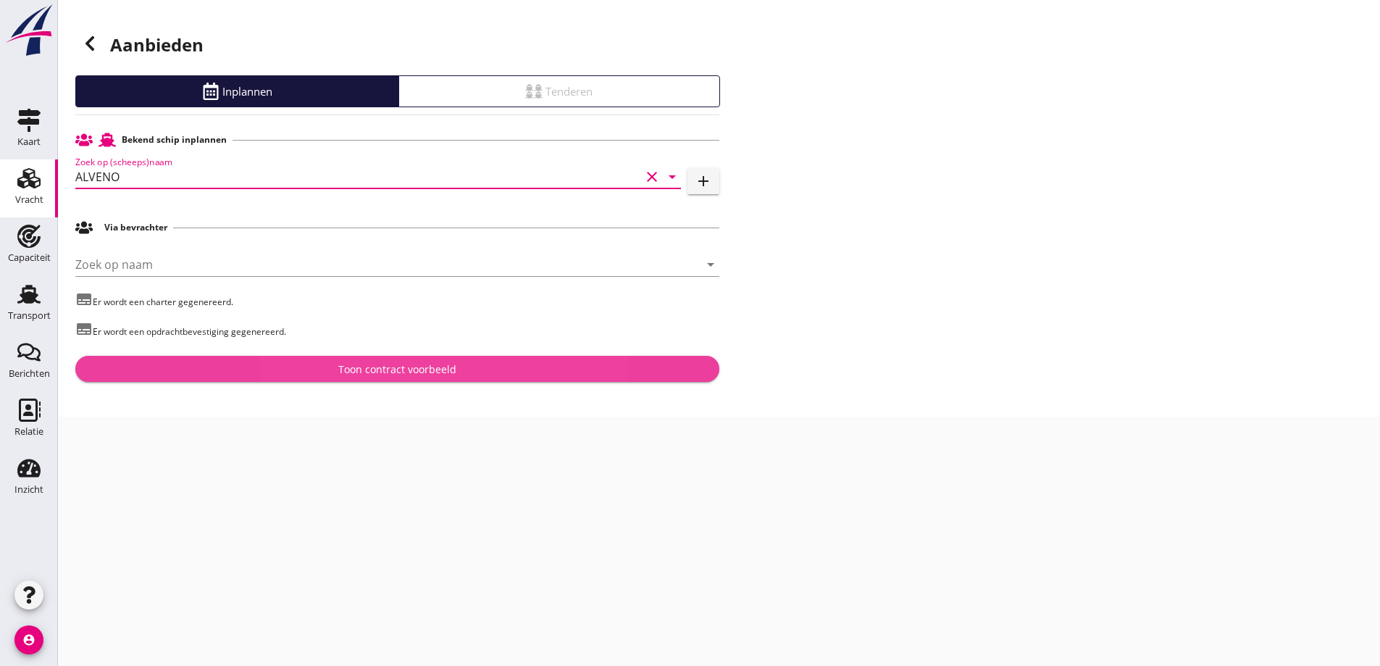
click at [317, 360] on button "Toon contract voorbeeld" at bounding box center [397, 369] width 644 height 26
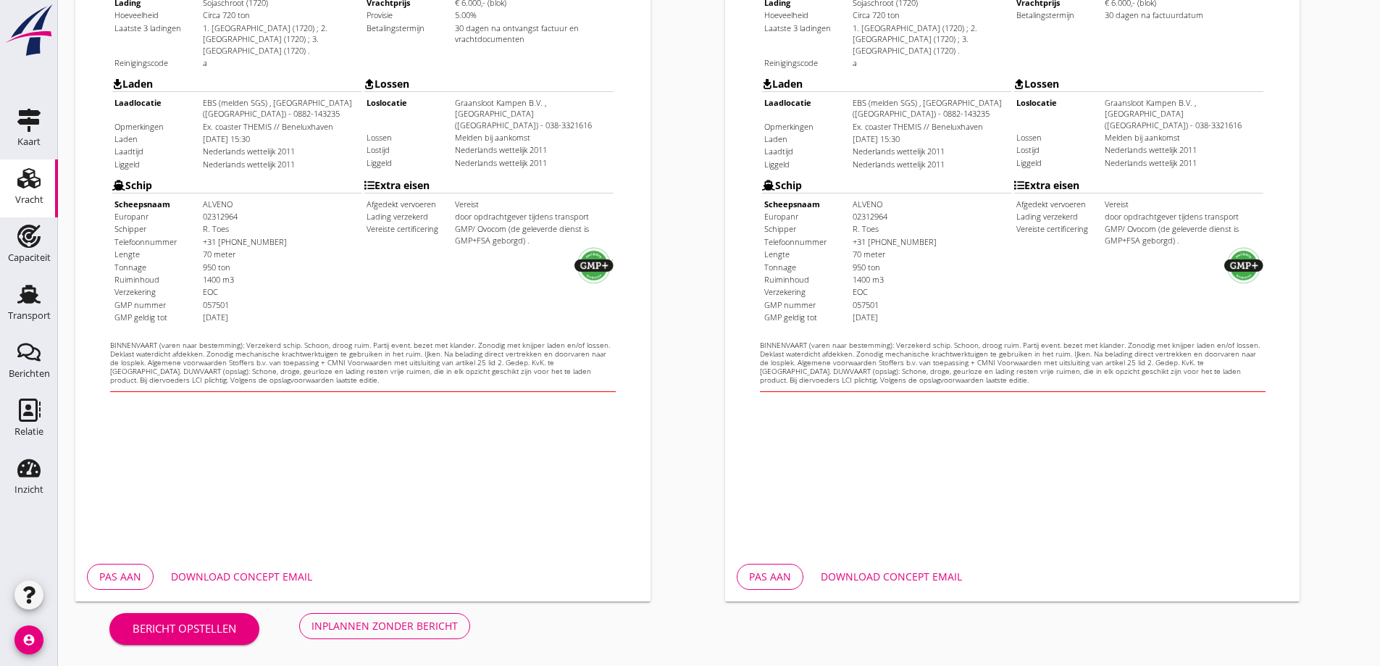
scroll to position [407, 0]
click at [245, 585] on button "Download concept email" at bounding box center [241, 576] width 164 height 26
click at [878, 578] on div "Download concept email" at bounding box center [891, 575] width 141 height 15
click at [369, 638] on div "Bericht opstellen Inplannen zonder bericht" at bounding box center [289, 624] width 429 height 48
click at [374, 631] on div "Inplannen zonder bericht" at bounding box center [384, 624] width 146 height 15
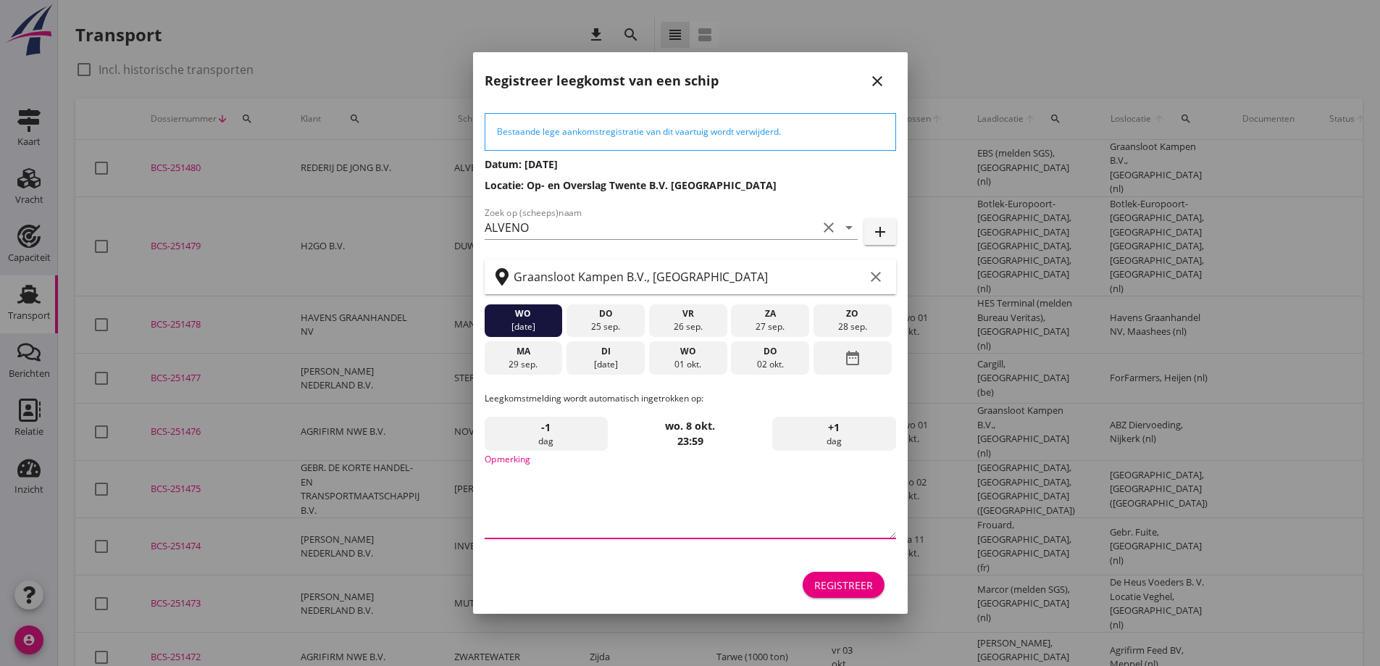
click at [558, 493] on textarea "Opmerking" at bounding box center [690, 500] width 411 height 76
type textarea "STOFFERS"
click at [699, 350] on div "wo" at bounding box center [687, 351] width 71 height 13
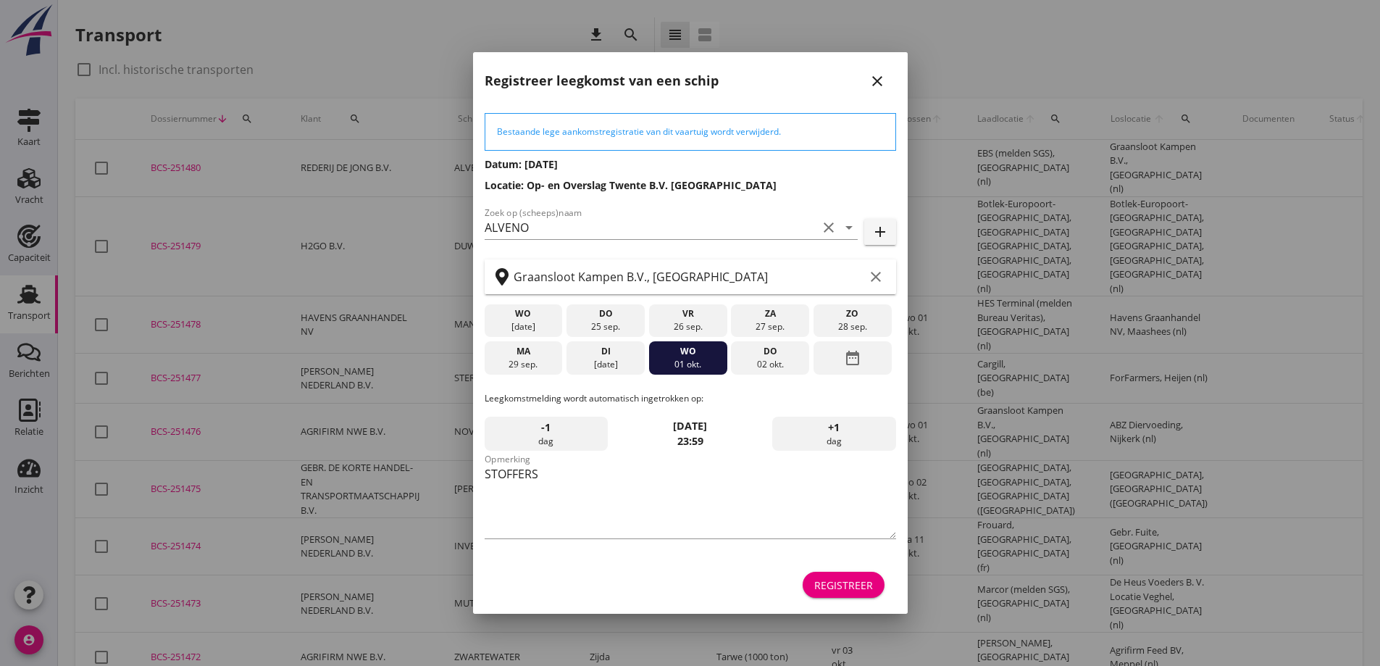
click at [871, 587] on div "Registreer" at bounding box center [843, 584] width 59 height 15
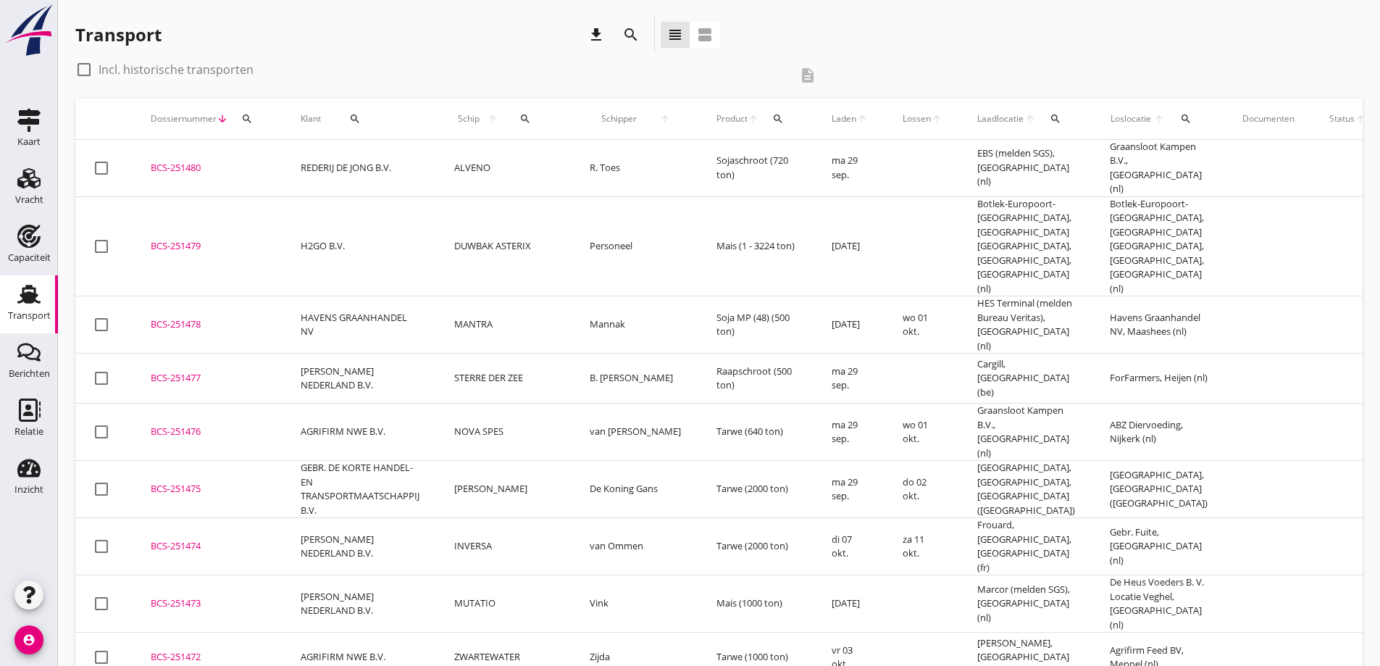
click at [186, 175] on td "BCS-251480 upload_file Drop hier uw bestand om het aan het dossier toe te voegen" at bounding box center [208, 168] width 150 height 57
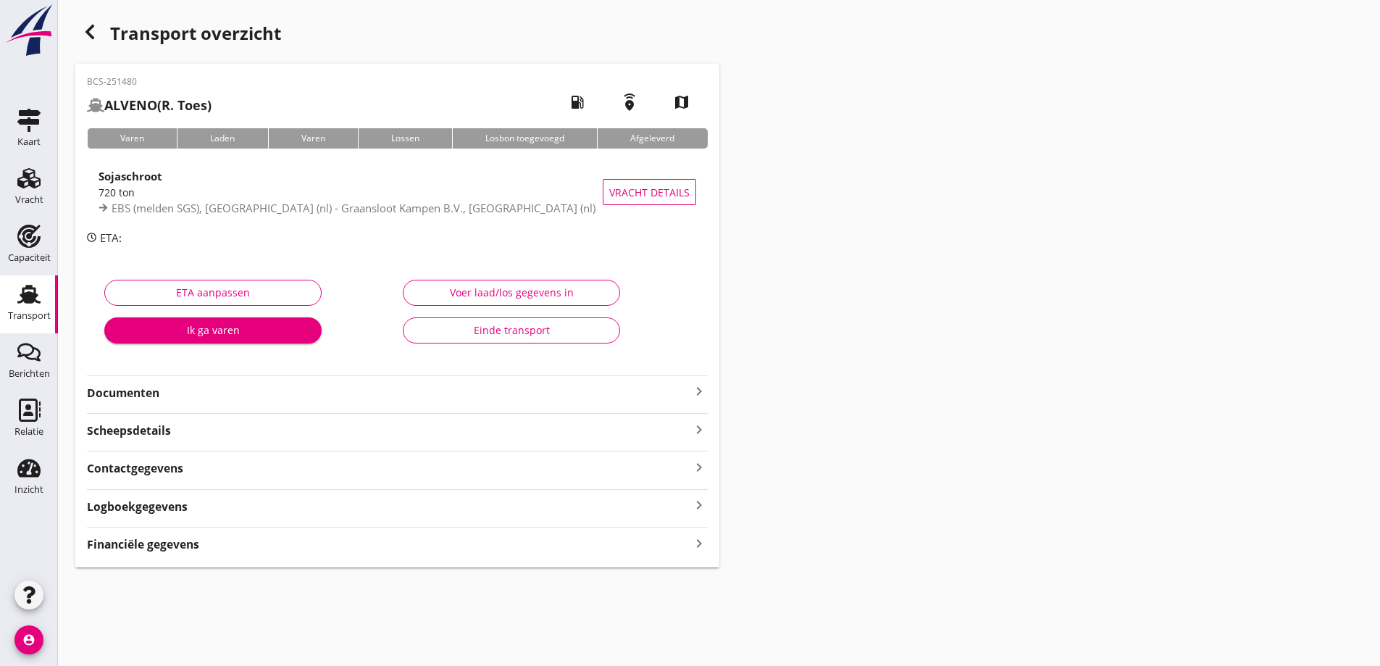
click at [101, 406] on div "BCS-251480 ALVENO (R. Toes) local_gas_station emergency_share map Varen Laden V…" at bounding box center [397, 315] width 644 height 503
click at [103, 394] on strong "Documenten" at bounding box center [388, 393] width 603 height 17
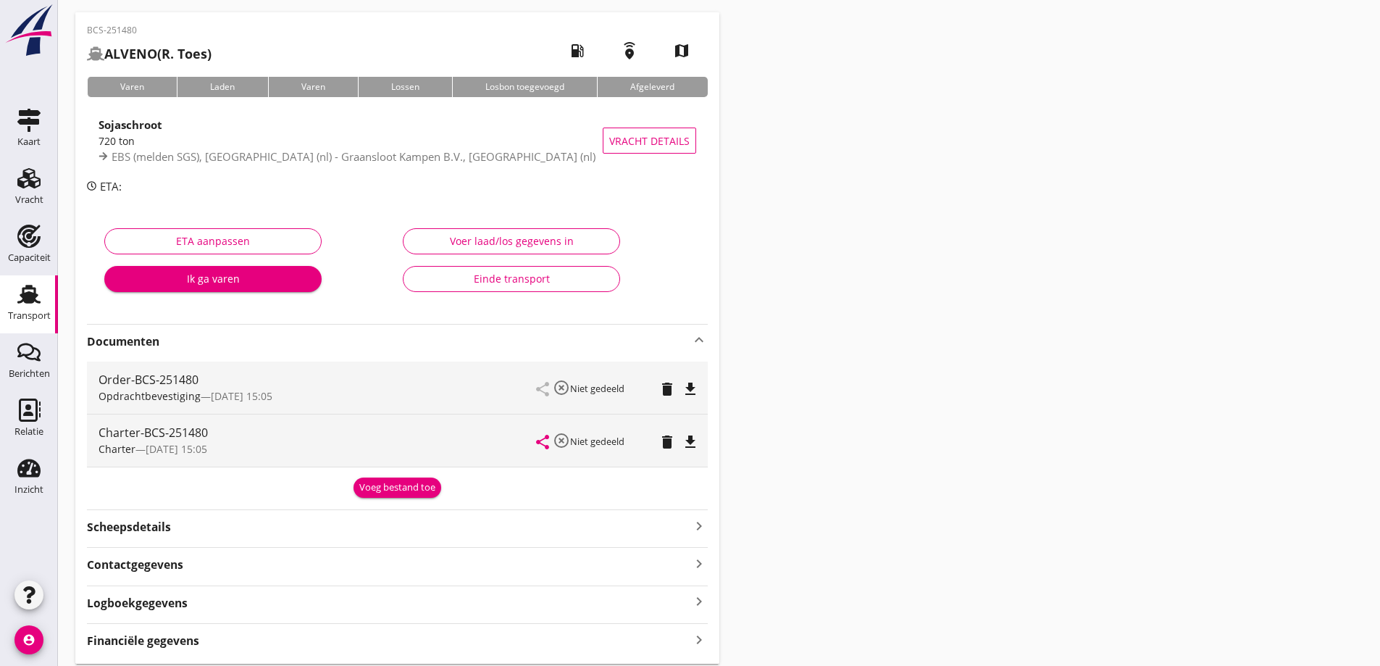
scroll to position [101, 0]
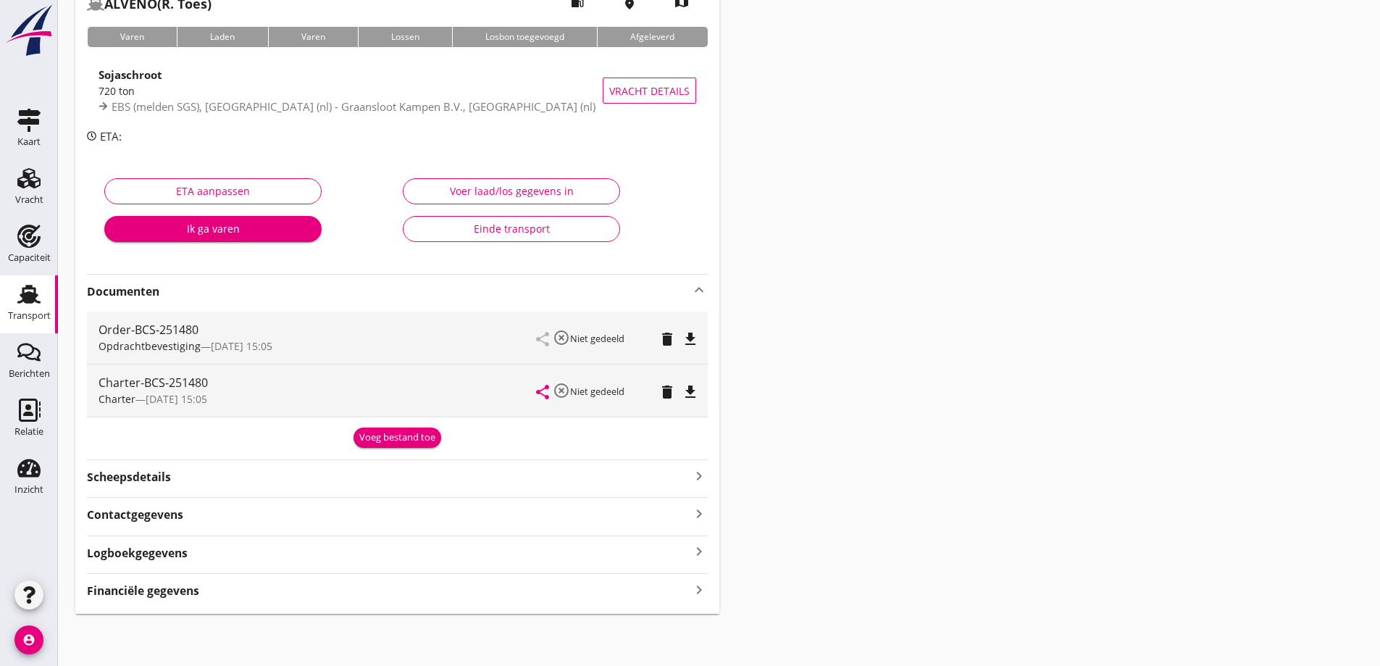
click at [168, 590] on strong "Financiële gegevens" at bounding box center [143, 590] width 112 height 17
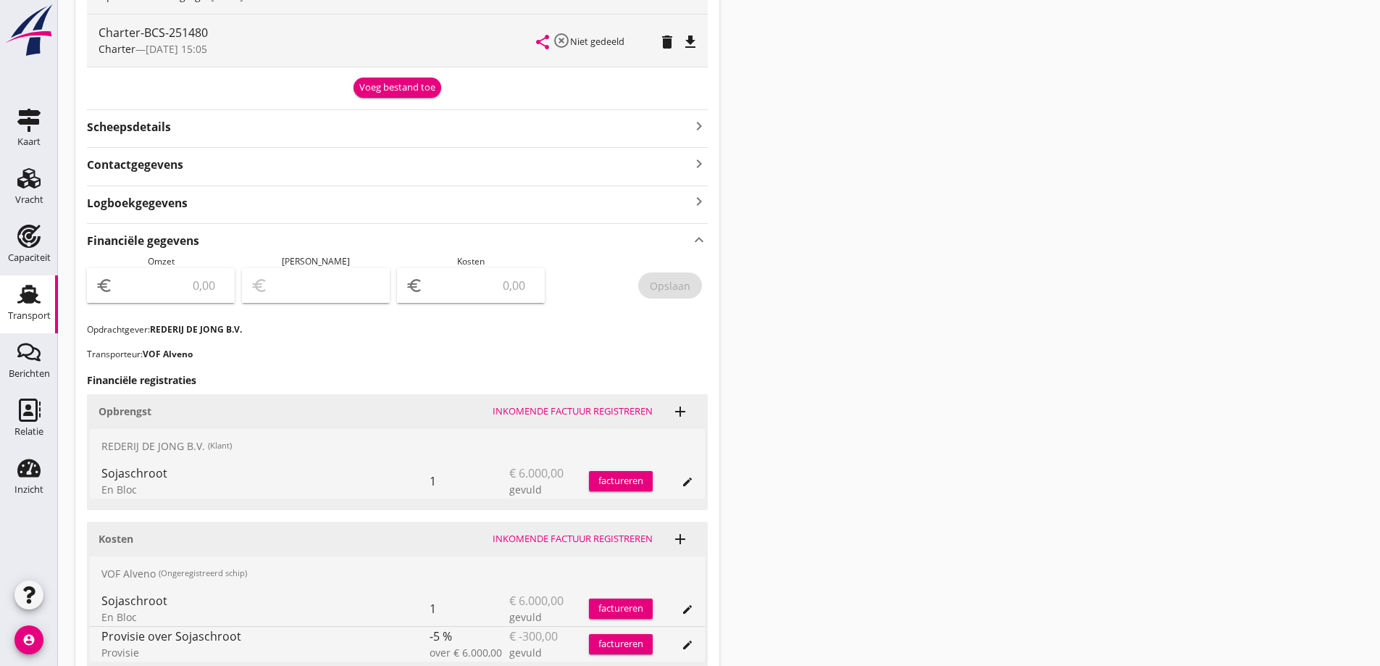
scroll to position [464, 0]
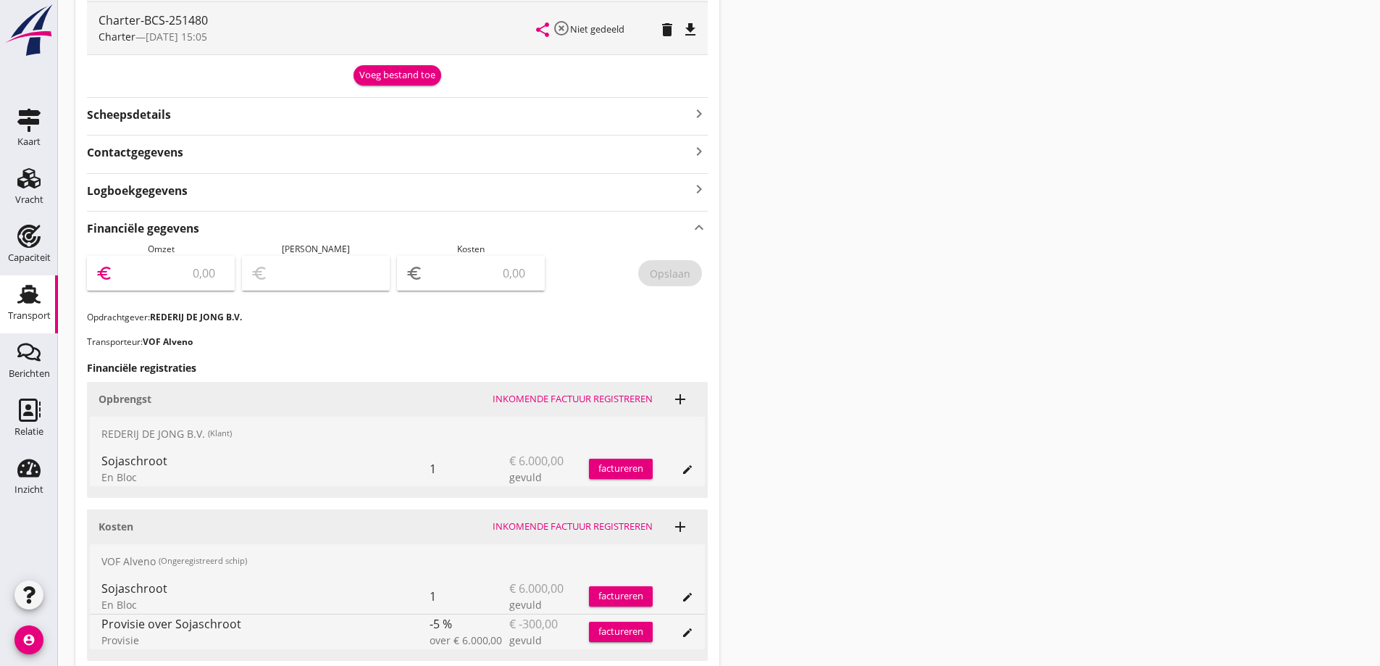
click at [206, 275] on input "number" at bounding box center [171, 272] width 110 height 23
type input "6000"
click at [474, 264] on input "number" at bounding box center [481, 272] width 110 height 23
type input "5995.00"
type input "5"
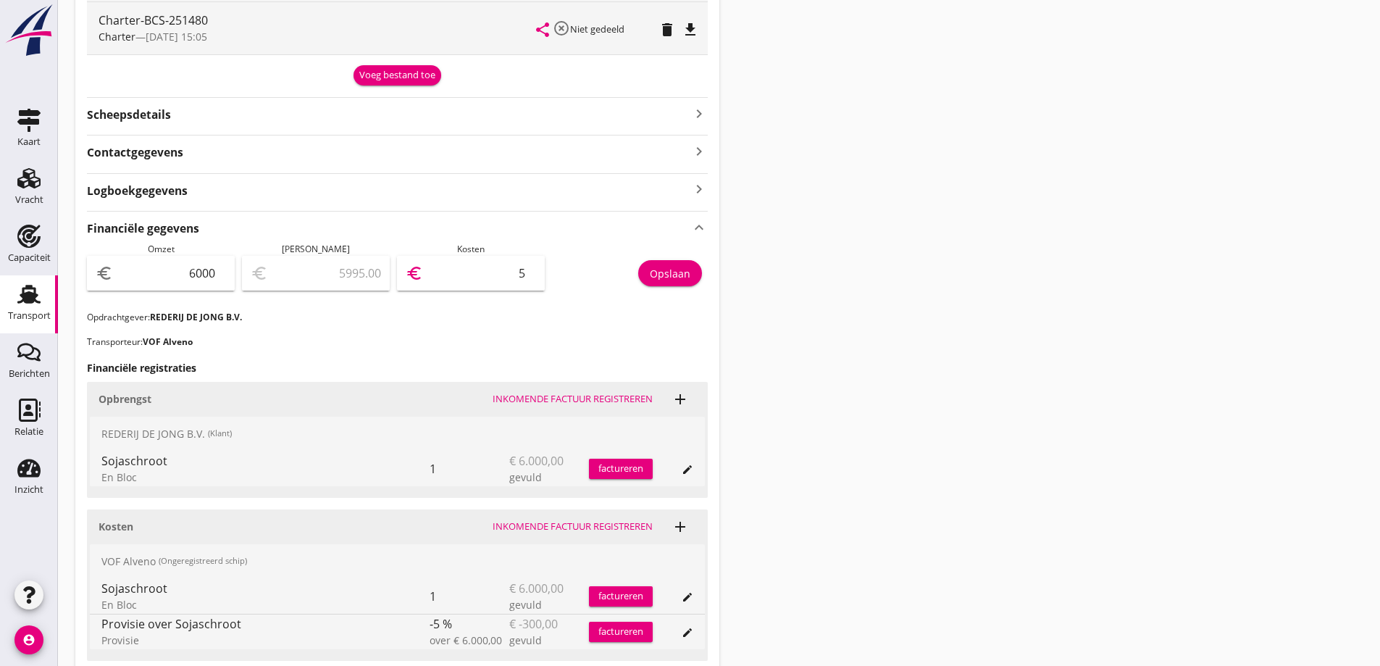
type input "5943.00"
type input "57"
type input "5430.00"
type input "570"
type input "300.00"
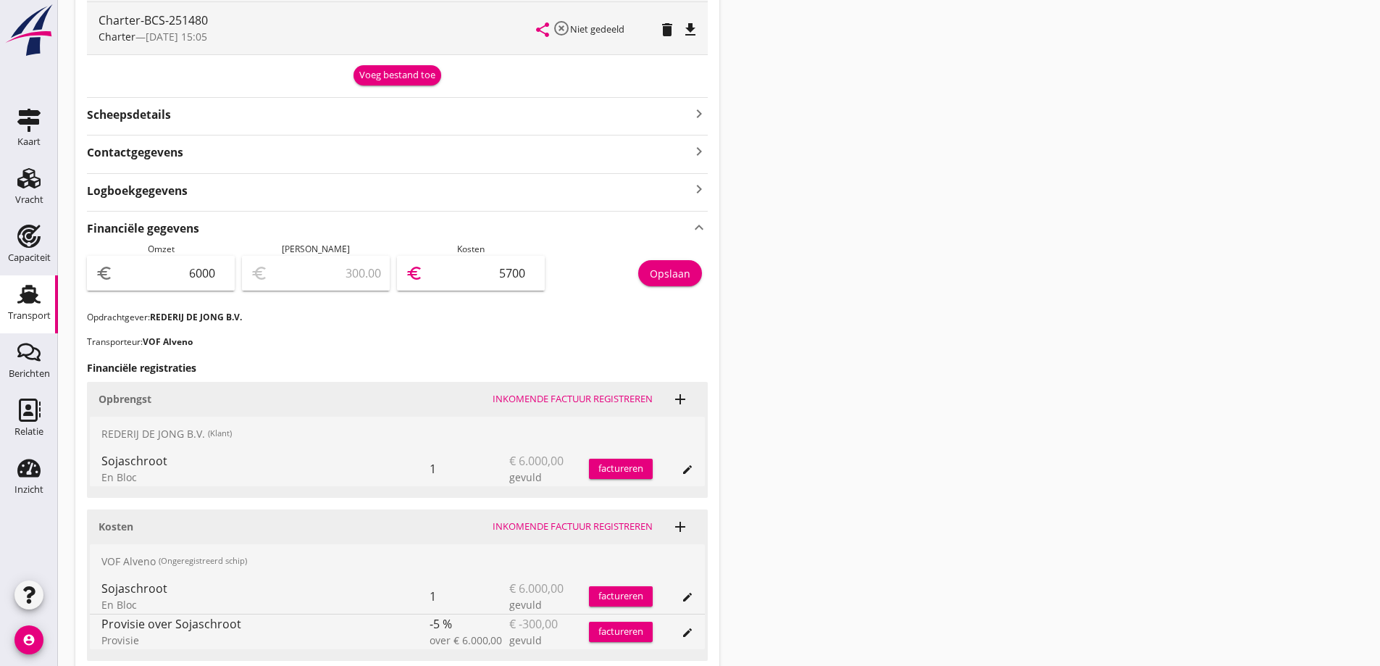
type input "5700"
click at [495, 372] on h3 "Financiële registraties" at bounding box center [397, 367] width 621 height 15
click at [678, 268] on div "Opslaan" at bounding box center [670, 273] width 41 height 15
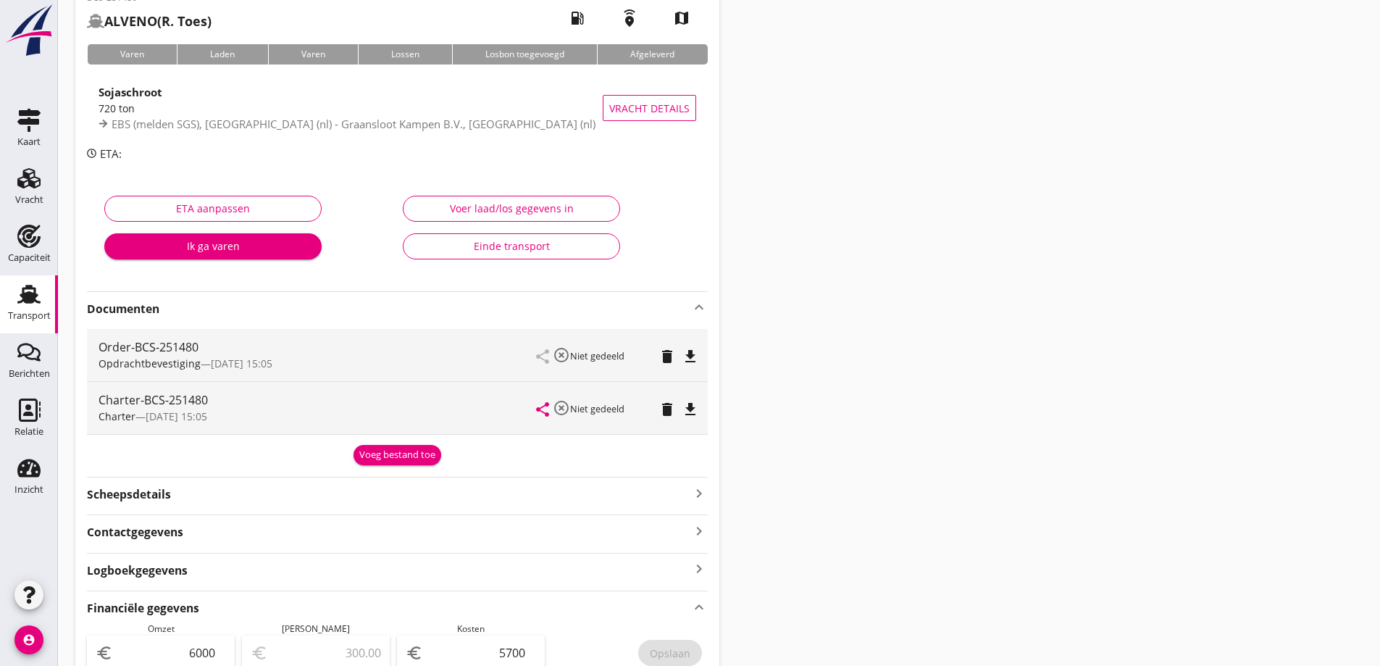
scroll to position [0, 0]
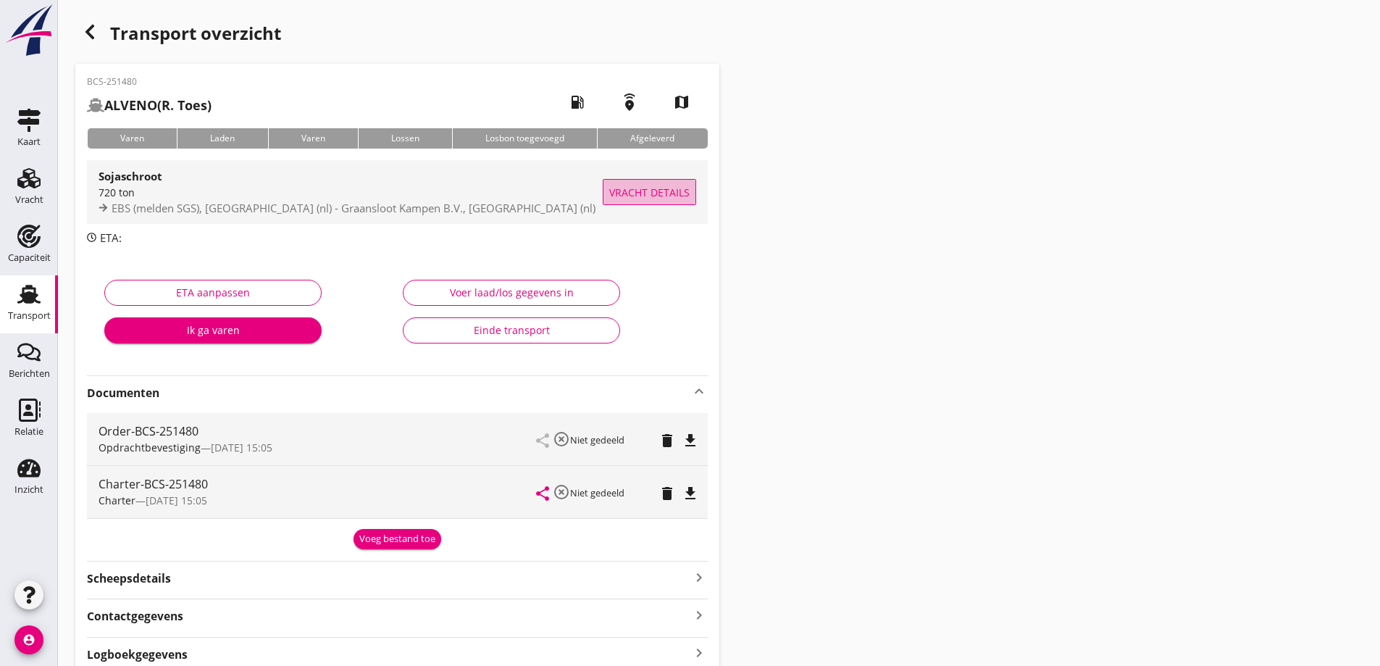
click at [674, 197] on span "Vracht details" at bounding box center [649, 192] width 80 height 15
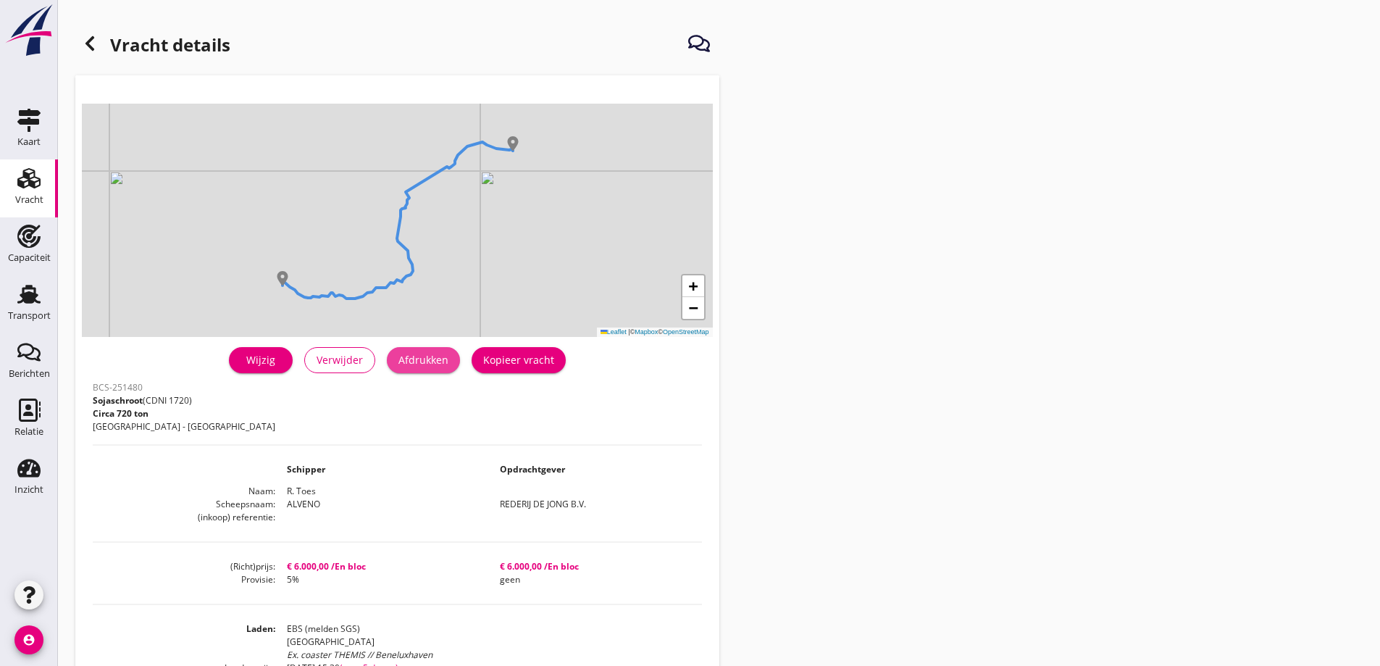
click at [420, 365] on div "Afdrukken" at bounding box center [423, 359] width 50 height 15
click at [18, 315] on div "Transport" at bounding box center [29, 315] width 43 height 9
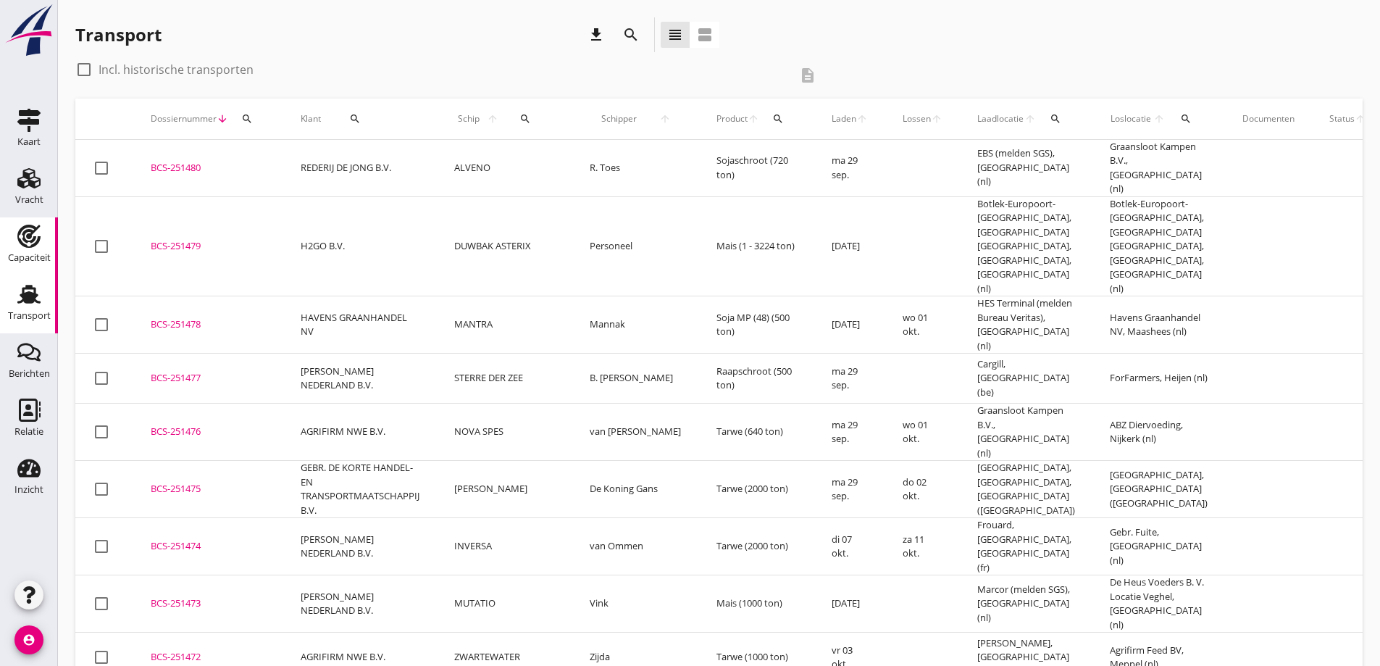
click at [25, 233] on use at bounding box center [28, 236] width 23 height 23
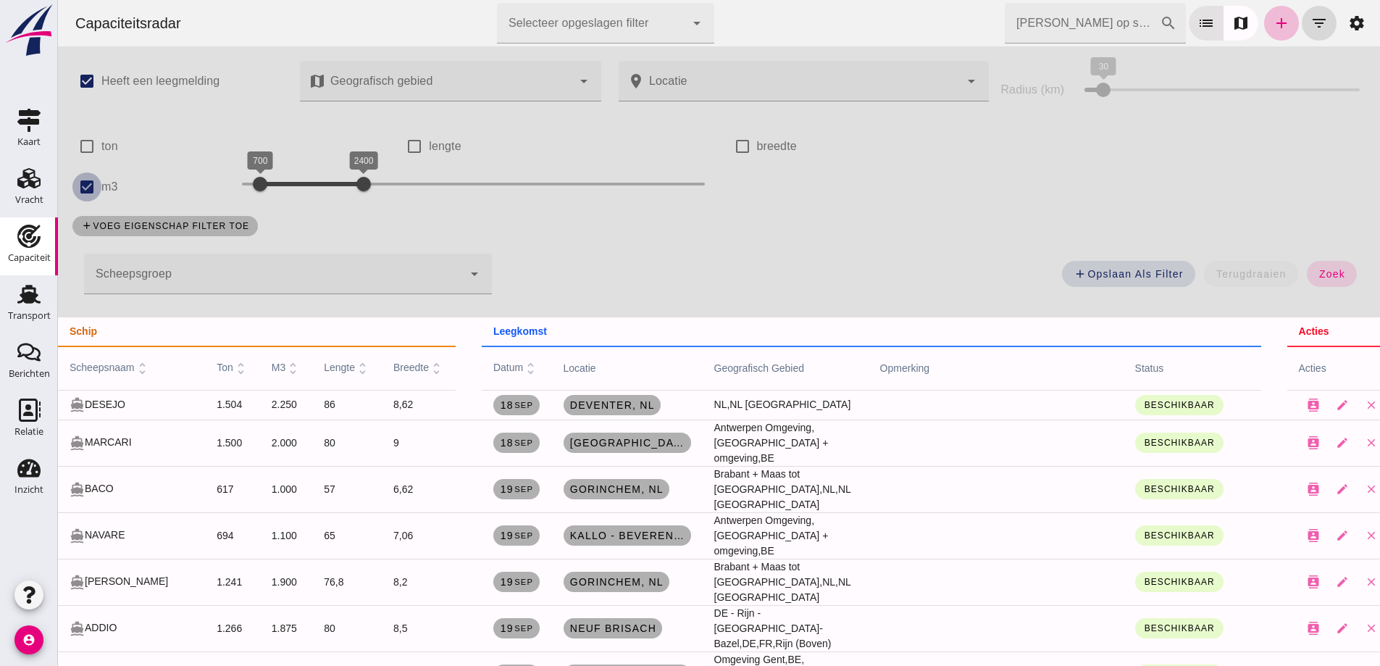
click at [79, 186] on input "m3" at bounding box center [86, 186] width 29 height 29
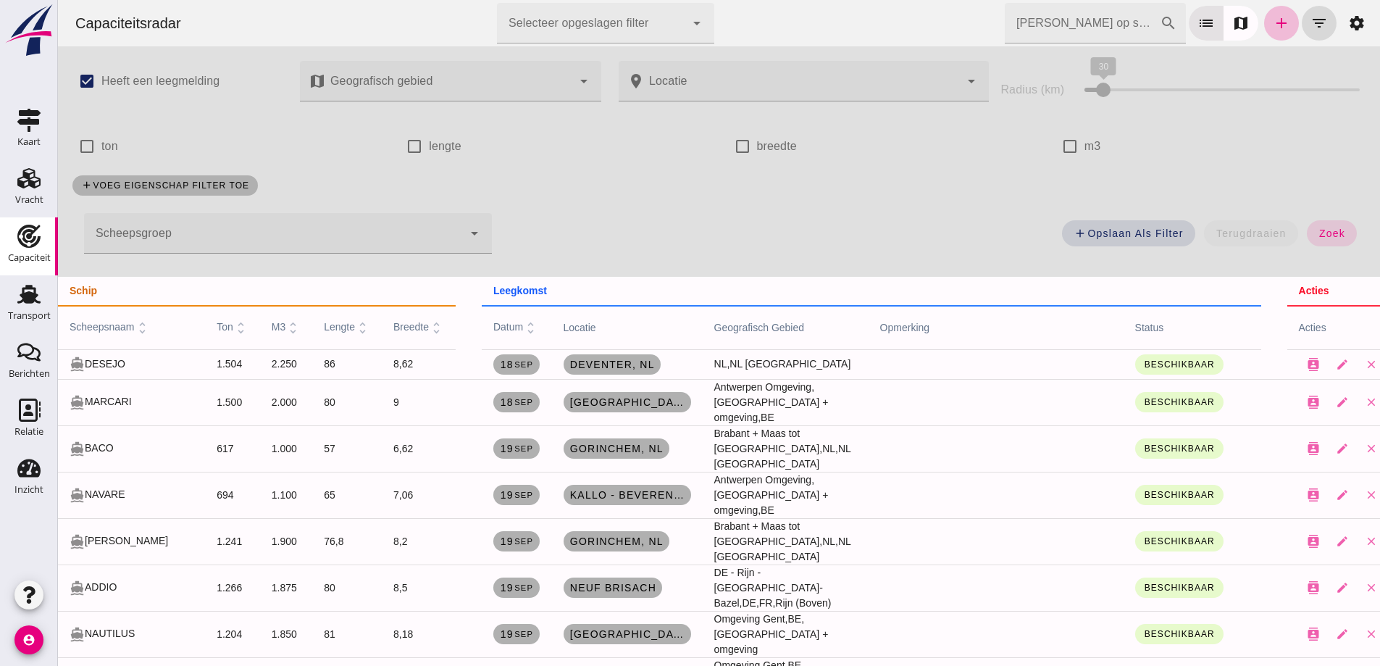
click at [1160, 17] on icon "search" at bounding box center [1168, 22] width 17 height 17
click at [1264, 19] on link "add" at bounding box center [1281, 23] width 35 height 35
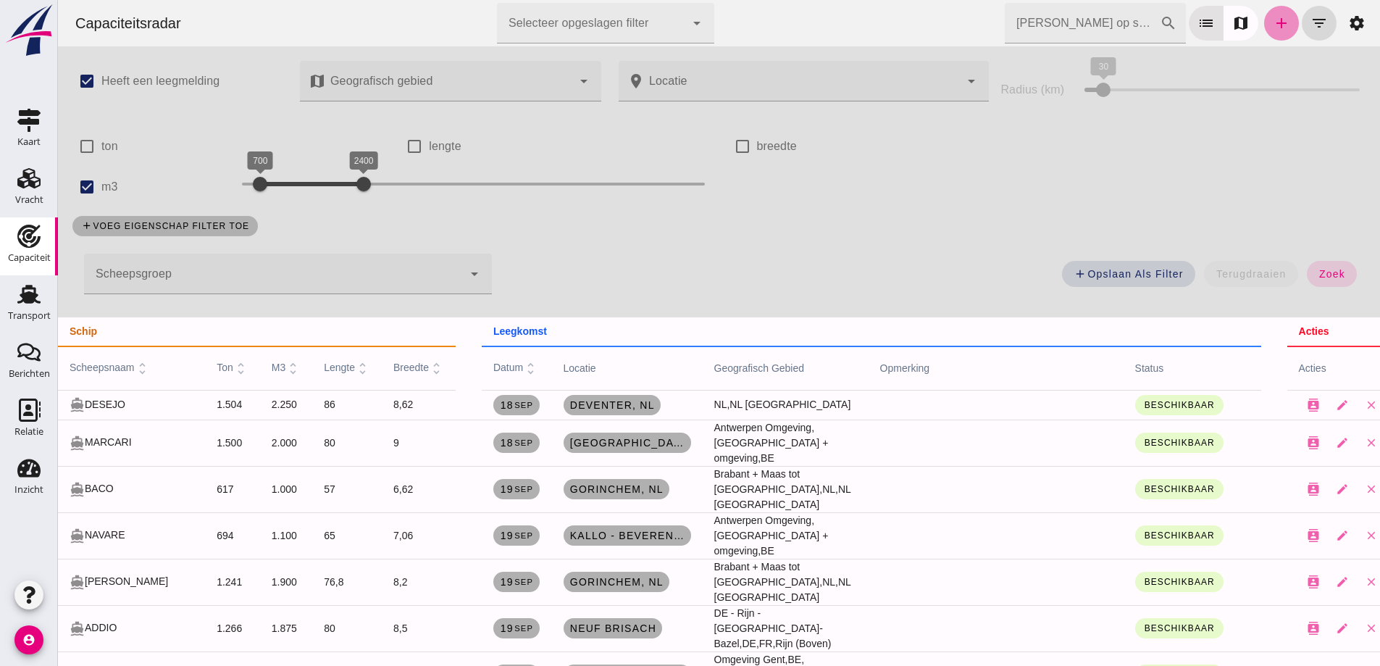
checkbox input "true"
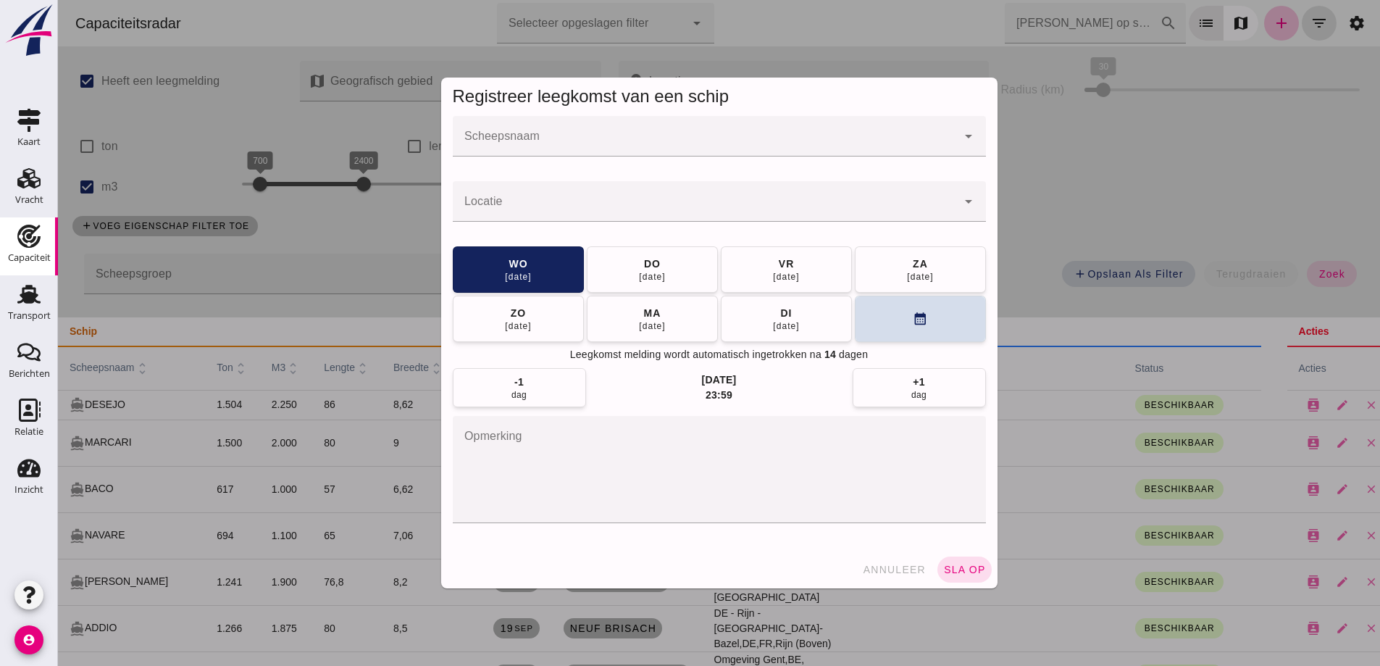
click at [704, 150] on input "Scheepsnaam" at bounding box center [705, 143] width 504 height 17
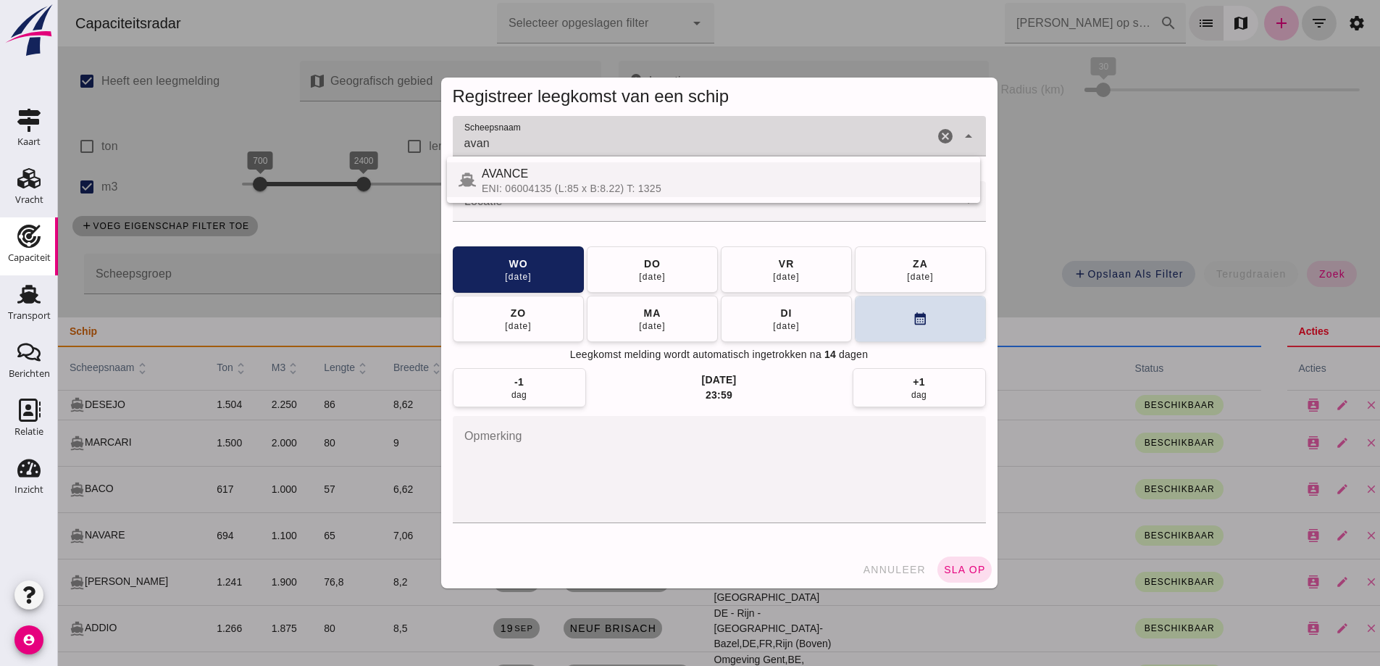
click at [681, 183] on div "ENI: 06004135 (L:85 x B:8.22) T: 1325" at bounding box center [725, 189] width 487 height 12
type input "AVANCE"
click at [673, 198] on div at bounding box center [705, 201] width 504 height 41
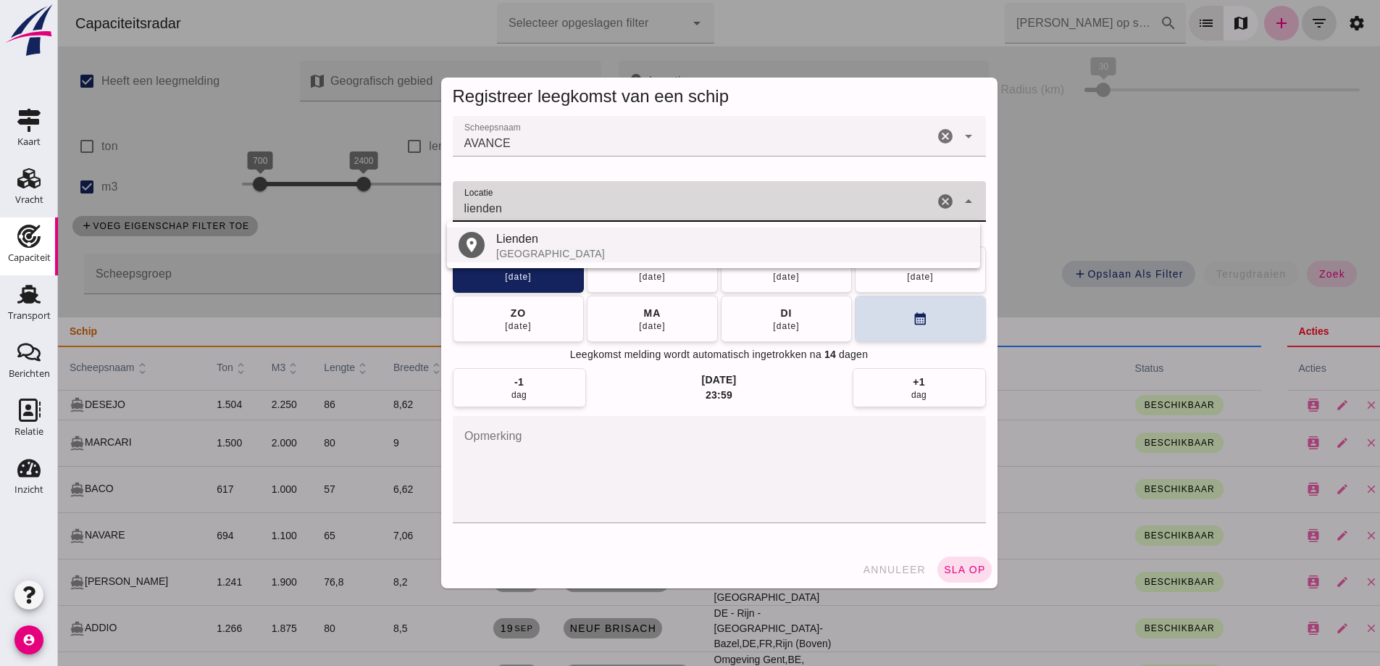
click at [592, 246] on div "Lienden" at bounding box center [732, 238] width 472 height 17
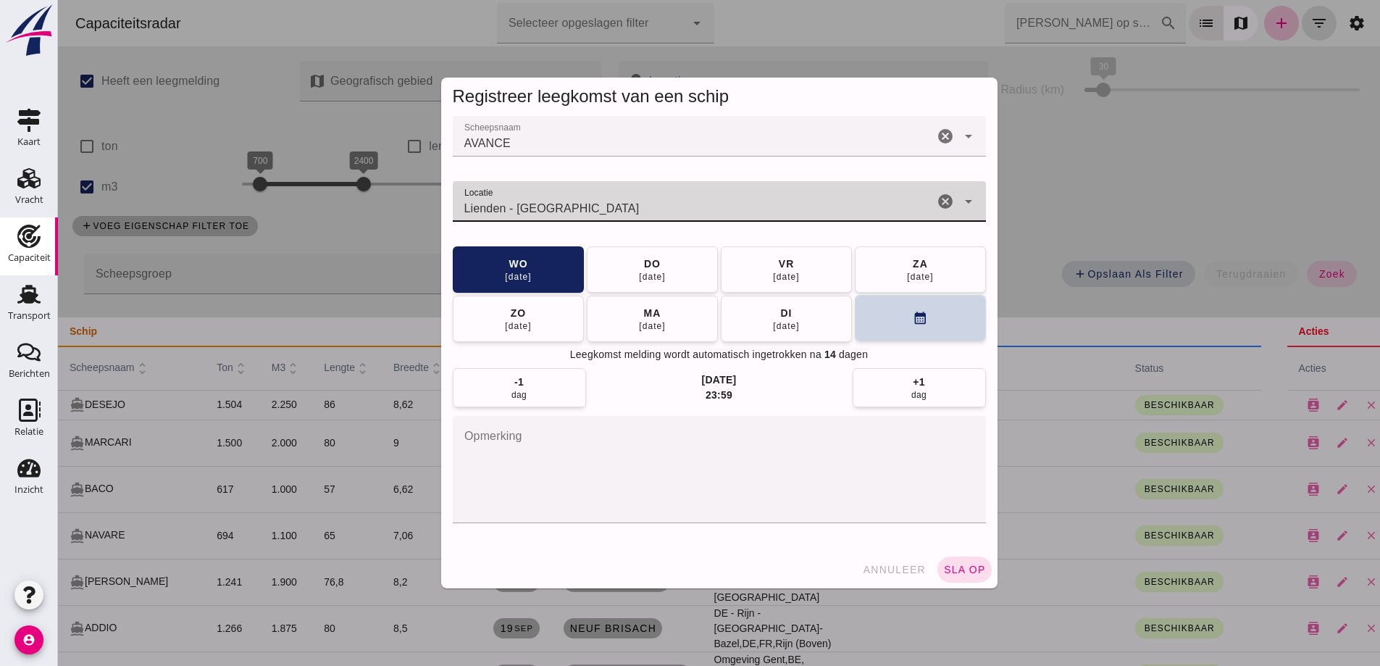
type input "Lienden - Gelderland"
click at [924, 316] on button "calendar_month" at bounding box center [920, 318] width 131 height 46
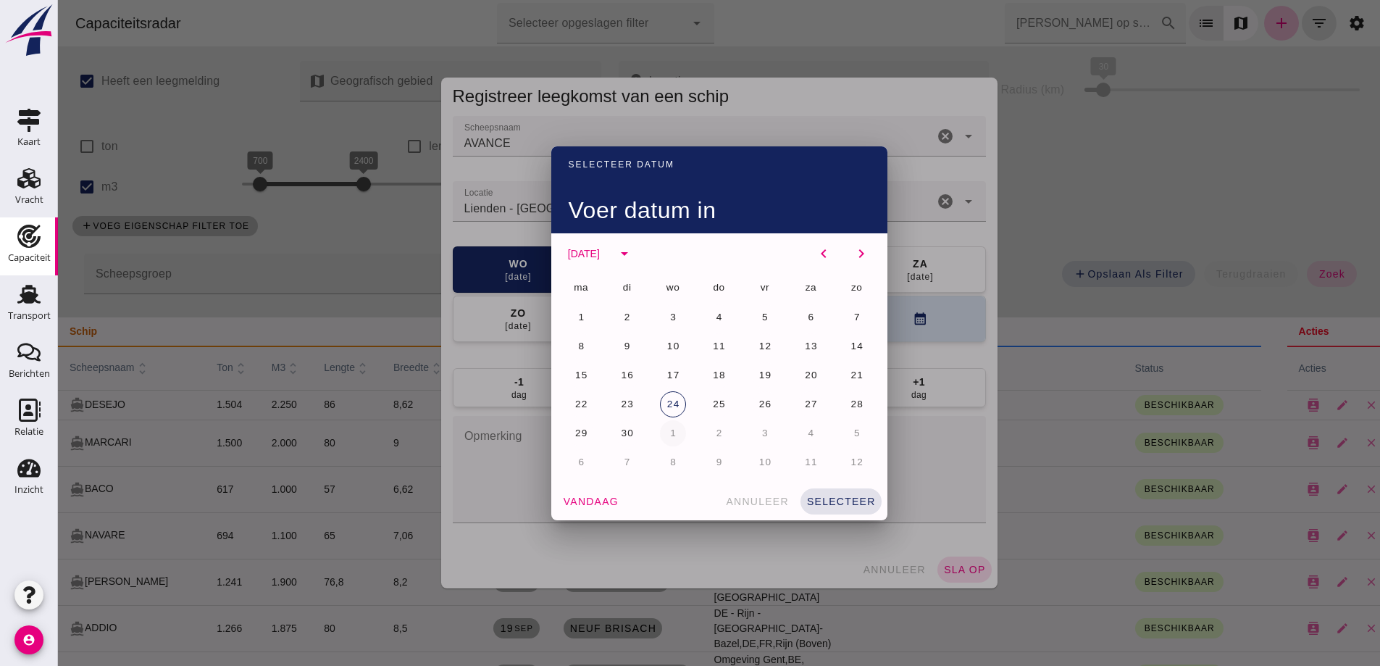
click at [674, 432] on button "1" at bounding box center [673, 433] width 26 height 26
click at [845, 503] on span "selecteer" at bounding box center [841, 501] width 70 height 12
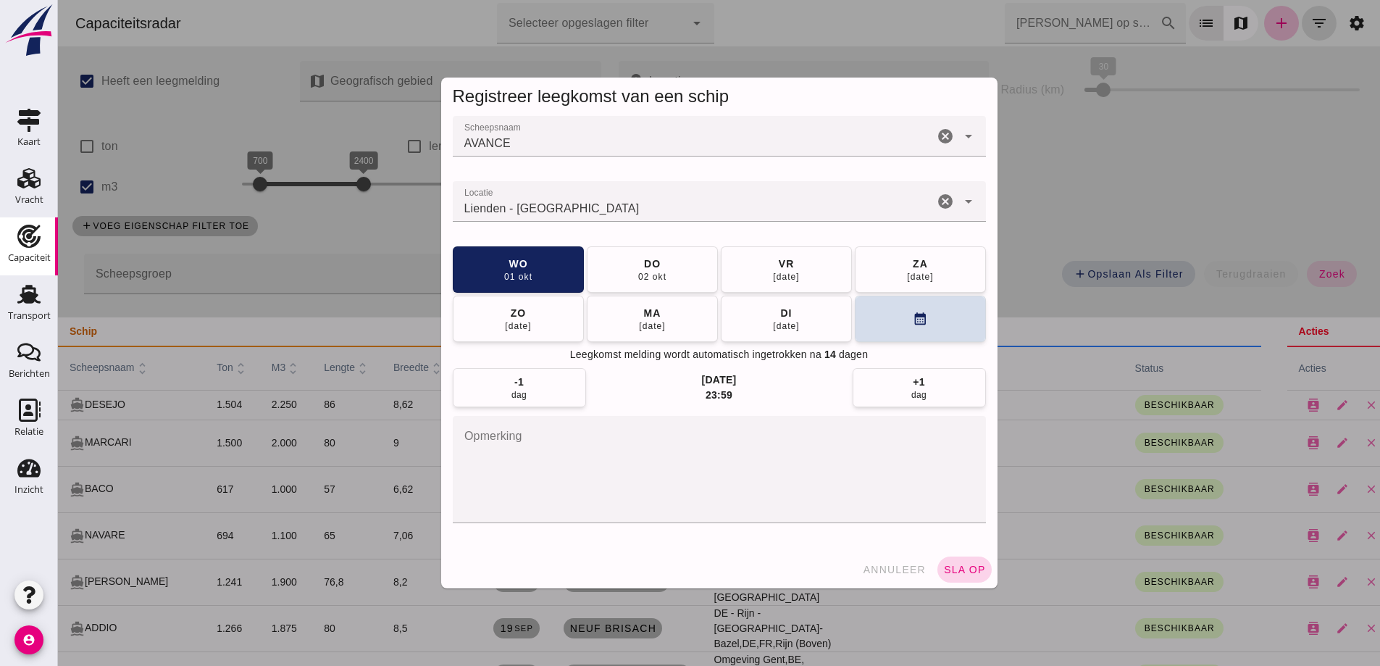
click at [979, 572] on span "sla op" at bounding box center [964, 570] width 43 height 12
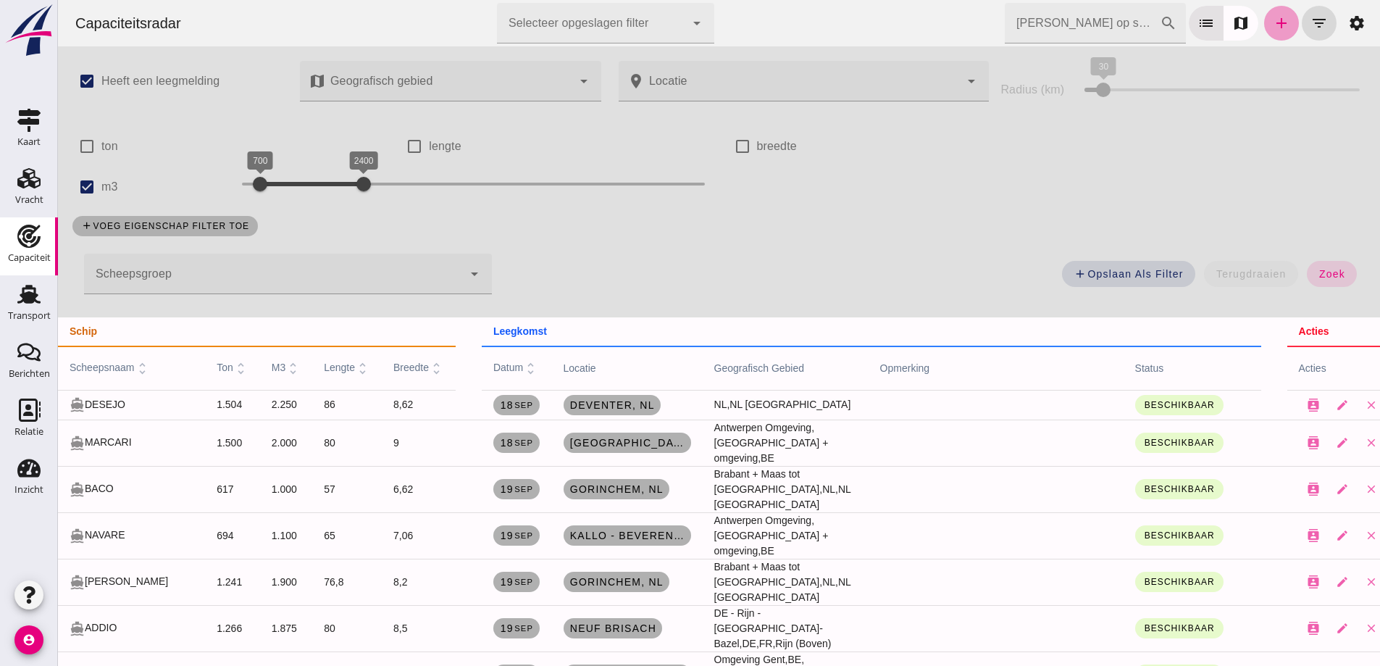
click at [1273, 24] on icon "add" at bounding box center [1281, 22] width 17 height 17
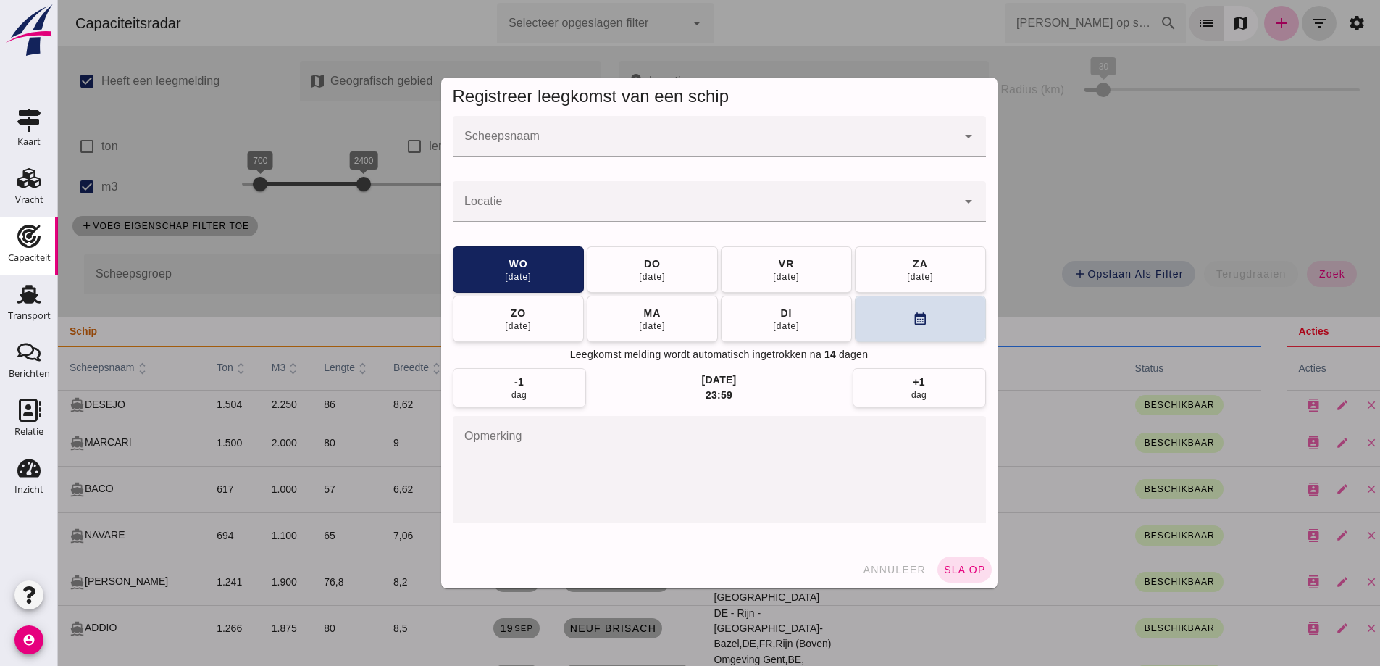
click at [713, 130] on div at bounding box center [705, 136] width 504 height 41
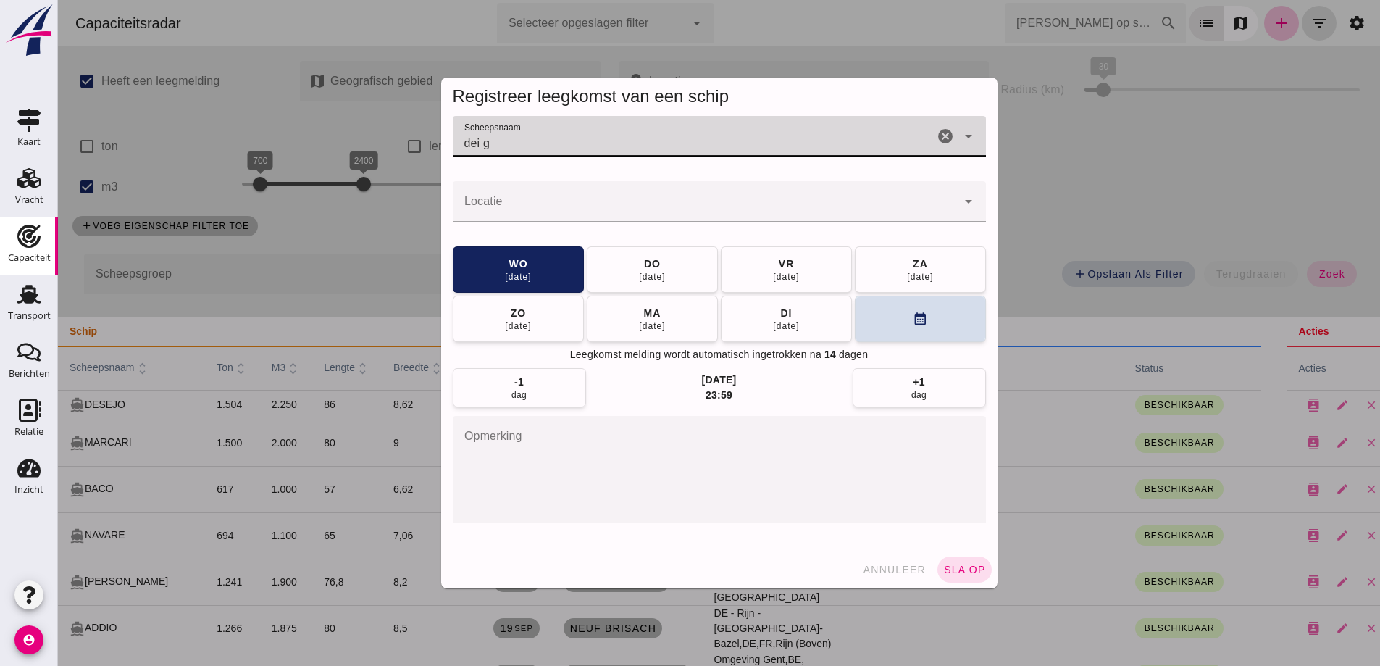
drag, startPoint x: 546, startPoint y: 132, endPoint x: 430, endPoint y: 133, distance: 116.6
click at [430, 133] on div "Registreer leegkomst van een schip Scheepsnaam Scheepsnaam dei g cancel arrow_d…" at bounding box center [719, 333] width 579 height 534
type input "dei g"
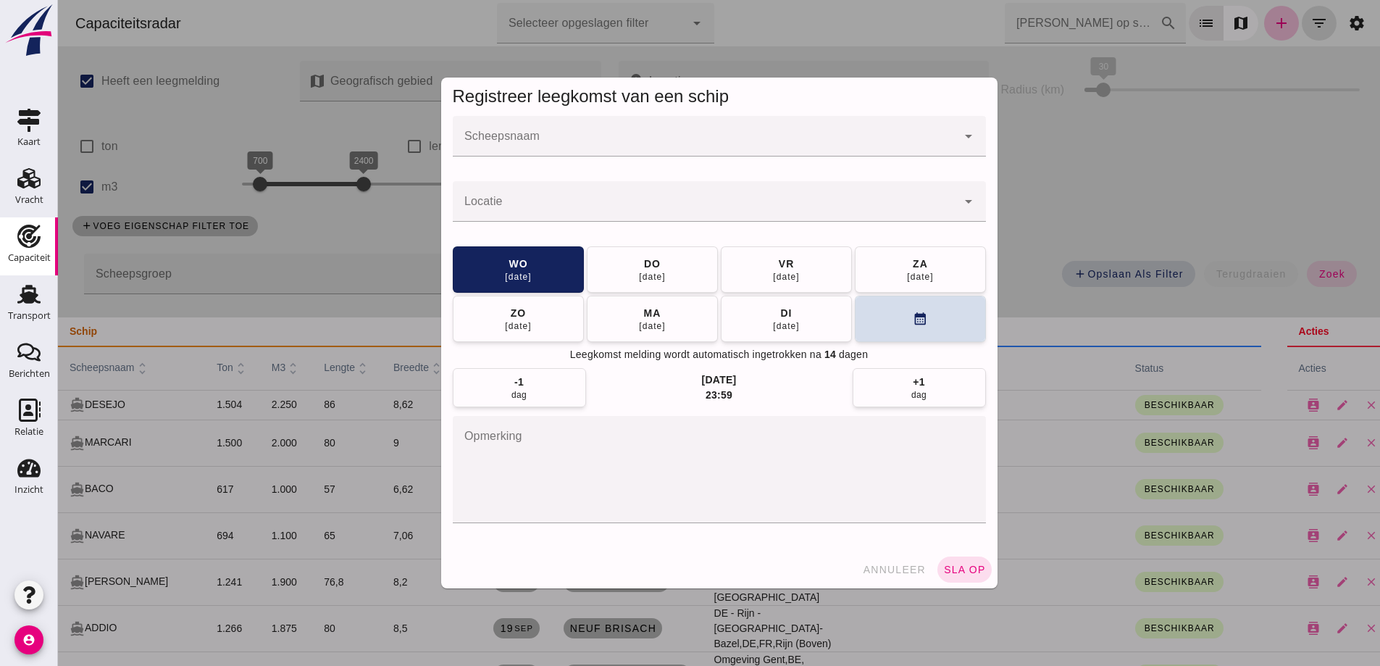
drag, startPoint x: 511, startPoint y: 158, endPoint x: 508, endPoint y: 144, distance: 14.1
click at [510, 156] on div "Scheepsnaam Scheepsnaam cancel arrow_drop_down" at bounding box center [719, 144] width 533 height 56
click at [508, 141] on input "Scheepsnaam" at bounding box center [705, 143] width 504 height 17
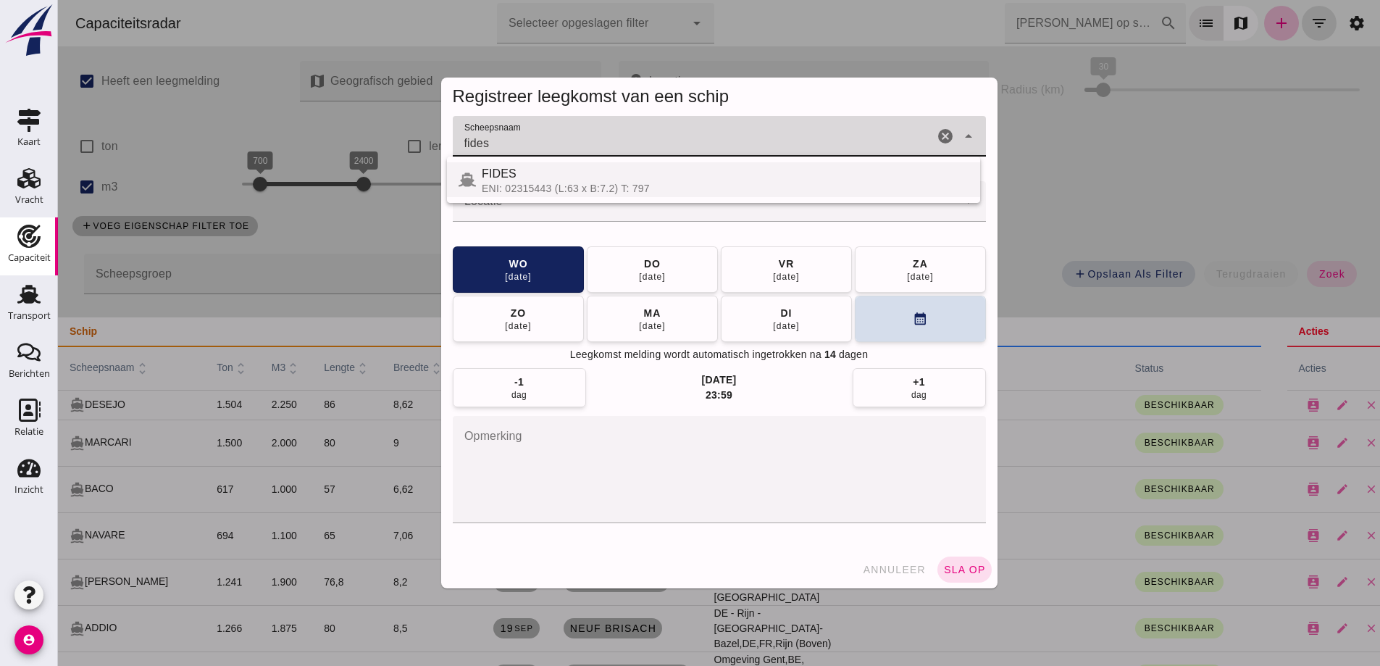
click at [528, 172] on div "FIDES" at bounding box center [725, 173] width 487 height 17
type input "FIDES"
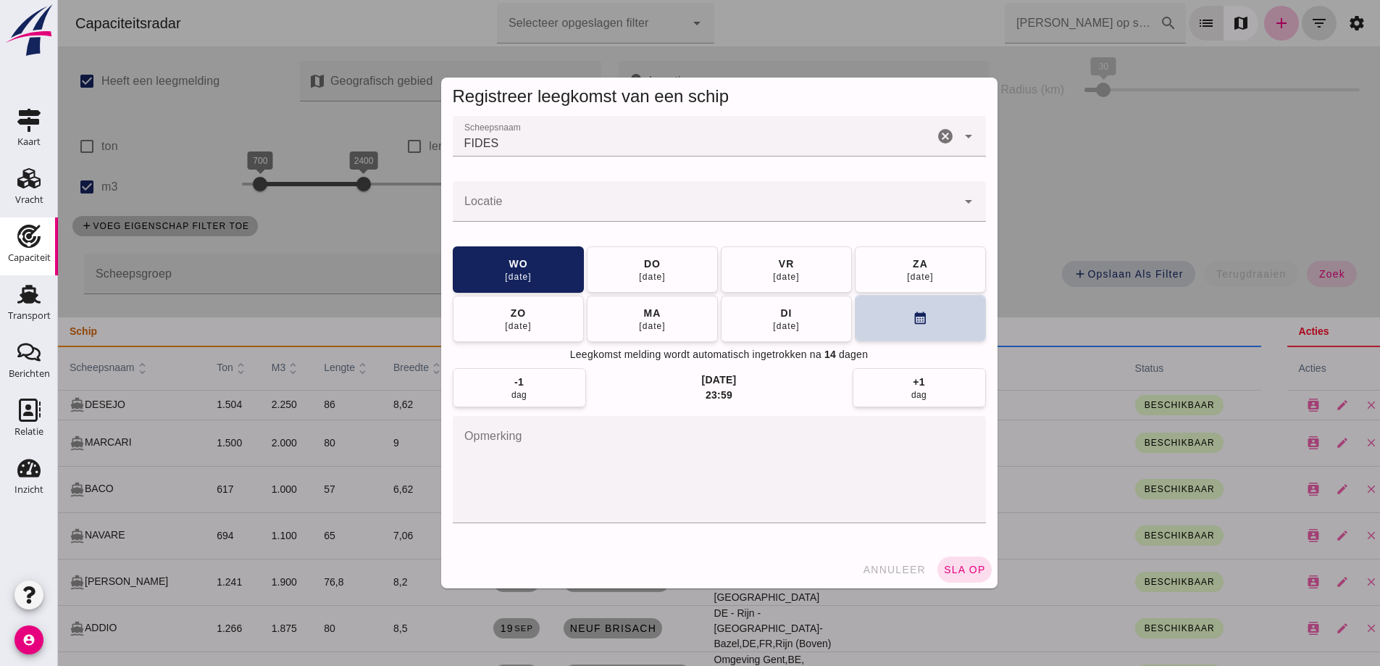
click at [895, 332] on button "calendar_month" at bounding box center [920, 318] width 131 height 46
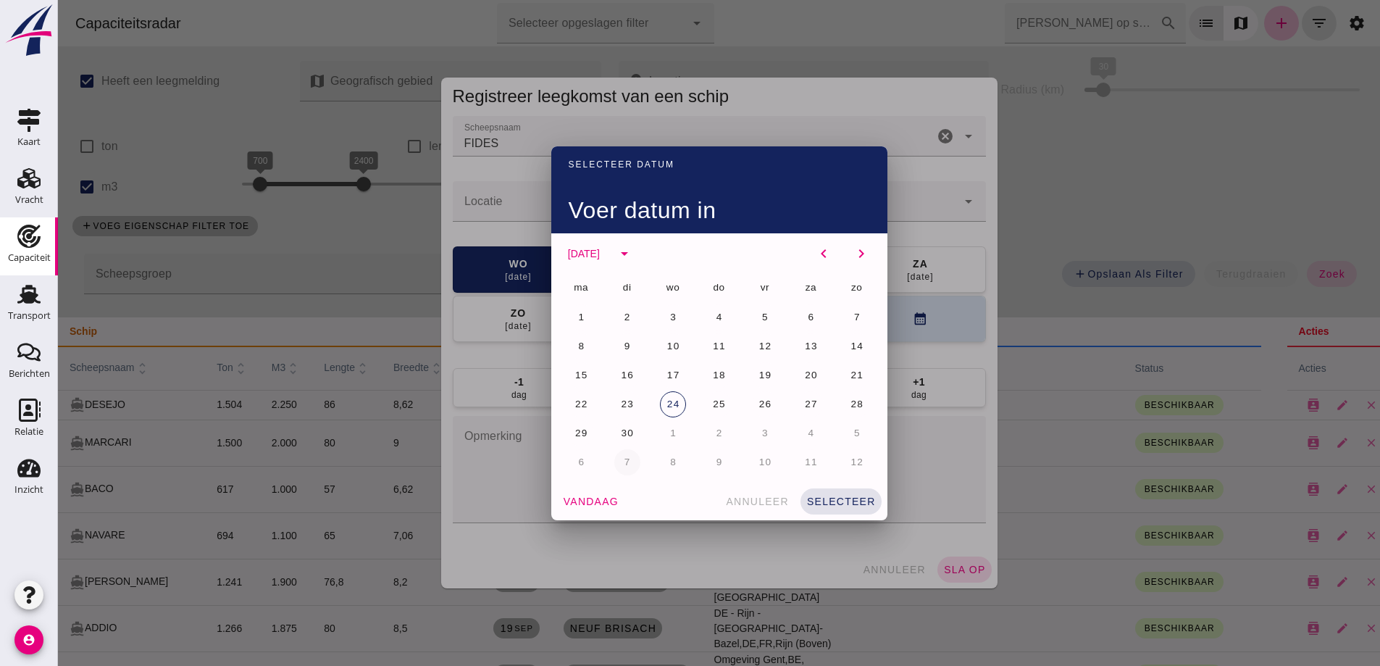
click at [624, 467] on button "7" at bounding box center [627, 462] width 26 height 26
click at [821, 498] on span "selecteer" at bounding box center [841, 501] width 70 height 12
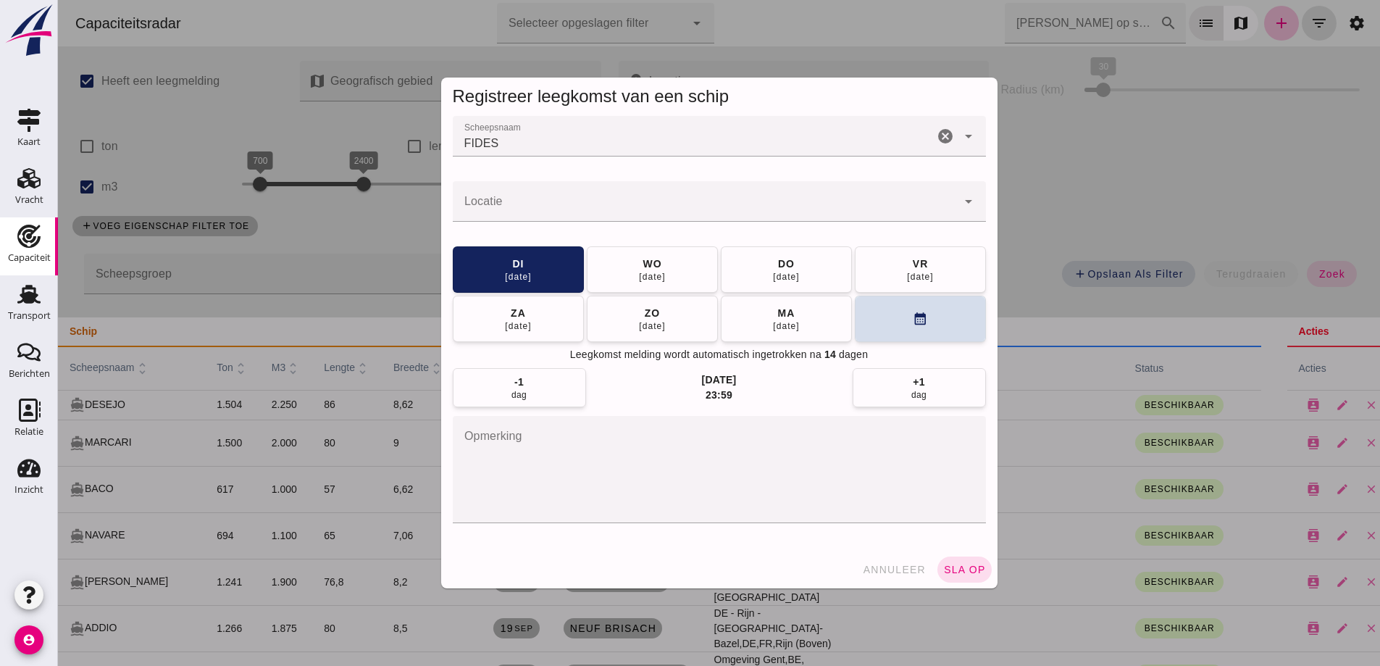
click at [540, 216] on input "Locatie" at bounding box center [705, 208] width 504 height 17
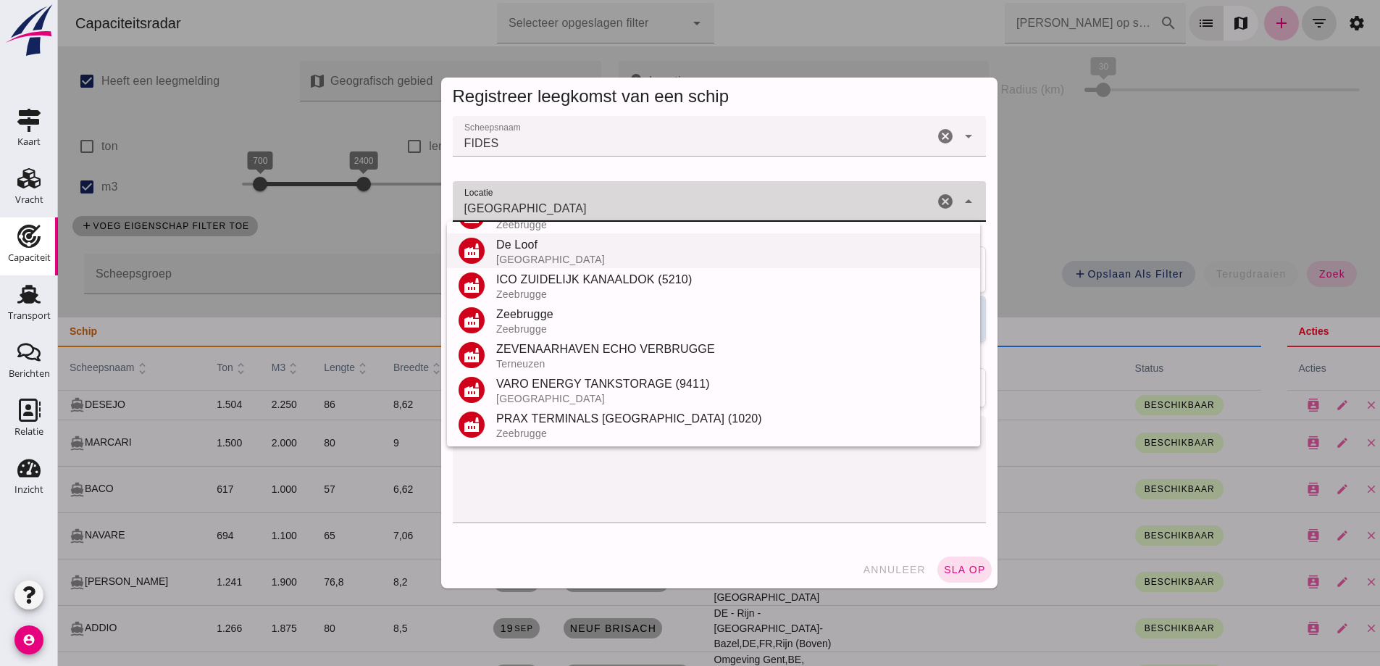
scroll to position [135, 0]
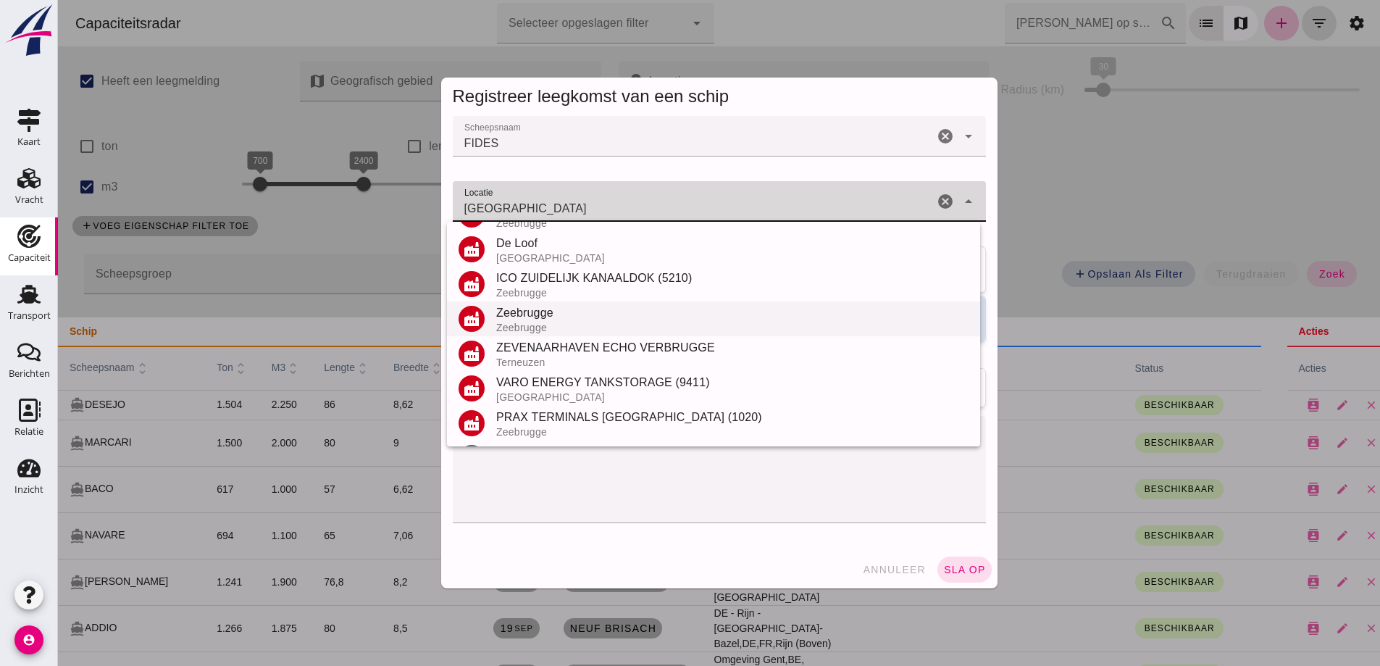
click at [596, 328] on div "Zeebrugge" at bounding box center [732, 328] width 472 height 12
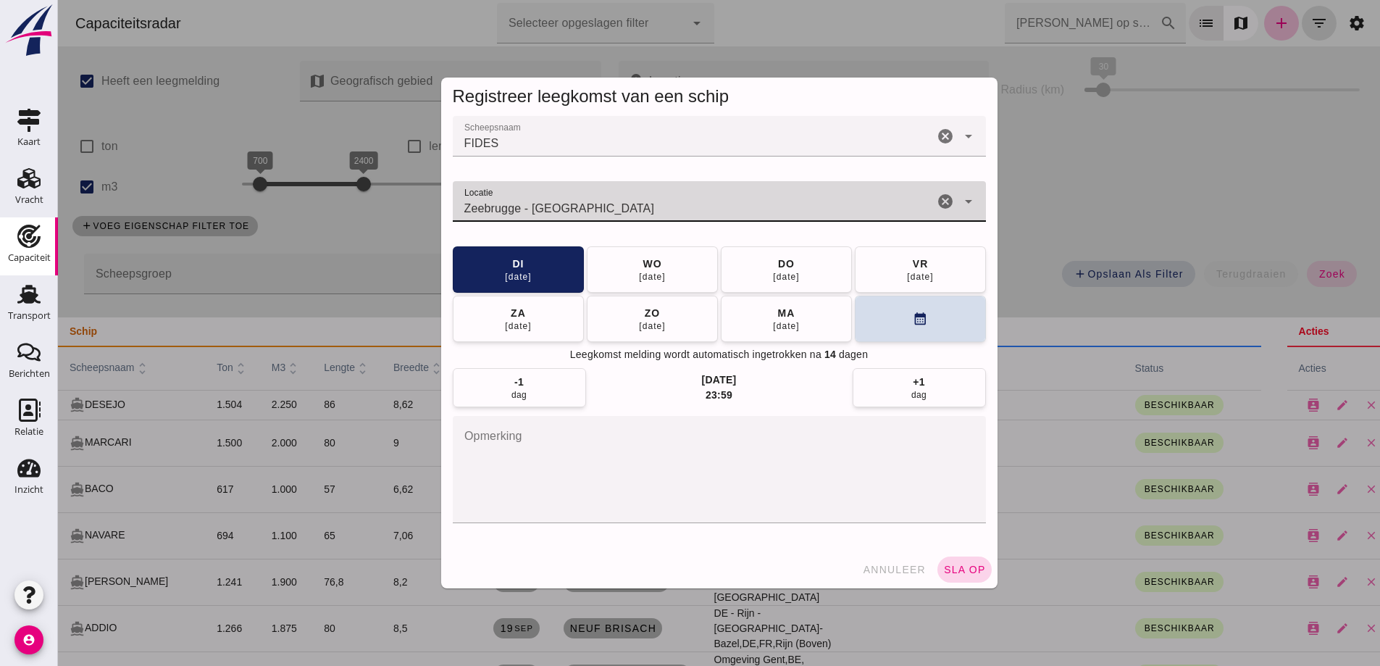
type input "Zeebrugge - Zeebrugge"
click at [970, 577] on button "sla op" at bounding box center [964, 569] width 54 height 26
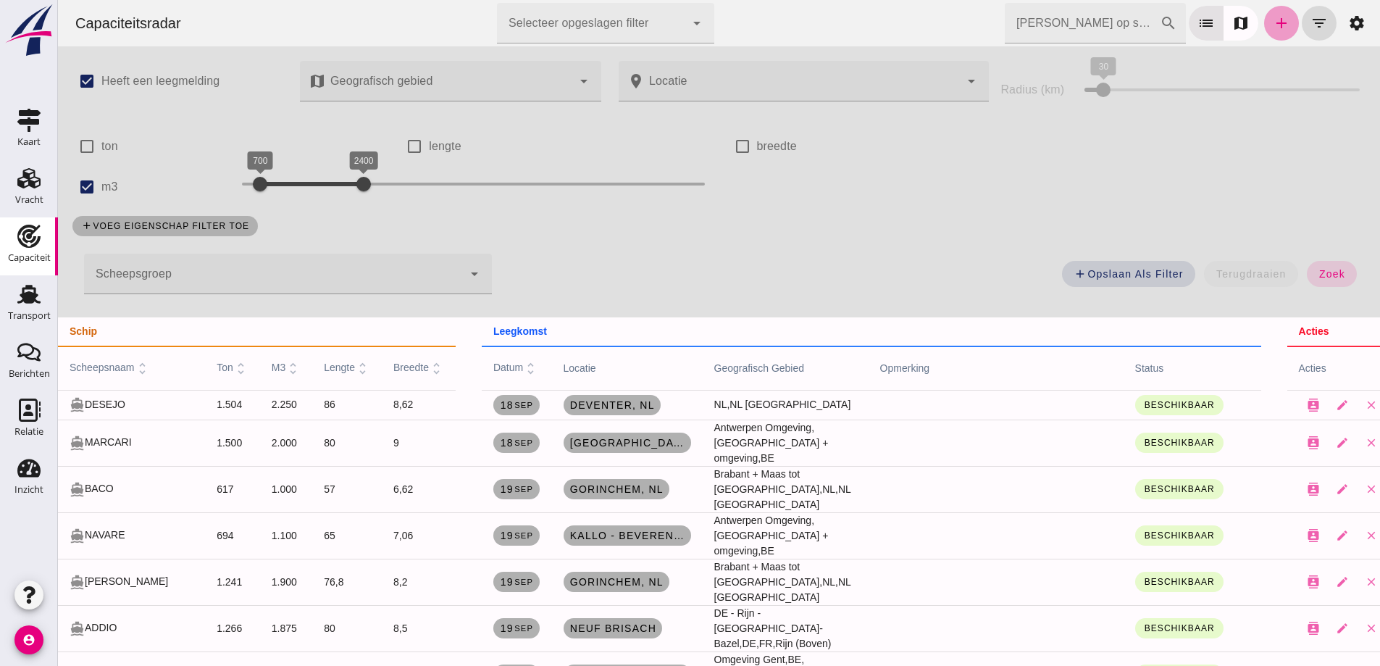
click at [1281, 30] on link "add" at bounding box center [1281, 23] width 35 height 35
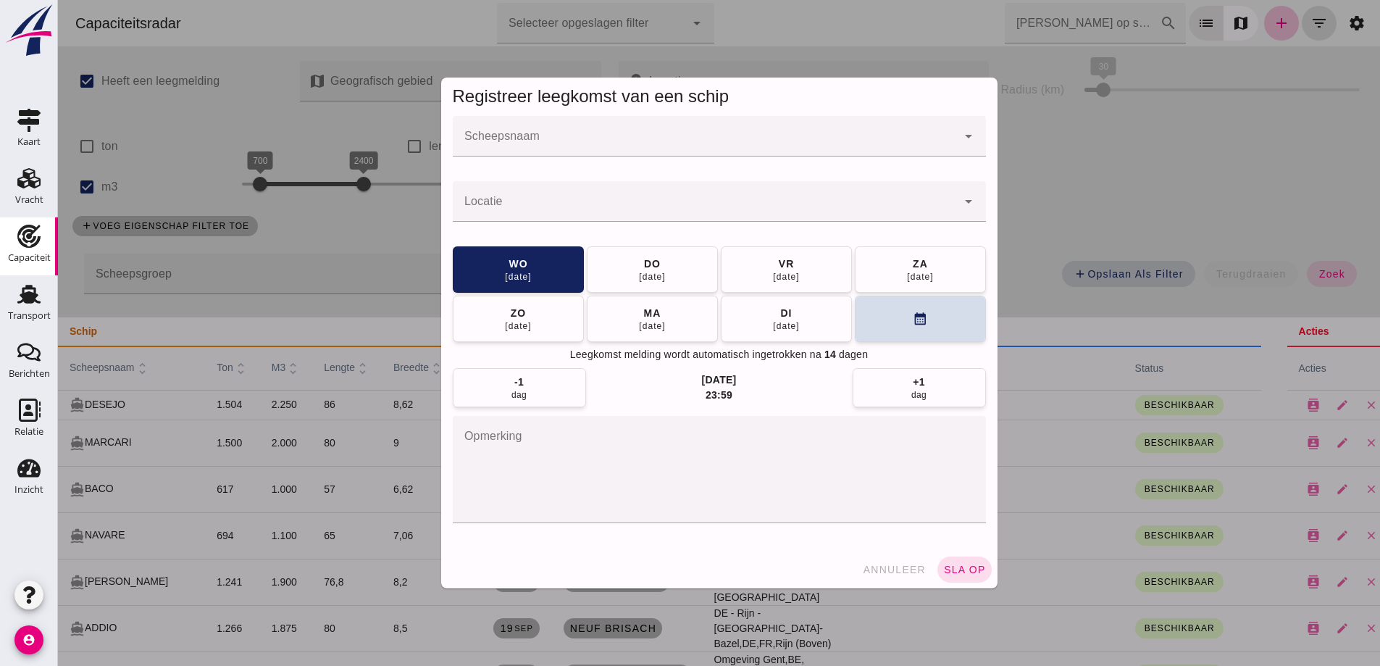
click at [658, 143] on input "Scheepsnaam" at bounding box center [705, 143] width 504 height 17
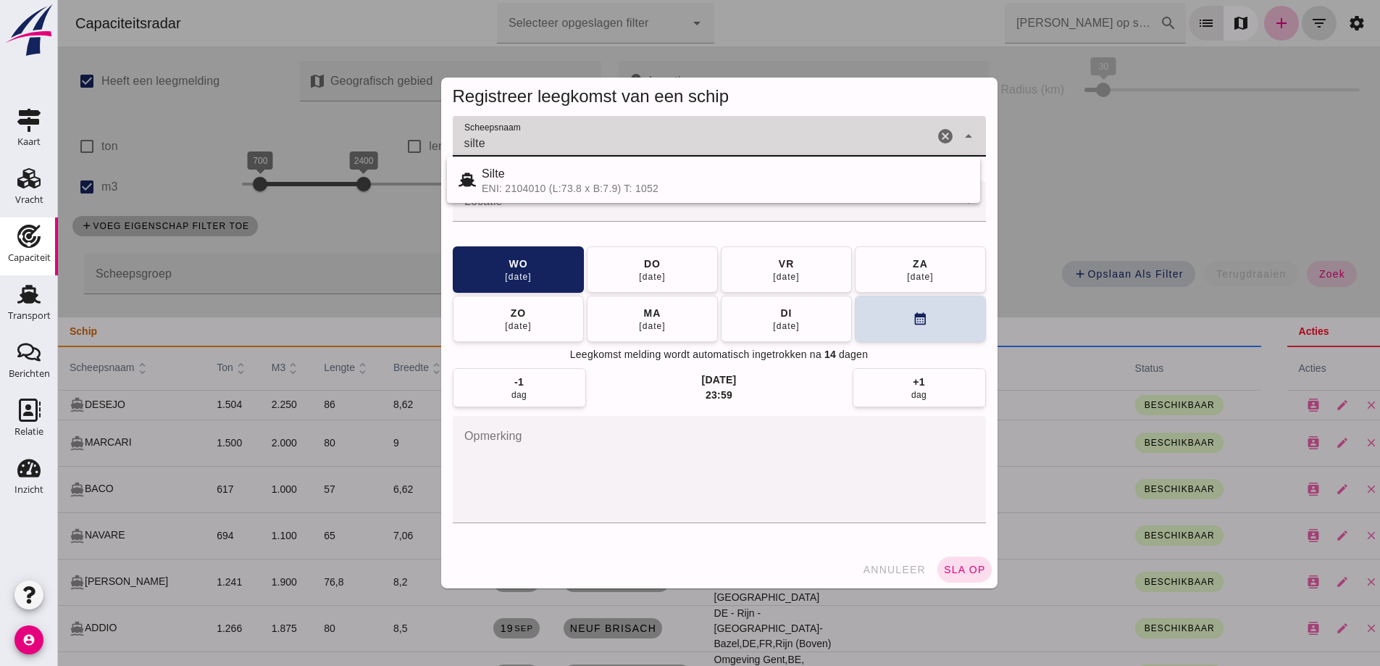
type input "silte"
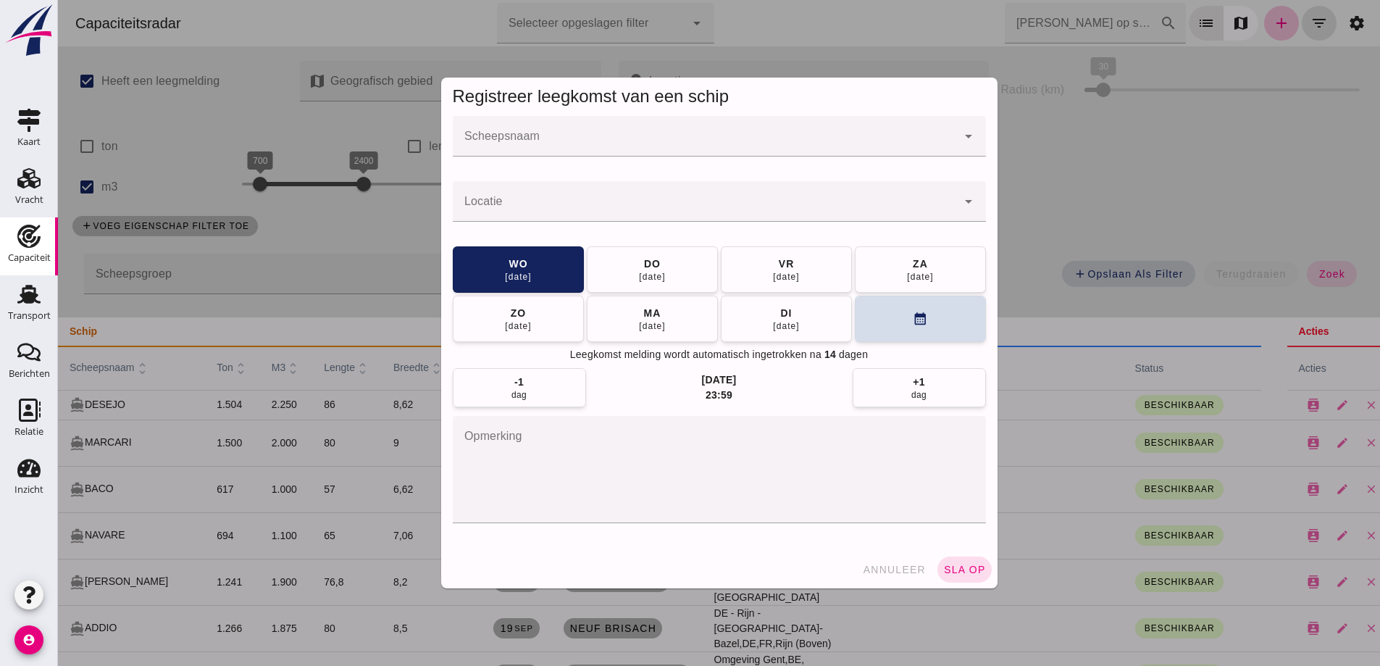
click at [566, 138] on input "Scheepsnaam" at bounding box center [705, 143] width 504 height 17
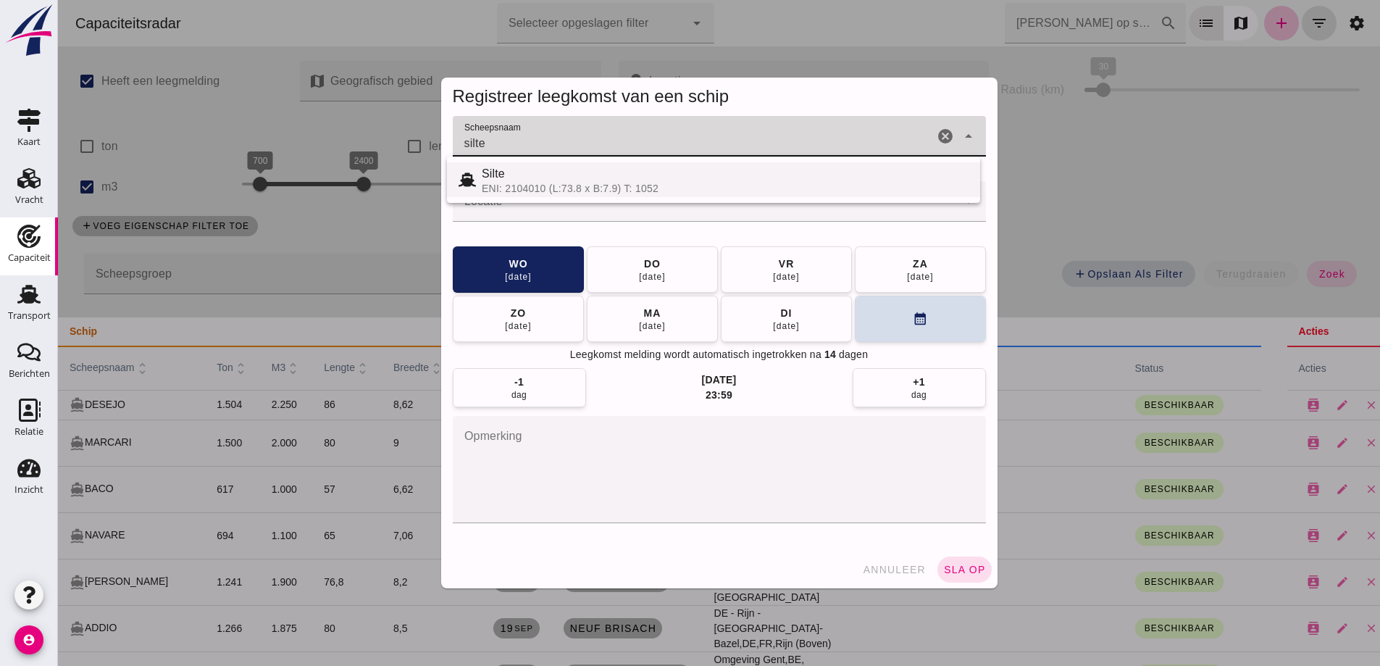
click at [517, 185] on div "ENI: 2104010 (L:73.8 x B:7.9) T: 1052" at bounding box center [725, 189] width 487 height 12
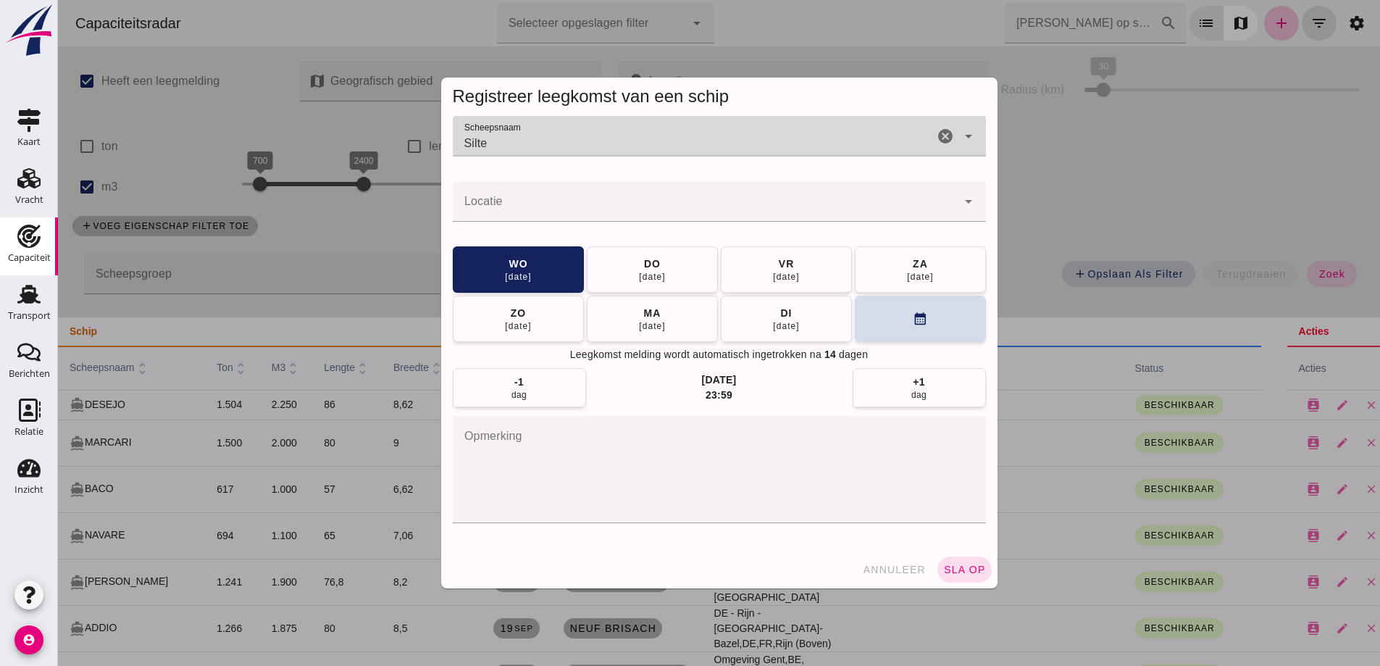
type input "Silte"
click at [548, 197] on div at bounding box center [705, 201] width 504 height 41
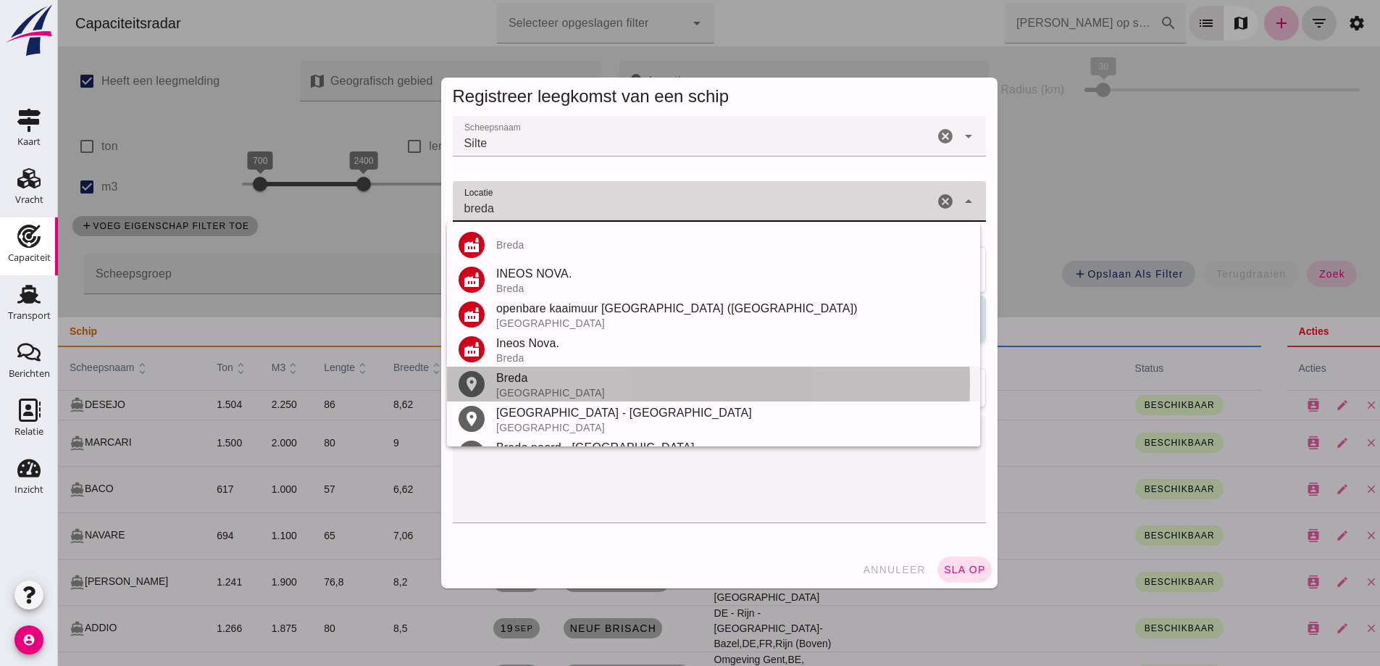
click at [550, 379] on div "Breda" at bounding box center [732, 377] width 472 height 17
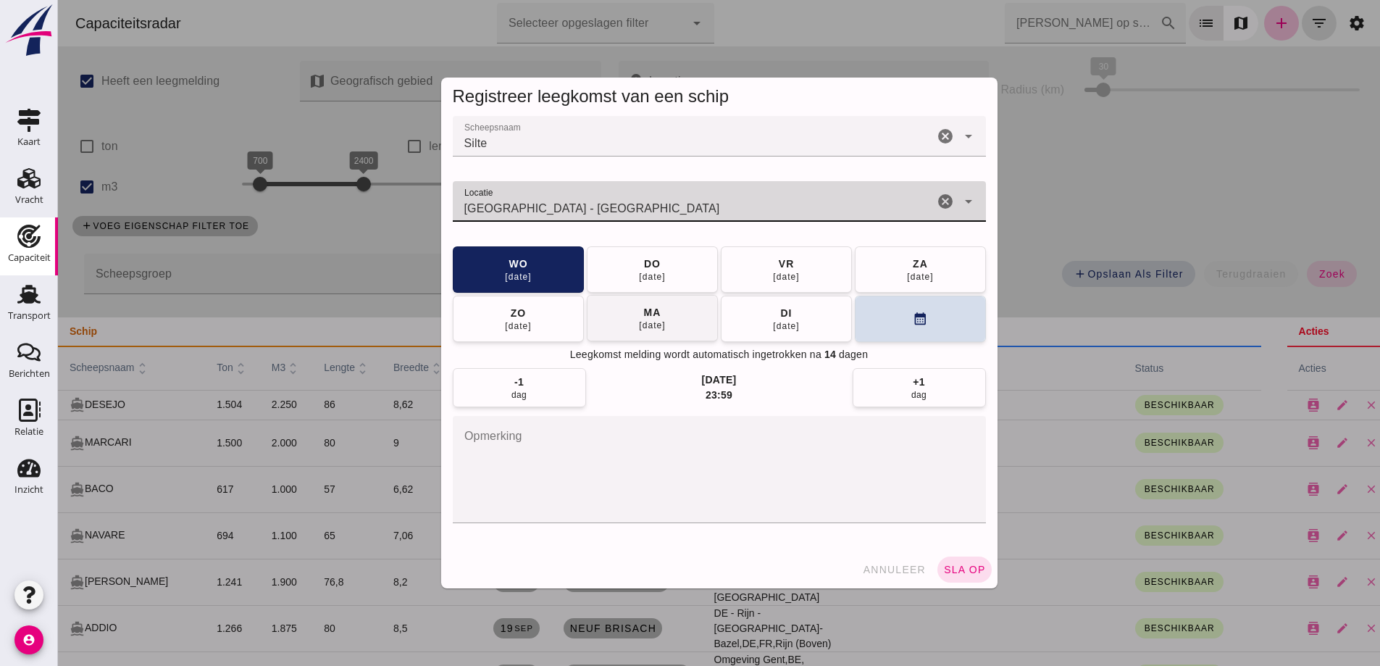
type input "Breda - Noord-Brabant"
click at [667, 323] on button "ma 29 sep" at bounding box center [652, 318] width 131 height 46
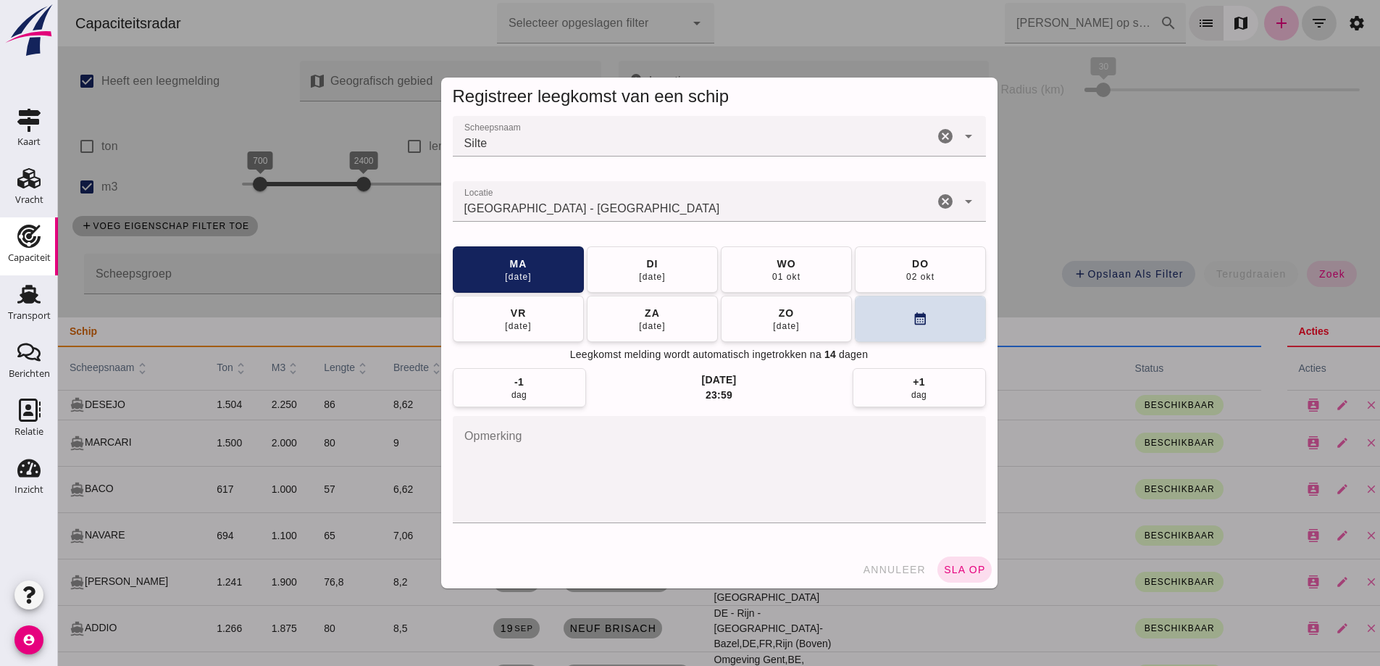
click at [968, 579] on button "sla op" at bounding box center [964, 569] width 54 height 26
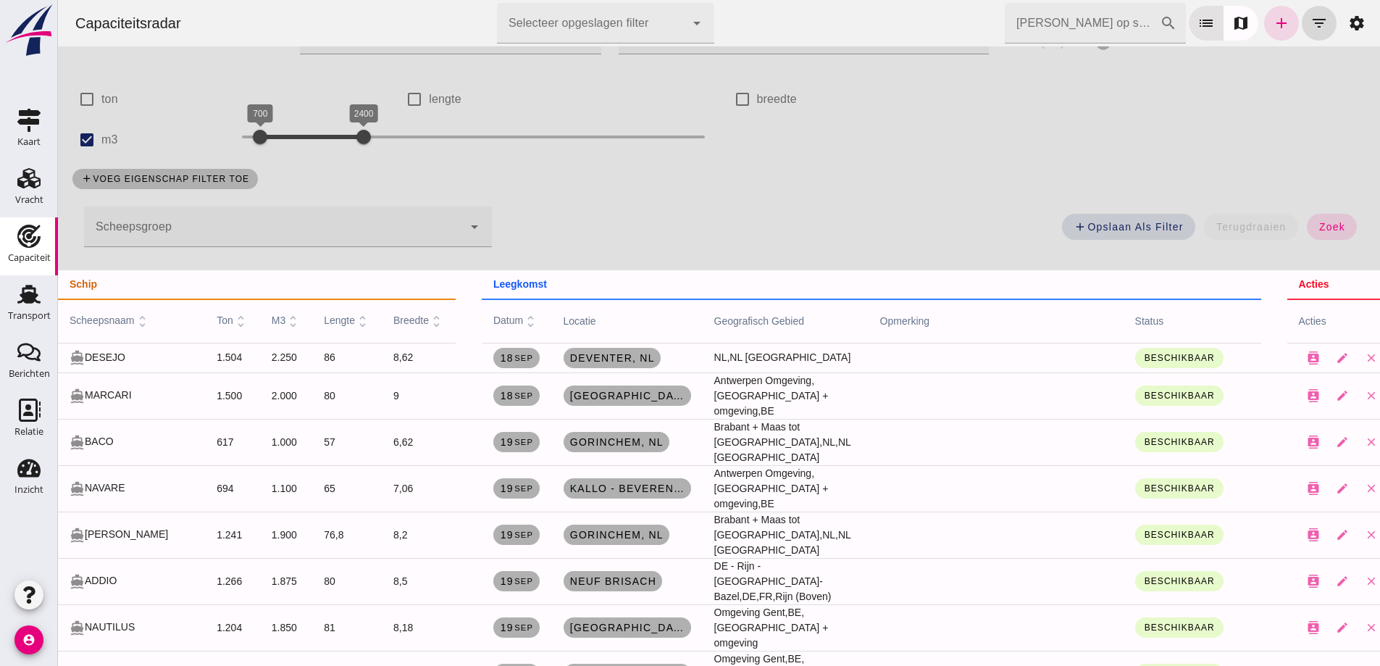
scroll to position [72, 0]
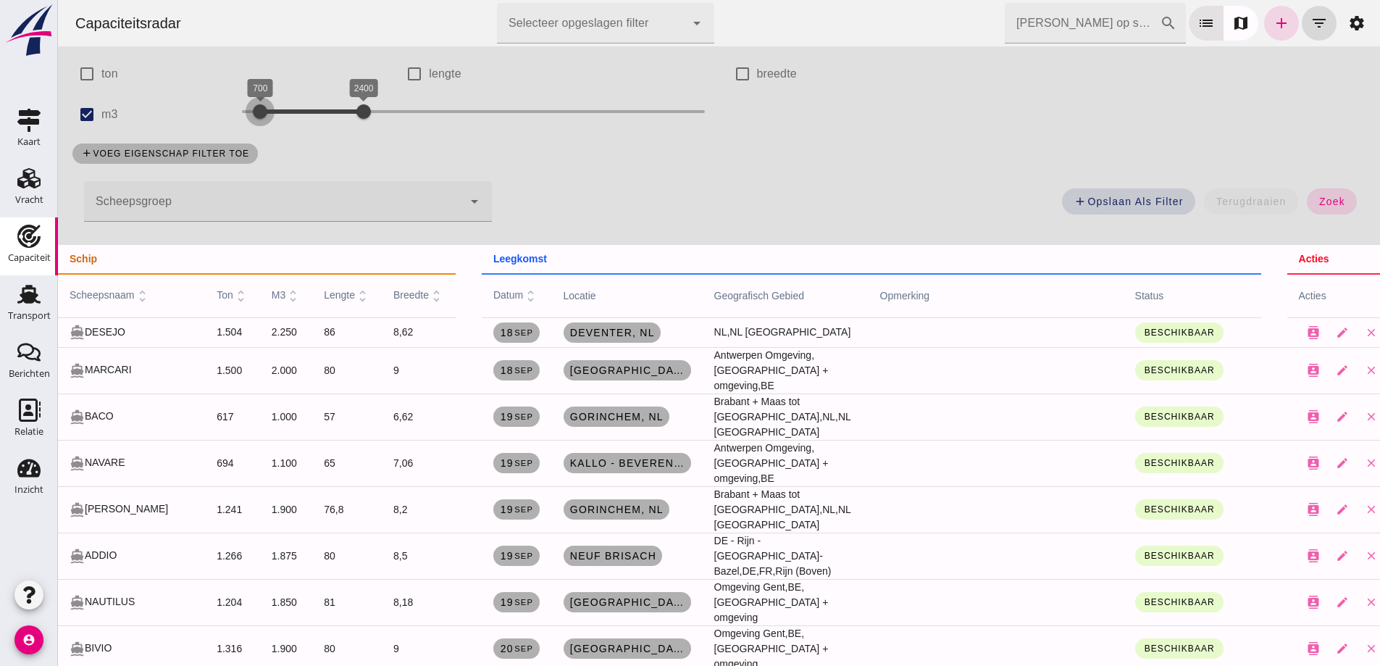
drag, startPoint x: 256, startPoint y: 111, endPoint x: 209, endPoint y: 114, distance: 47.2
click at [209, 114] on div "check_box m3 400 2400 700 2400" at bounding box center [392, 114] width 656 height 41
drag, startPoint x: 358, startPoint y: 110, endPoint x: 302, endPoint y: 111, distance: 55.8
click at [302, 111] on div at bounding box center [309, 111] width 29 height 29
click at [1332, 202] on span "zoek" at bounding box center [1331, 202] width 27 height 12
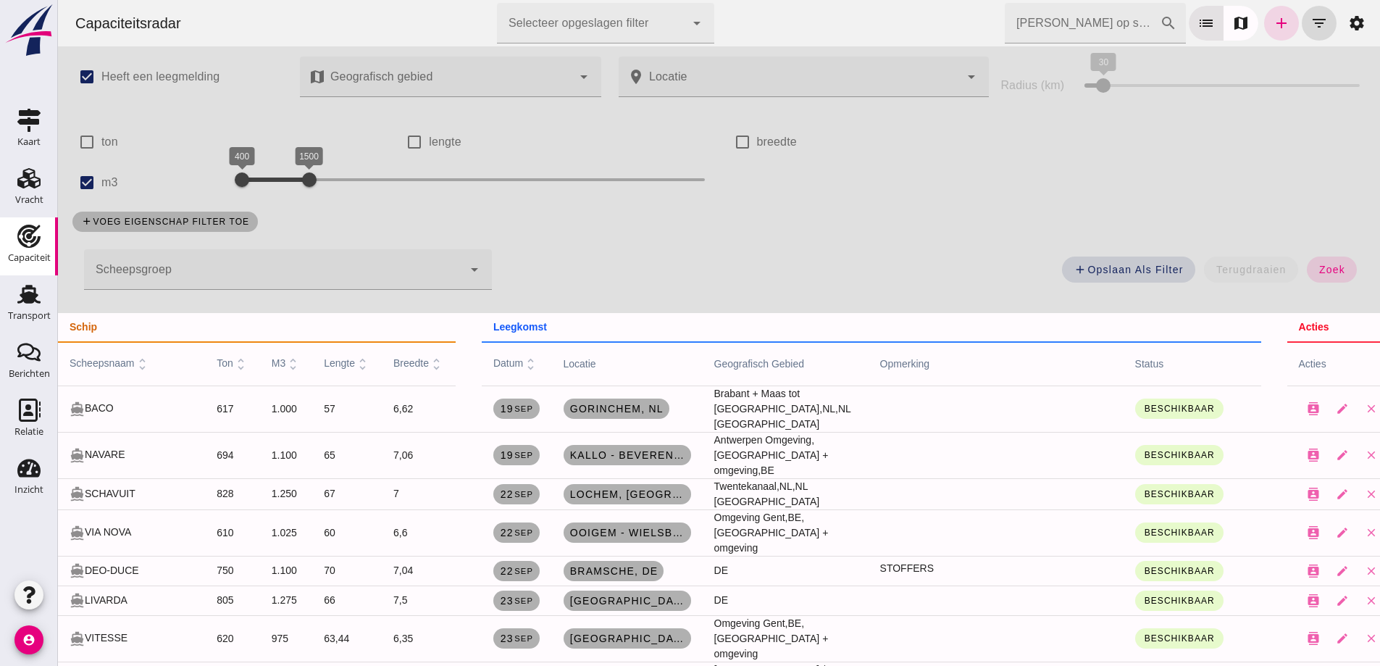
scroll to position [0, 0]
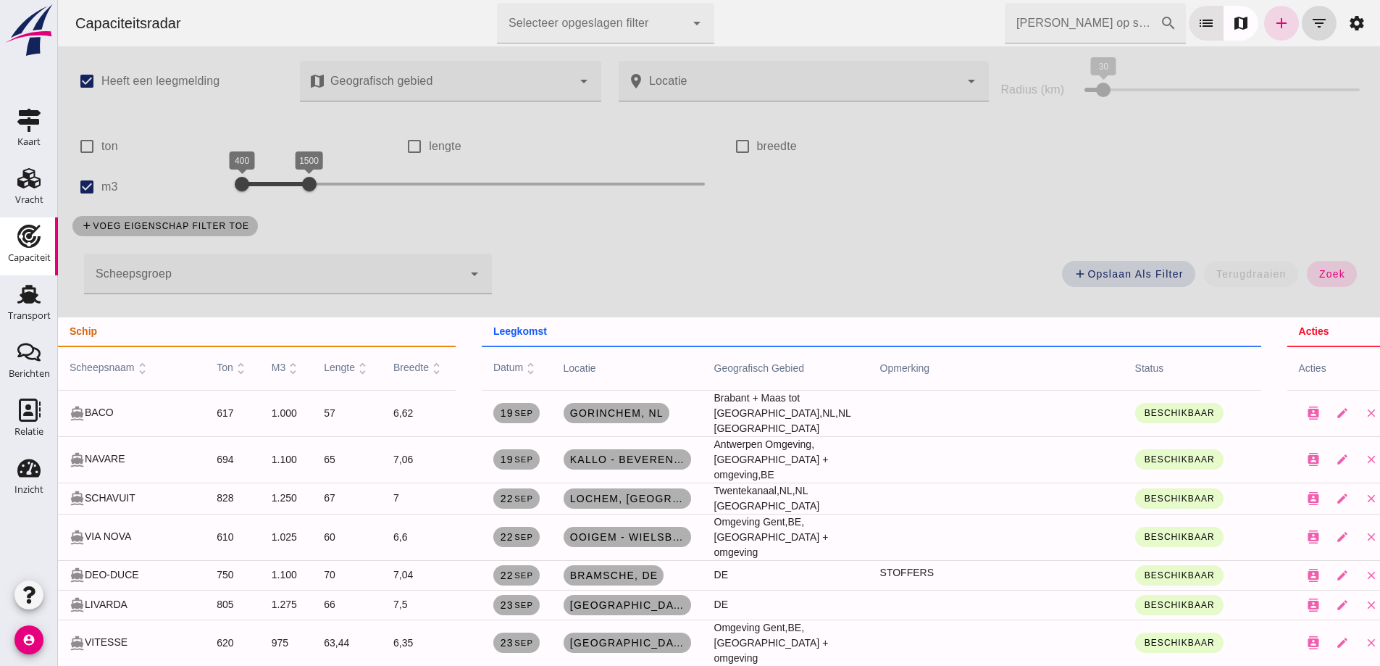
click at [102, 189] on label "m3" at bounding box center [109, 187] width 17 height 41
click at [101, 189] on input "m3" at bounding box center [86, 186] width 29 height 29
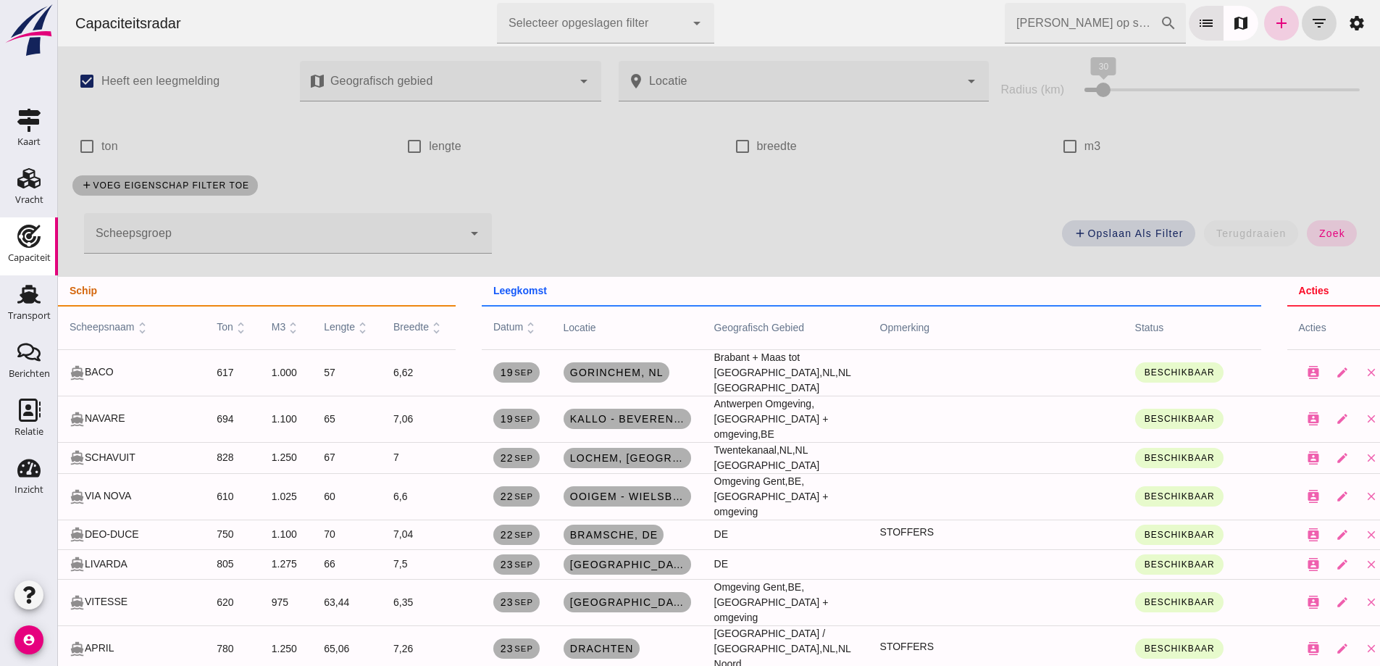
click at [1276, 25] on icon "add" at bounding box center [1281, 22] width 17 height 17
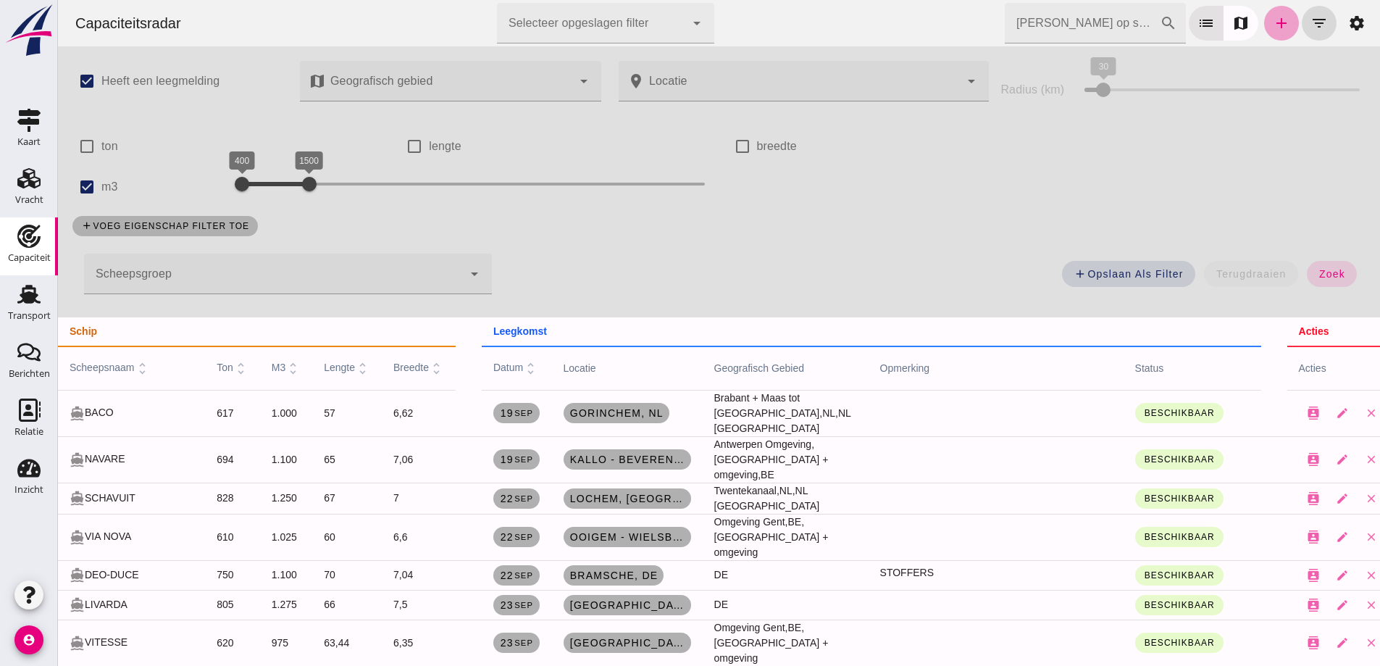
checkbox input "true"
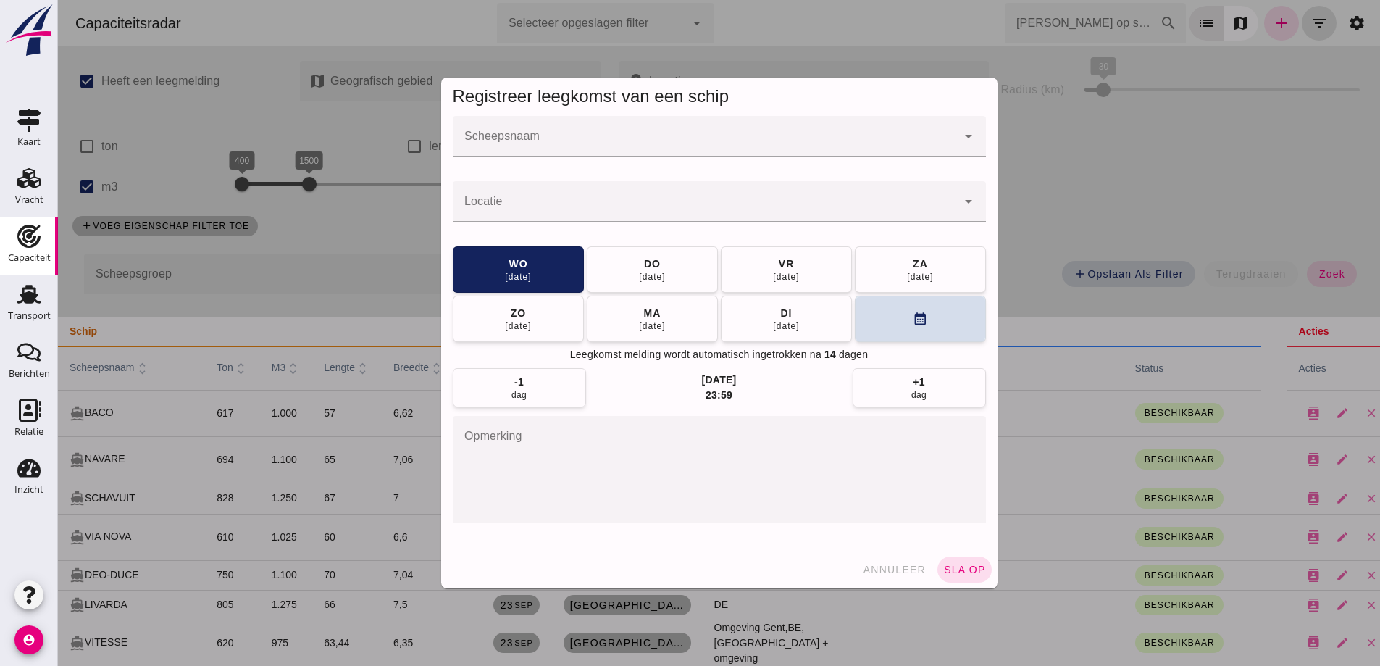
click at [488, 135] on input "Scheepsnaam" at bounding box center [705, 143] width 504 height 17
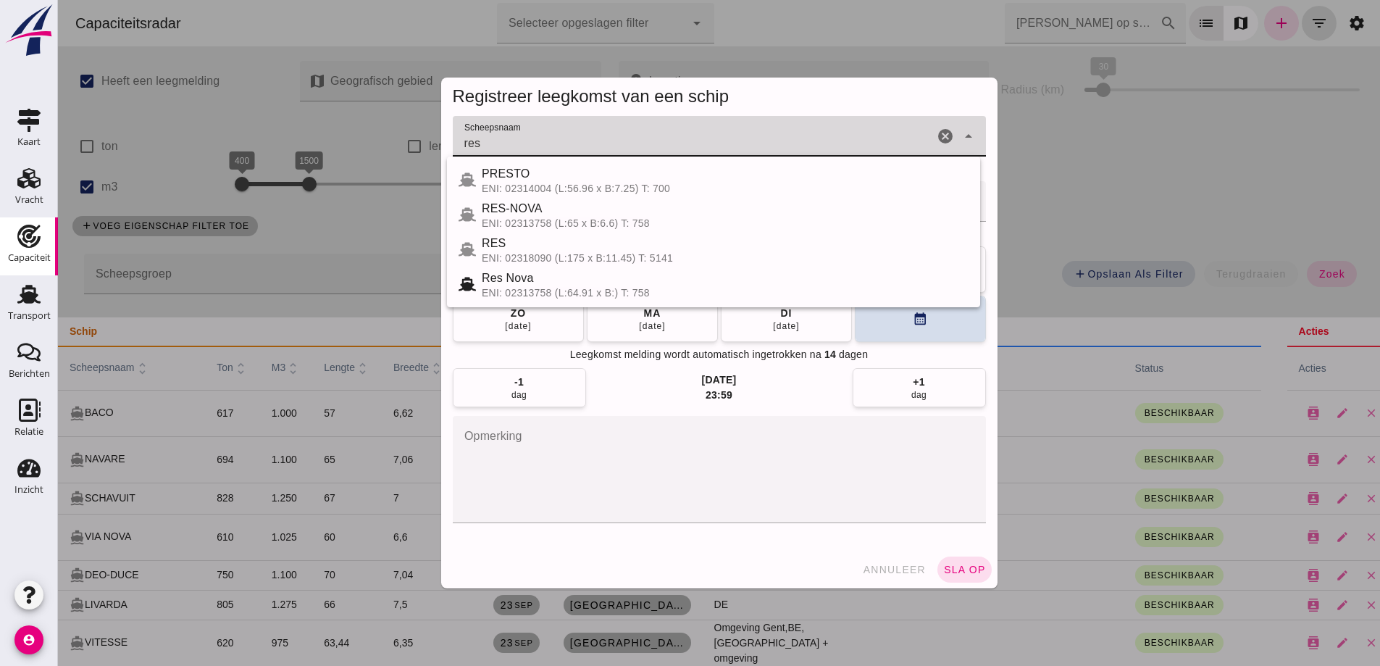
click at [603, 221] on div "ENI: 02313758 (L:65 x B:6.6) T: 758" at bounding box center [725, 223] width 487 height 12
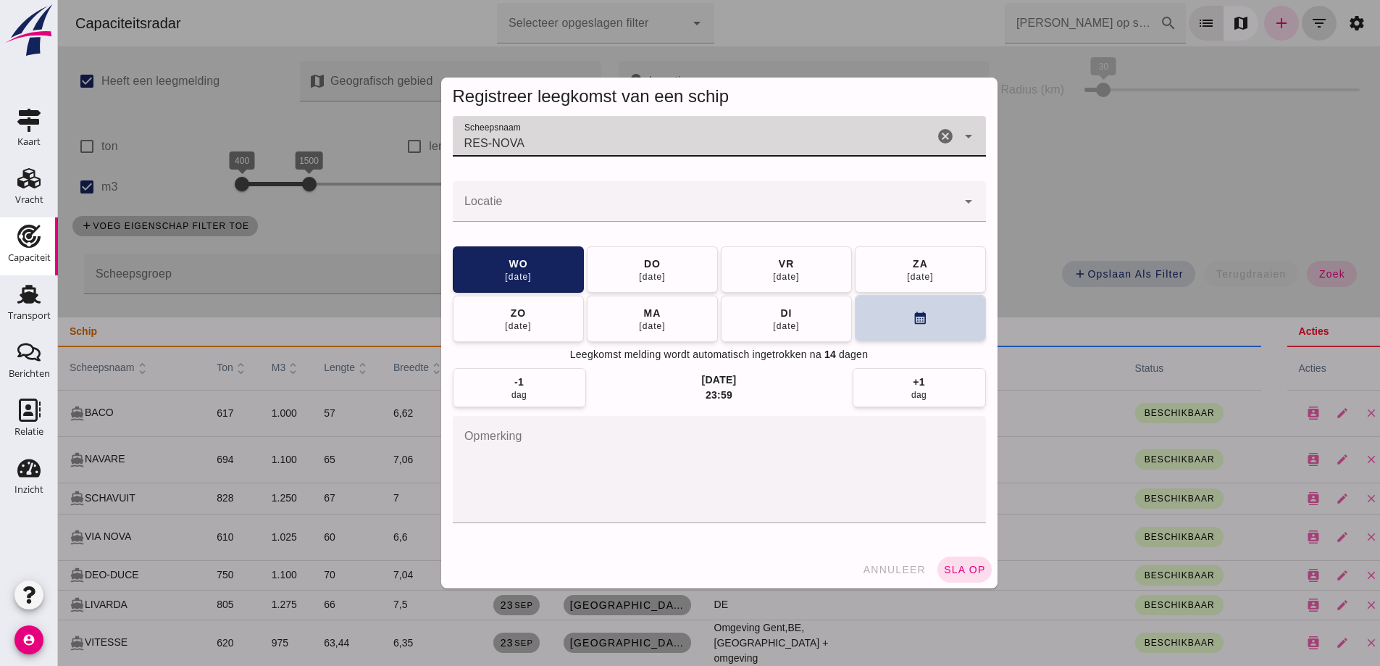
type input "RES-NOVA"
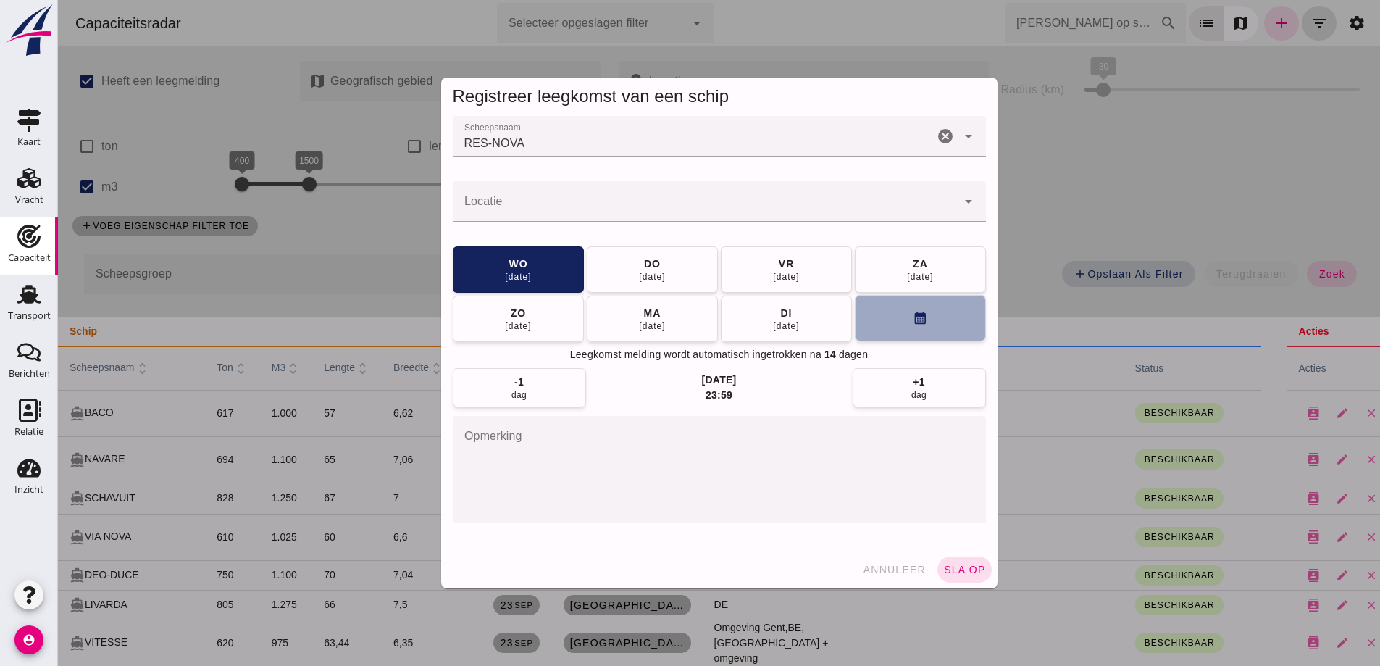
click at [900, 328] on button "calendar_month" at bounding box center [920, 318] width 131 height 46
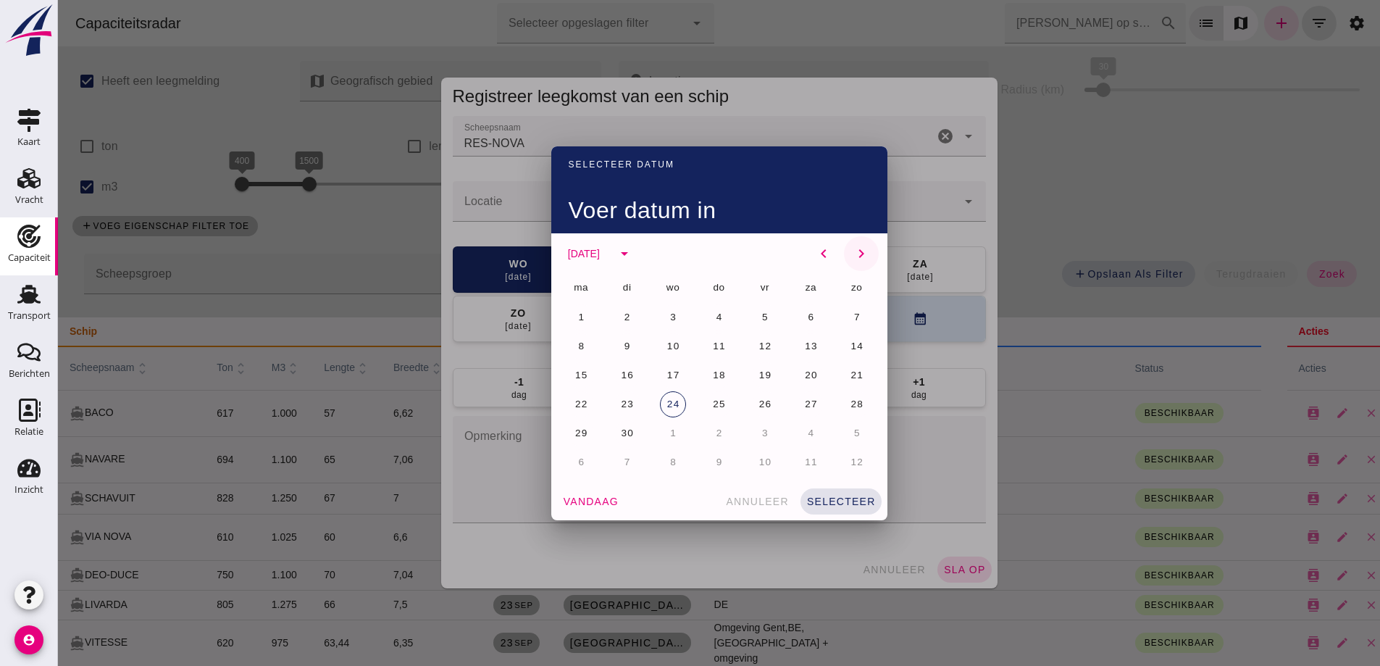
click at [853, 254] on icon "chevron_right" at bounding box center [861, 253] width 17 height 17
click at [761, 371] on span "17" at bounding box center [765, 374] width 14 height 11
click at [847, 509] on button "selecteer" at bounding box center [840, 501] width 81 height 26
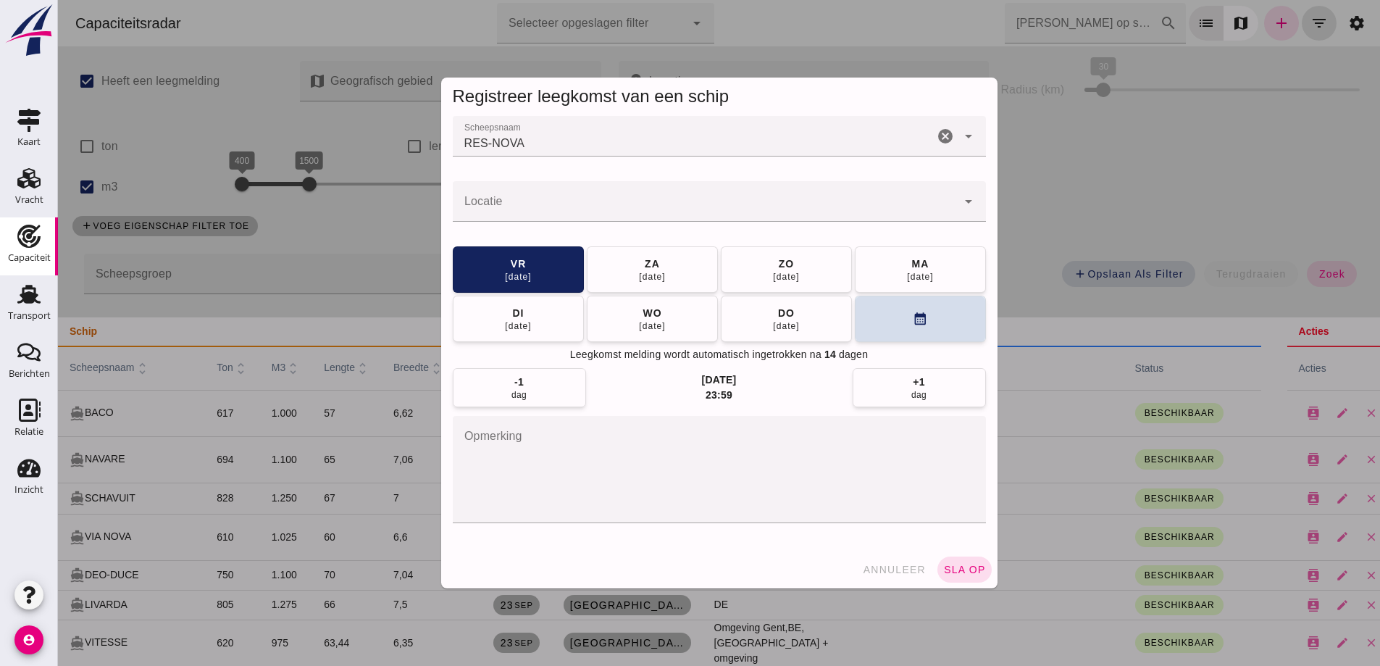
click at [605, 204] on input "Locatie" at bounding box center [705, 208] width 504 height 17
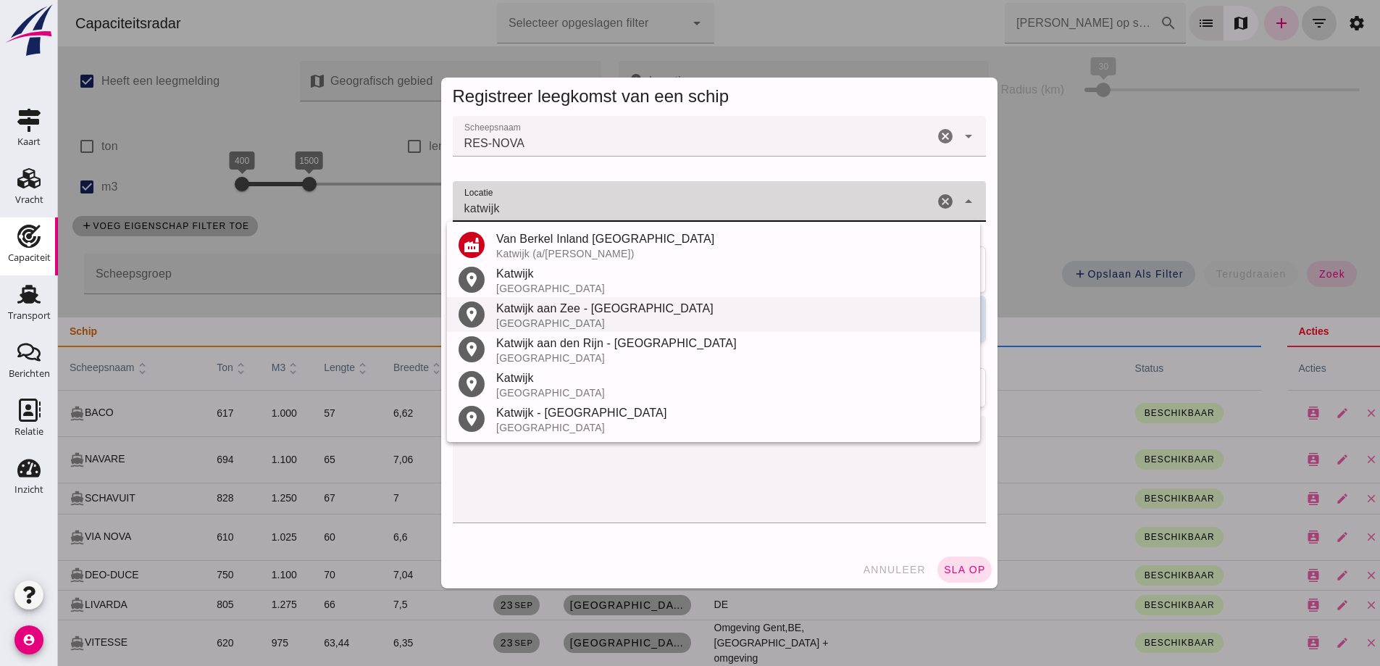
click at [588, 306] on div "Katwijk aan Zee - Katwijk" at bounding box center [732, 308] width 472 height 17
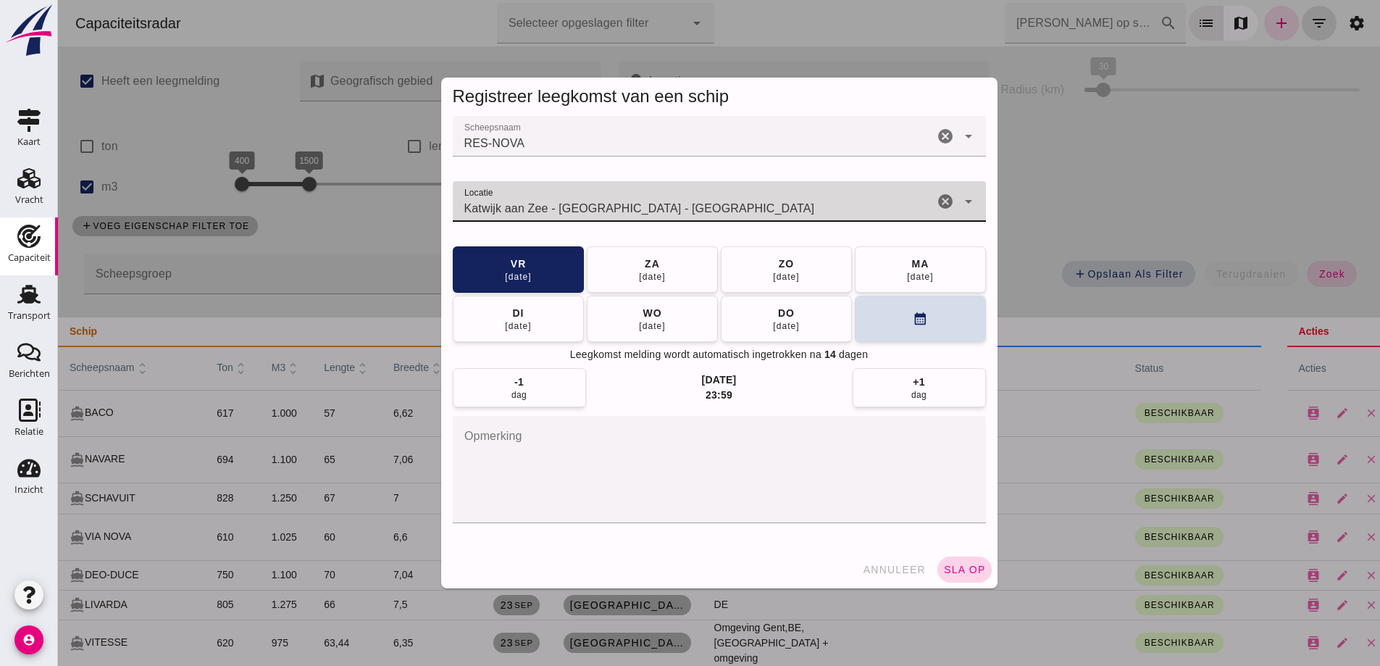
type input "Katwijk aan Zee - Katwijk - Zuid-Holland"
click at [971, 564] on span "sla op" at bounding box center [964, 570] width 43 height 12
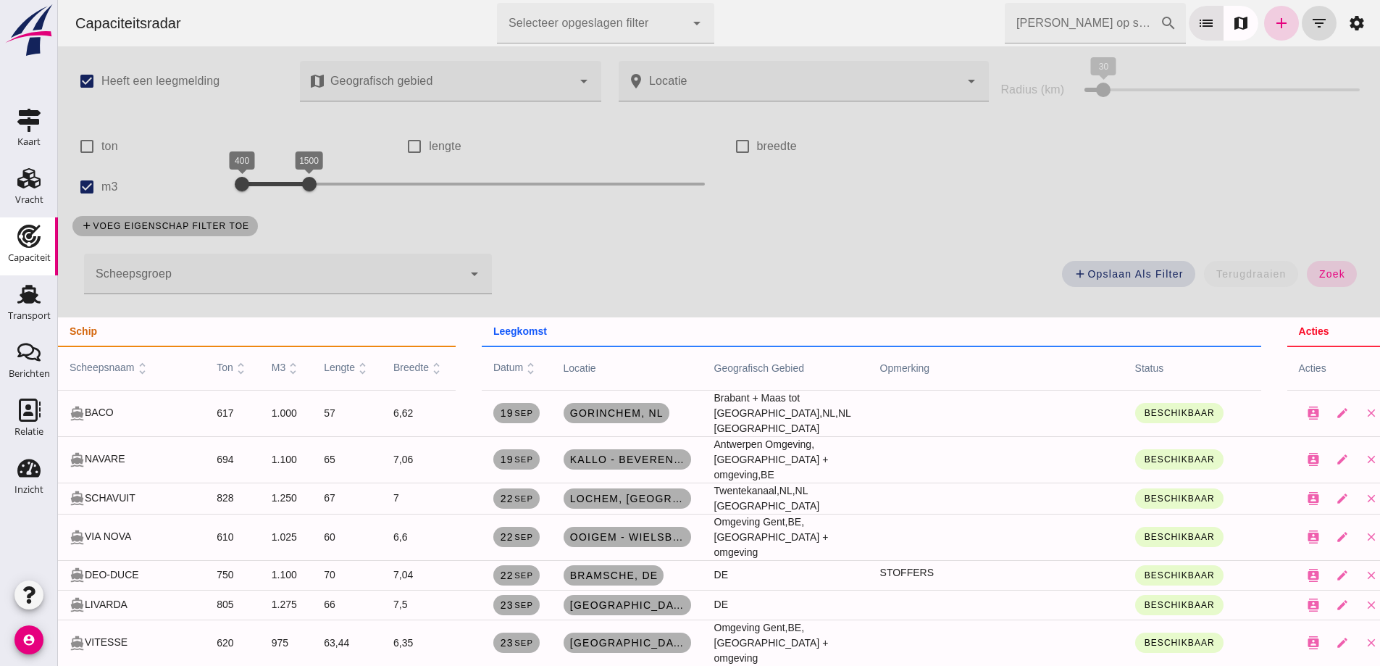
click at [1280, 21] on link "add" at bounding box center [1281, 23] width 35 height 35
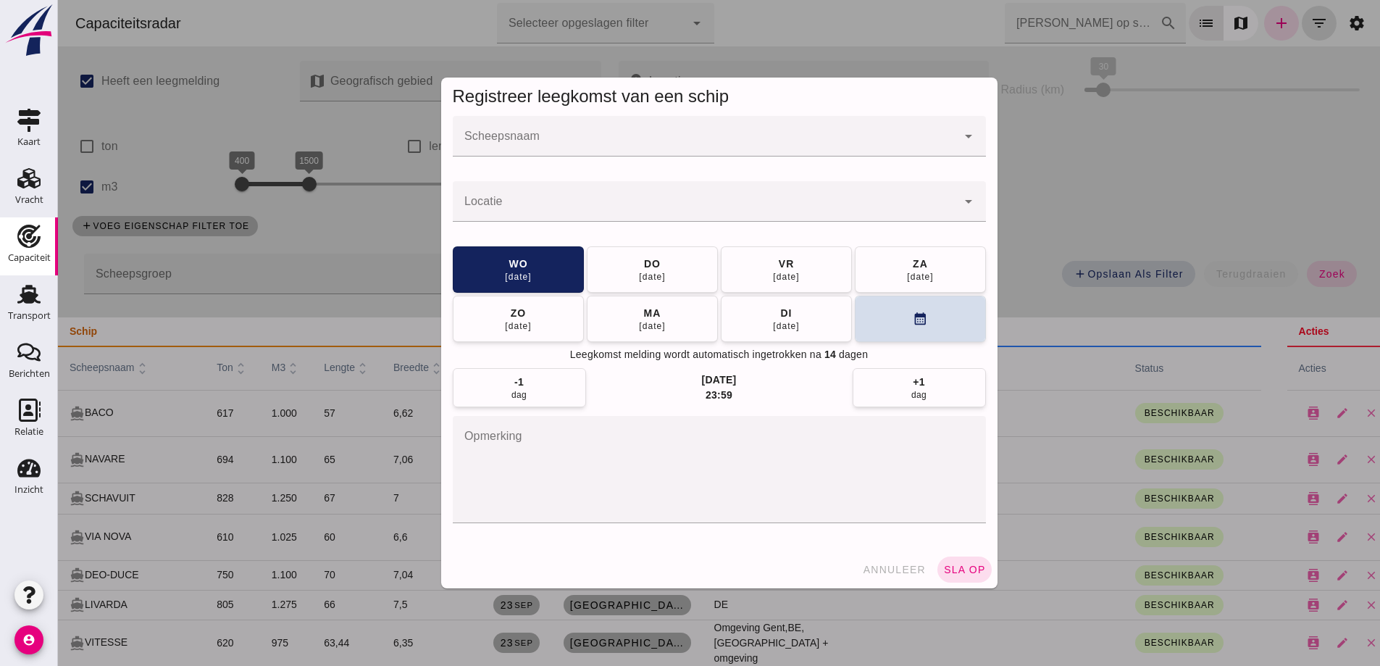
click at [654, 159] on div at bounding box center [719, 164] width 533 height 16
click at [645, 143] on input "Scheepsnaam" at bounding box center [705, 143] width 504 height 17
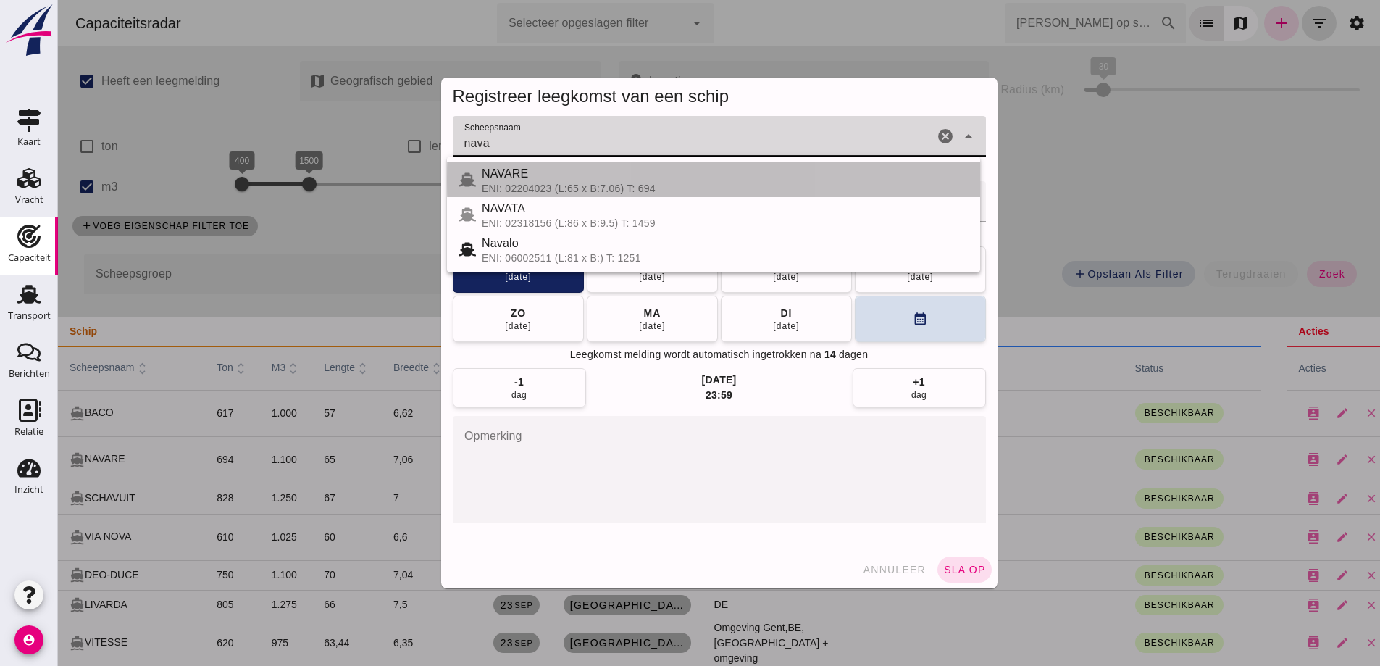
click at [647, 182] on div "NAVARE" at bounding box center [725, 173] width 487 height 17
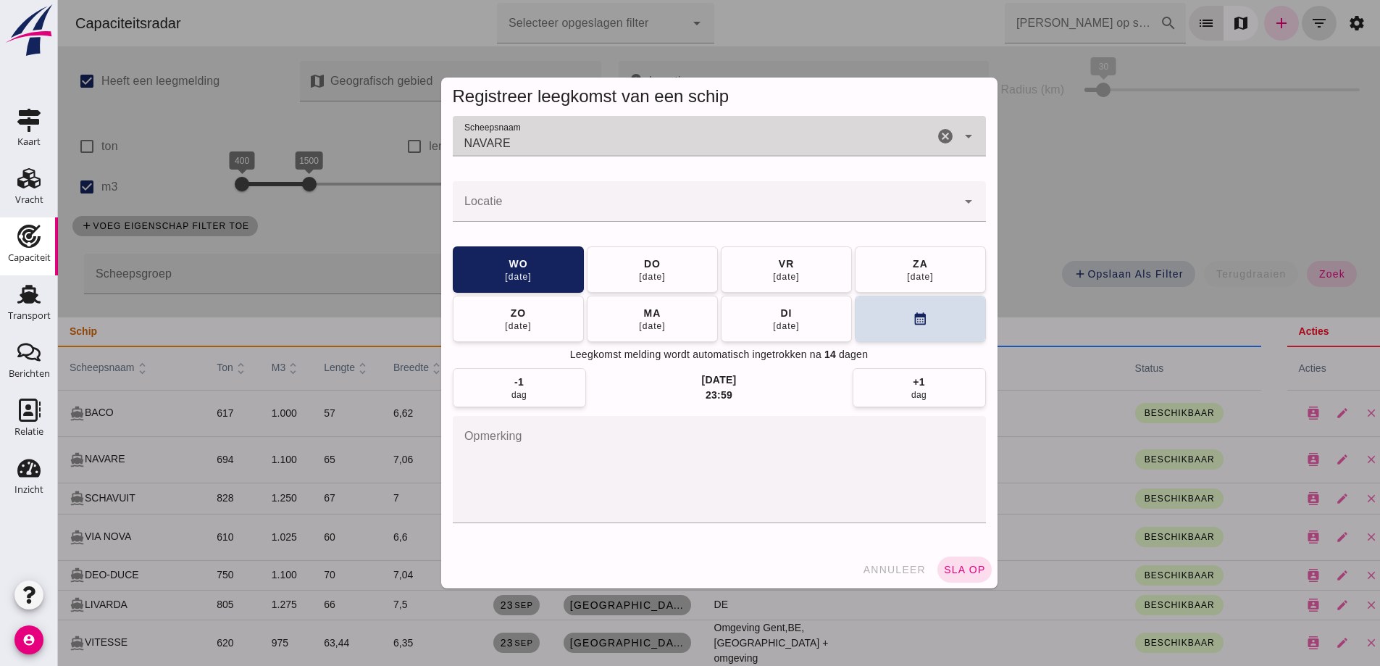
type input "NAVARE"
click at [657, 208] on input "Locatie" at bounding box center [705, 208] width 504 height 17
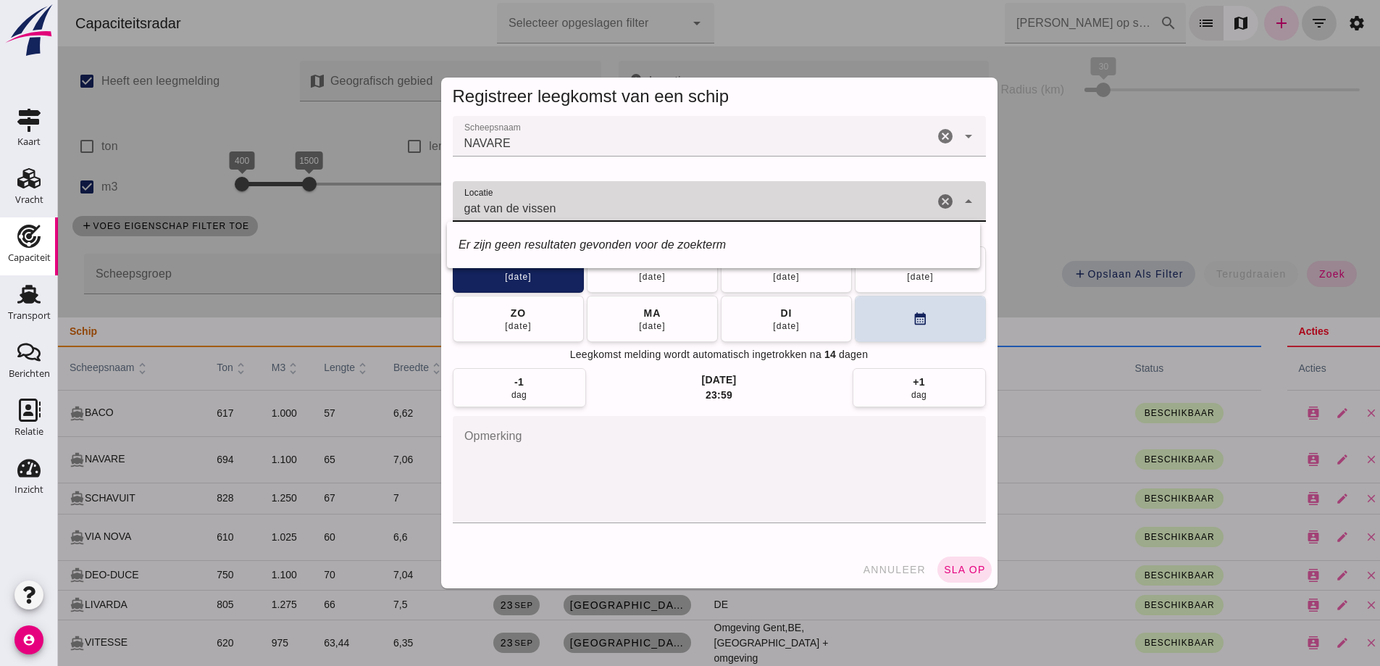
drag, startPoint x: 590, startPoint y: 203, endPoint x: 433, endPoint y: 175, distance: 158.9
click at [433, 175] on div "Registreer leegkomst van een schip Scheepsnaam Scheepsnaam NAVARE NAVARE cancel…" at bounding box center [719, 333] width 579 height 534
drag, startPoint x: 520, startPoint y: 222, endPoint x: 438, endPoint y: 214, distance: 82.3
click at [441, 214] on div "Scheepsnaam Scheepsnaam NAVARE NAVARE cancel arrow_drop_down Locatie Locatie Bi…" at bounding box center [719, 333] width 556 height 435
type input "m"
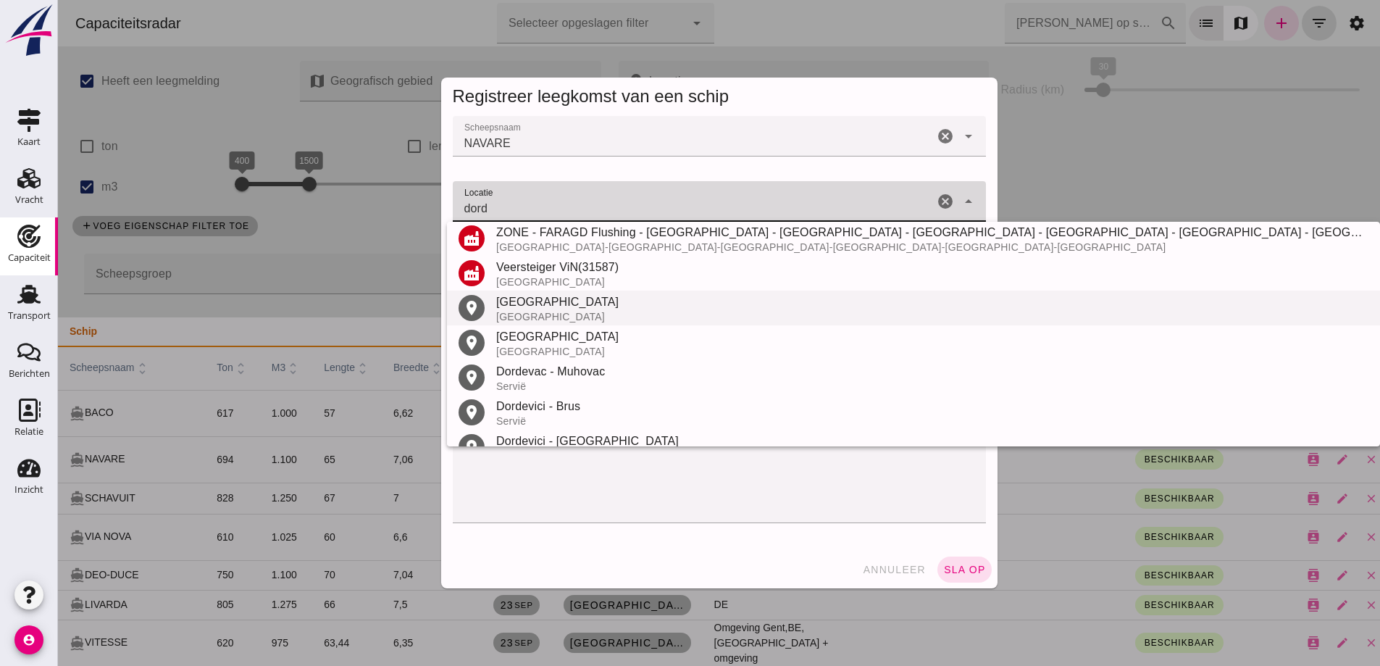
scroll to position [343, 0]
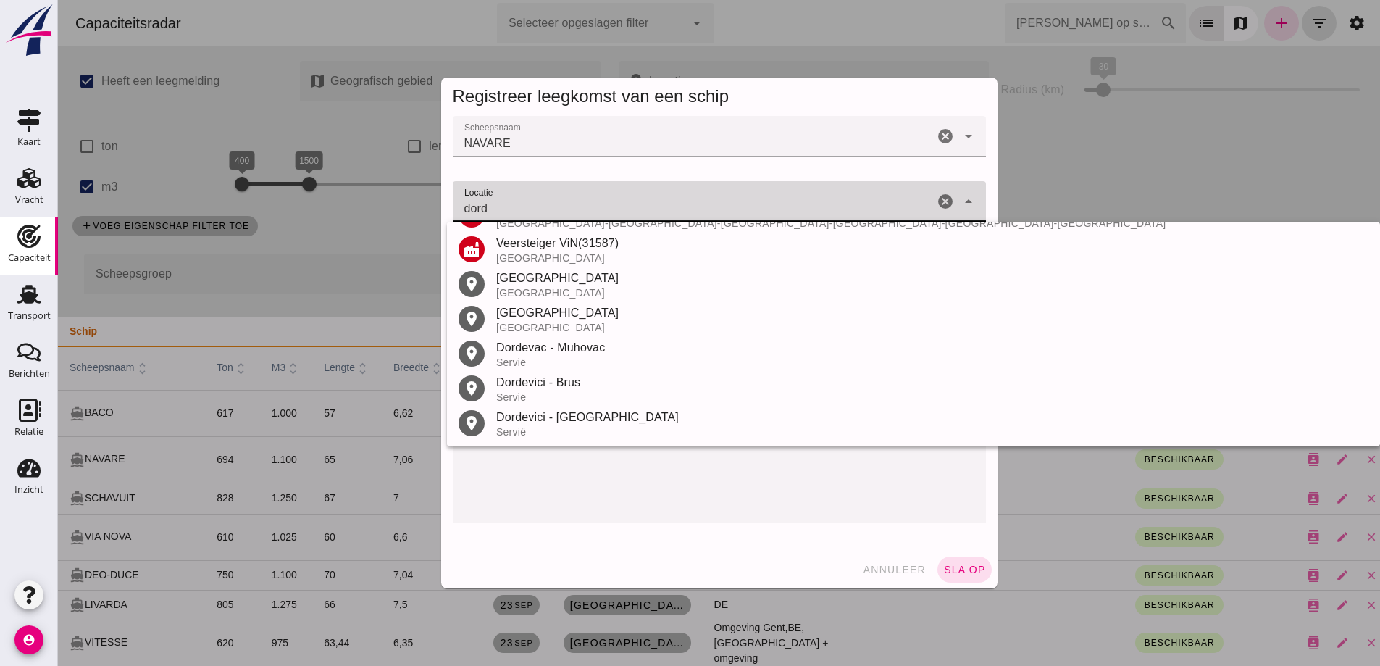
click at [547, 278] on div "Dordrecht" at bounding box center [932, 277] width 872 height 17
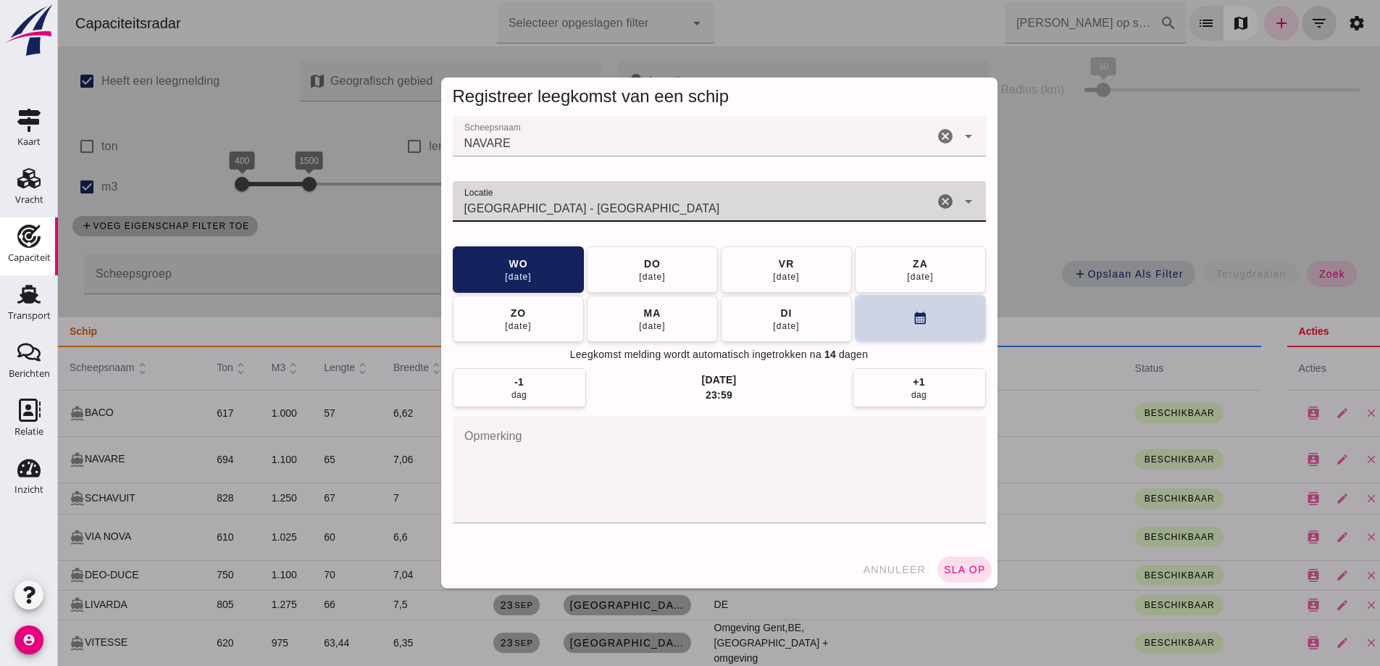
type input "Dordrecht - Zuid-Holland"
click at [902, 328] on button "calendar_month" at bounding box center [920, 318] width 131 height 46
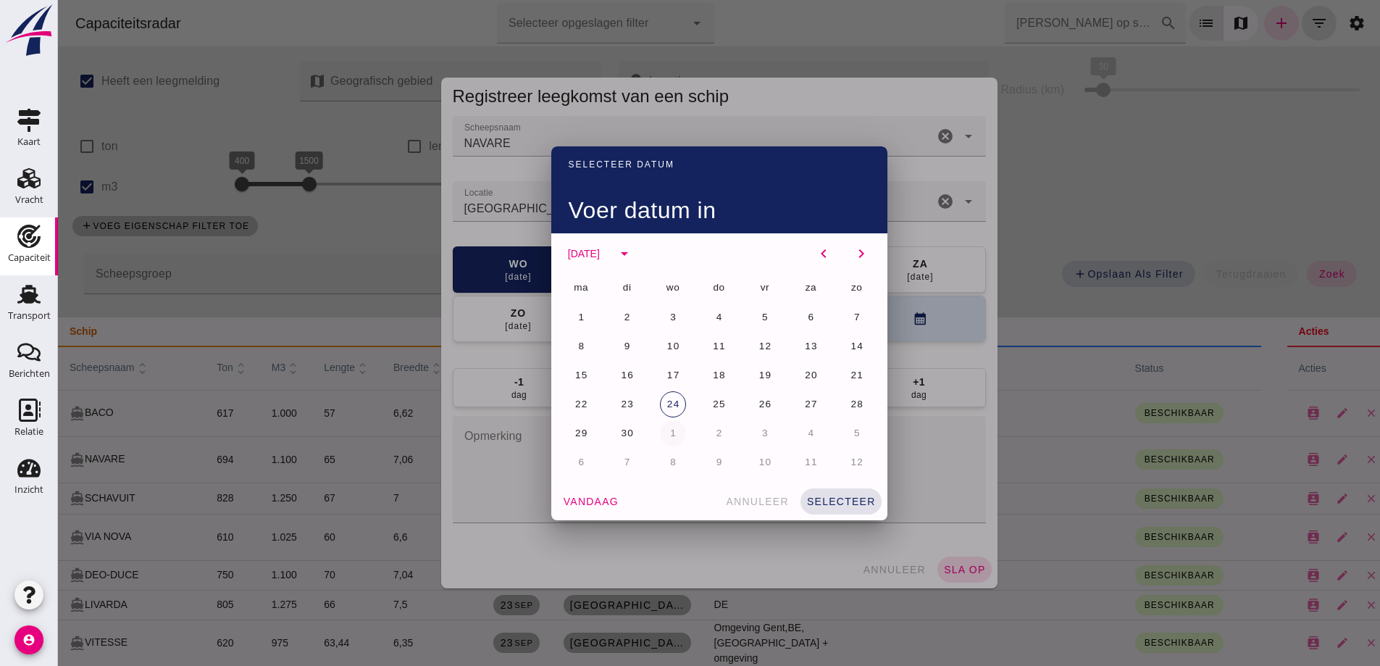
click at [672, 437] on button "1" at bounding box center [673, 433] width 26 height 26
click at [854, 498] on span "selecteer" at bounding box center [841, 501] width 70 height 12
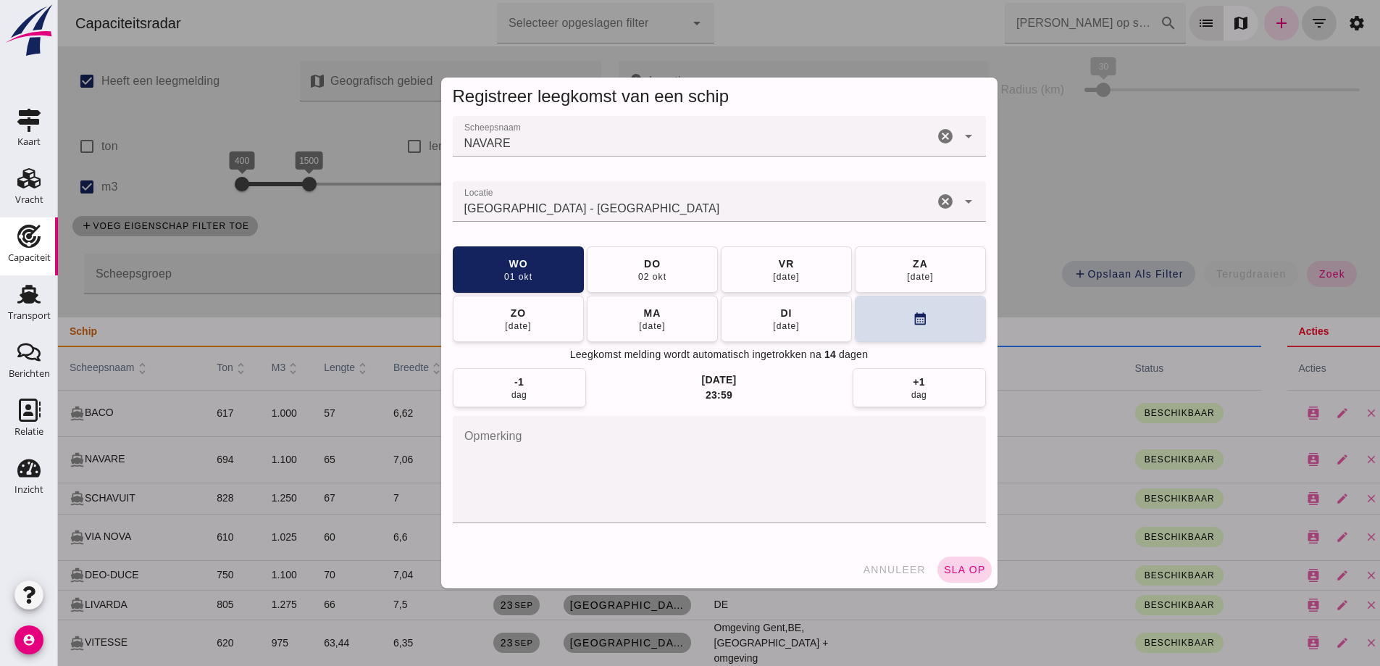
click at [966, 566] on span "sla op" at bounding box center [964, 570] width 43 height 12
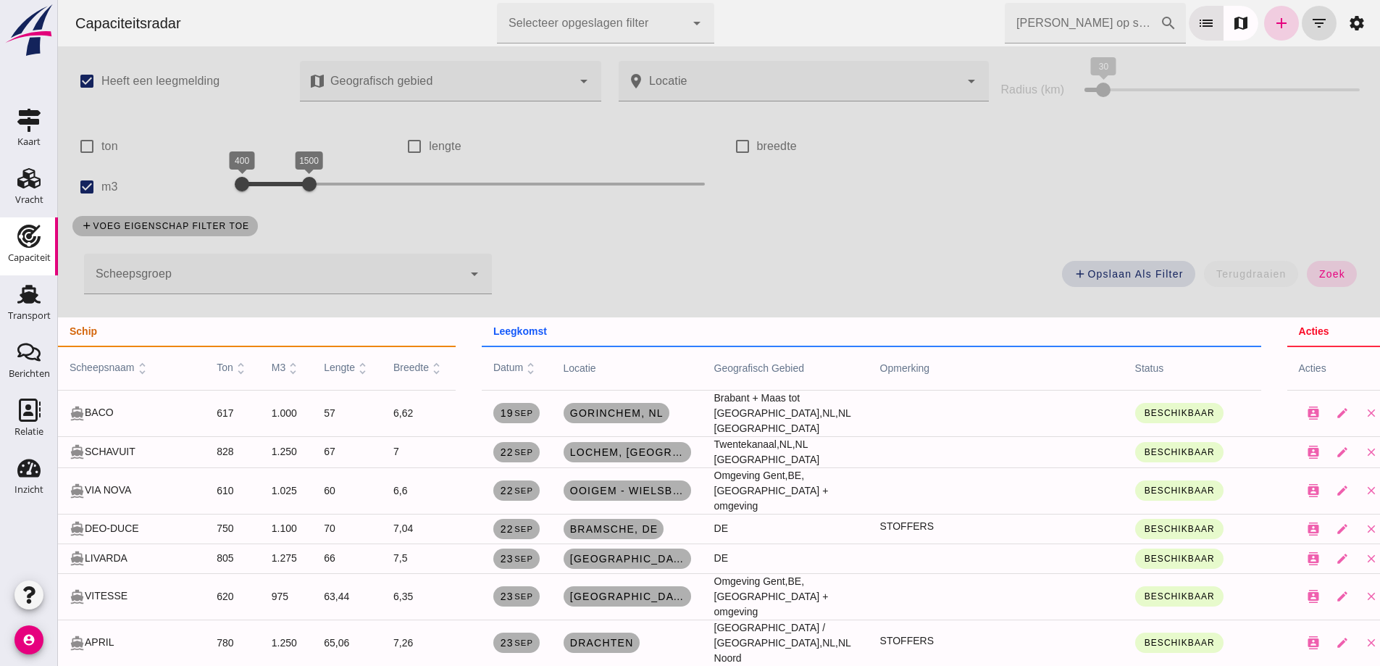
click at [1283, 24] on link "add" at bounding box center [1281, 23] width 35 height 35
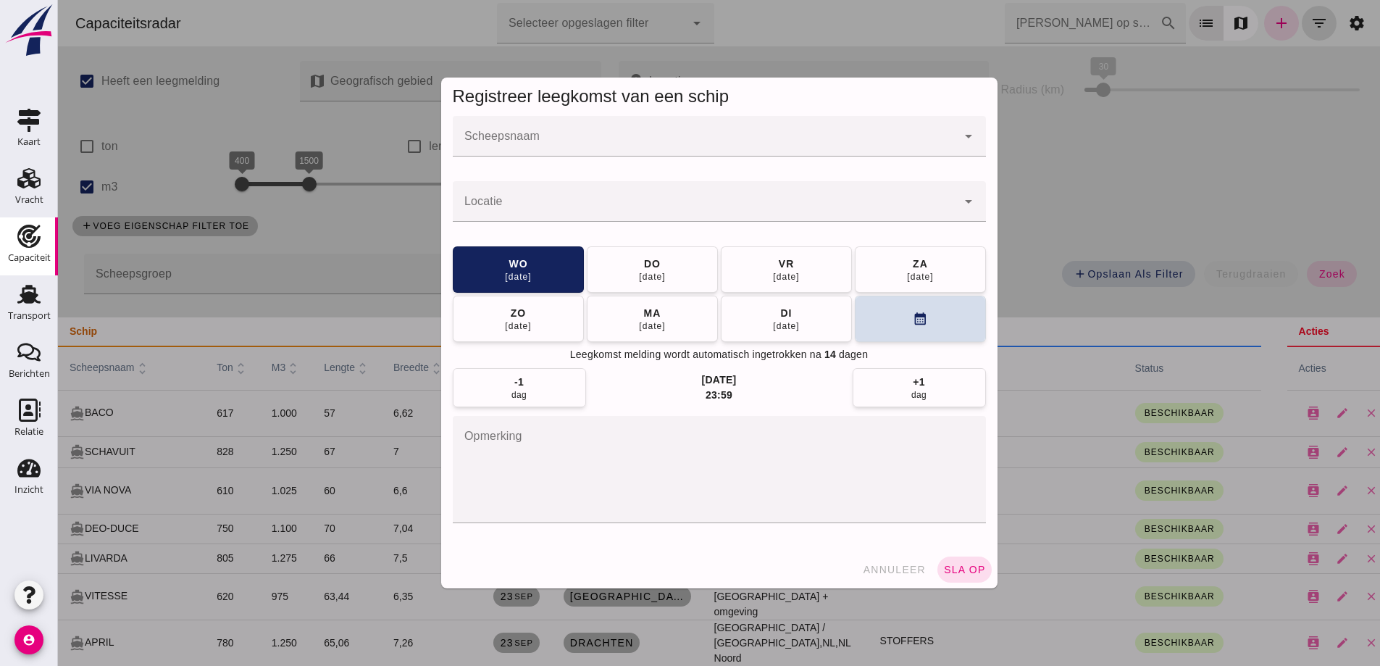
click at [653, 127] on div at bounding box center [705, 136] width 504 height 41
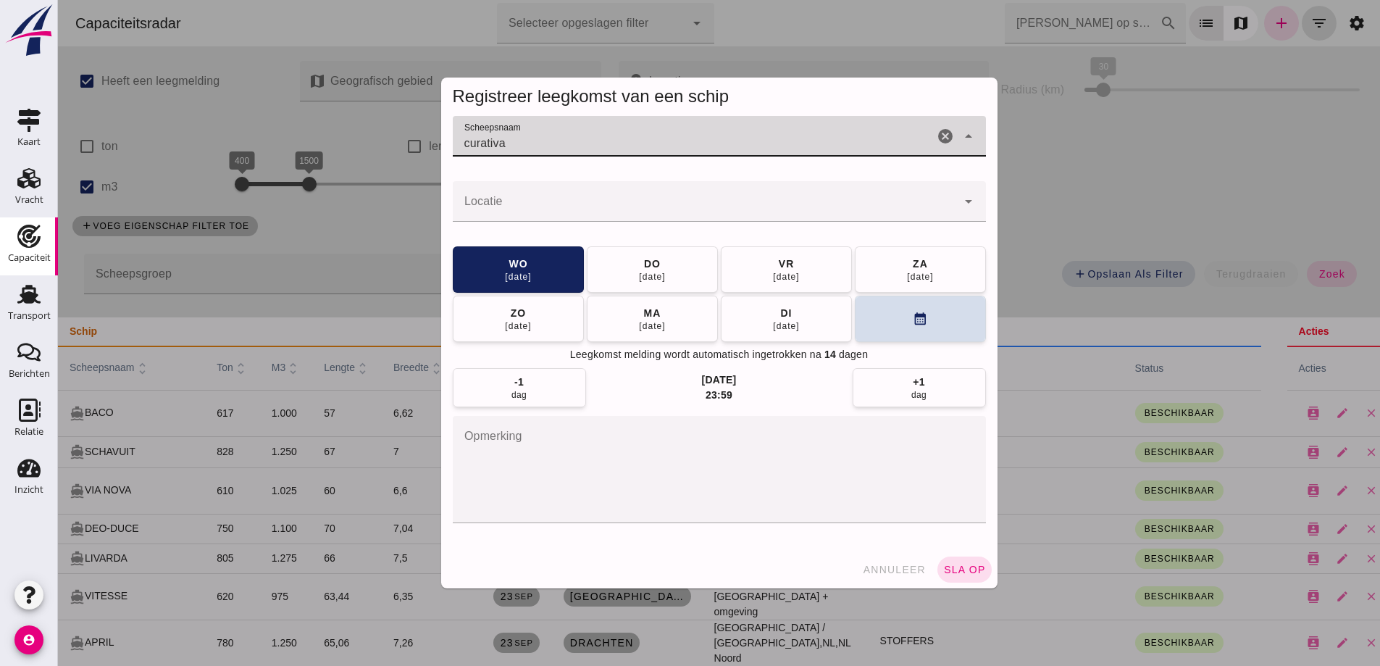
type input "curativa"
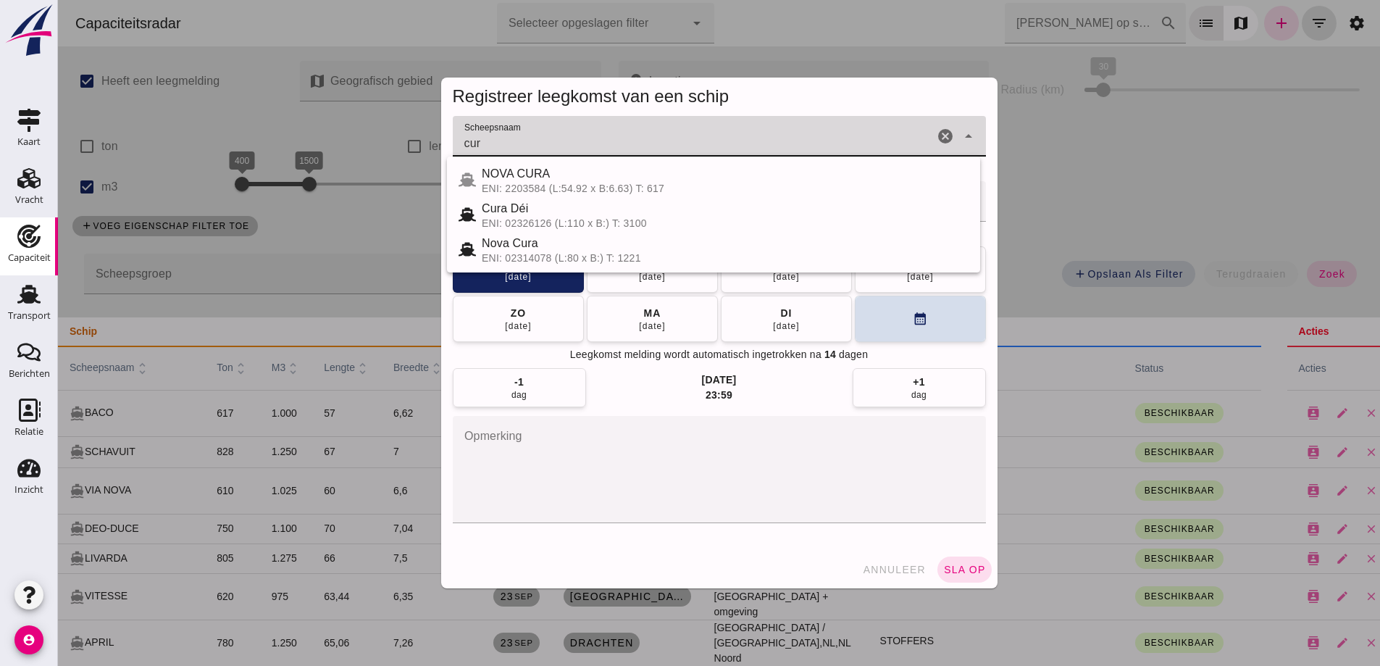
type input "cur"
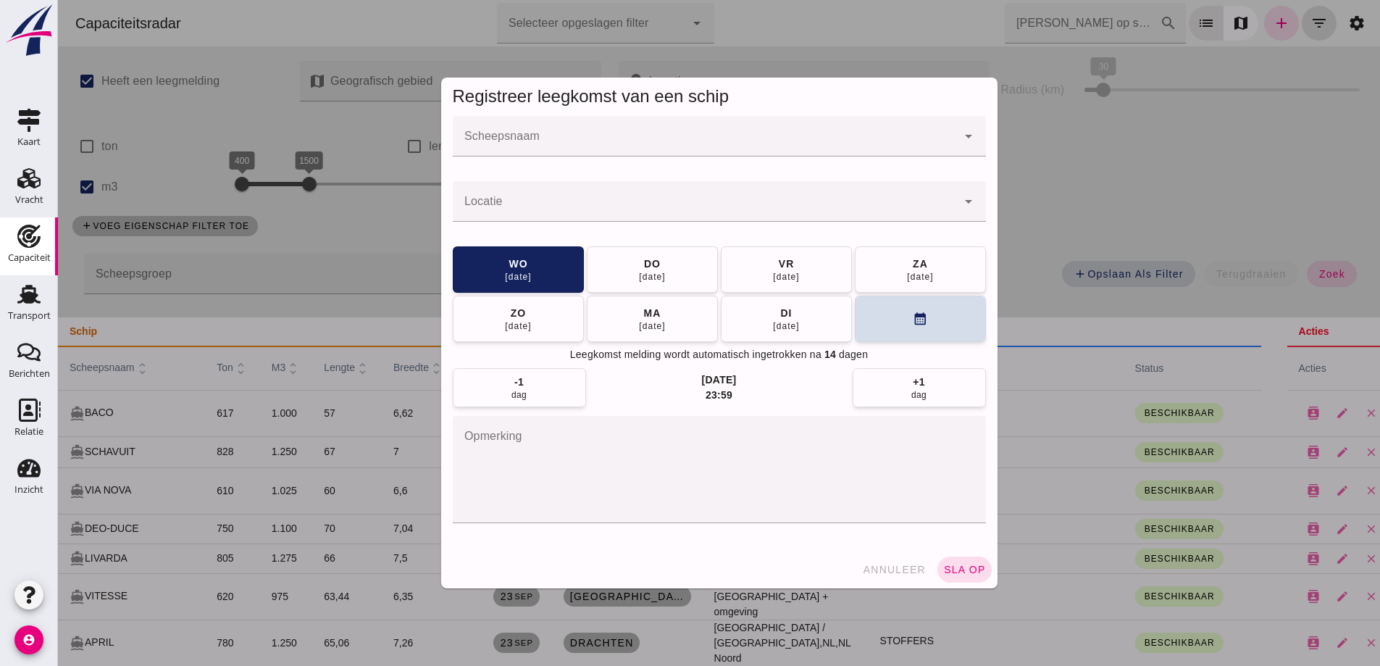
click at [477, 146] on input "Scheepsnaam" at bounding box center [705, 143] width 504 height 17
click at [553, 145] on input "Scheepsnaam" at bounding box center [705, 143] width 504 height 17
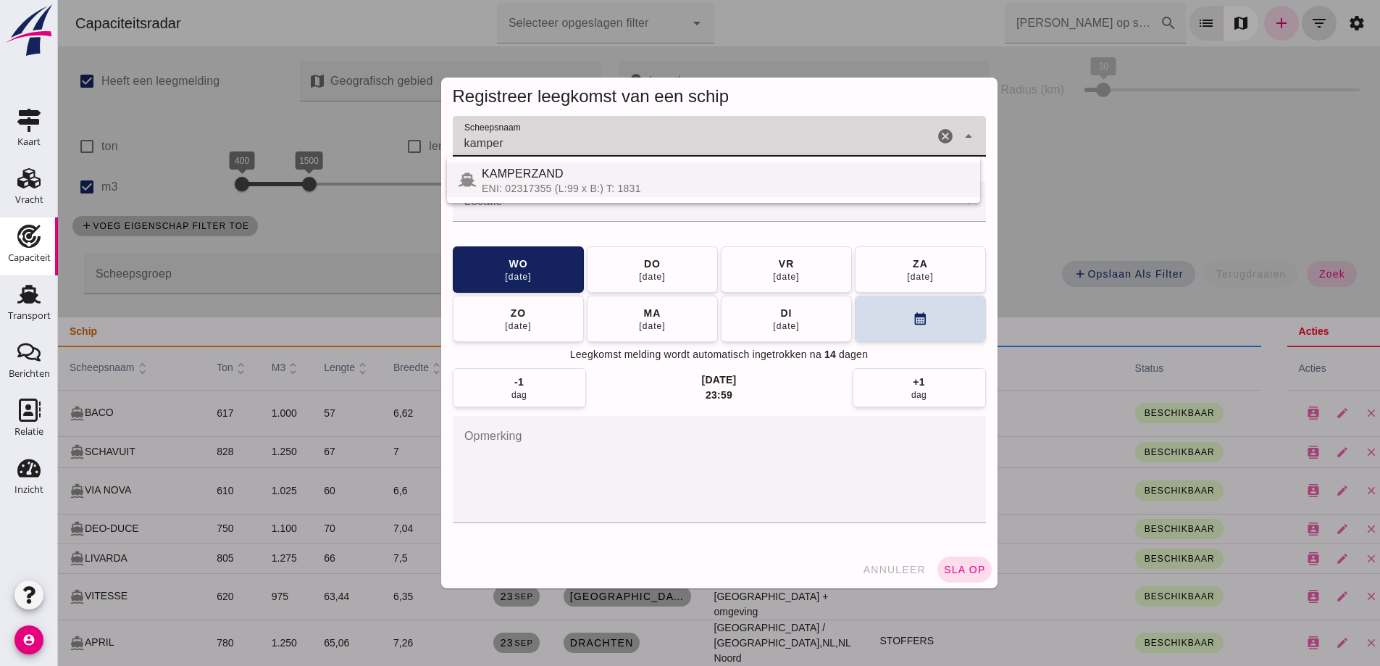
click at [503, 175] on span "KAMPERZAND" at bounding box center [523, 173] width 82 height 12
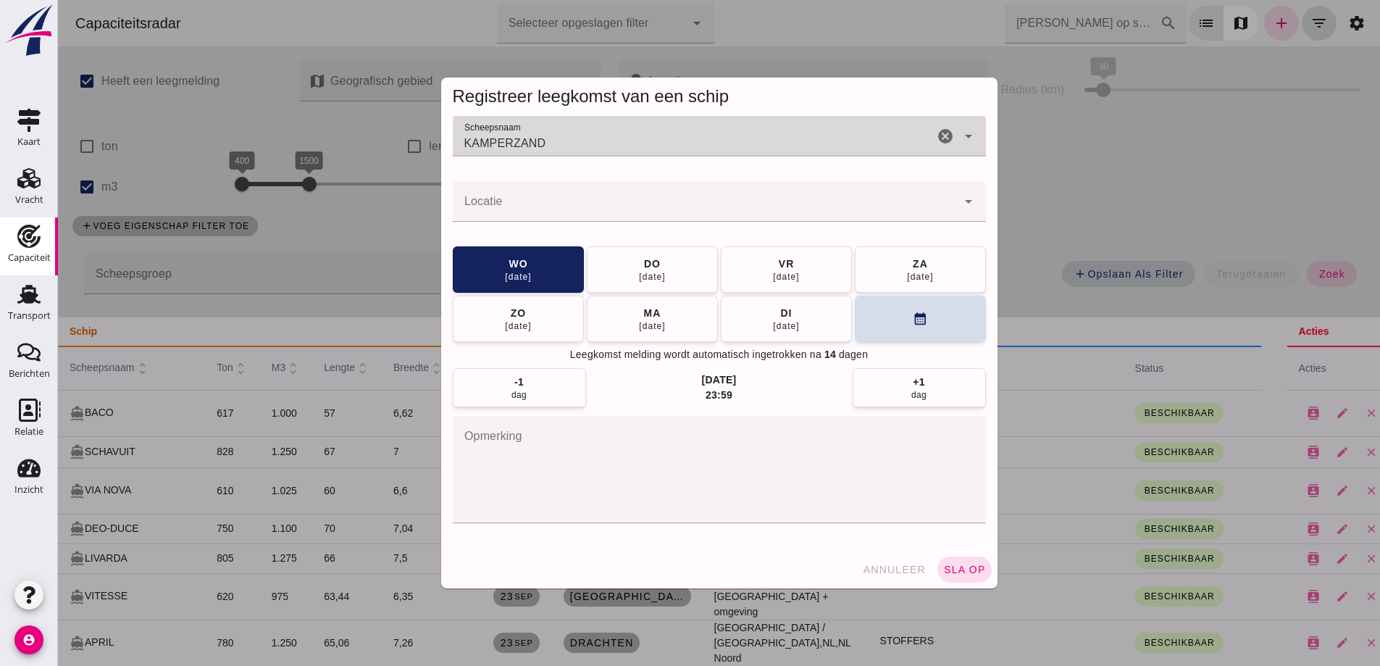
type input "KAMPERZAND"
click at [526, 201] on input "Locatie" at bounding box center [705, 208] width 504 height 17
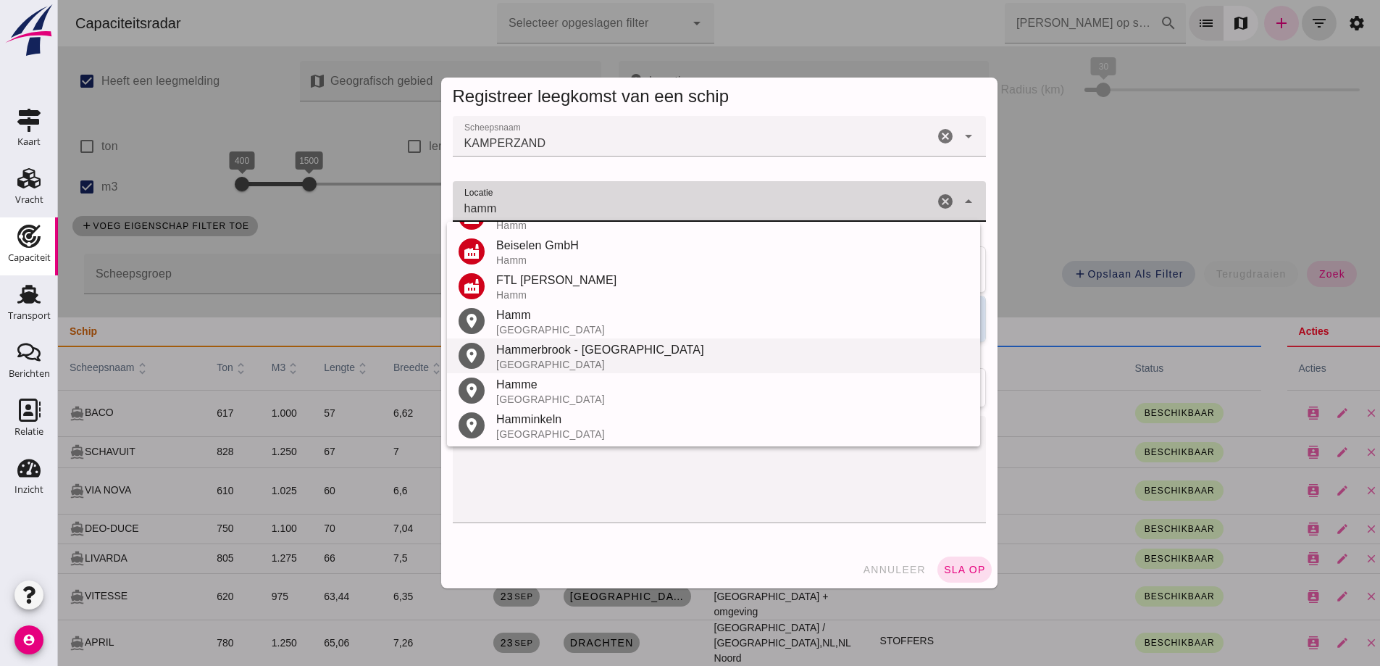
scroll to position [274, 0]
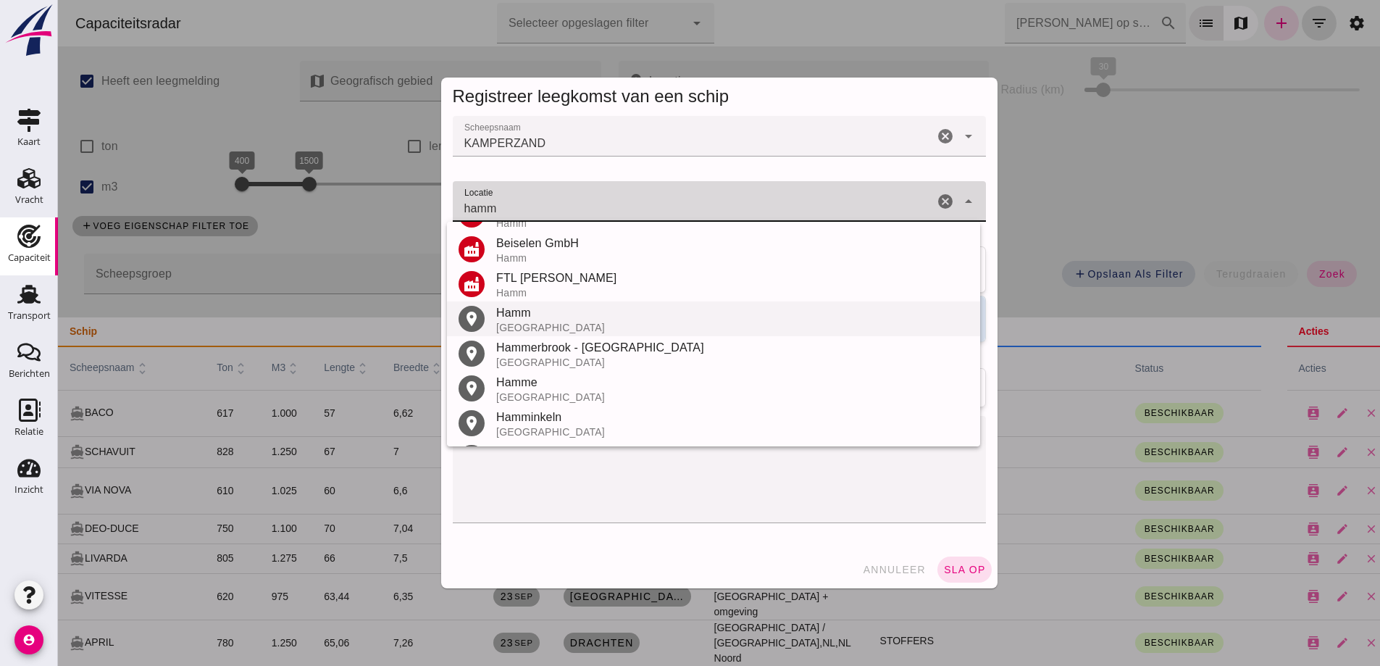
click at [558, 325] on div "Duitsland" at bounding box center [732, 328] width 472 height 12
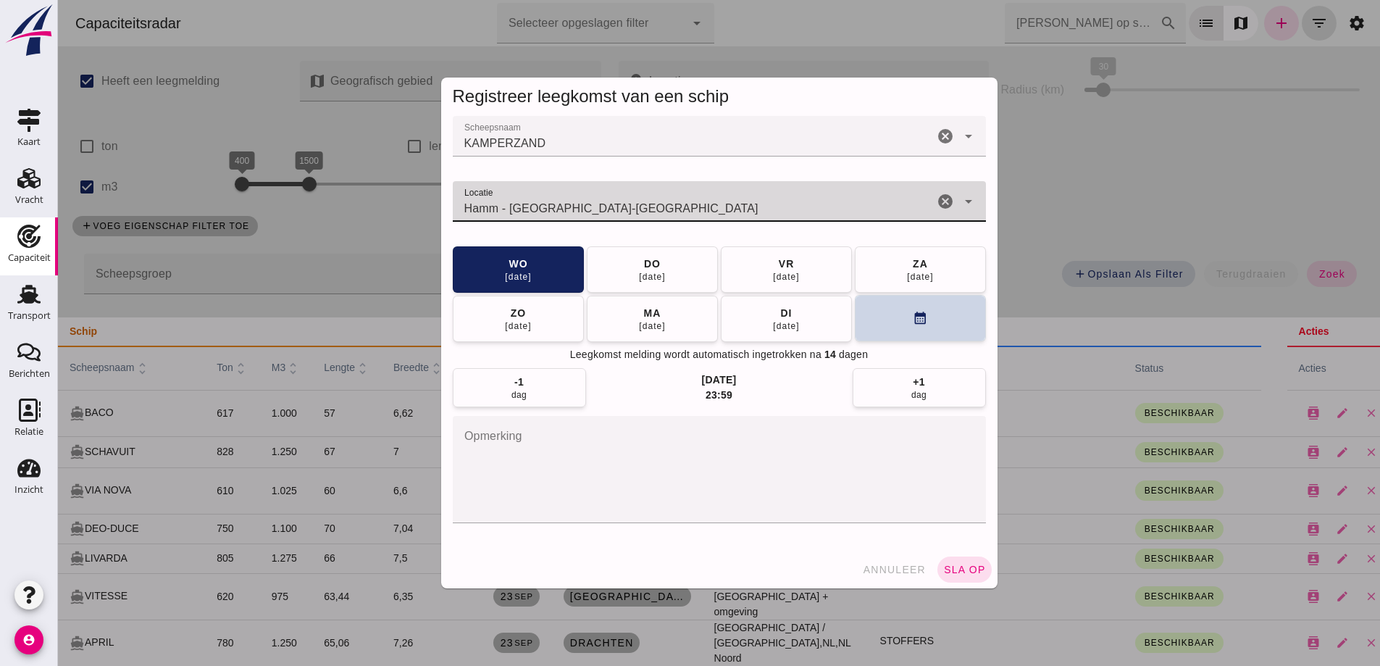
type input "Hamm - Noordrijn-Westfalen"
click at [887, 330] on button "calendar_month" at bounding box center [920, 318] width 131 height 46
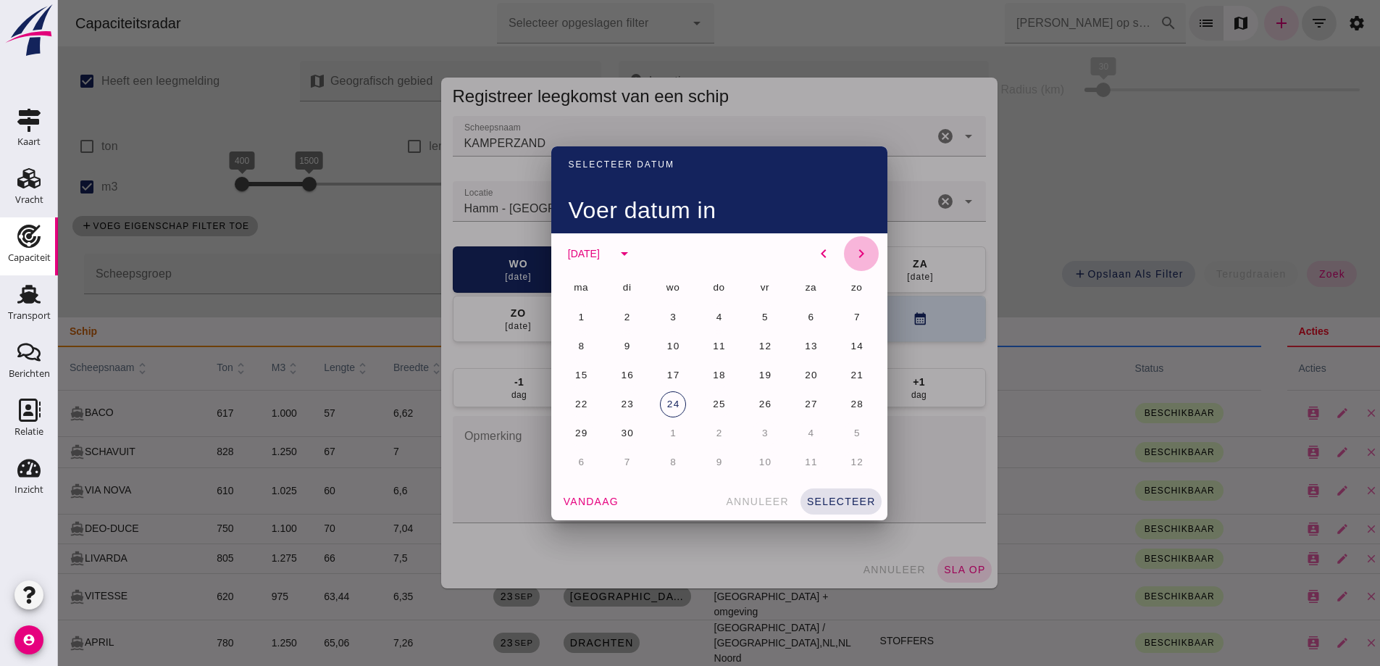
click at [855, 257] on icon "chevron_right" at bounding box center [861, 253] width 17 height 17
click at [626, 406] on span "23" at bounding box center [627, 403] width 14 height 11
click at [851, 499] on span "selecteer" at bounding box center [841, 501] width 70 height 12
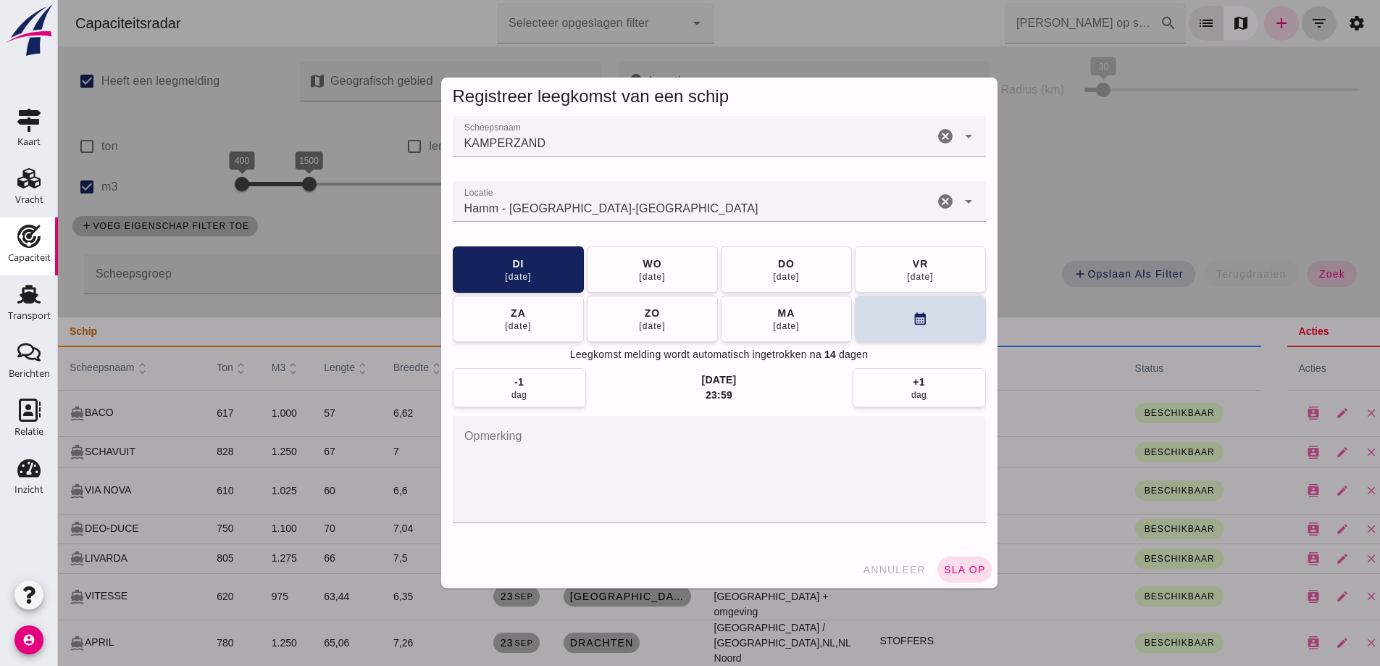
click at [958, 571] on span "sla op" at bounding box center [964, 570] width 43 height 12
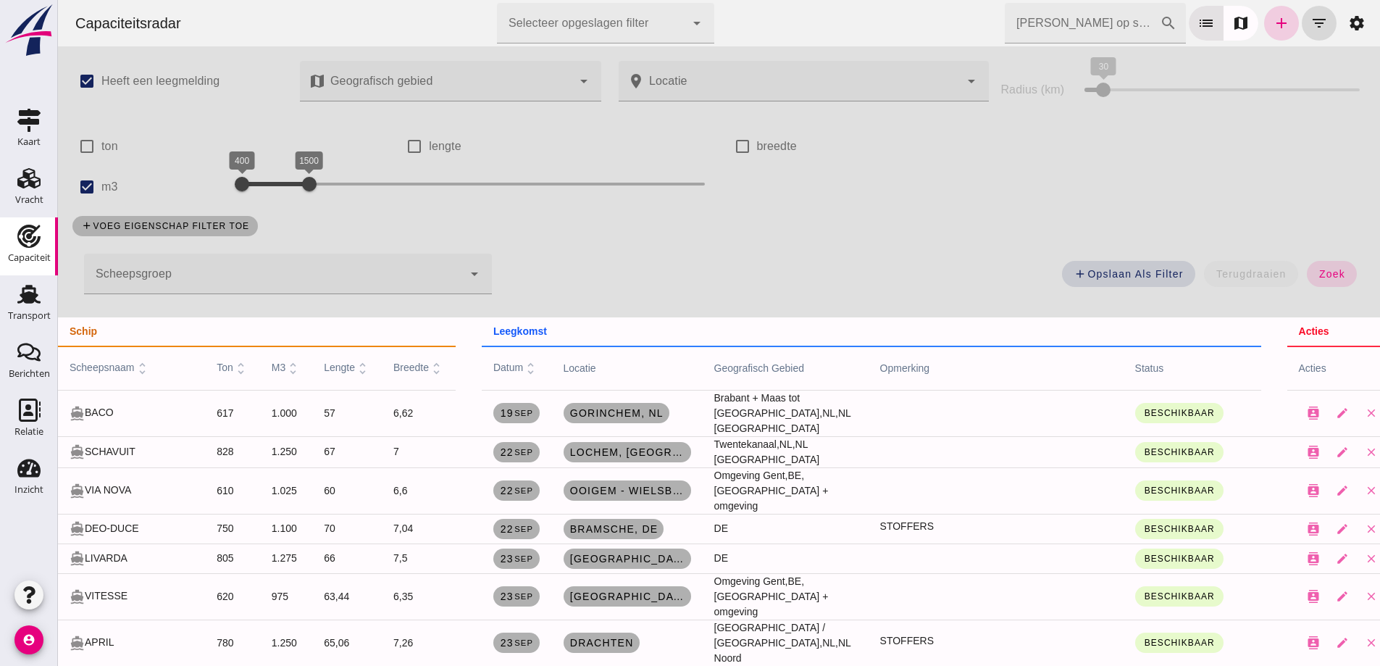
click at [1274, 17] on icon "add" at bounding box center [1281, 22] width 17 height 17
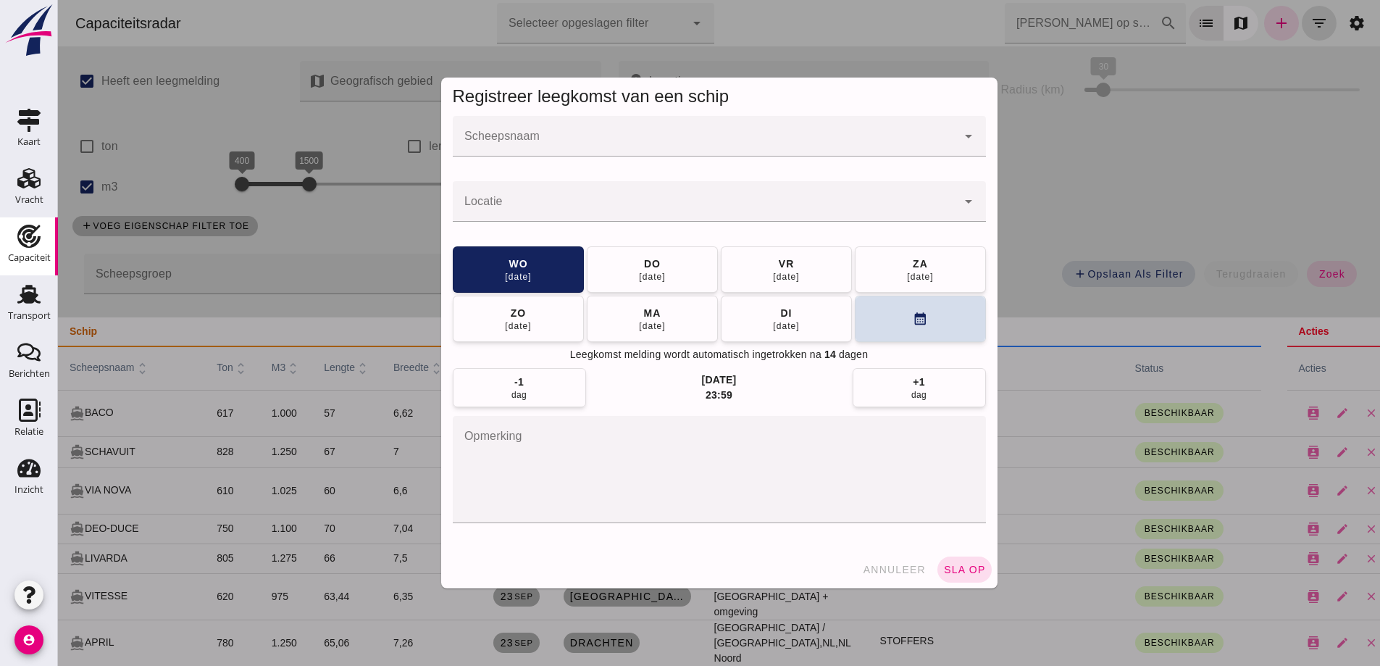
click at [682, 132] on div at bounding box center [705, 136] width 504 height 41
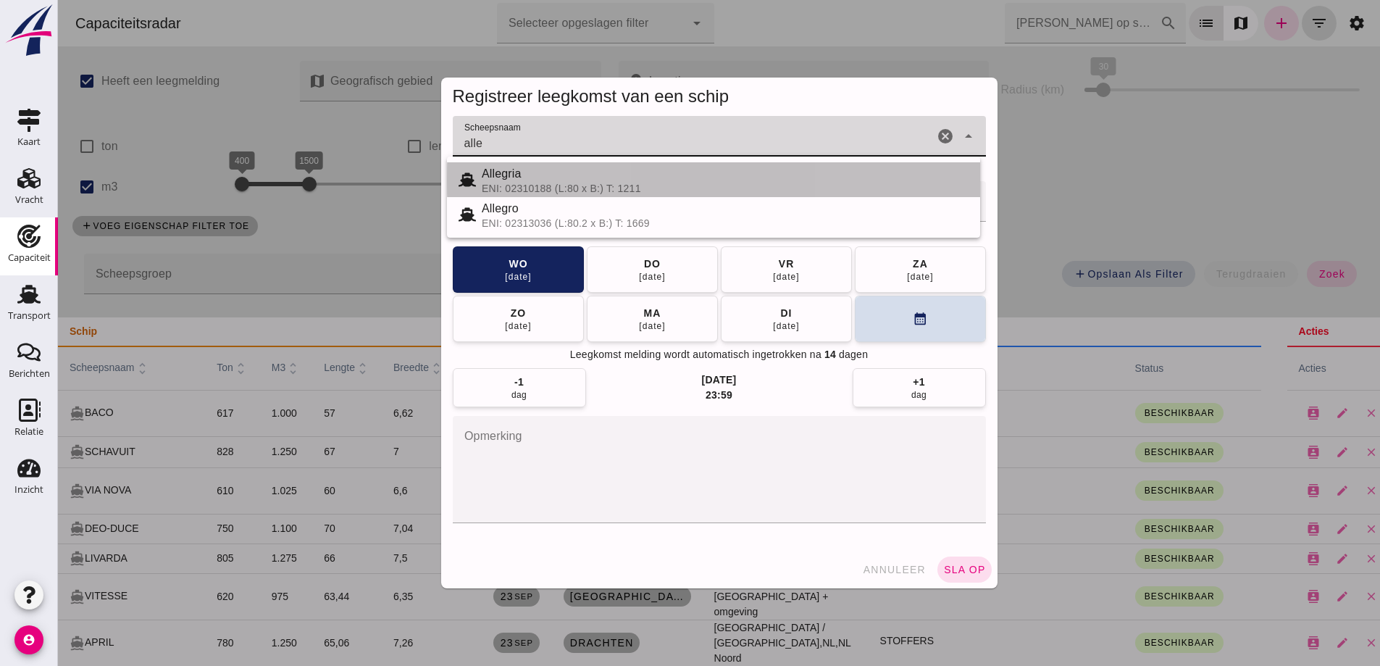
click at [618, 184] on div "ENI: 02310188 (L:80 x B:) T: 1211" at bounding box center [725, 189] width 487 height 12
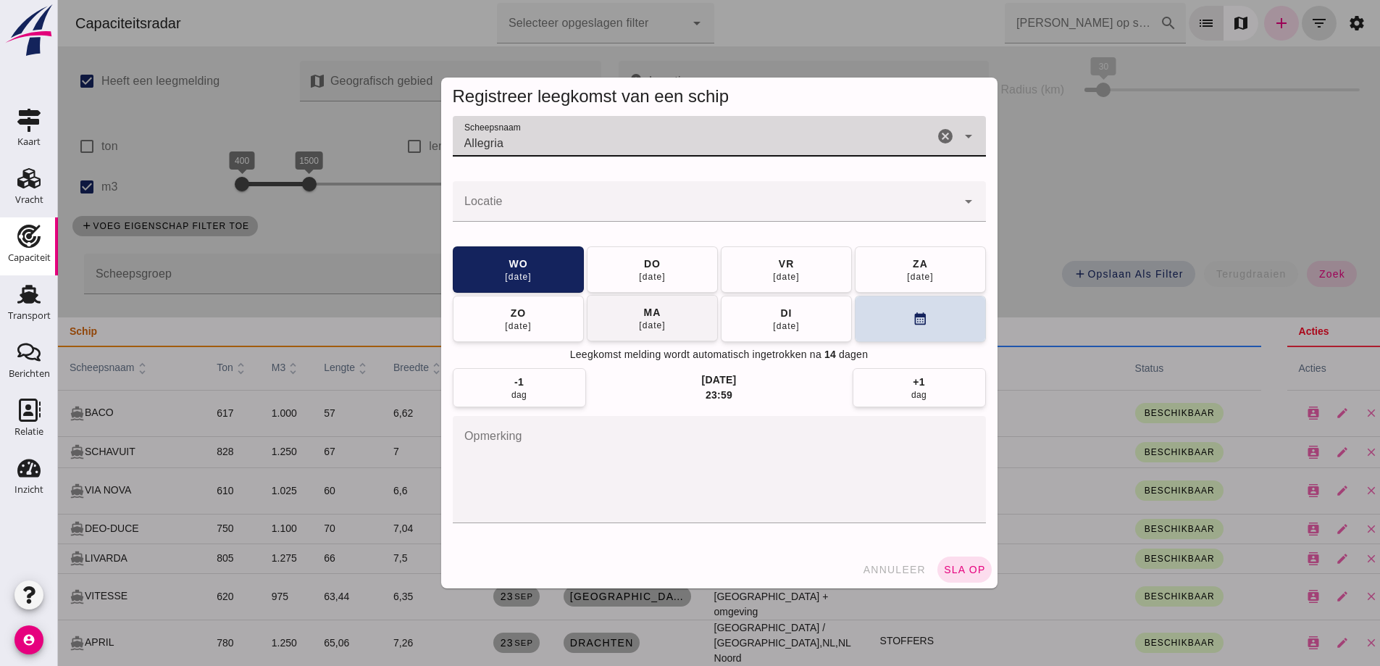
type input "Allegria"
click at [643, 306] on div "ma" at bounding box center [652, 312] width 18 height 14
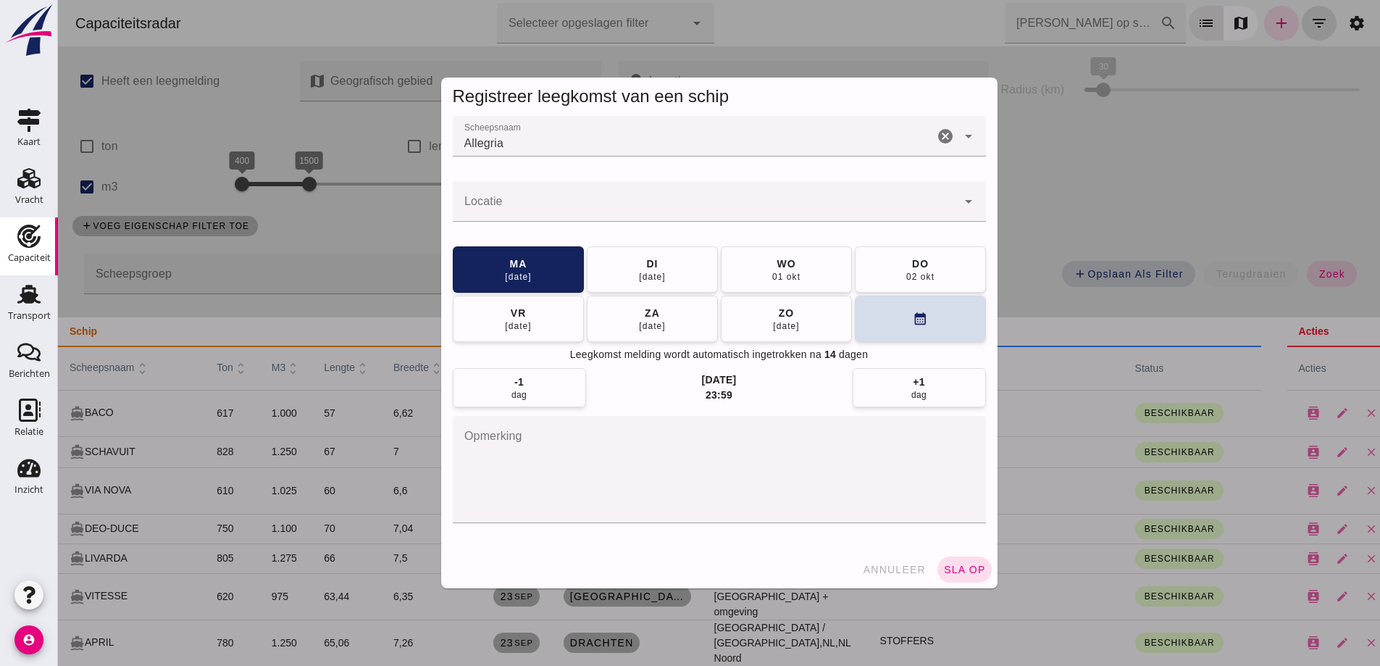
click at [589, 214] on input "Locatie" at bounding box center [705, 208] width 504 height 17
click at [593, 159] on div at bounding box center [719, 164] width 533 height 16
click at [603, 194] on div at bounding box center [705, 201] width 504 height 41
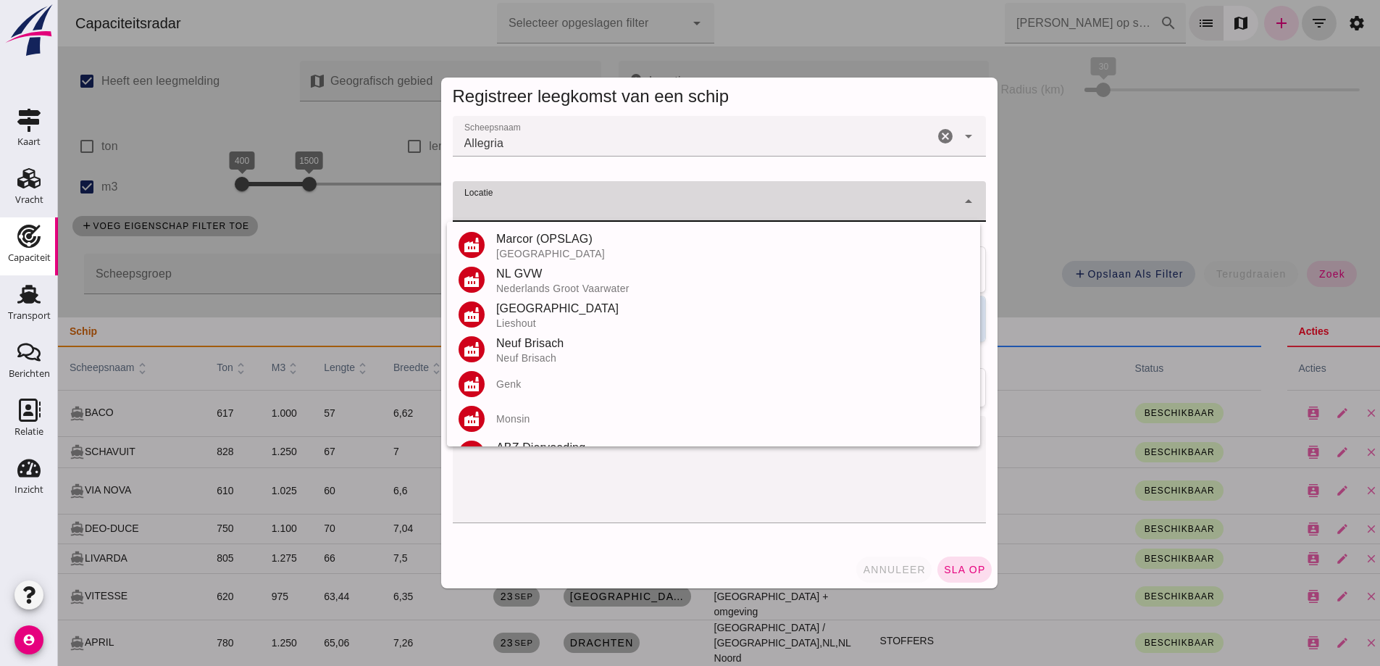
click at [868, 572] on span "annuleer" at bounding box center [894, 570] width 64 height 12
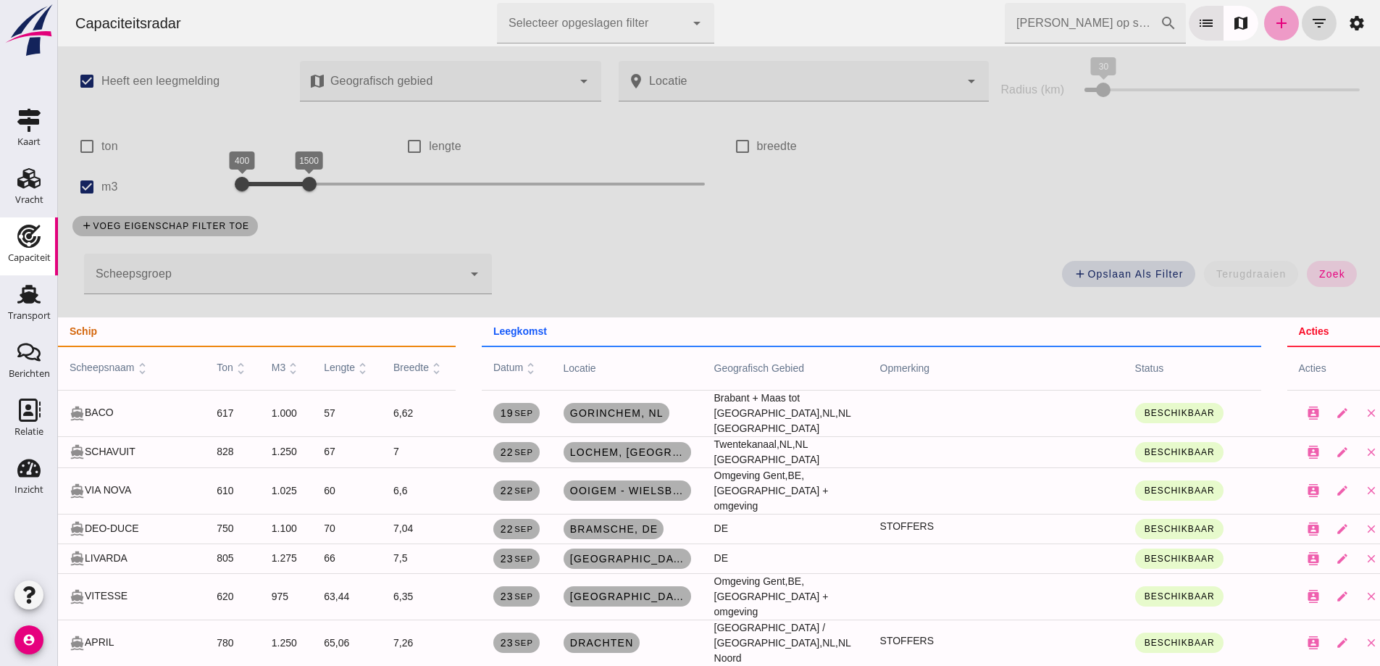
click at [1284, 22] on link "add" at bounding box center [1281, 23] width 35 height 35
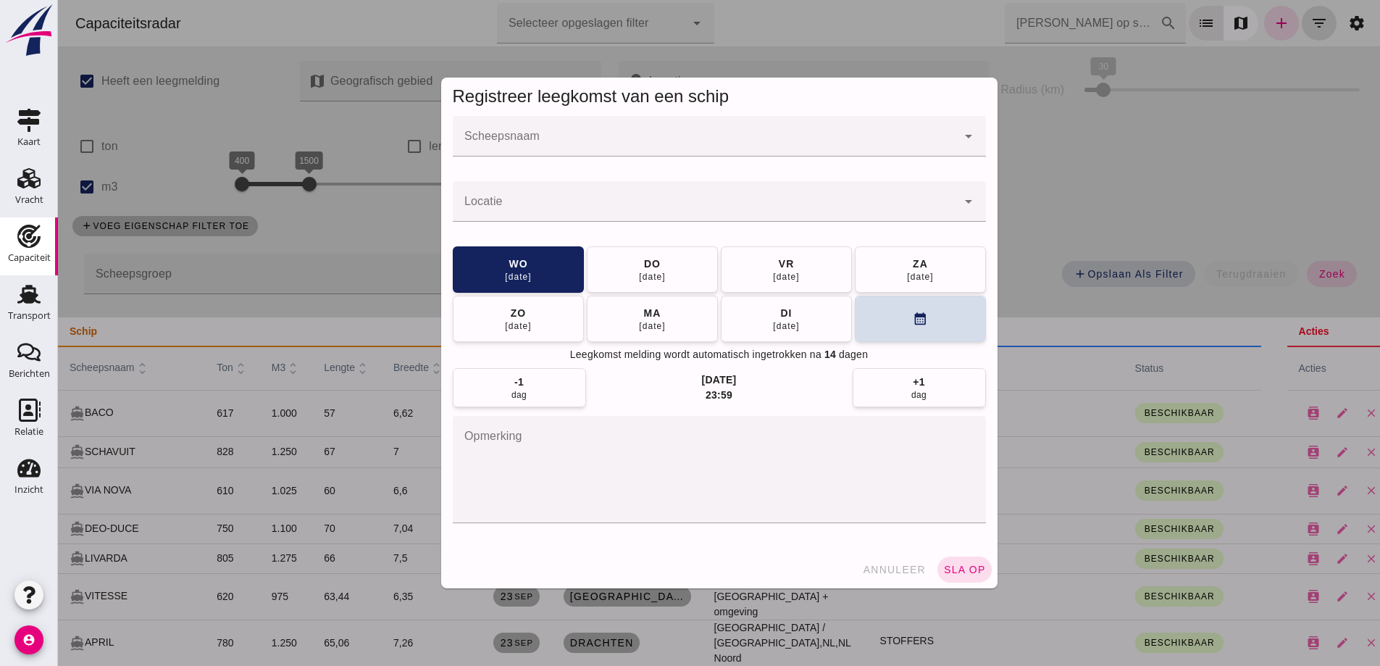
click at [566, 140] on input "Scheepsnaam" at bounding box center [705, 143] width 504 height 17
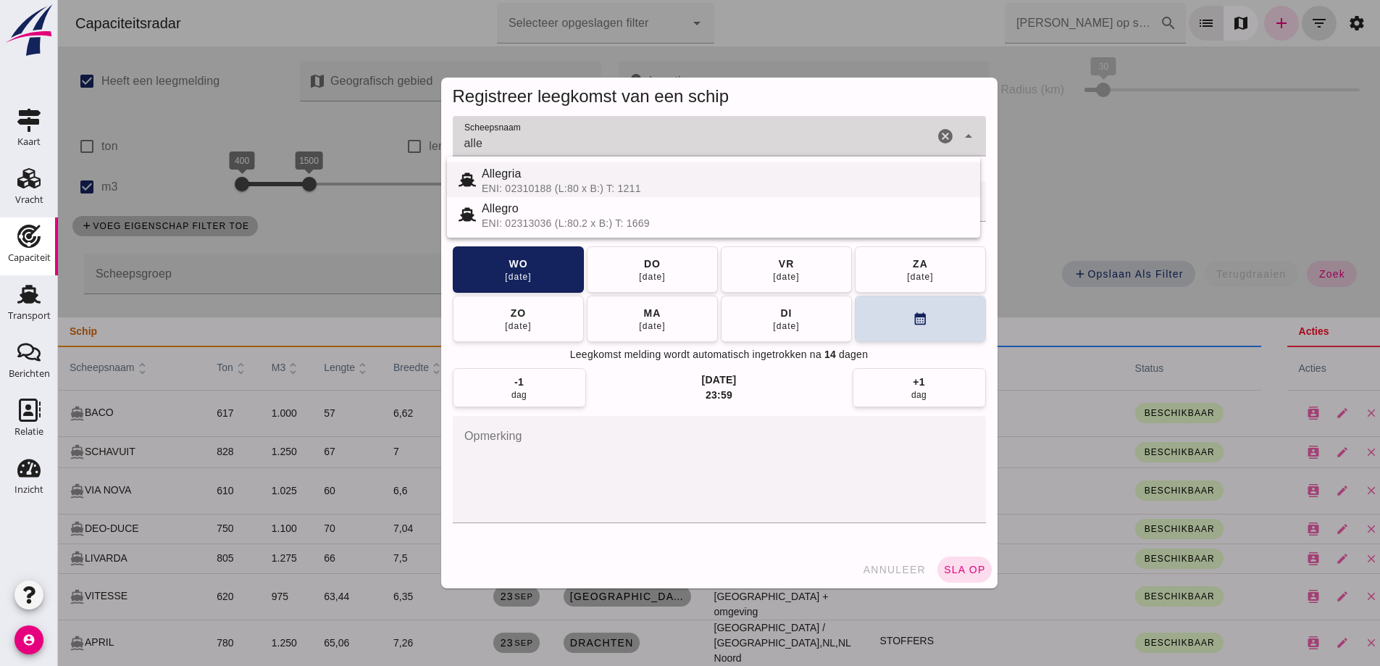
click at [590, 185] on div "ENI: 02310188 (L:80 x B:) T: 1211" at bounding box center [725, 189] width 487 height 12
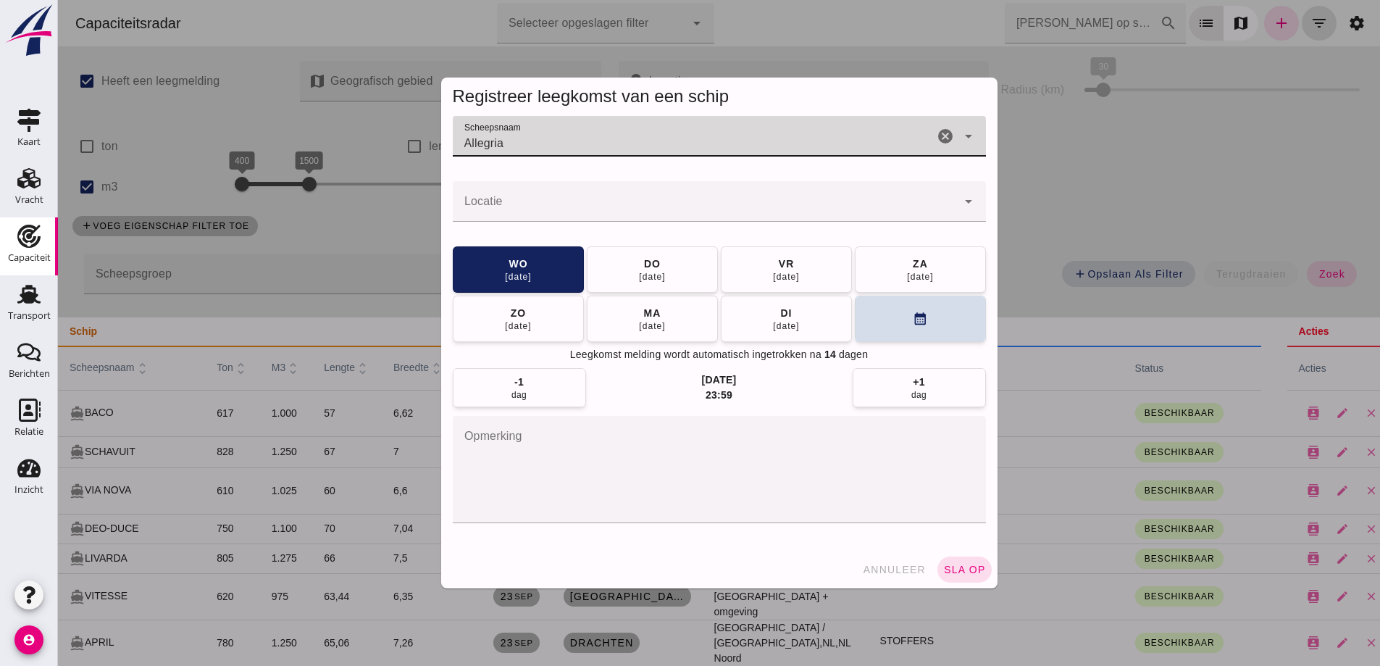
type input "Allegria"
click at [593, 214] on input "Locatie" at bounding box center [705, 208] width 504 height 17
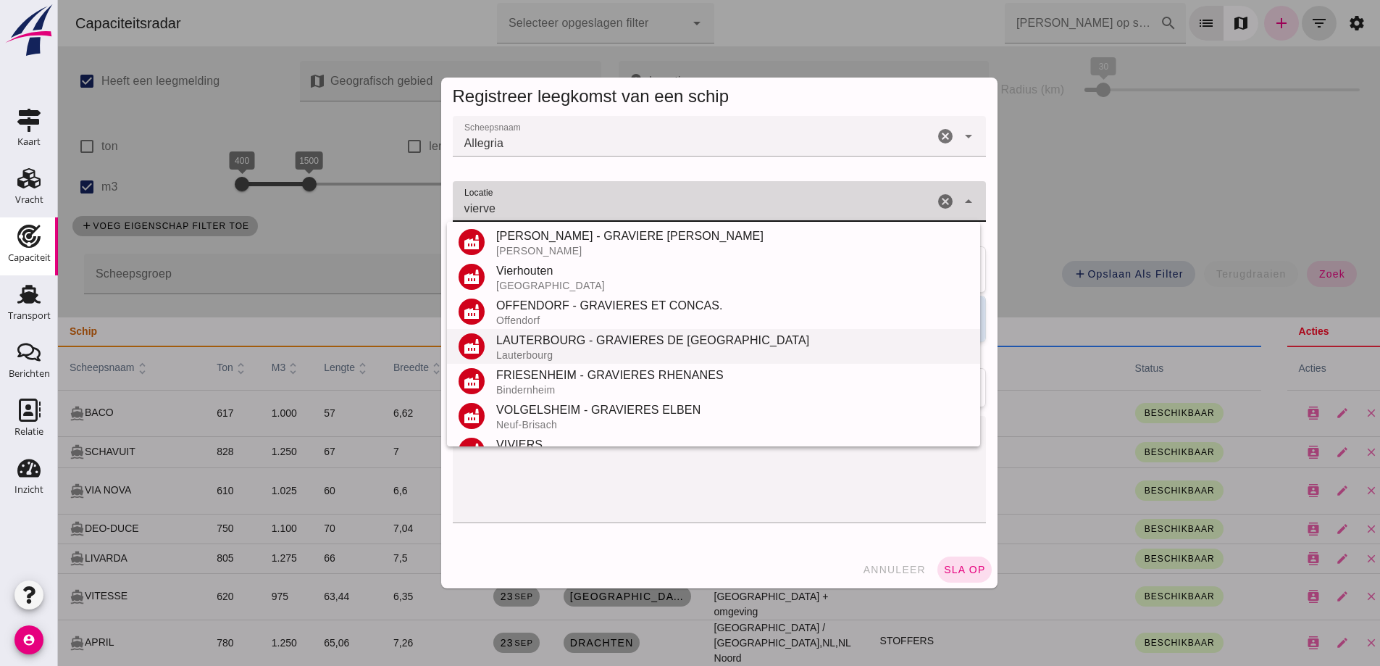
scroll to position [0, 0]
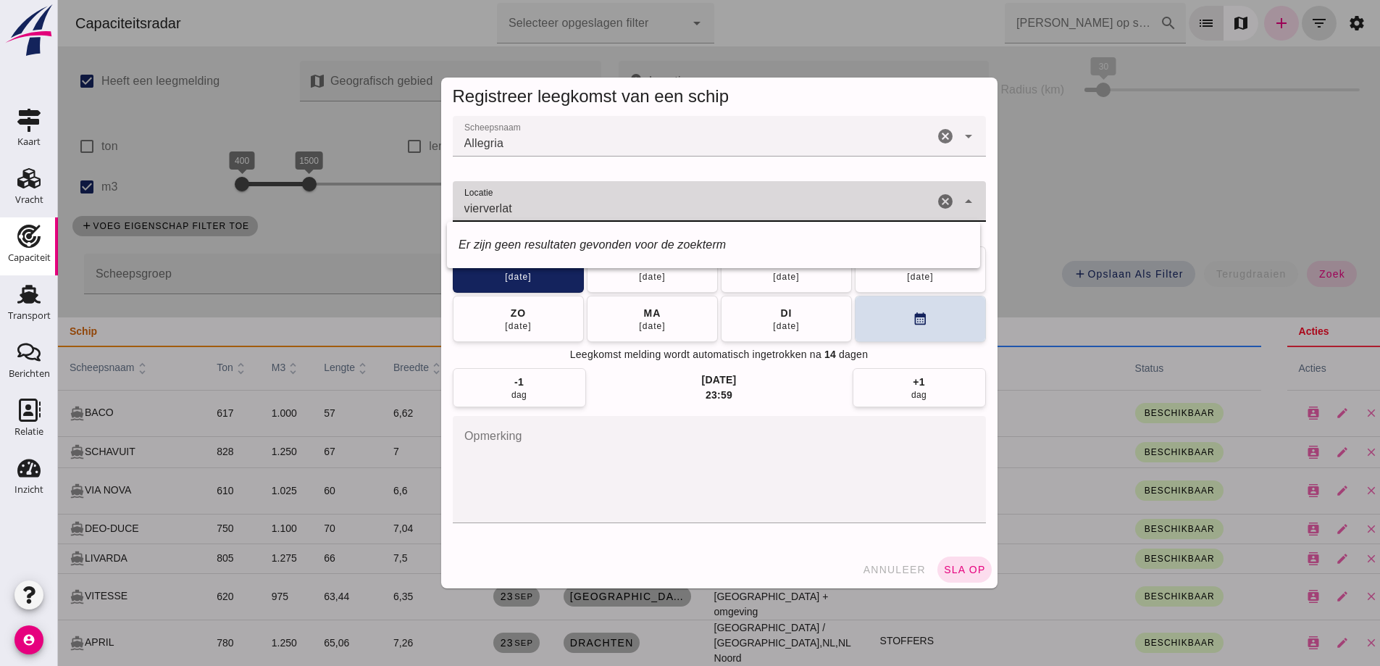
drag, startPoint x: 574, startPoint y: 214, endPoint x: 426, endPoint y: 198, distance: 148.6
click at [430, 198] on div "Registreer leegkomst van een schip Scheepsnaam Scheepsnaam Allegria Allegria ca…" at bounding box center [719, 333] width 579 height 534
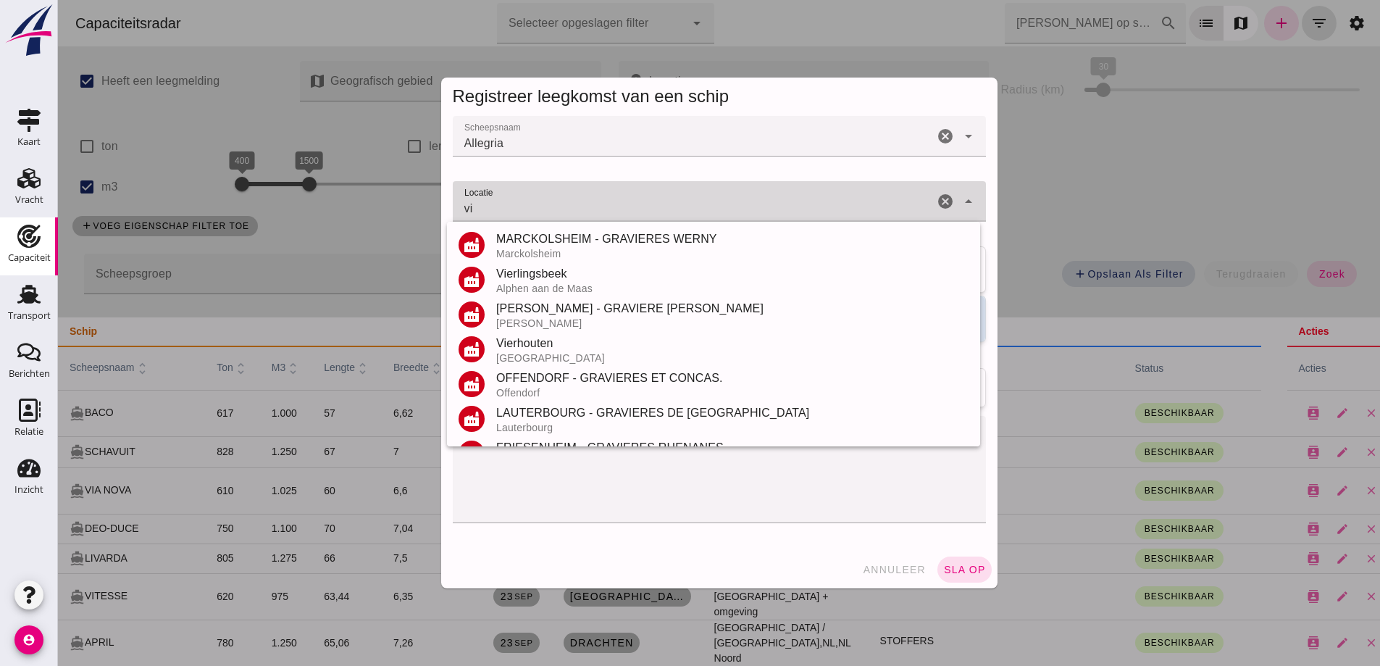
type input "v"
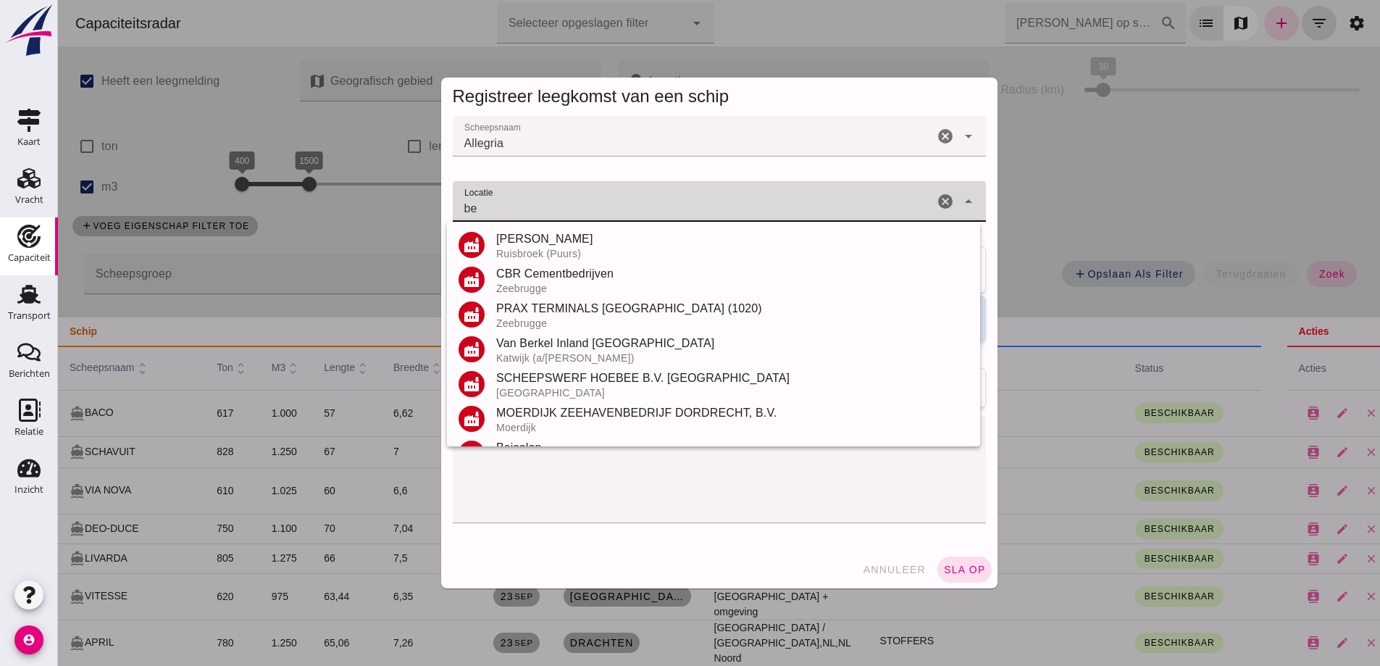
type input "b"
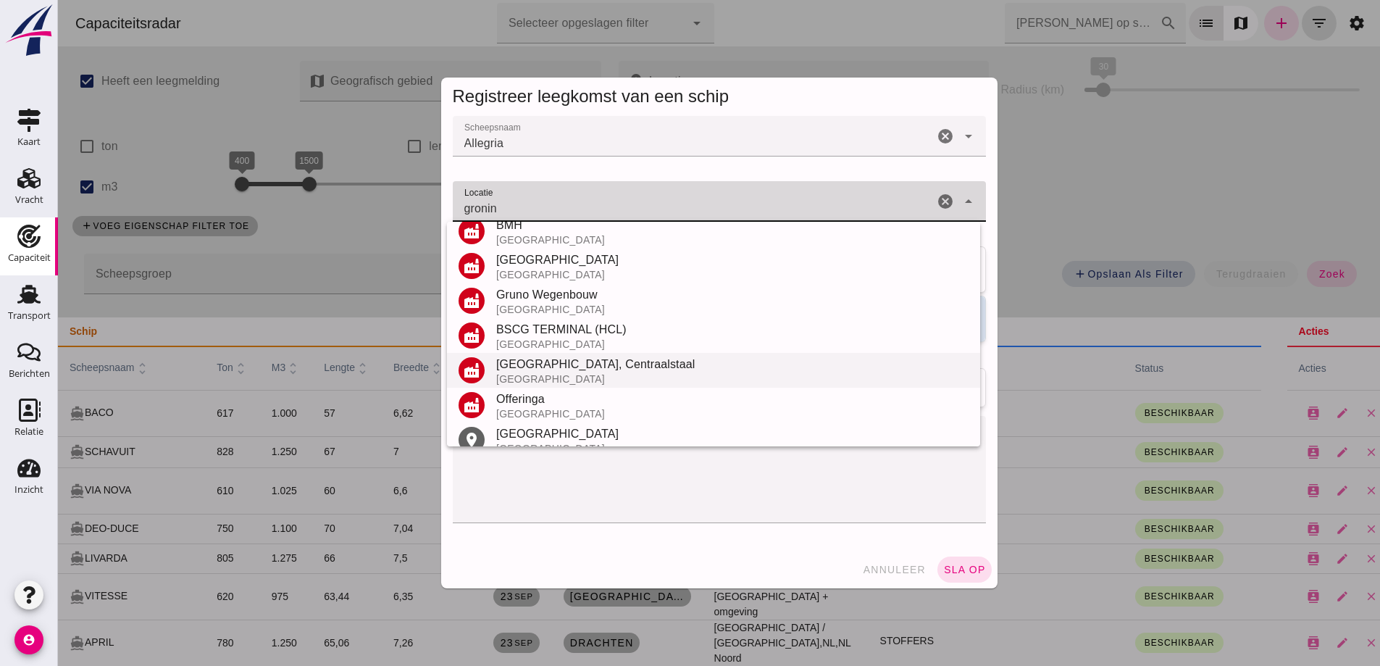
scroll to position [169, 0]
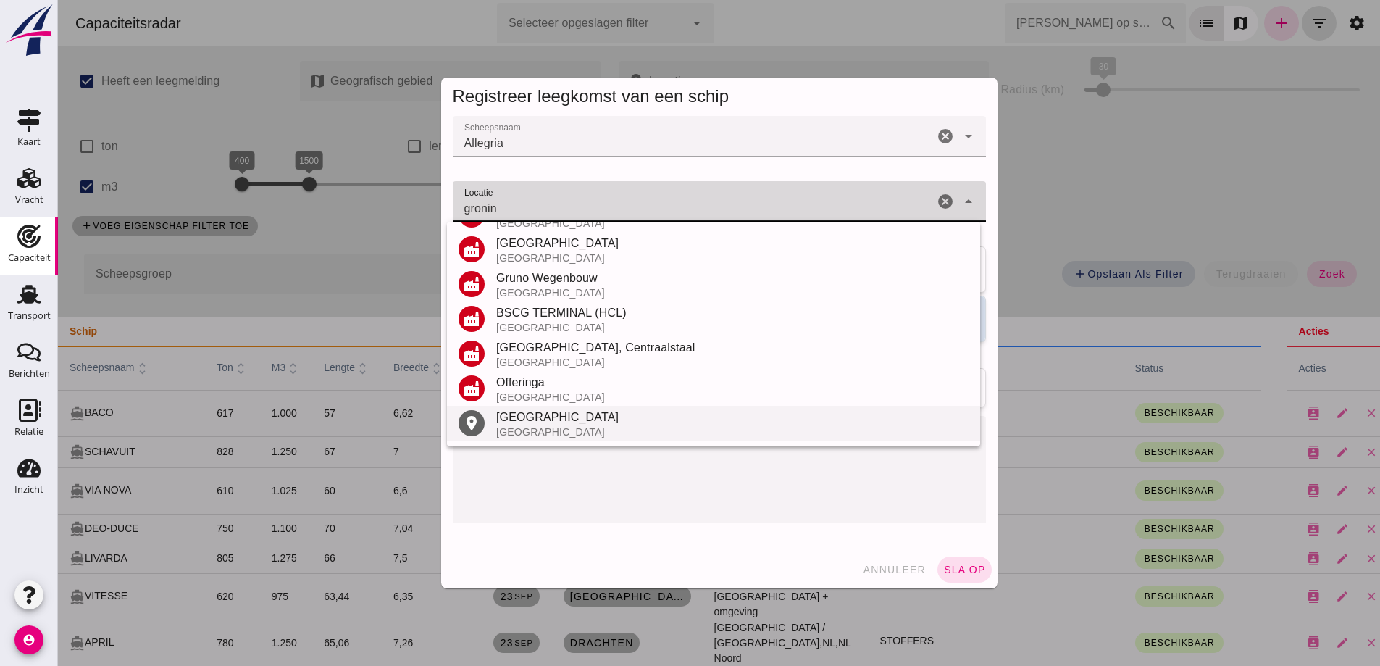
click at [541, 422] on div "Groningen" at bounding box center [732, 417] width 472 height 17
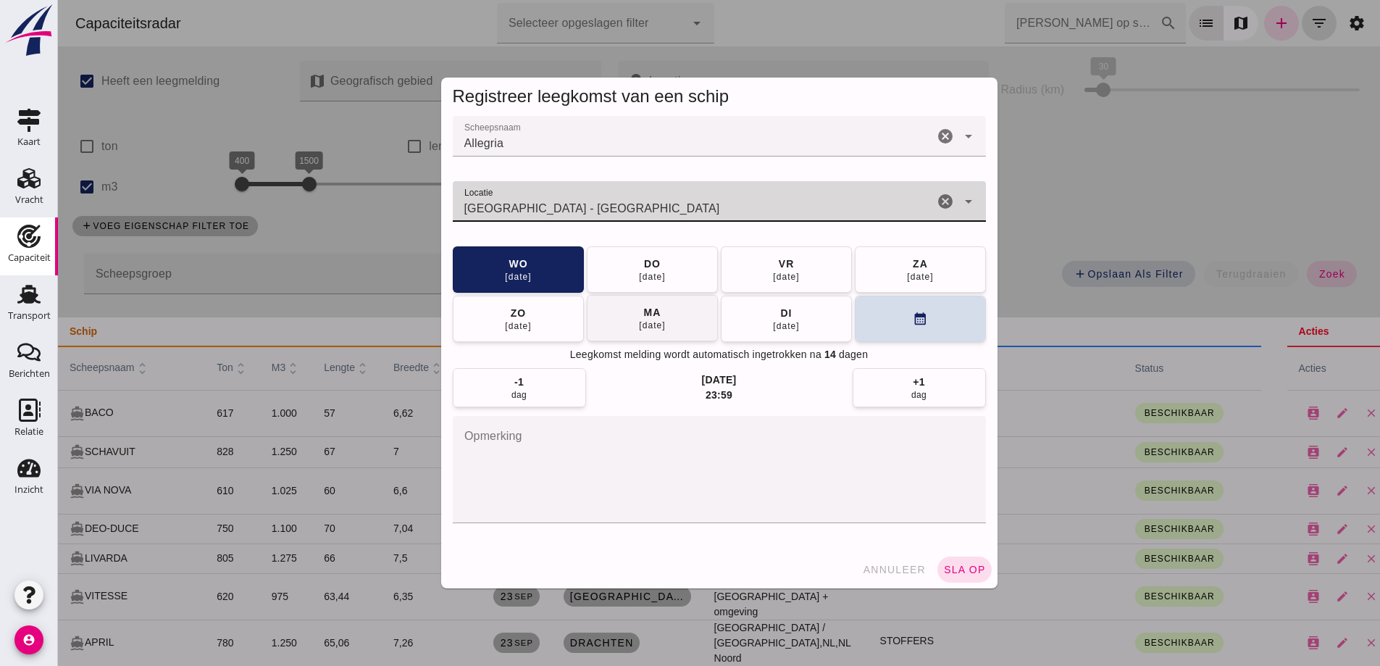
type input "Groningen - Groningen"
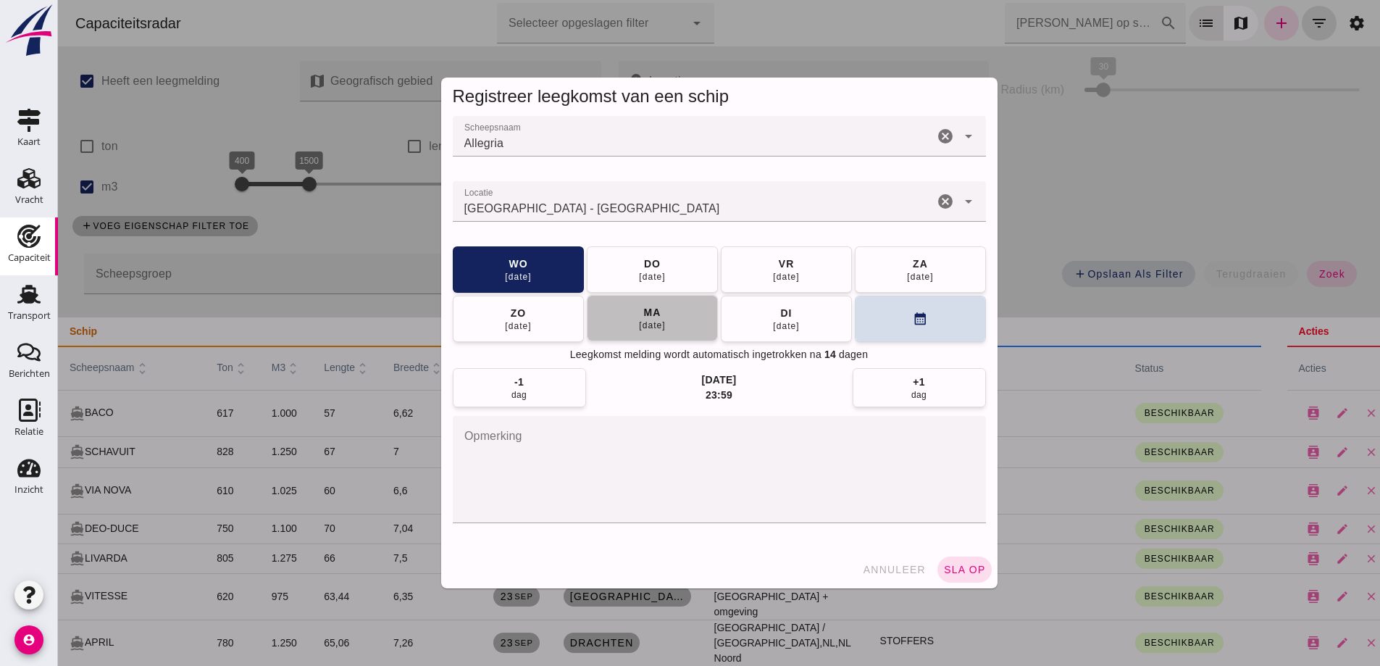
click at [618, 319] on button "ma 29 sep" at bounding box center [652, 318] width 131 height 46
click at [974, 569] on span "sla op" at bounding box center [964, 570] width 43 height 12
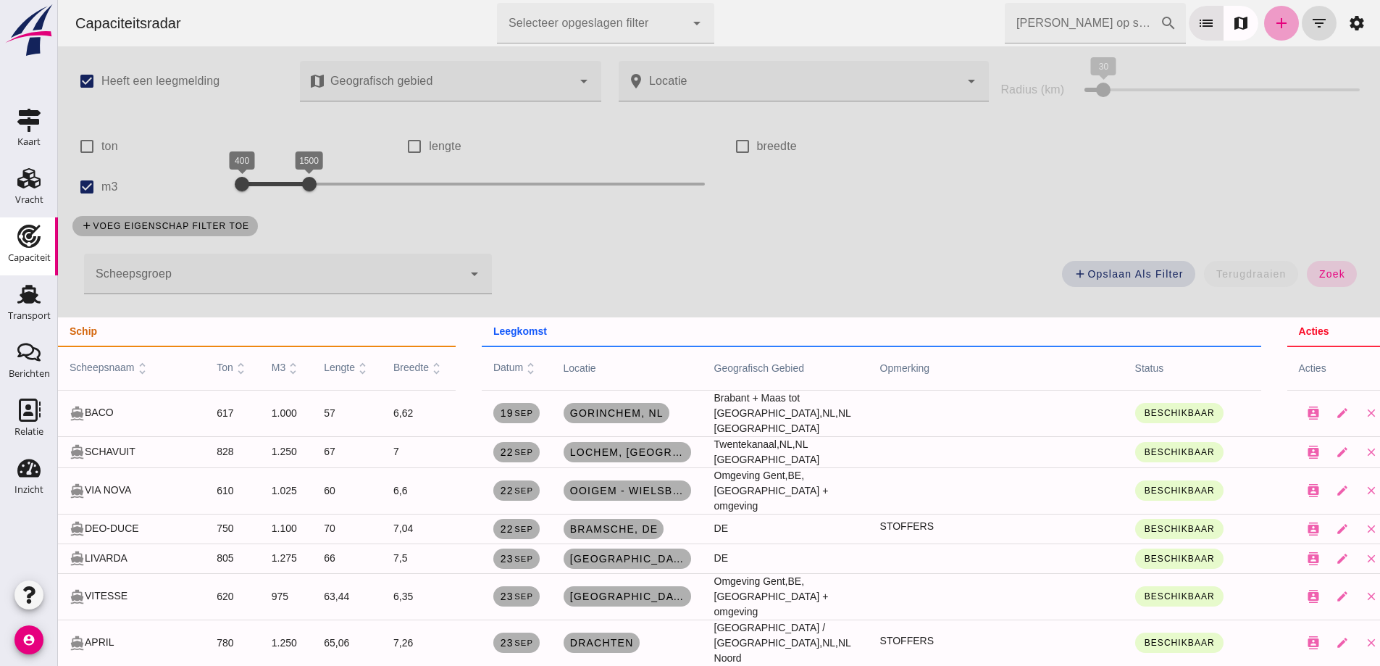
click at [1273, 17] on icon "add" at bounding box center [1281, 22] width 17 height 17
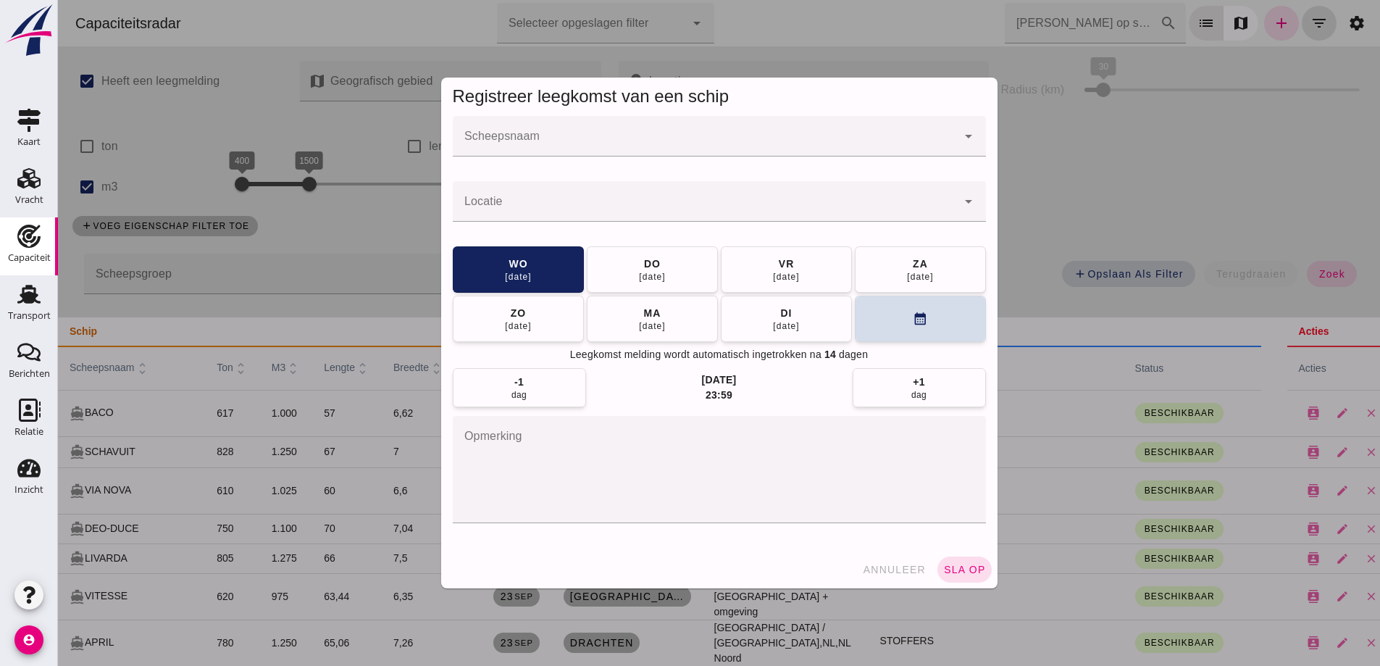
click at [621, 137] on input "Scheepsnaam" at bounding box center [705, 143] width 504 height 17
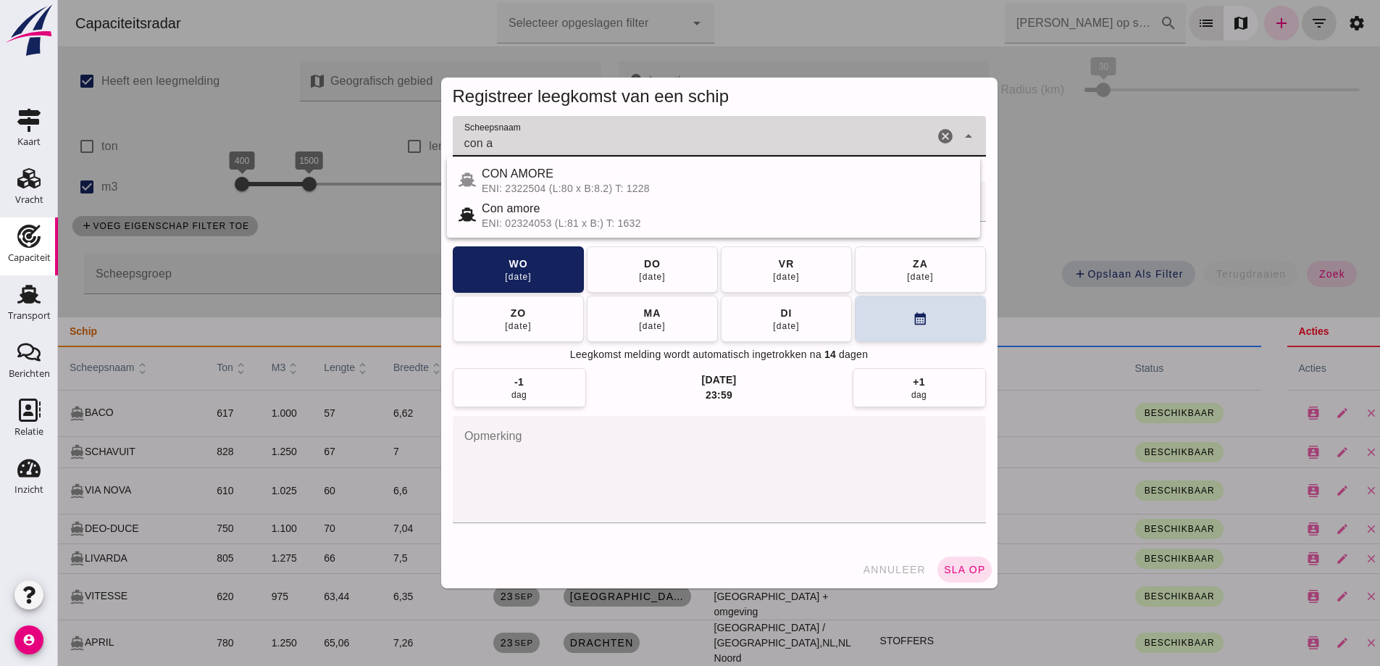
drag, startPoint x: 489, startPoint y: 148, endPoint x: 356, endPoint y: 117, distance: 136.0
click at [390, 112] on div "Registreer leegkomst van een schip Scheepsnaam Scheepsnaam con a cancel arrow_d…" at bounding box center [719, 333] width 1322 height 666
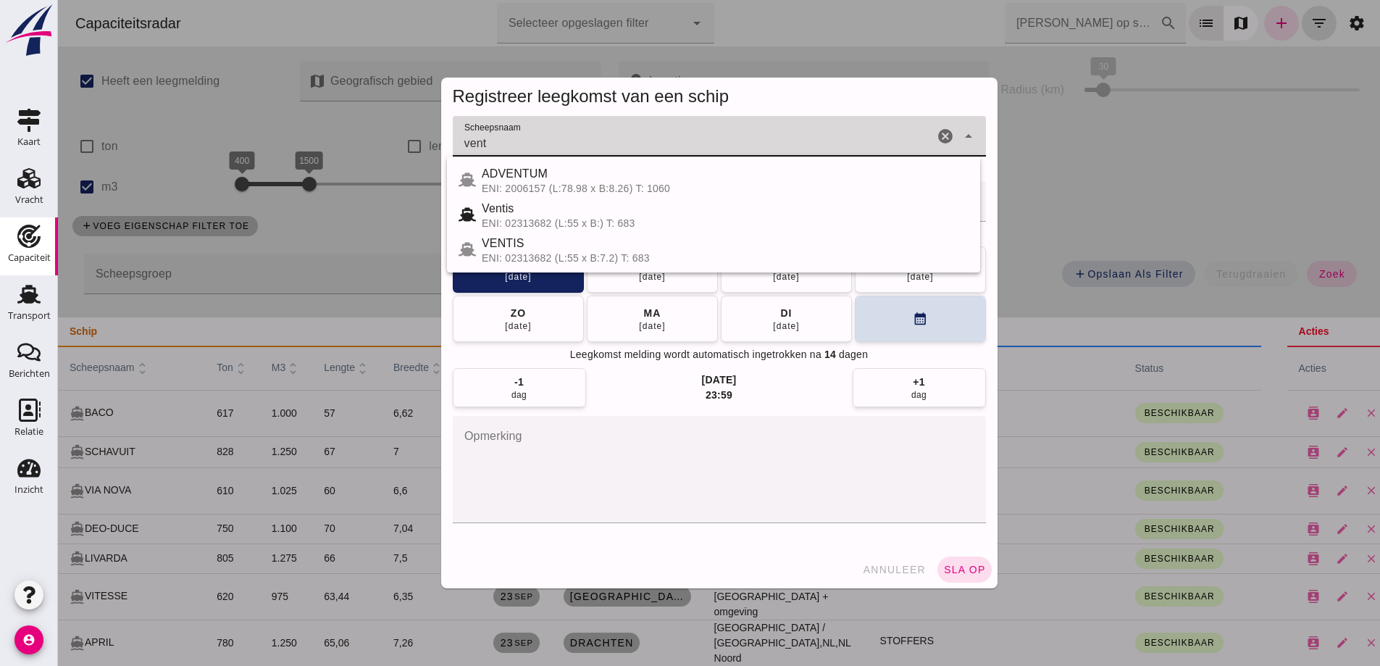
type input "vent"
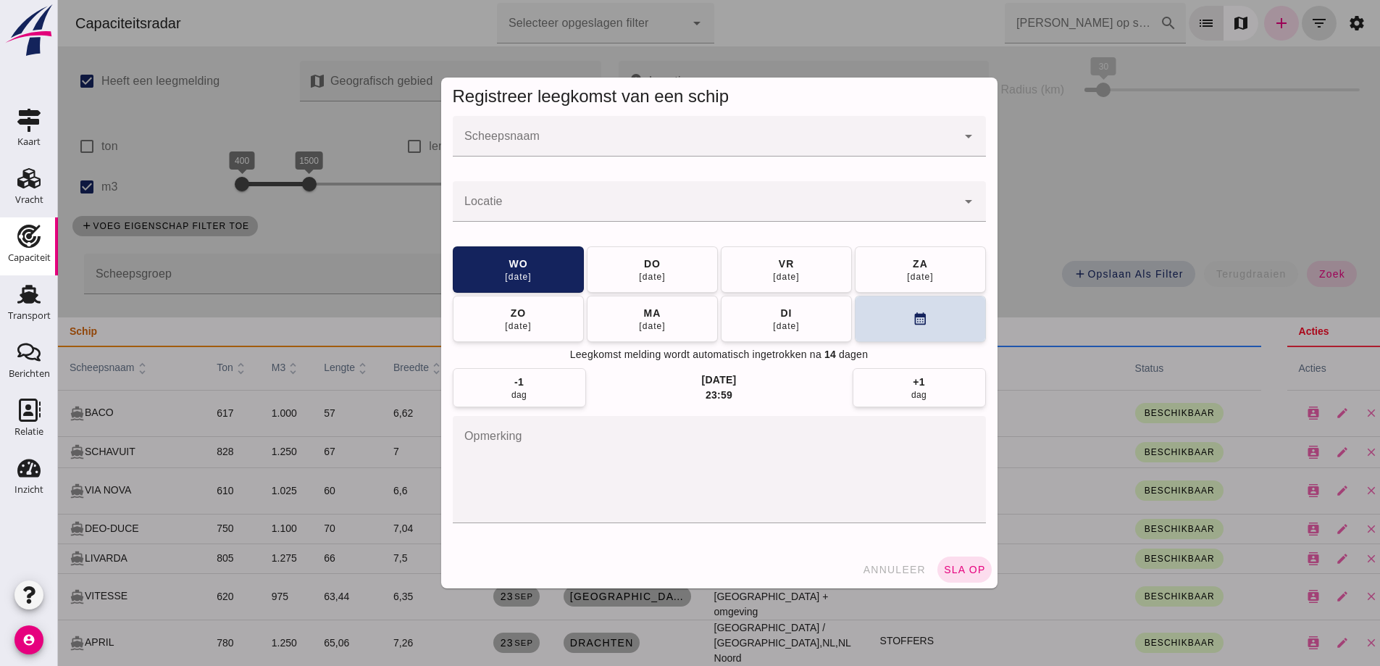
click at [524, 135] on input "Scheepsnaam" at bounding box center [705, 143] width 504 height 17
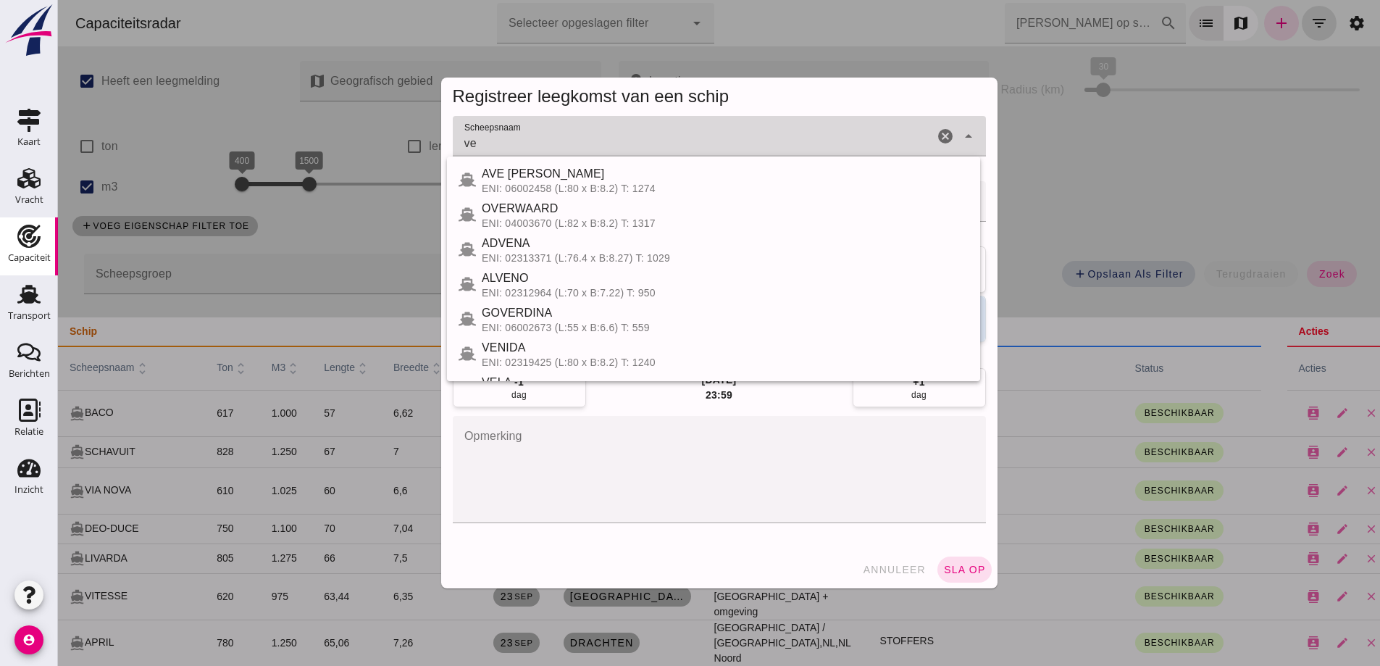
type input "v"
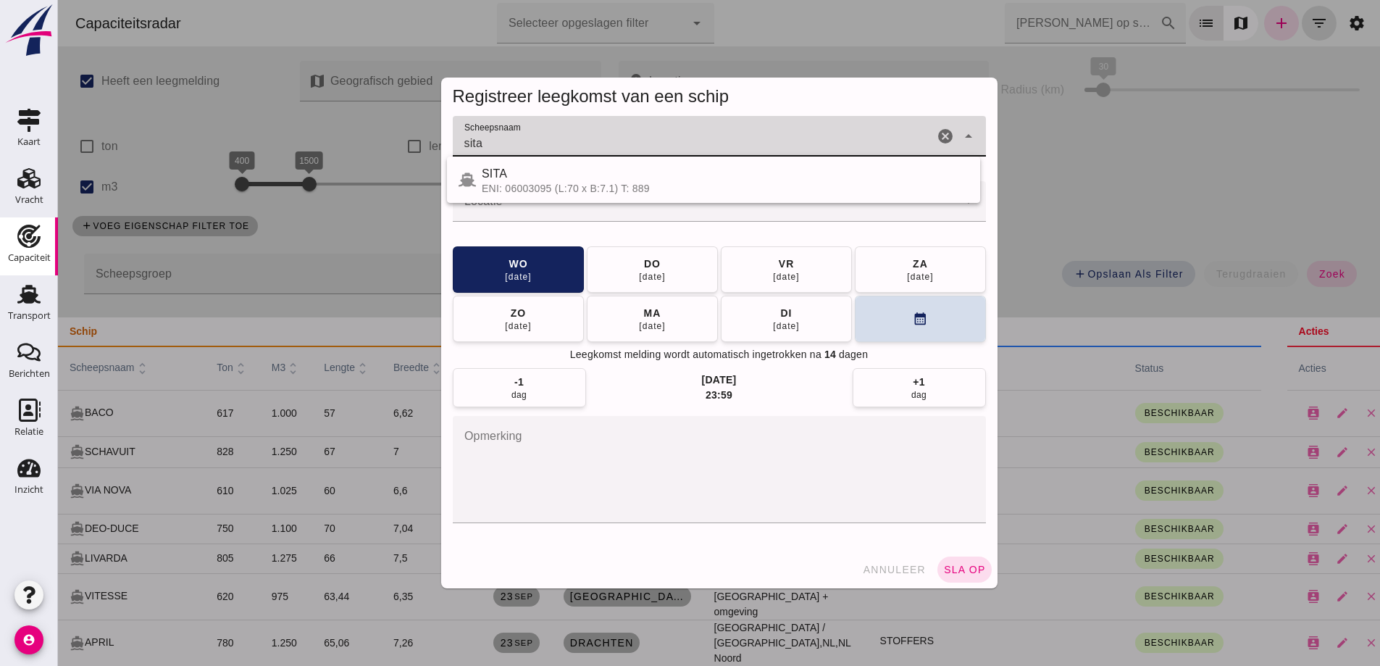
type input "sita"
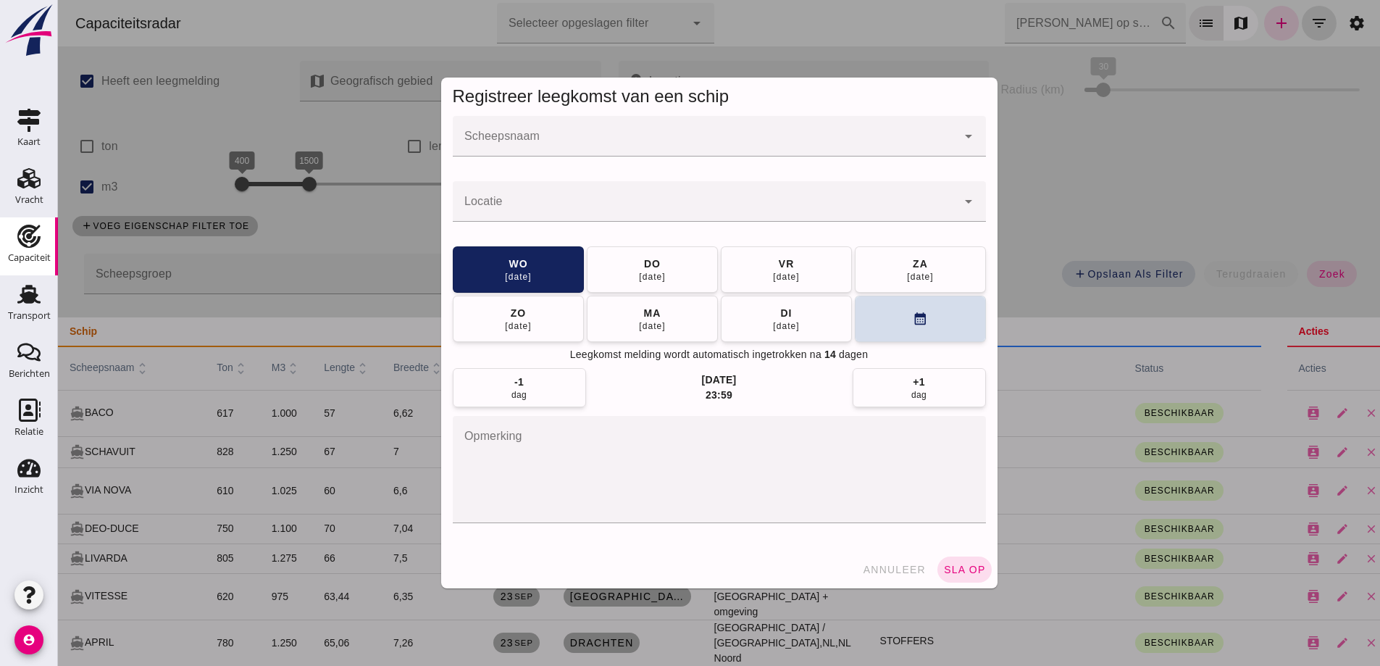
click at [547, 156] on div at bounding box center [705, 136] width 504 height 41
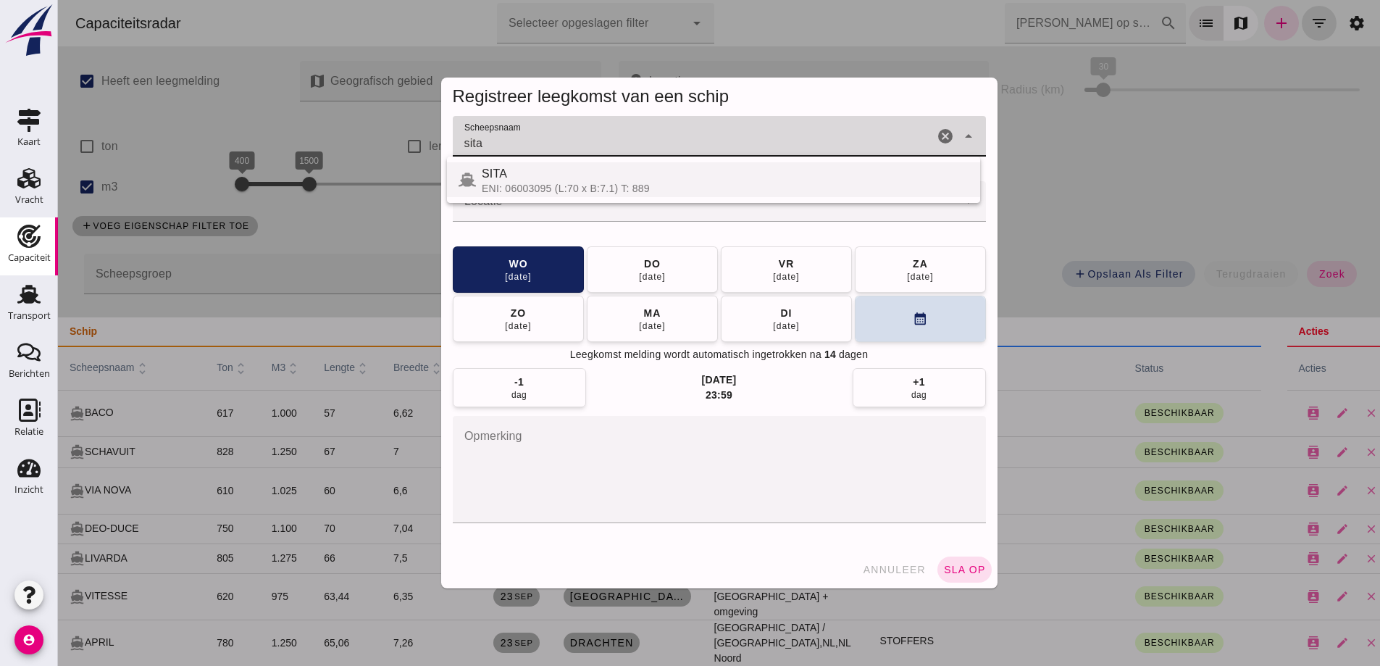
click at [644, 195] on div "SITA ENI: 06003095 (L:70 x B:7.1) T: 889" at bounding box center [713, 179] width 533 height 35
type input "SITA"
click at [640, 201] on input "Locatie" at bounding box center [705, 208] width 504 height 17
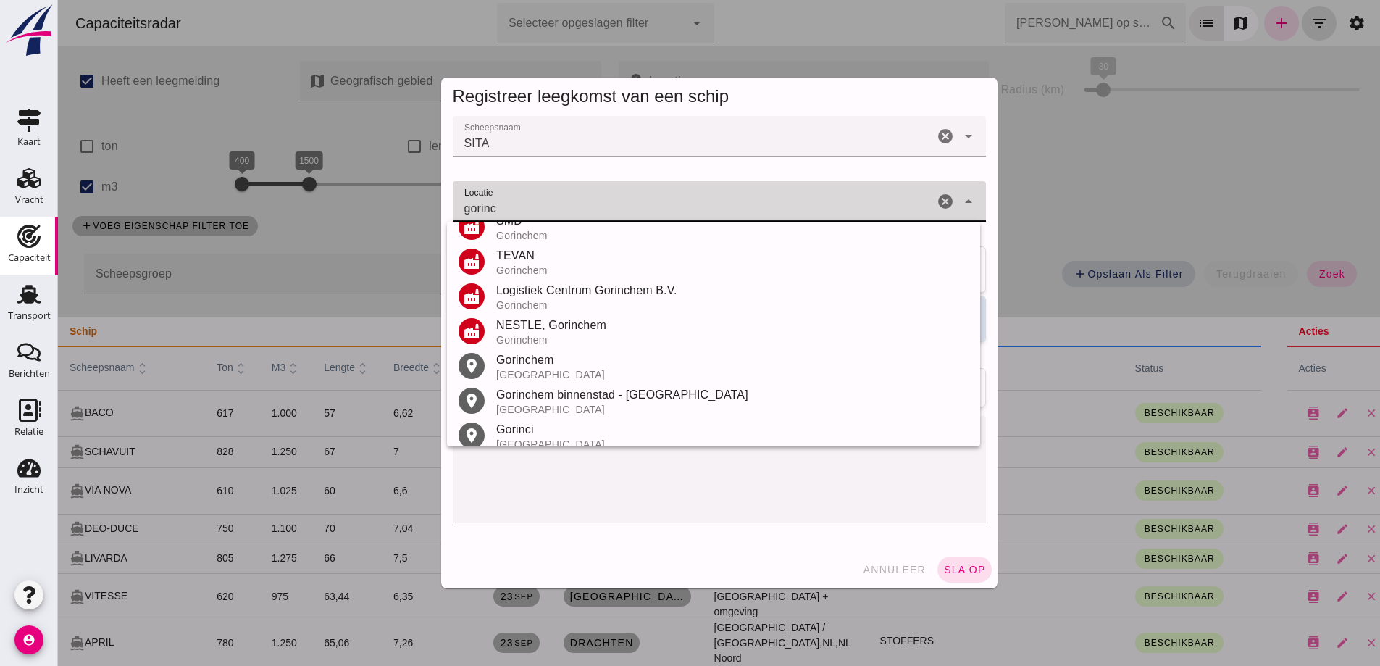
scroll to position [239, 0]
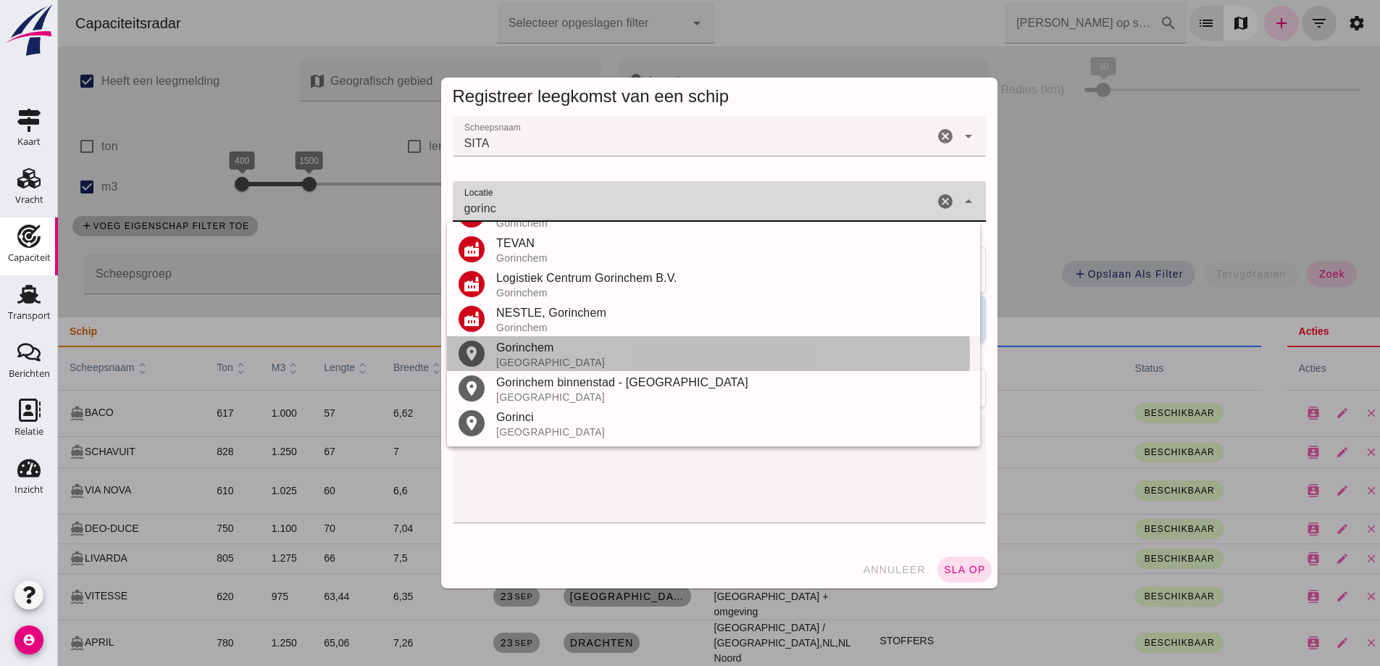
click at [557, 359] on div "Nederland" at bounding box center [732, 362] width 472 height 12
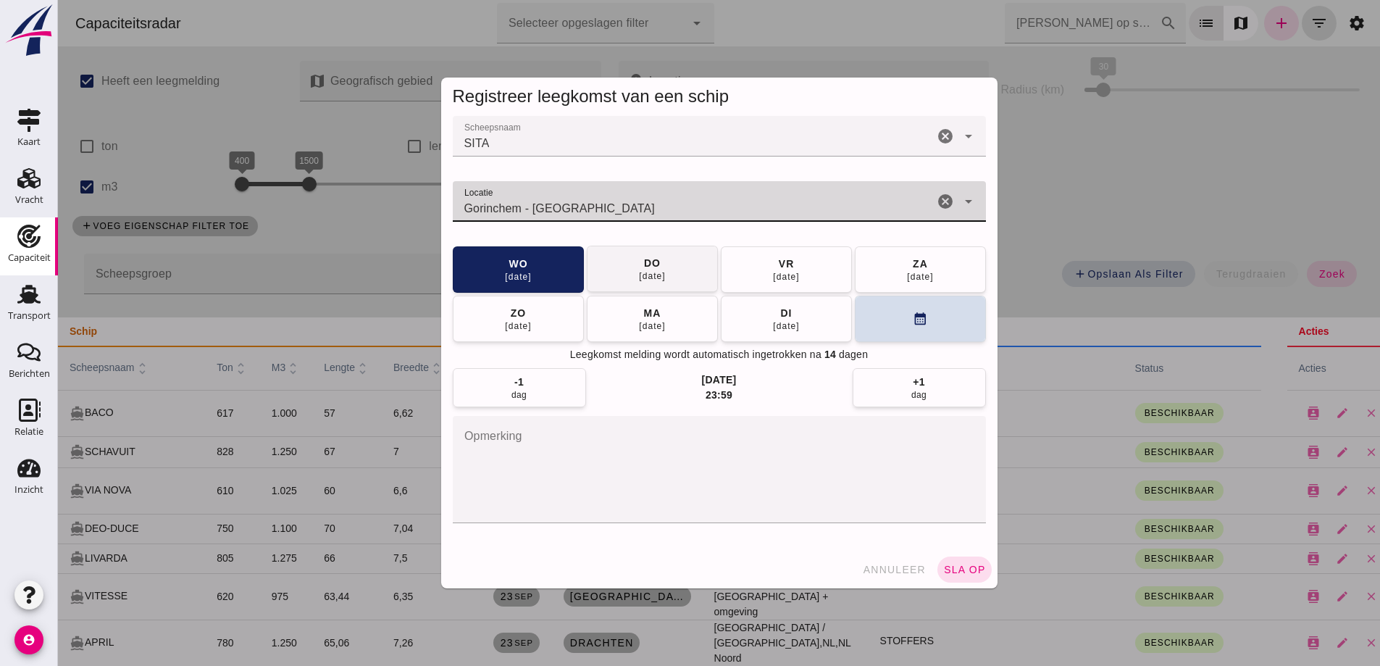
type input "Gorinchem - Zuid-Holland"
click at [687, 277] on button "do 25 sep" at bounding box center [652, 269] width 131 height 46
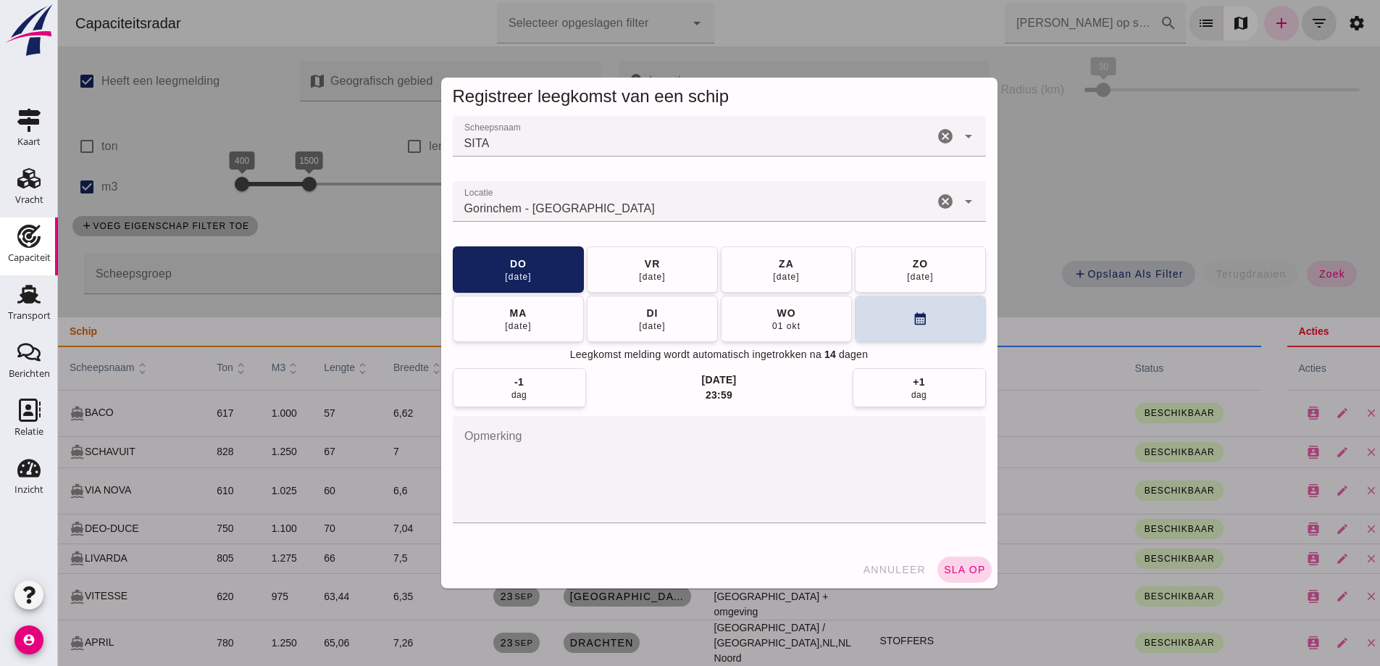
click at [964, 574] on span "sla op" at bounding box center [964, 570] width 43 height 12
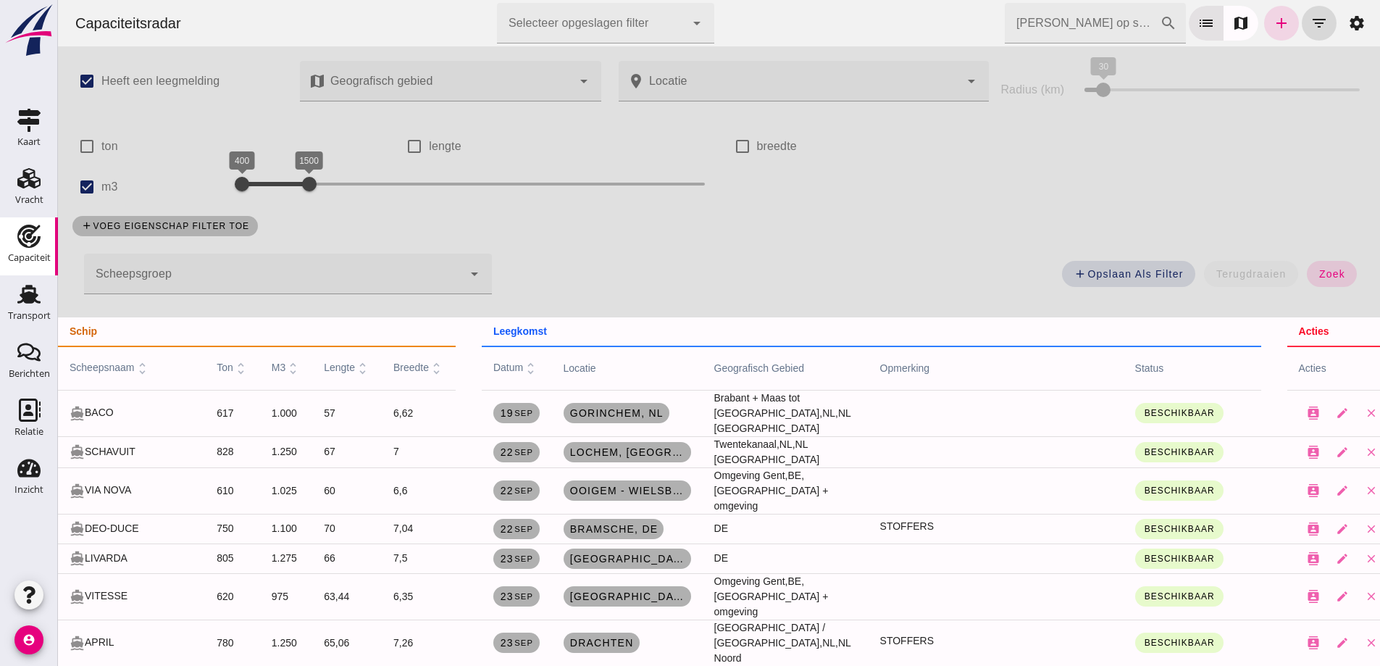
click at [1123, 231] on div "add voeg eigenschap filter toe" at bounding box center [719, 226] width 1310 height 38
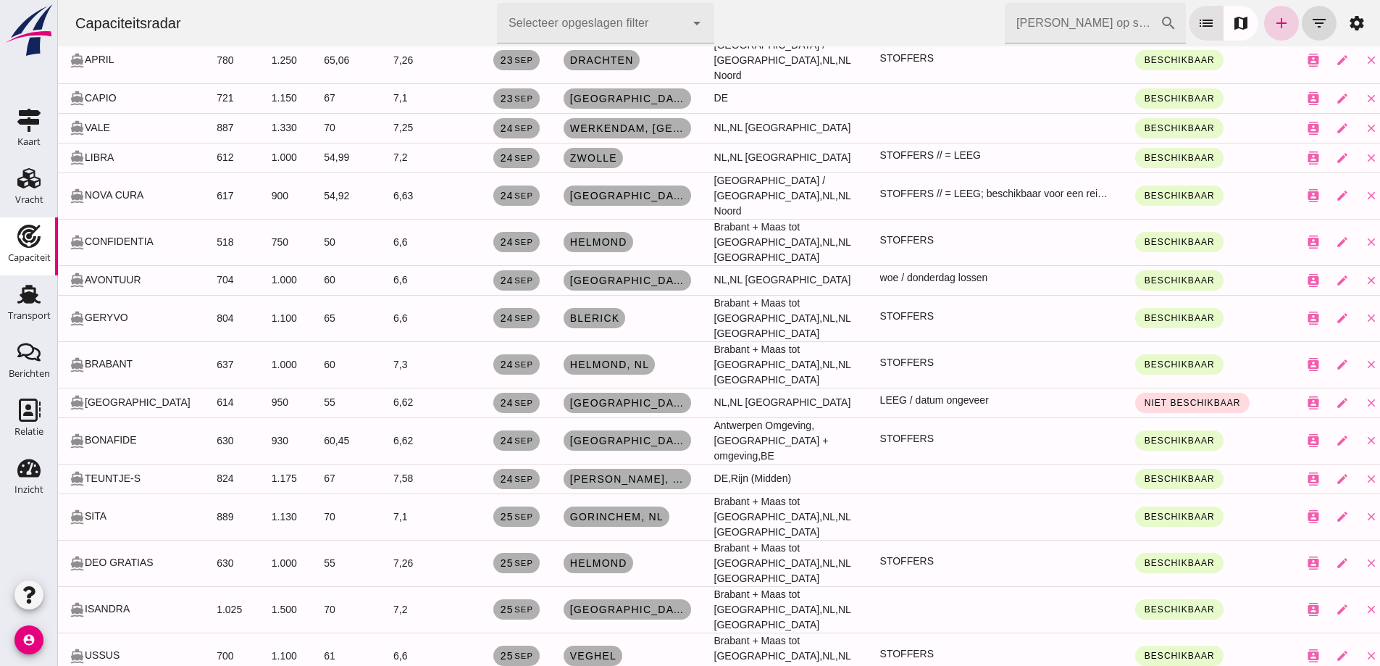
click at [1273, 17] on icon "add" at bounding box center [1281, 22] width 17 height 17
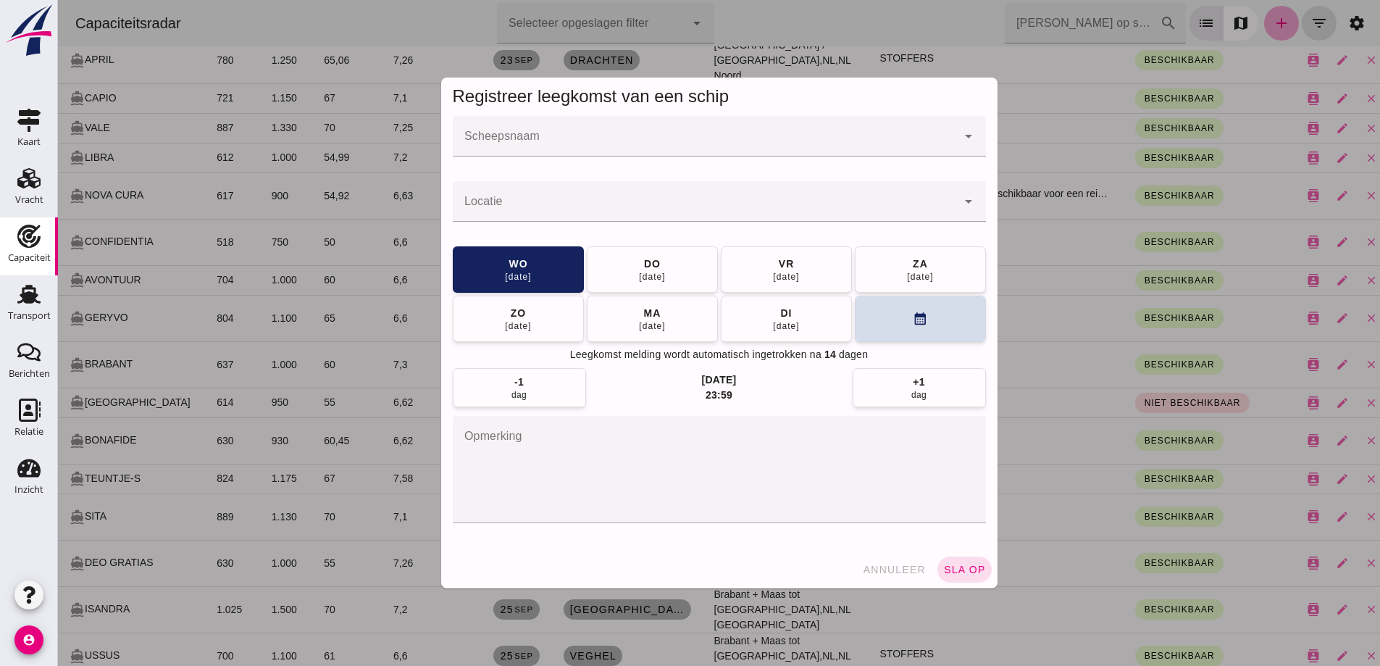
scroll to position [0, 0]
drag, startPoint x: 784, startPoint y: 145, endPoint x: 776, endPoint y: 137, distance: 11.3
click at [784, 145] on input "Scheepsnaam" at bounding box center [705, 143] width 504 height 17
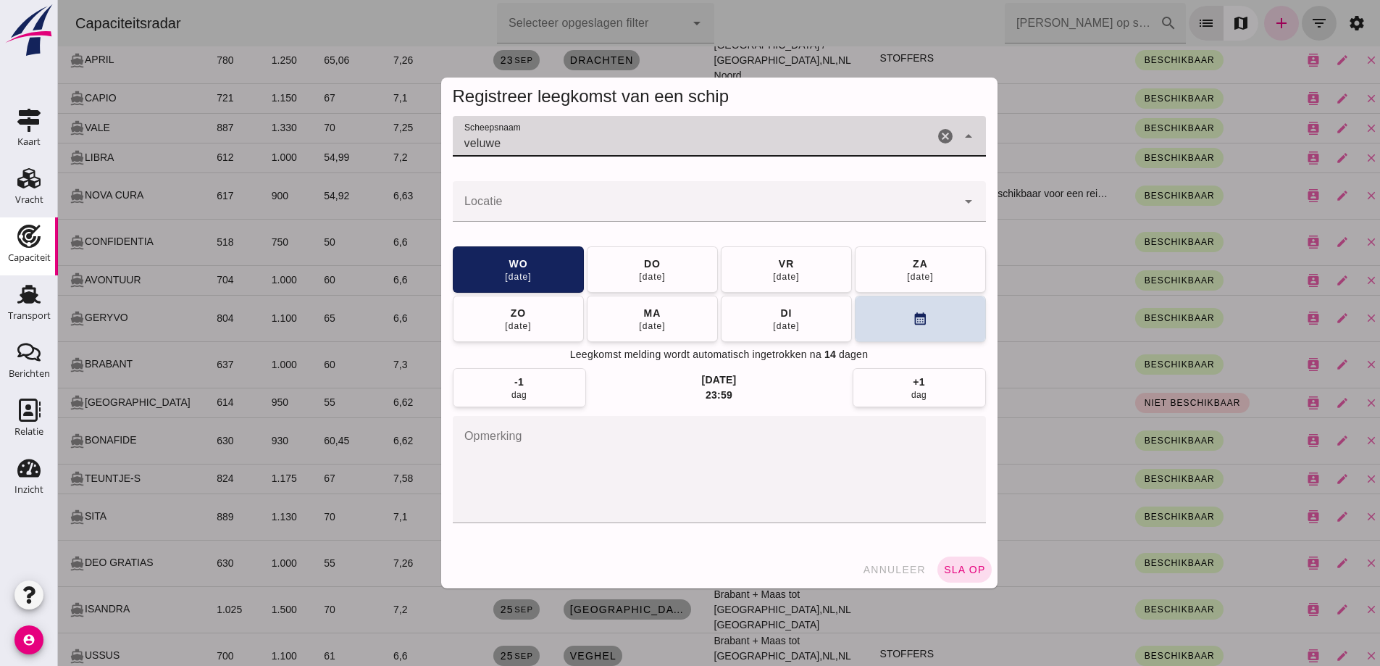
type input "veluwe"
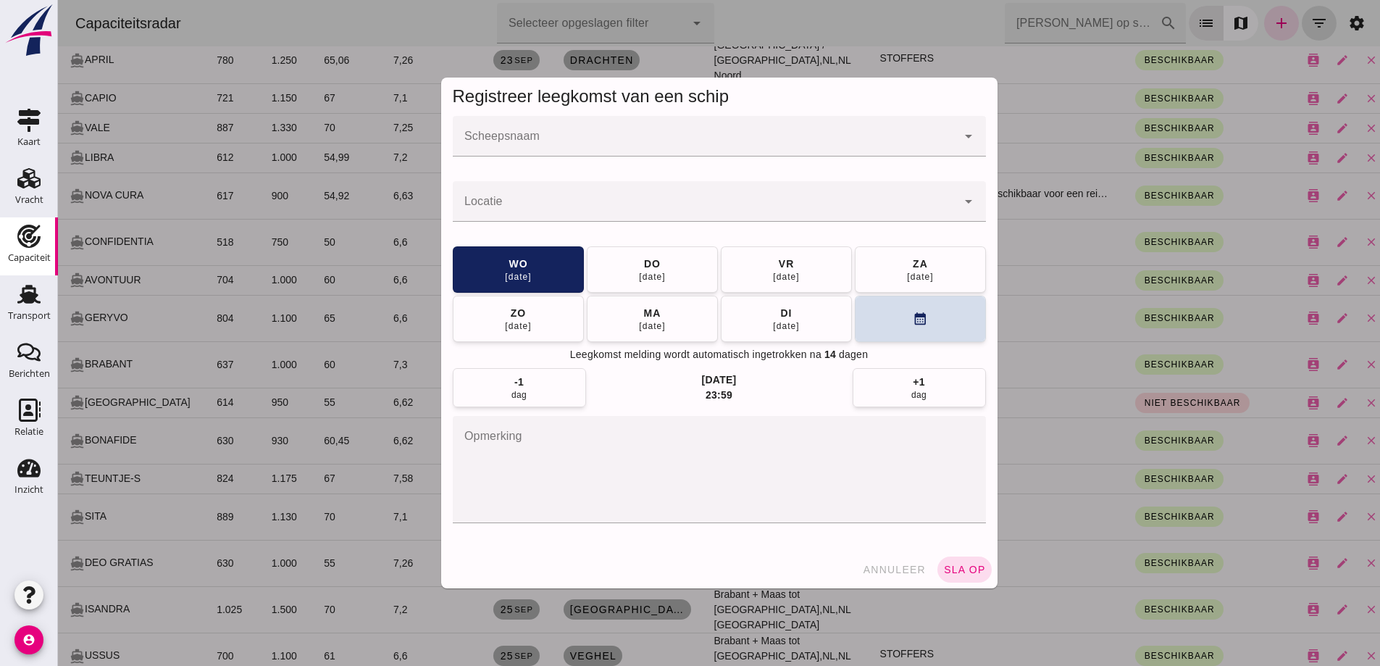
click at [673, 135] on input "Scheepsnaam" at bounding box center [705, 143] width 504 height 17
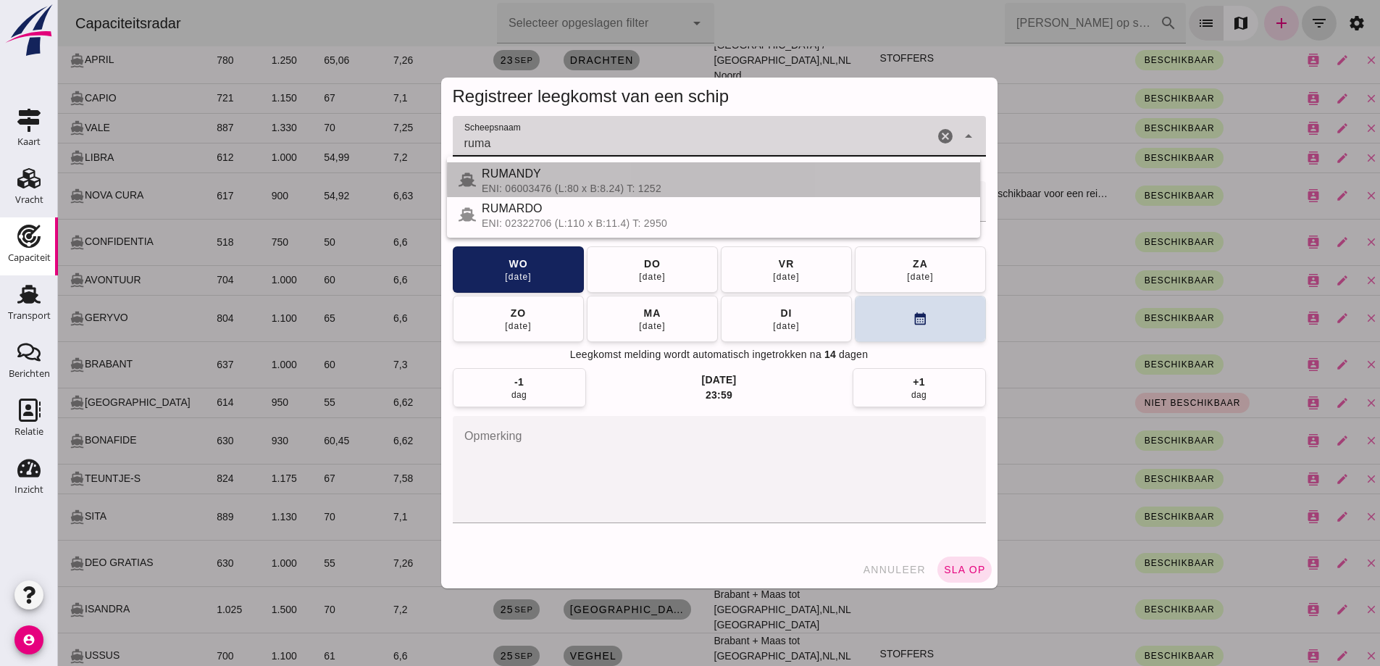
click at [574, 181] on div "RUMANDY" at bounding box center [725, 173] width 487 height 17
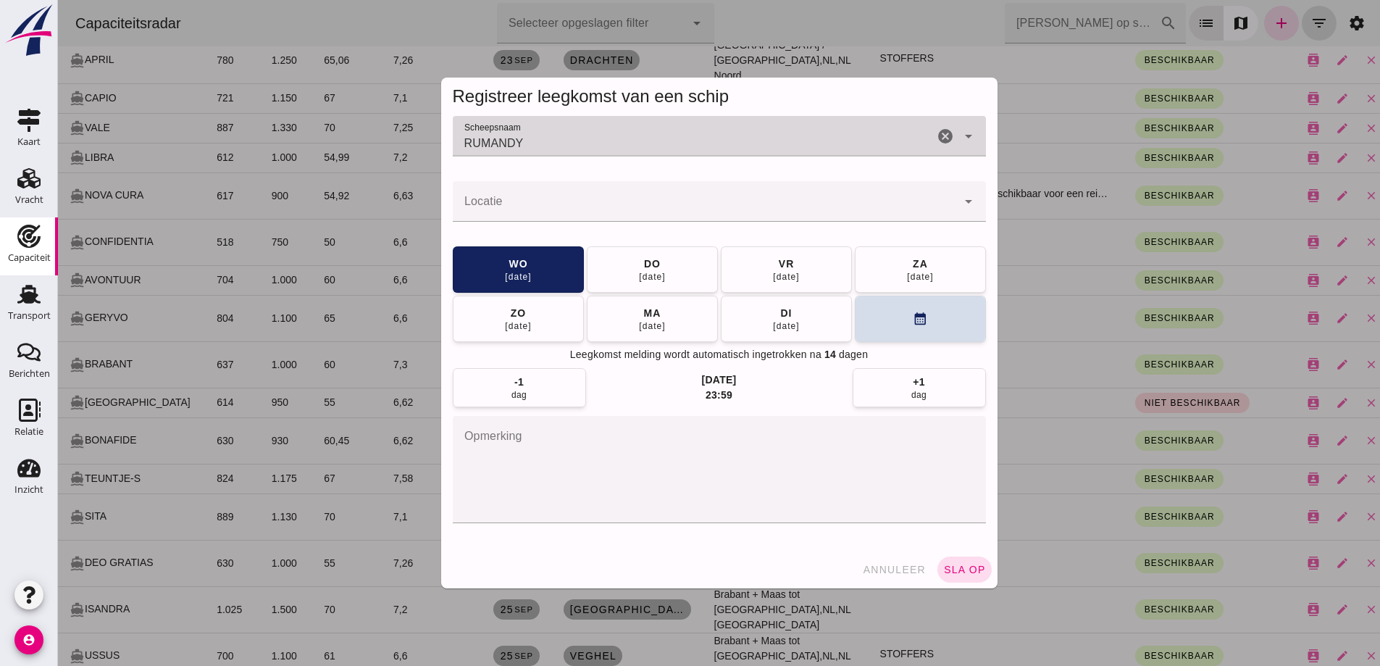
type input "RUMANDY"
click at [567, 202] on input "Locatie" at bounding box center [705, 208] width 504 height 17
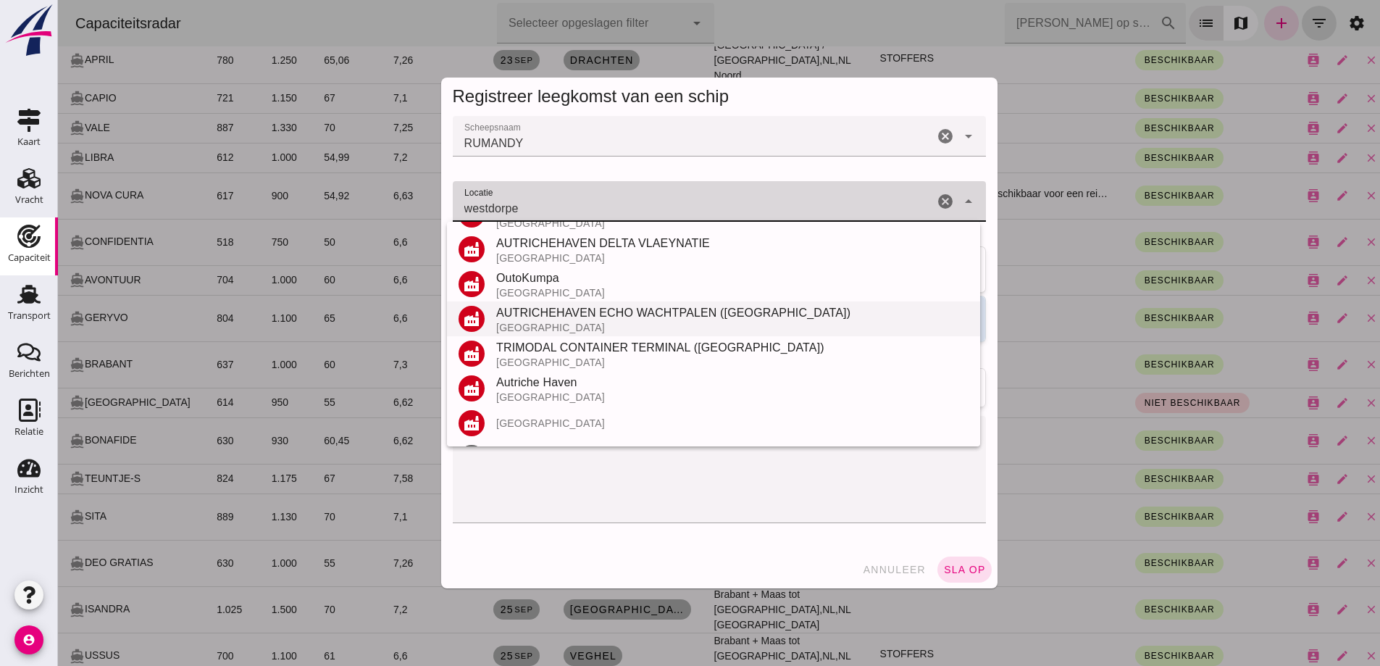
scroll to position [169, 0]
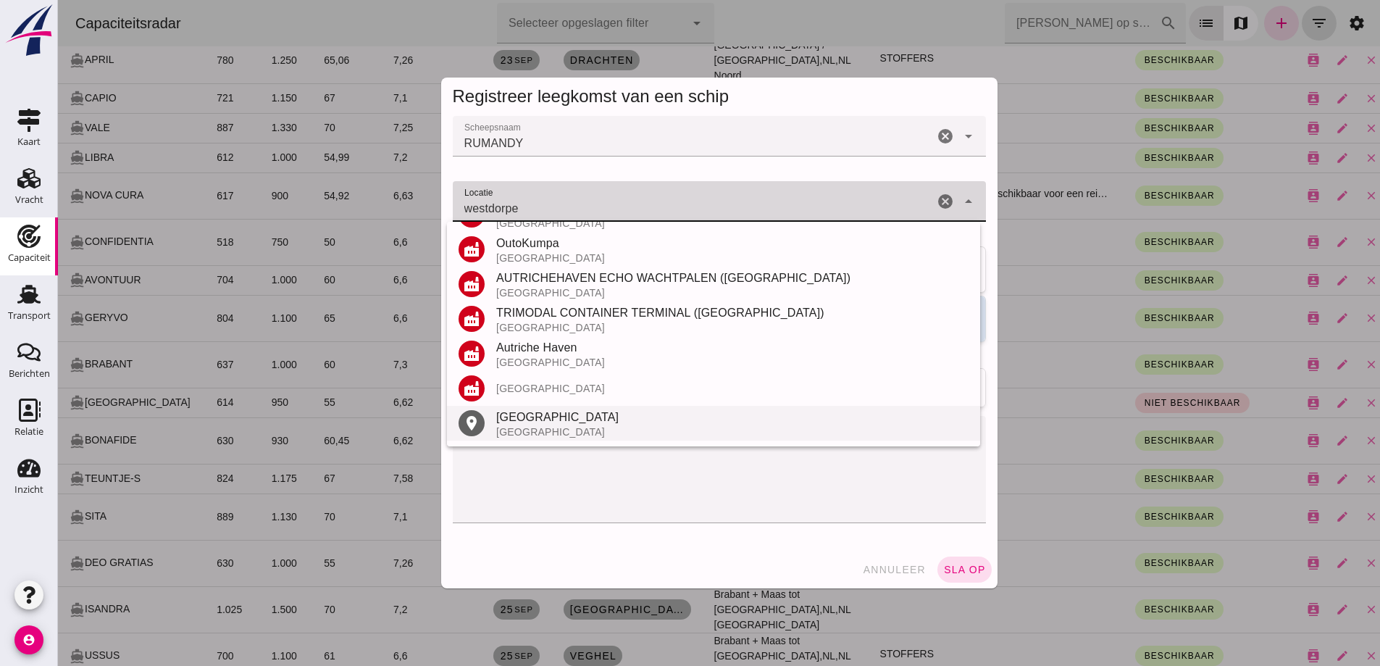
click at [552, 427] on div "Westdorpe Nederland" at bounding box center [732, 423] width 472 height 29
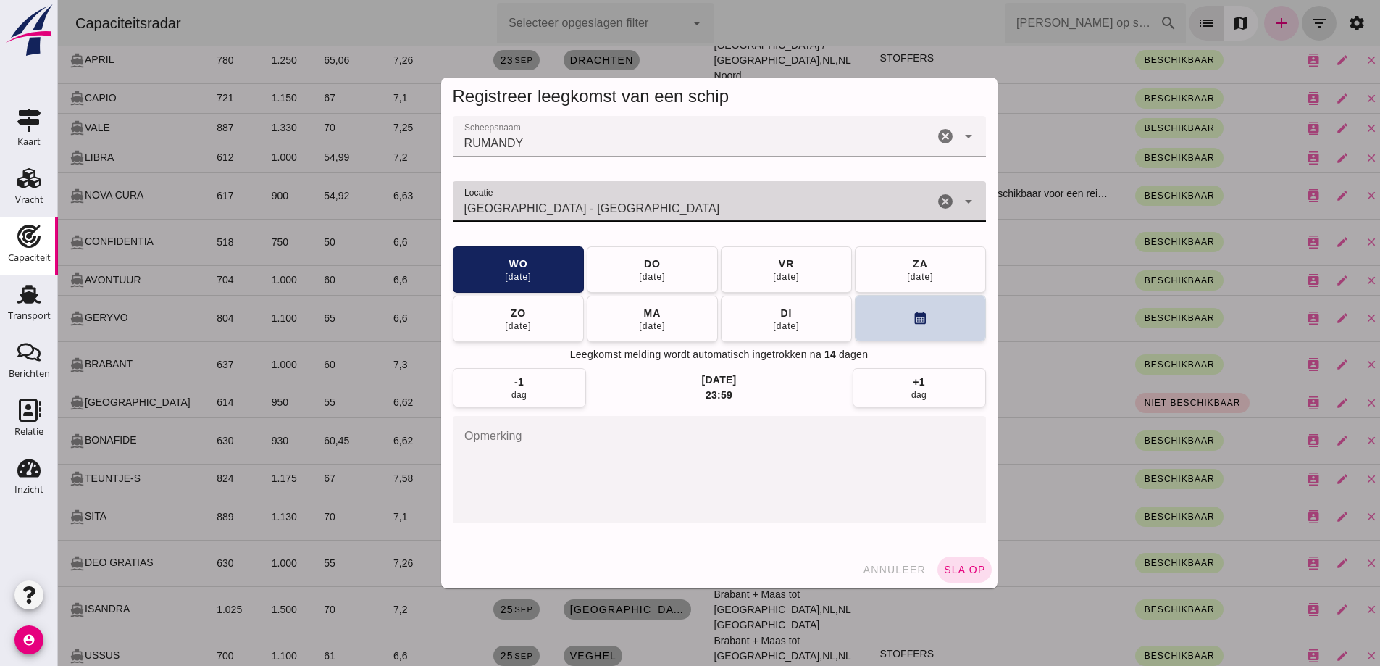
type input "Westdorpe - Zeeland"
click at [913, 325] on icon "calendar_month" at bounding box center [920, 318] width 15 height 15
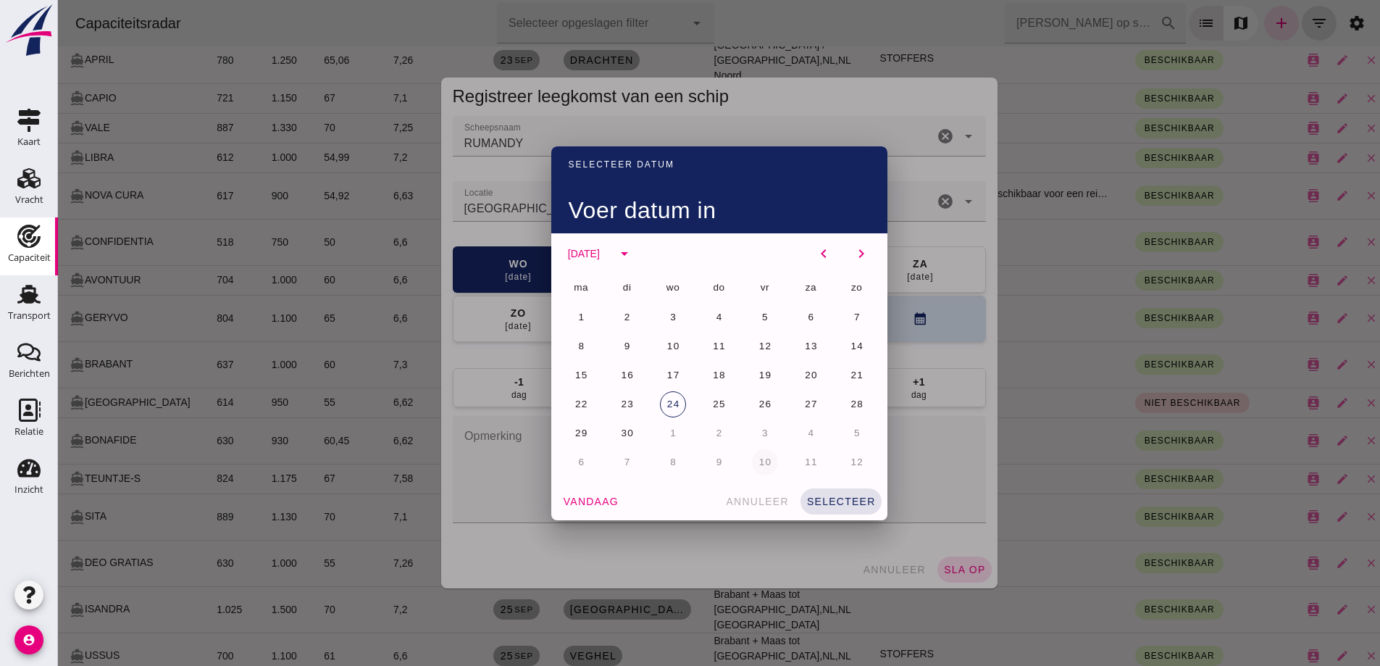
drag, startPoint x: 766, startPoint y: 462, endPoint x: 784, endPoint y: 466, distance: 18.5
click at [767, 461] on button "10" at bounding box center [765, 462] width 26 height 26
click at [606, 330] on div "ma di wo do vr za zo 29 30 1 2 3 4 5 6 7 8 9 10 11 12 13 14 15 16 17 18 19 20 2…" at bounding box center [719, 375] width 319 height 203
click at [614, 337] on button "7" at bounding box center [627, 346] width 26 height 26
click at [832, 485] on div "vandaag annuleer selecteer" at bounding box center [719, 501] width 336 height 38
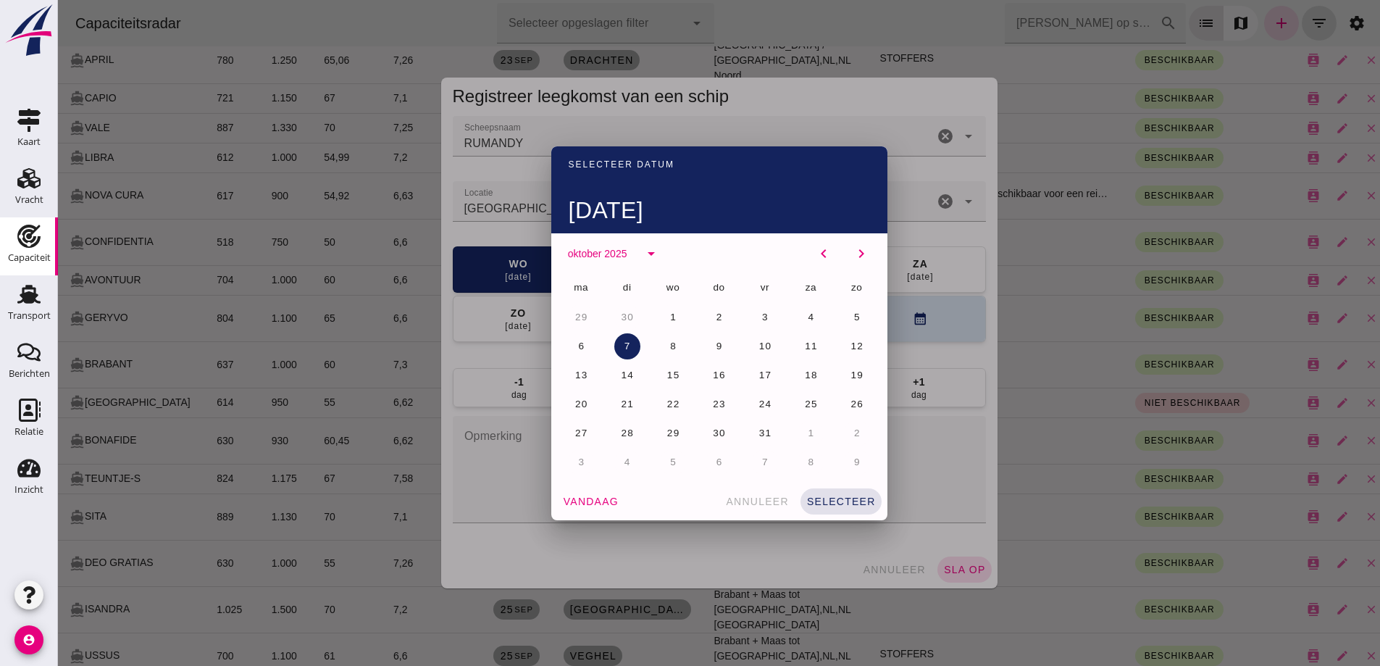
drag, startPoint x: 847, startPoint y: 507, endPoint x: 877, endPoint y: 503, distance: 30.7
click at [848, 510] on button "selecteer" at bounding box center [840, 501] width 81 height 26
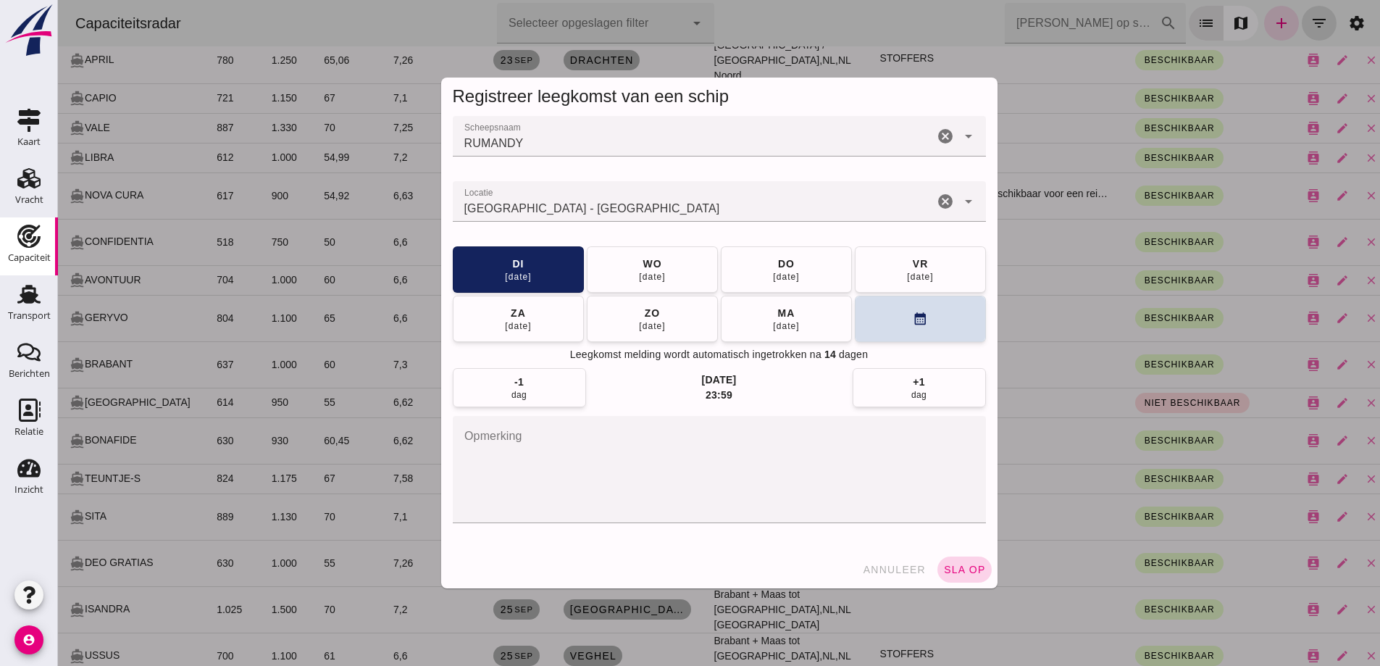
click at [953, 571] on span "sla op" at bounding box center [964, 570] width 43 height 12
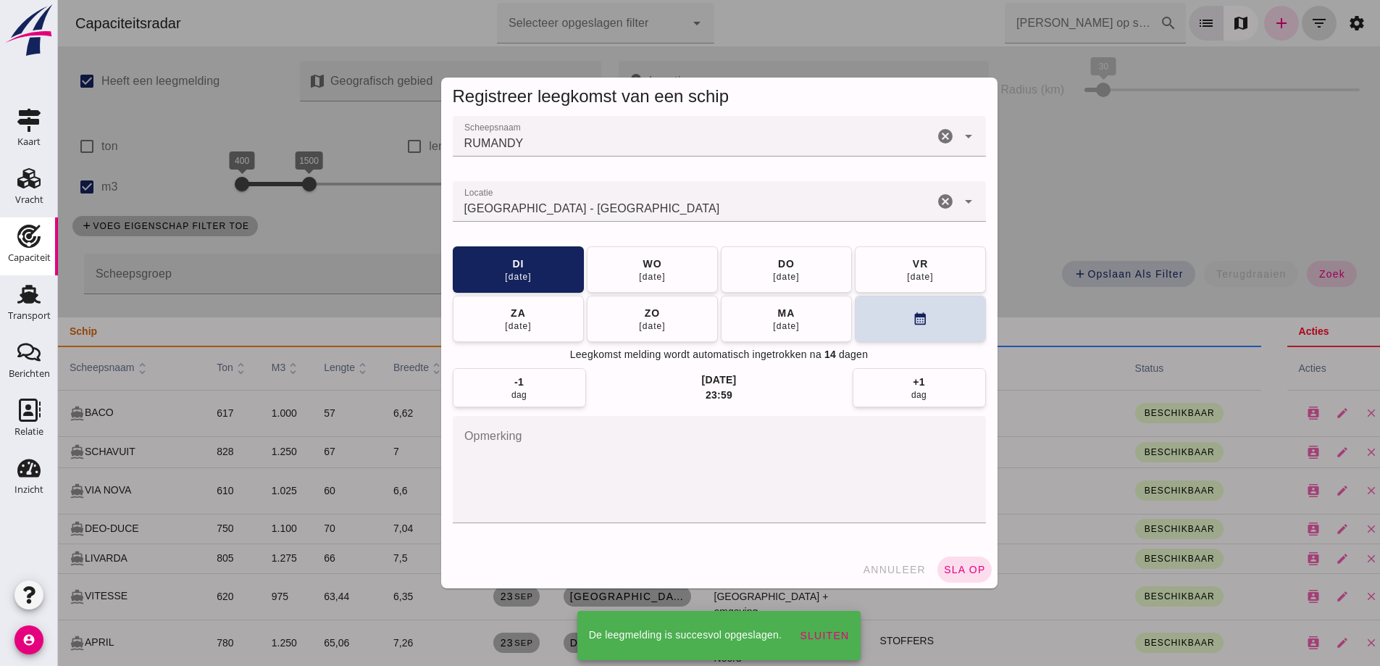
scroll to position [582, 0]
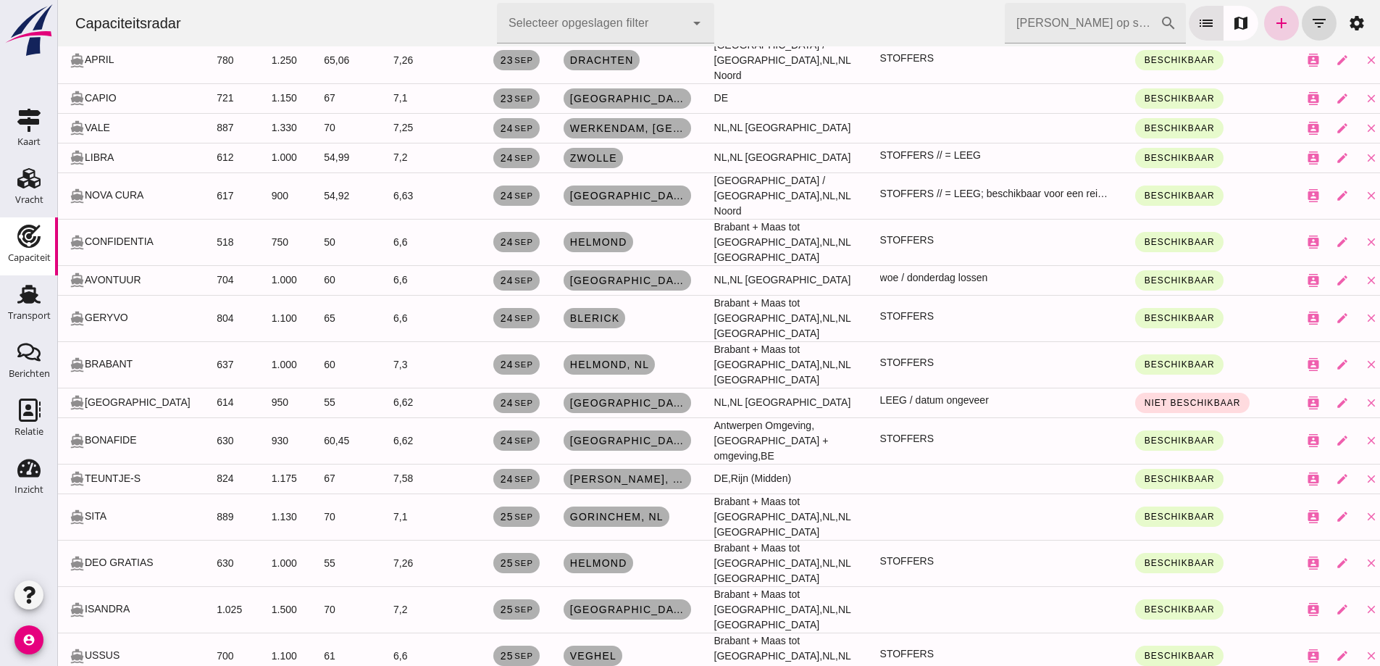
click at [1273, 21] on icon "add" at bounding box center [1281, 22] width 17 height 17
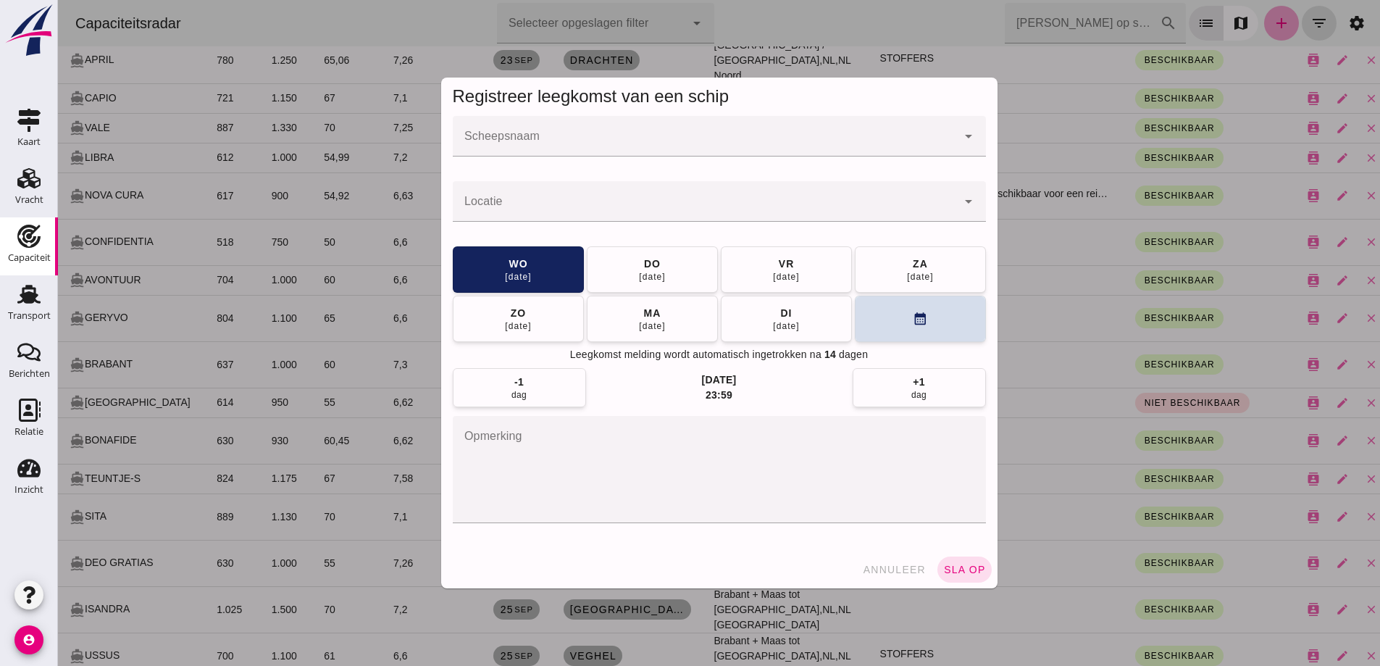
scroll to position [0, 0]
click at [619, 140] on input "Scheepsnaam" at bounding box center [705, 143] width 504 height 17
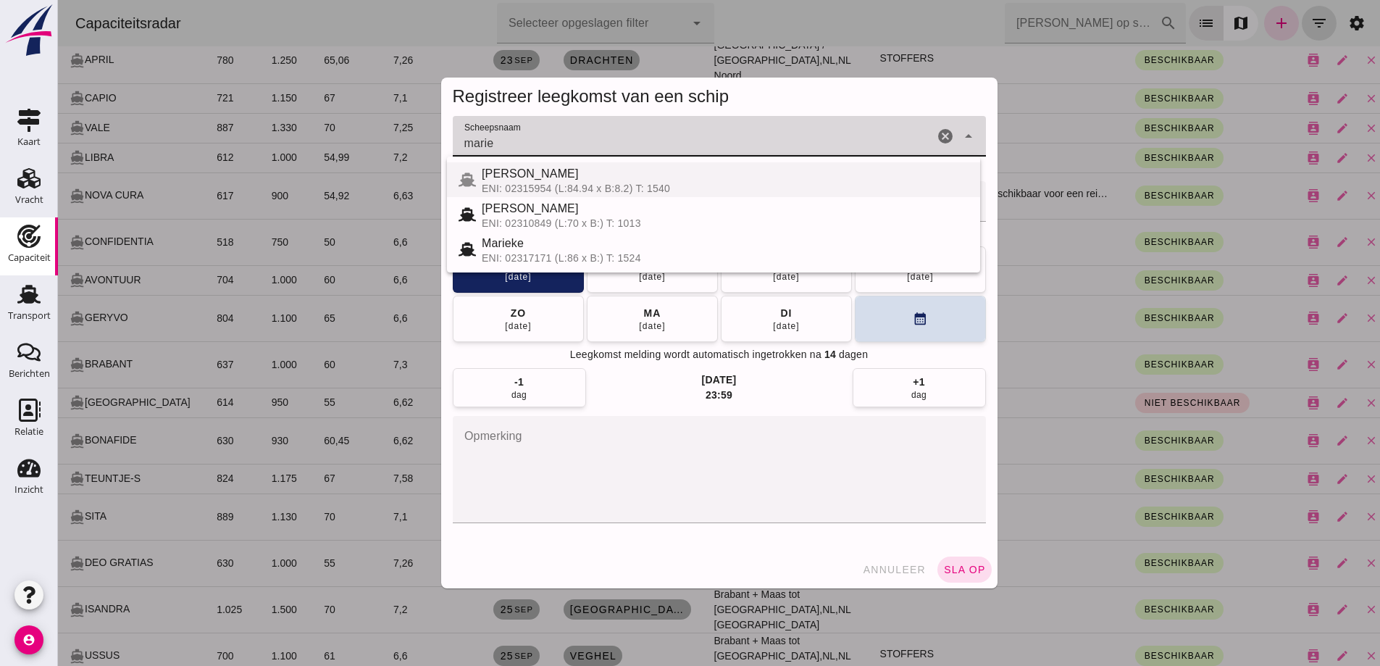
click at [640, 177] on div "MARIE LOUISE" at bounding box center [725, 173] width 487 height 17
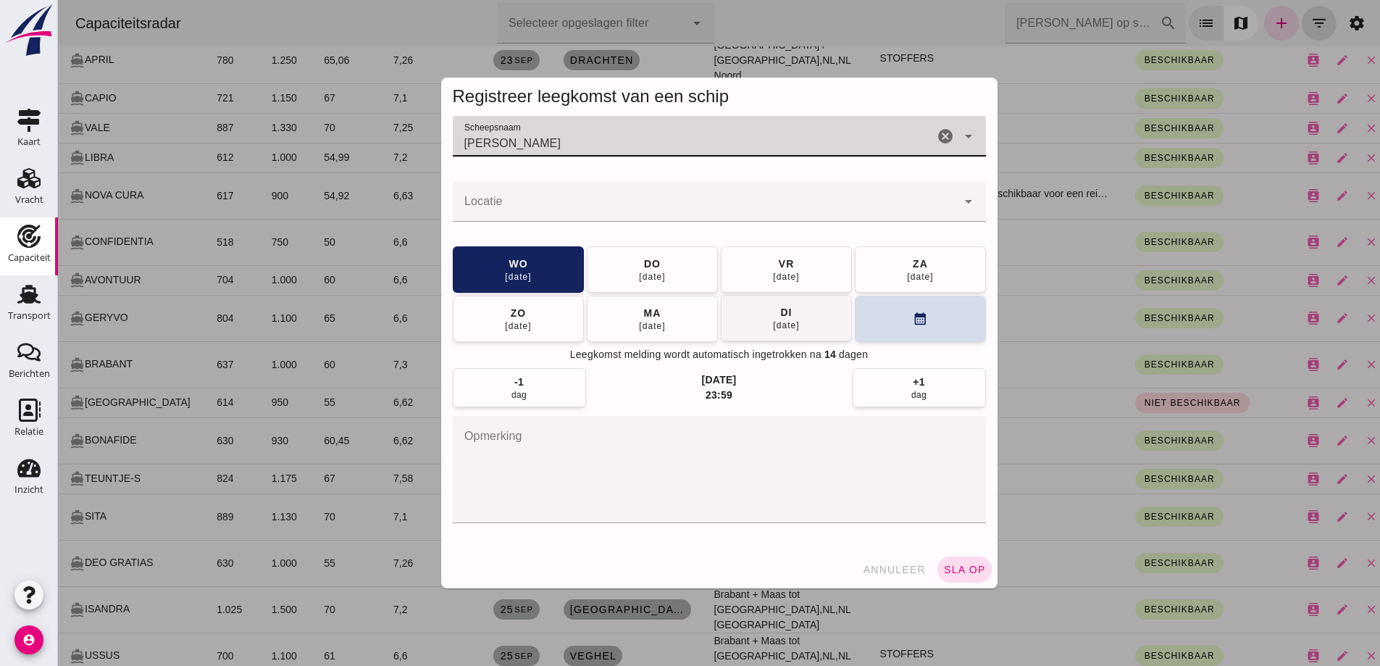
type input "MARIE LOUISE"
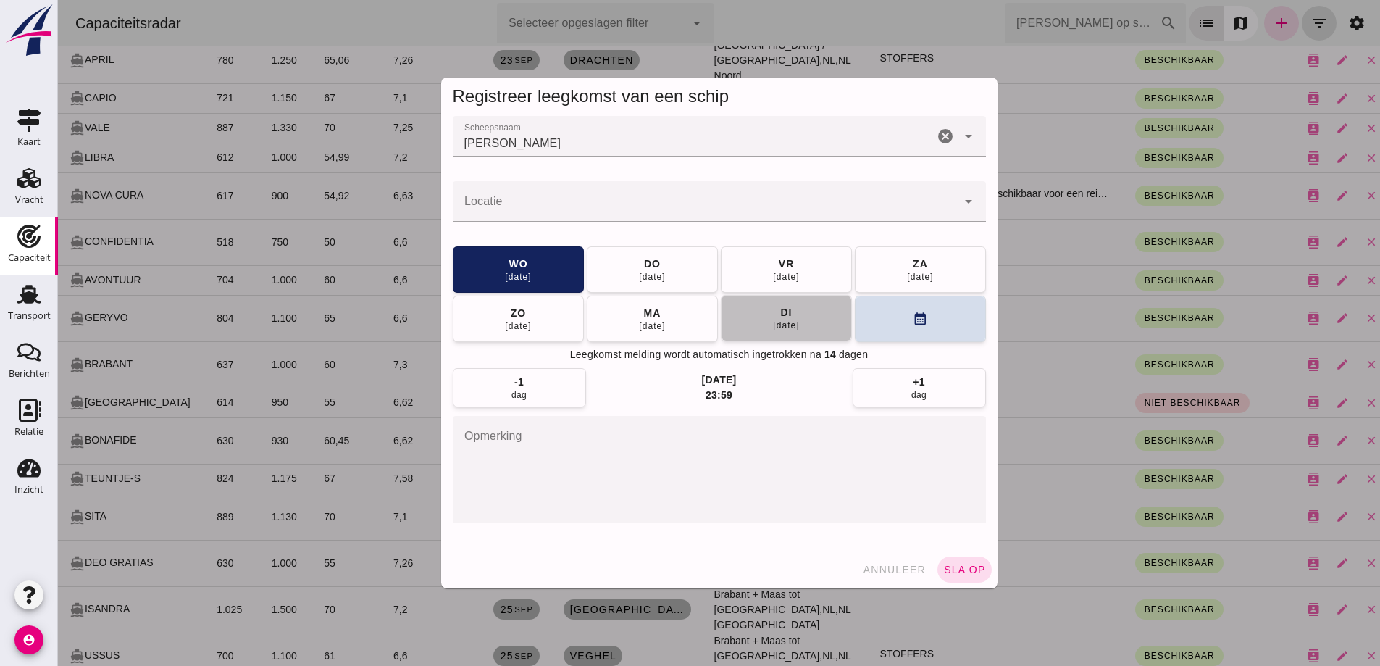
click at [813, 332] on button "di 30 sep" at bounding box center [786, 318] width 131 height 46
click at [650, 212] on input "Locatie" at bounding box center [705, 208] width 504 height 17
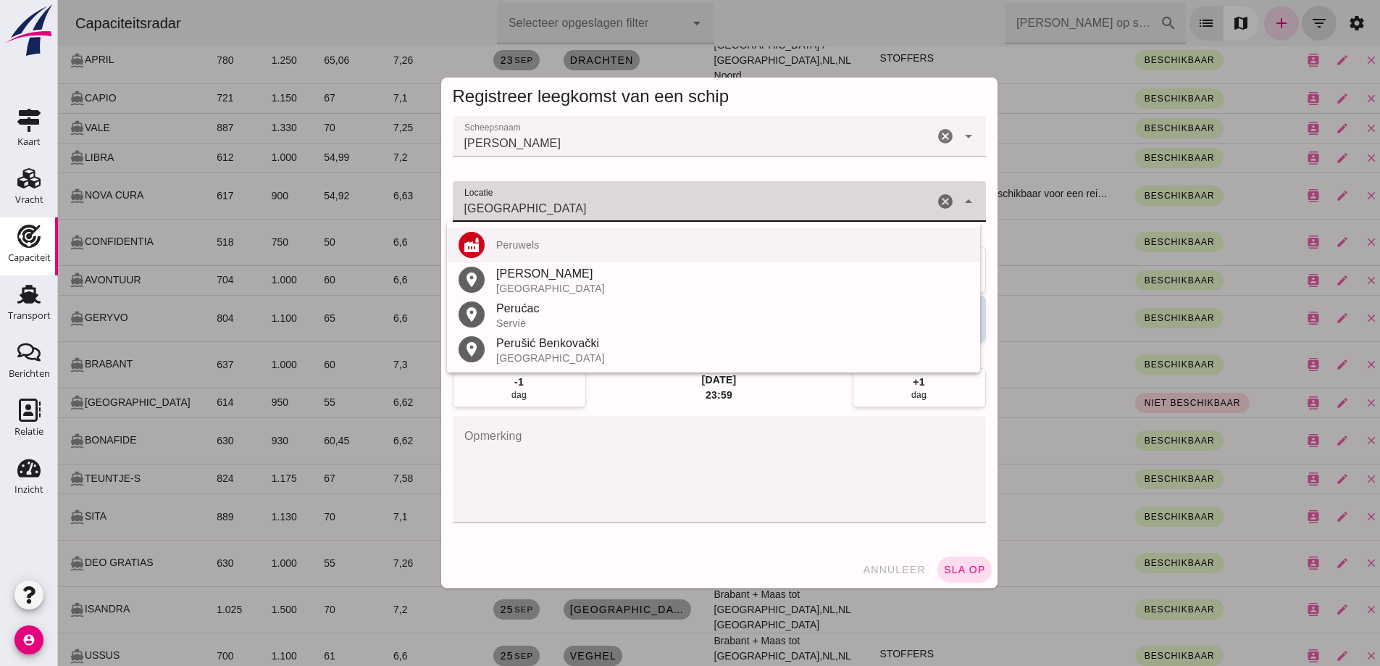
click at [540, 244] on div "Peruwels" at bounding box center [732, 245] width 472 height 12
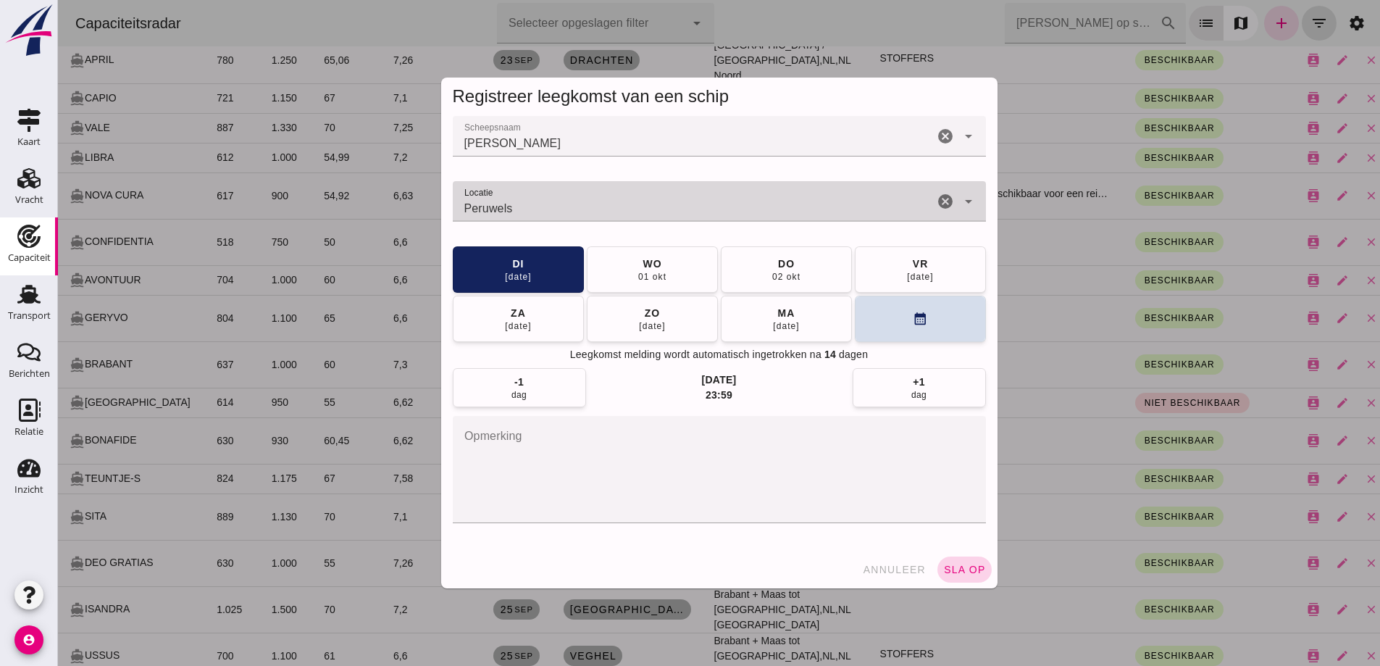
type input "Peruwels"
click at [932, 577] on div "annuleer sla op" at bounding box center [719, 569] width 556 height 38
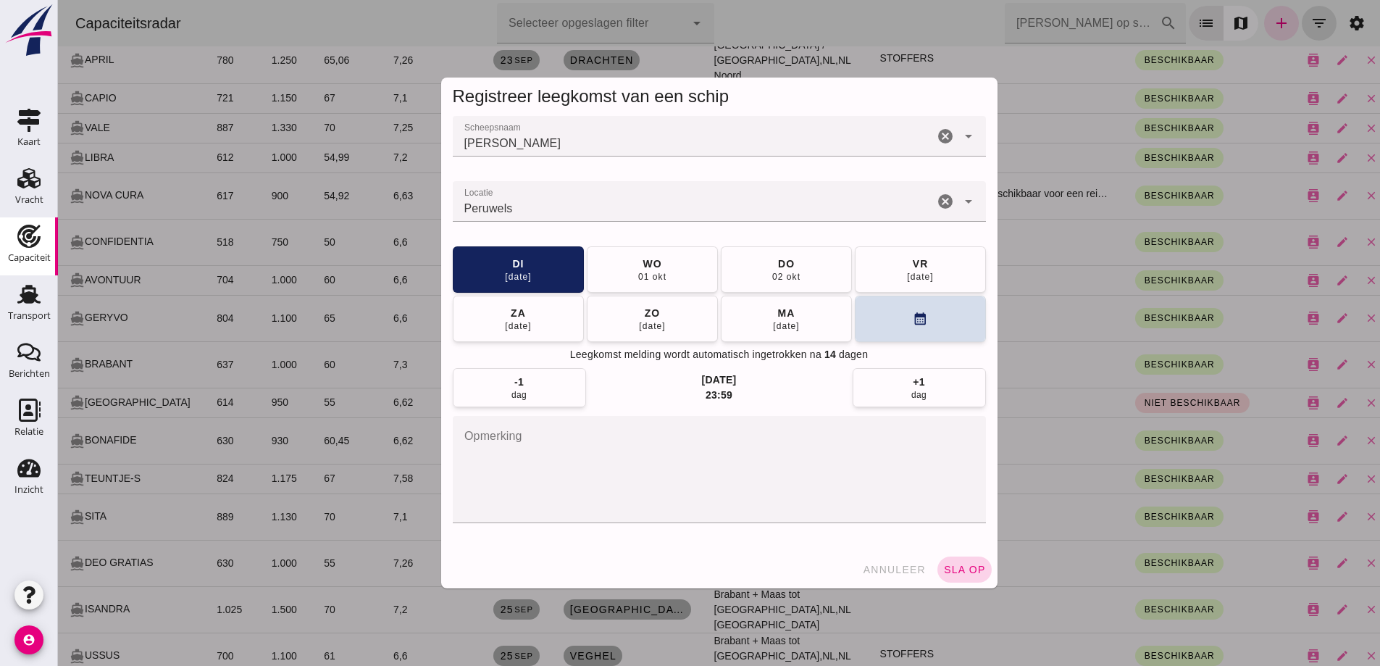
click at [948, 573] on span "sla op" at bounding box center [964, 570] width 43 height 12
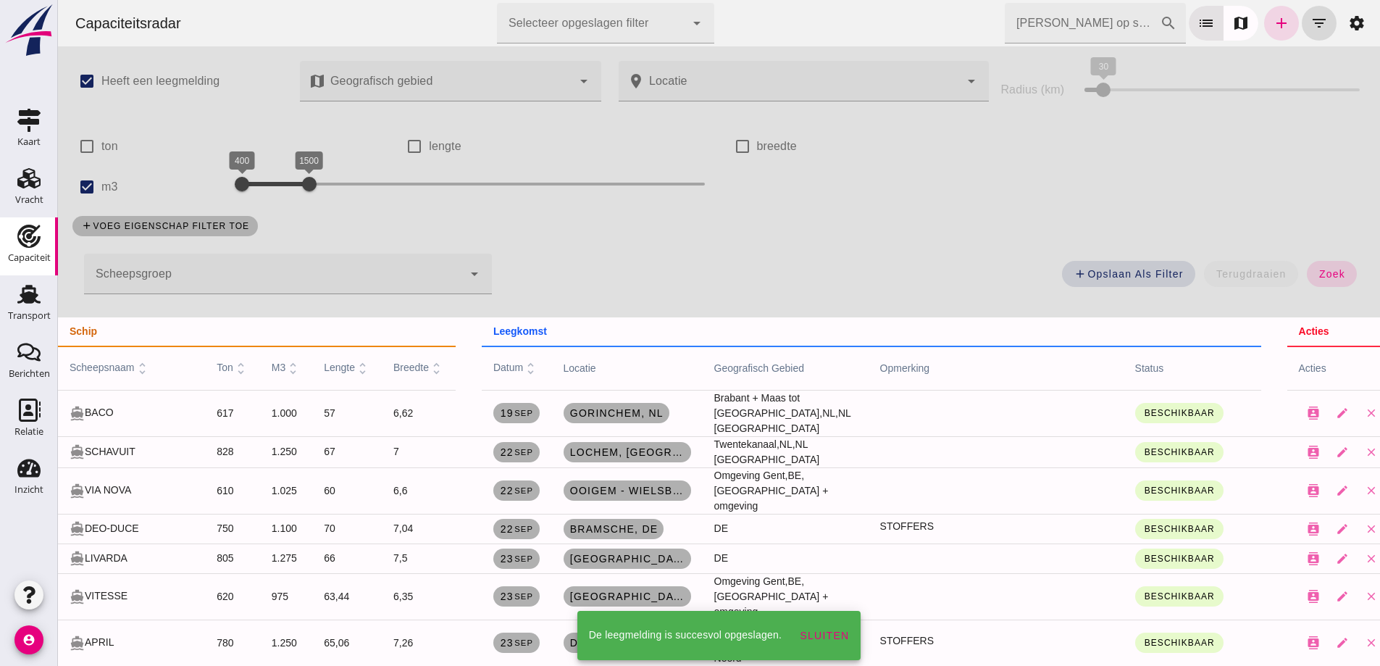
scroll to position [582, 0]
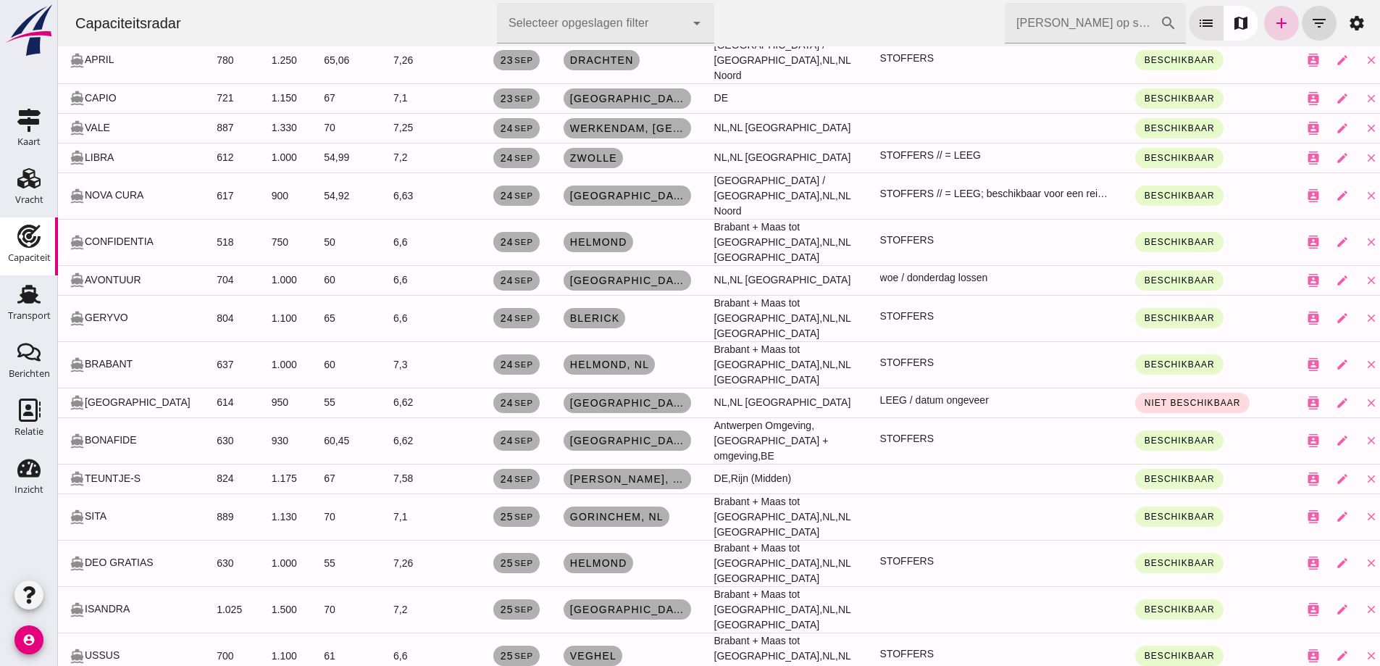
click at [1273, 22] on icon "add" at bounding box center [1281, 22] width 17 height 17
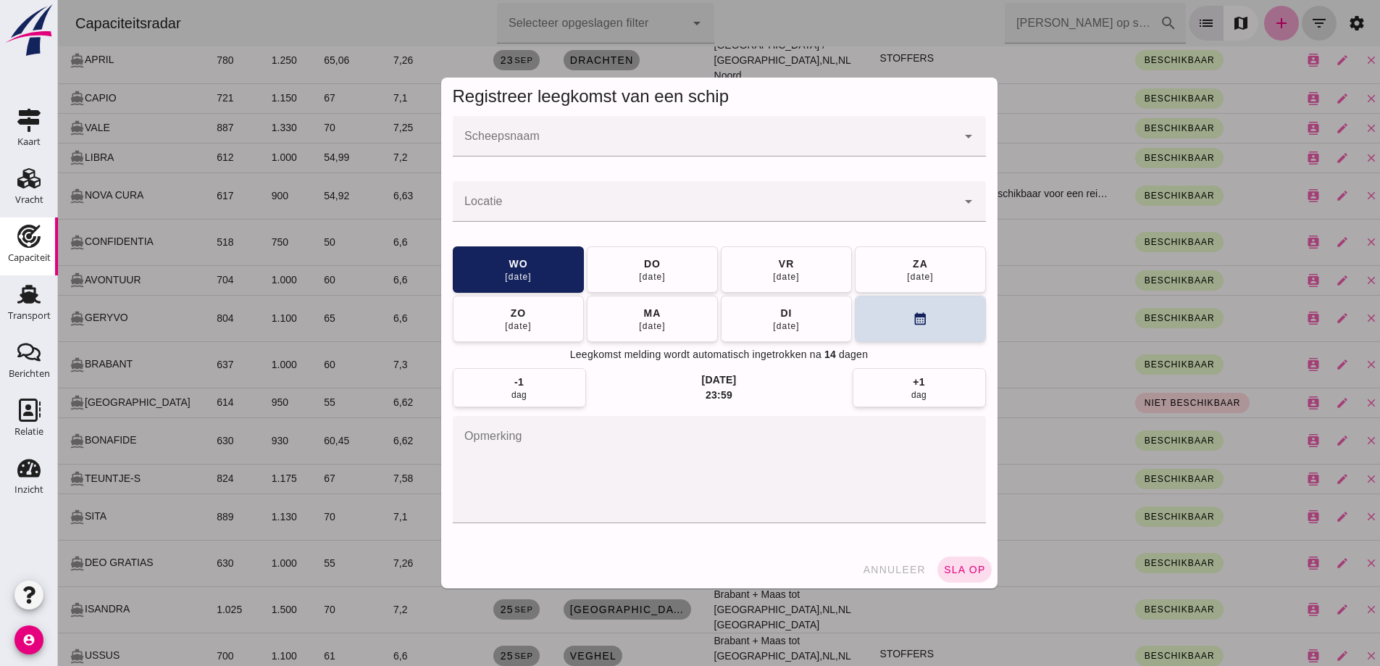
scroll to position [0, 0]
drag, startPoint x: 677, startPoint y: 160, endPoint x: 670, endPoint y: 148, distance: 14.3
click at [676, 158] on div at bounding box center [719, 164] width 533 height 16
click at [670, 143] on input "Scheepsnaam" at bounding box center [705, 143] width 504 height 17
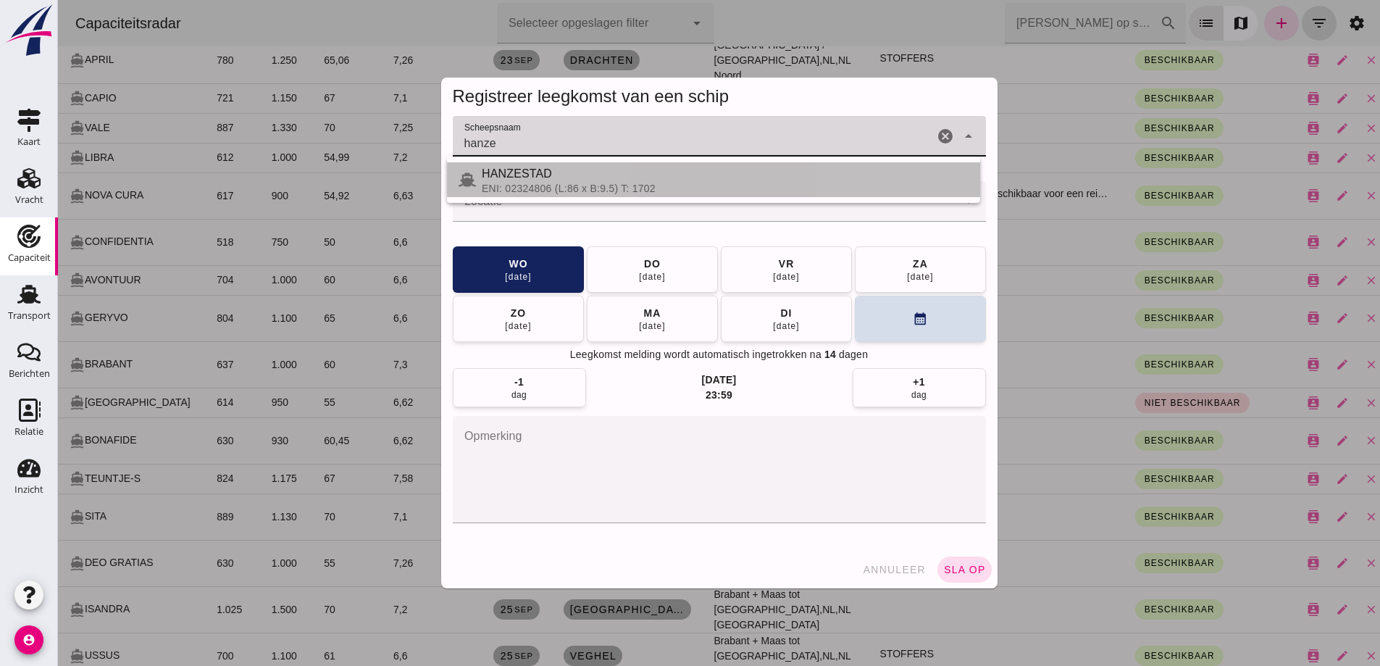
click at [648, 175] on div "HANZESTAD" at bounding box center [725, 173] width 487 height 17
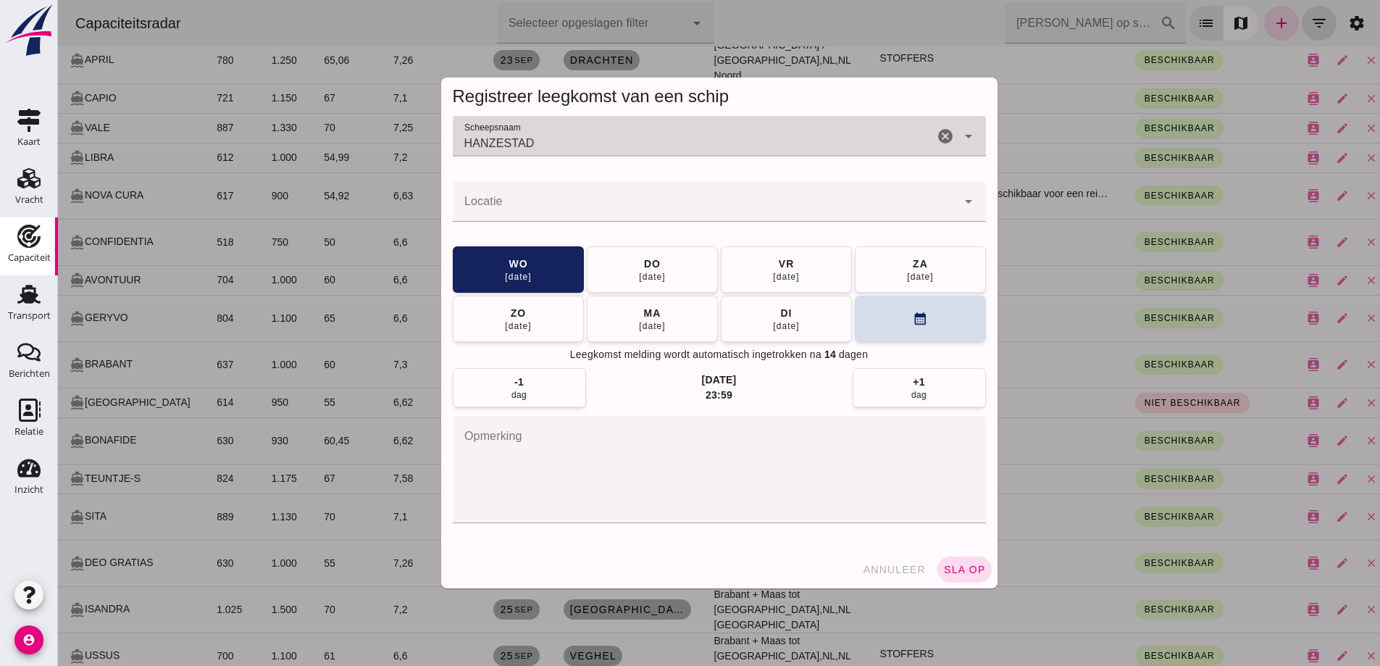
type input "HANZESTAD"
click at [638, 203] on input "Locatie" at bounding box center [705, 208] width 504 height 17
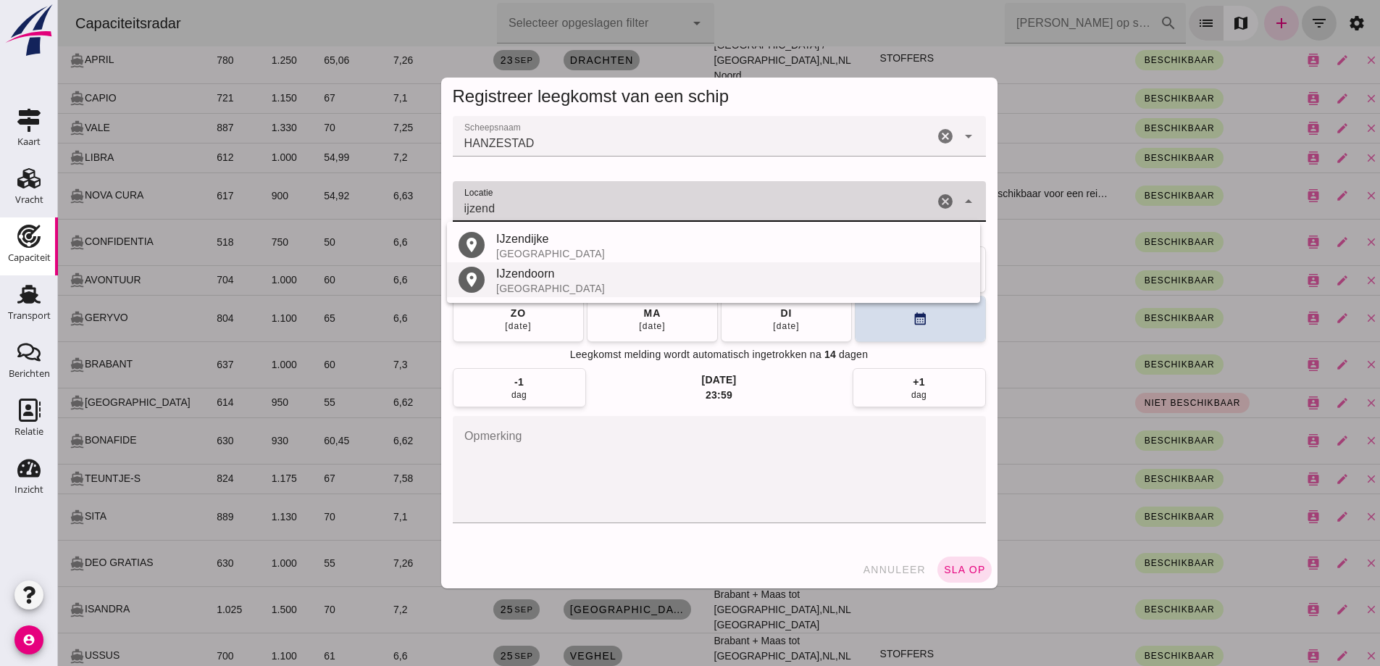
click at [593, 277] on div "IJzendoorn" at bounding box center [732, 273] width 472 height 17
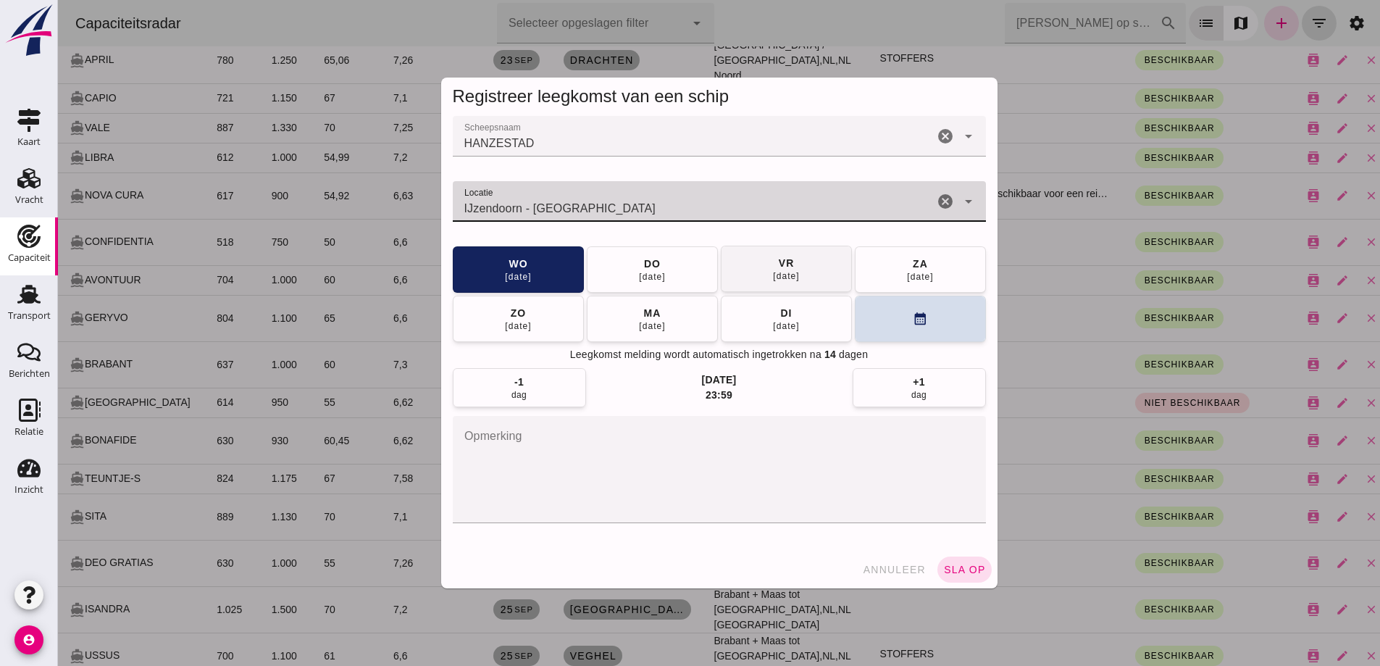
type input "IJzendoorn - Gelderland"
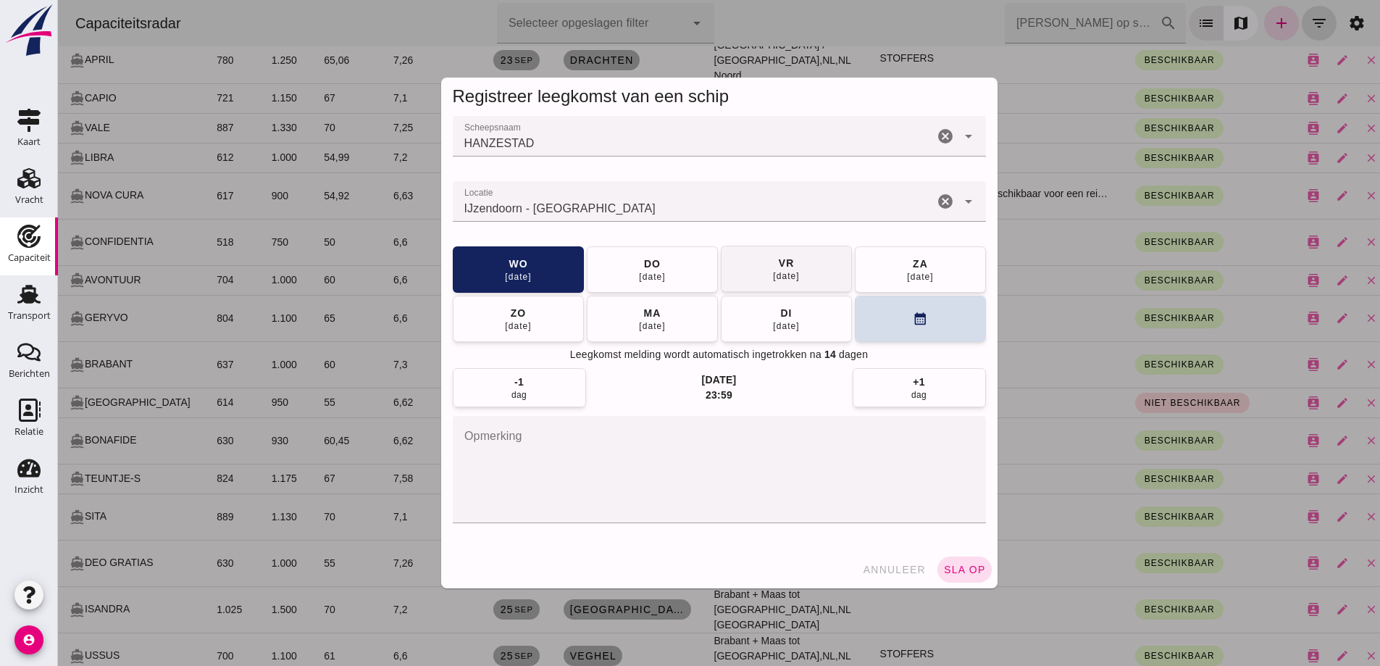
click at [779, 269] on div "vr" at bounding box center [786, 263] width 17 height 14
click at [516, 272] on div "26 sep" at bounding box center [518, 276] width 28 height 12
drag, startPoint x: 970, startPoint y: 570, endPoint x: 1274, endPoint y: 433, distance: 333.6
click at [969, 570] on span "sla op" at bounding box center [964, 570] width 43 height 12
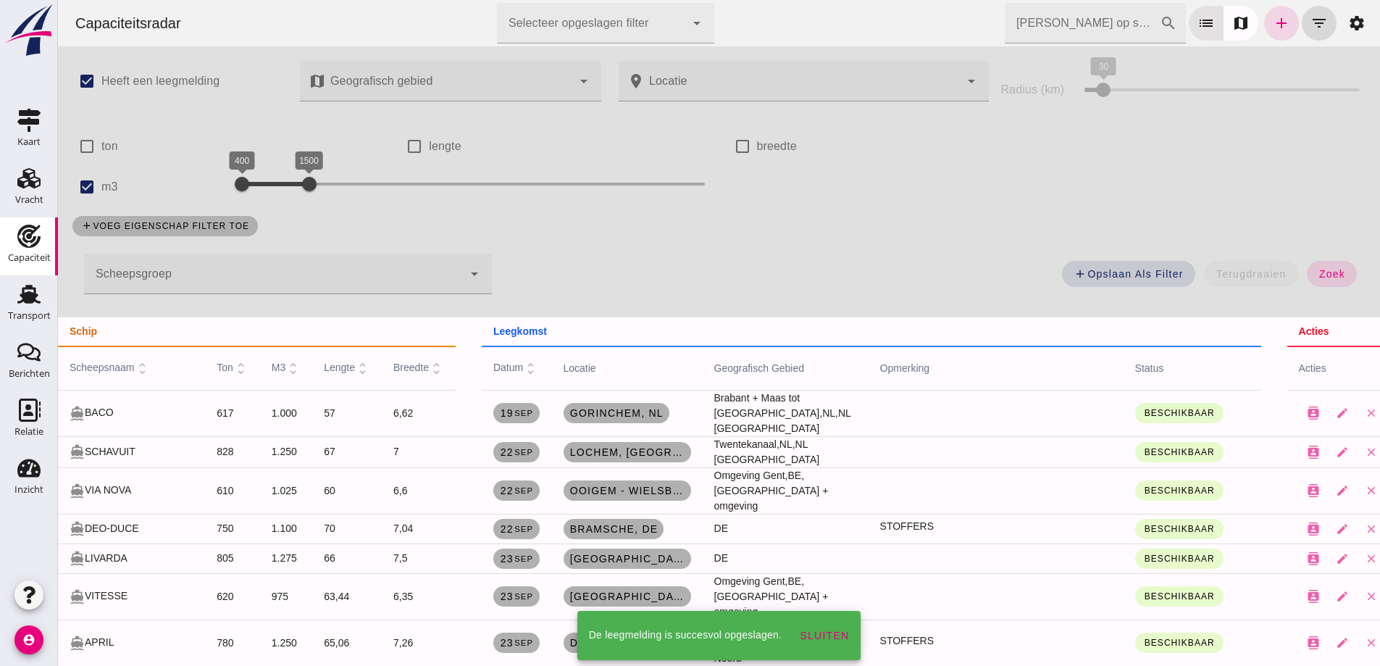
scroll to position [582, 0]
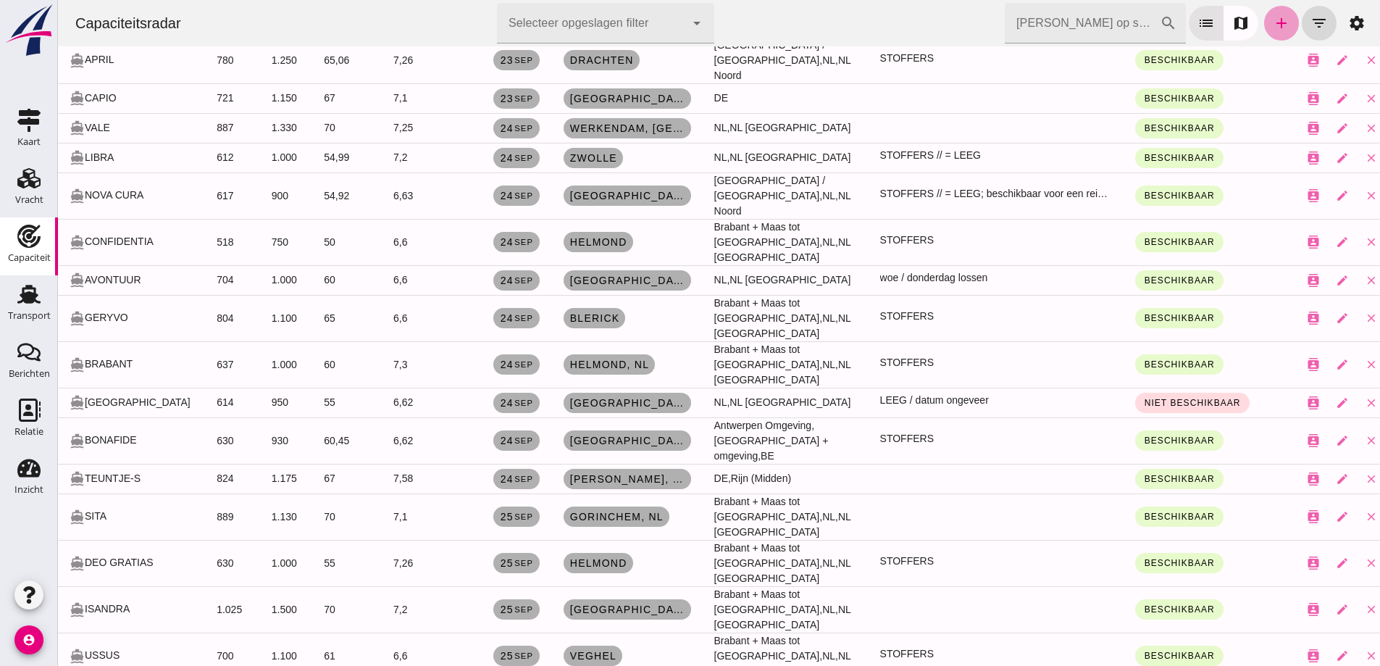
click at [1273, 21] on icon "add" at bounding box center [1281, 22] width 17 height 17
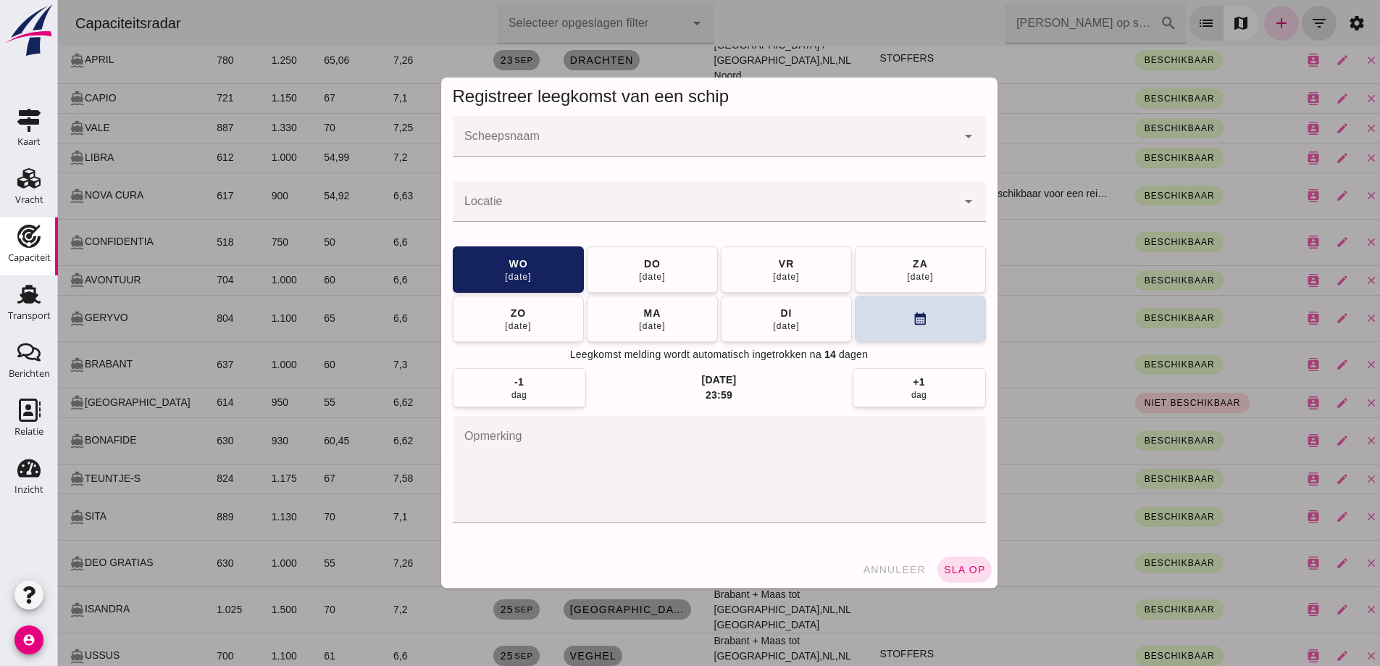
scroll to position [0, 0]
click at [671, 146] on input "Scheepsnaam" at bounding box center [705, 143] width 504 height 17
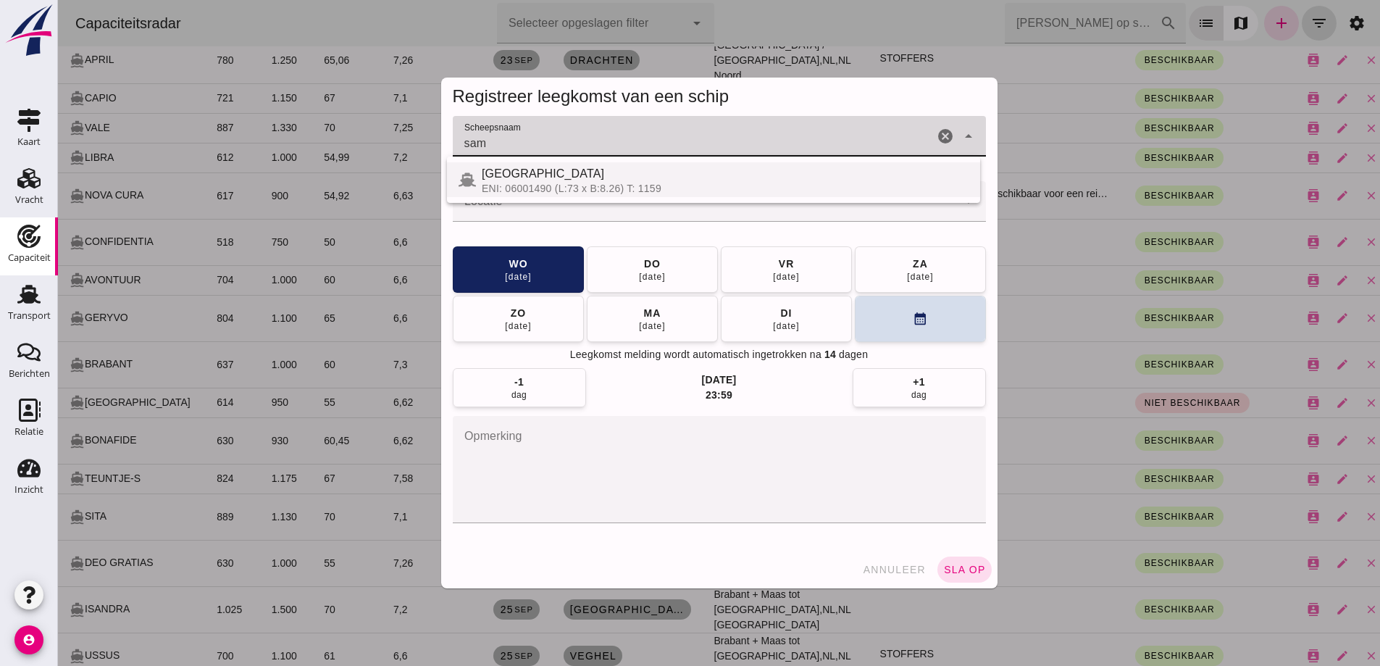
click at [667, 186] on div "ENI: 06001490 (L:73 x B:8.26) T: 1159" at bounding box center [725, 189] width 487 height 12
type input "SAMOA"
click at [490, 198] on div at bounding box center [705, 201] width 504 height 41
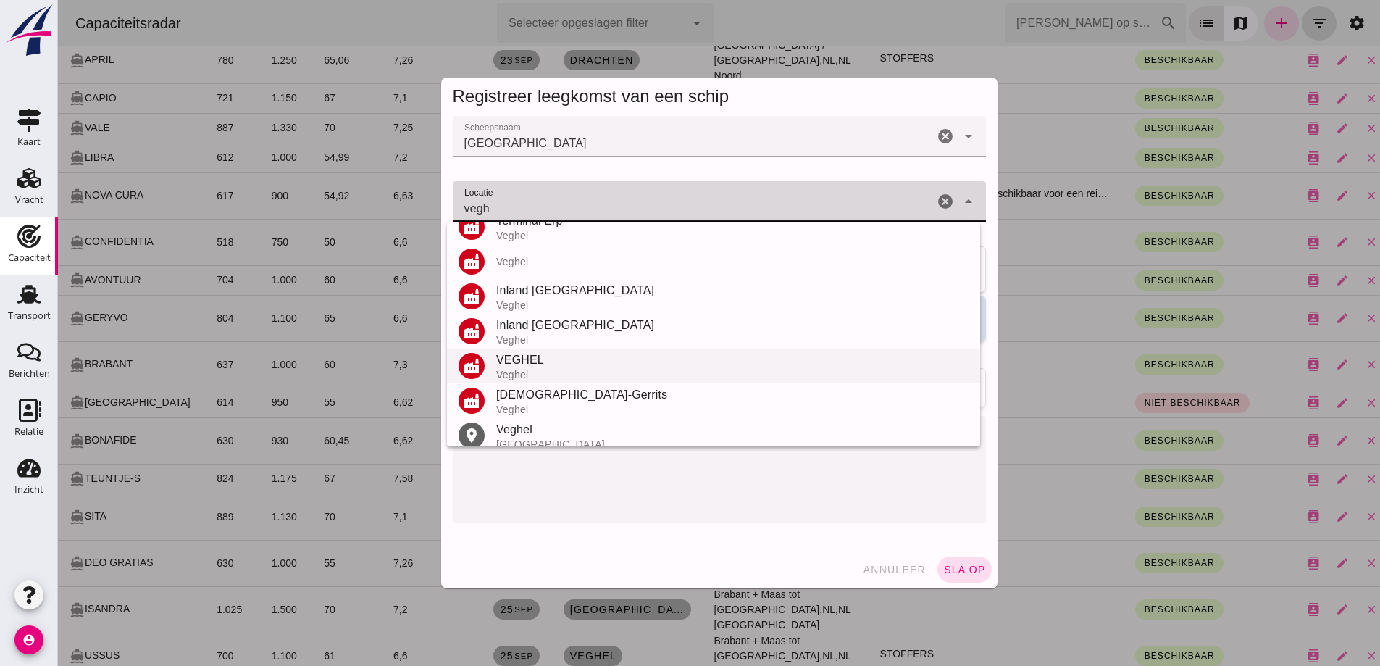
scroll to position [135, 0]
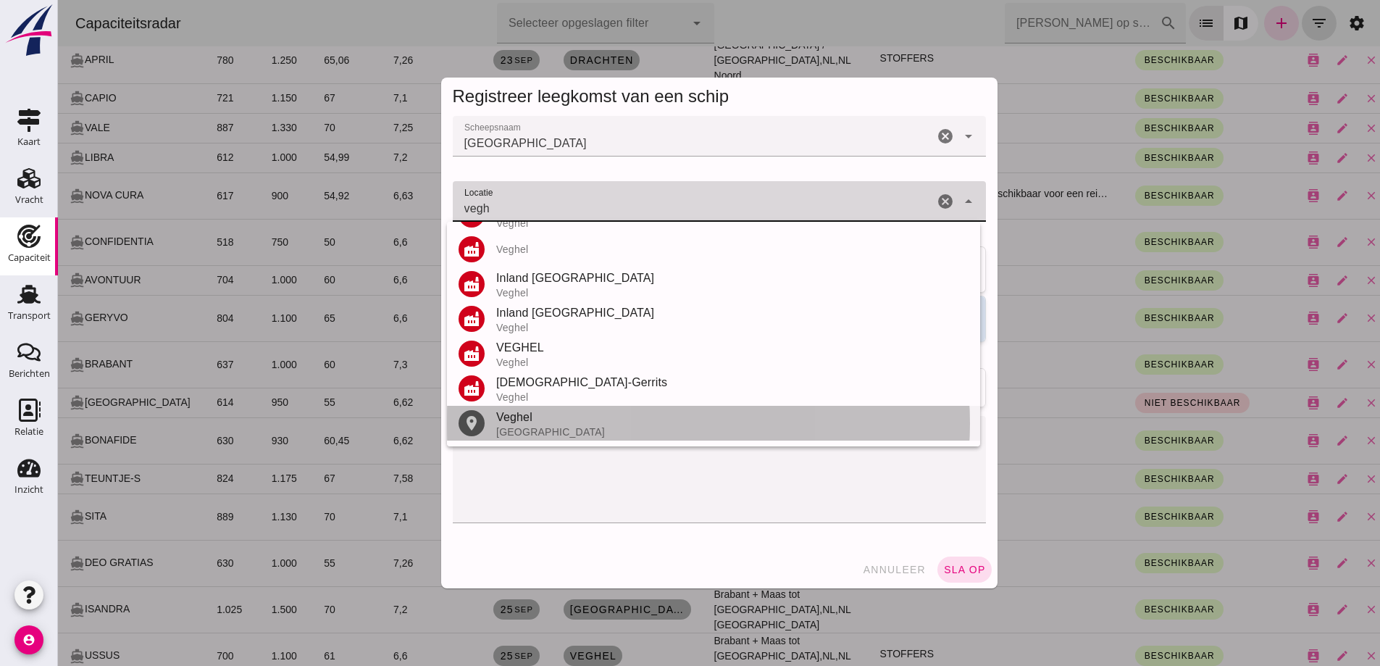
click at [572, 425] on div "Veghel Nederland" at bounding box center [732, 423] width 472 height 29
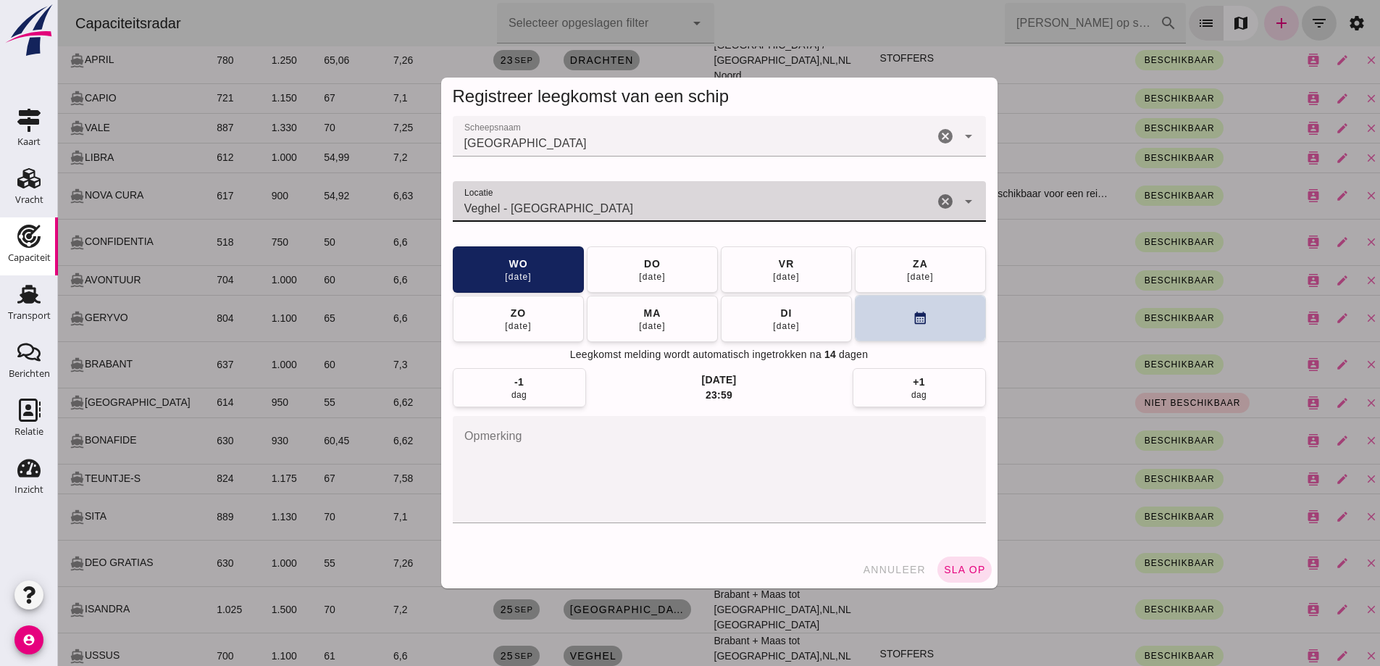
type input "Veghel - Noord-Brabant"
click at [934, 321] on button "calendar_month" at bounding box center [920, 318] width 131 height 46
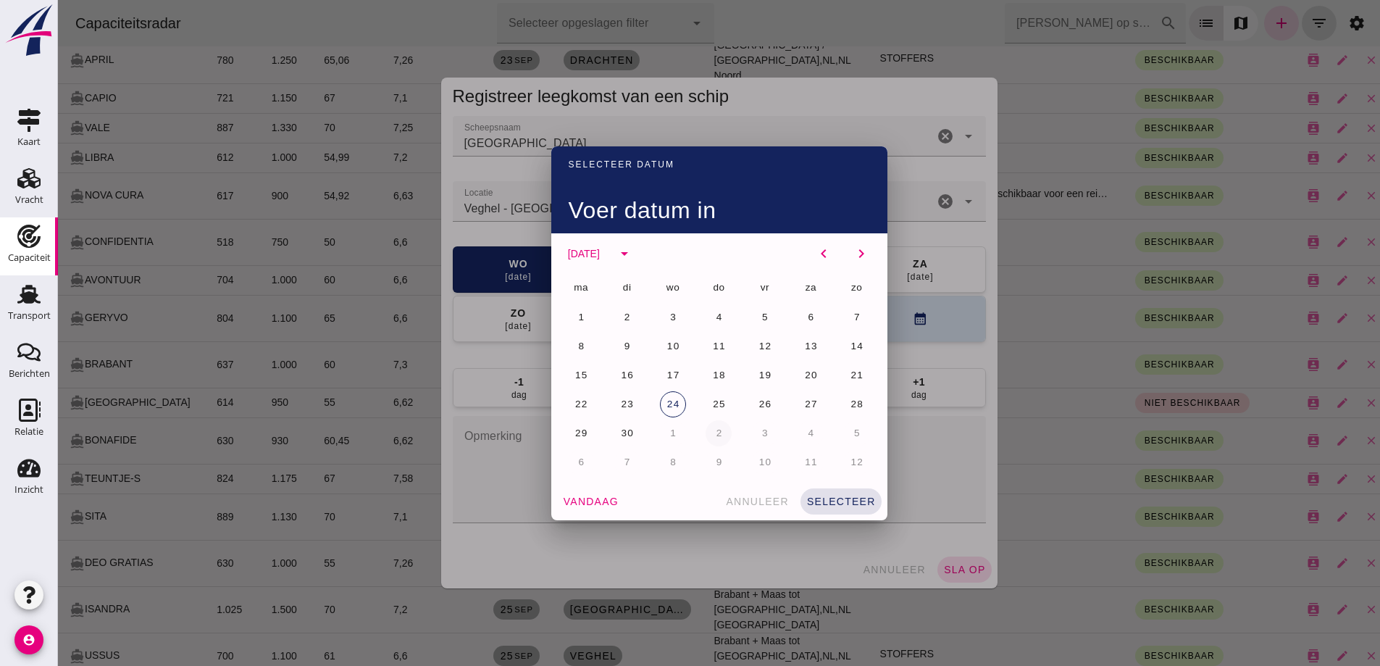
click at [708, 435] on button "2" at bounding box center [719, 433] width 26 height 26
click at [853, 496] on span "selecteer" at bounding box center [841, 501] width 70 height 12
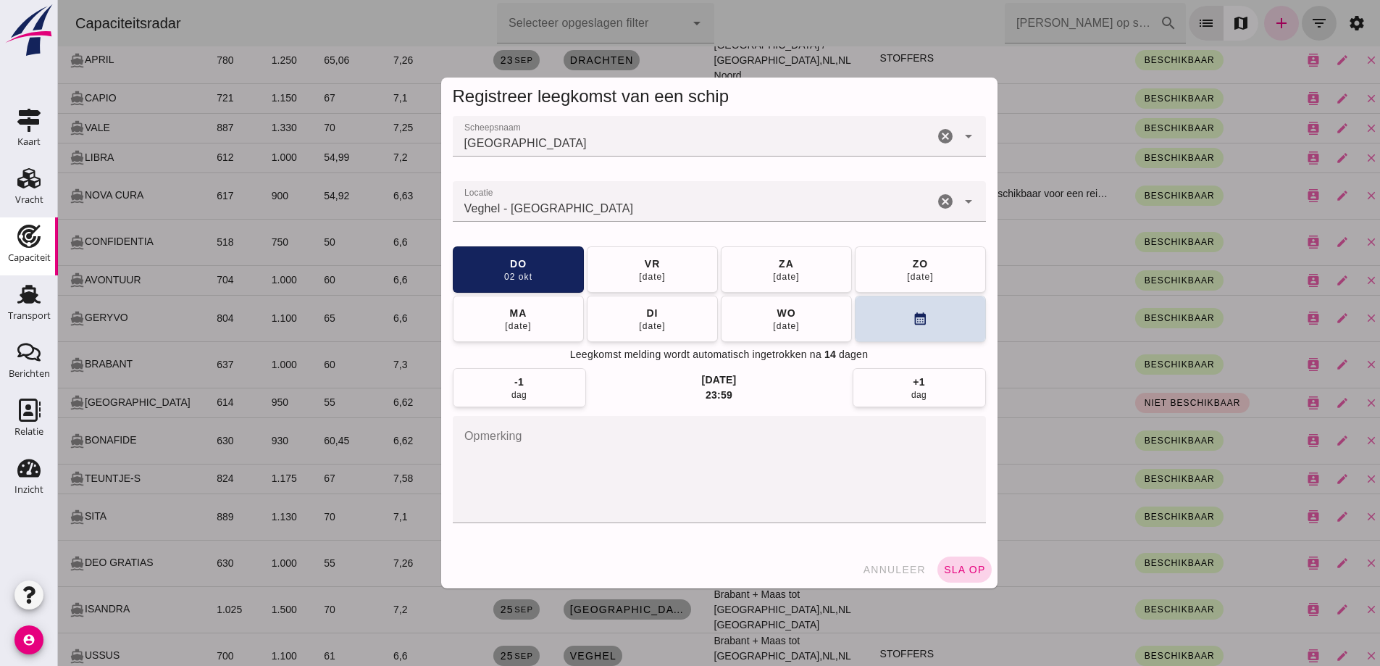
click at [950, 577] on button "sla op" at bounding box center [964, 569] width 54 height 26
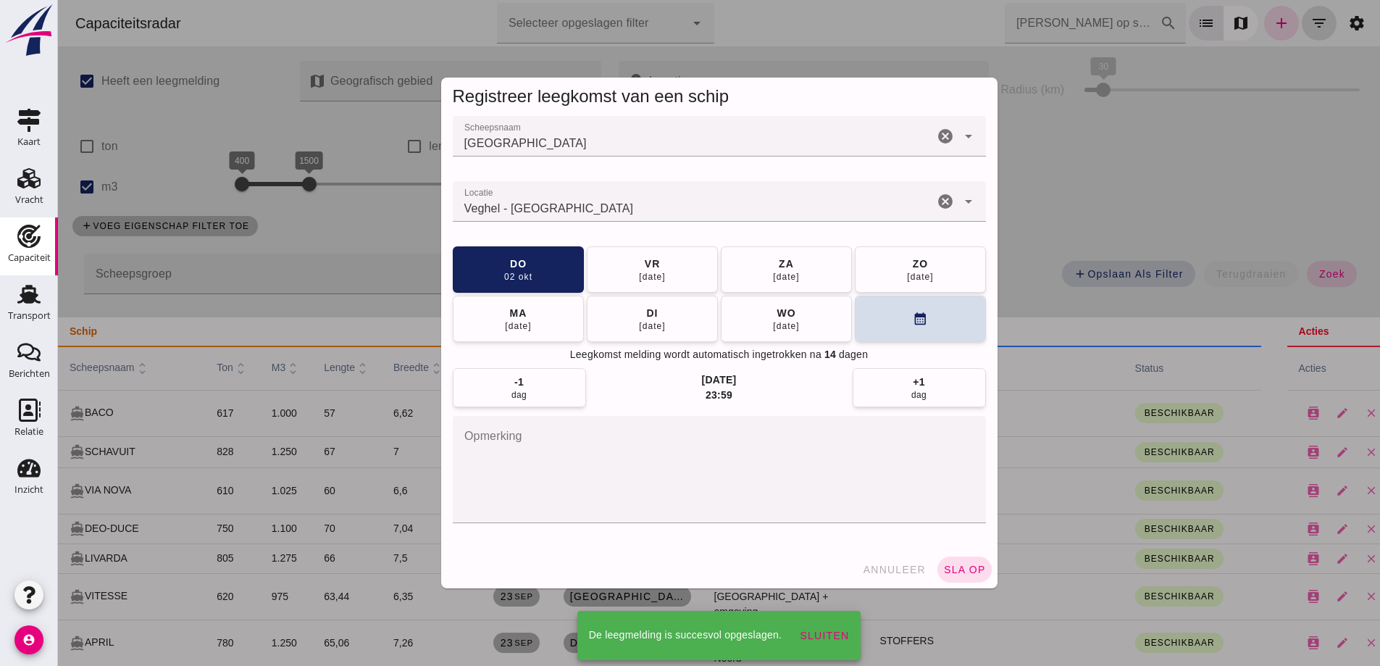
scroll to position [582, 0]
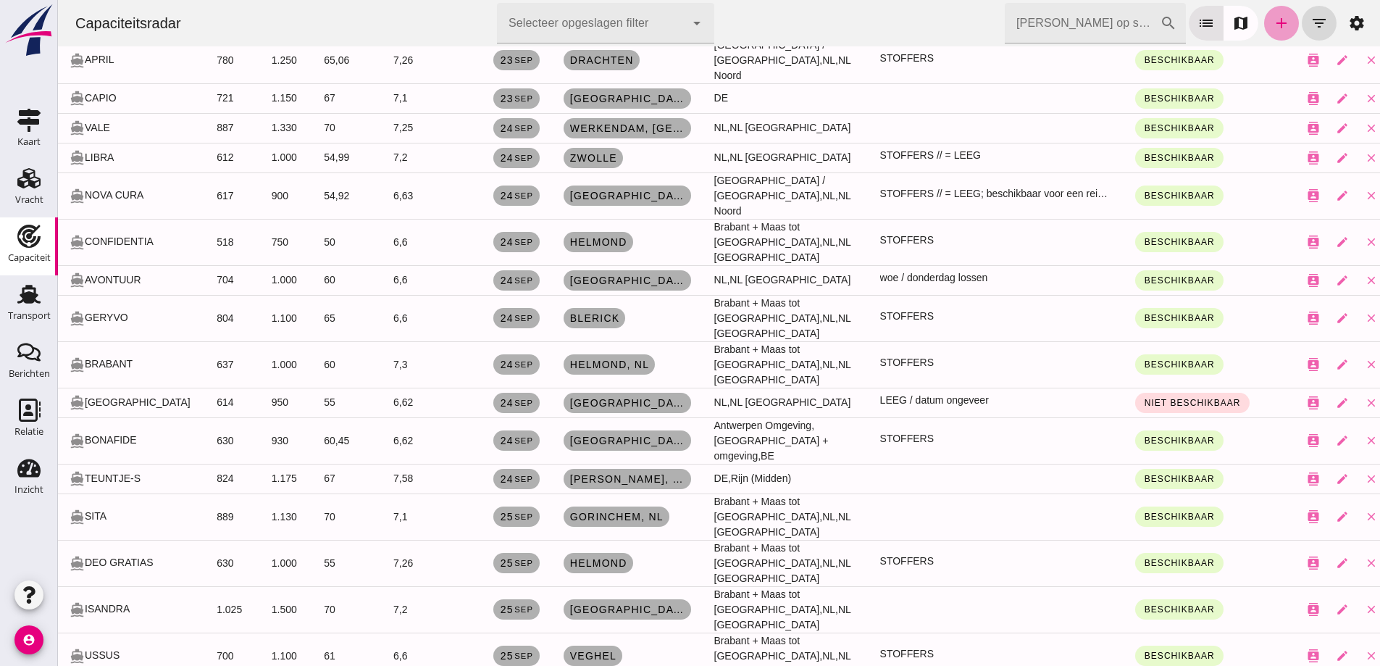
click at [1273, 29] on icon "add" at bounding box center [1281, 22] width 17 height 17
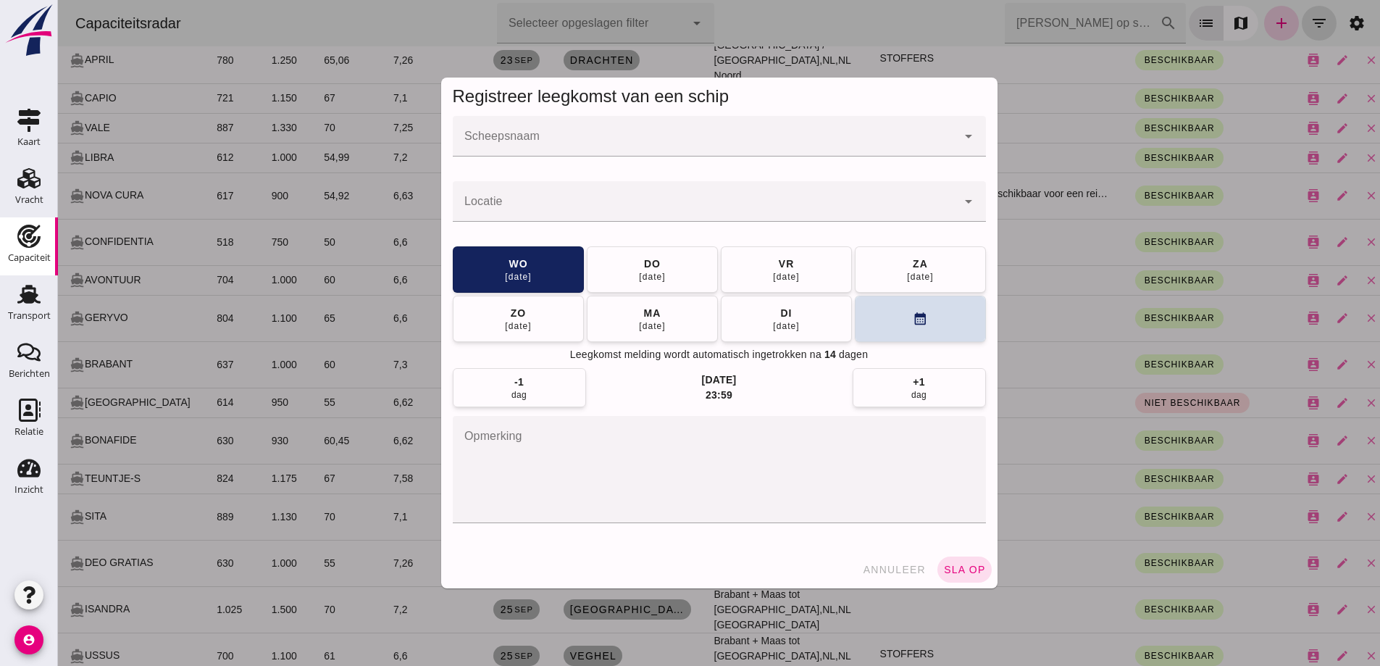
scroll to position [0, 0]
drag, startPoint x: 562, startPoint y: 148, endPoint x: 553, endPoint y: 141, distance: 11.9
click at [558, 146] on input "Scheepsnaam" at bounding box center [705, 143] width 504 height 17
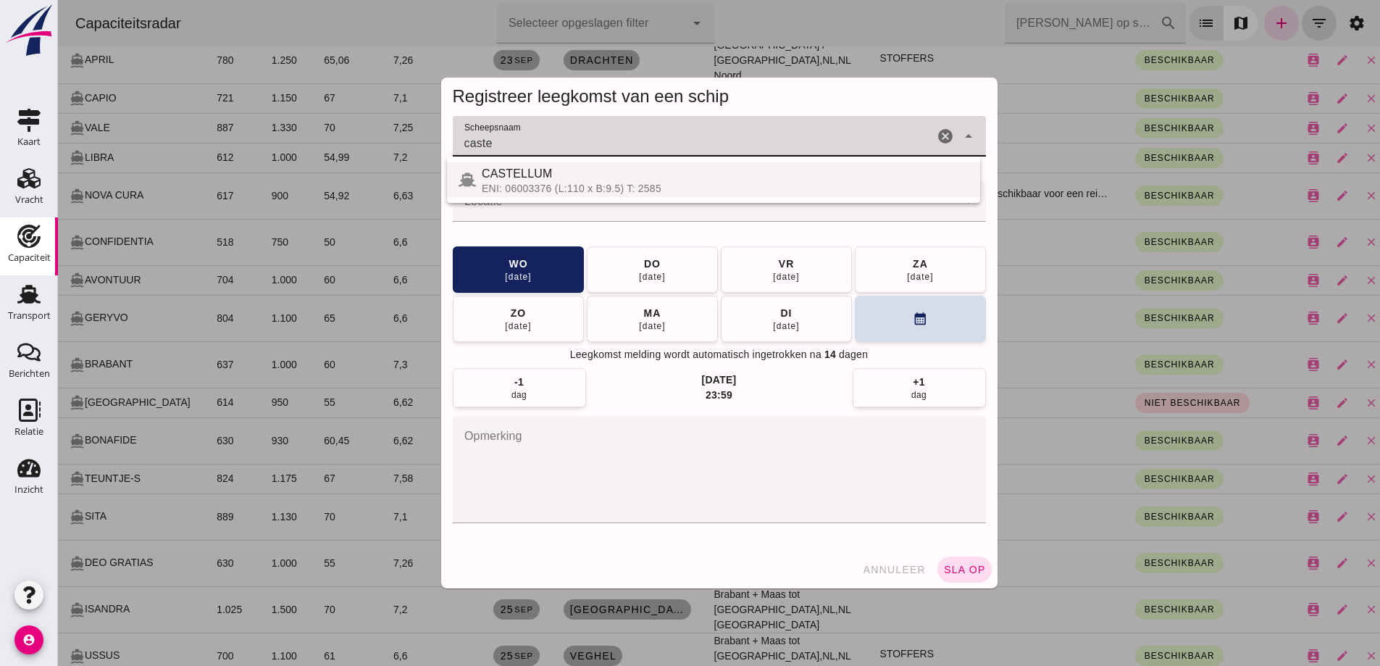
click at [587, 175] on div "CASTELLUM" at bounding box center [725, 173] width 487 height 17
type input "CASTELLUM"
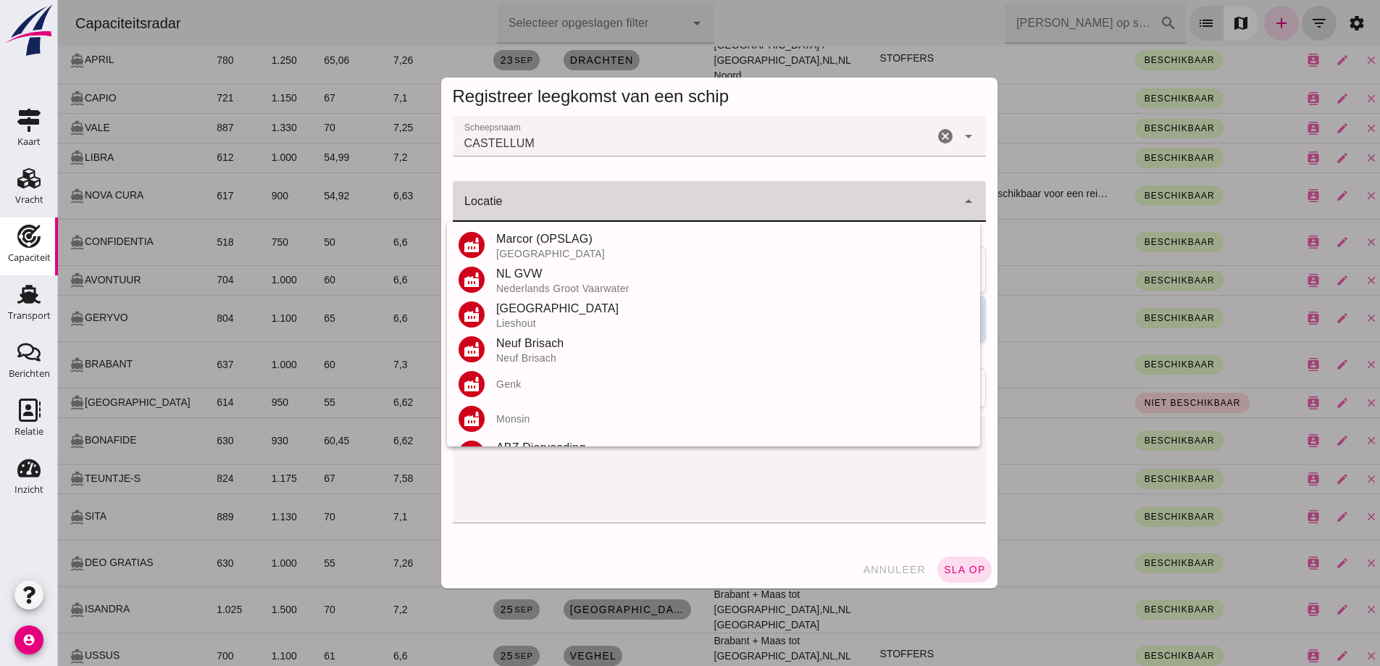
click at [582, 217] on div at bounding box center [705, 201] width 504 height 41
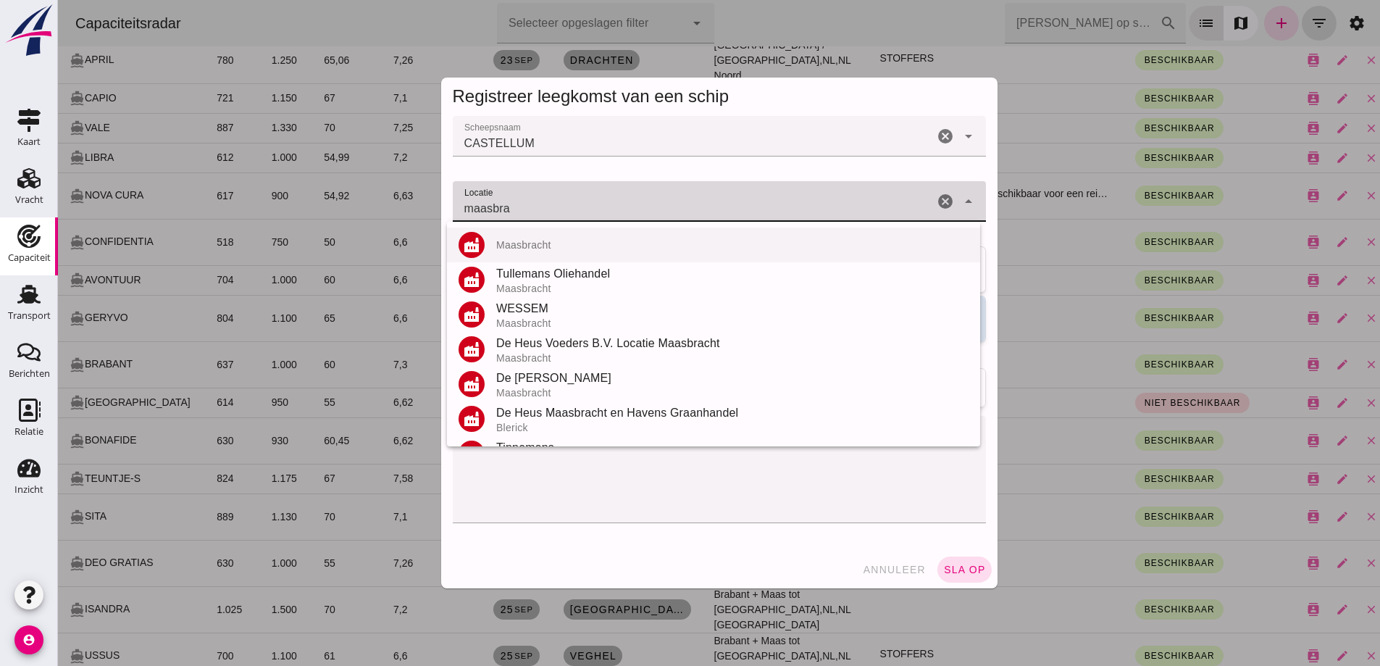
click at [593, 230] on div "factory Maasbracht" at bounding box center [713, 244] width 533 height 35
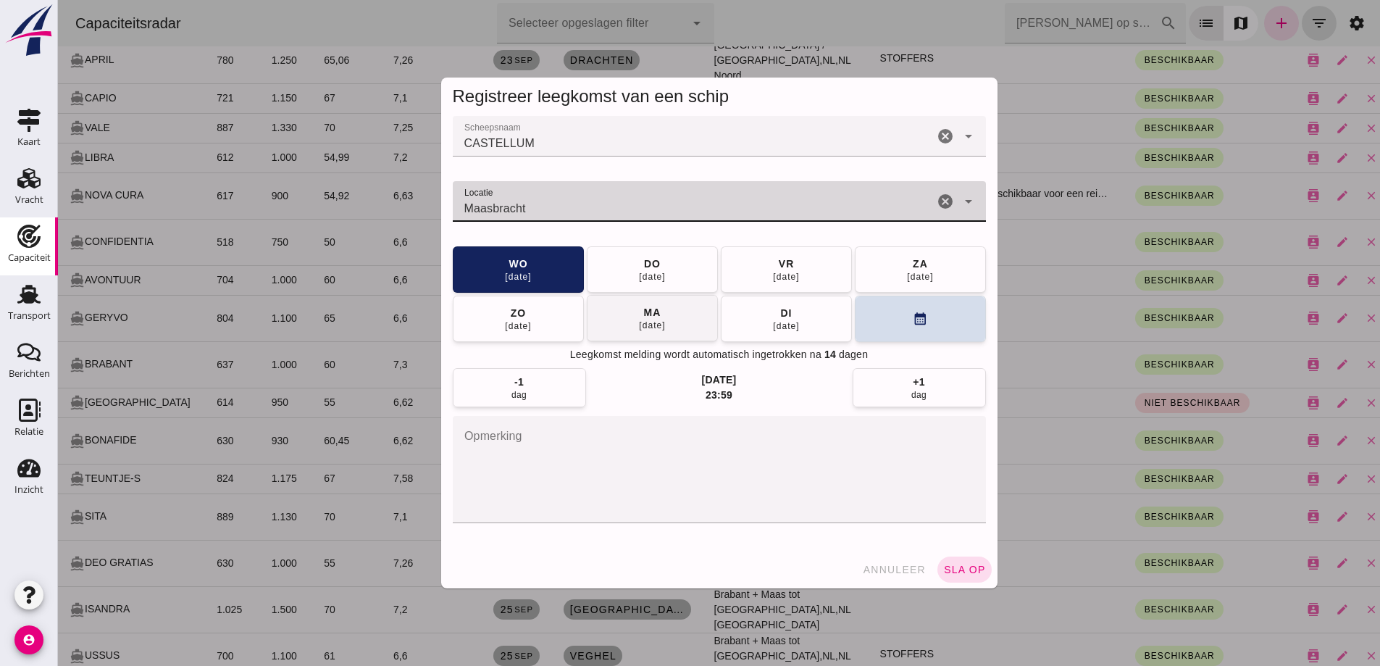
type input "Maasbracht"
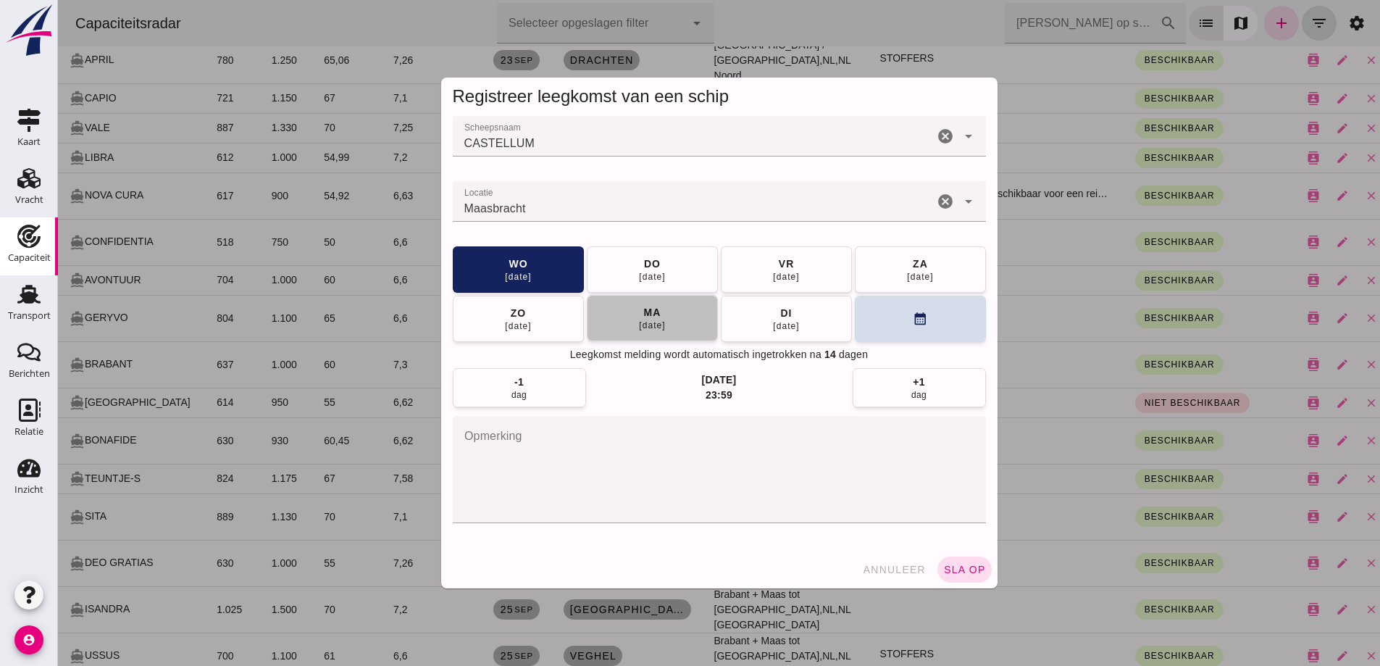
click at [669, 327] on button "ma 29 sep" at bounding box center [652, 318] width 131 height 46
click at [955, 580] on button "sla op" at bounding box center [964, 569] width 54 height 26
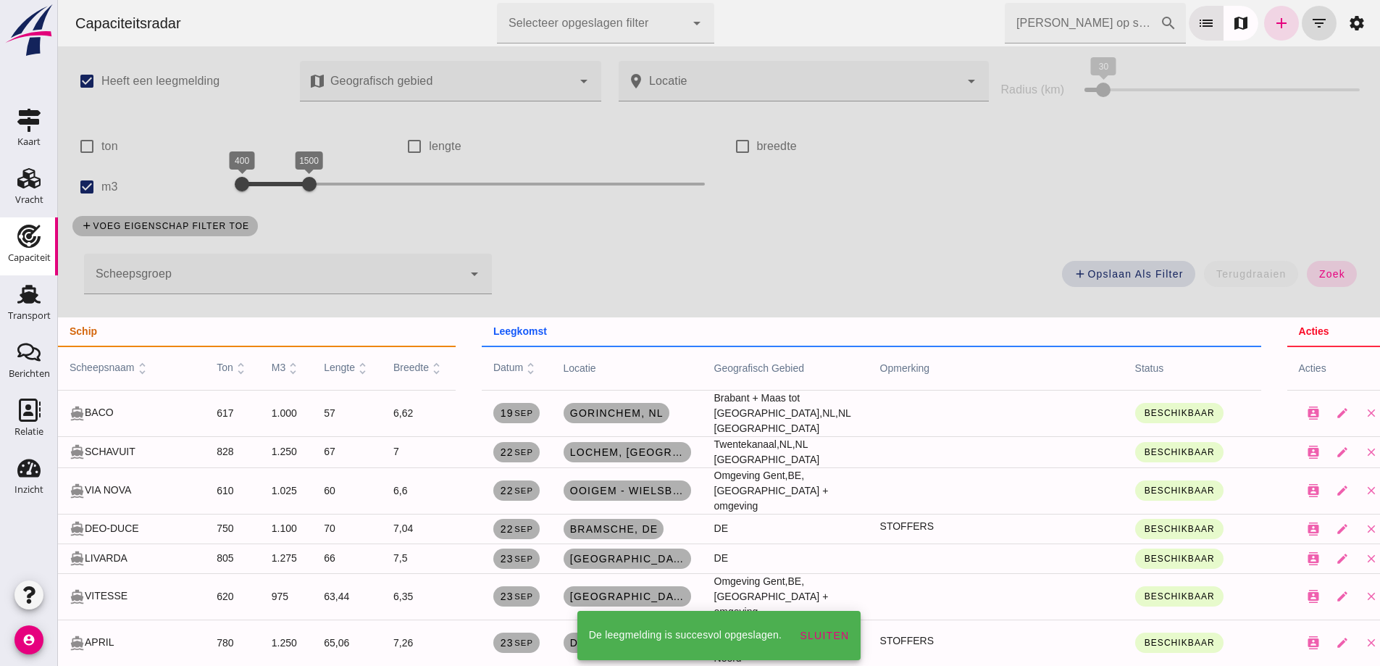
scroll to position [582, 0]
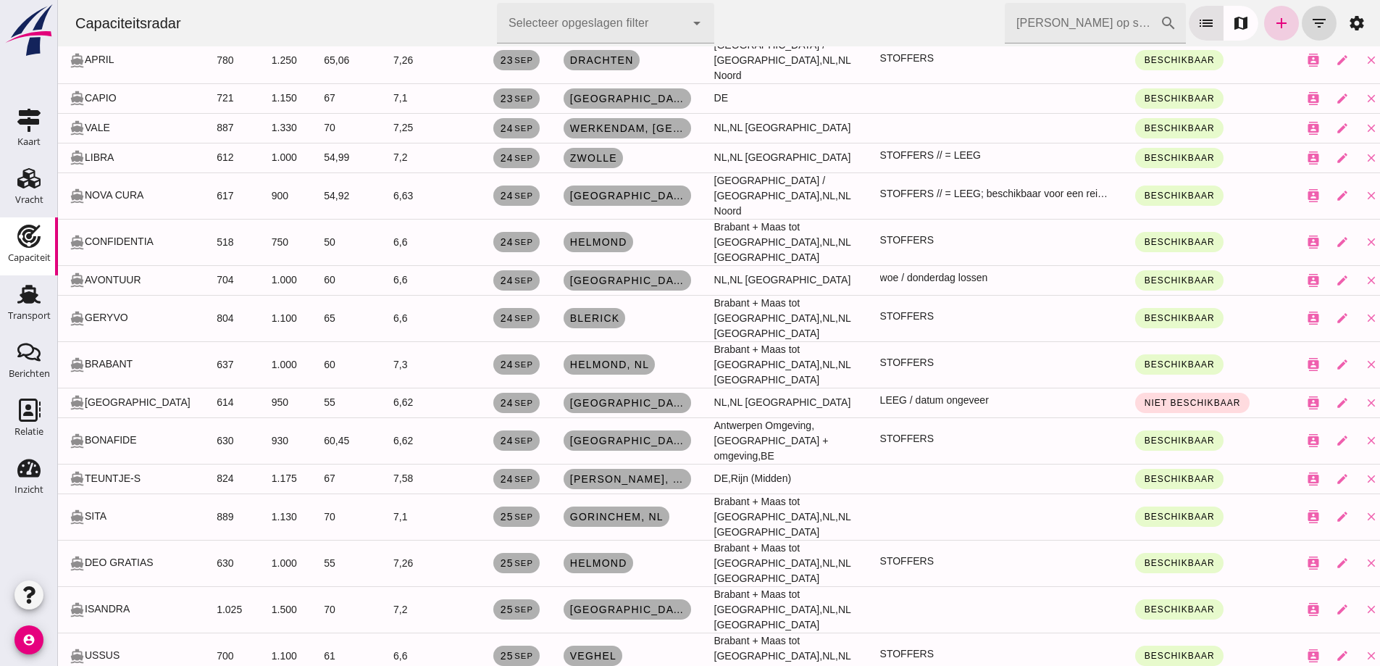
click at [1273, 21] on icon "add" at bounding box center [1281, 22] width 17 height 17
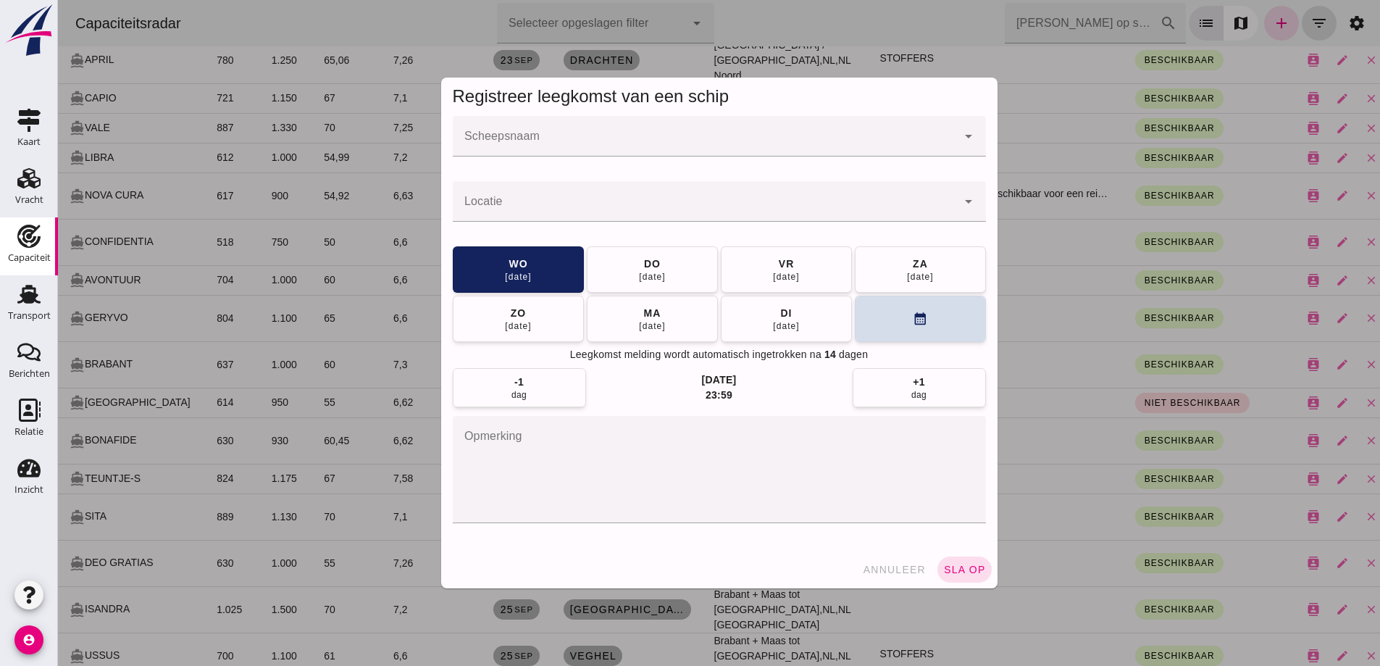
scroll to position [0, 0]
click at [734, 154] on div at bounding box center [705, 136] width 504 height 41
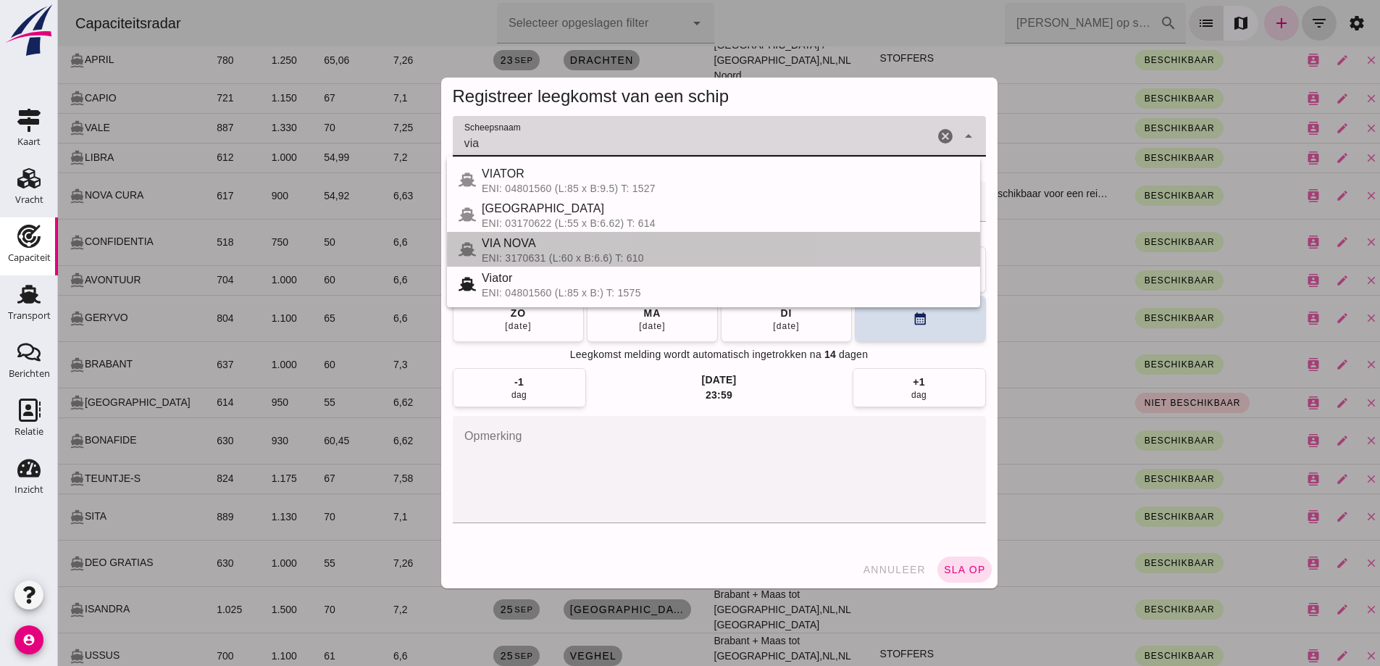
click at [558, 242] on div "VIA NOVA" at bounding box center [725, 243] width 487 height 17
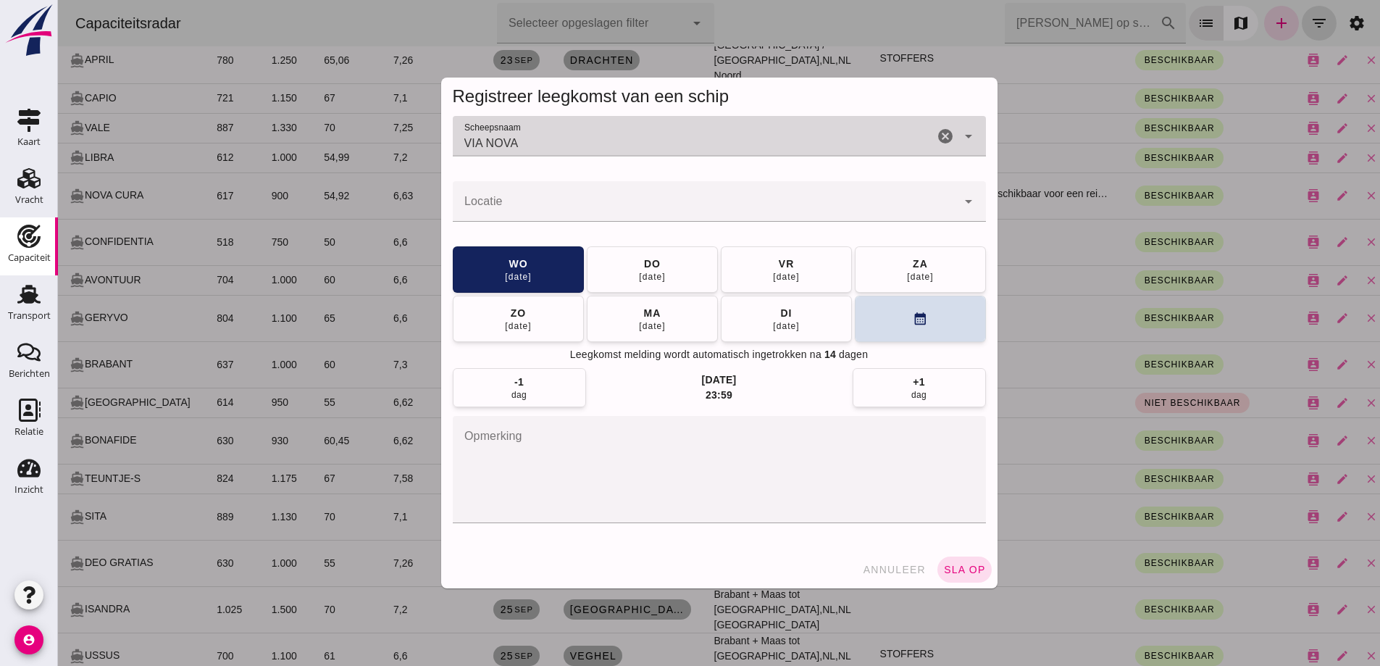
type input "VIA NOVA"
click at [586, 211] on input "Locatie" at bounding box center [705, 208] width 504 height 17
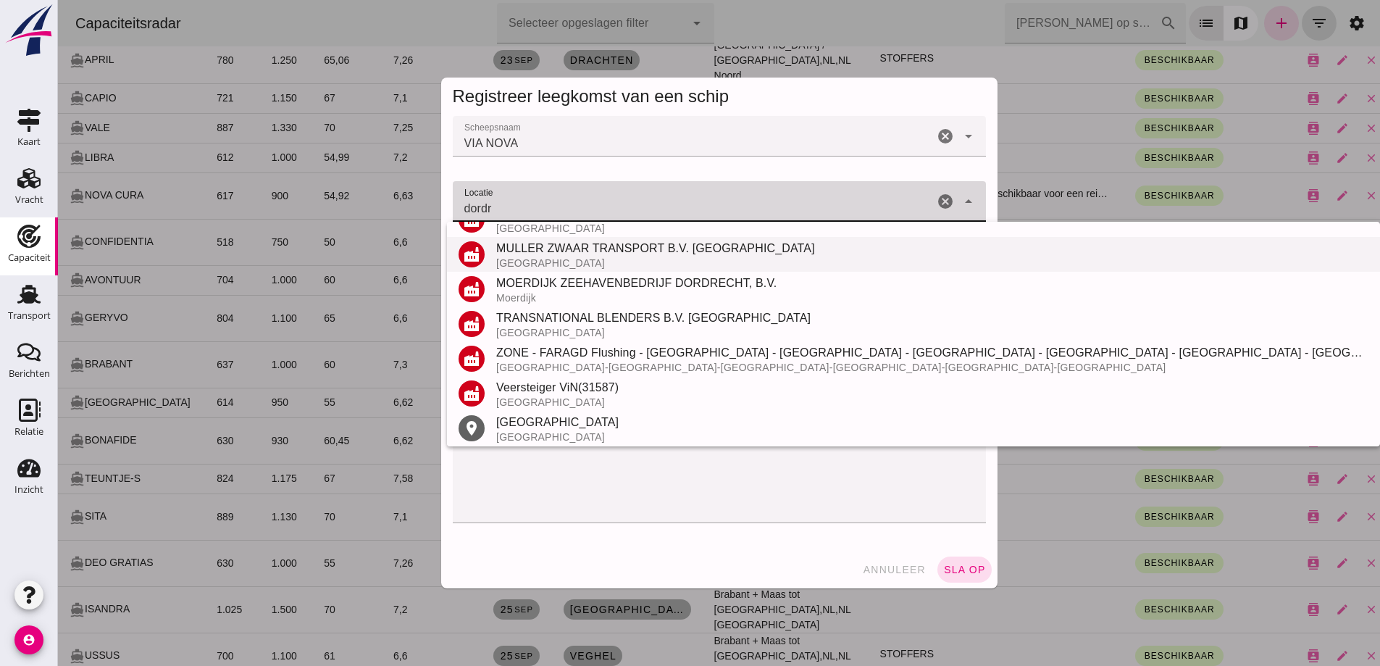
scroll to position [204, 0]
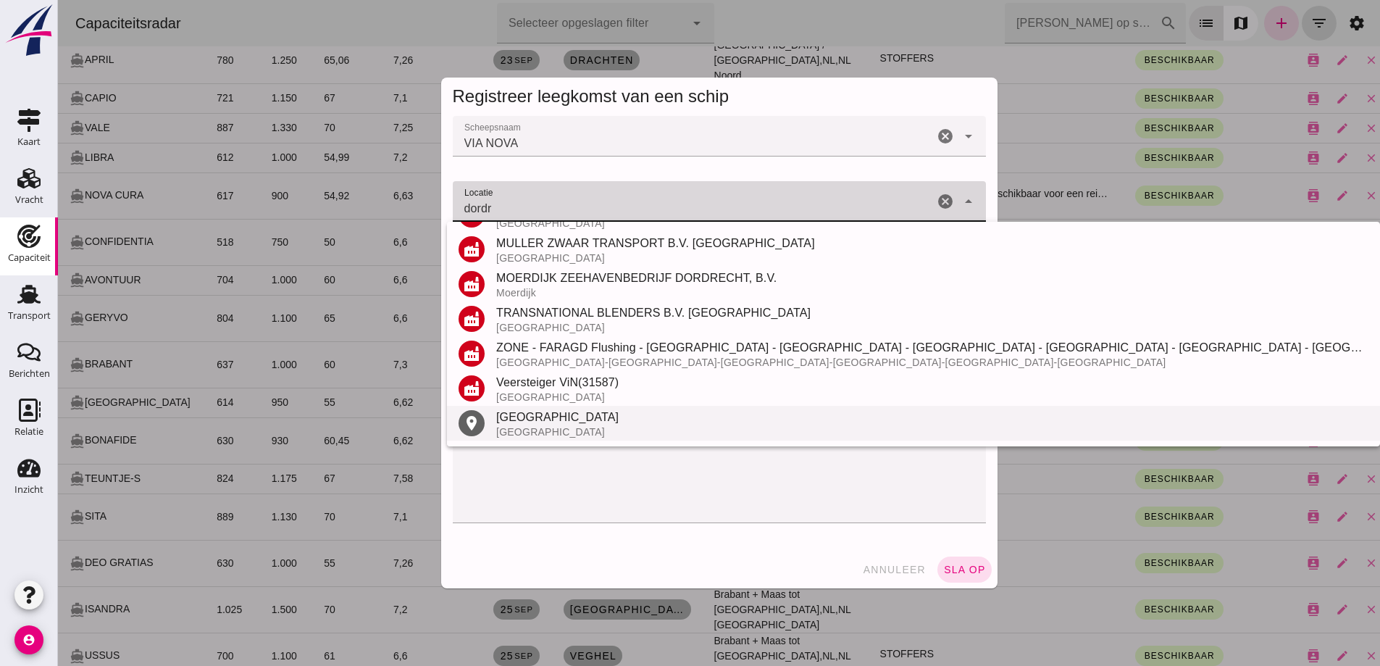
click at [532, 426] on div "Nederland" at bounding box center [932, 432] width 872 height 12
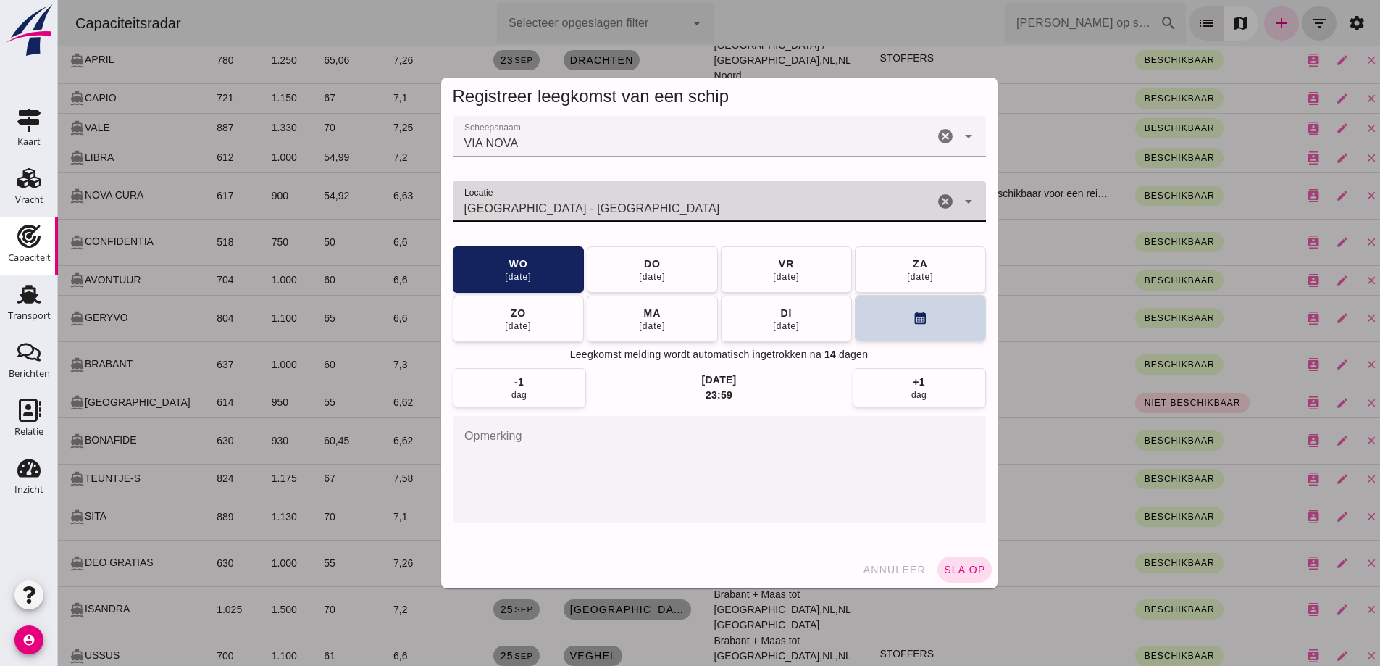
type input "Dordrecht - Zuid-Holland"
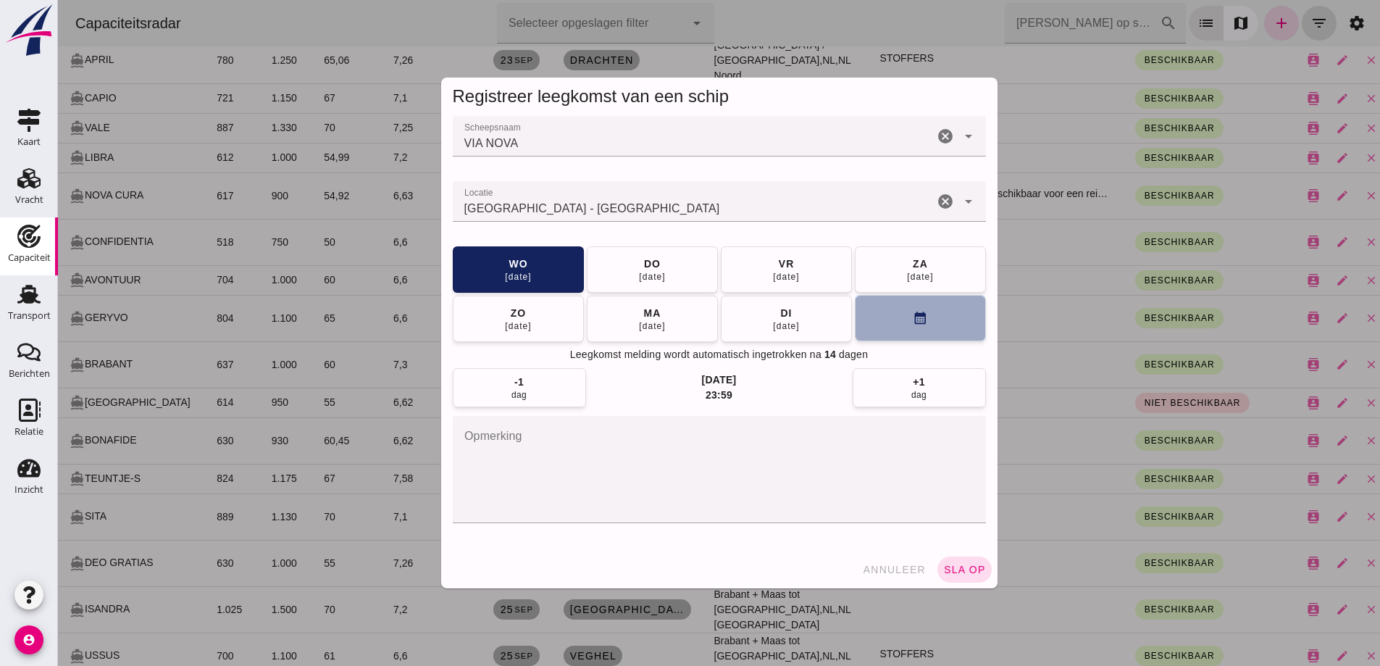
click at [903, 319] on button "calendar_month" at bounding box center [920, 318] width 131 height 46
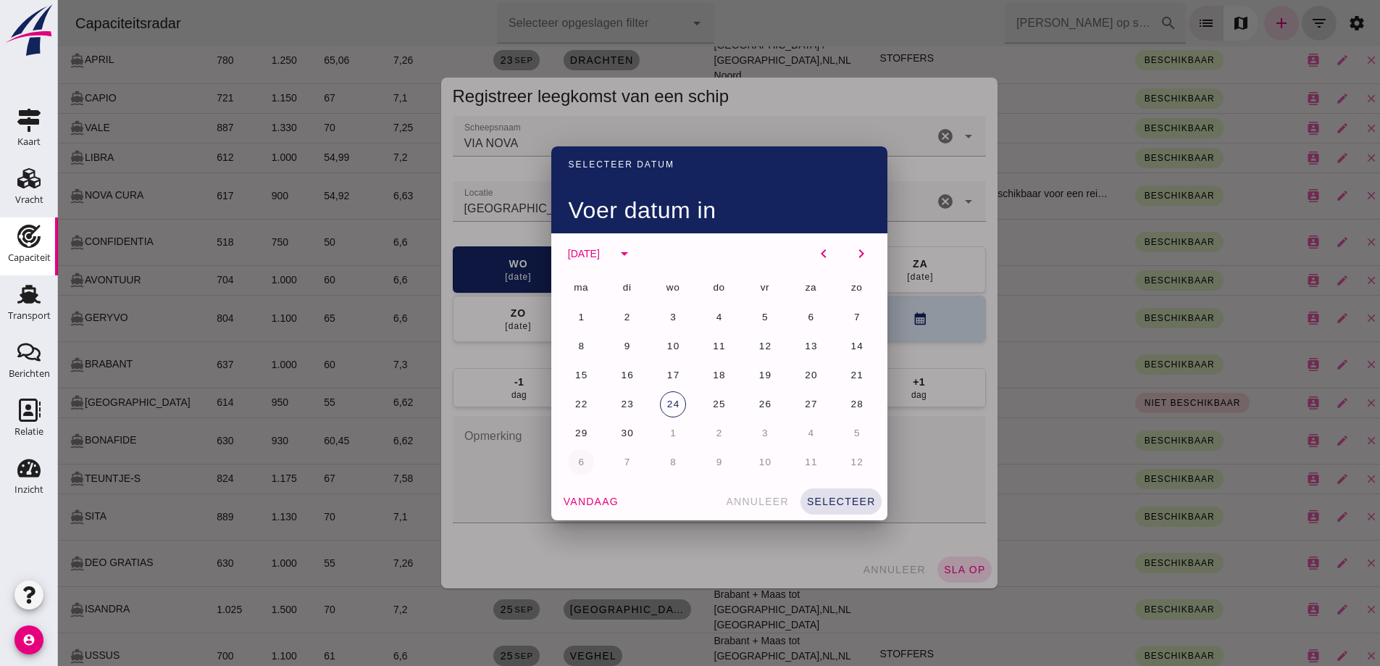
click at [579, 460] on span "6" at bounding box center [580, 461] width 7 height 11
click at [821, 499] on span "selecteer" at bounding box center [841, 501] width 70 height 12
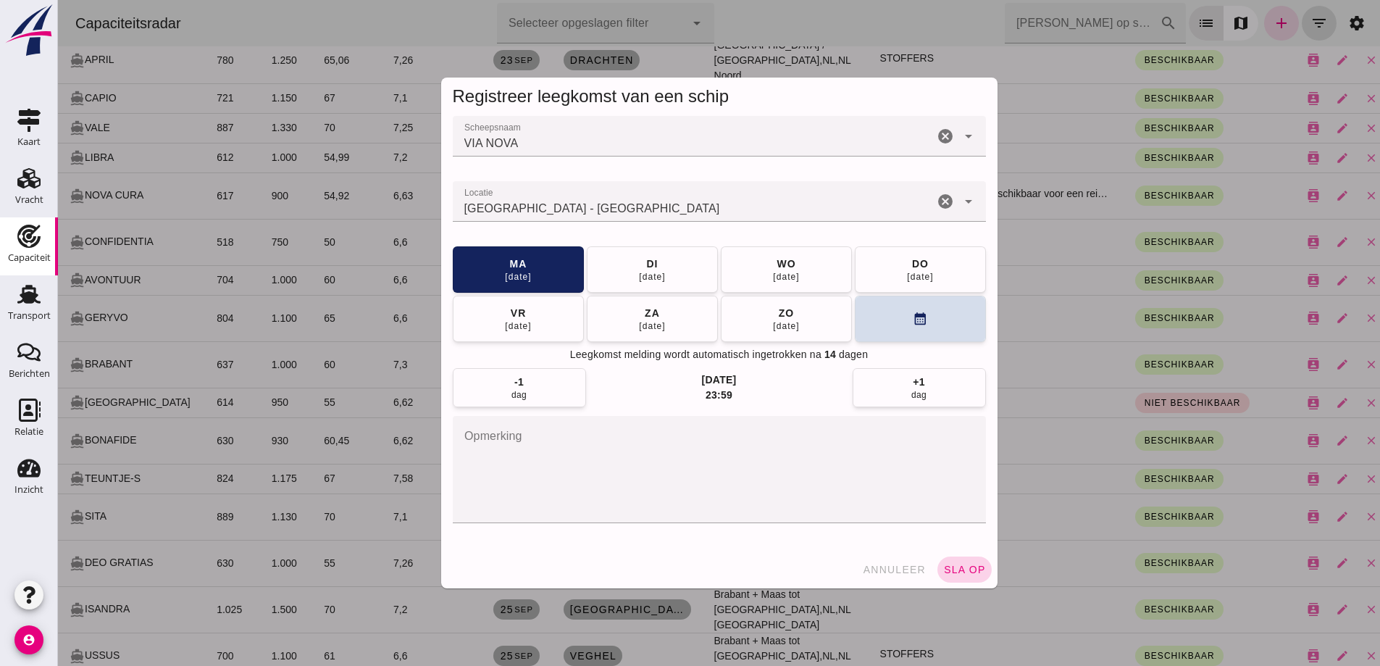
click at [970, 571] on span "sla op" at bounding box center [964, 570] width 43 height 12
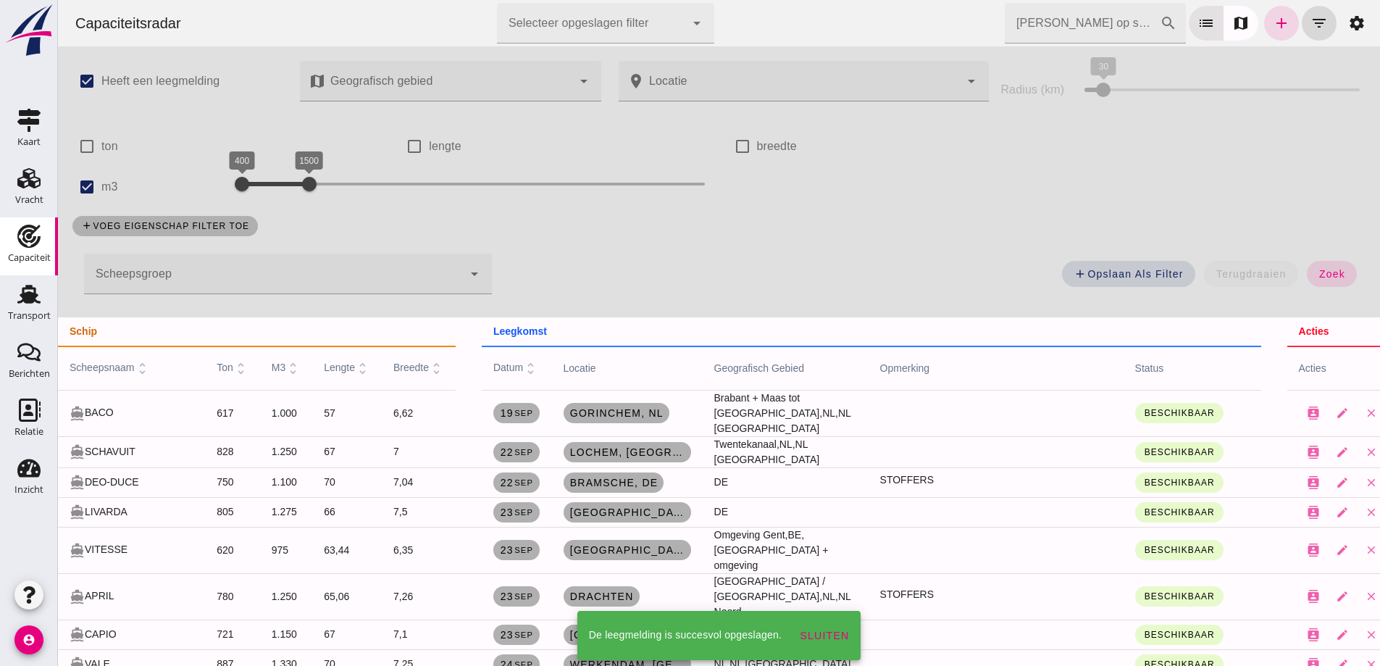
scroll to position [582, 0]
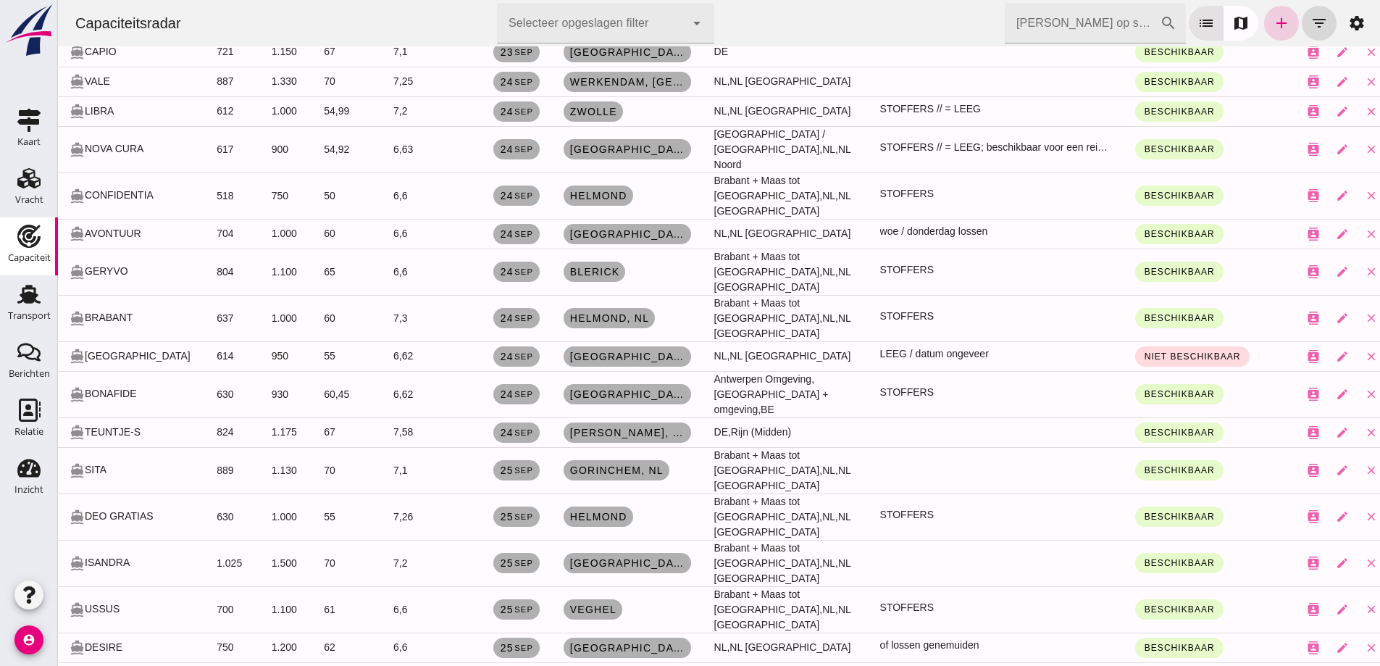
click at [1284, 26] on link "add" at bounding box center [1281, 23] width 35 height 35
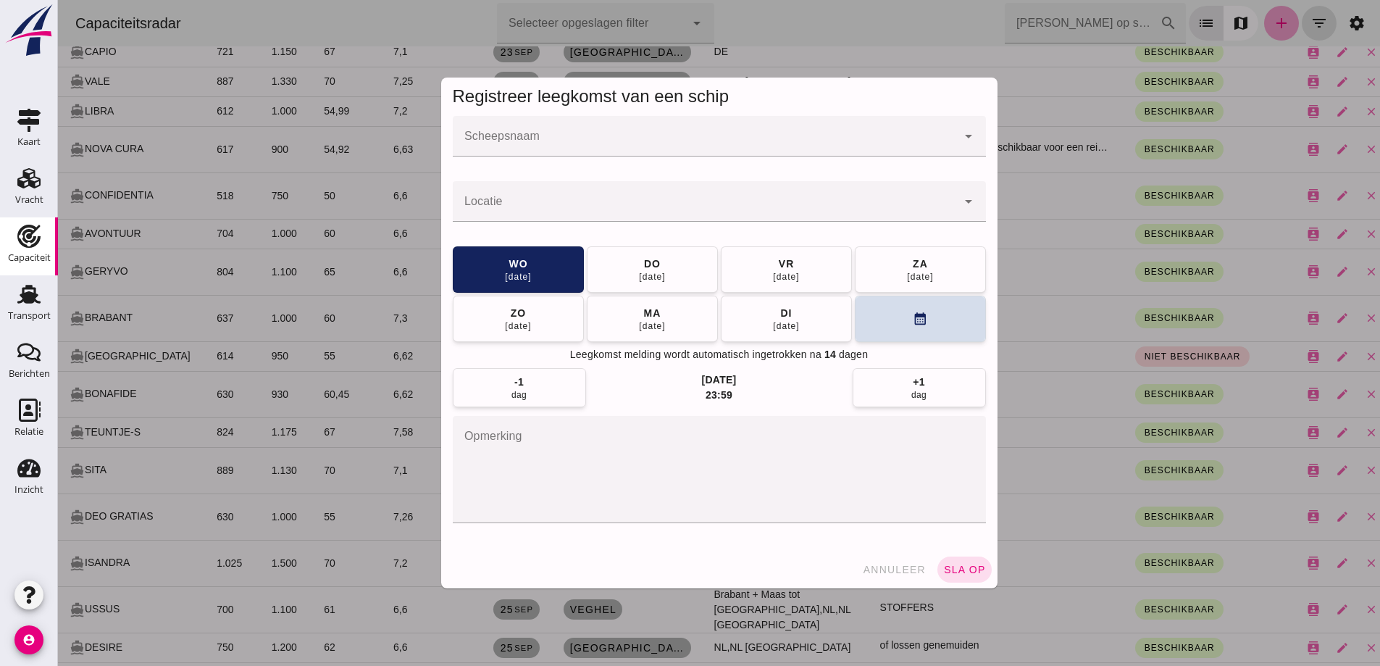
scroll to position [0, 0]
click at [529, 148] on input "Scheepsnaam" at bounding box center [705, 143] width 504 height 17
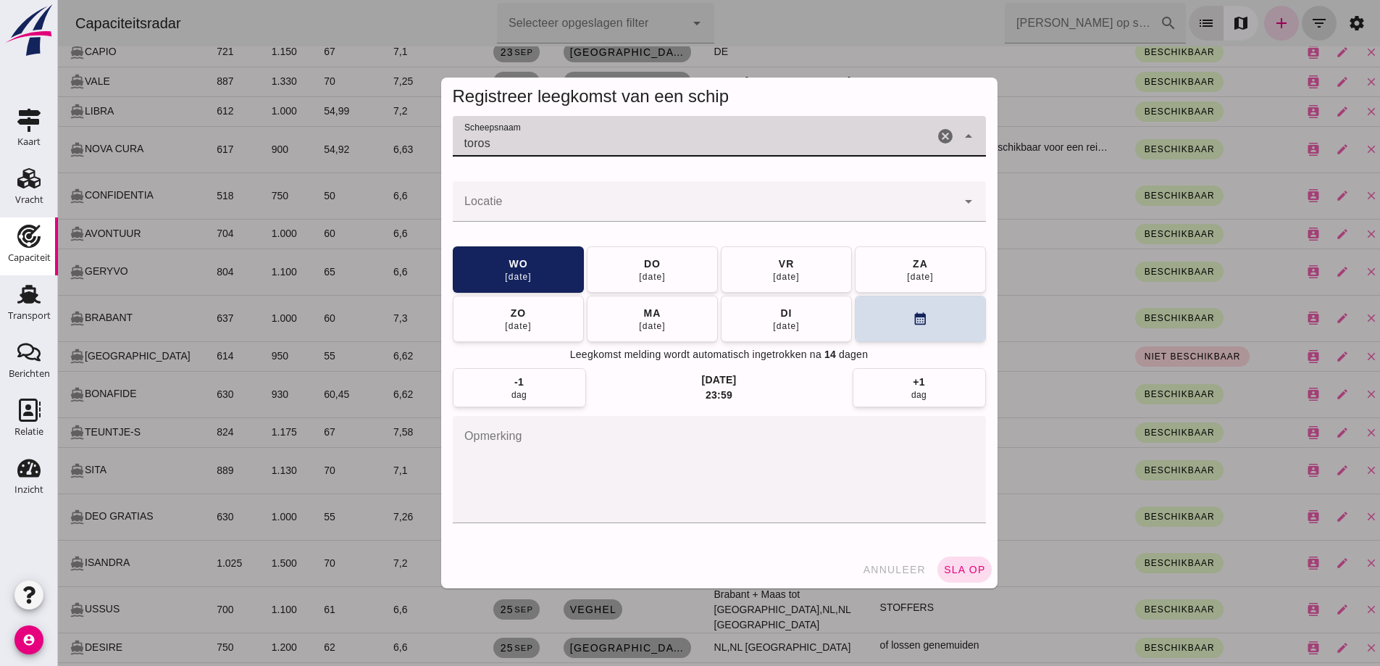
type input "toros"
click at [875, 560] on button "annuleer" at bounding box center [893, 569] width 75 height 26
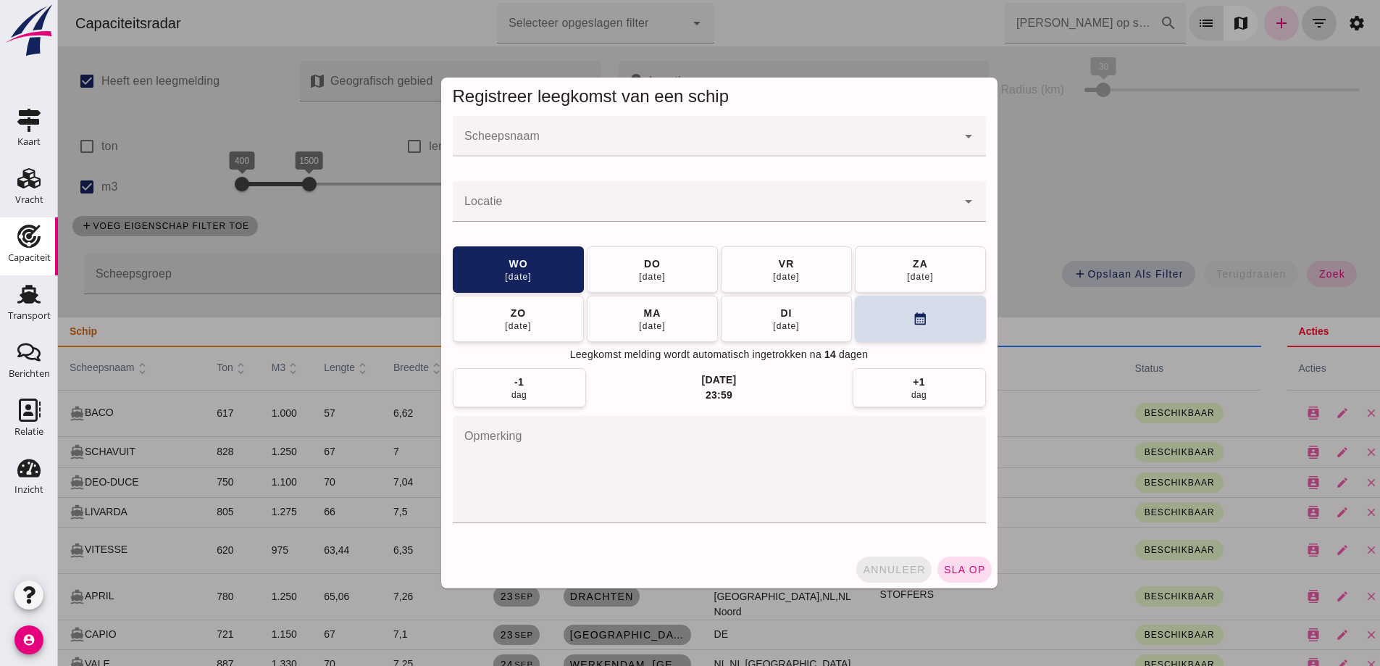
scroll to position [582, 0]
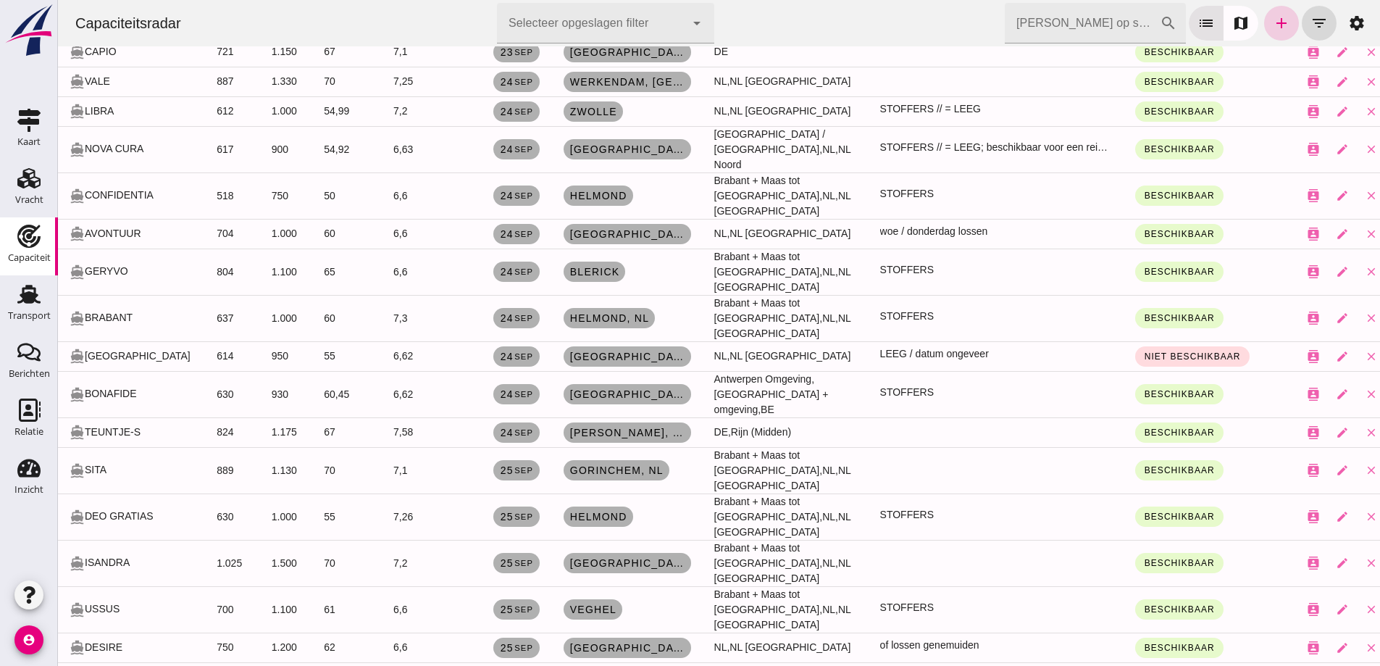
click at [1273, 19] on icon "add" at bounding box center [1281, 22] width 17 height 17
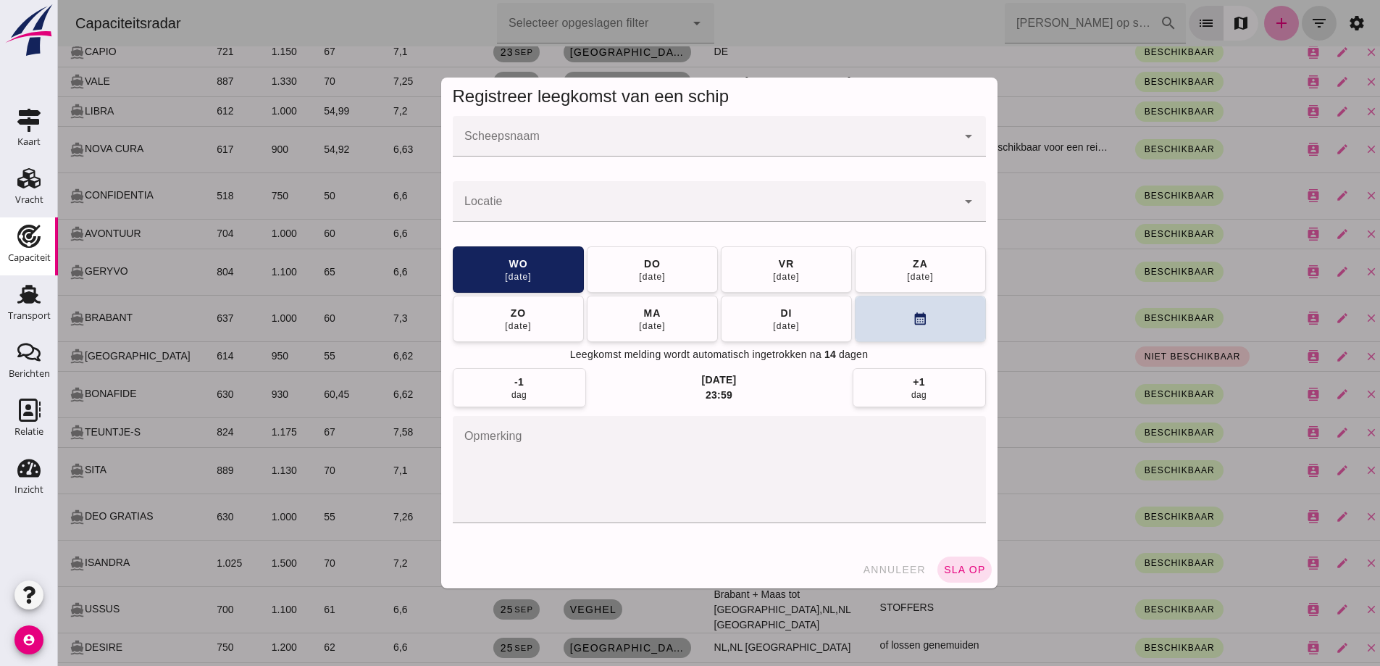
scroll to position [0, 0]
click at [598, 165] on div at bounding box center [719, 167] width 510 height 10
click at [594, 143] on input "Scheepsnaam" at bounding box center [705, 143] width 504 height 17
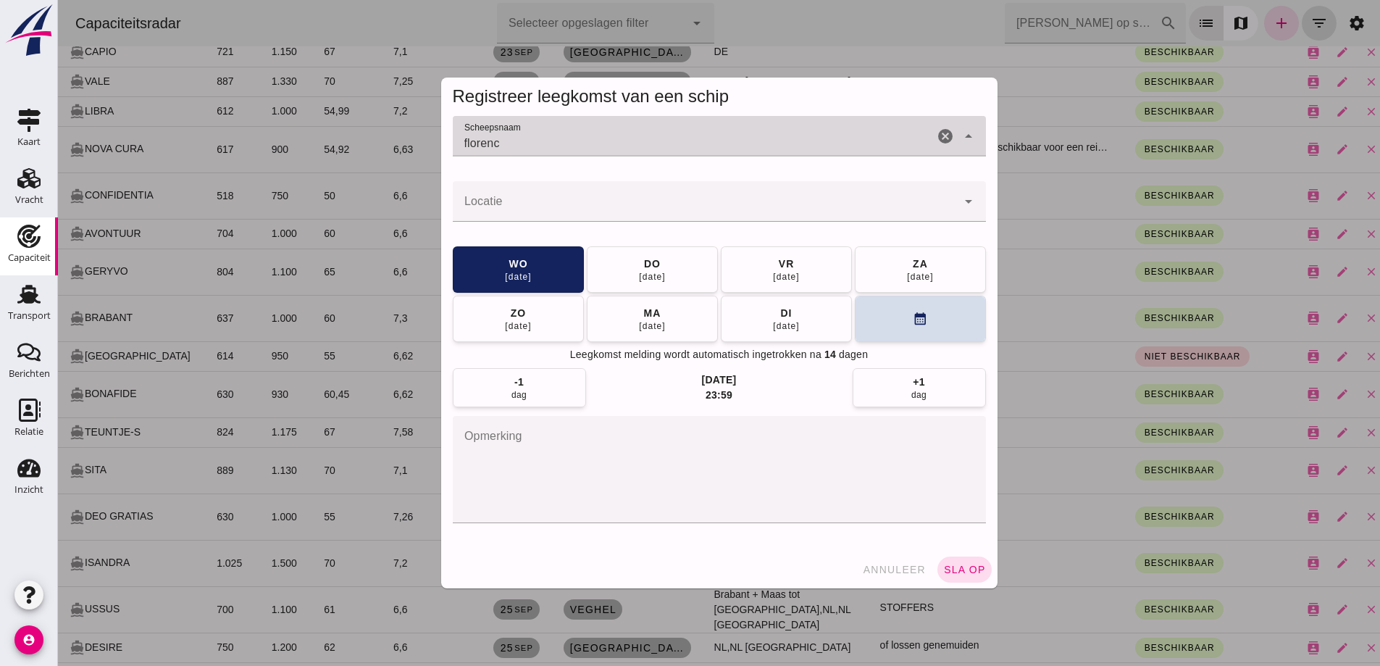
type input "florence"
drag, startPoint x: 538, startPoint y: 146, endPoint x: 424, endPoint y: 162, distance: 115.6
click at [430, 162] on div "Registreer leegkomst van een schip Scheepsnaam Scheepsnaam florence cancel arro…" at bounding box center [719, 333] width 579 height 534
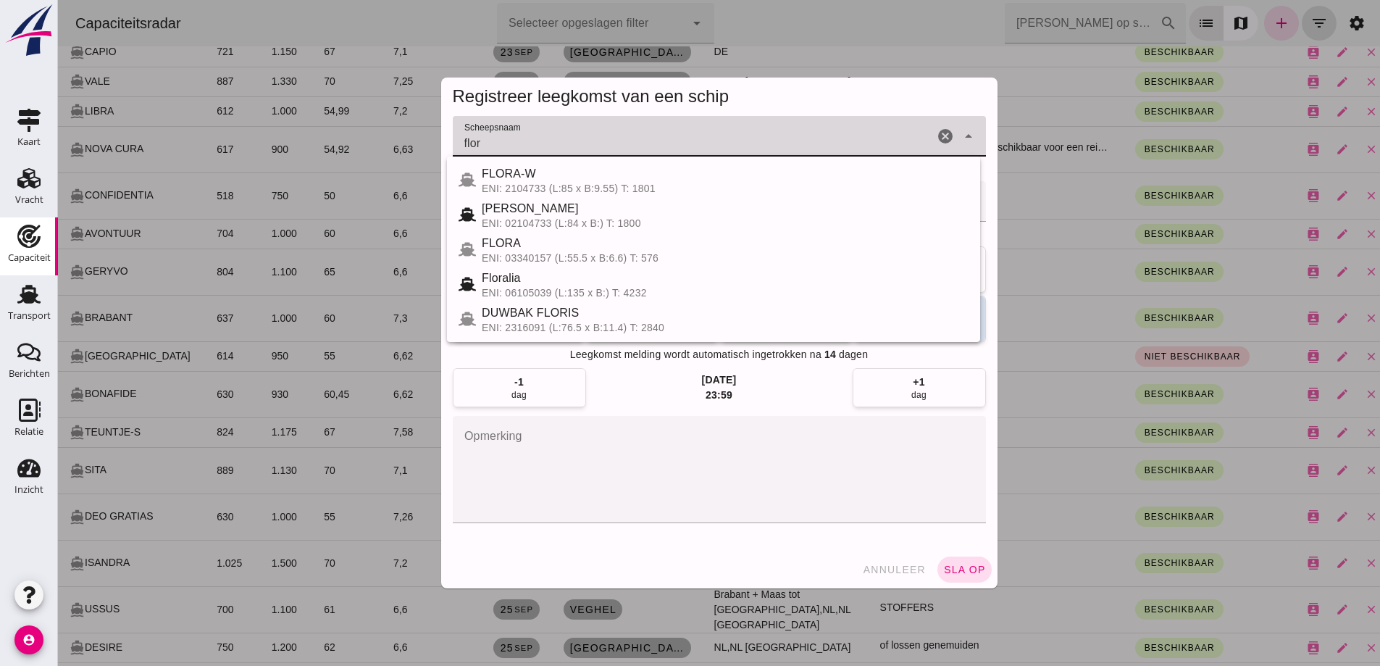
drag, startPoint x: 525, startPoint y: 149, endPoint x: 425, endPoint y: 146, distance: 100.0
click at [430, 146] on div "Registreer leegkomst van een schip Scheepsnaam Scheepsnaam flor cancel arrow_dr…" at bounding box center [719, 333] width 579 height 534
type input "flor"
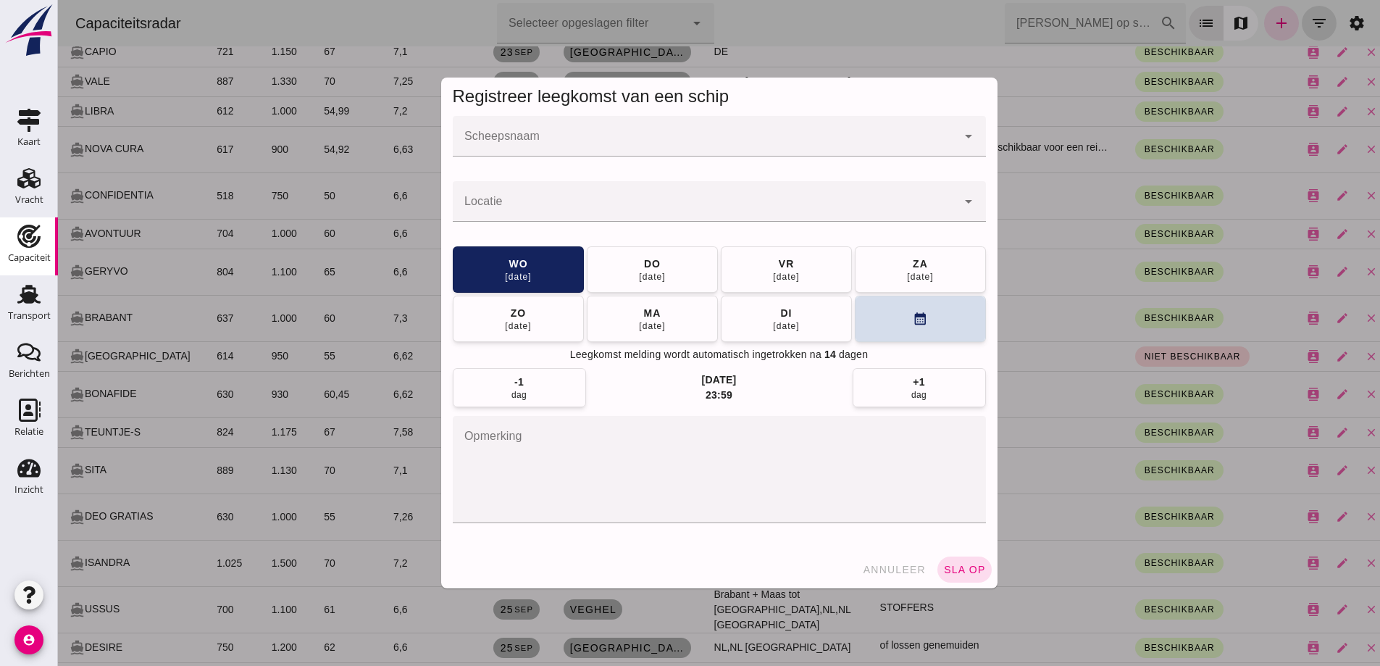
click at [588, 151] on div at bounding box center [705, 136] width 504 height 41
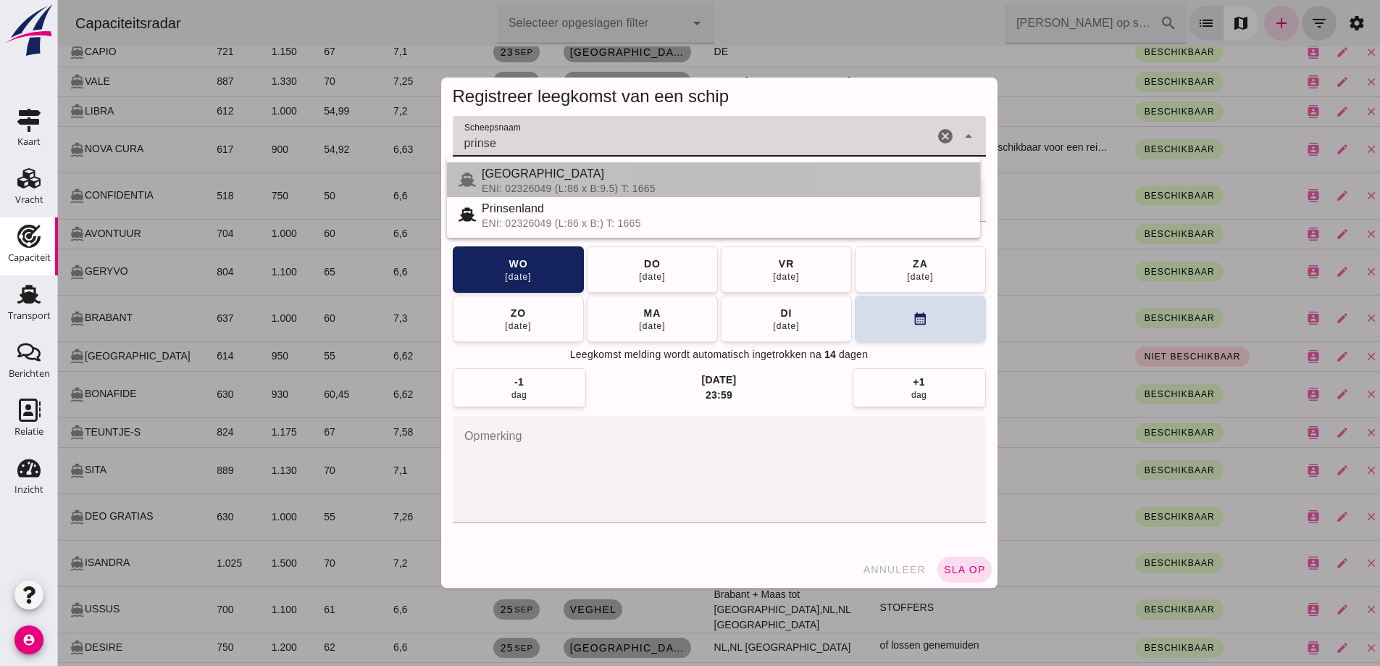
click at [585, 191] on div "ENI: 02326049 (L:86 x B:9.5) T: 1665" at bounding box center [725, 189] width 487 height 12
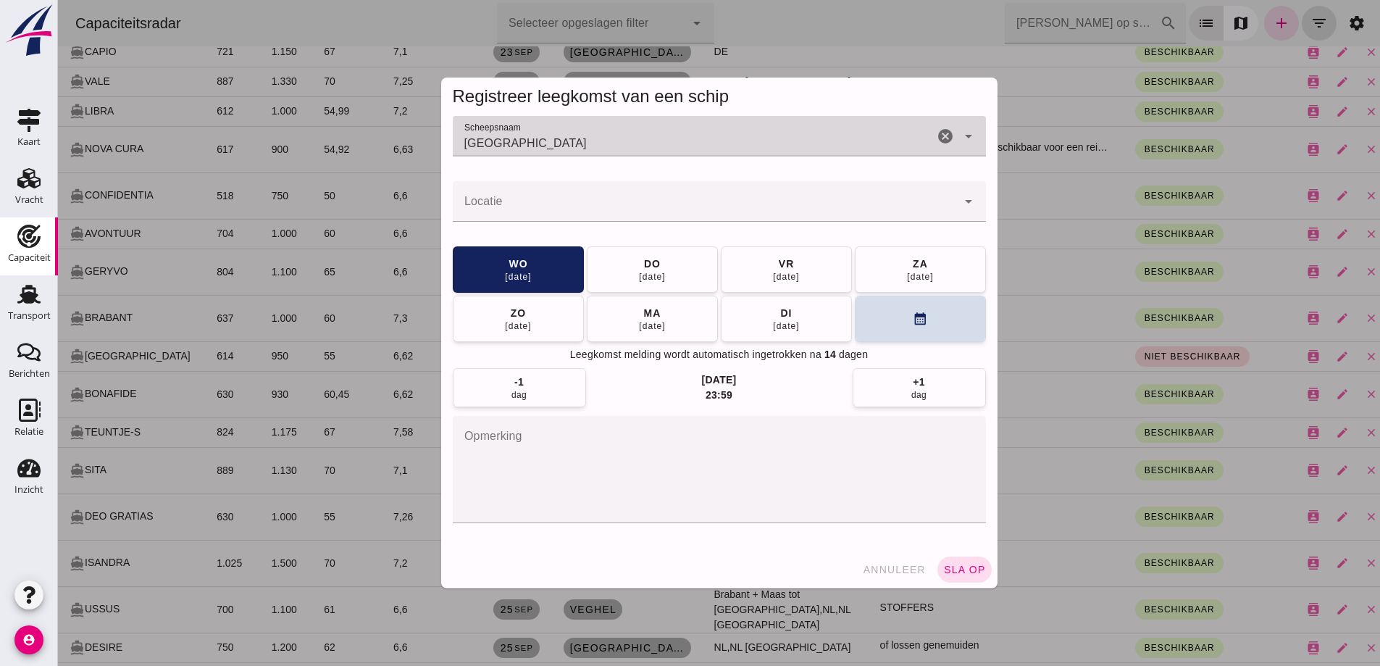
type input "PRINSENLAND"
click at [580, 205] on input "Locatie" at bounding box center [705, 208] width 504 height 17
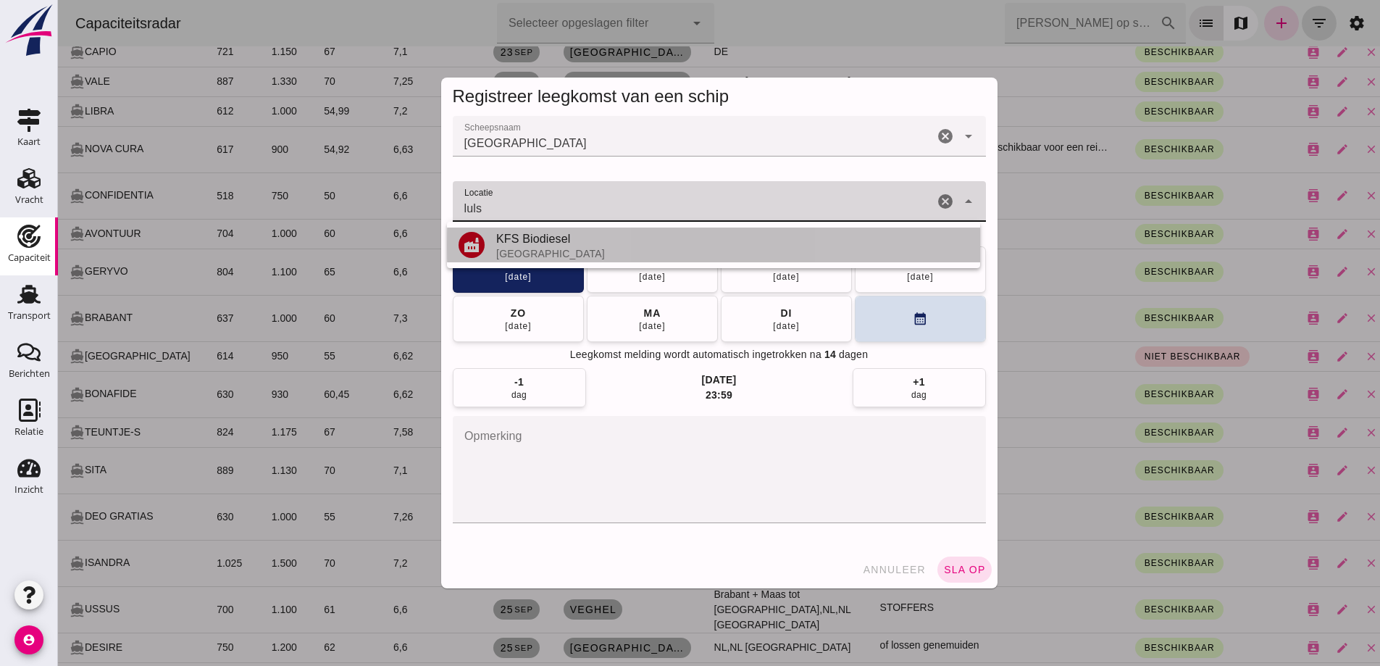
click at [604, 240] on div "KFS Biodiesel" at bounding box center [732, 238] width 472 height 17
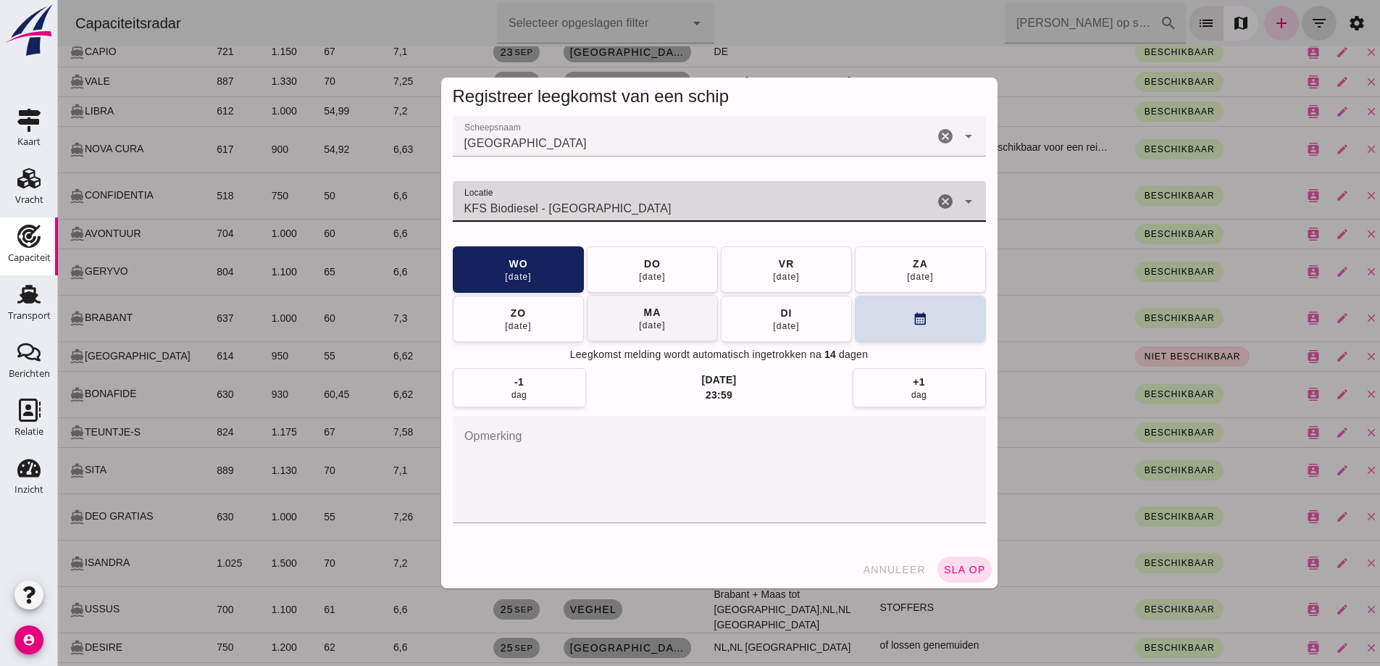
type input "KFS Biodiesel - Lulsdorf"
click at [682, 327] on button "ma 29 sep" at bounding box center [652, 318] width 131 height 46
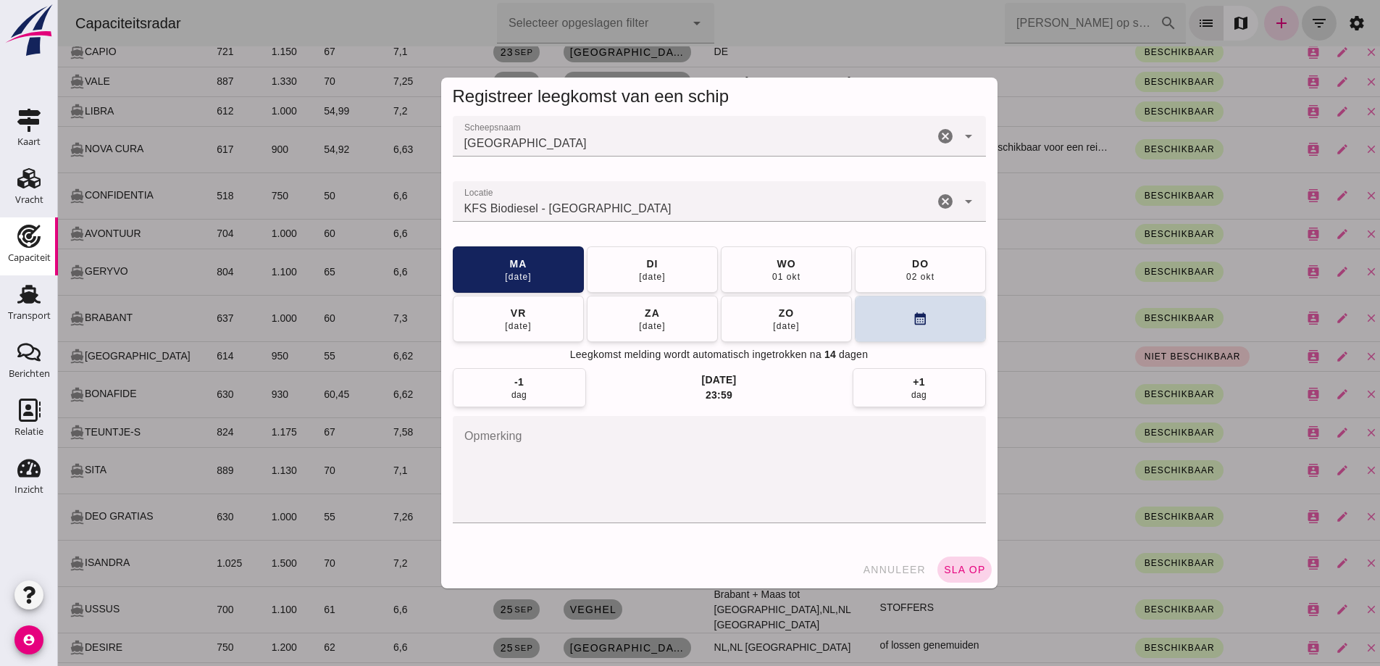
click at [955, 564] on span "sla op" at bounding box center [964, 570] width 43 height 12
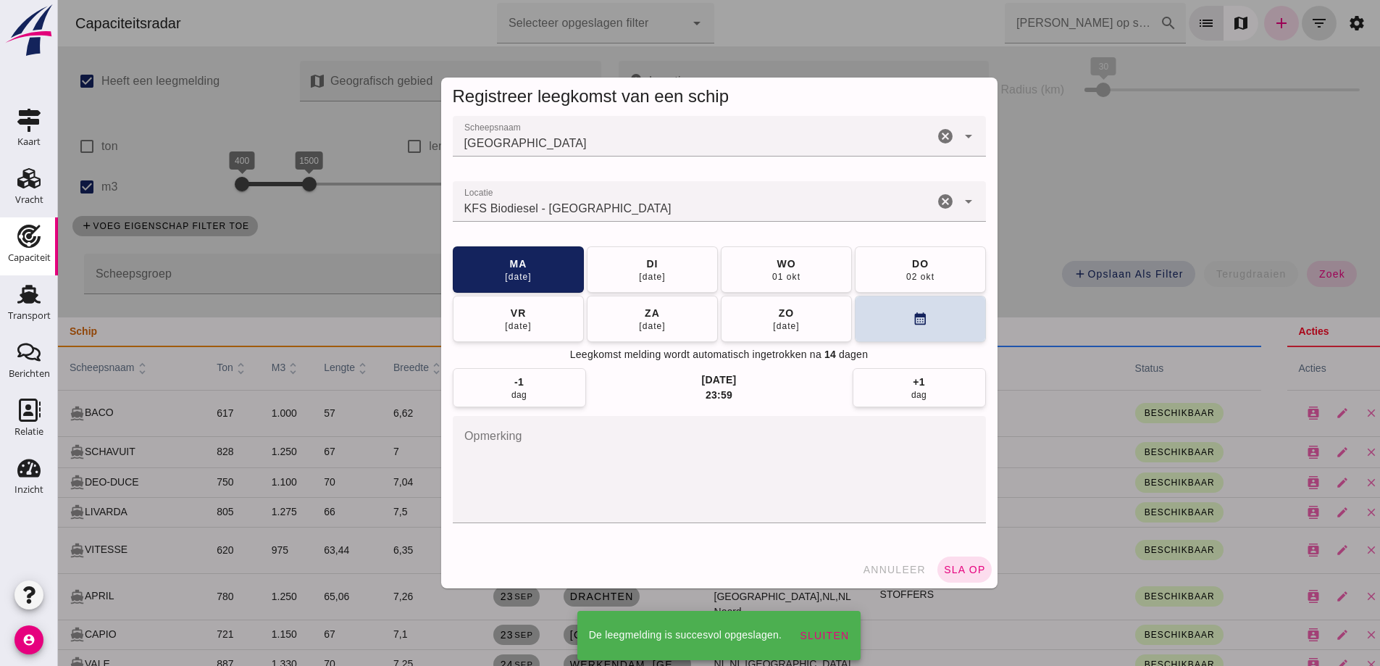
scroll to position [582, 0]
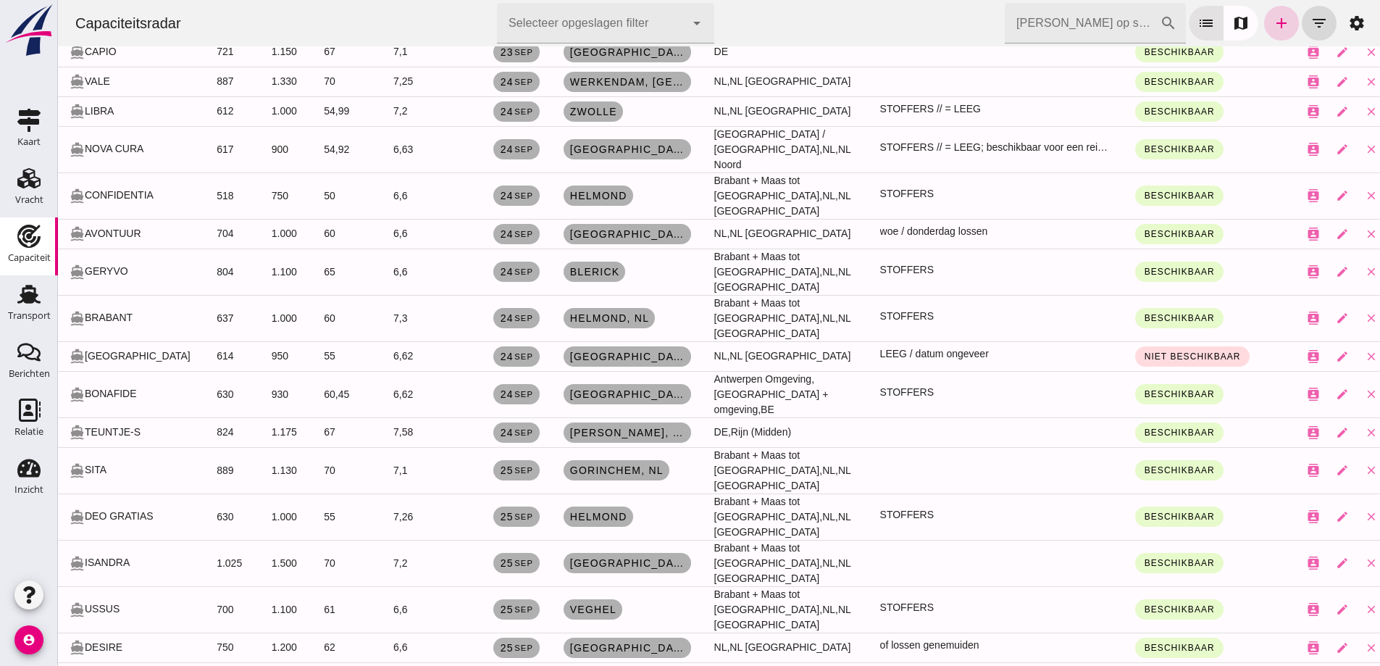
click at [1274, 28] on icon "add" at bounding box center [1281, 22] width 17 height 17
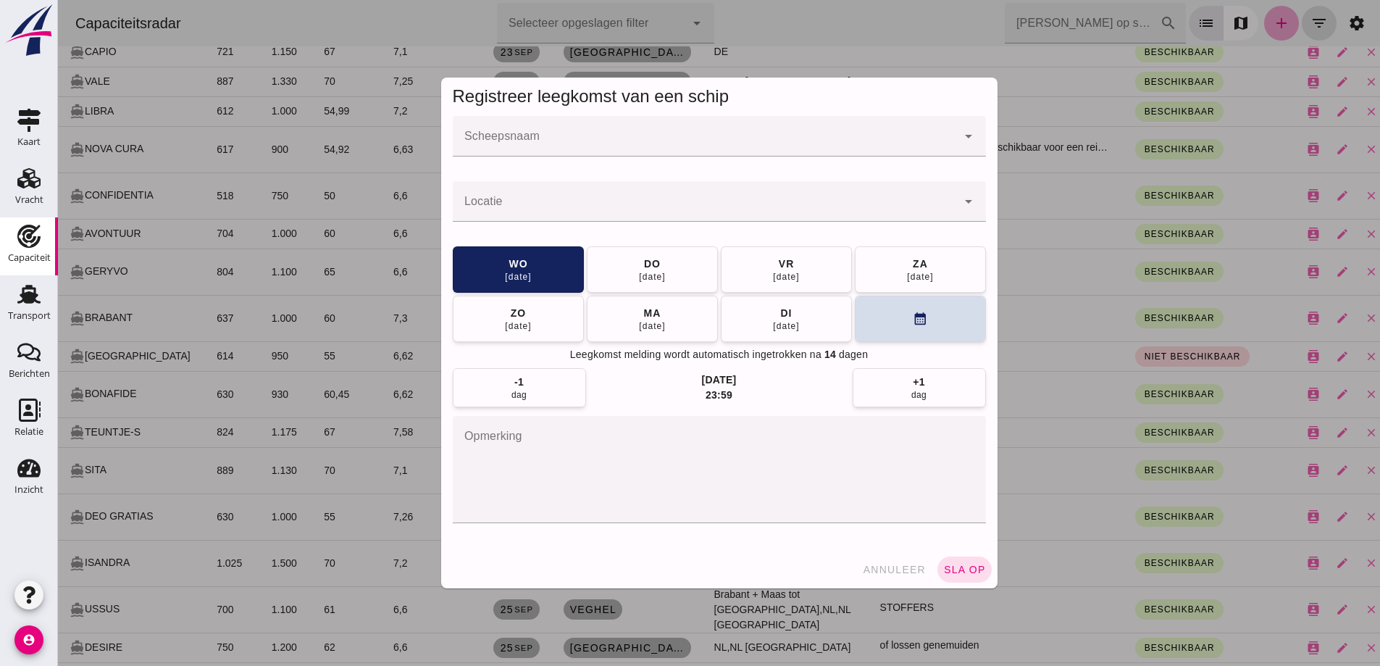
scroll to position [0, 0]
click at [598, 160] on div at bounding box center [719, 164] width 533 height 16
click at [561, 117] on div "Registreer leegkomst van een schip Scheepsnaam Scheepsnaam cancel arrow_drop_do…" at bounding box center [719, 333] width 556 height 511
click at [555, 130] on div at bounding box center [705, 136] width 504 height 41
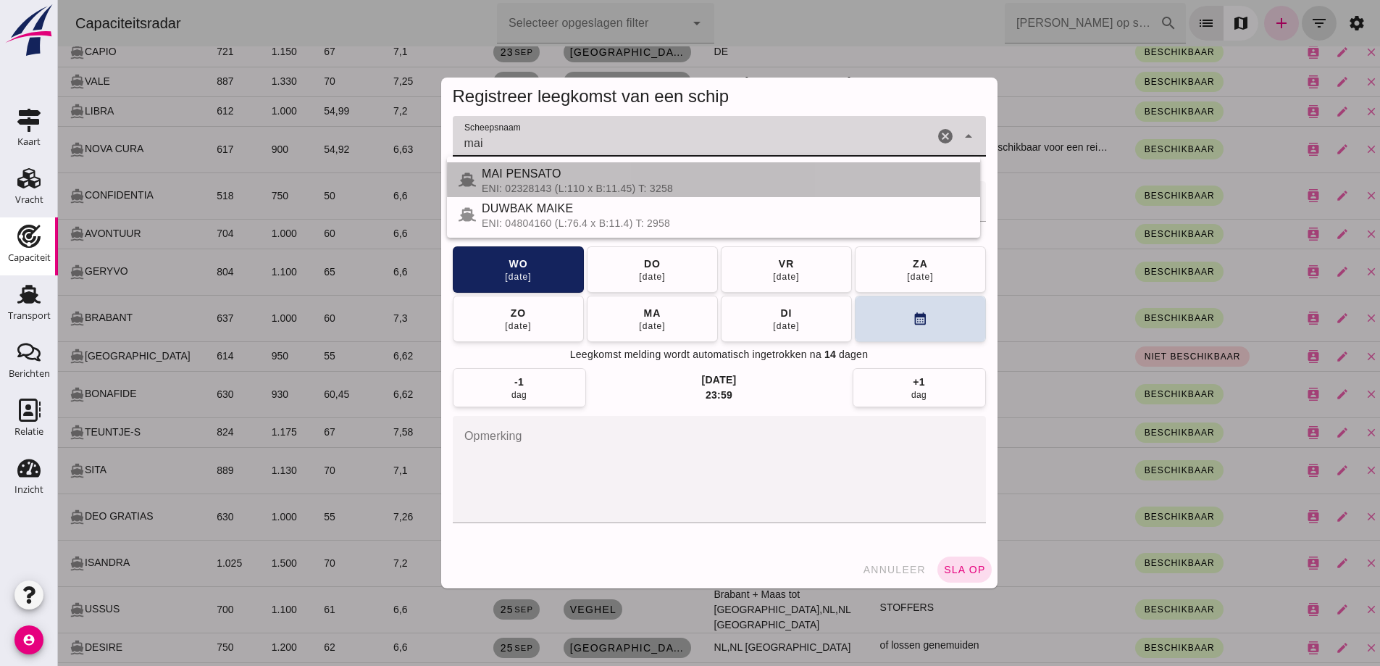
click at [565, 175] on div "MAI PENSATO" at bounding box center [725, 173] width 487 height 17
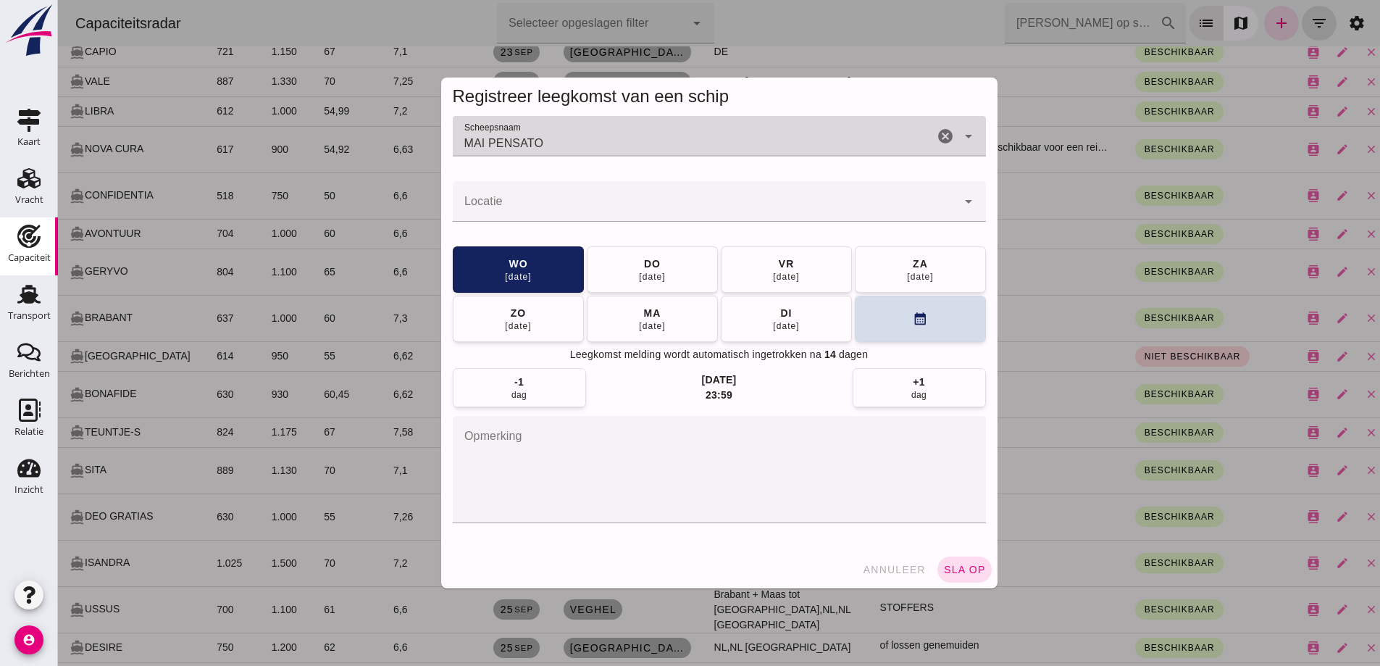
type input "MAI PENSATO"
click at [606, 217] on input "Locatie" at bounding box center [705, 208] width 504 height 17
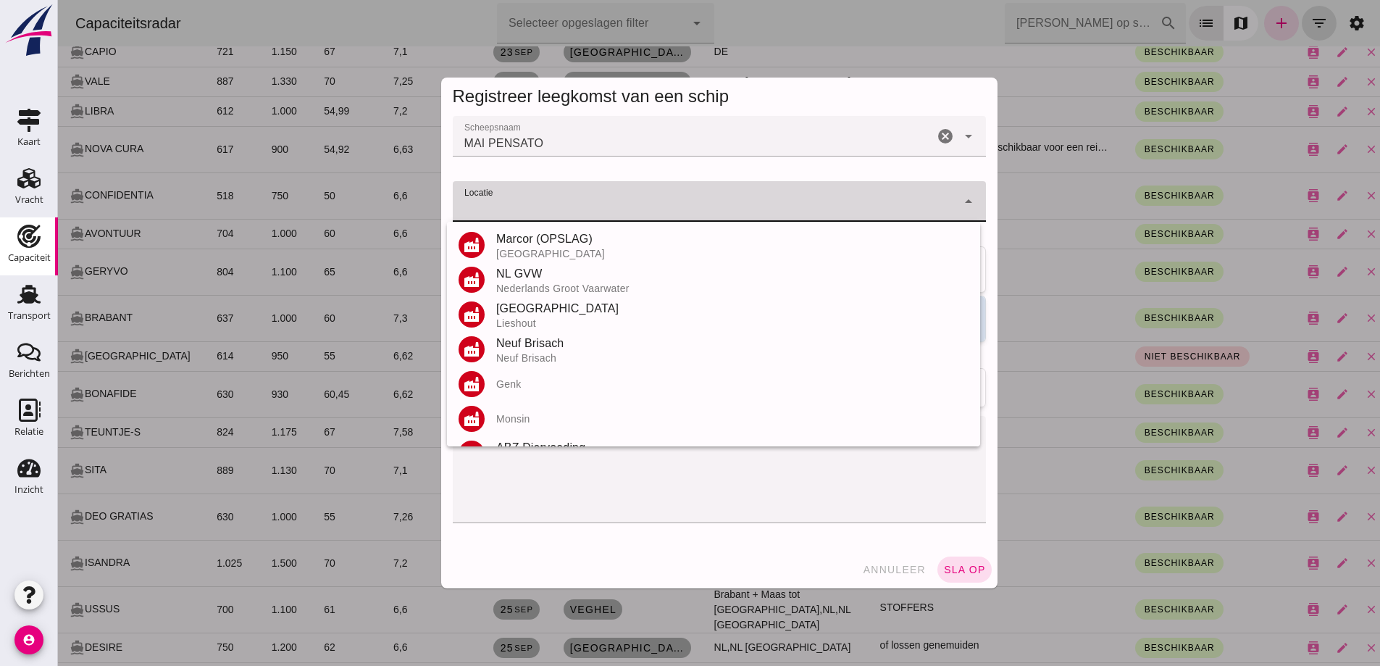
click at [570, 204] on input "Locatie" at bounding box center [705, 208] width 504 height 17
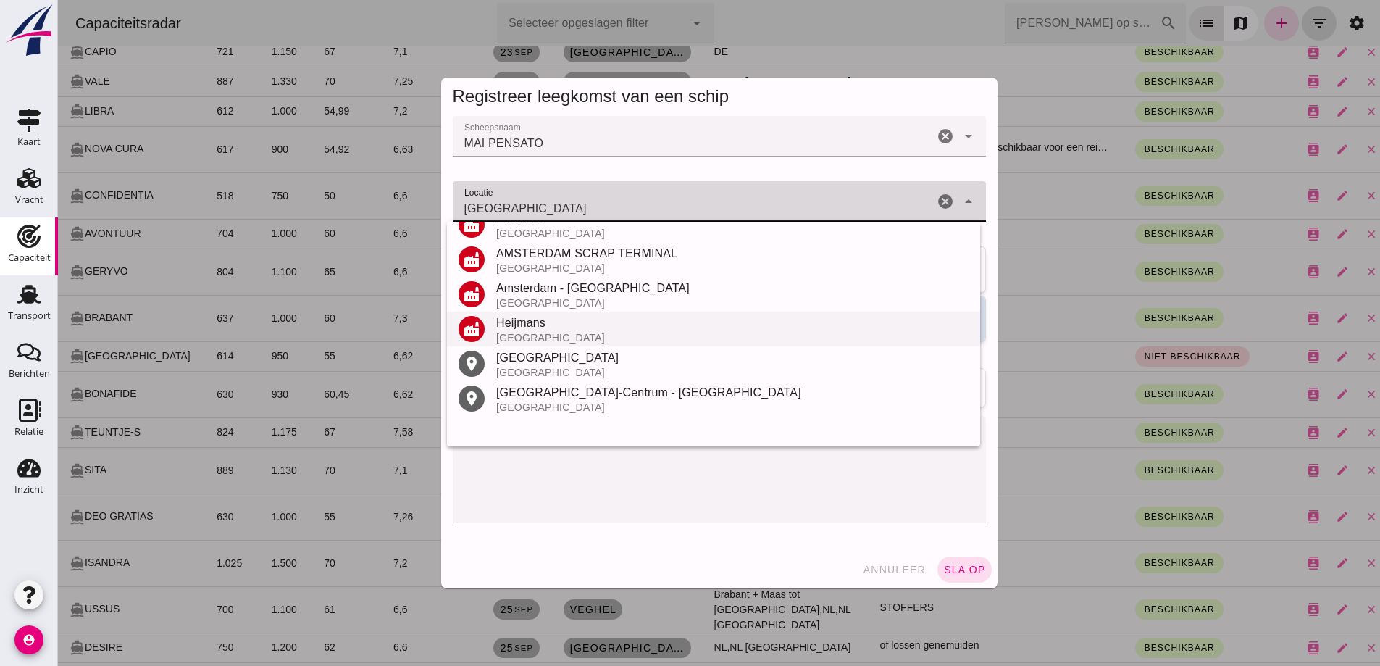
scroll to position [309, 0]
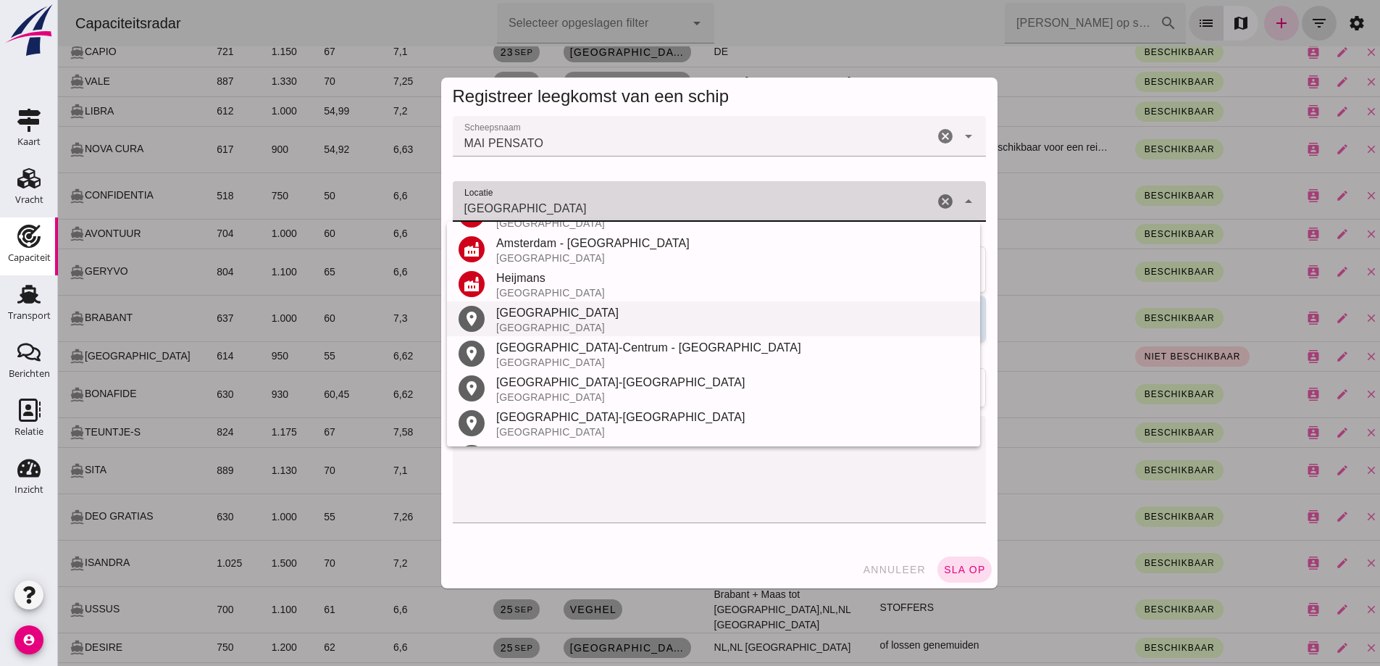
click at [592, 318] on div "Amsterdam" at bounding box center [732, 312] width 472 height 17
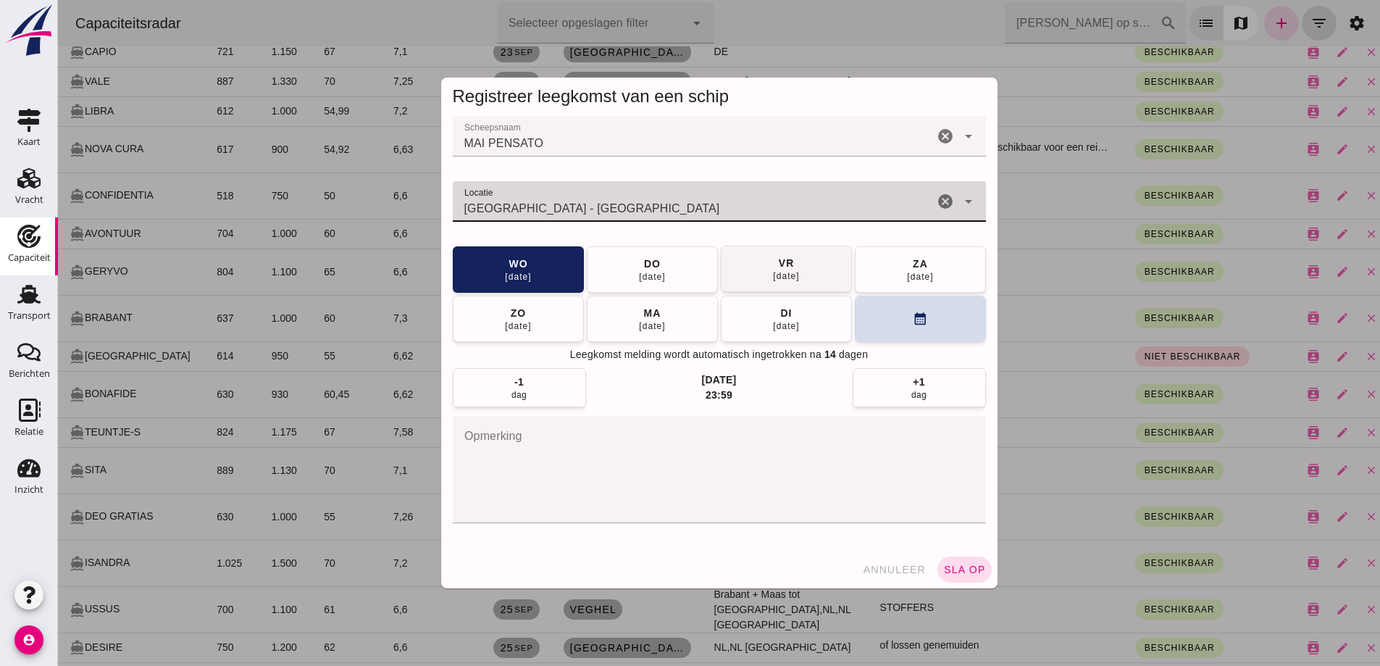
type input "Amsterdam - Noord-Holland"
click at [749, 265] on button "vr 26 sep" at bounding box center [786, 269] width 131 height 46
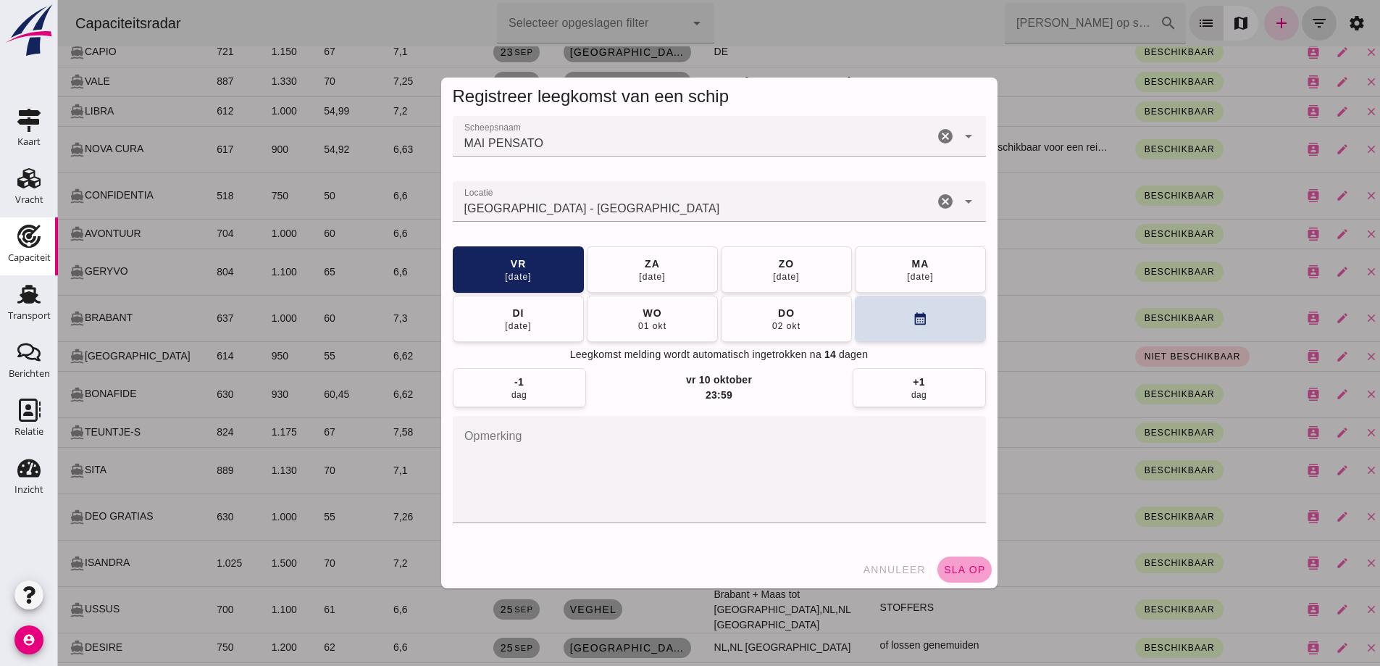
click at [952, 572] on span "sla op" at bounding box center [964, 570] width 43 height 12
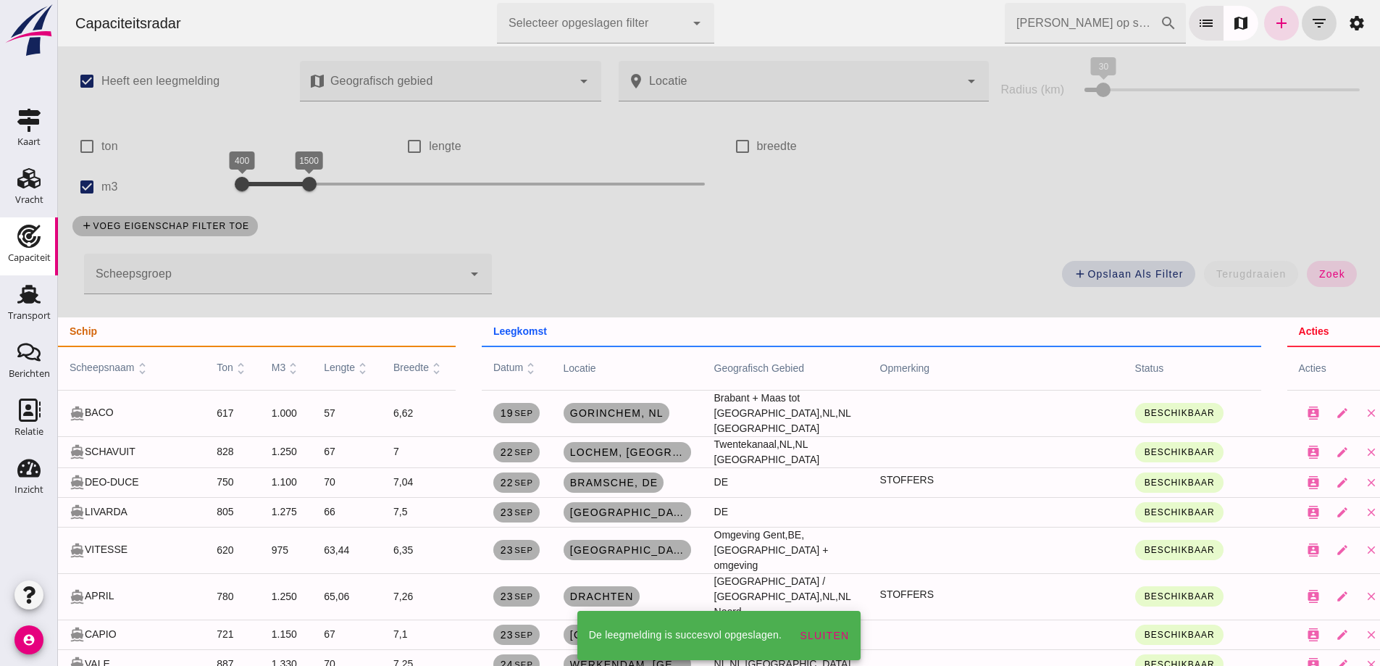
scroll to position [582, 0]
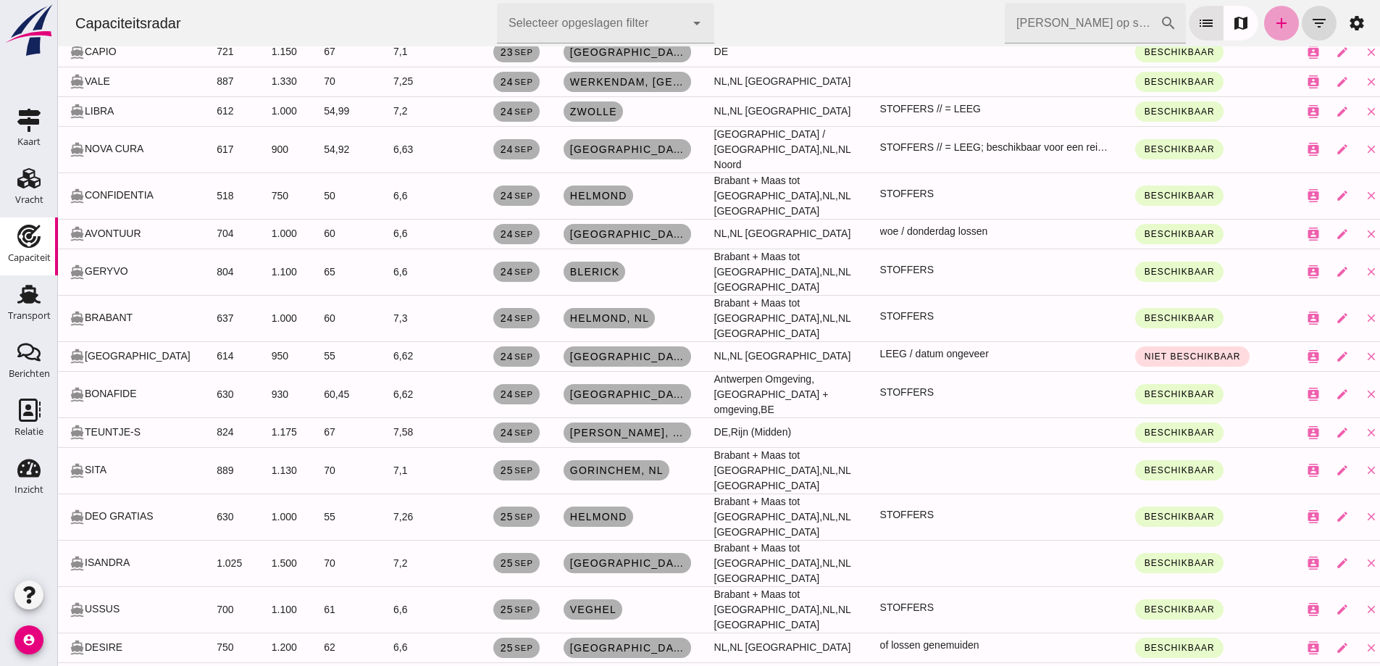
click at [1273, 20] on icon "add" at bounding box center [1281, 22] width 17 height 17
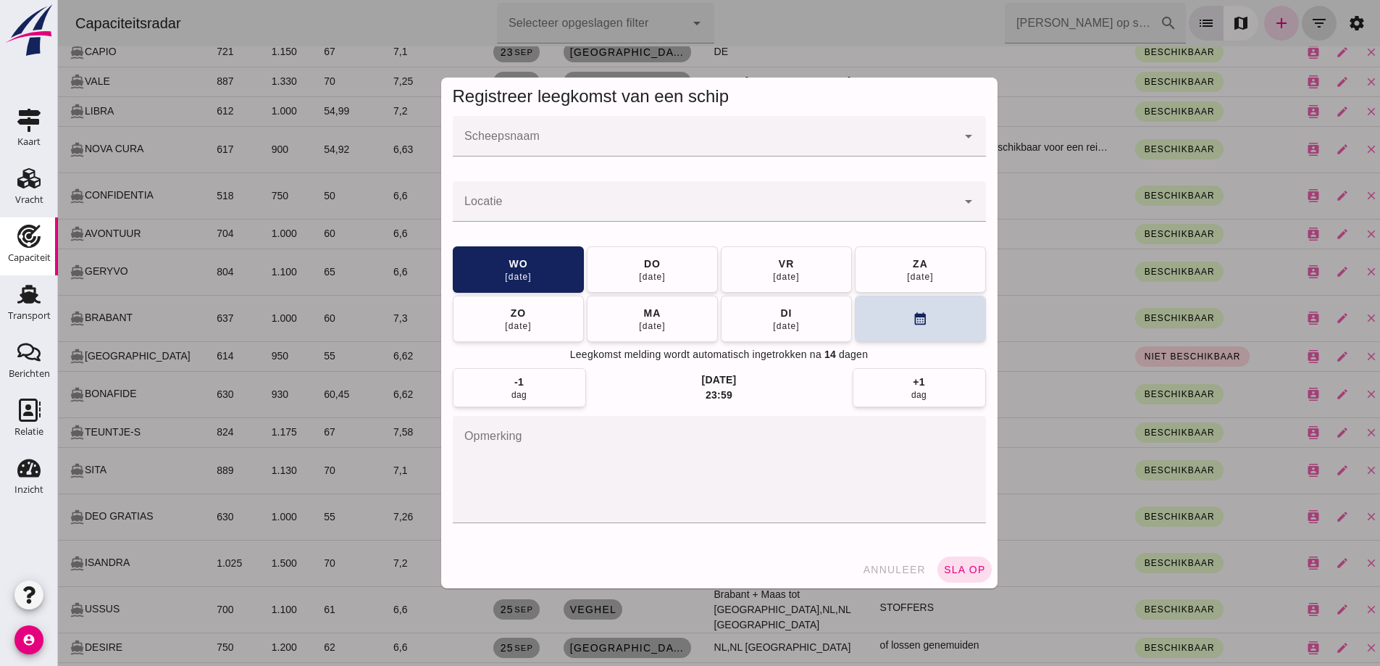
scroll to position [0, 0]
drag, startPoint x: 742, startPoint y: 165, endPoint x: 740, endPoint y: 132, distance: 33.4
click at [738, 148] on div "Scheepsnaam Scheepsnaam cancel arrow_drop_down" at bounding box center [719, 144] width 533 height 56
drag, startPoint x: 740, startPoint y: 132, endPoint x: 753, endPoint y: 139, distance: 15.6
click at [741, 133] on div at bounding box center [705, 136] width 504 height 41
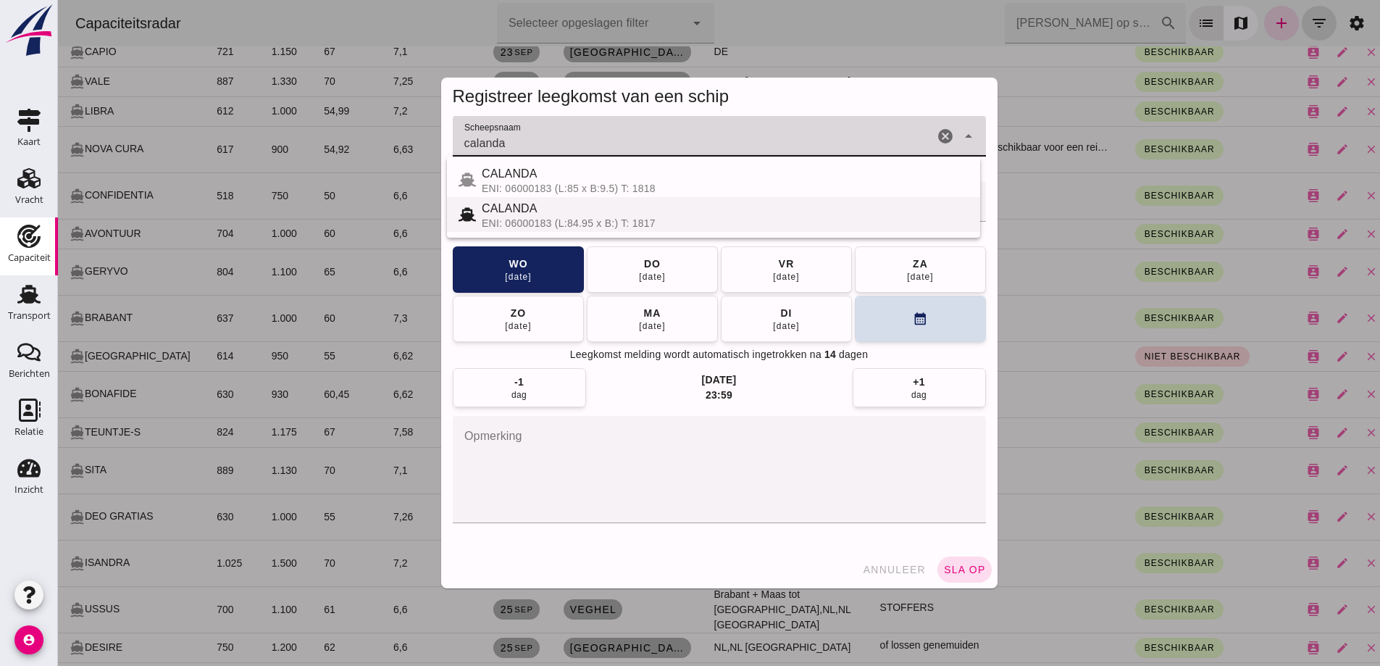
click at [553, 224] on div "ENI: 06000183 (L:84.95 x B:) T: 1817" at bounding box center [725, 223] width 487 height 12
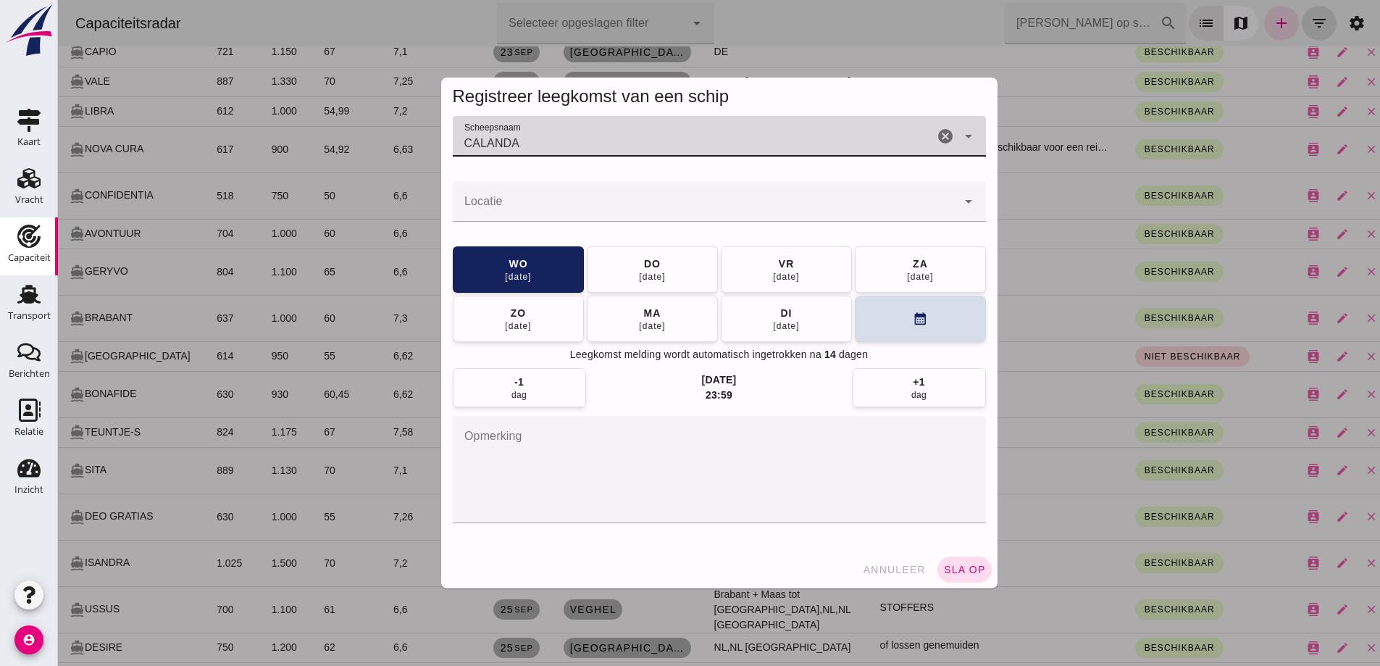
type input "CALANDA"
click at [532, 201] on div at bounding box center [705, 201] width 504 height 41
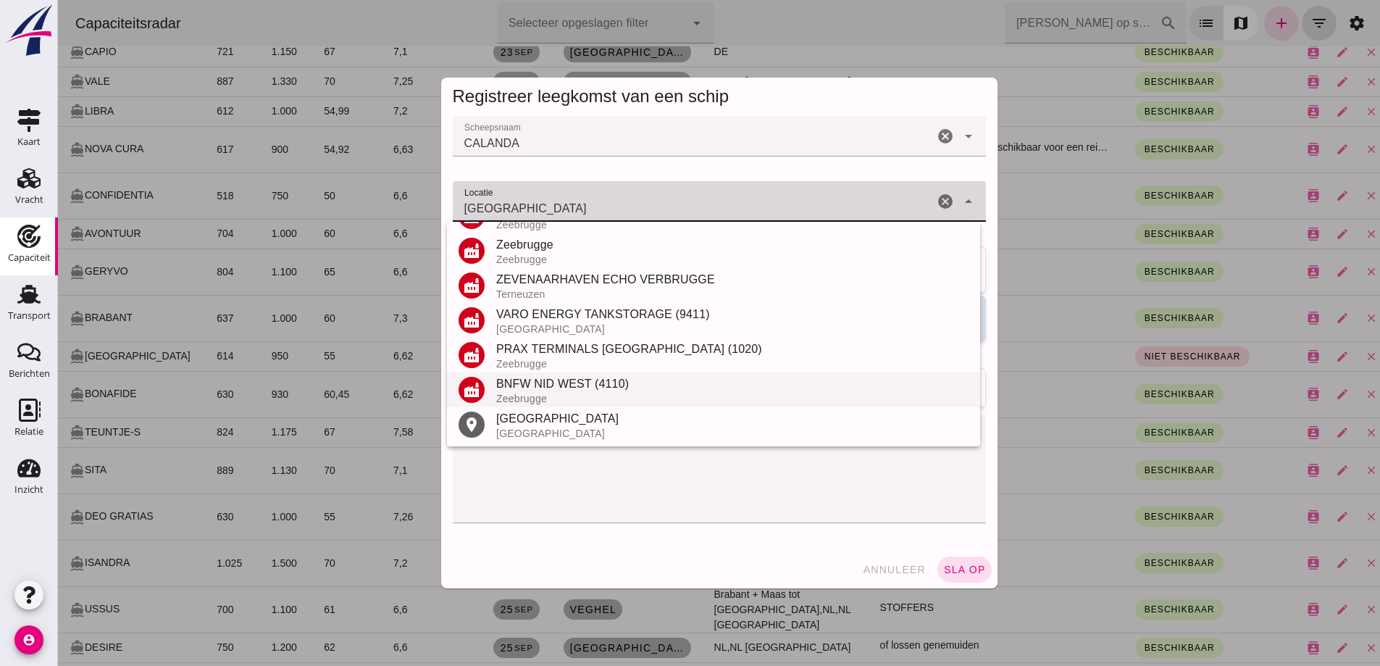
scroll to position [204, 0]
click at [563, 421] on div "Brugge" at bounding box center [732, 417] width 472 height 17
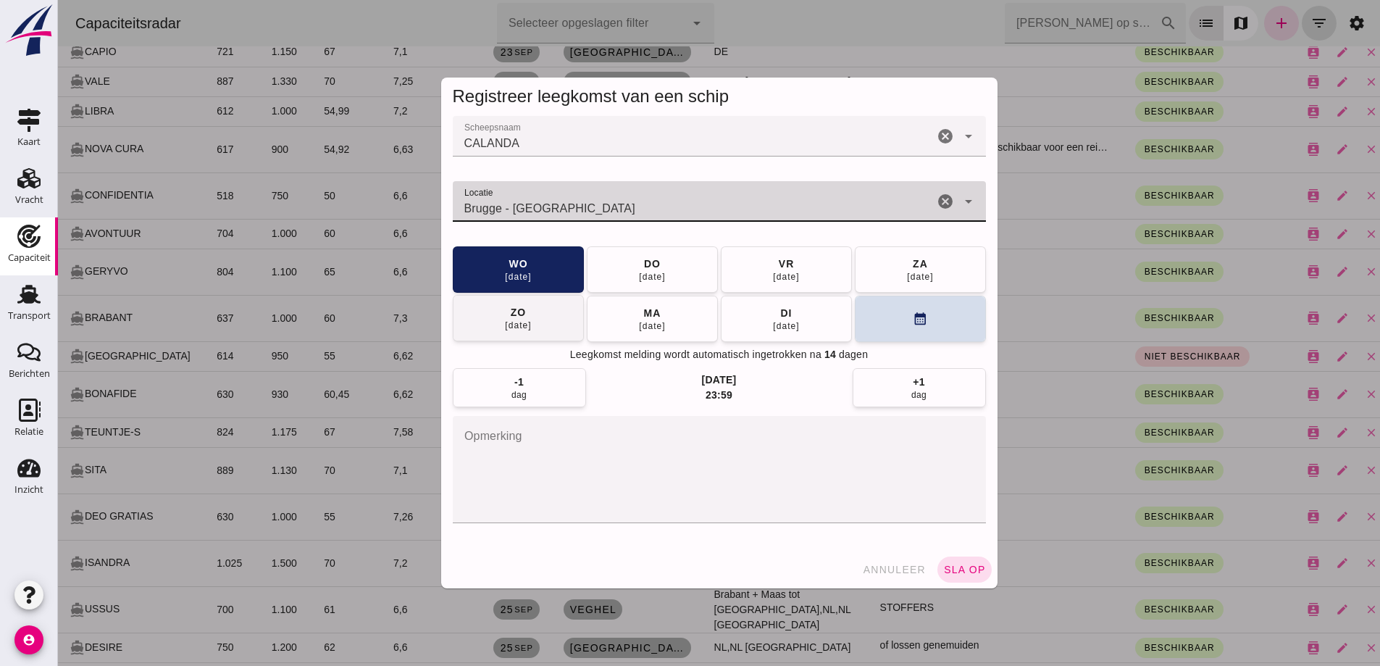
type input "Brugge - West-Vlaanderen"
click at [735, 257] on button "vr 26 sep" at bounding box center [786, 269] width 131 height 46
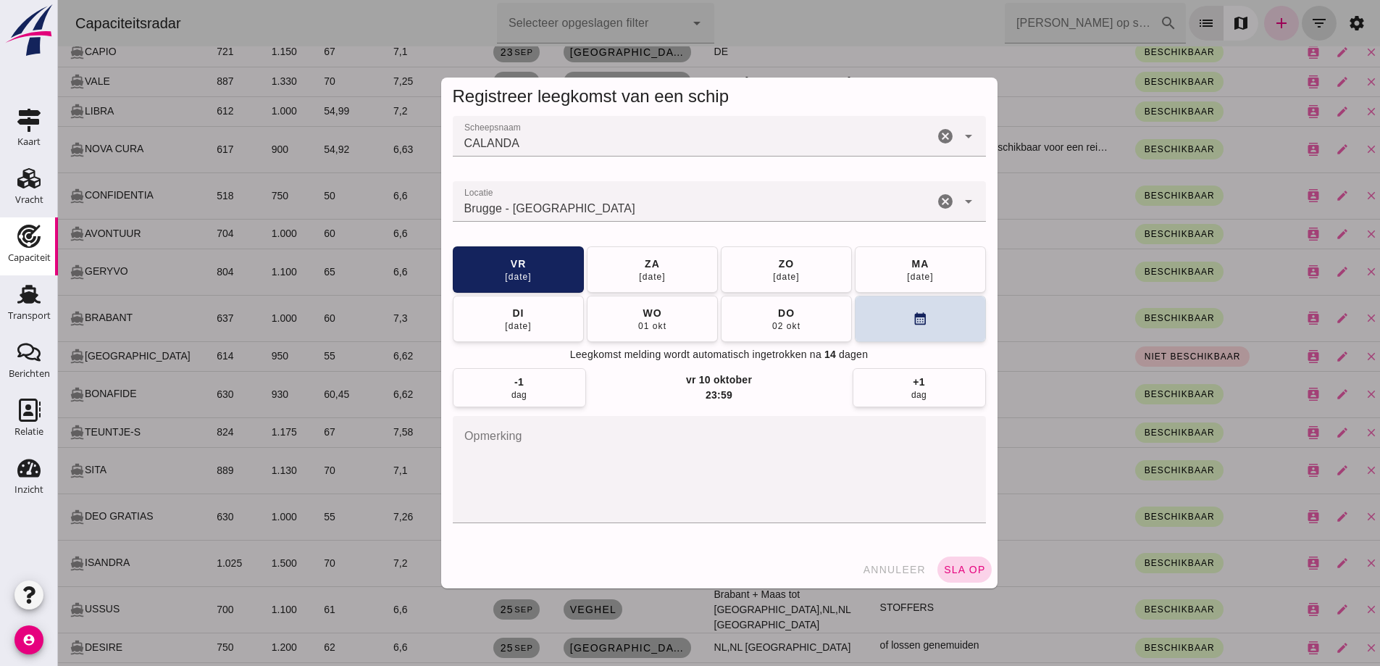
click at [966, 577] on button "sla op" at bounding box center [964, 569] width 54 height 26
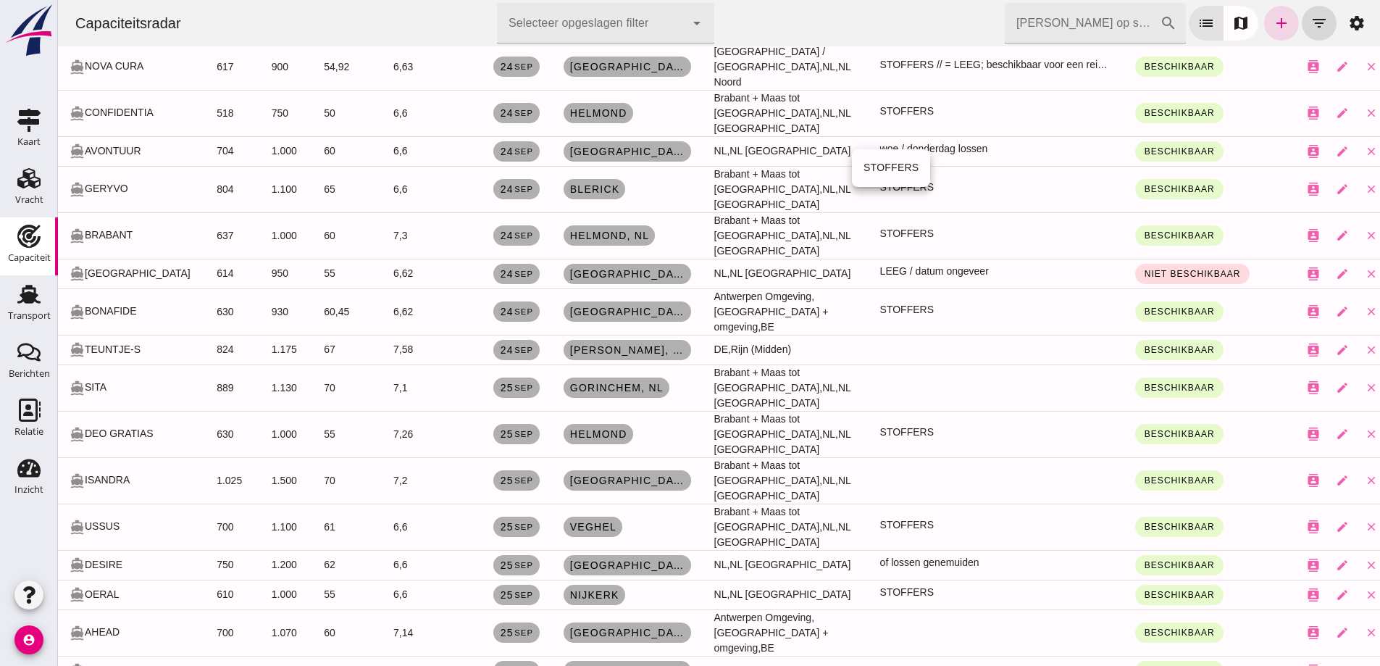
scroll to position [727, 0]
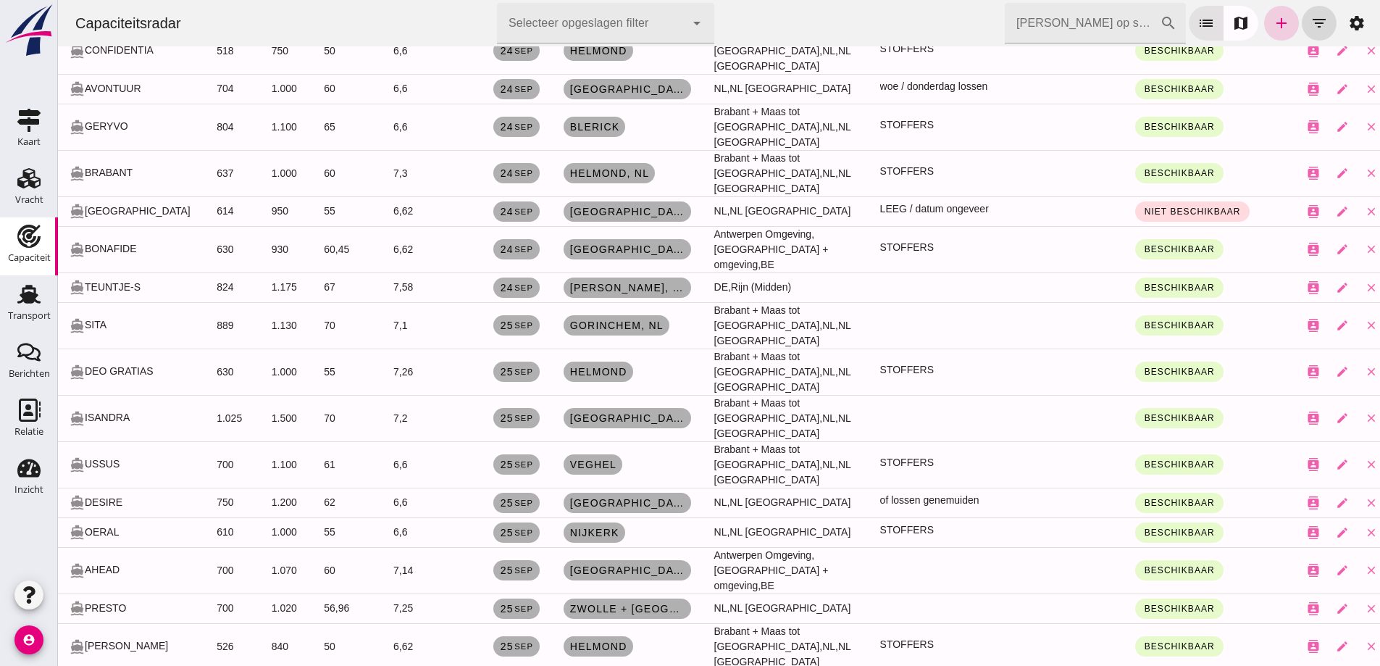
drag, startPoint x: 1445, startPoint y: 104, endPoint x: 1277, endPoint y: 14, distance: 190.5
click at [1277, 14] on link "add" at bounding box center [1281, 23] width 35 height 35
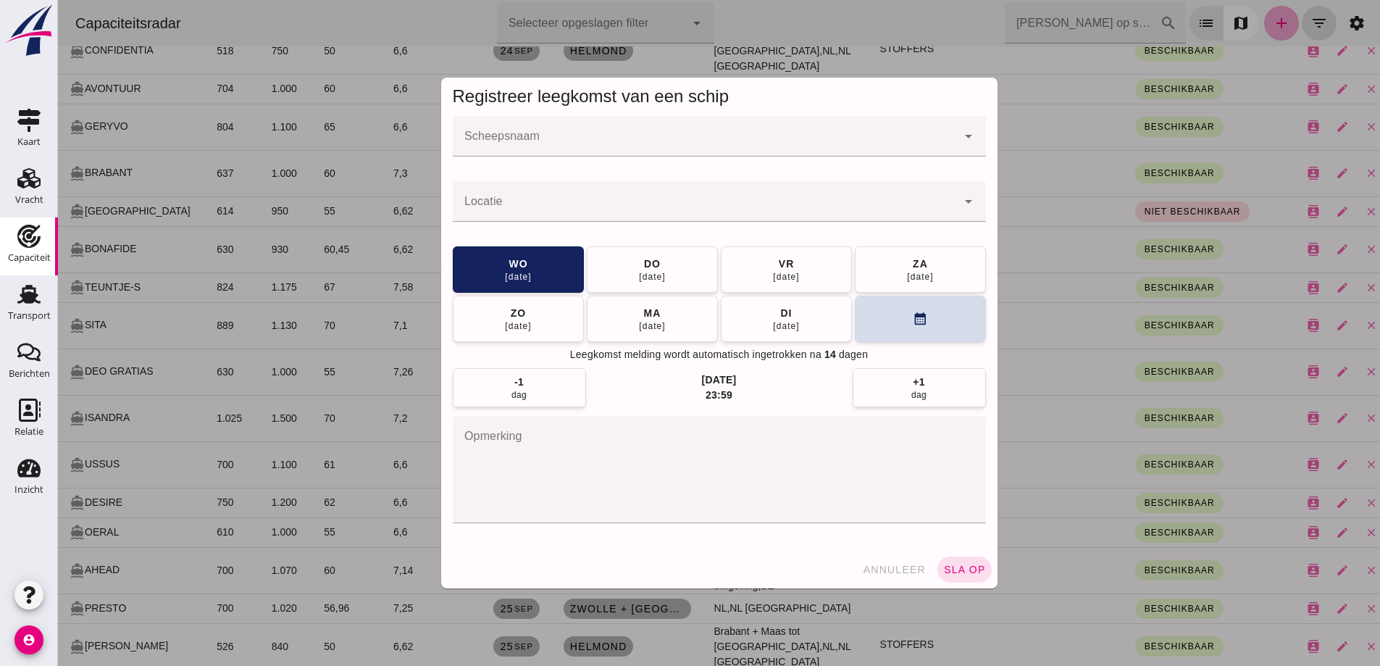
scroll to position [0, 0]
click at [795, 139] on input "Scheepsnaam" at bounding box center [705, 143] width 504 height 17
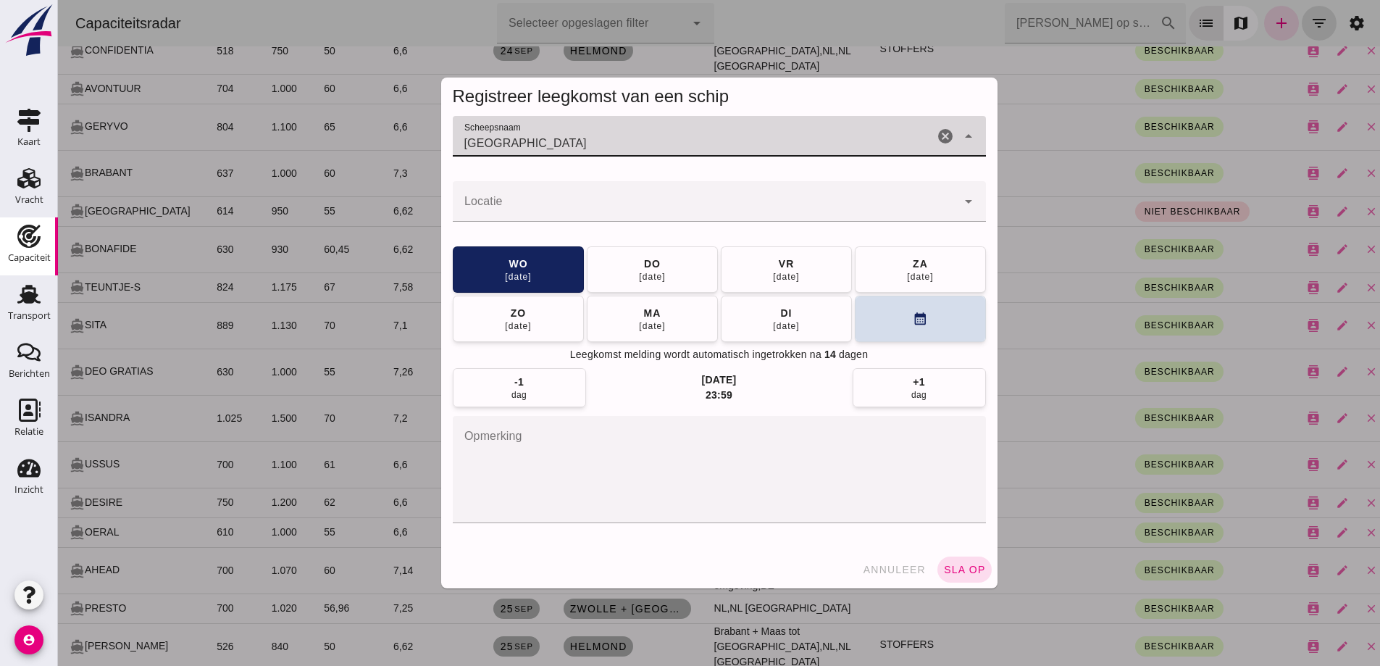
type input "florence"
click at [913, 571] on span "annuleer" at bounding box center [894, 570] width 64 height 12
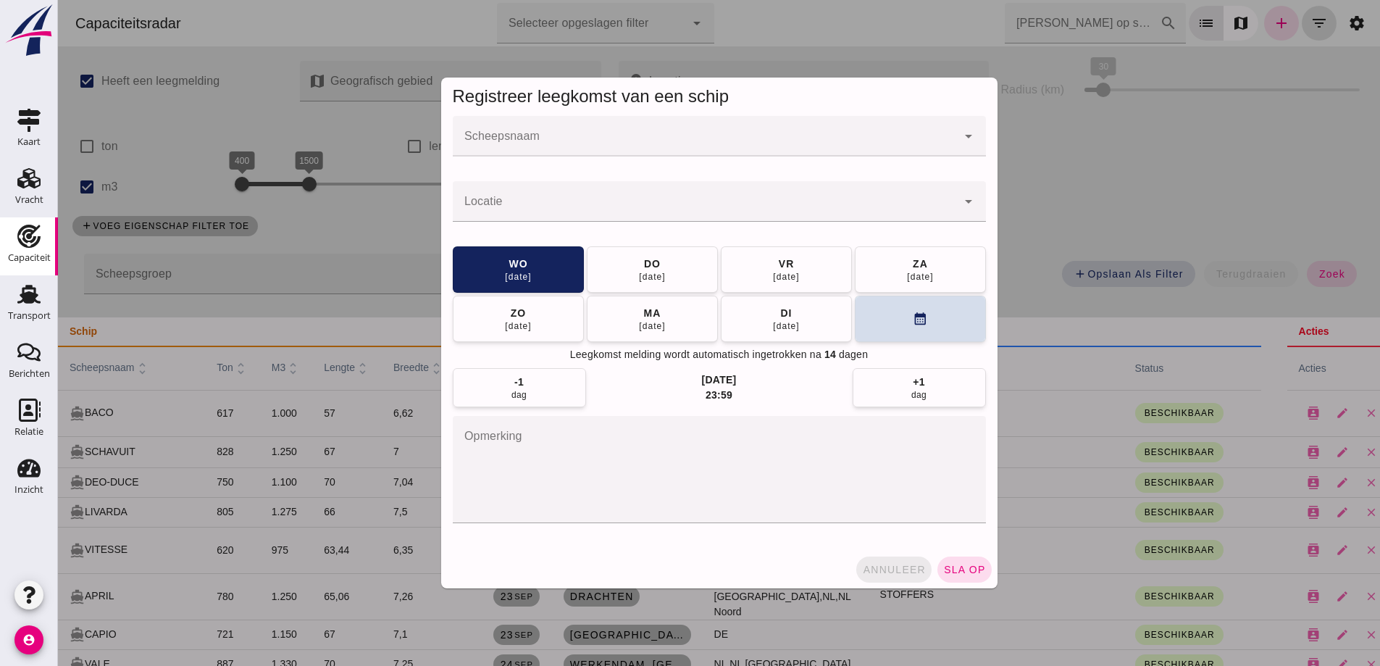
scroll to position [727, 0]
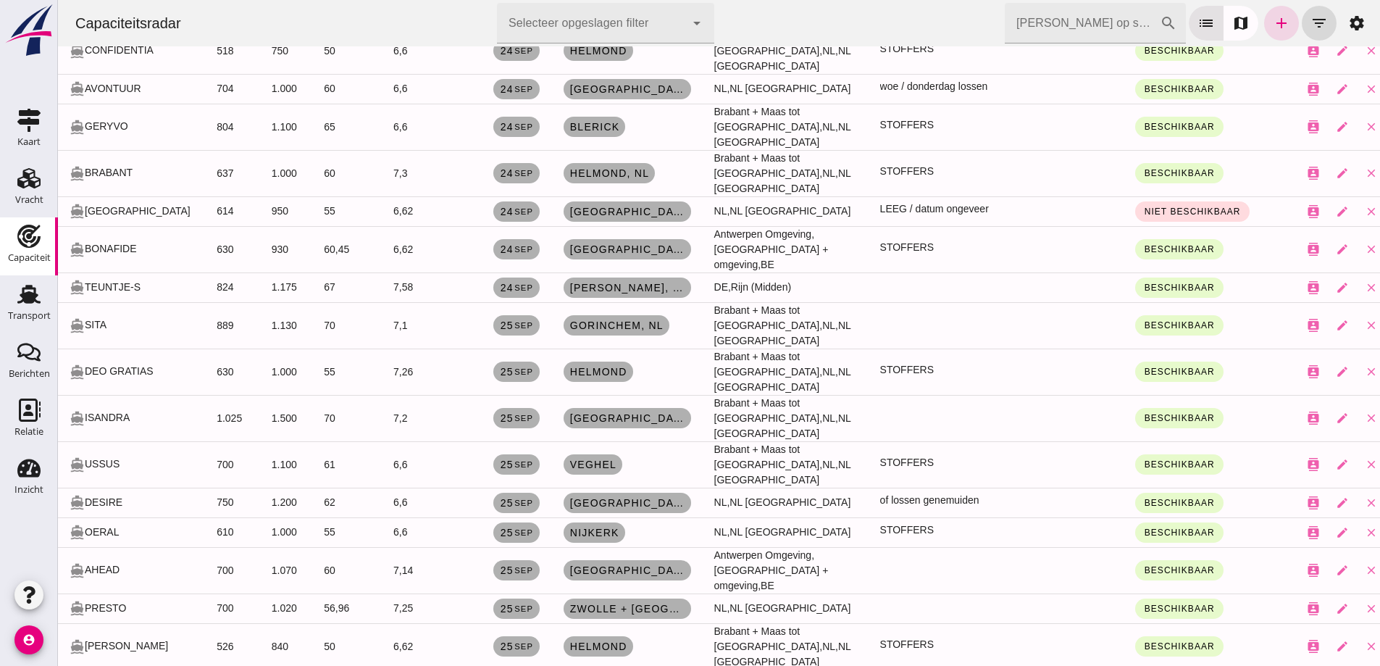
click at [934, 33] on div "Capaciteitsradar Selecteer opgeslagen filter Selecteer opgeslagen filter cancel…" at bounding box center [719, 23] width 1310 height 46
click at [1135, 361] on button "Beschikbaar" at bounding box center [1179, 371] width 88 height 20
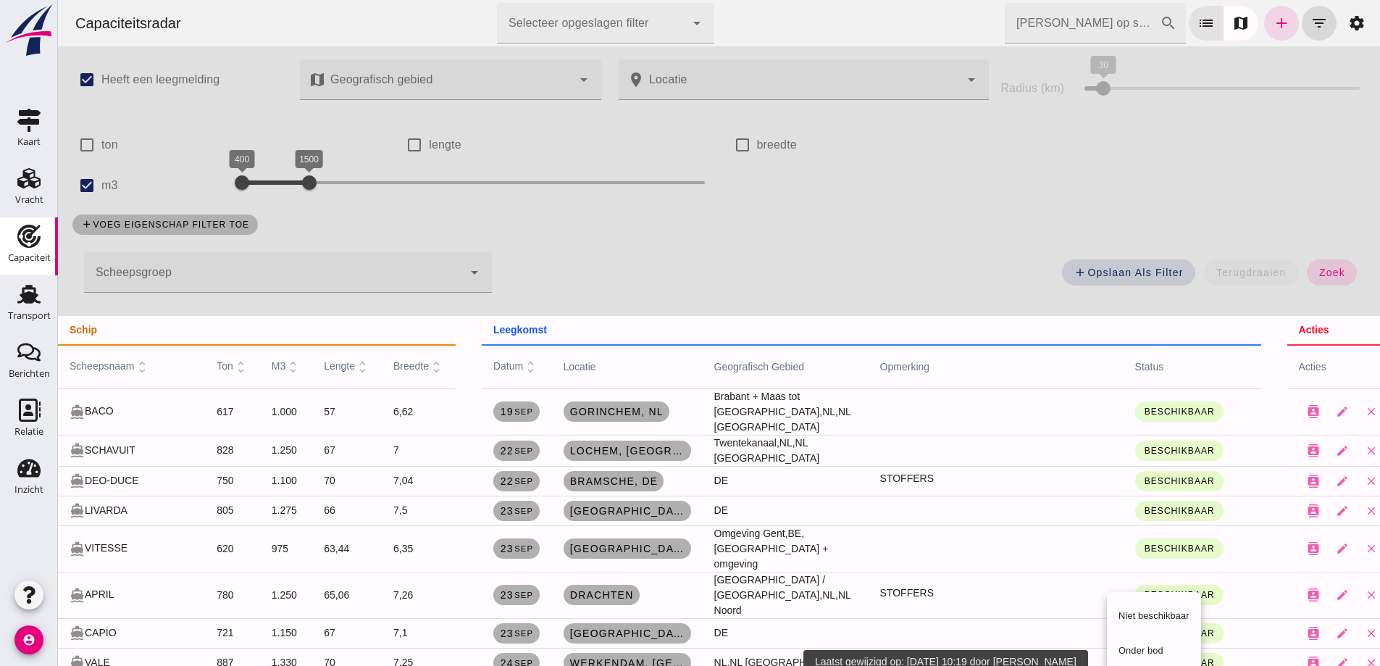
scroll to position [0, 0]
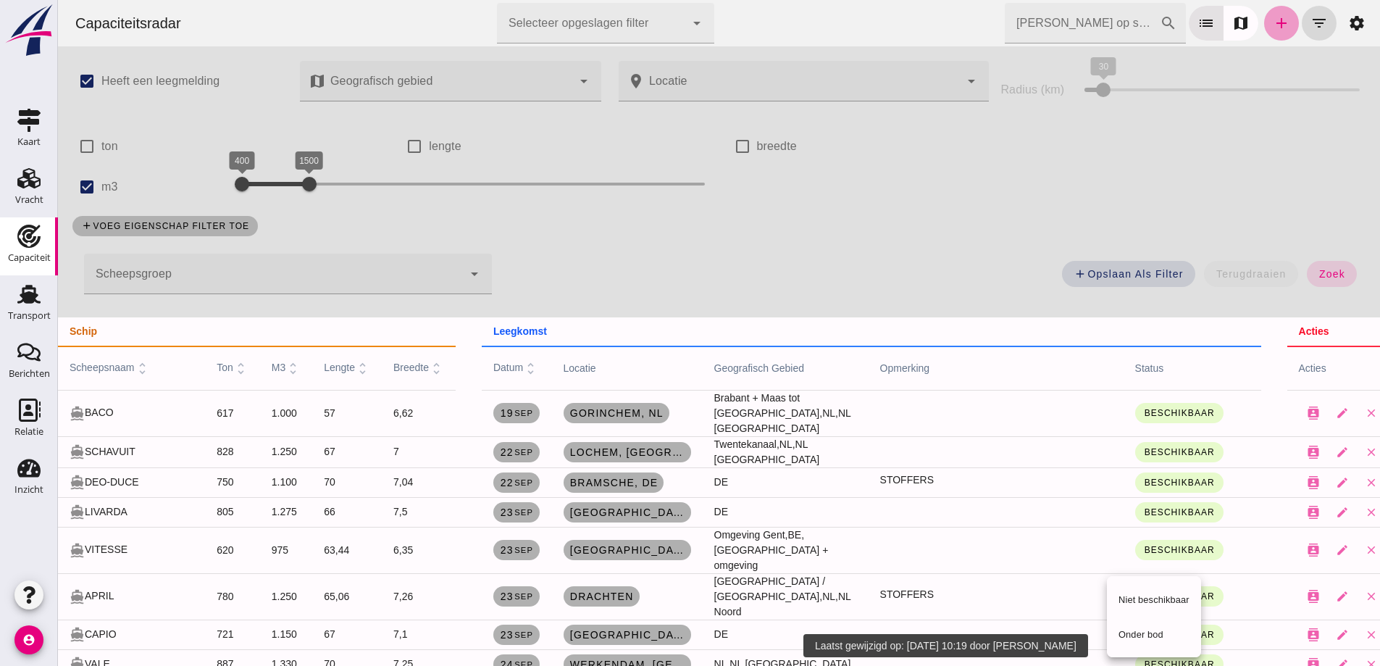
click at [1264, 12] on link "add" at bounding box center [1281, 23] width 35 height 35
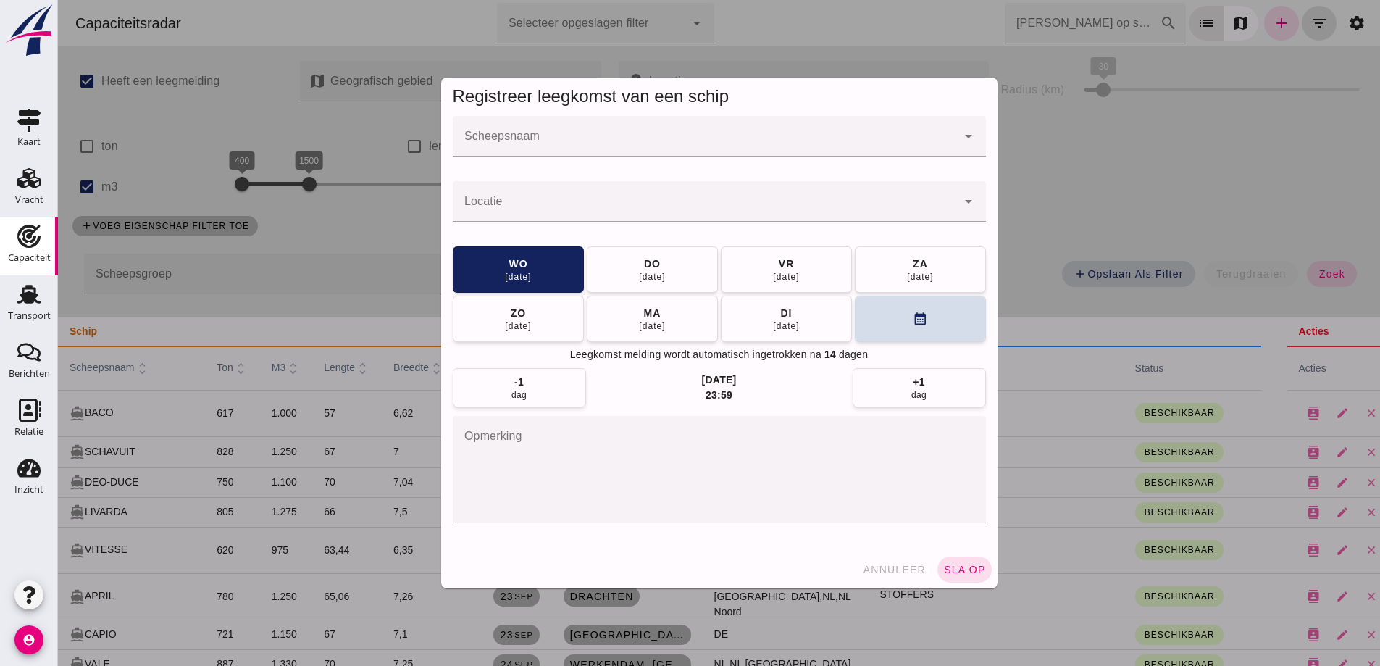
click at [711, 127] on div at bounding box center [705, 136] width 504 height 41
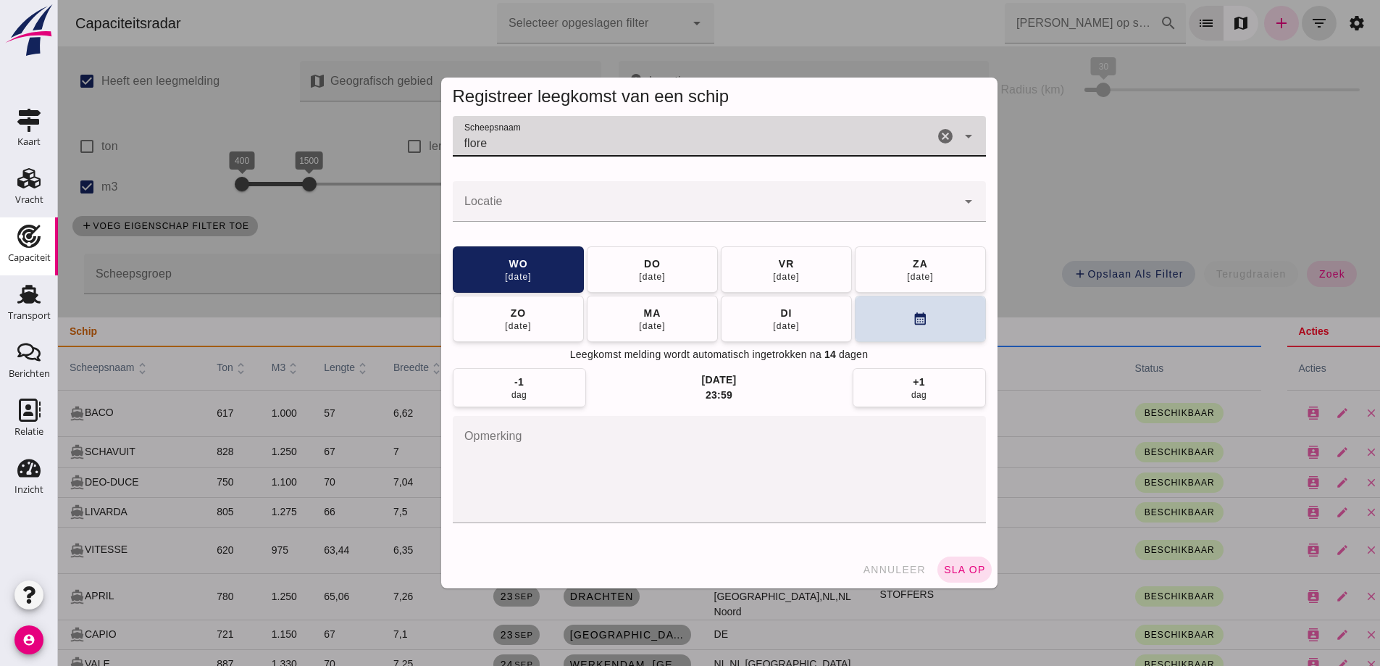
type input "flore"
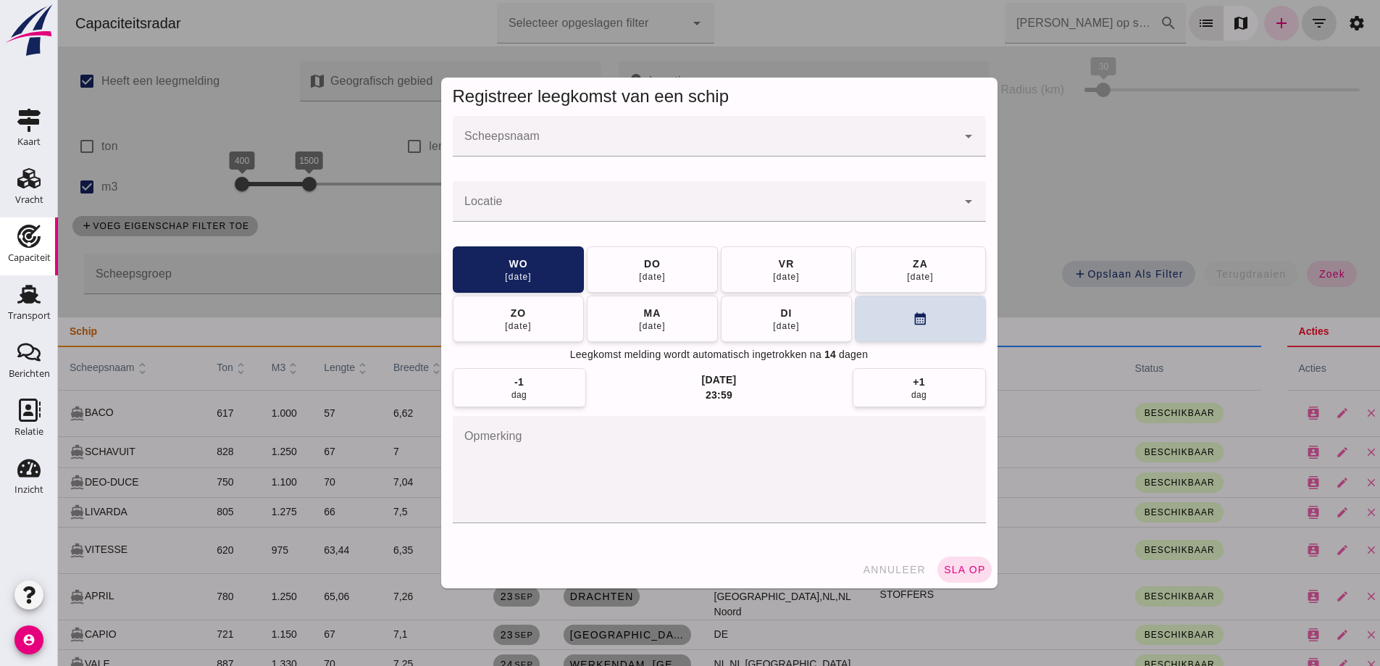
click at [670, 130] on div at bounding box center [705, 136] width 504 height 41
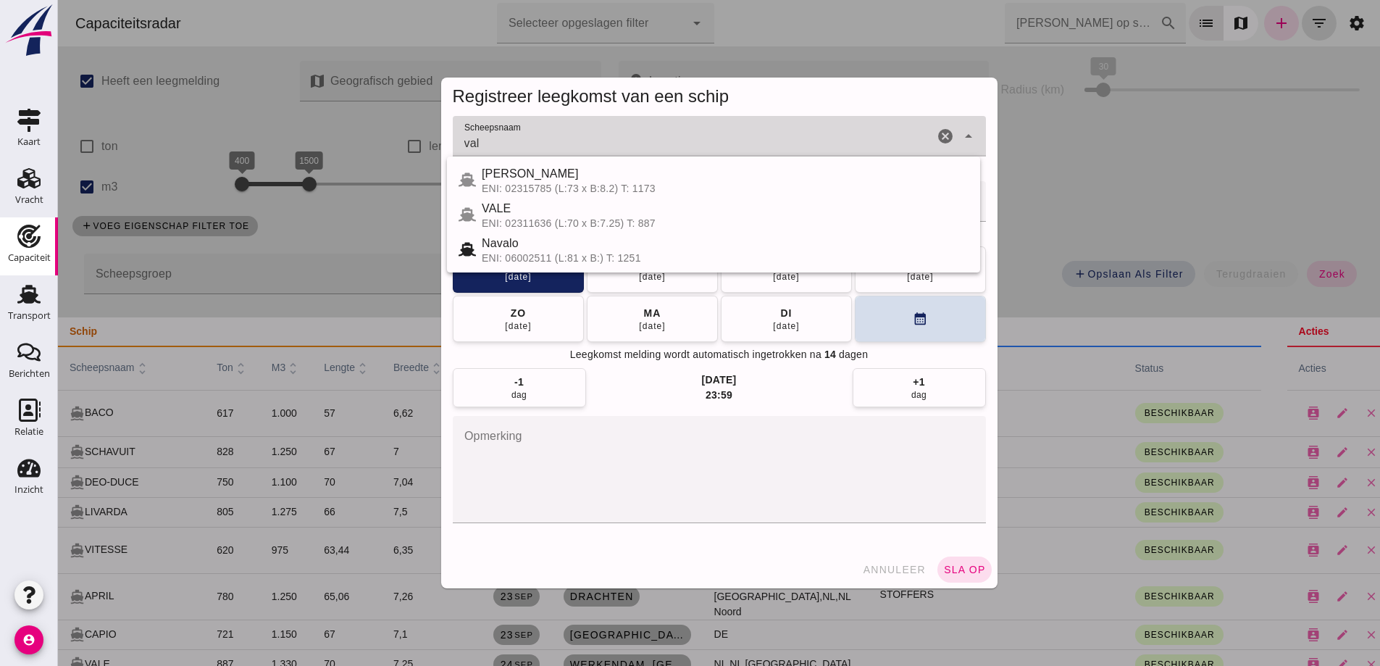
type input "vale"
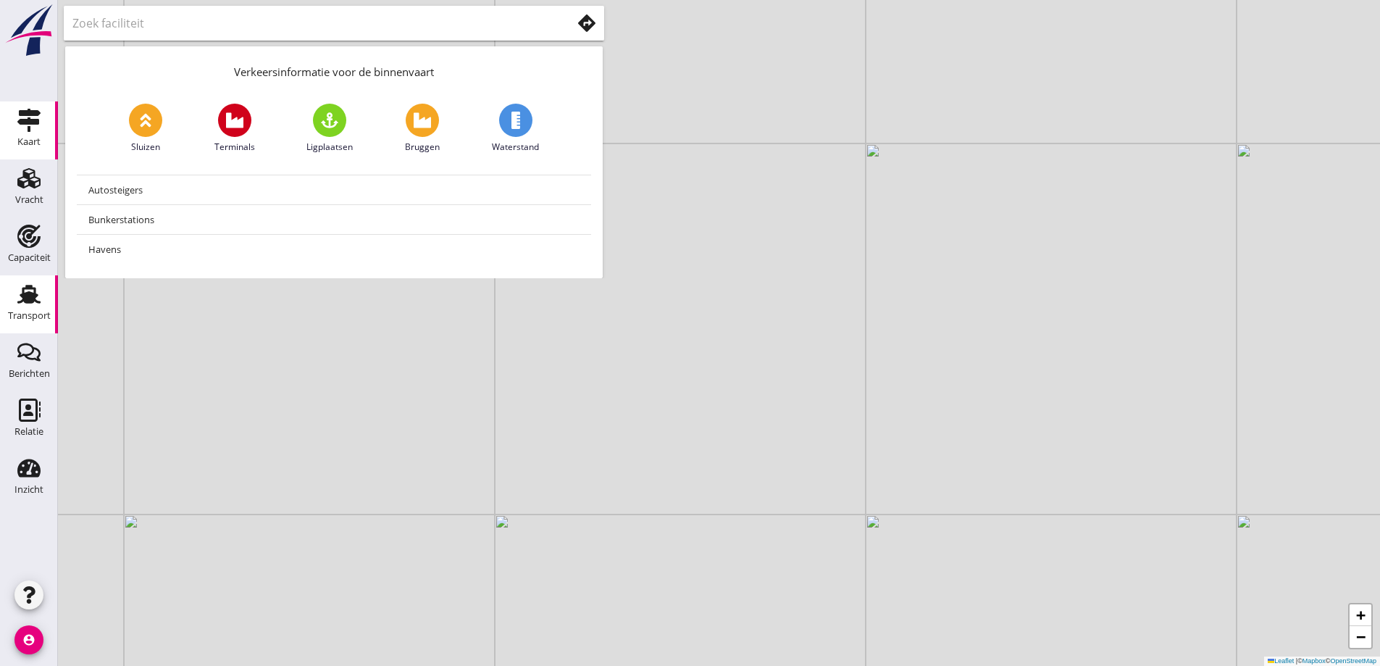
click at [34, 303] on icon "Transport" at bounding box center [28, 293] width 23 height 23
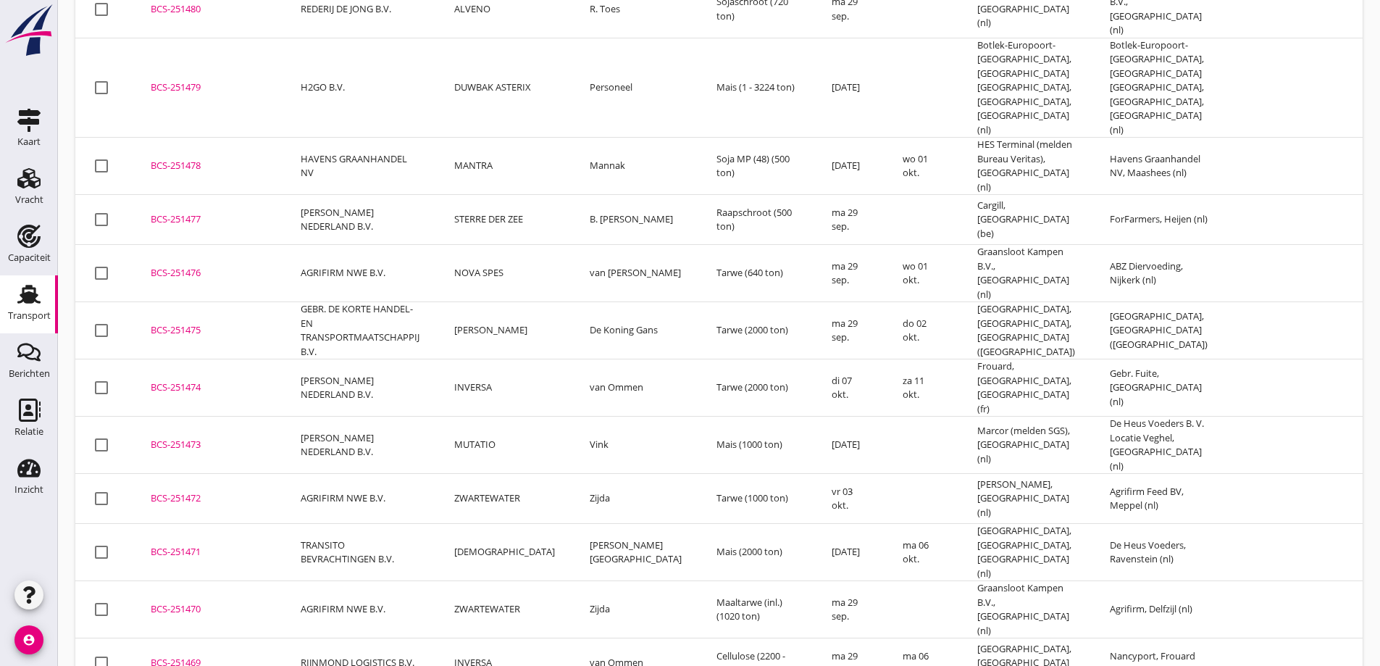
scroll to position [145, 0]
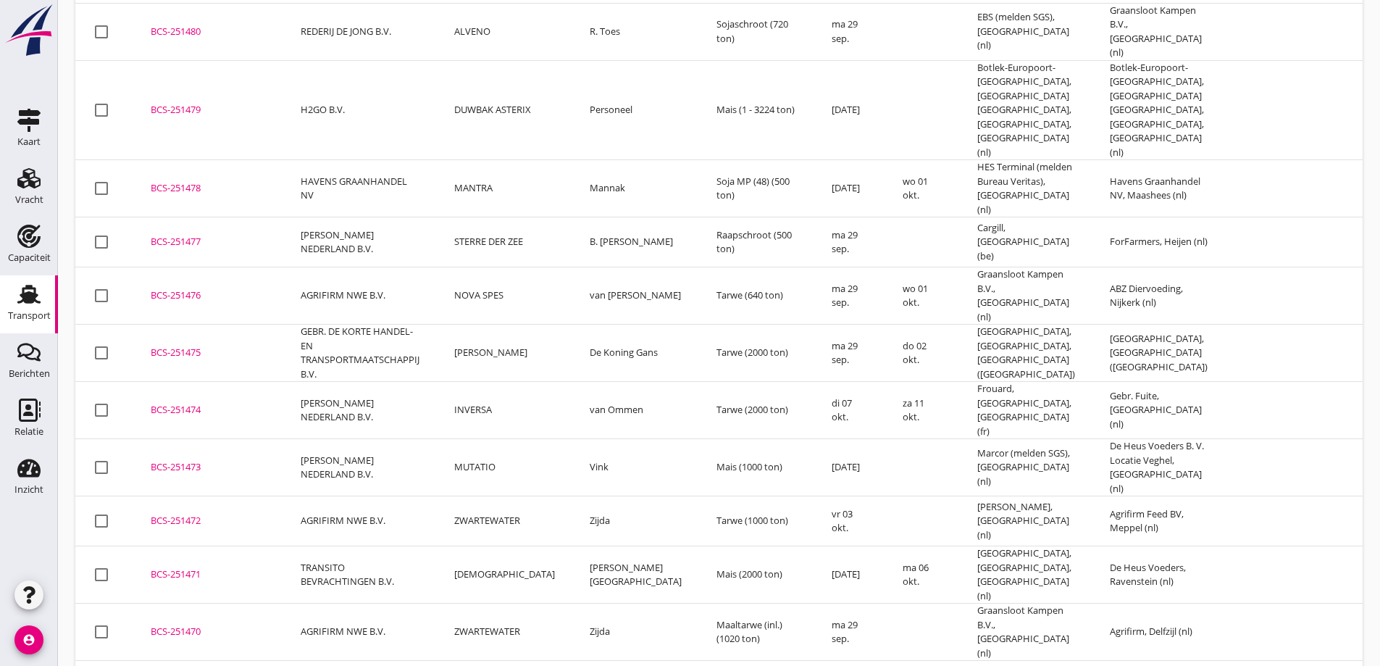
click at [353, 496] on td "AGRIFIRM NWE B.V." at bounding box center [360, 521] width 154 height 50
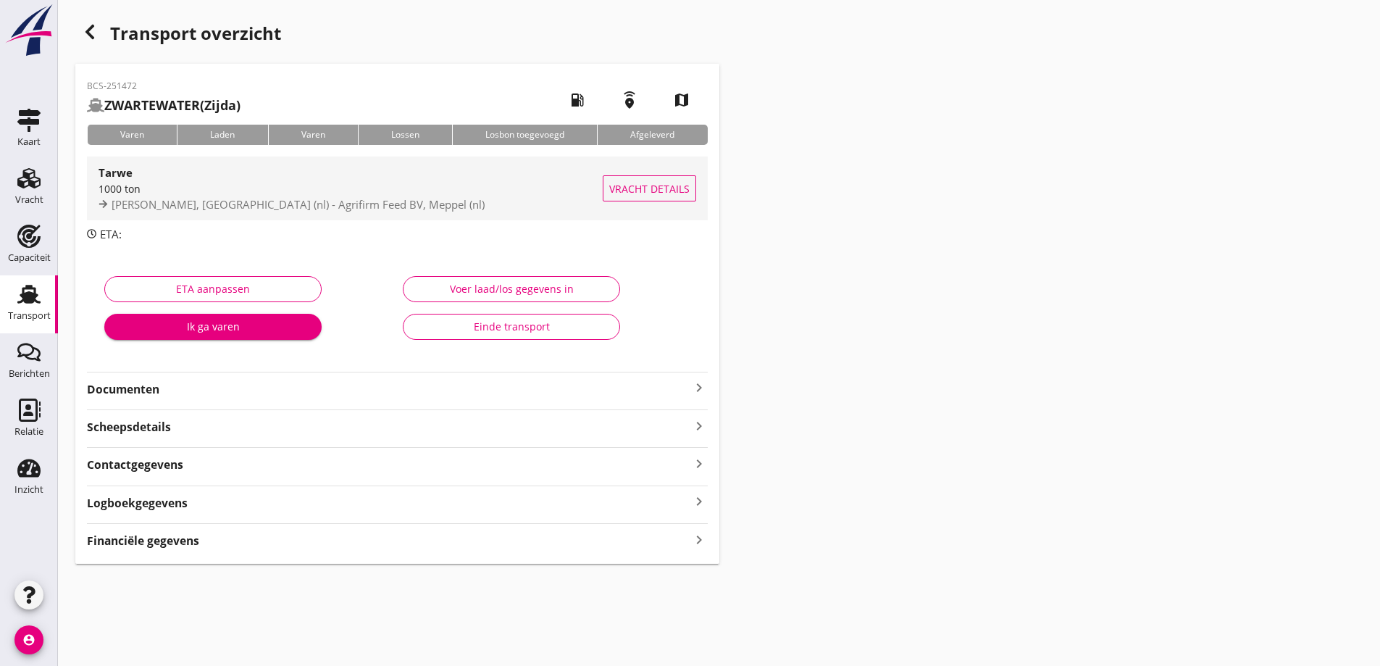
click at [650, 166] on div "Vracht details" at bounding box center [649, 188] width 93 height 64
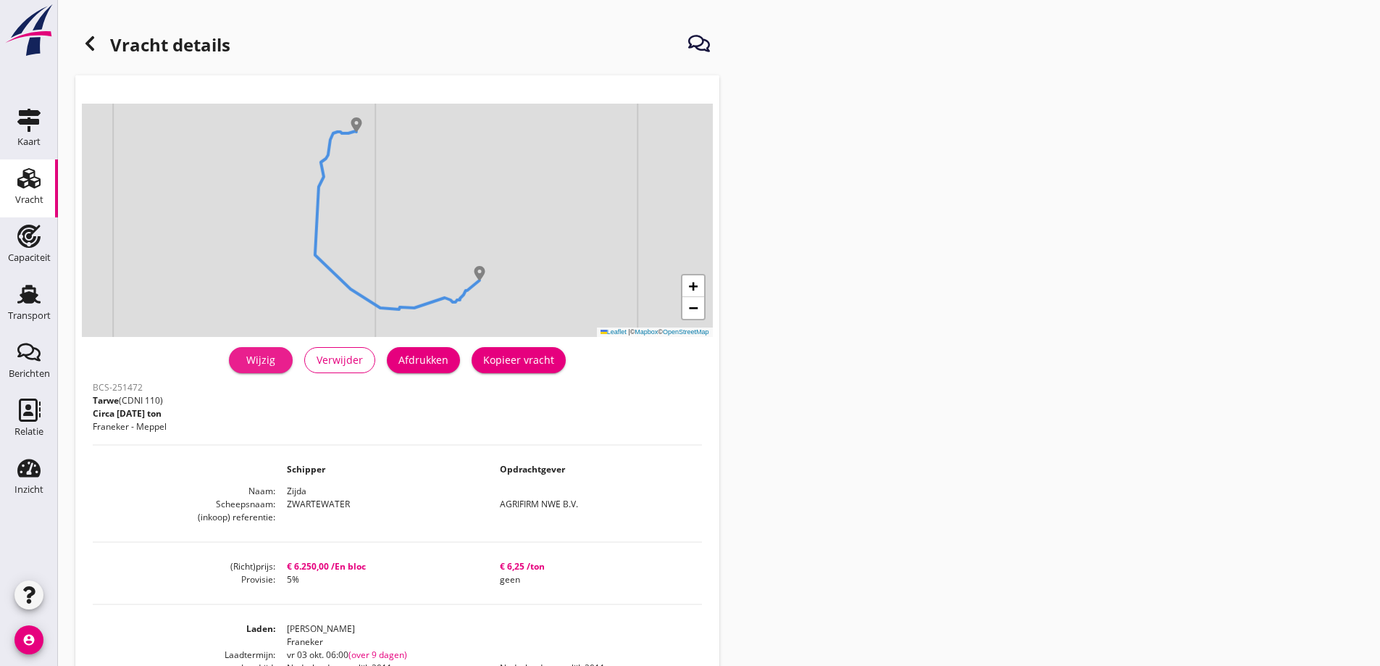
click at [239, 363] on link "Wijzig" at bounding box center [261, 360] width 64 height 26
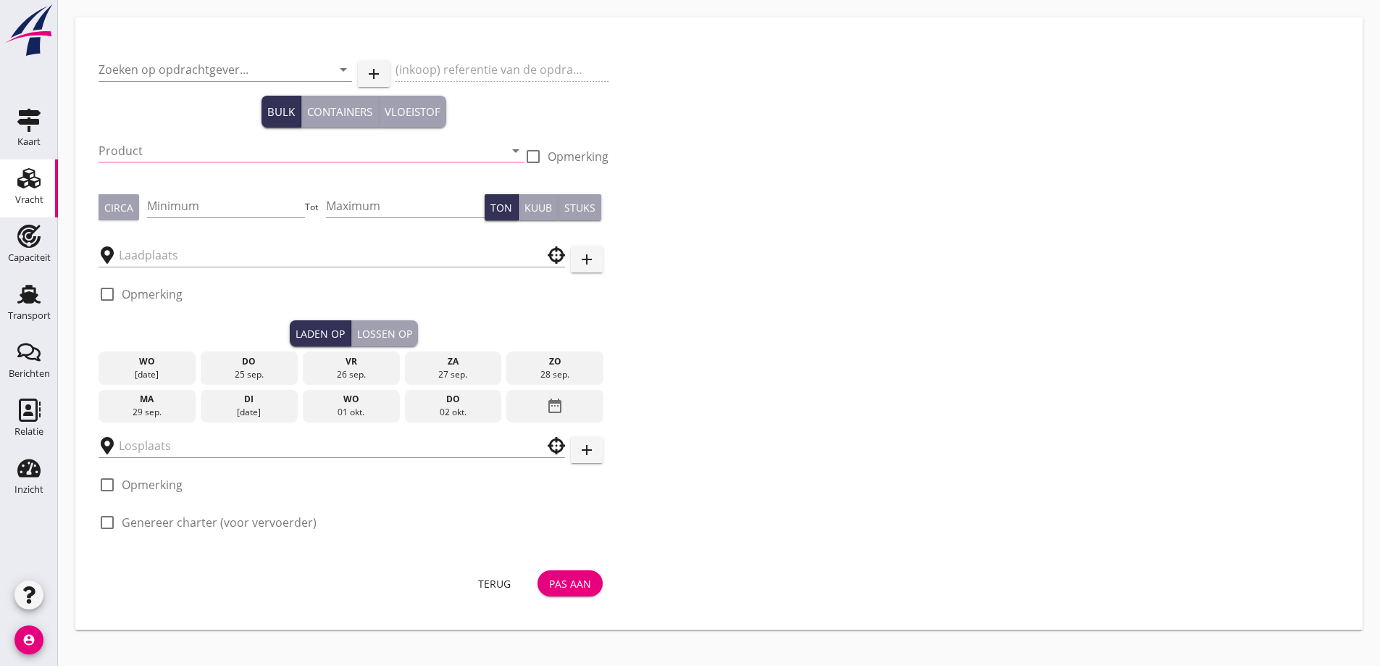
type input "AGRIFIRM NWE B.V."
type input "Tarwe (110)"
type input "1000"
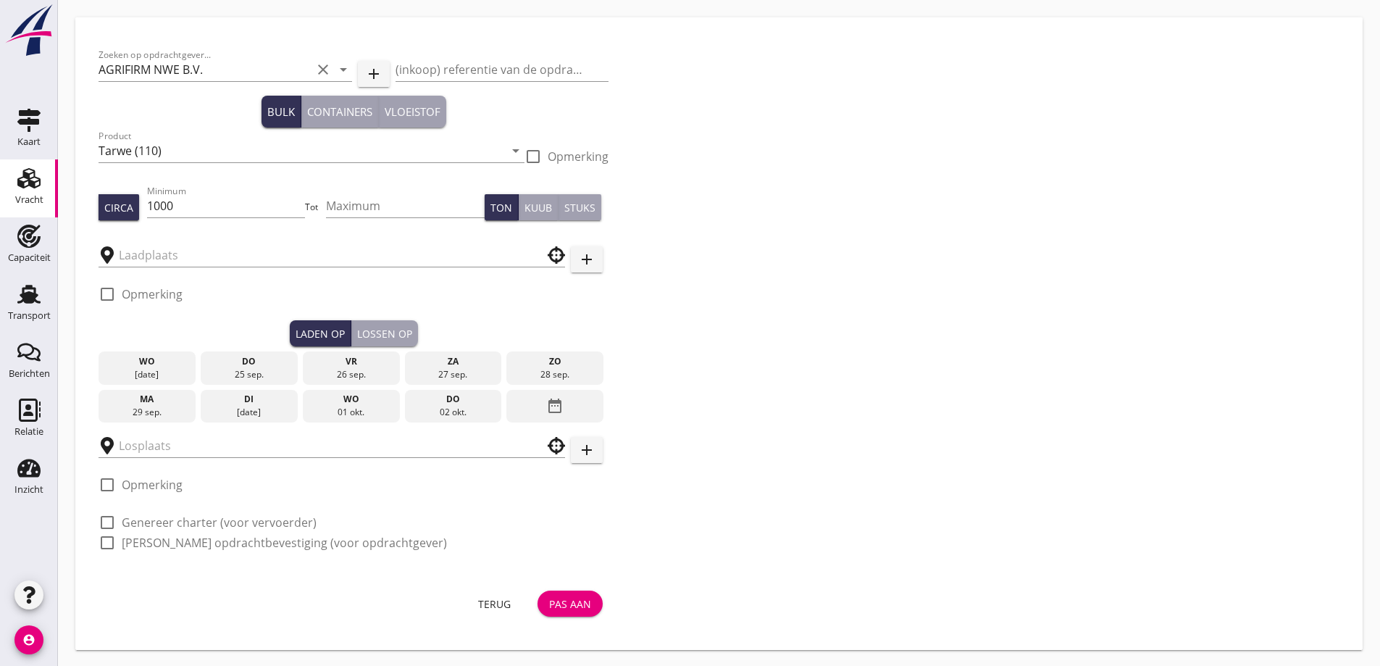
type input "Silo Westra"
type input "Agrifirm Feed BV"
checkbox input "true"
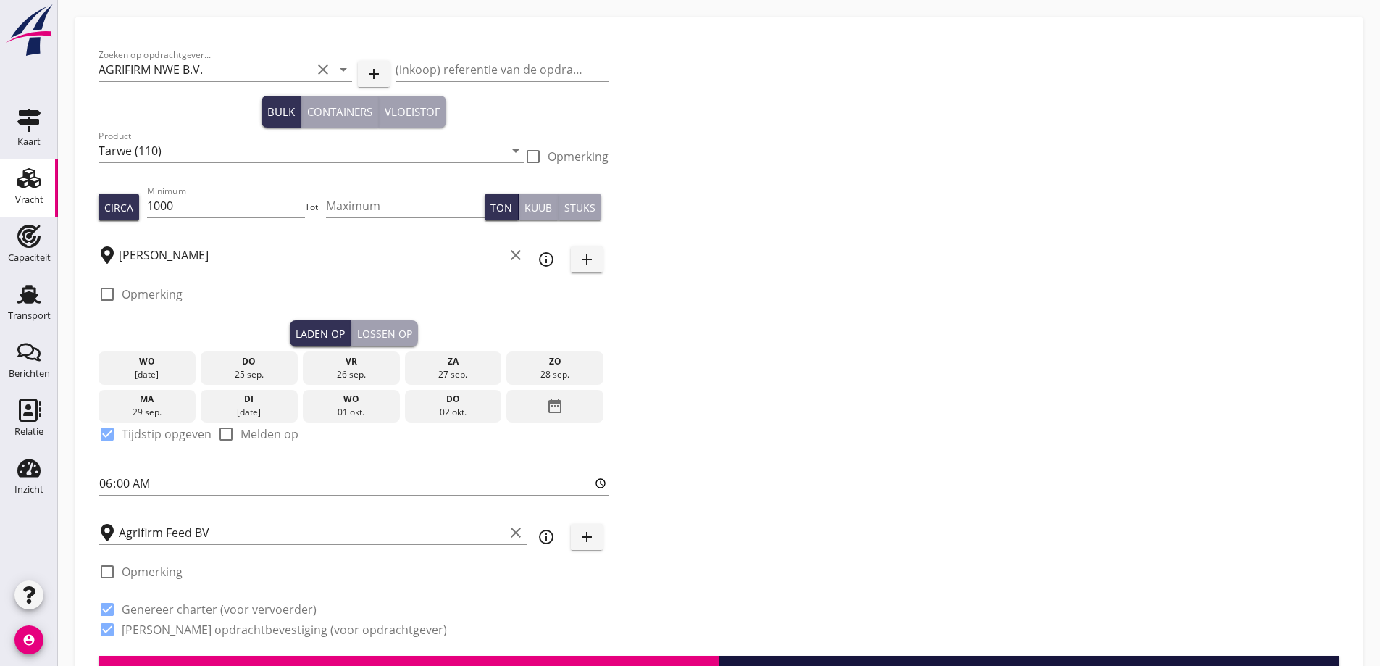
type input "6250"
radio input "false"
checkbox input "true"
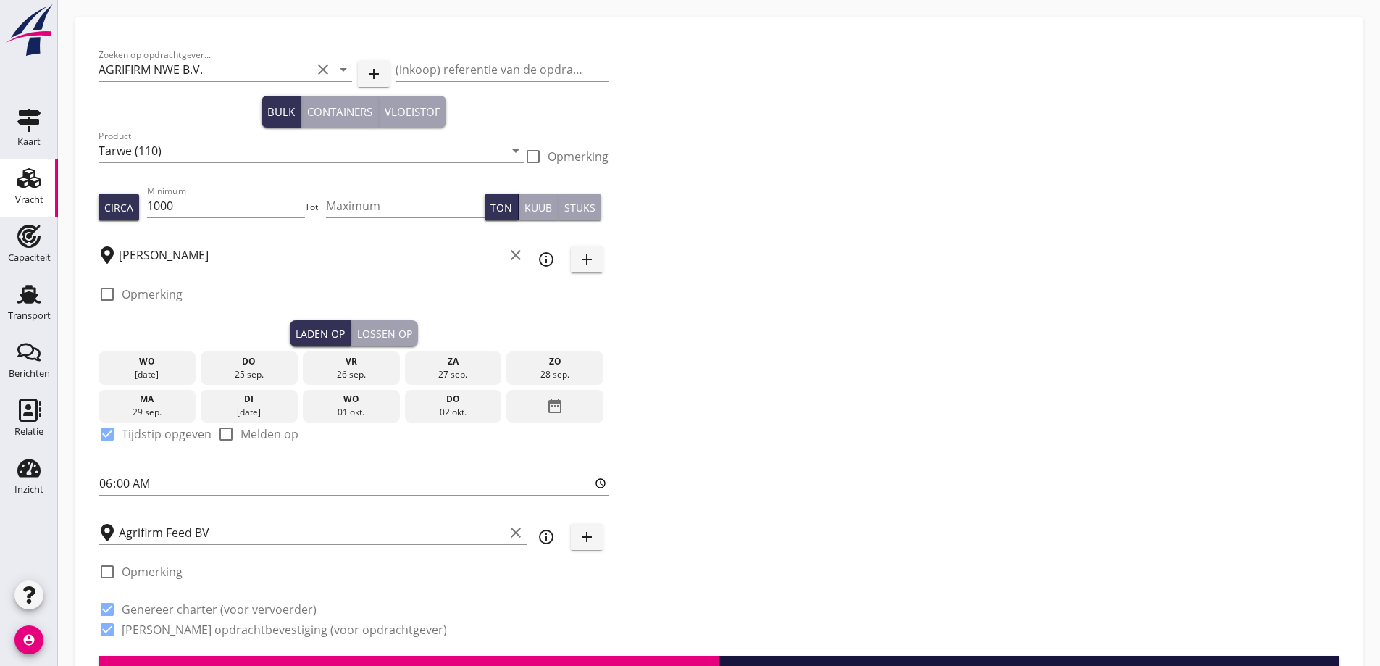
checkbox input "true"
radio input "false"
radio input "true"
radio input "false"
radio input "true"
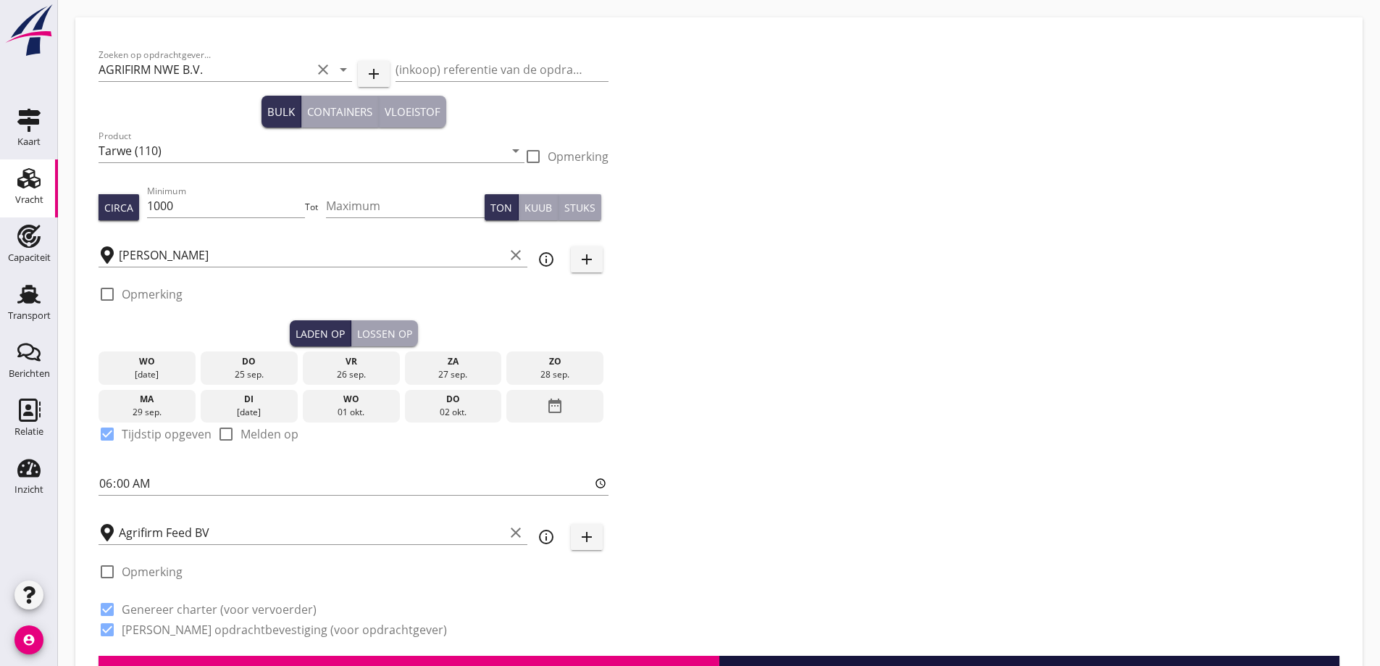
type input "5"
type input "6.25"
radio input "false"
checkbox input "true"
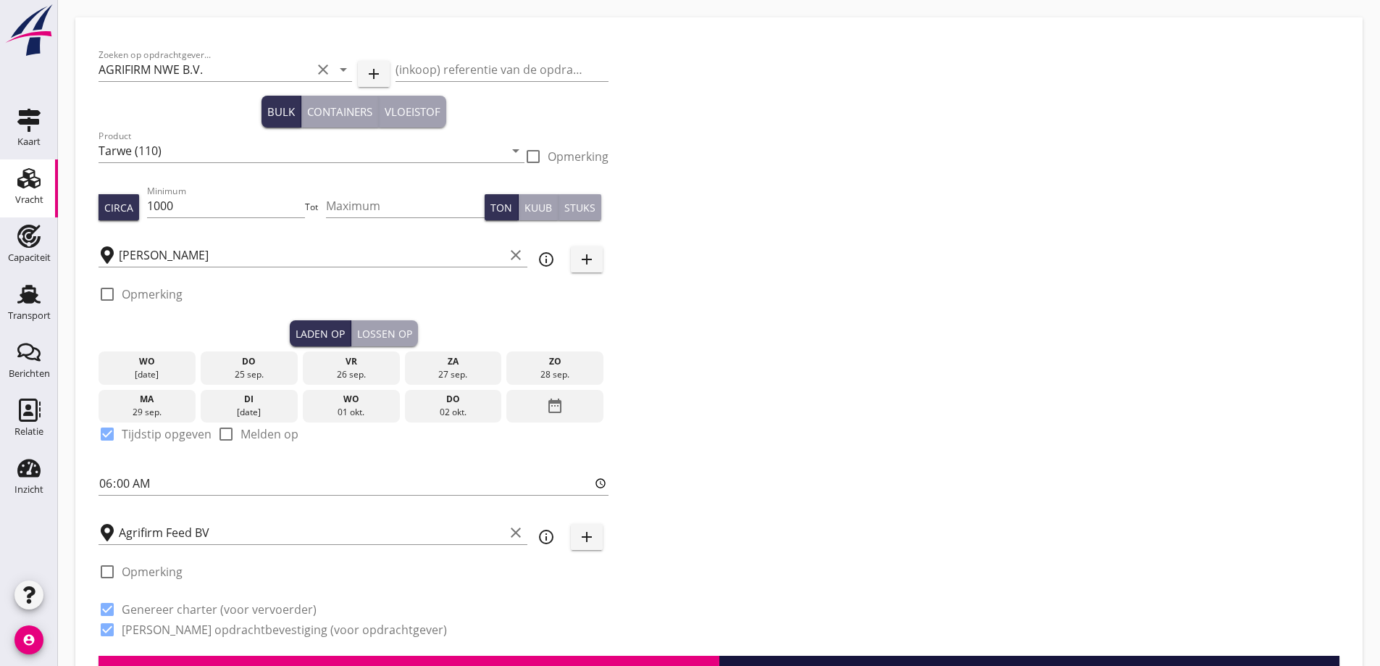
checkbox input "true"
radio input "false"
radio input "true"
radio input "false"
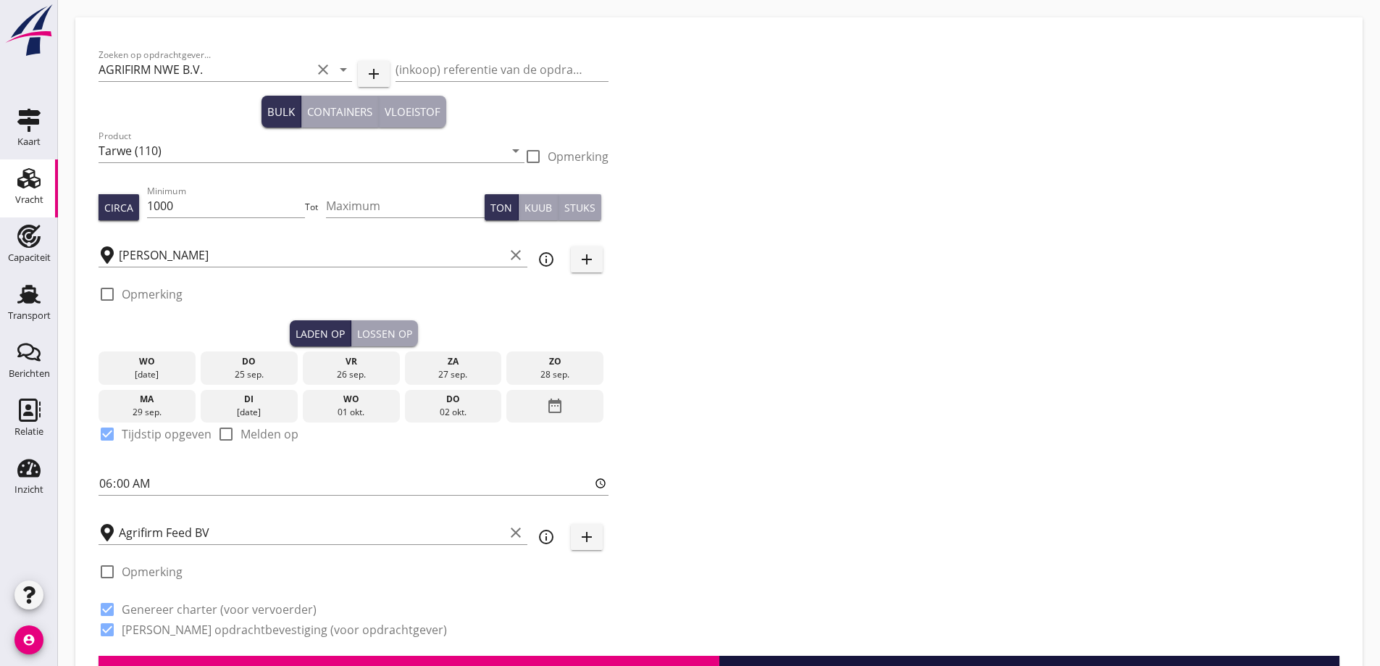
radio input "true"
click at [219, 260] on input "Silo Westra" at bounding box center [311, 254] width 385 height 23
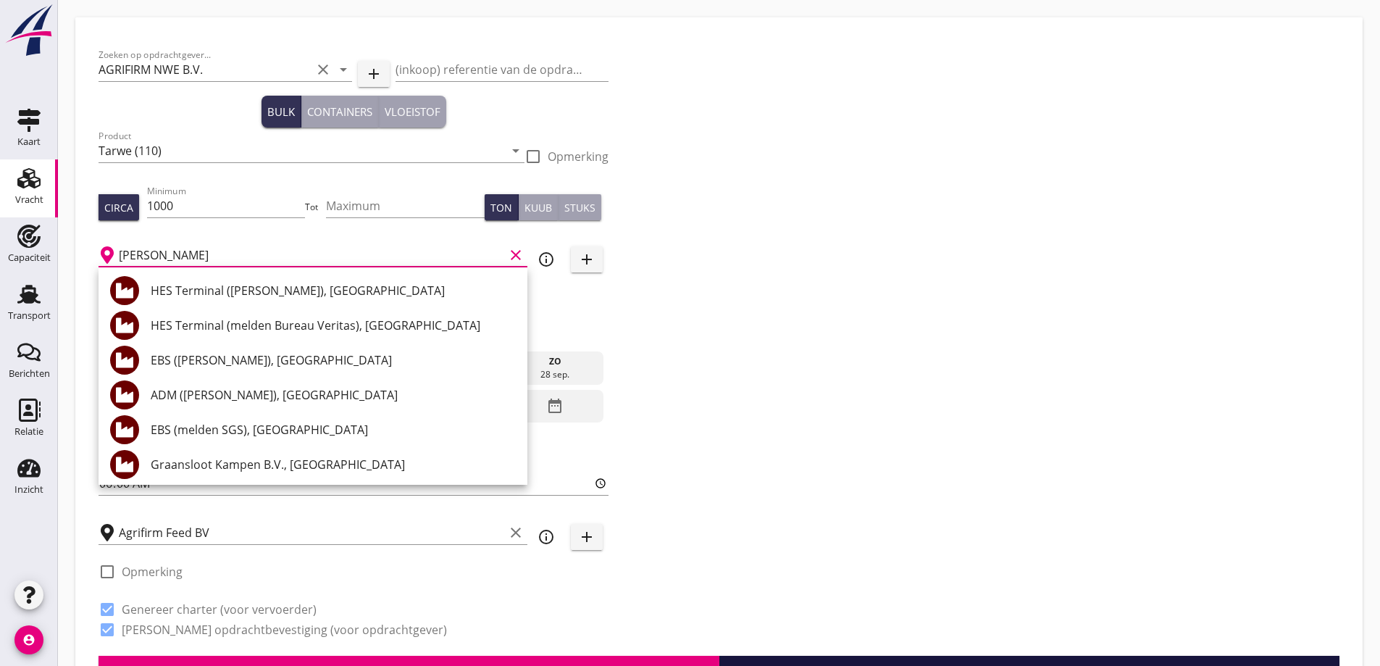
click at [219, 260] on input "Silo Westra" at bounding box center [311, 254] width 385 height 23
click at [773, 350] on div "Zoeken op opdrachtgever... AGRIFIRM NWE B.V. clear arrow_drop_down add (inkoop)…" at bounding box center [719, 348] width 1252 height 615
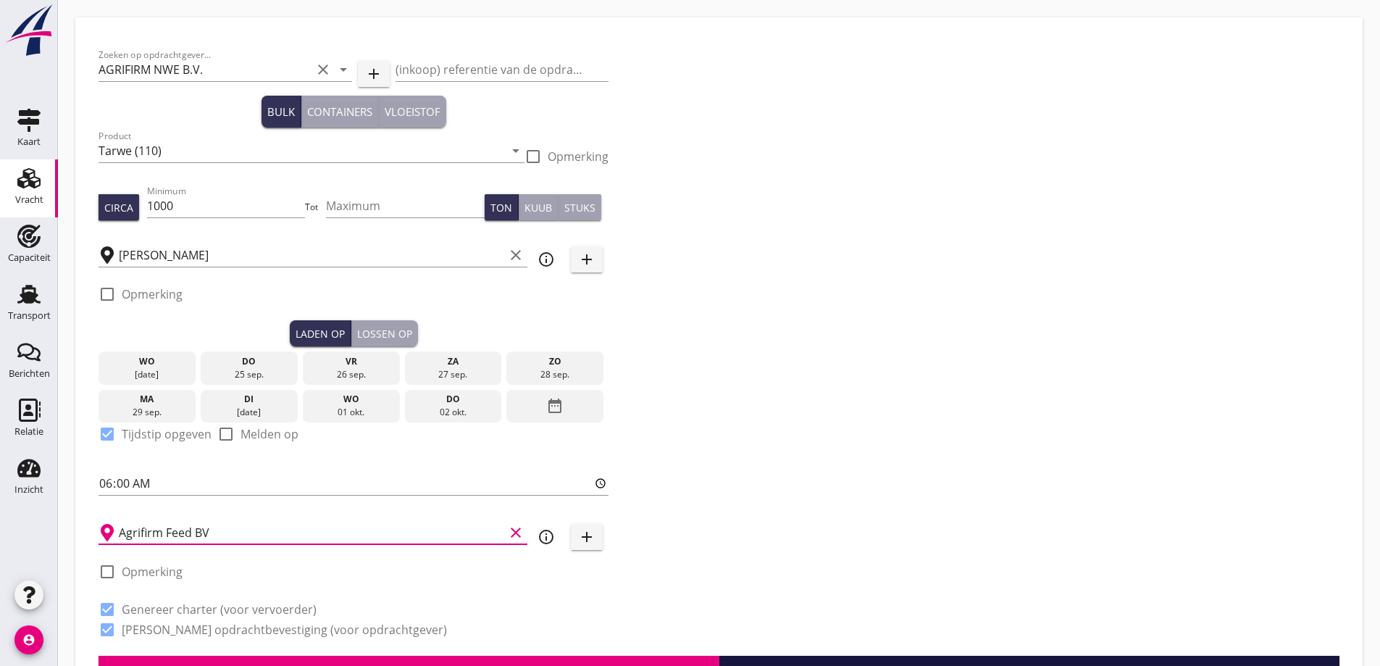
click at [291, 534] on input "Agrifirm Feed BV" at bounding box center [311, 532] width 385 height 23
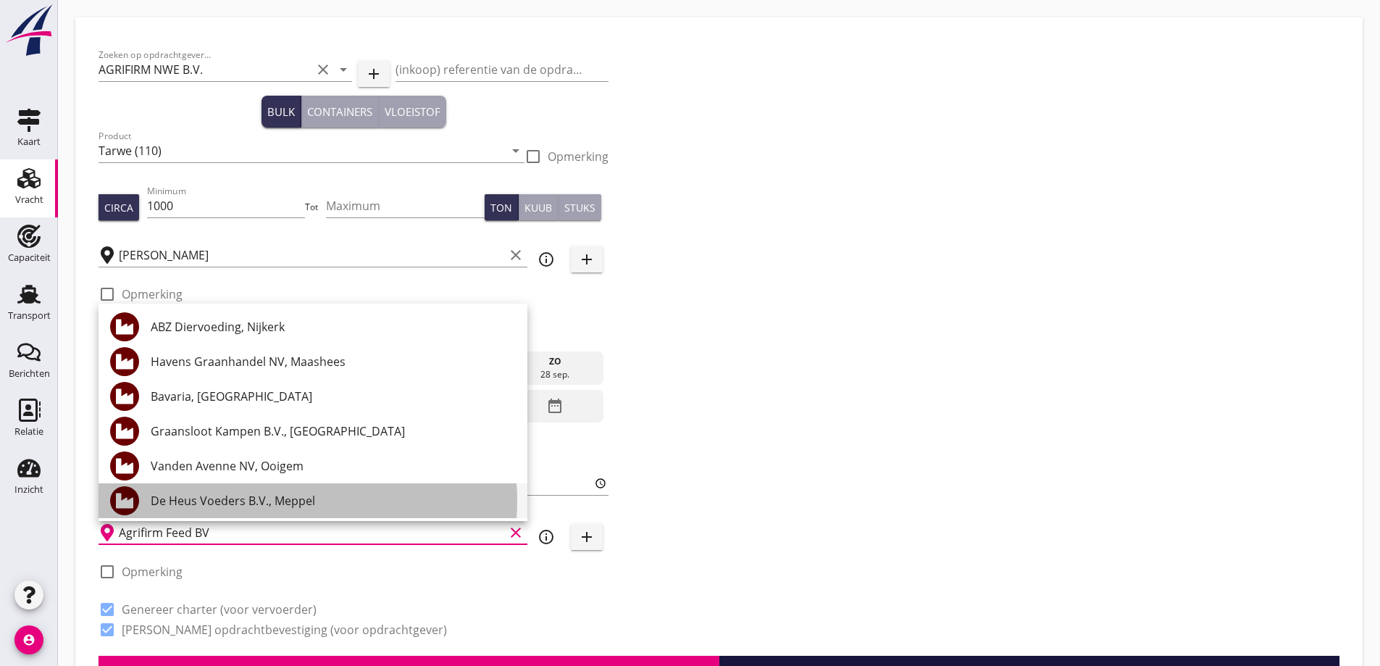
click at [275, 506] on div "De Heus Voeders B.V., Meppel" at bounding box center [333, 500] width 365 height 17
type input "De Heus Voeders B.V., Meppel"
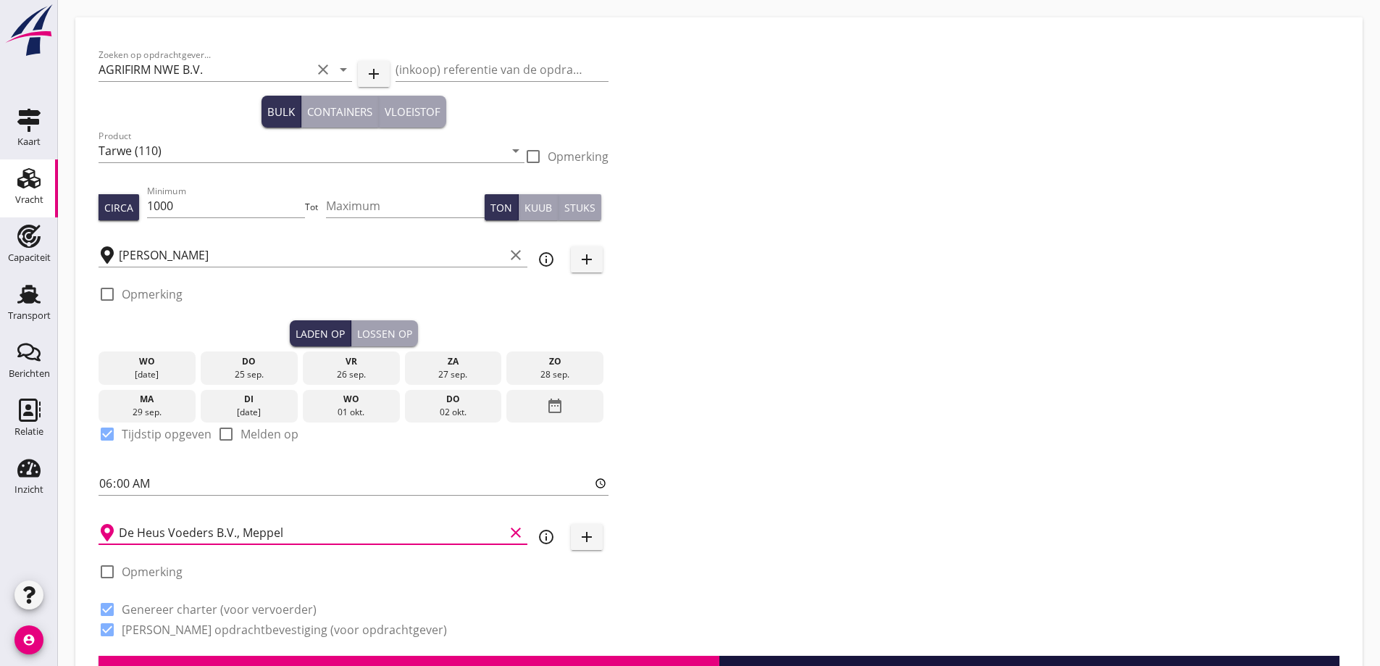
click at [372, 550] on div "De Heus Voeders B.V., Meppel clear" at bounding box center [313, 531] width 429 height 45
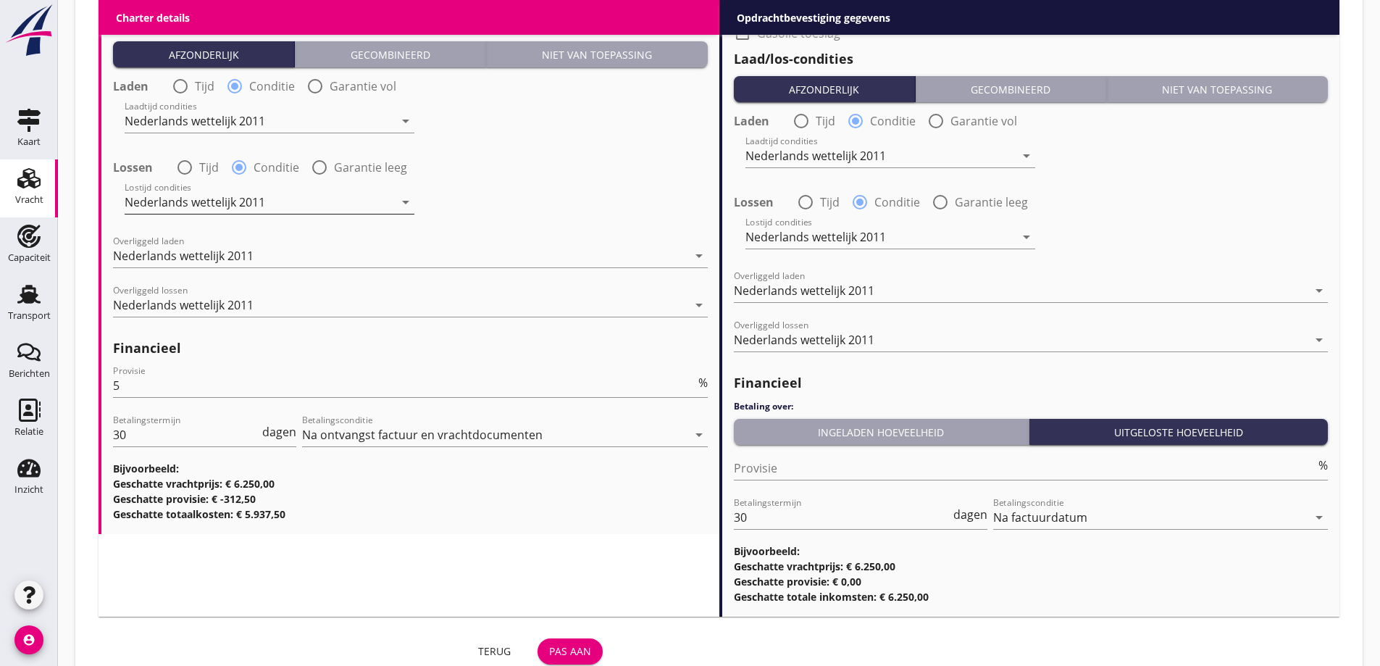
scroll to position [1699, 0]
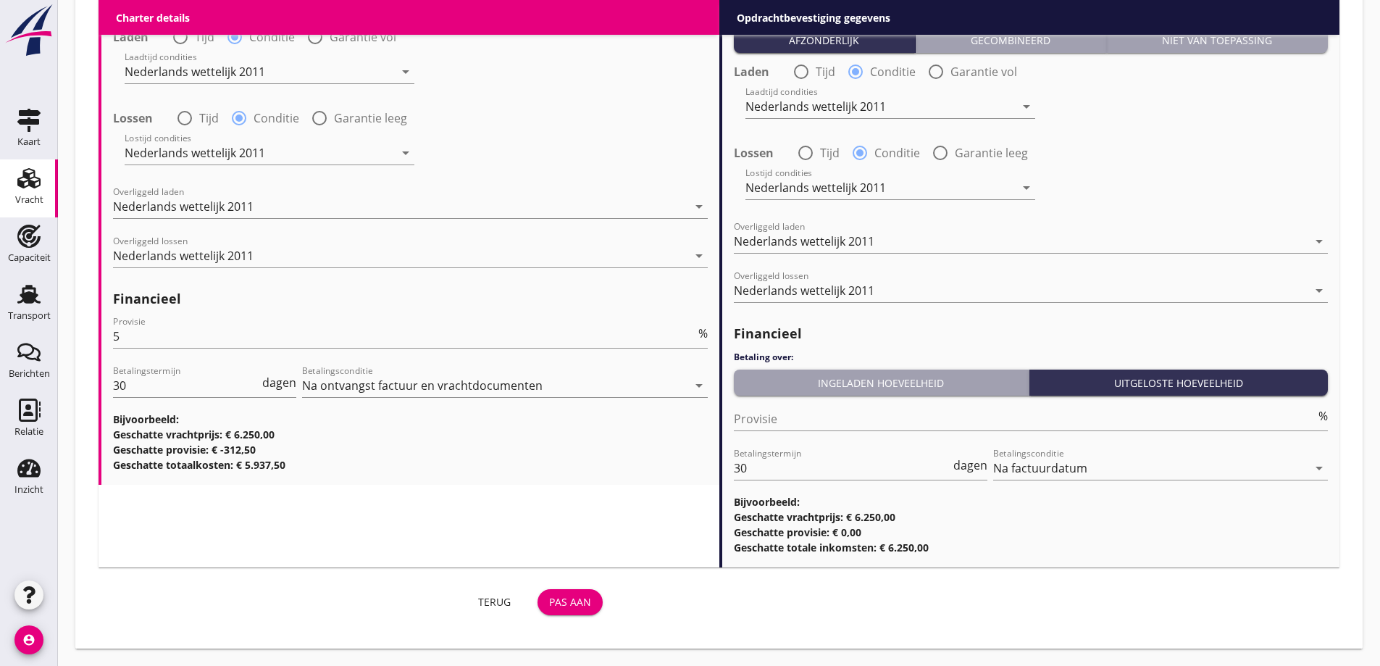
click at [576, 613] on button "Pas aan" at bounding box center [569, 602] width 65 height 26
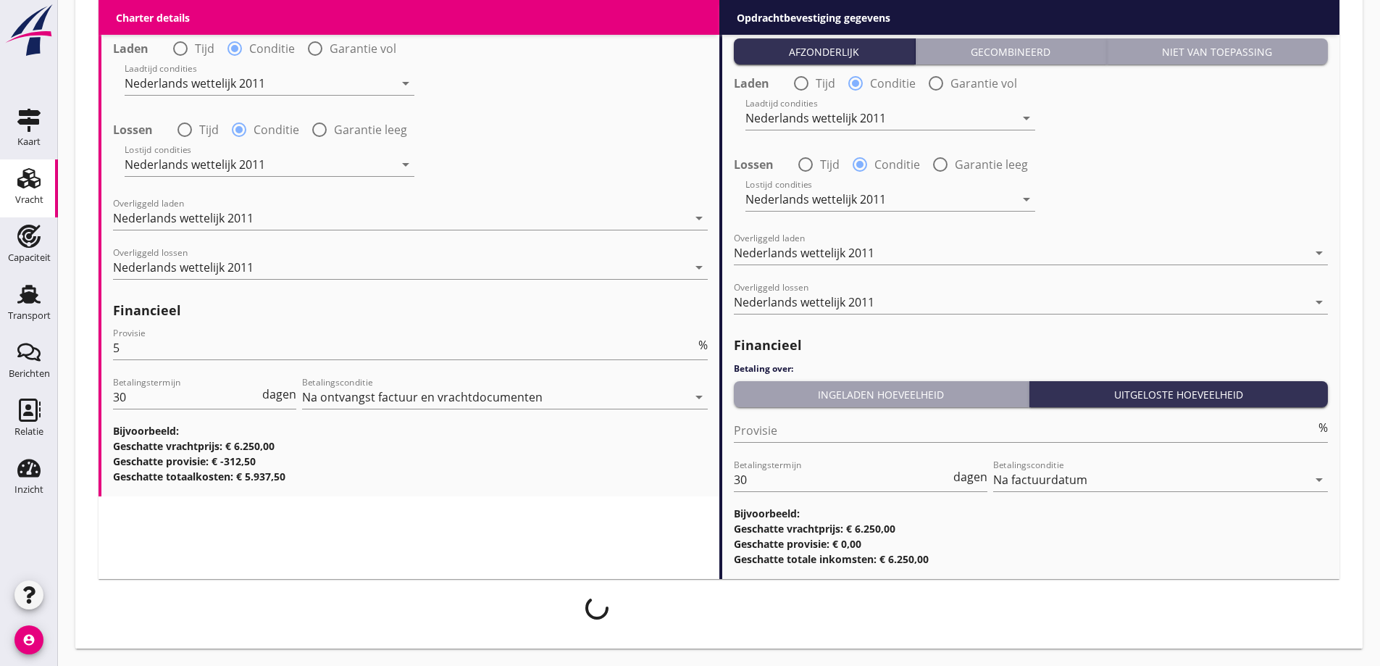
scroll to position [1688, 0]
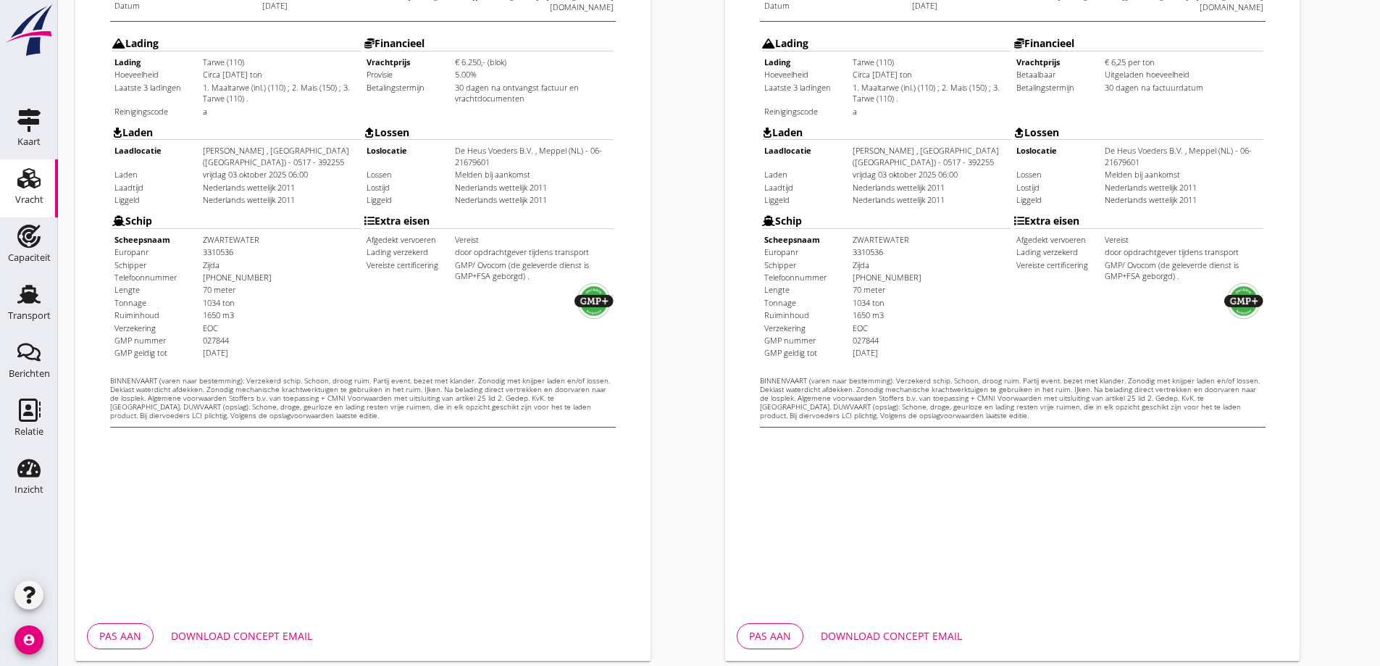
scroll to position [407, 0]
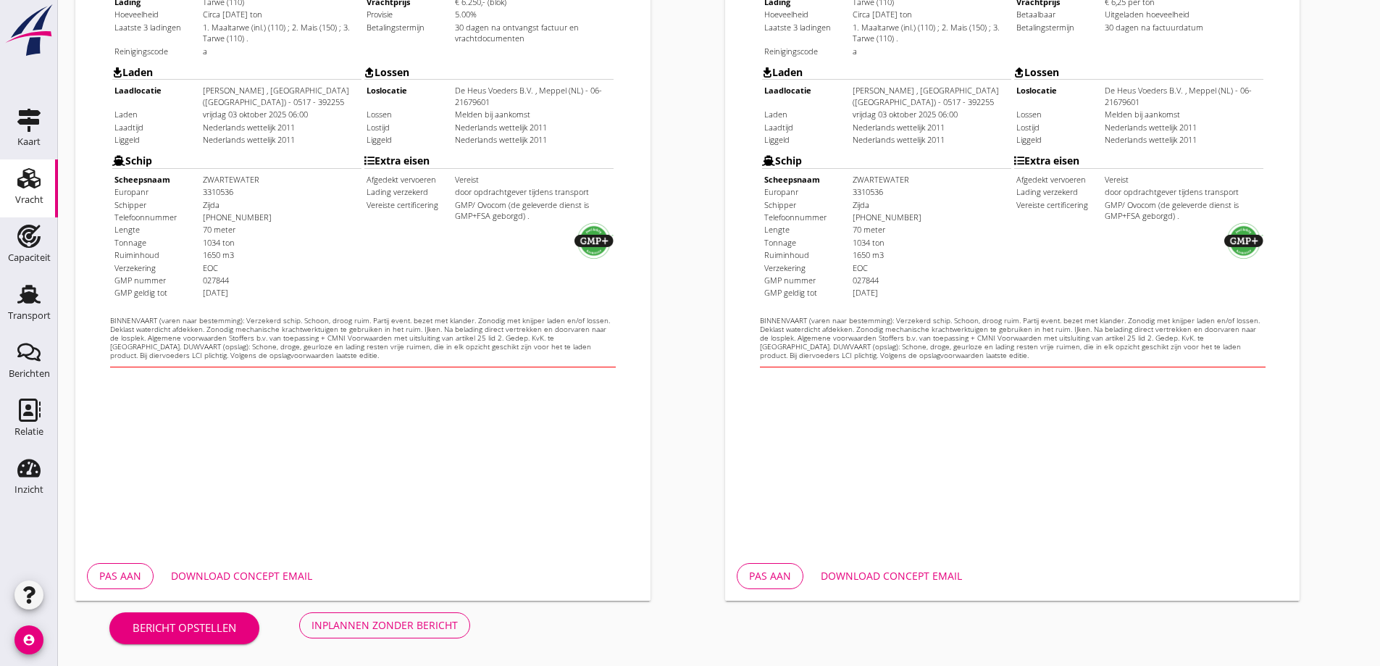
click at [888, 578] on div "Download concept email" at bounding box center [891, 575] width 141 height 15
click at [210, 572] on div "Download concept email" at bounding box center [241, 575] width 141 height 15
click at [438, 631] on div "Inplannen zonder bericht" at bounding box center [384, 624] width 146 height 15
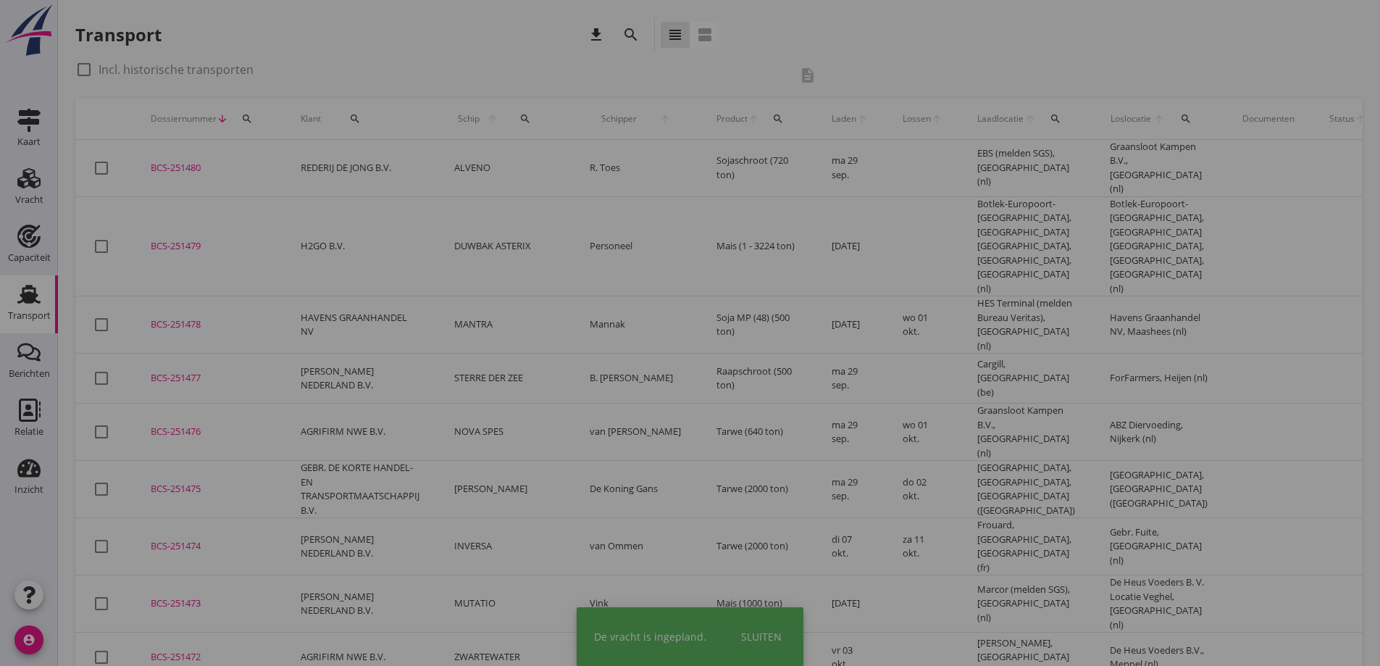
scroll to position [72, 0]
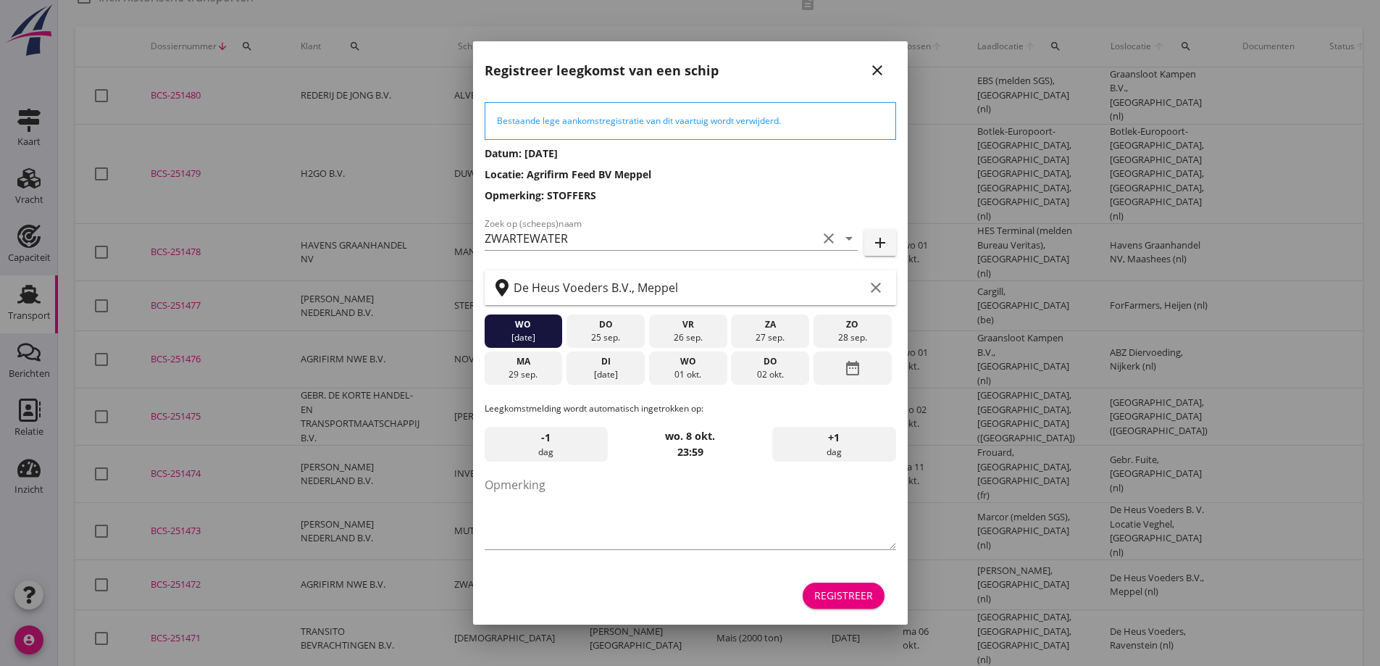
click at [876, 73] on icon "close" at bounding box center [876, 70] width 17 height 17
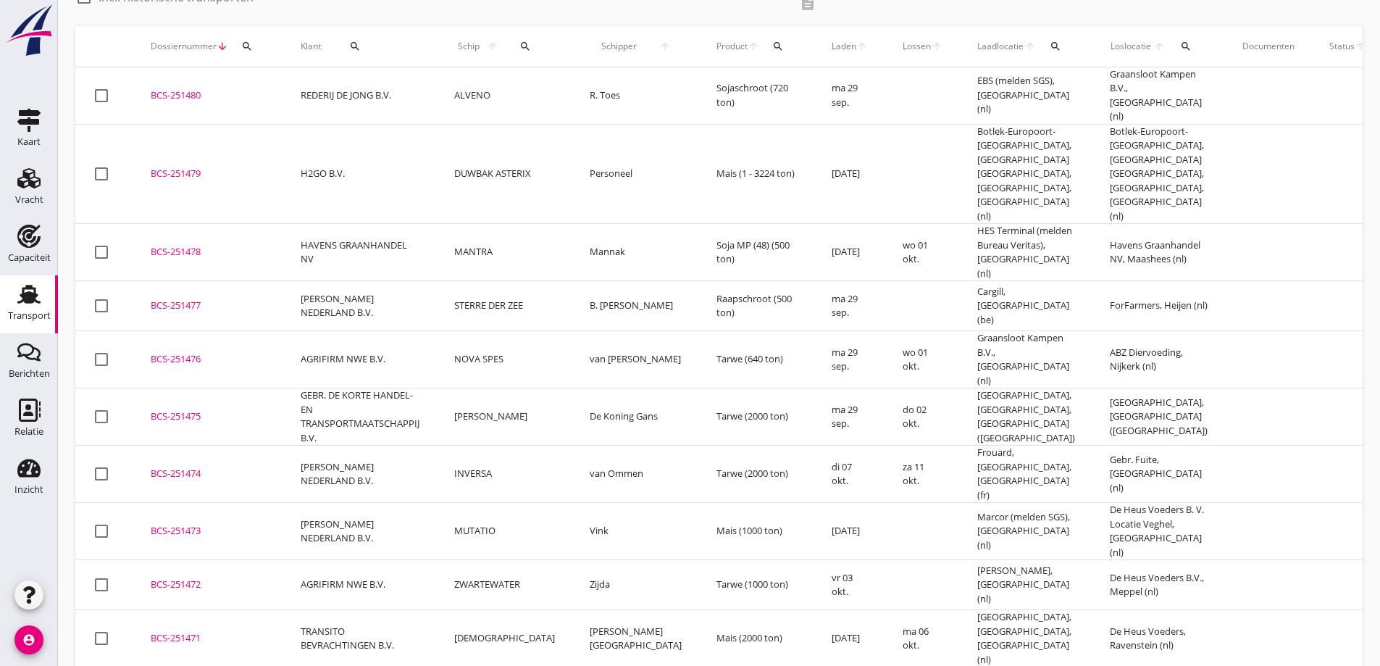
click at [231, 577] on div "BCS-251472" at bounding box center [208, 584] width 115 height 14
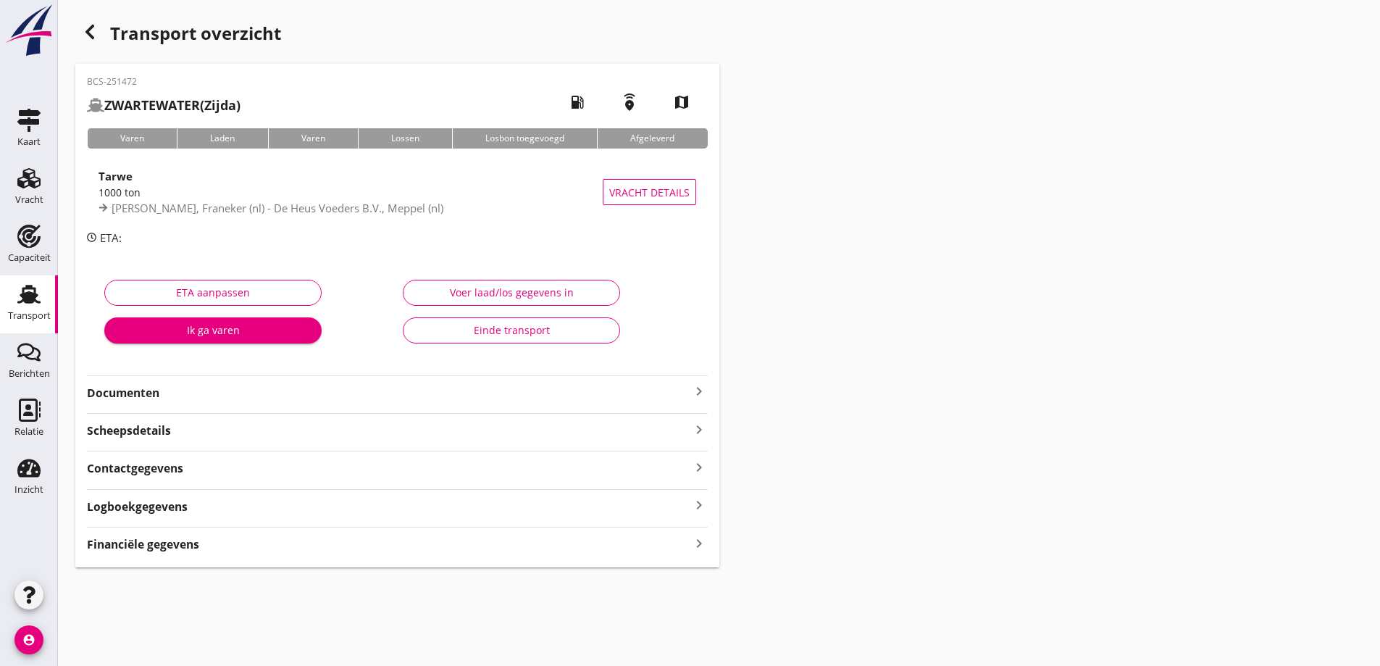
click at [253, 390] on strong "Documenten" at bounding box center [388, 393] width 603 height 17
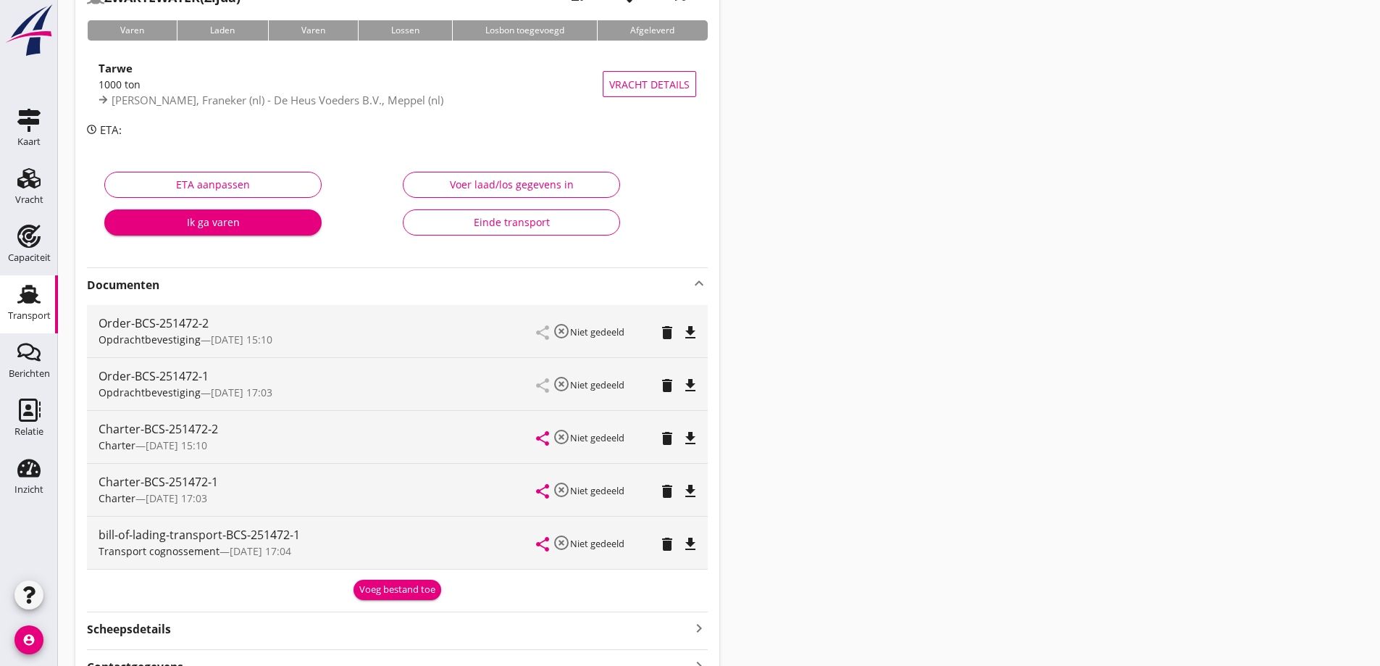
scroll to position [145, 0]
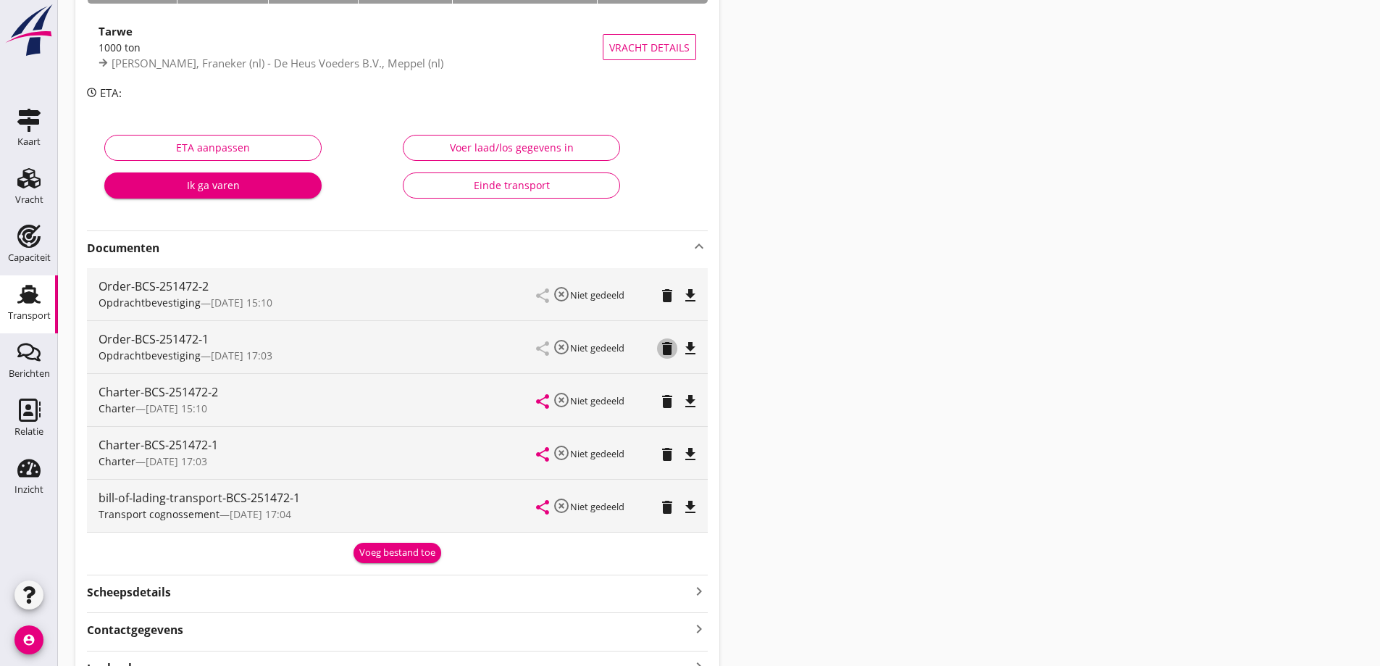
click at [666, 351] on icon "delete" at bounding box center [666, 348] width 17 height 17
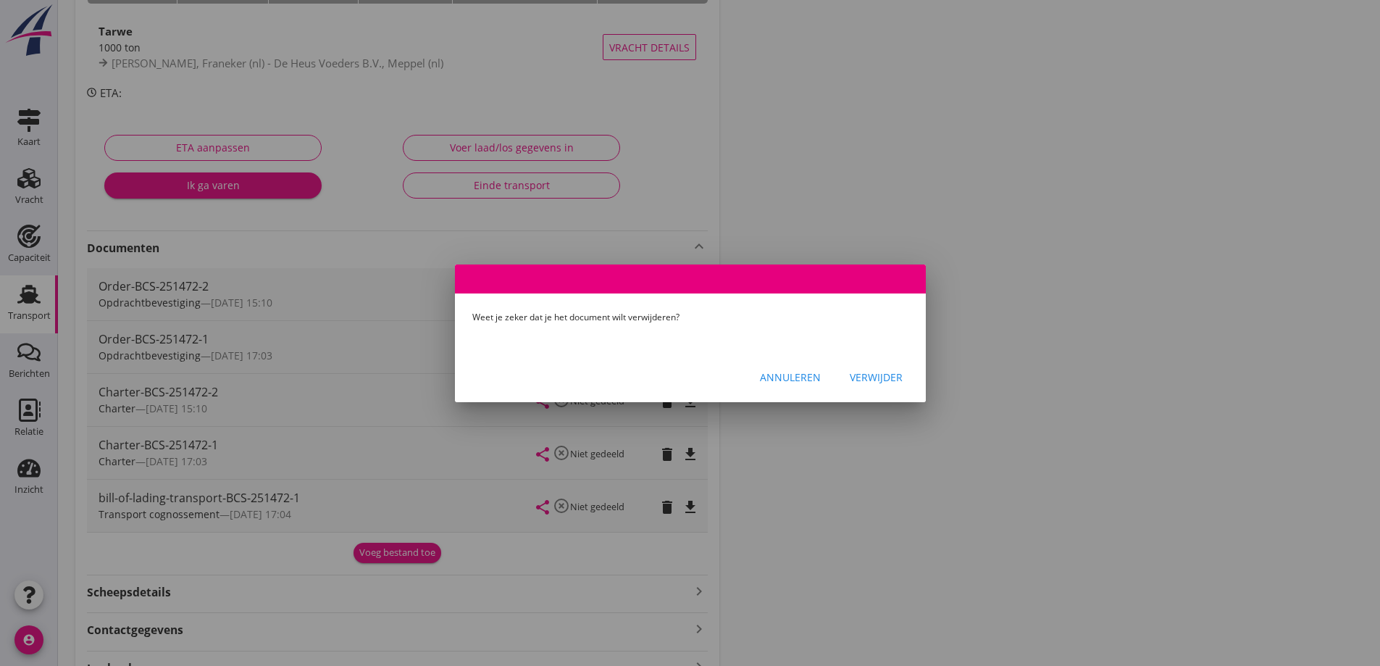
click at [871, 377] on div "Verwijder" at bounding box center [876, 376] width 53 height 15
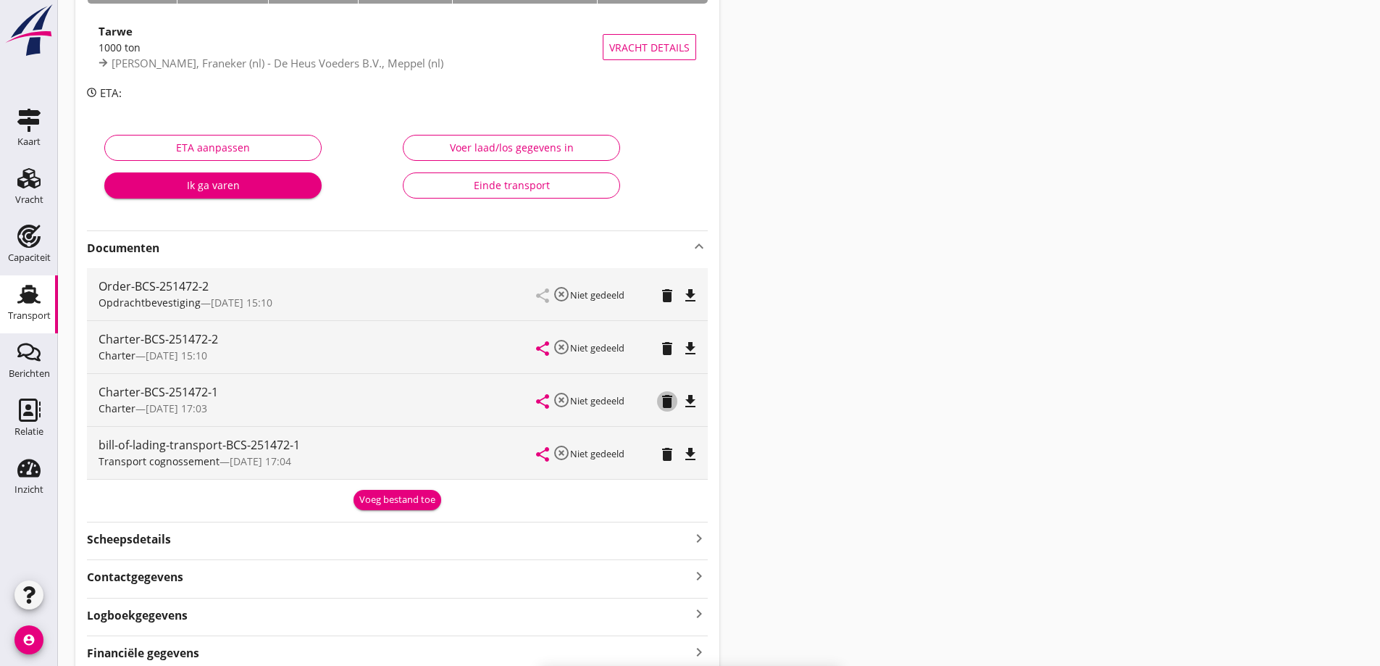
click at [663, 406] on icon "delete" at bounding box center [666, 401] width 17 height 17
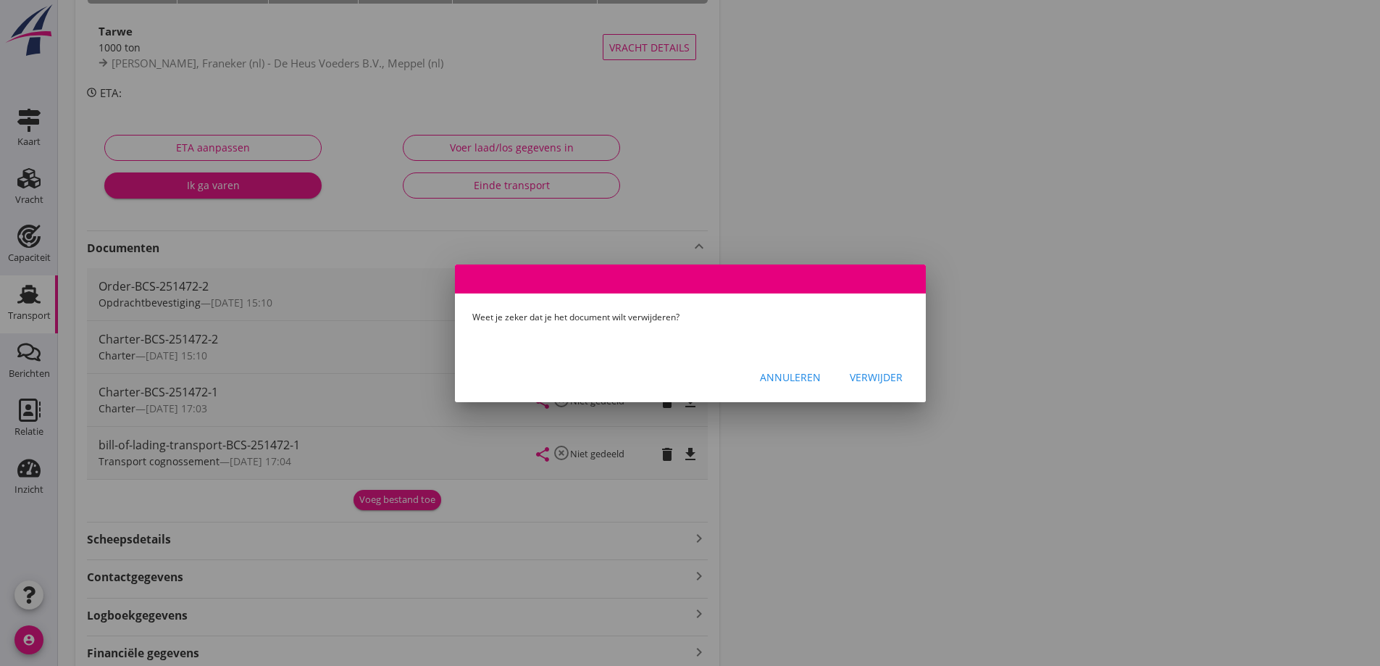
click at [855, 374] on div "Verwijder" at bounding box center [876, 376] width 53 height 15
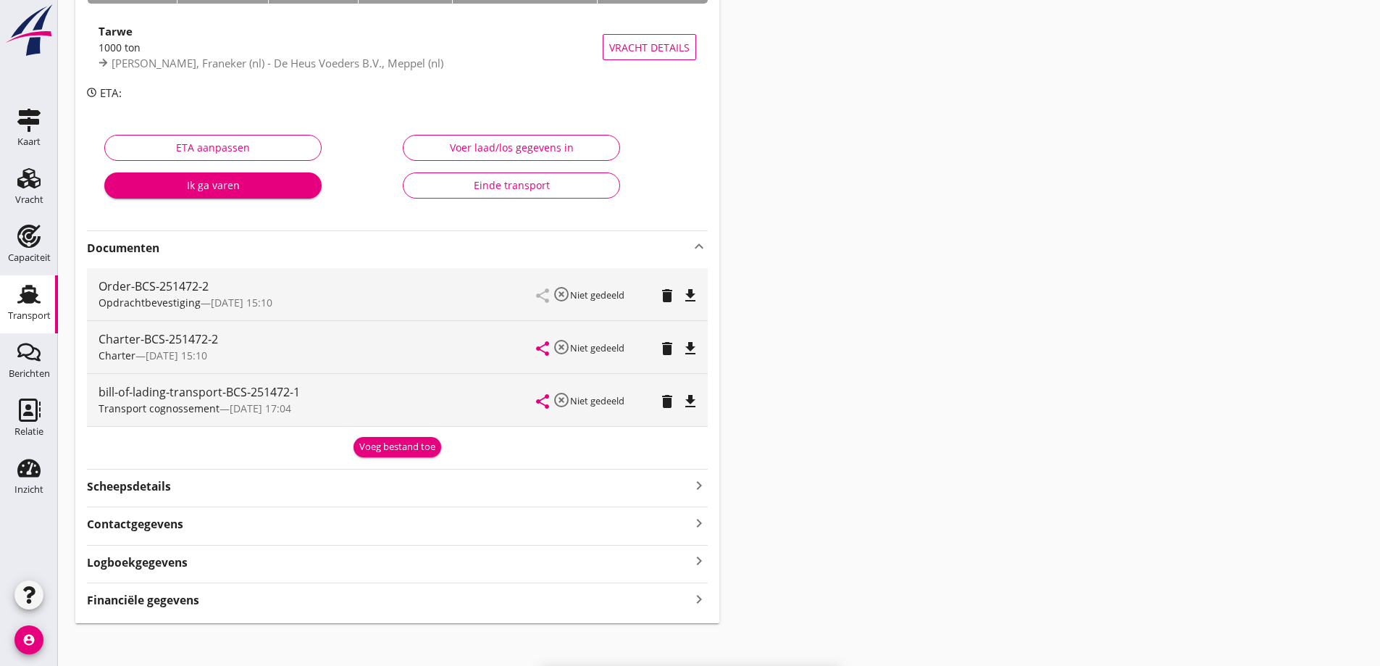
click at [669, 403] on icon "delete" at bounding box center [666, 401] width 17 height 17
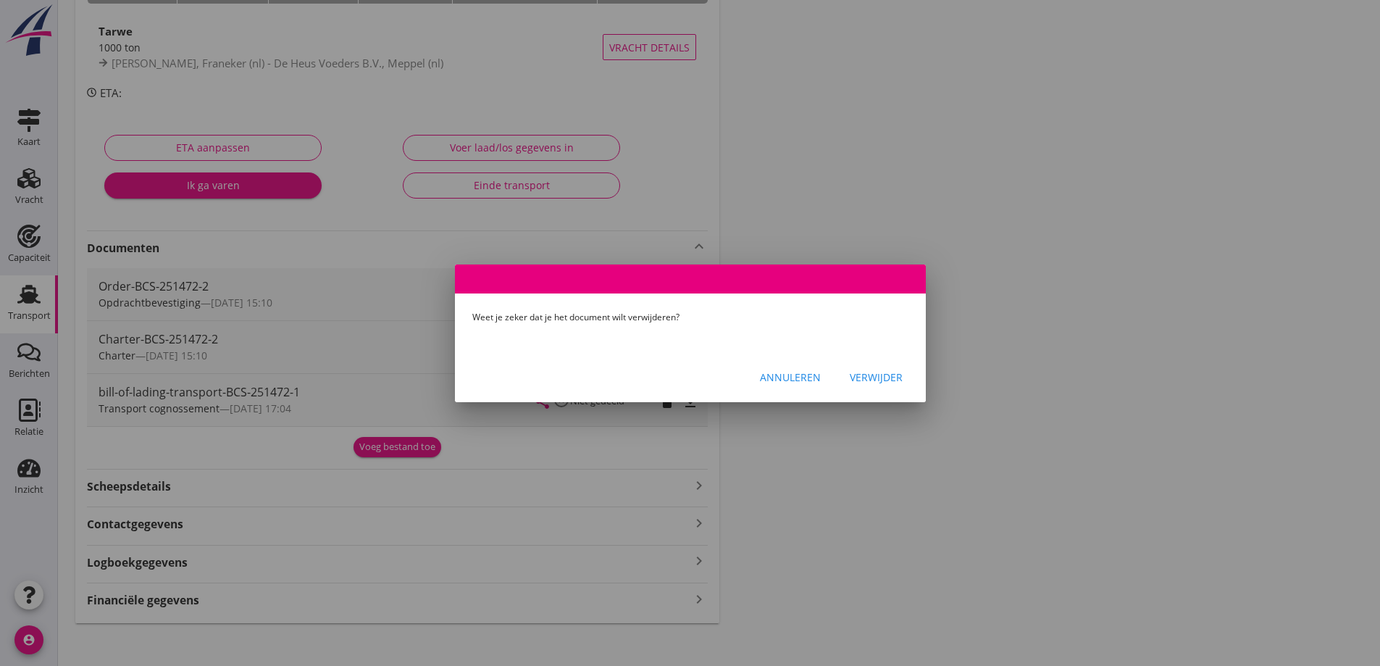
click at [868, 380] on div "Verwijder" at bounding box center [876, 376] width 53 height 15
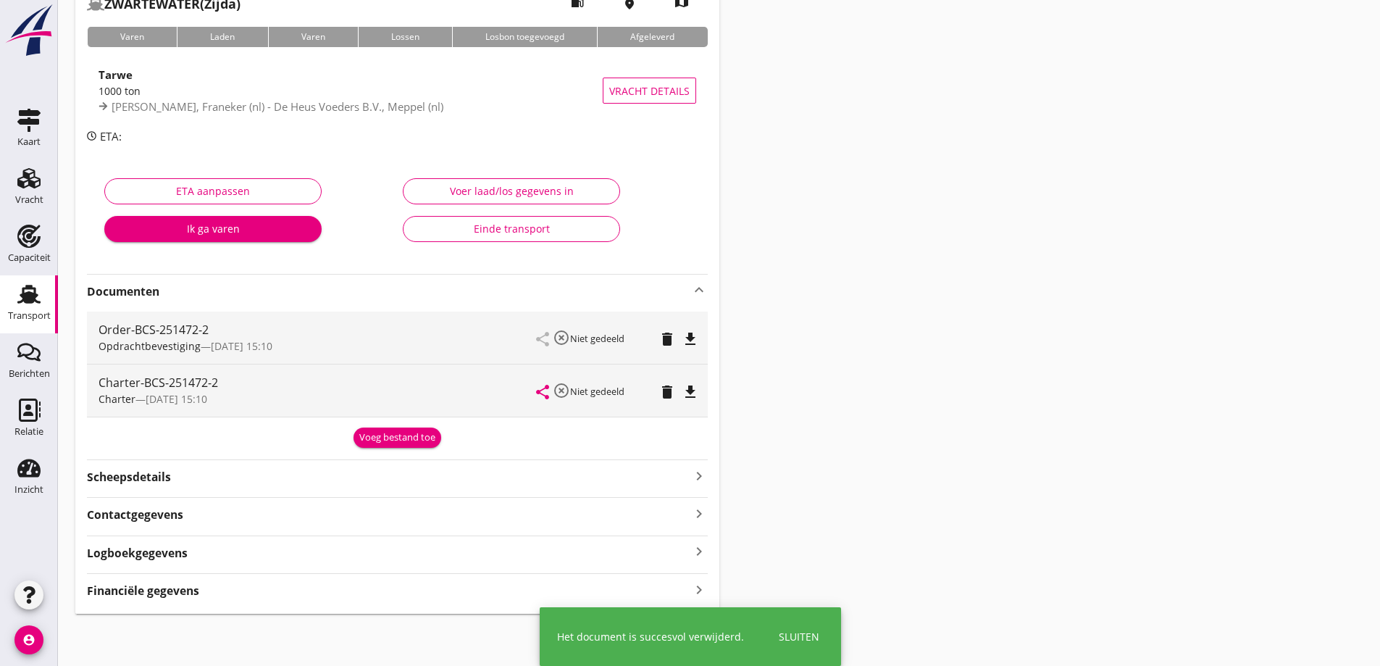
scroll to position [101, 0]
click at [377, 436] on div "Voeg bestand toe" at bounding box center [397, 437] width 76 height 14
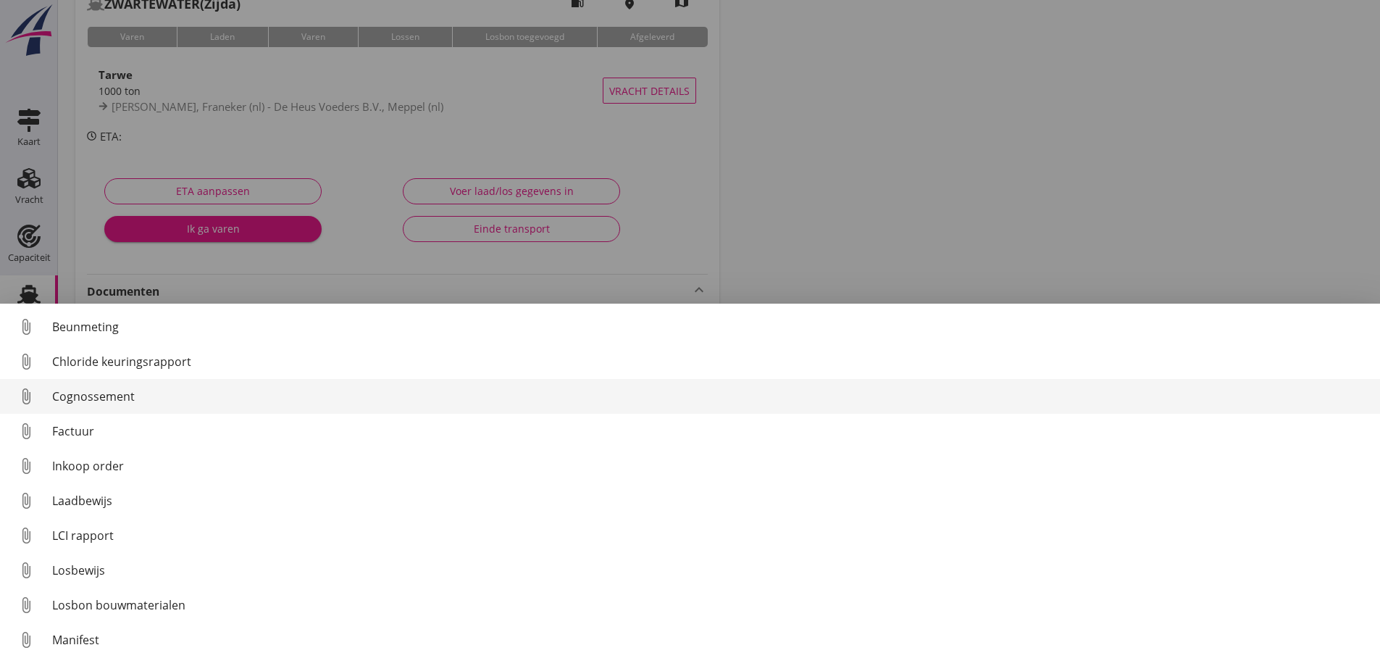
click at [138, 395] on div "Cognossement" at bounding box center [710, 396] width 1316 height 17
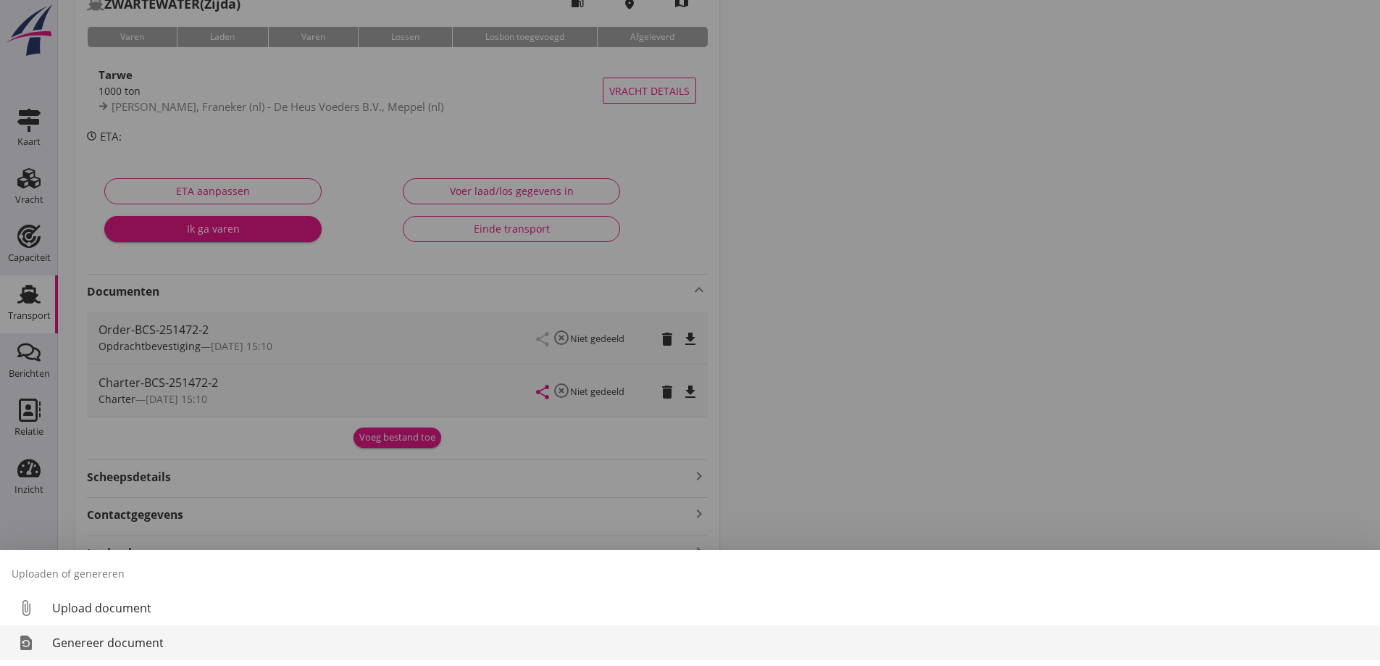
click at [157, 648] on div "Genereer document" at bounding box center [710, 642] width 1316 height 17
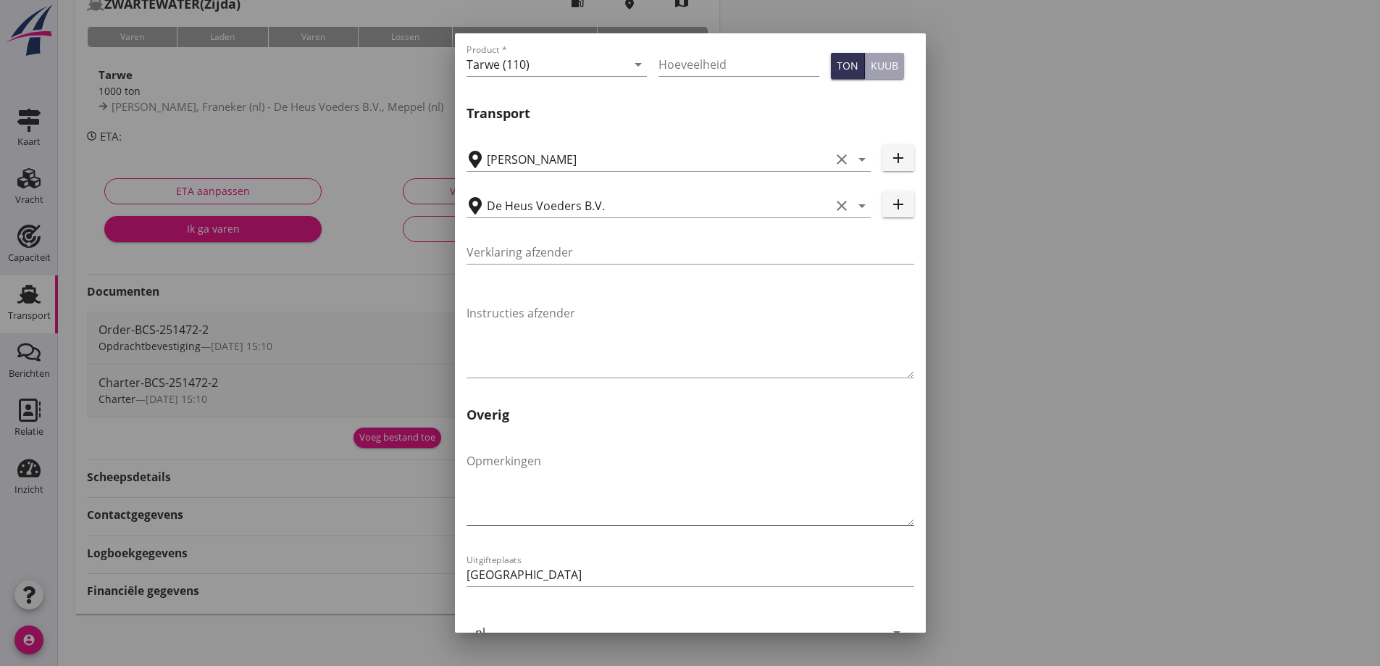
scroll to position [433, 0]
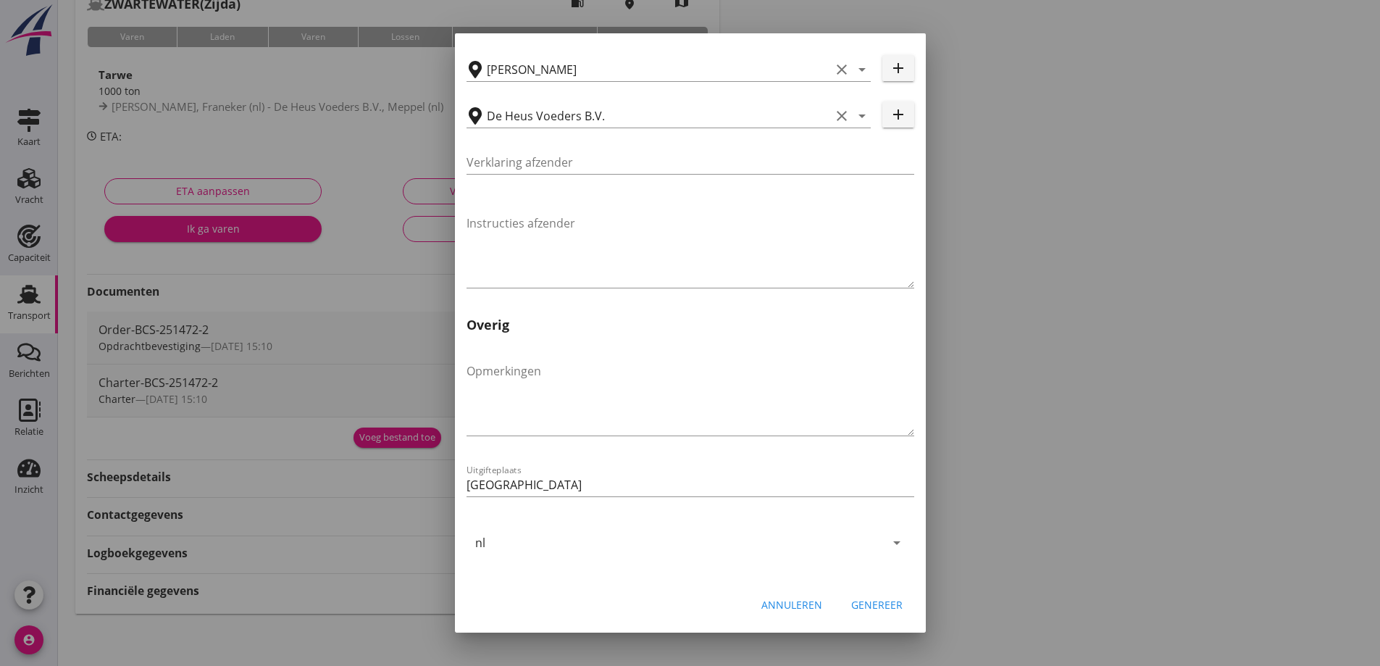
click at [879, 614] on button "Genereer" at bounding box center [877, 605] width 75 height 26
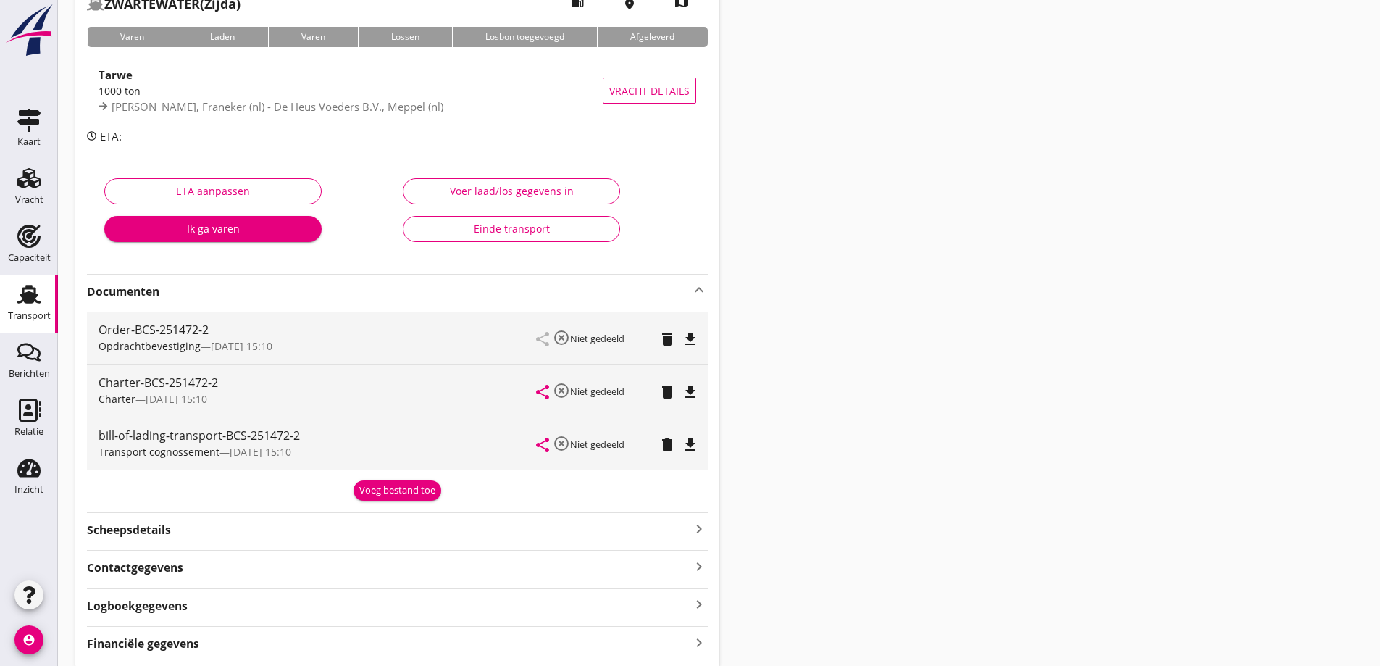
click at [689, 448] on icon "file_download" at bounding box center [690, 444] width 17 height 17
click at [33, 329] on link "Transport Transport" at bounding box center [29, 304] width 58 height 58
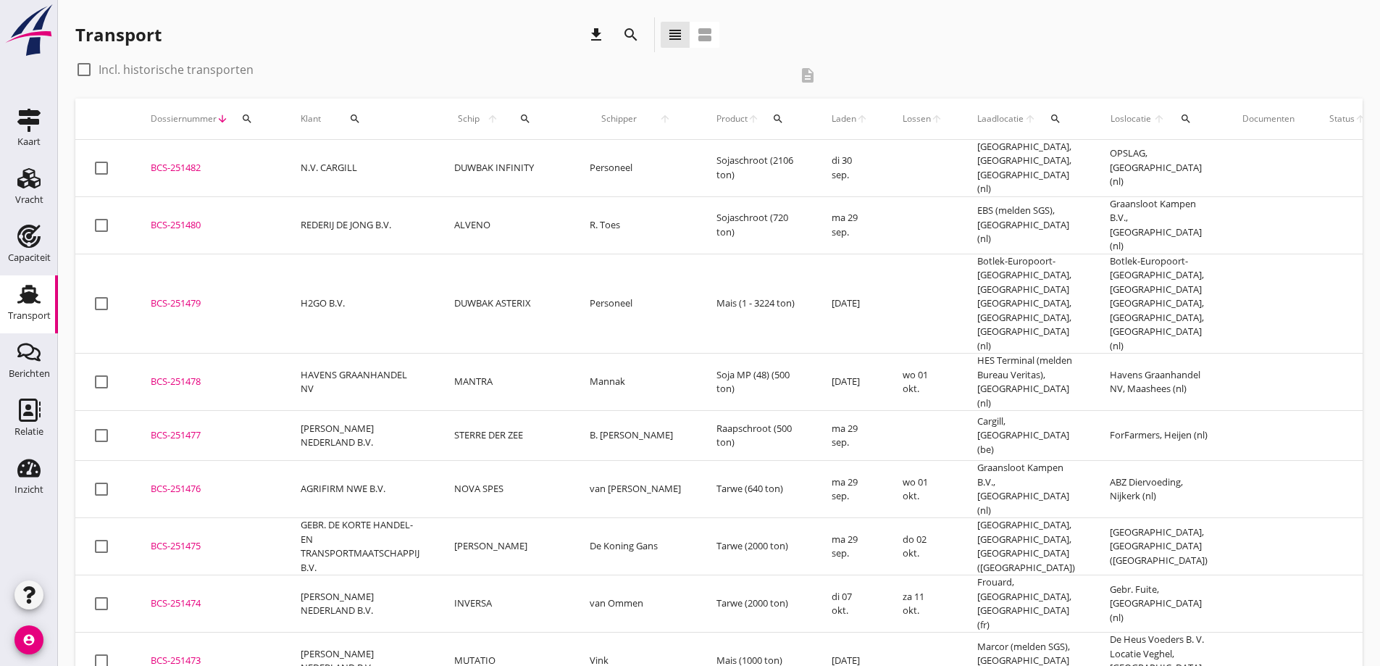
click at [1312, 518] on td at bounding box center [1348, 546] width 72 height 57
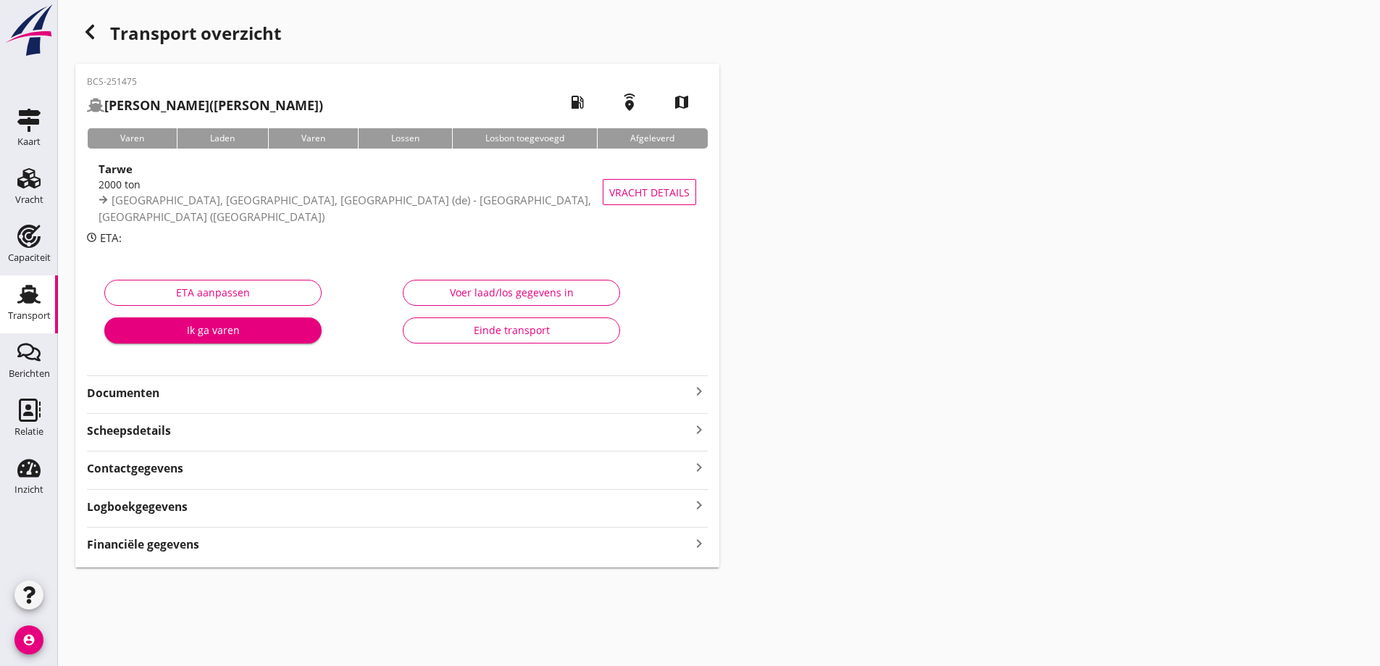
click at [25, 310] on div "Transport" at bounding box center [29, 316] width 43 height 20
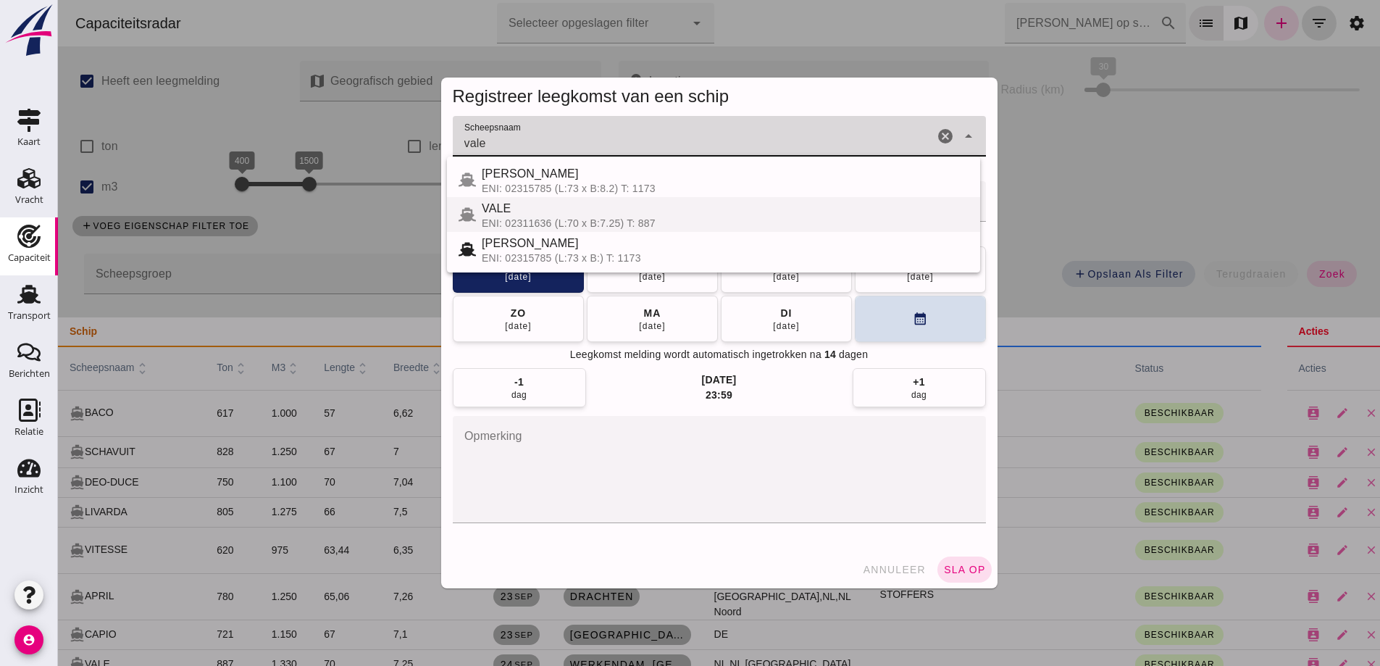
click at [629, 222] on div "ENI: 02311636 (L:70 x B:7.25) T: 887" at bounding box center [725, 223] width 487 height 12
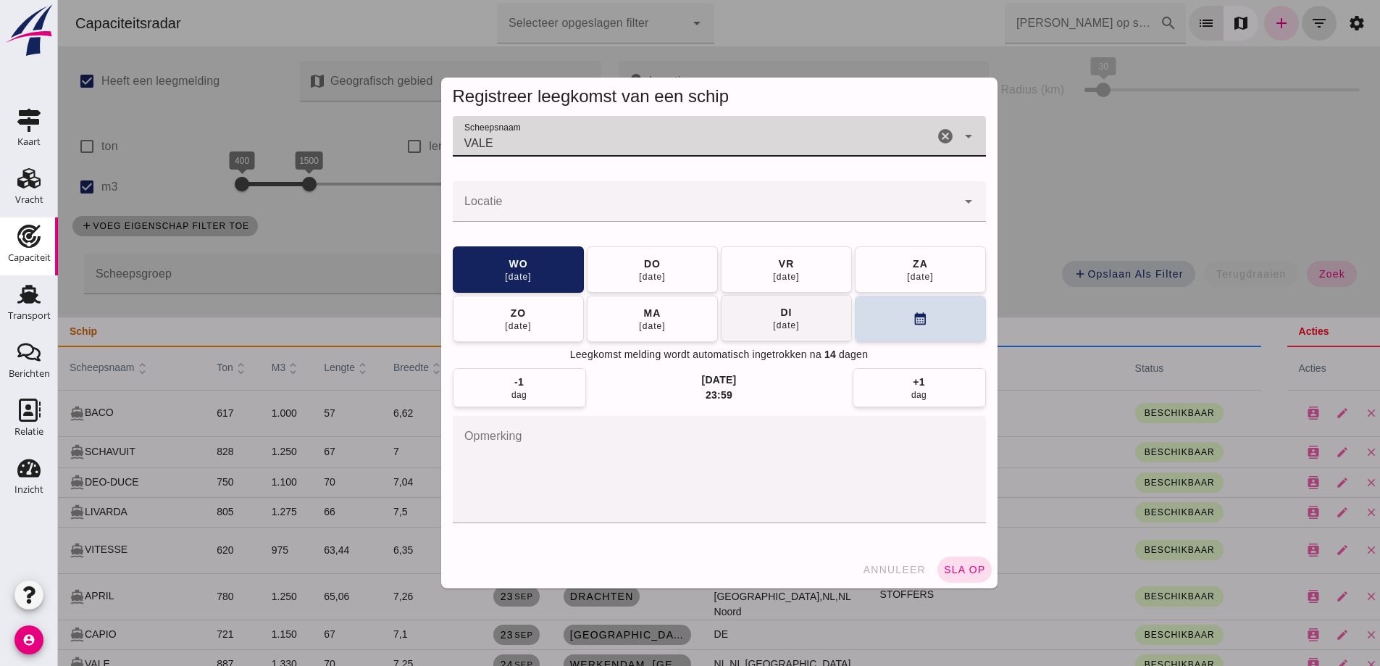
type input "VALE"
click at [760, 327] on button "[DATE]" at bounding box center [786, 318] width 131 height 46
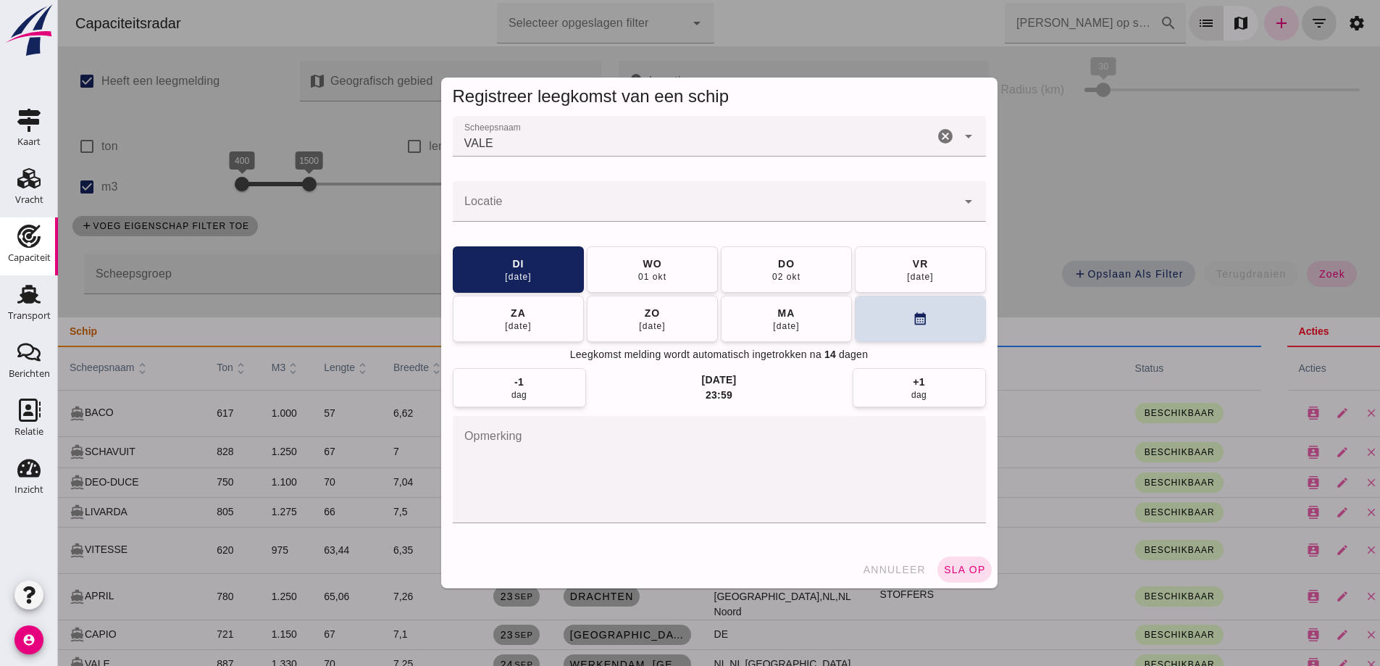
click at [638, 207] on input "Locatie" at bounding box center [705, 208] width 504 height 17
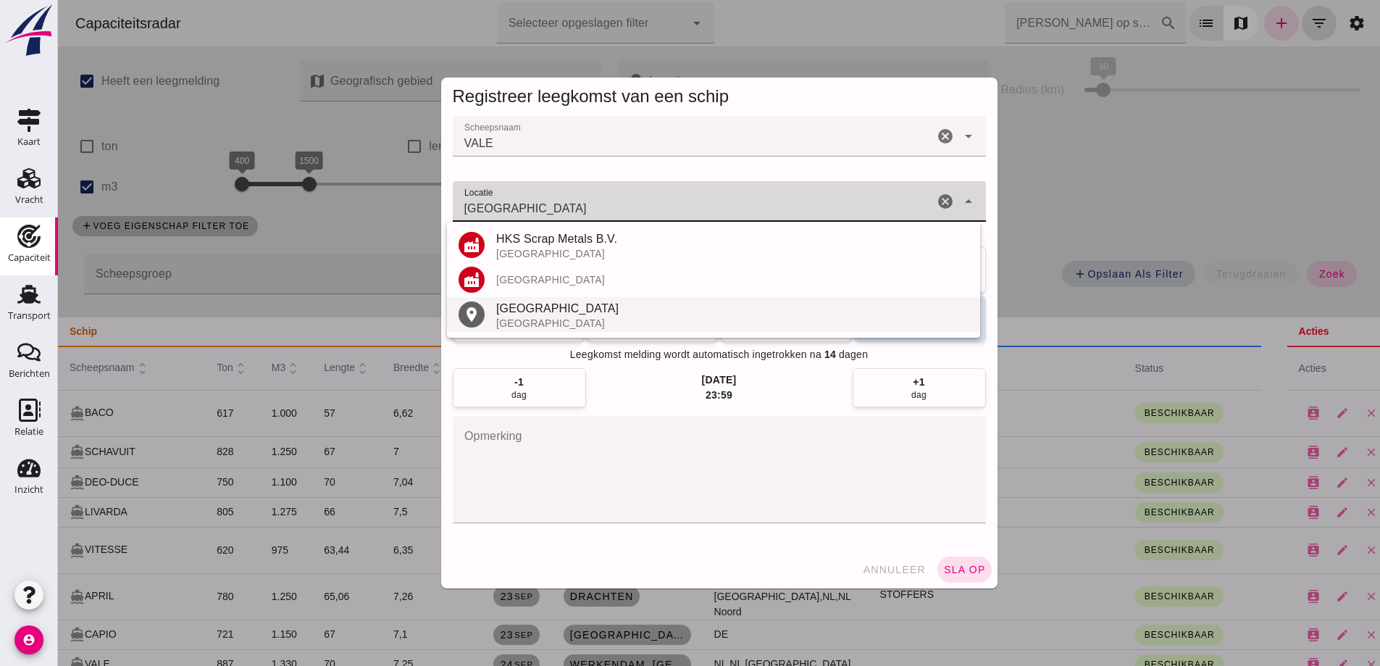
click at [543, 320] on div "[GEOGRAPHIC_DATA]" at bounding box center [732, 323] width 472 height 12
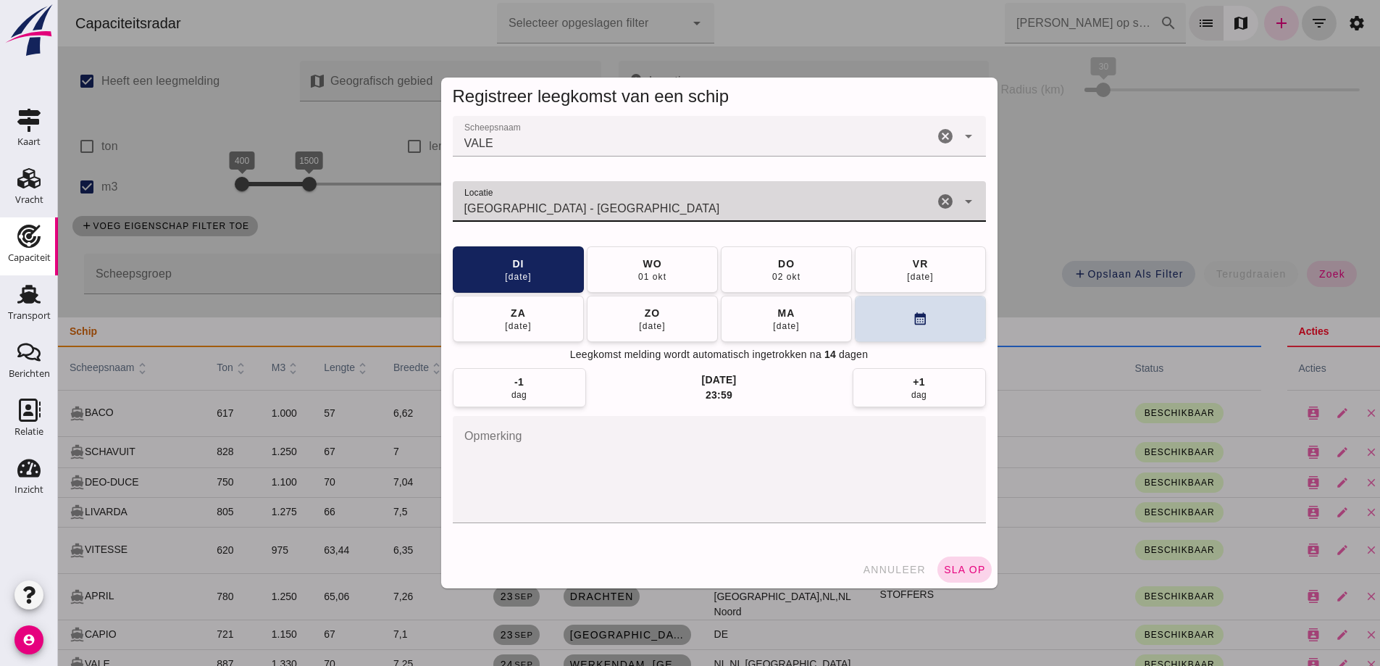
type input "Amersfoort - Utrecht"
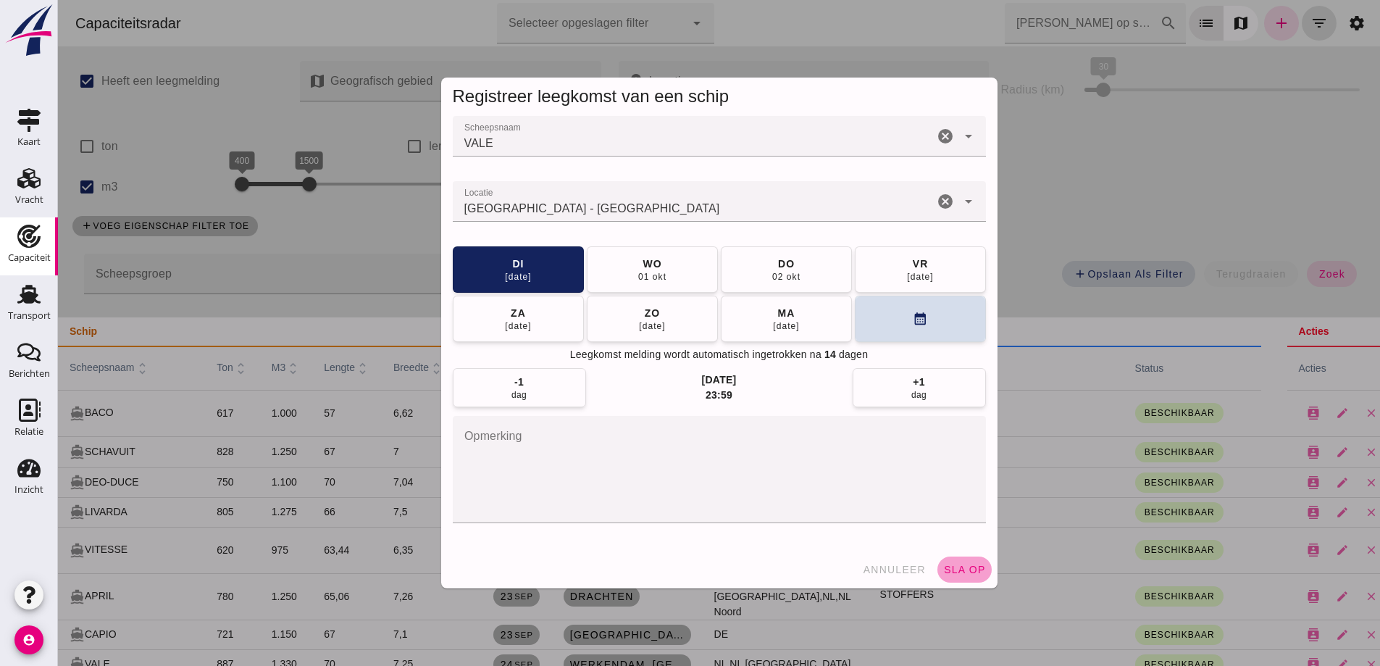
click at [970, 572] on span "sla op" at bounding box center [964, 570] width 43 height 12
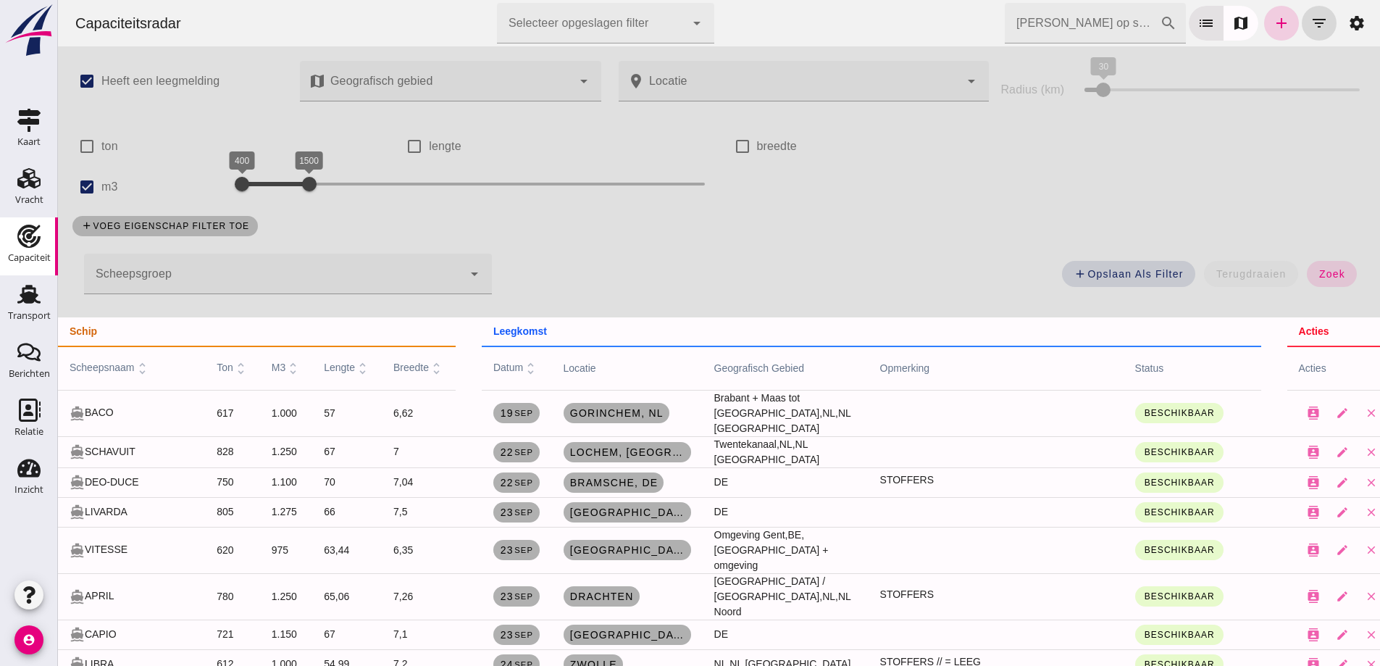
click at [1264, 25] on link "add" at bounding box center [1281, 23] width 35 height 35
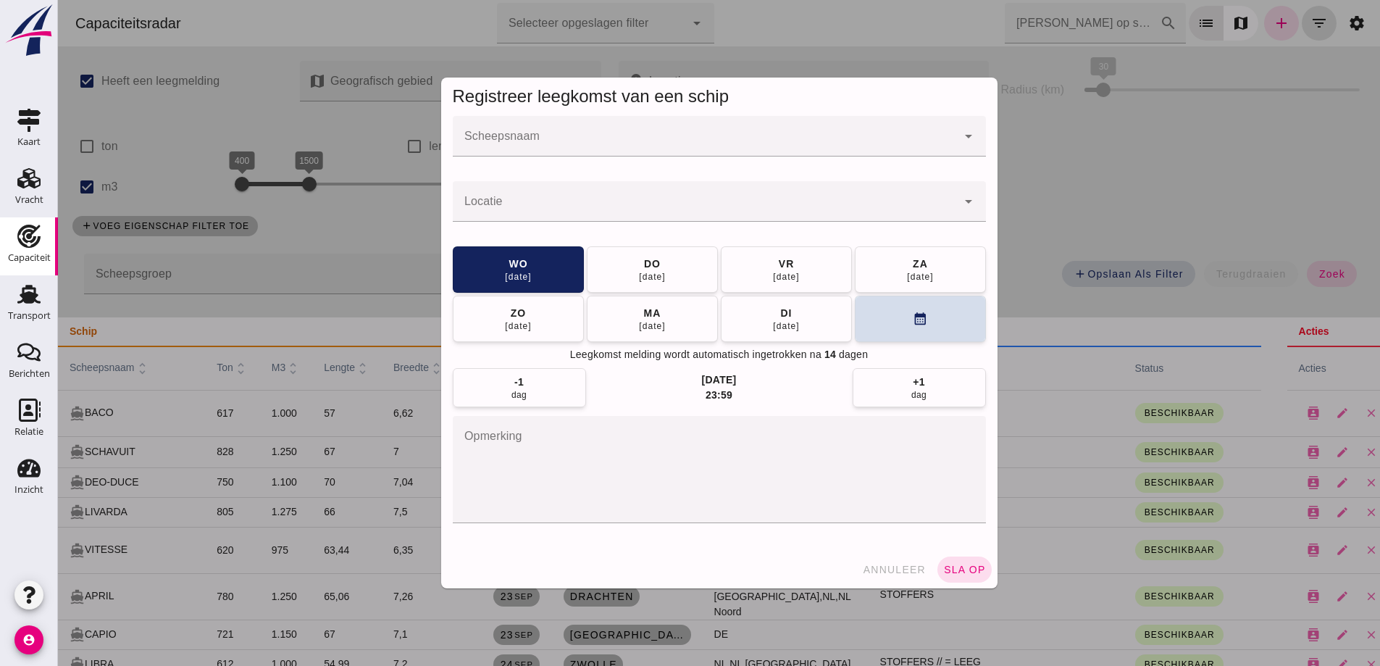
click at [795, 127] on div at bounding box center [705, 136] width 504 height 41
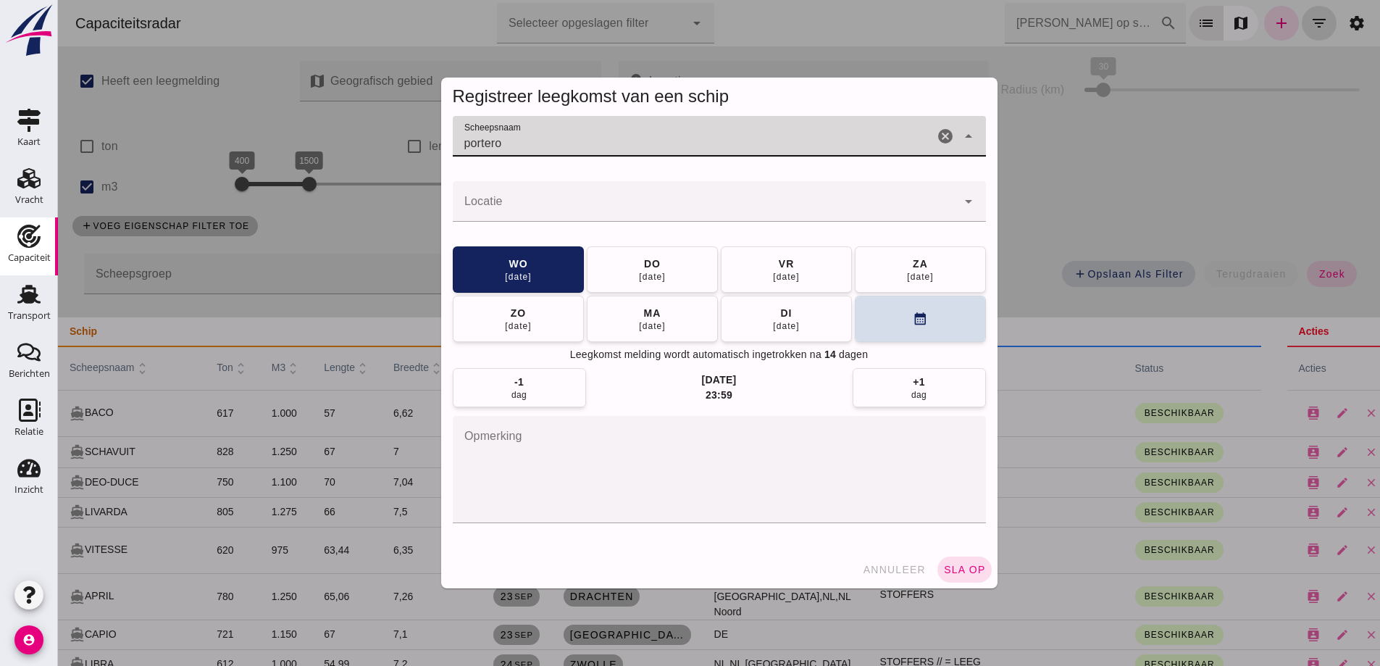
type input "portero"
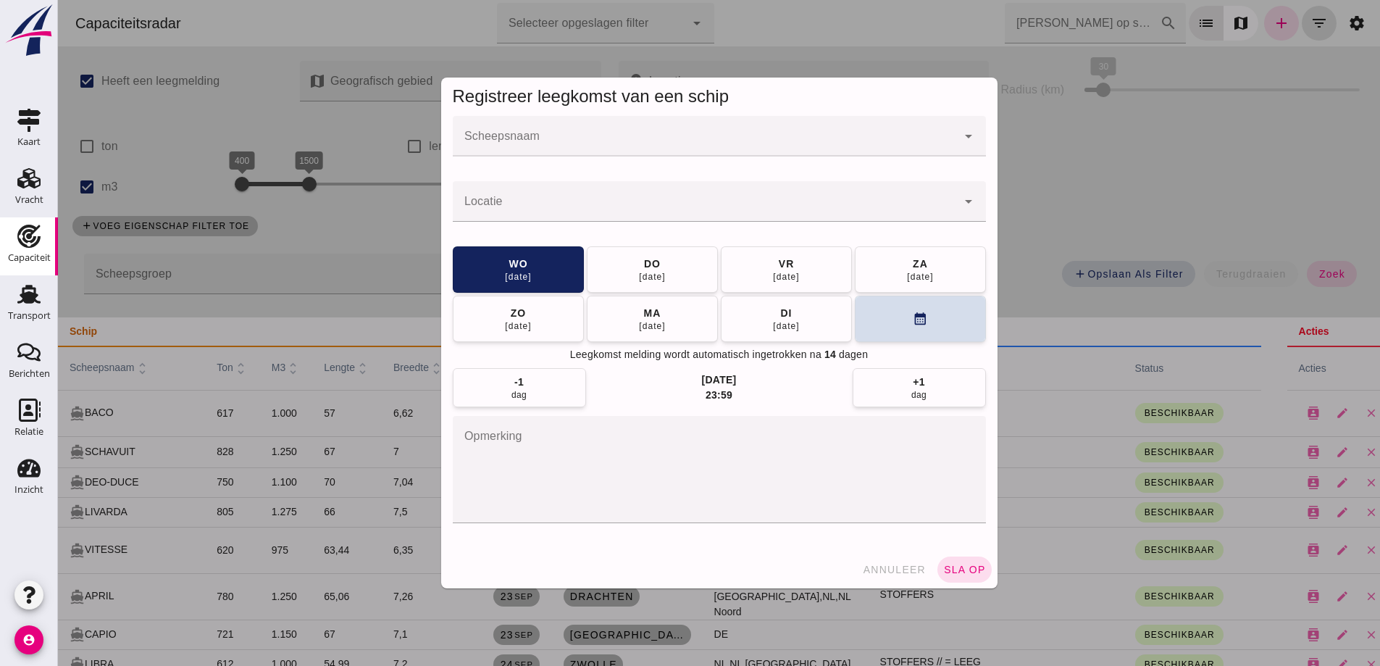
click at [475, 135] on input "Scheepsnaam" at bounding box center [705, 143] width 504 height 17
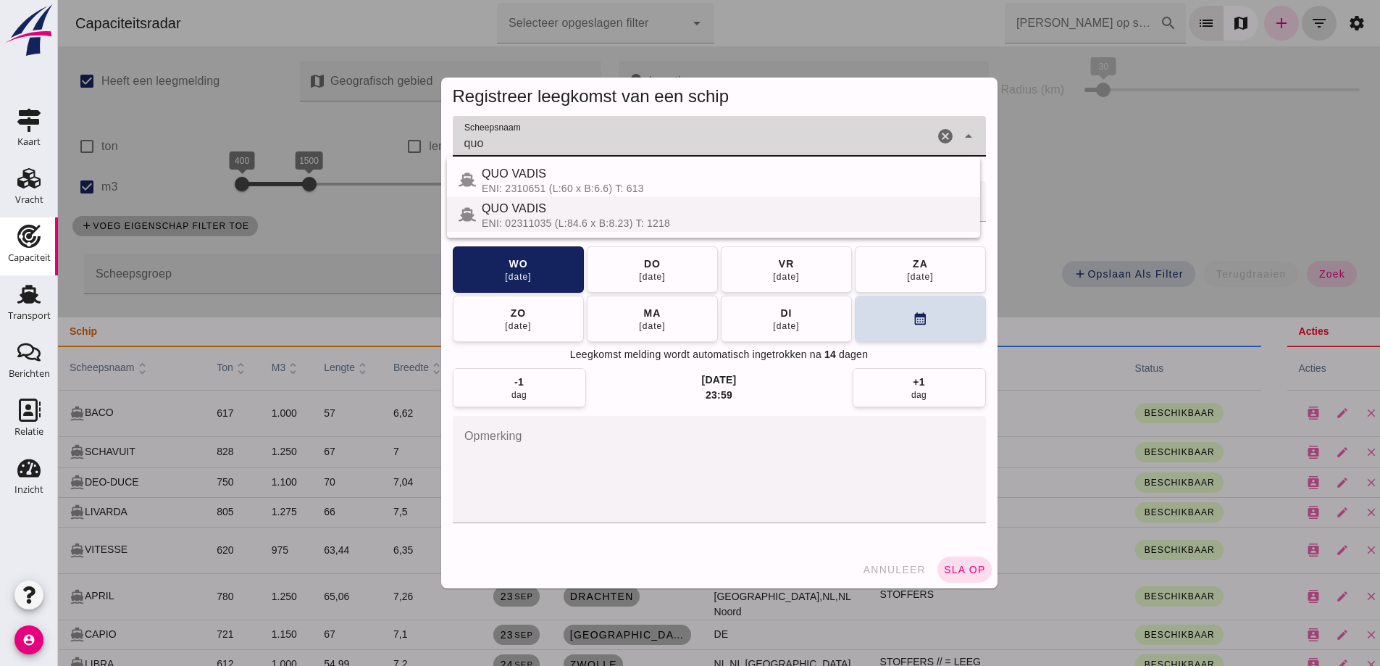
click at [653, 223] on div "ENI: 02311035 (L:84.6 x B:8.23) T: 1218" at bounding box center [725, 223] width 487 height 12
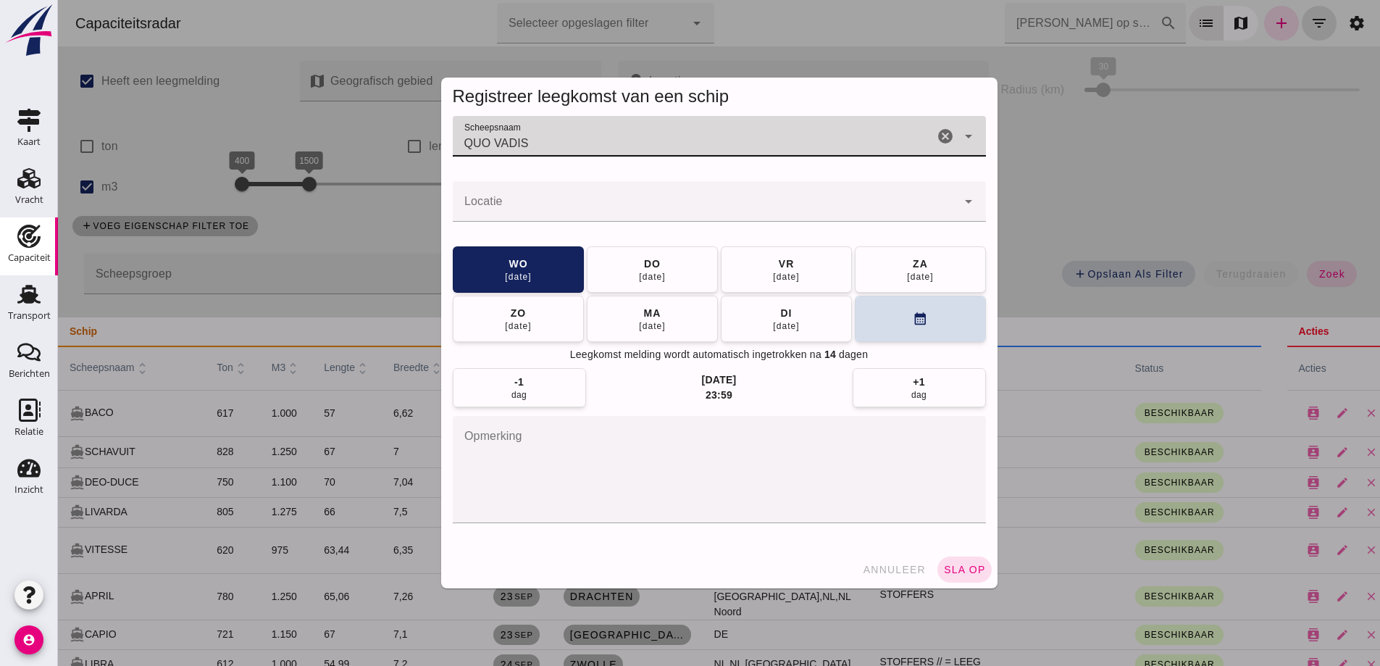
type input "QUO VADIS"
click at [567, 206] on input "Locatie" at bounding box center [705, 208] width 504 height 17
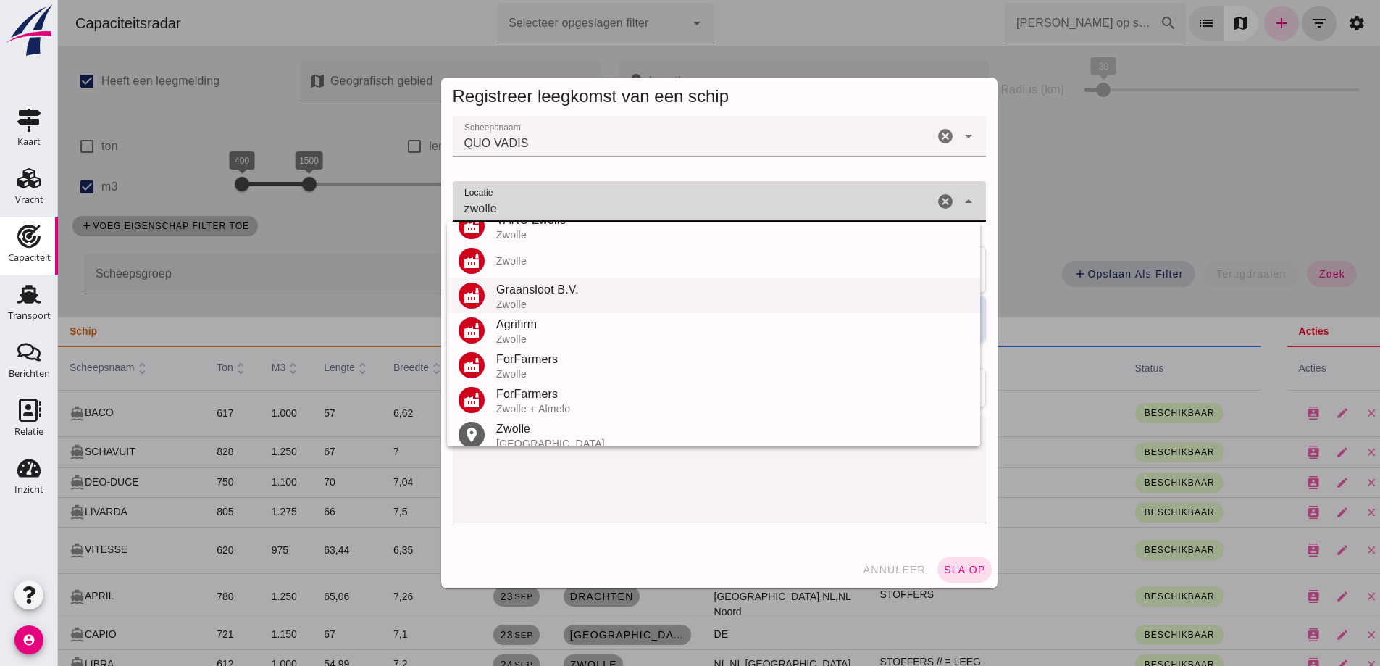
scroll to position [169, 0]
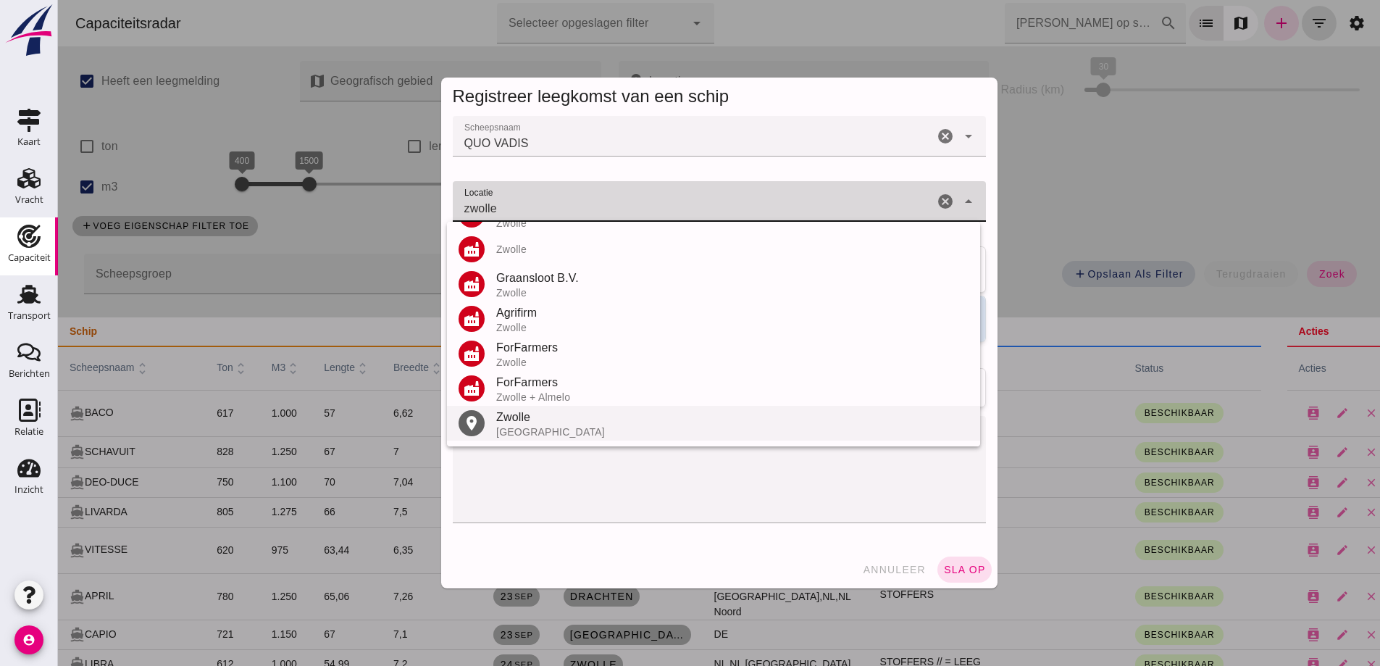
click at [531, 431] on div "Nederland" at bounding box center [732, 432] width 472 height 12
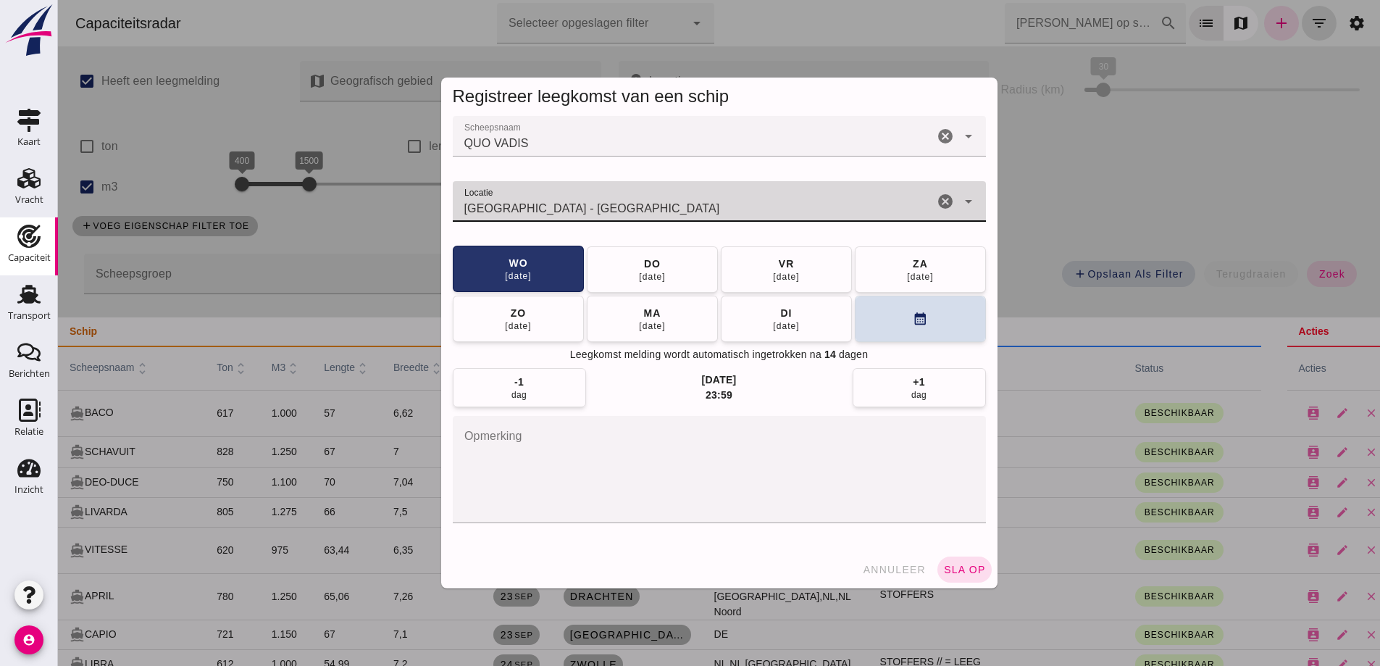
type input "Zwolle - Overijssel"
click at [552, 266] on button "[DATE]" at bounding box center [518, 269] width 131 height 46
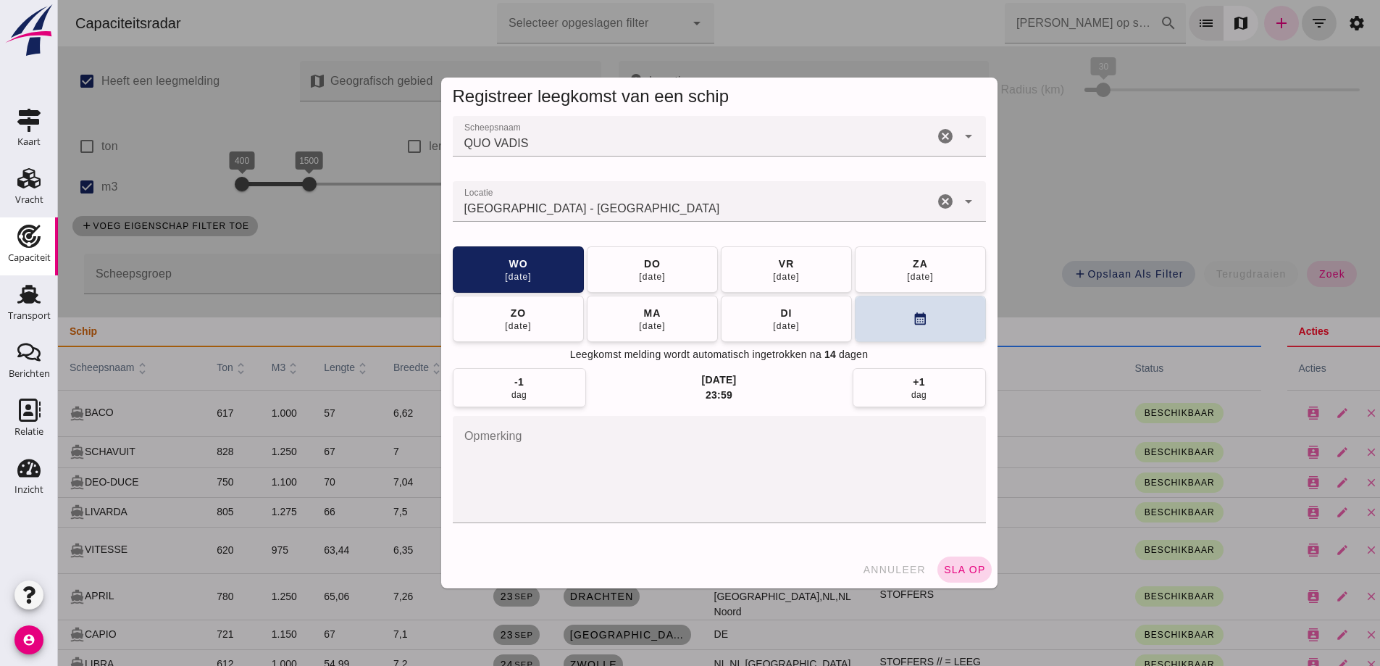
click at [966, 575] on button "sla op" at bounding box center [964, 569] width 54 height 26
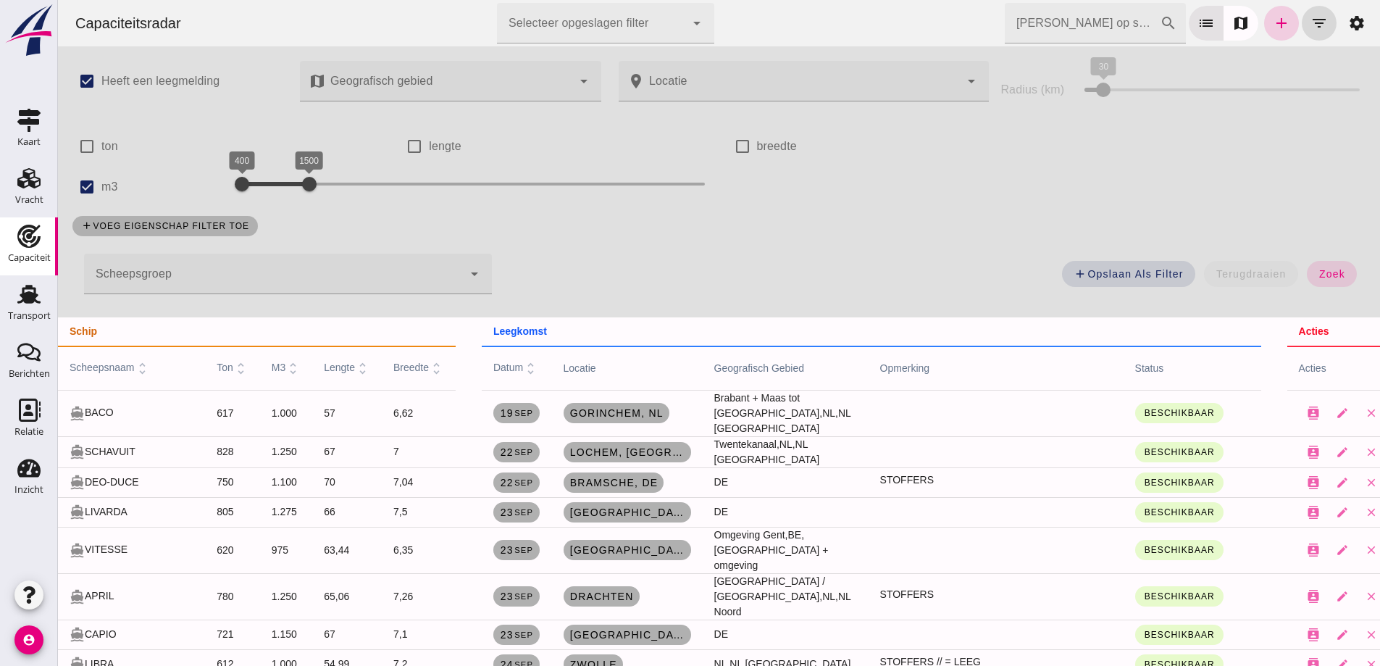
click at [1275, 16] on link "add" at bounding box center [1281, 23] width 35 height 35
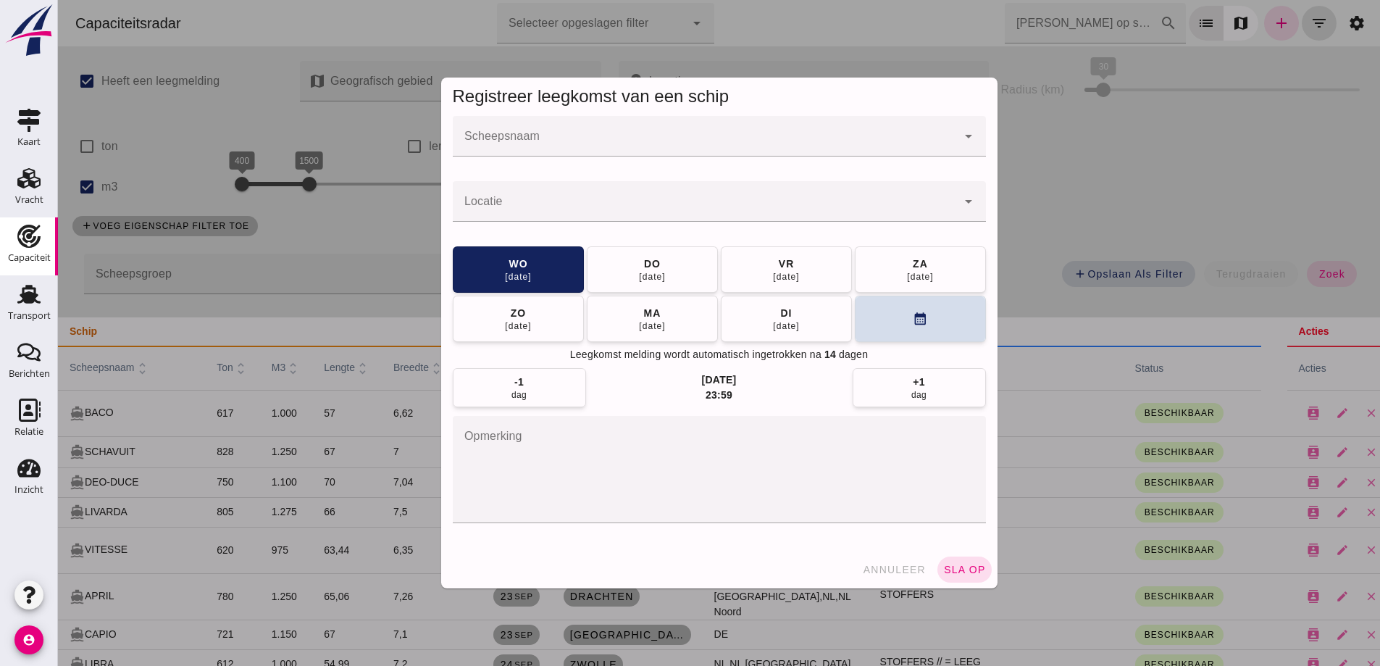
click at [782, 138] on input "Scheepsnaam" at bounding box center [705, 143] width 504 height 17
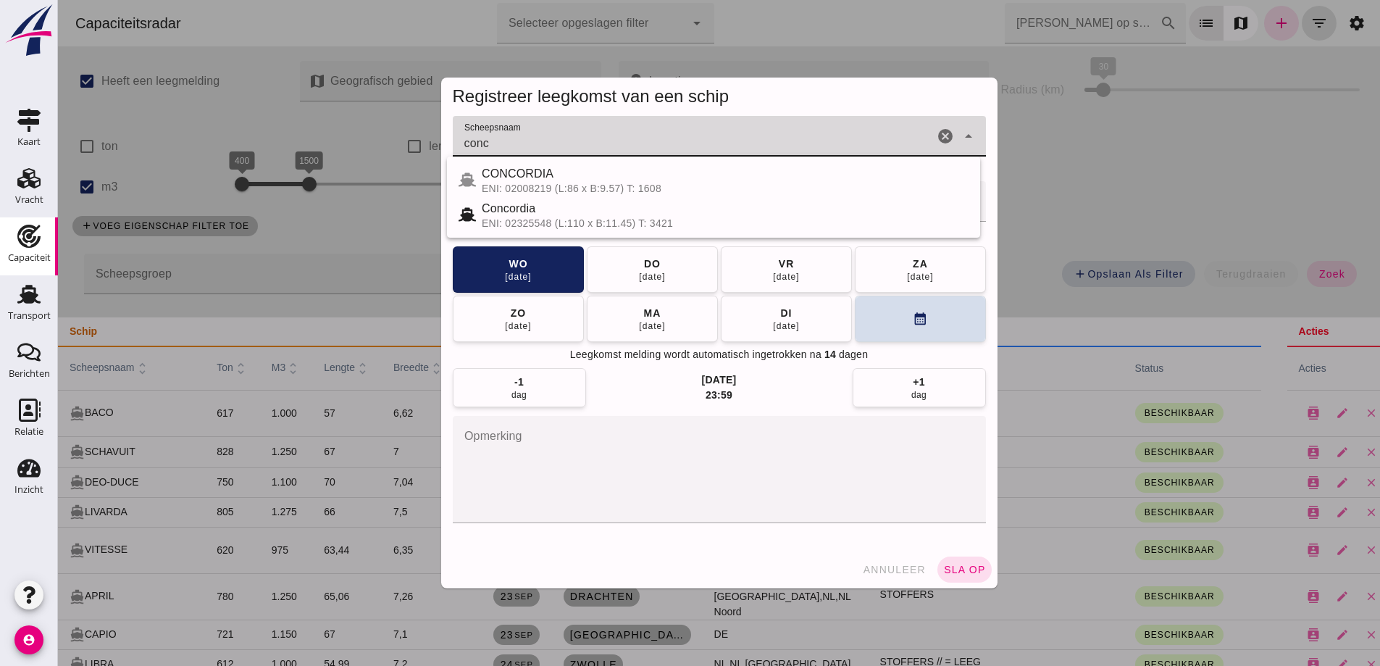
type input "conc"
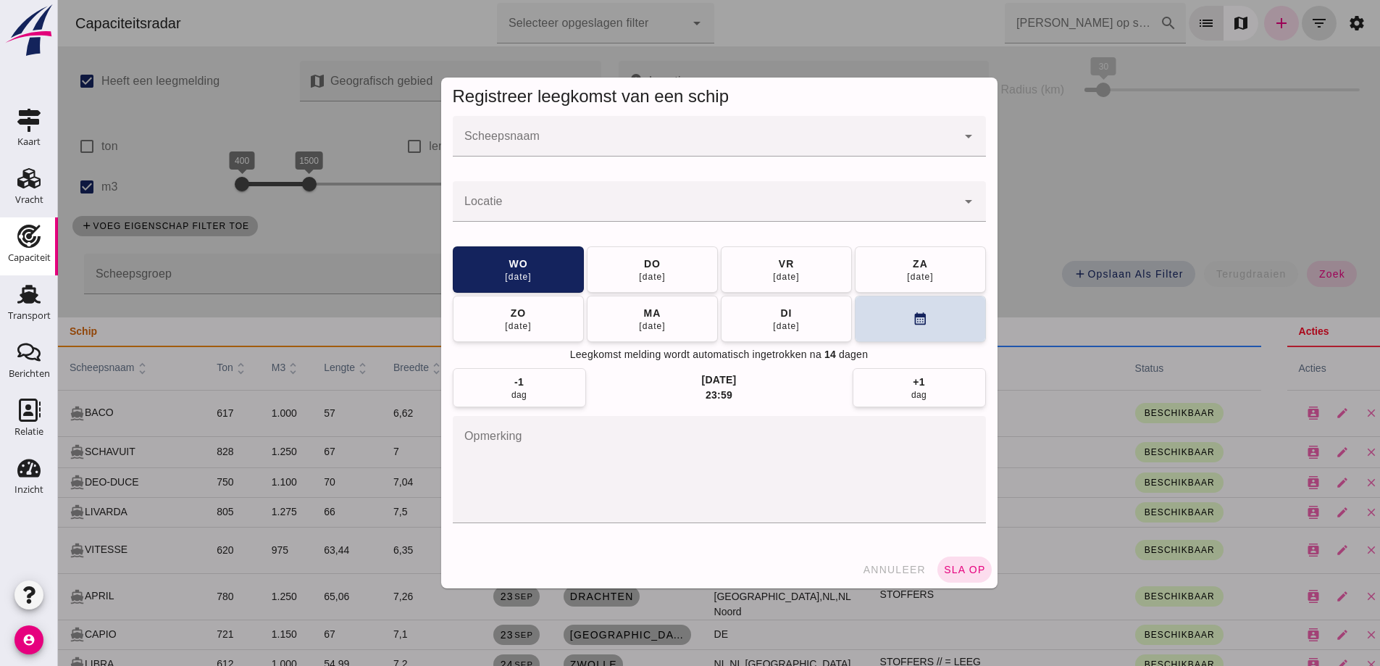
click at [606, 140] on input "Scheepsnaam" at bounding box center [705, 143] width 504 height 17
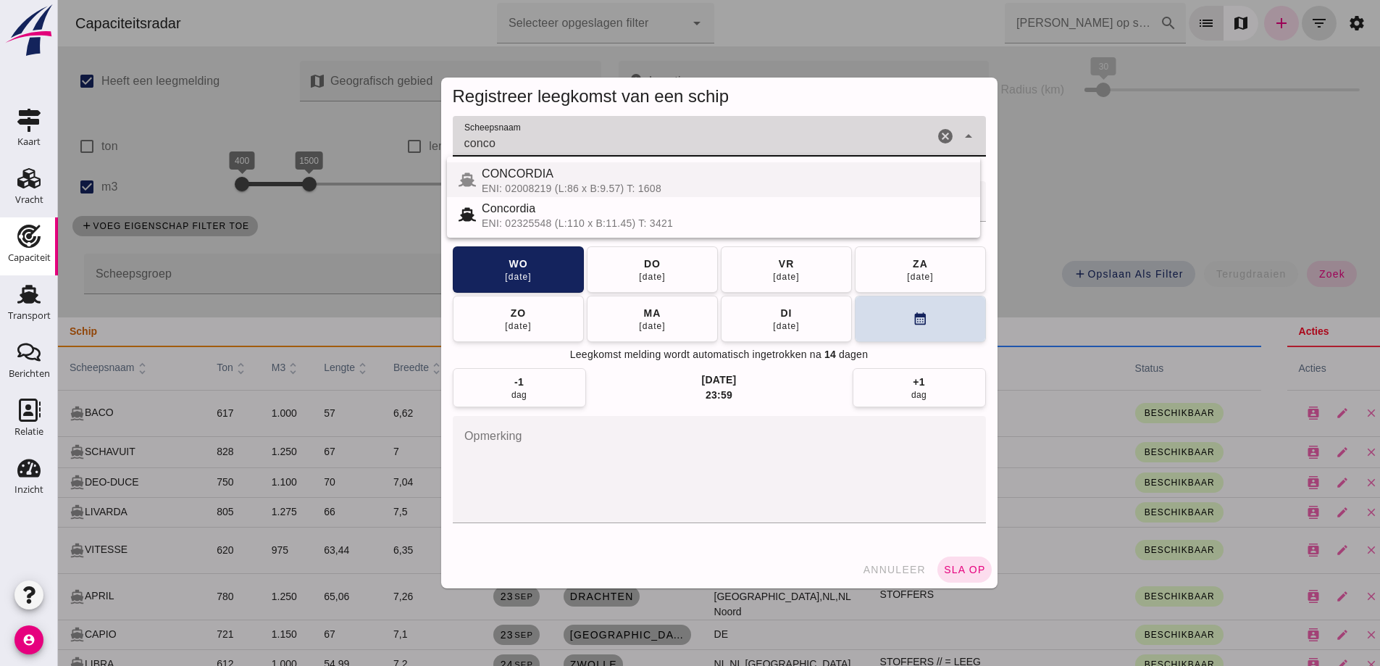
click at [636, 180] on div "CONCORDIA" at bounding box center [725, 173] width 487 height 17
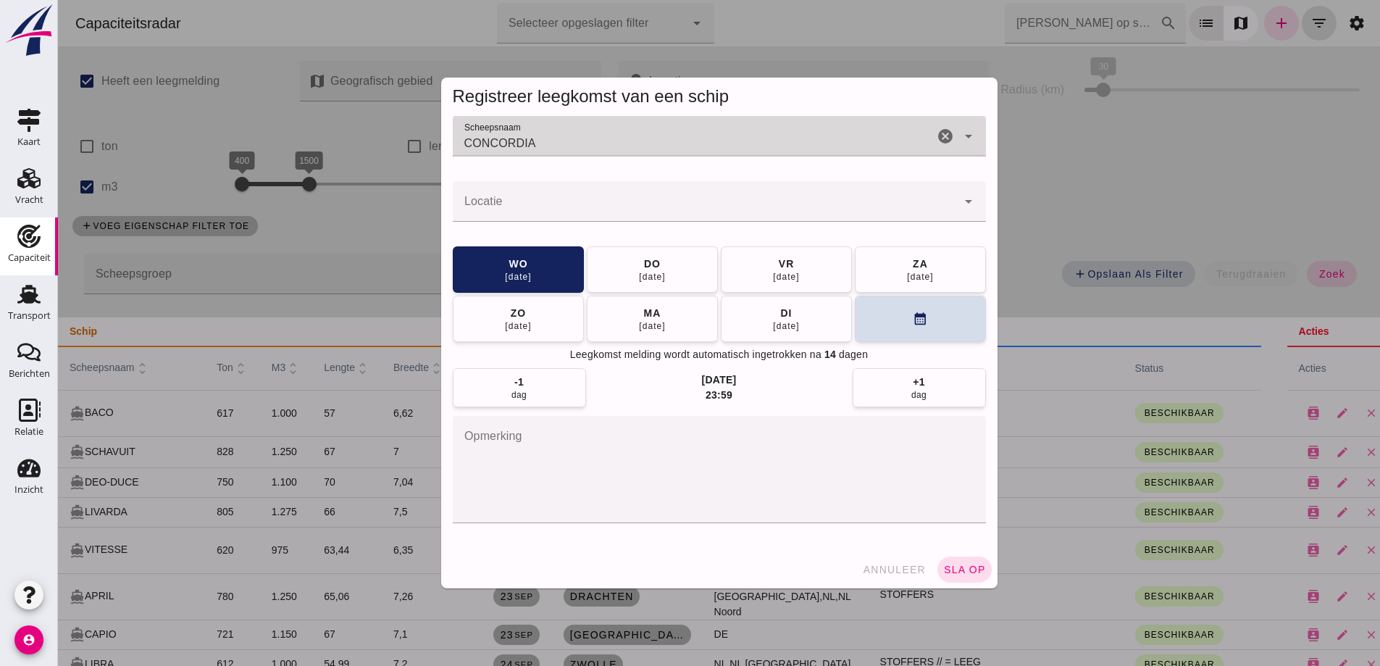
type input "CONCORDIA"
click at [623, 204] on input "Locatie" at bounding box center [705, 208] width 504 height 17
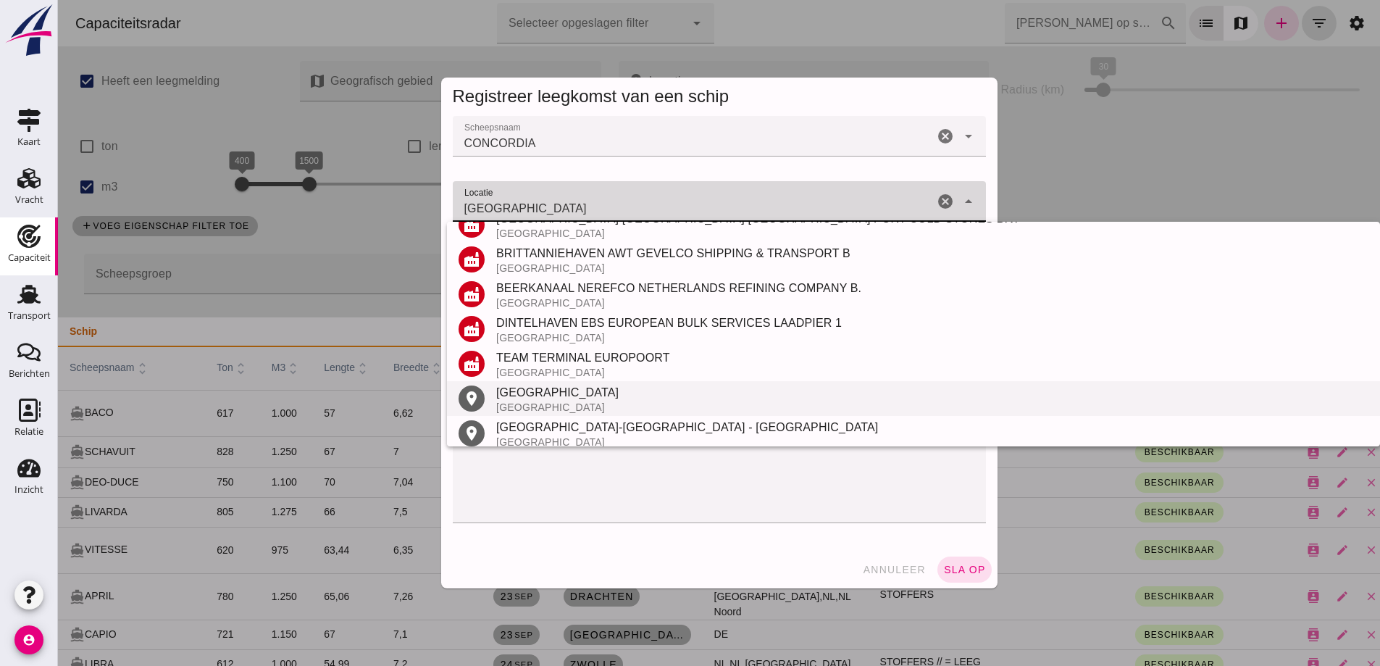
scroll to position [587, 0]
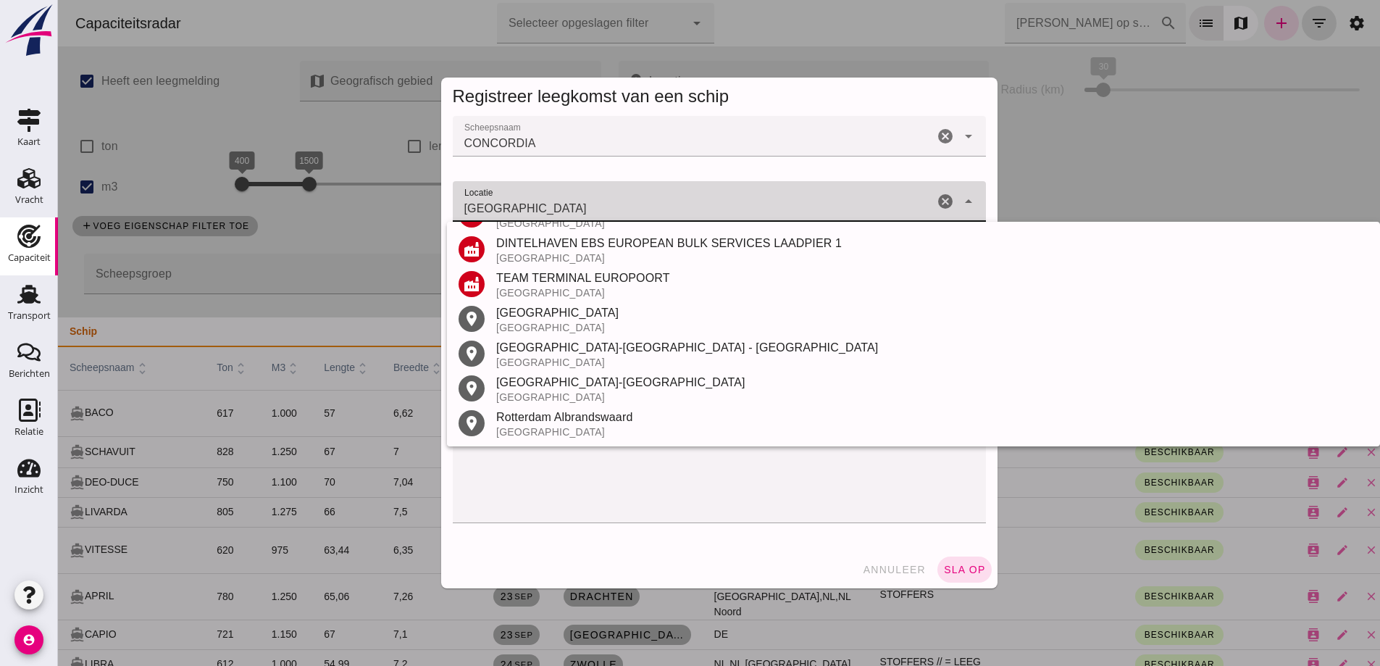
drag, startPoint x: 562, startPoint y: 320, endPoint x: 570, endPoint y: 322, distance: 8.1
click at [564, 320] on div "[GEOGRAPHIC_DATA]" at bounding box center [932, 312] width 872 height 17
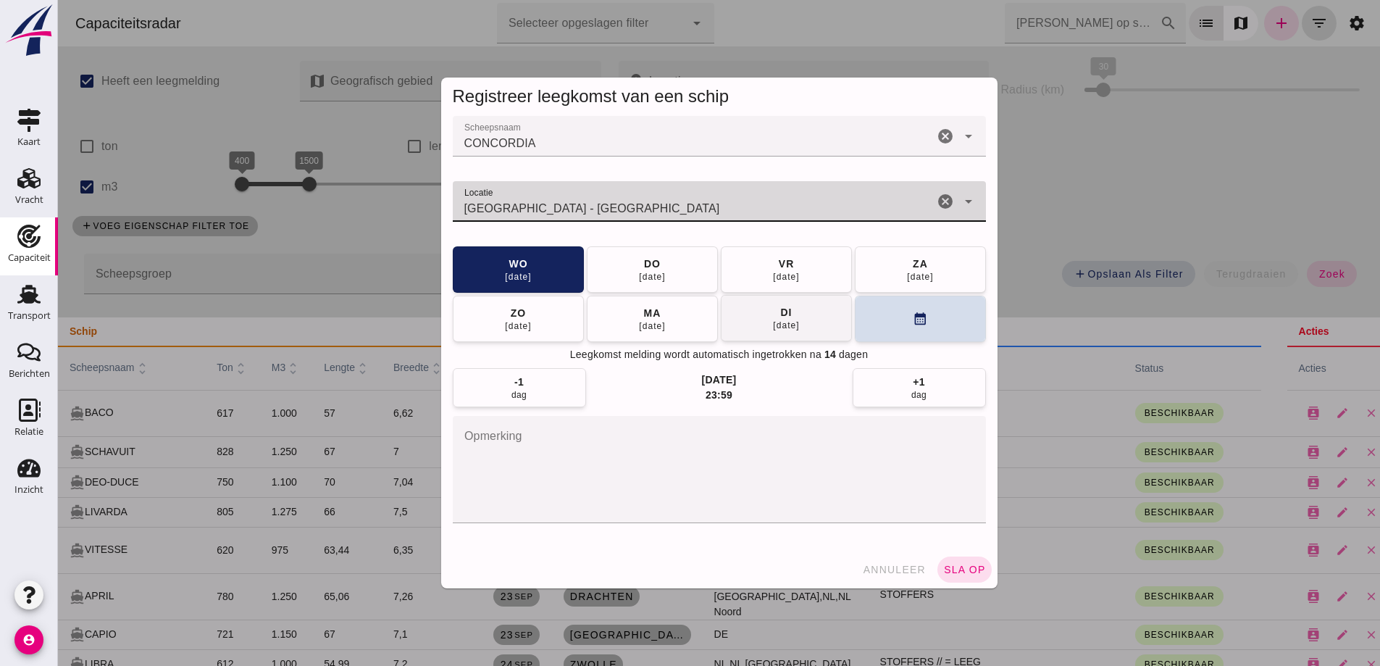
type input "Rotterdam - Zuid-Holland"
click at [829, 320] on button "di 30 sep" at bounding box center [786, 318] width 131 height 46
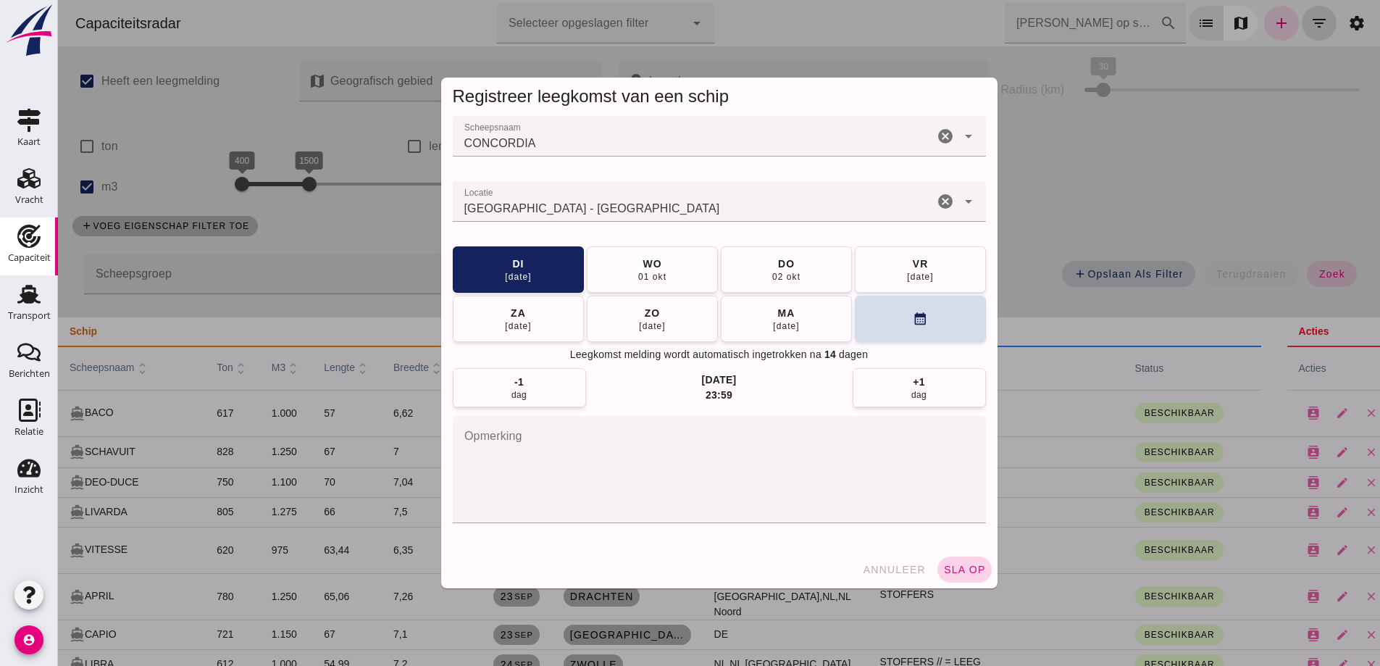
click at [966, 567] on span "sla op" at bounding box center [964, 570] width 43 height 12
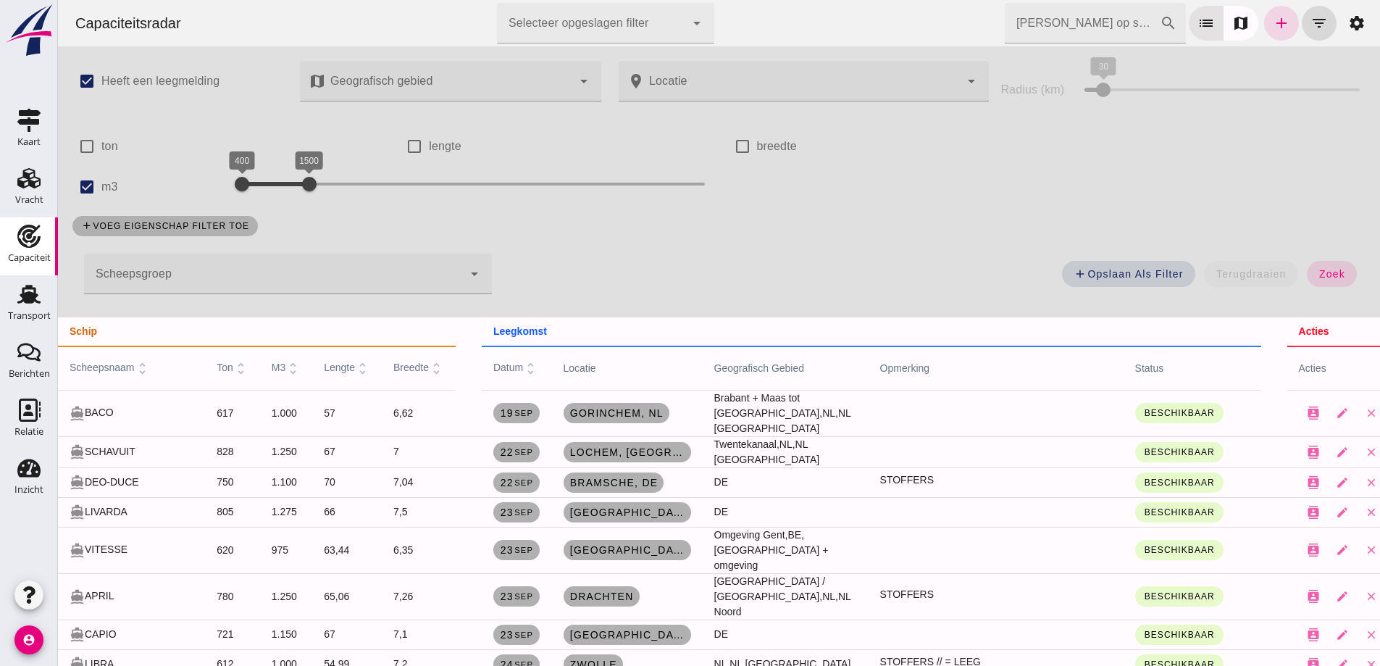
click at [1170, 178] on div "check_box Heeft een leegmelding map Geografisch gebied Geografisch gebied cance…" at bounding box center [719, 181] width 1322 height 271
click at [1268, 151] on div "check_box Heeft een leegmelding map Geografisch gebied Geografisch gebied cance…" at bounding box center [719, 181] width 1322 height 271
click at [1162, 220] on div "add voeg eigenschap filter toe" at bounding box center [719, 226] width 1310 height 38
drag, startPoint x: 1252, startPoint y: 205, endPoint x: 1235, endPoint y: 192, distance: 21.7
click at [1252, 205] on div "check_box Heeft een leegmelding map Geografisch gebied Geografisch gebied cance…" at bounding box center [719, 181] width 1322 height 271
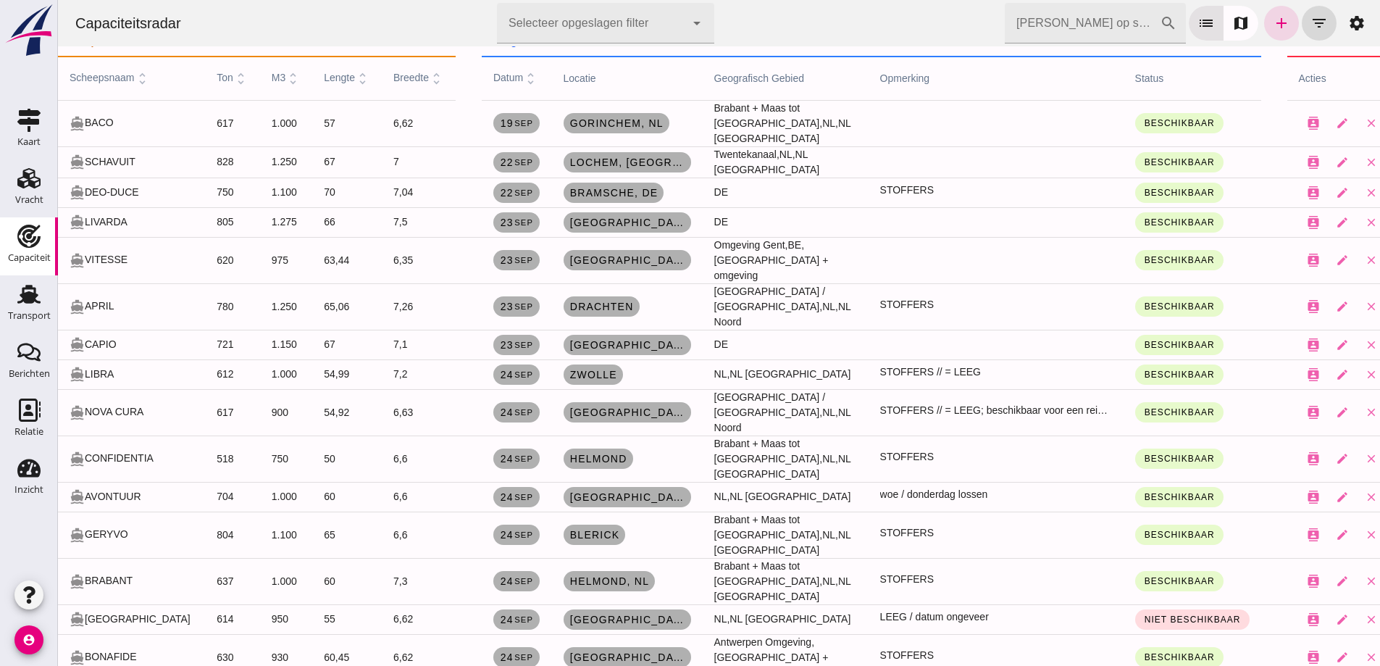
scroll to position [362, 0]
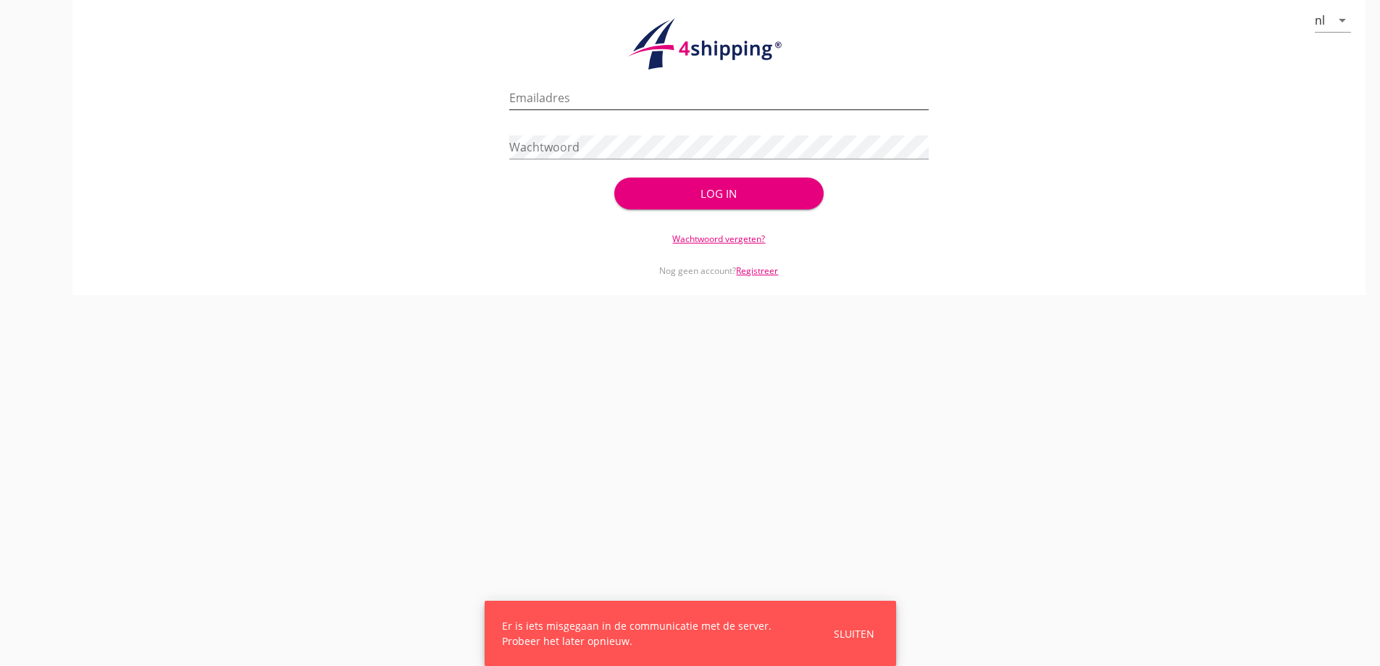
click at [609, 102] on input "Emailadres" at bounding box center [718, 97] width 419 height 23
type input "[EMAIL_ADDRESS][DOMAIN_NAME]"
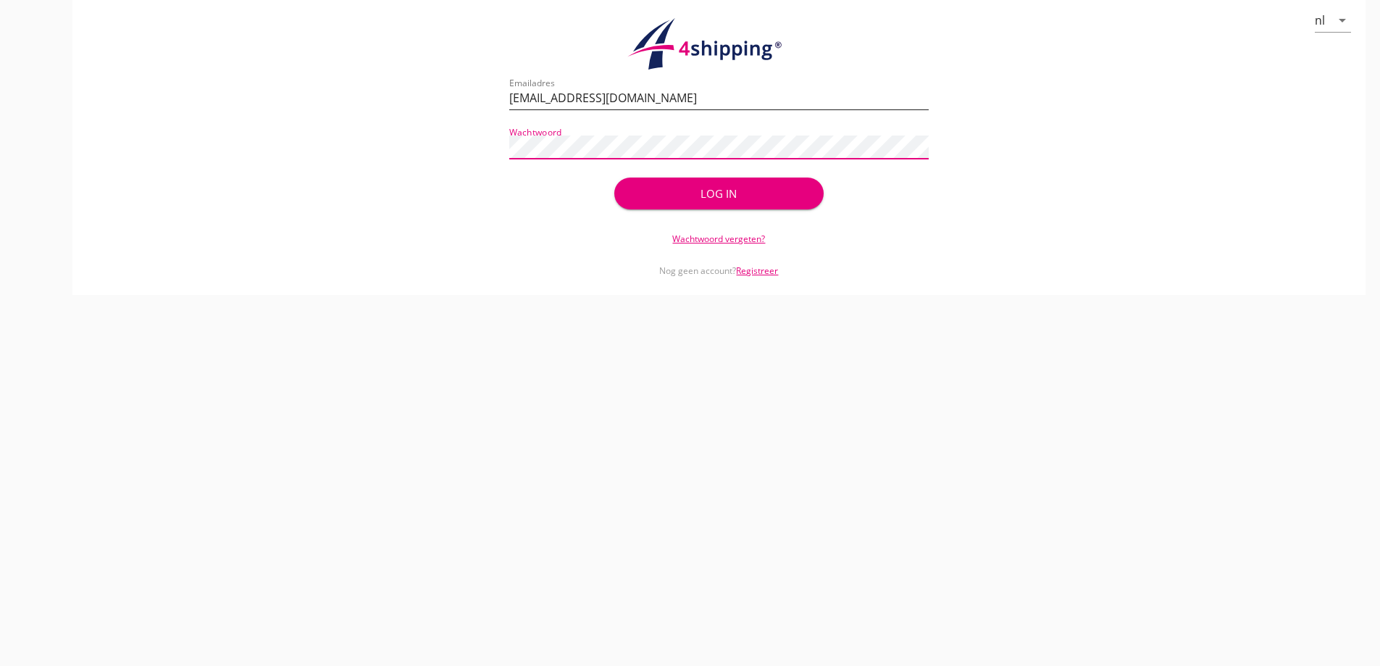
click at [614, 177] on button "Log in" at bounding box center [718, 193] width 209 height 32
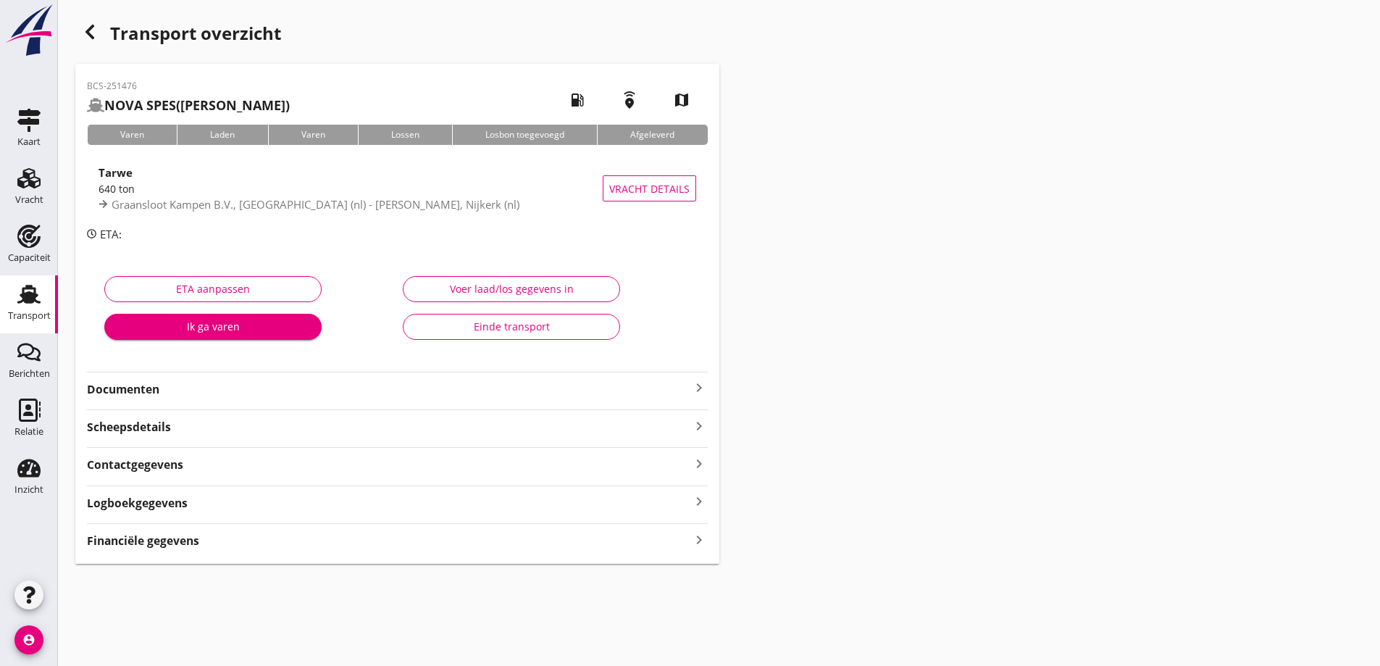
click at [154, 402] on div "BCS-251476 NOVA SPES (van Aken) local_gas_station emergency_share map Varen Lad…" at bounding box center [397, 314] width 644 height 500
click at [156, 394] on strong "Documenten" at bounding box center [388, 389] width 603 height 17
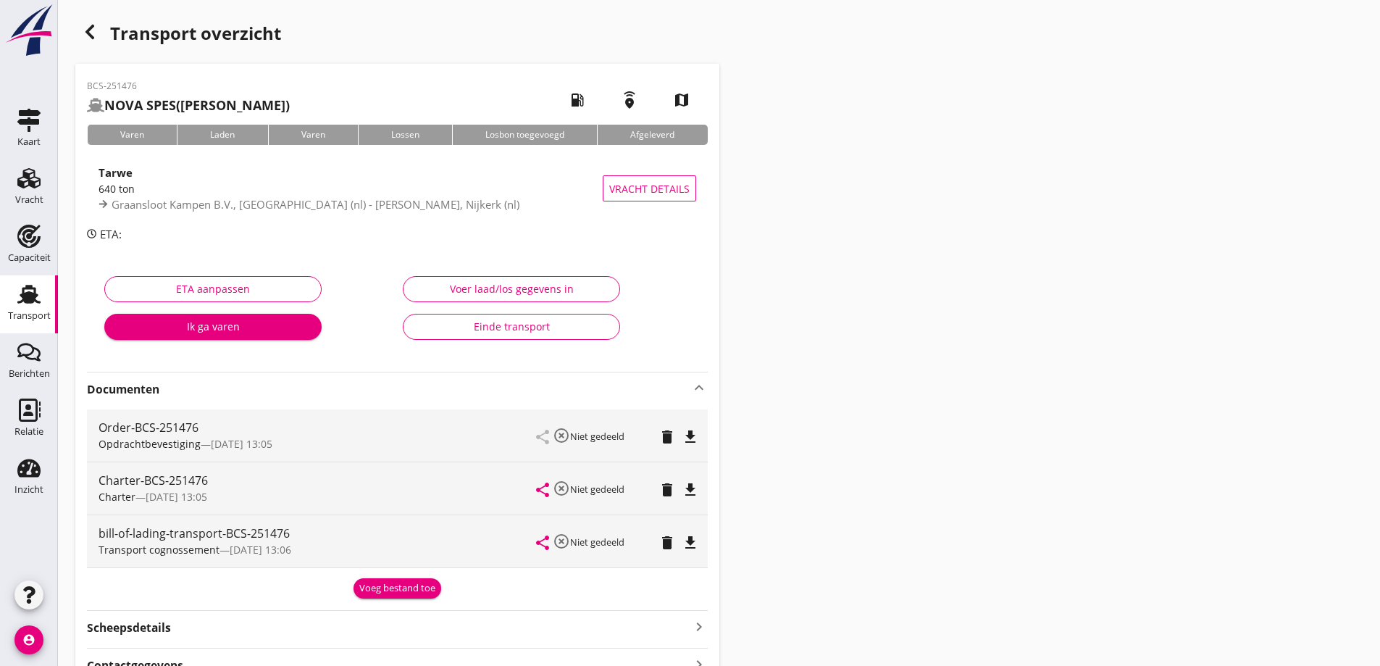
click at [48, 301] on link "Transport Transport" at bounding box center [29, 304] width 58 height 58
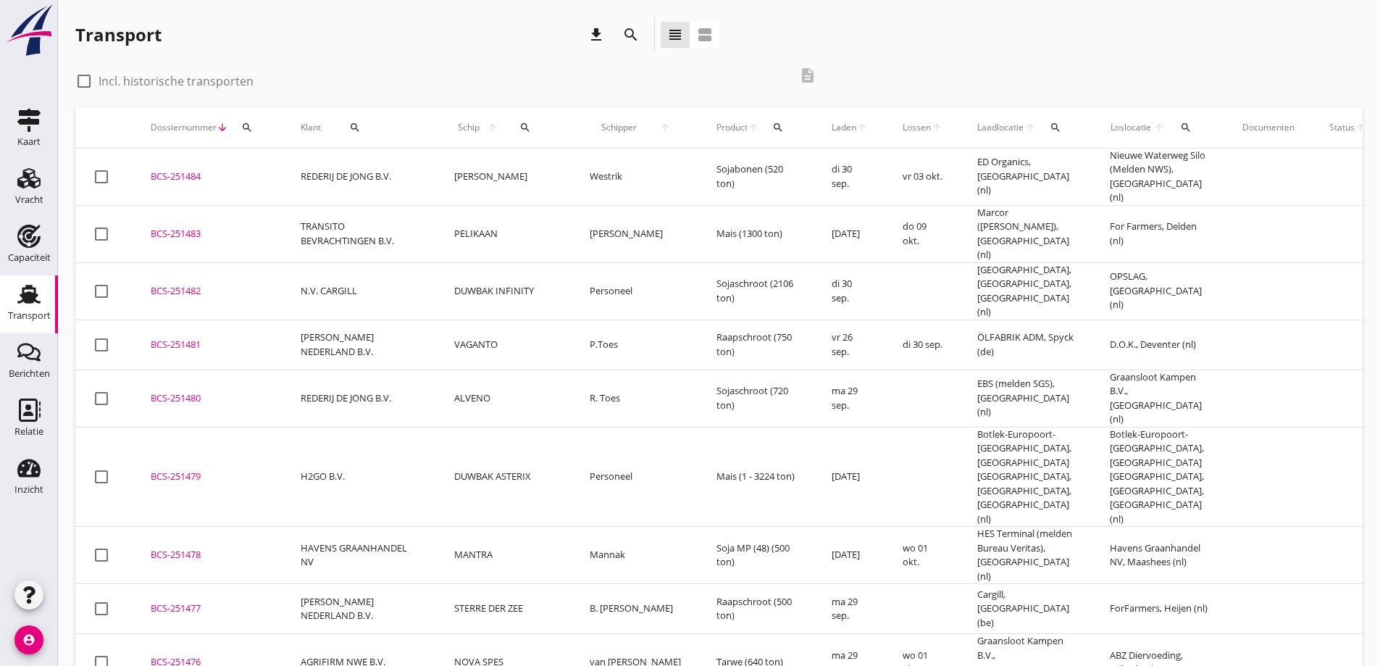
click at [777, 28] on div "Transport download search view_headline view_agenda" at bounding box center [718, 37] width 1287 height 41
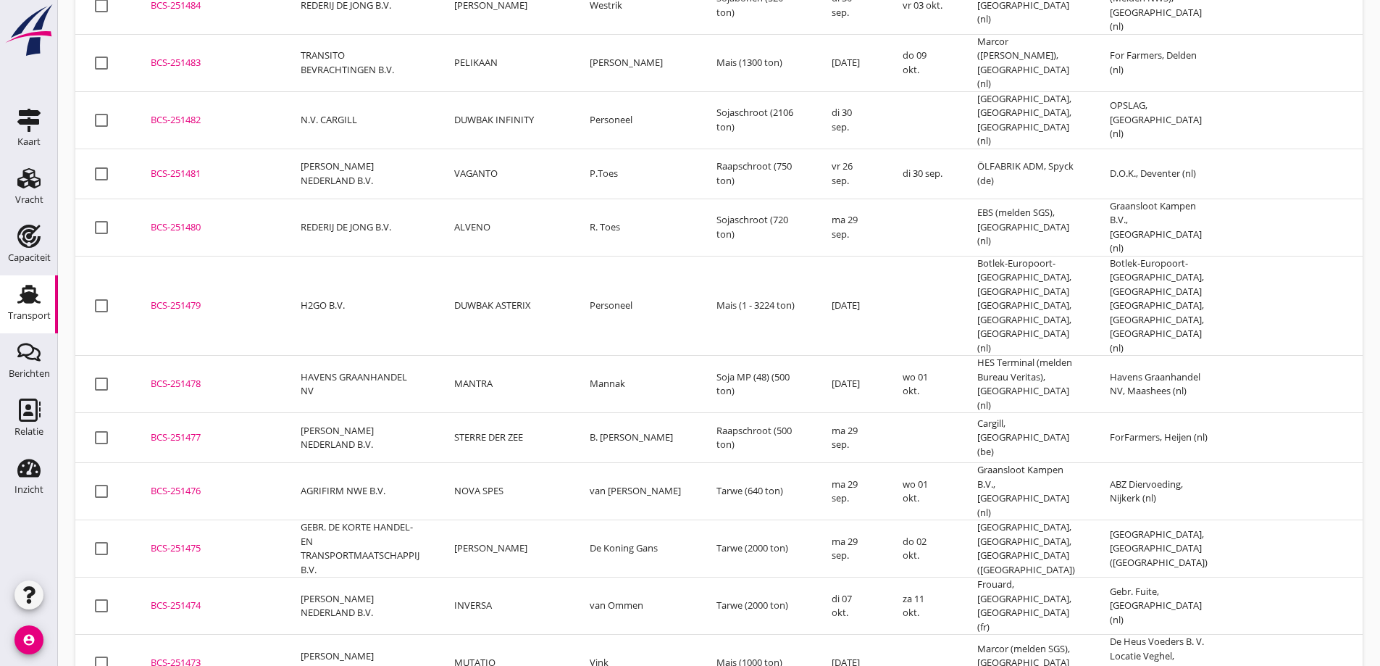
scroll to position [217, 0]
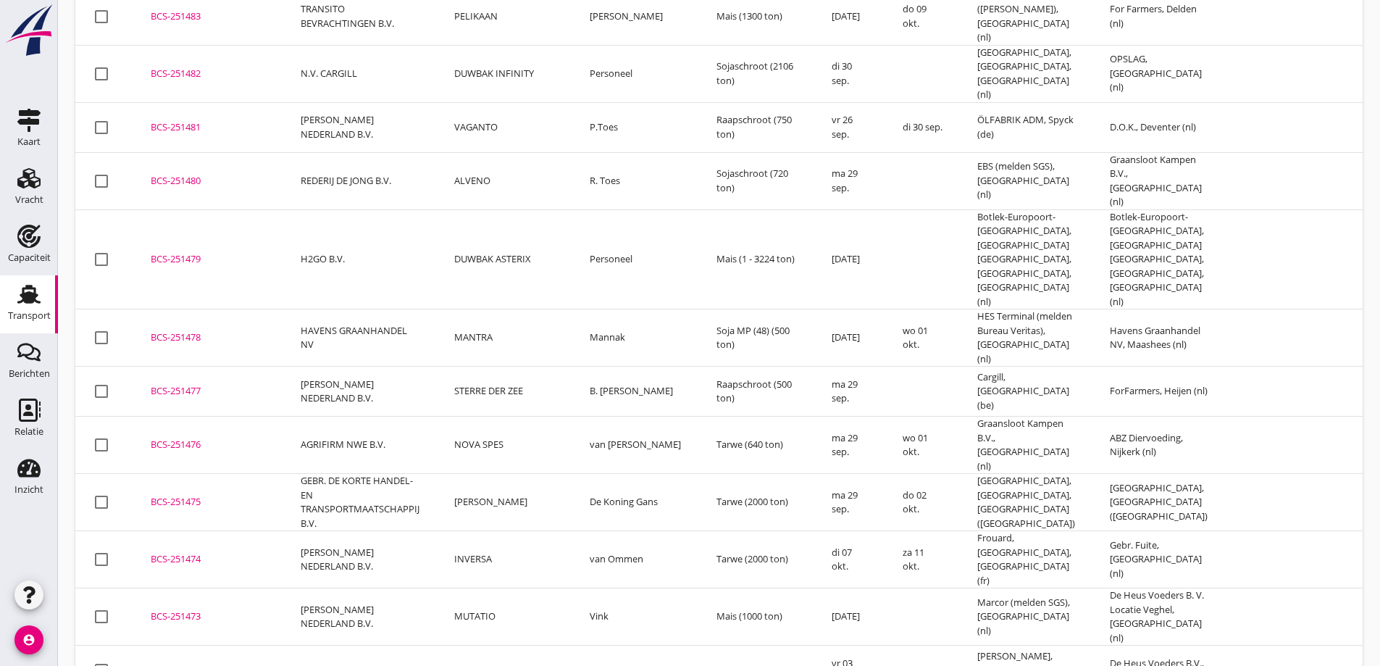
click at [472, 588] on td "MUTATIO" at bounding box center [504, 616] width 135 height 57
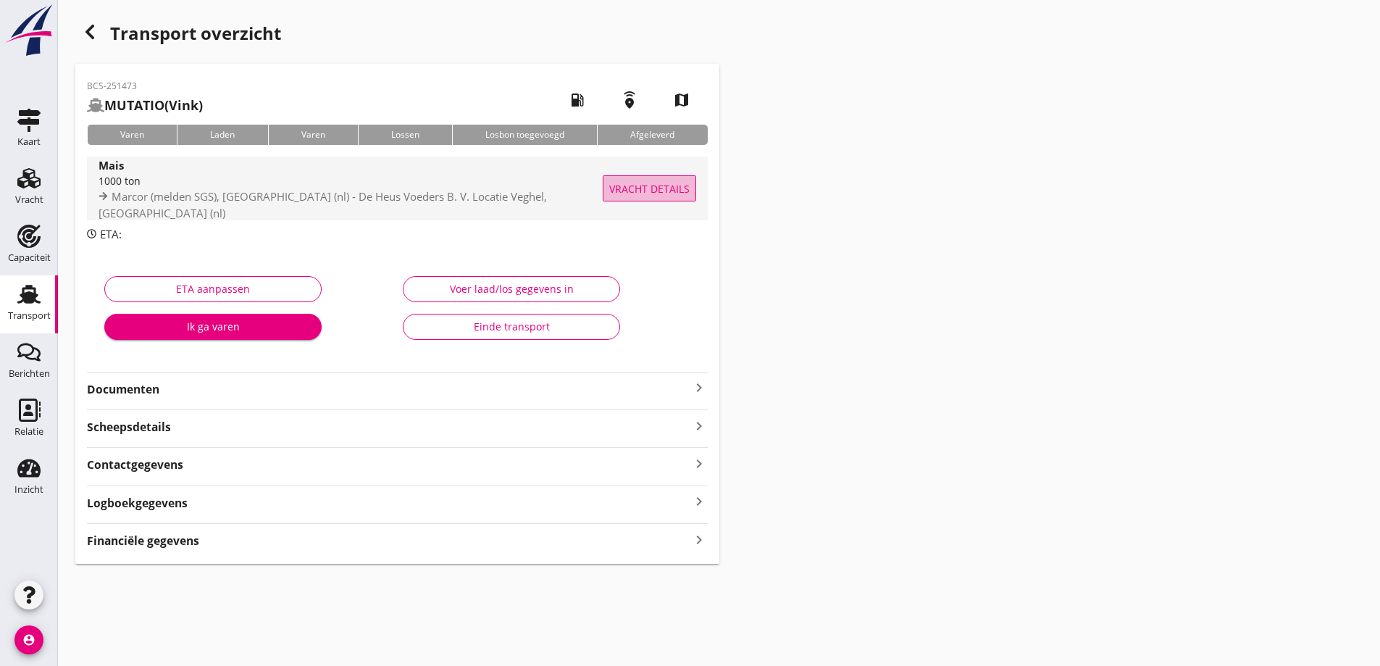
click at [648, 198] on button "Vracht details" at bounding box center [649, 188] width 93 height 26
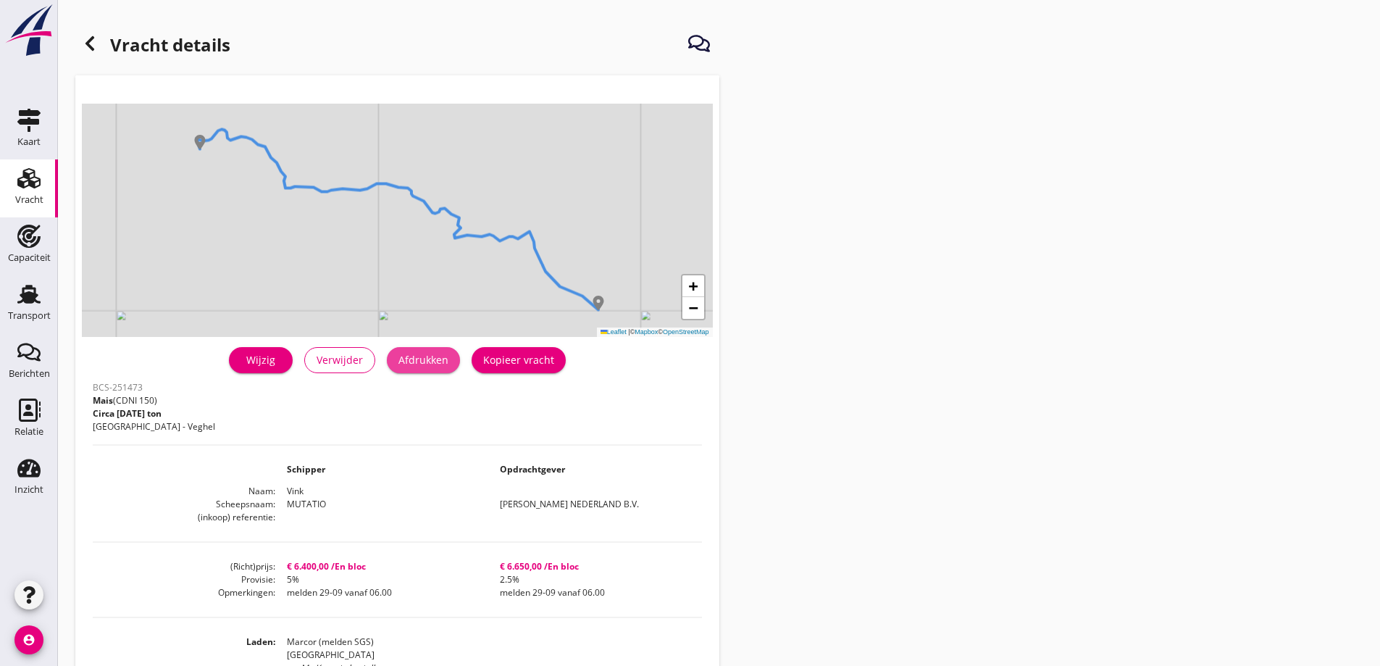
click at [440, 360] on div "Afdrukken" at bounding box center [423, 359] width 50 height 15
click at [91, 52] on div at bounding box center [89, 43] width 29 height 29
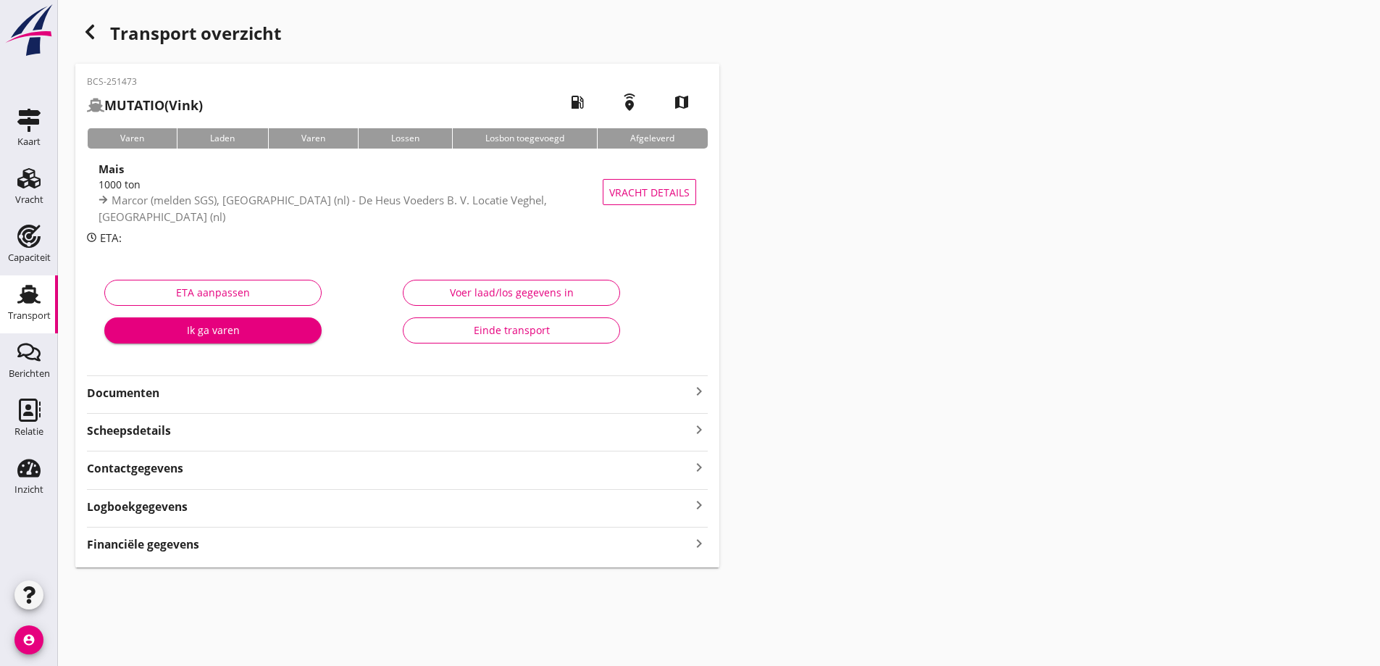
click at [285, 540] on div "Financiële gegevens keyboard_arrow_right" at bounding box center [397, 543] width 621 height 20
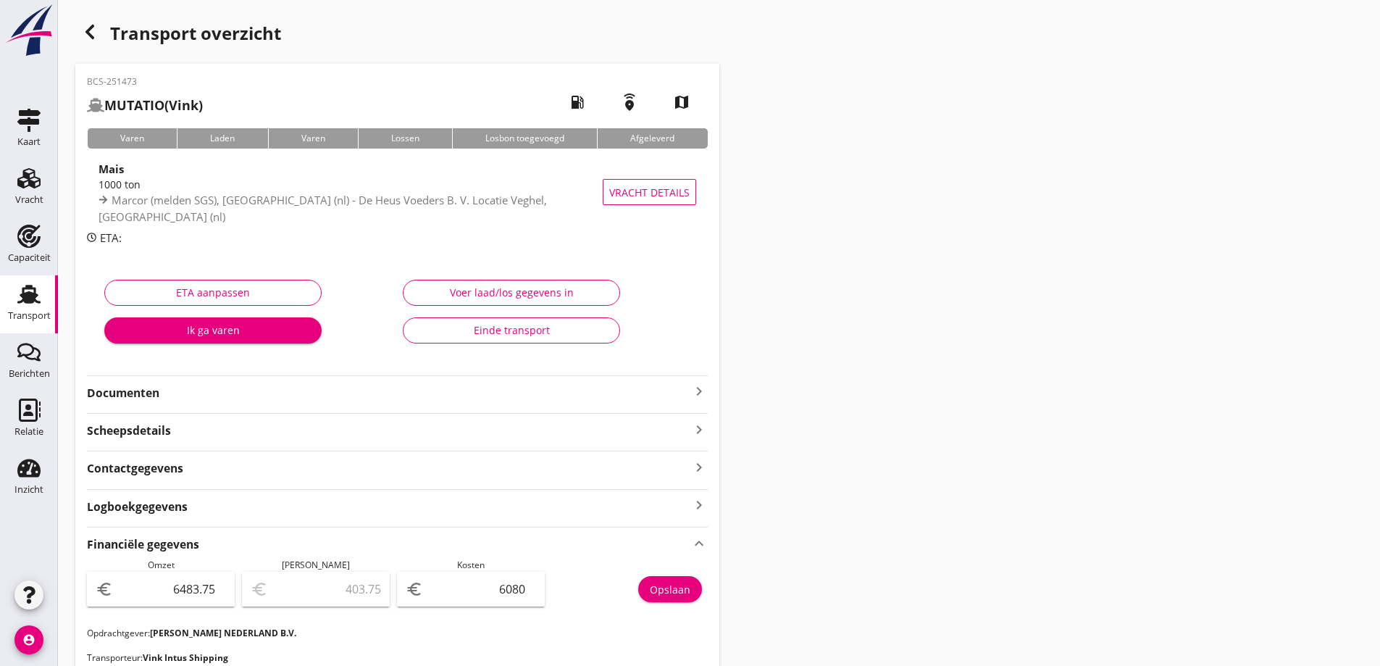
click at [282, 400] on strong "Documenten" at bounding box center [388, 393] width 603 height 17
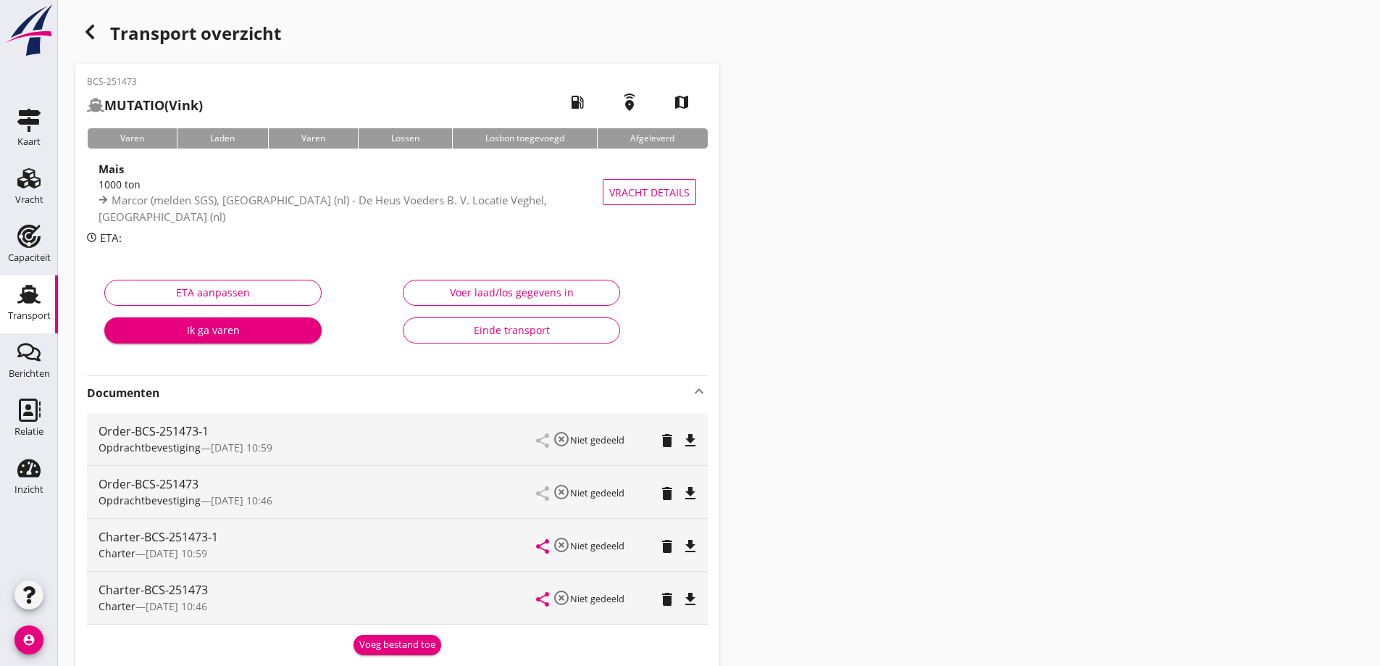
click at [686, 440] on icon "file_download" at bounding box center [690, 440] width 17 height 17
click at [682, 548] on icon "file_download" at bounding box center [690, 545] width 17 height 17
